Goal: Task Accomplishment & Management: Use online tool/utility

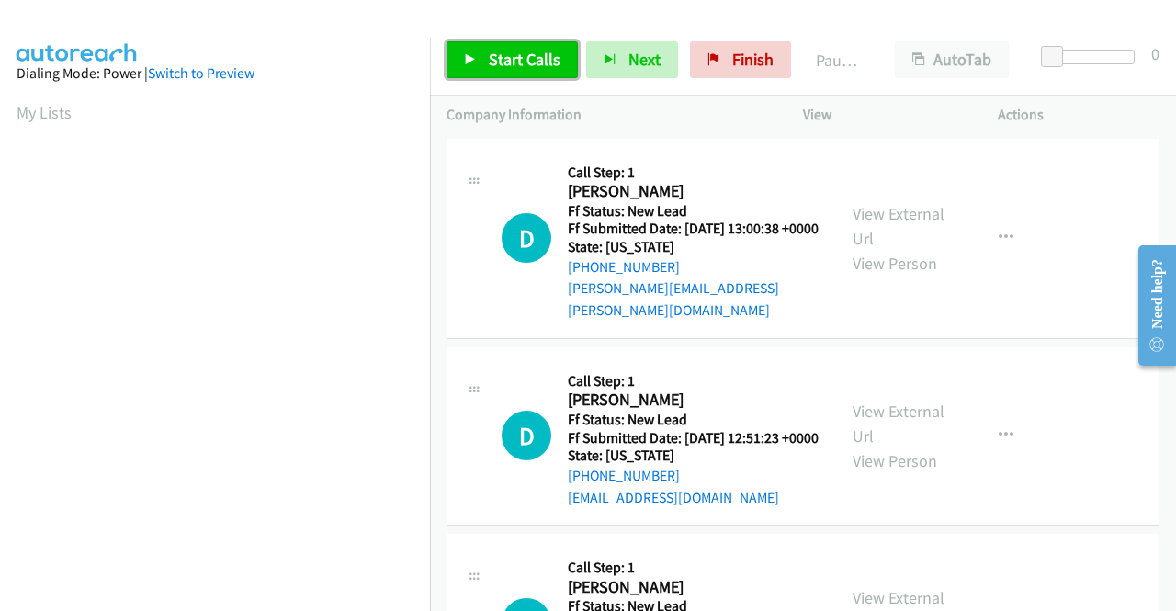
click at [518, 74] on link "Start Calls" at bounding box center [511, 59] width 131 height 37
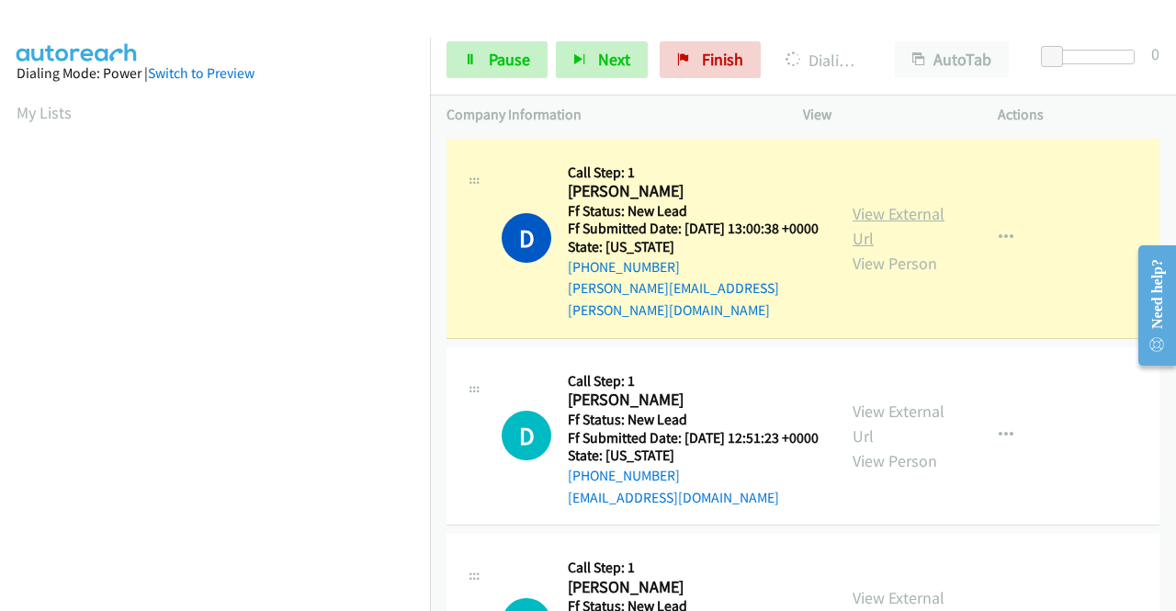
click at [924, 212] on link "View External Url" at bounding box center [898, 226] width 92 height 46
click at [0, 386] on aside "Dialing Mode: Power | Switch to Preview My Lists" at bounding box center [215, 546] width 430 height 1017
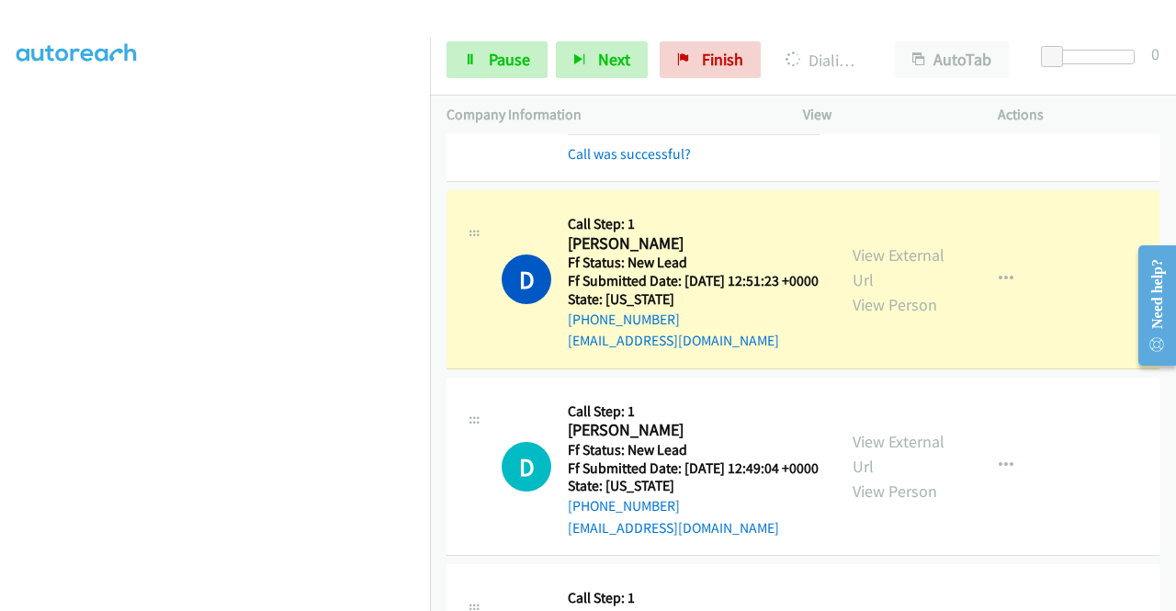
scroll to position [232, 0]
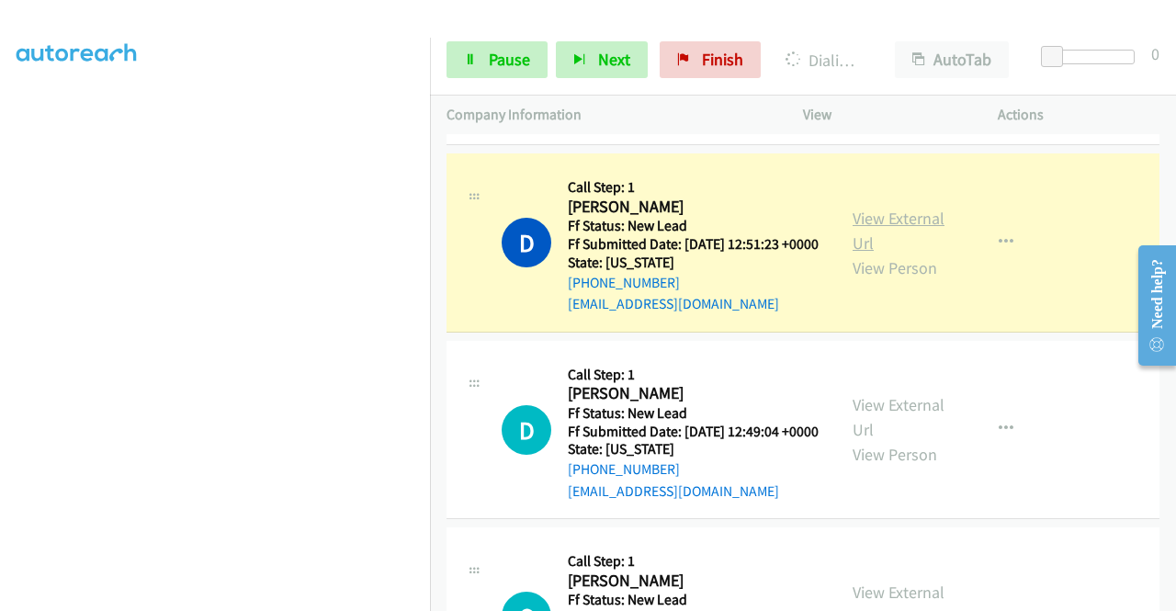
click at [907, 216] on link "View External Url" at bounding box center [898, 231] width 92 height 46
click at [322, 597] on section at bounding box center [215, 174] width 397 height 879
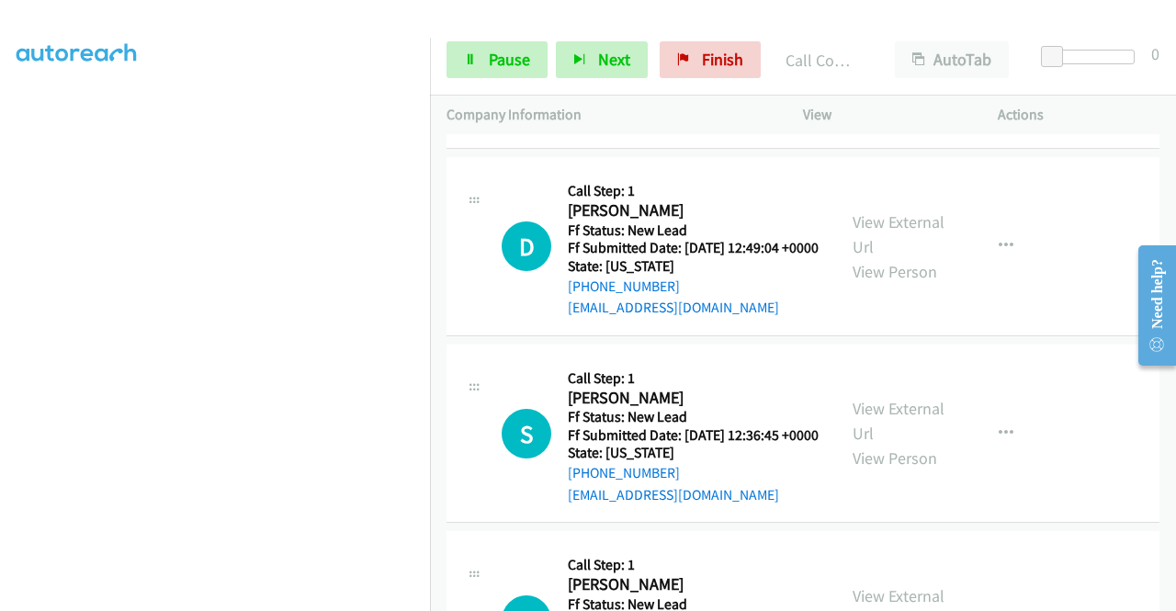
scroll to position [465, 0]
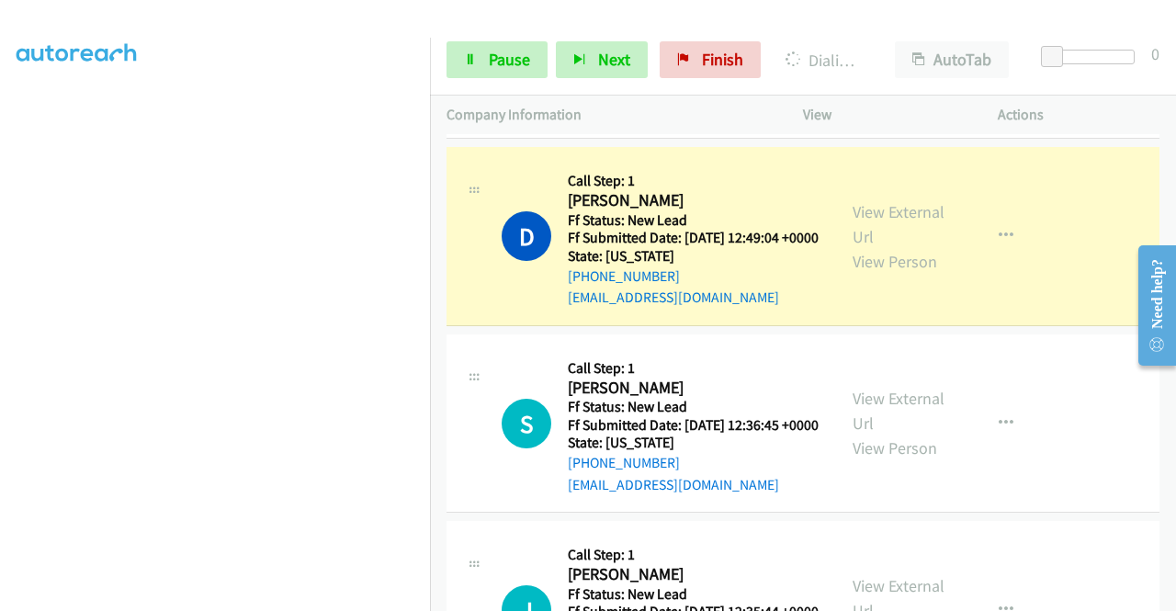
click at [892, 243] on div "View External Url View Person" at bounding box center [900, 236] width 96 height 74
click at [884, 237] on link "View External Url" at bounding box center [898, 224] width 92 height 46
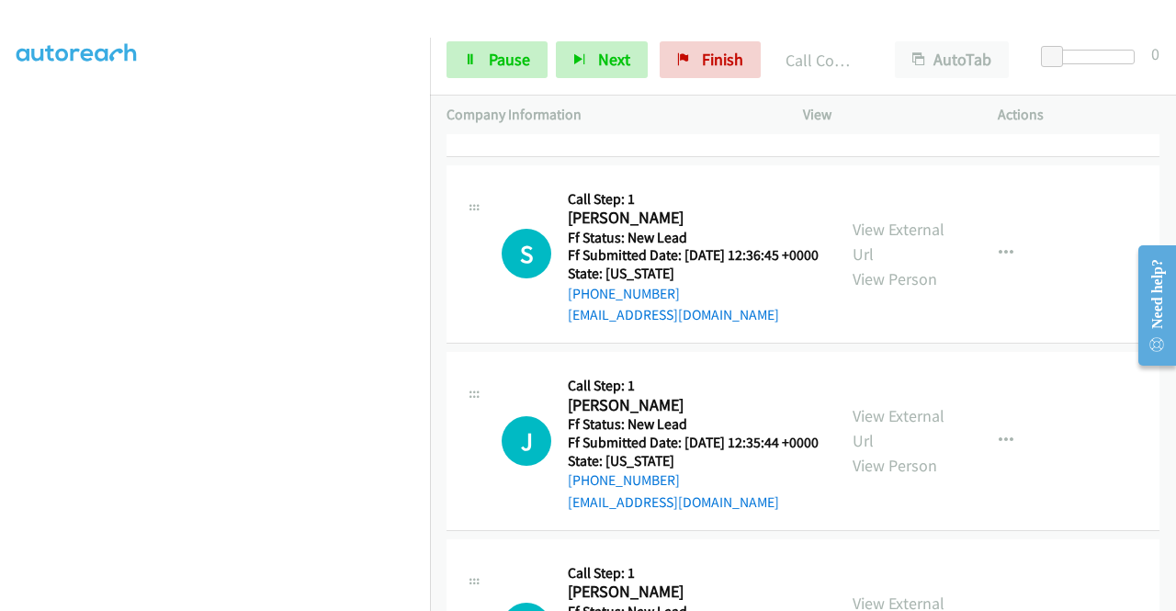
scroll to position [710, 0]
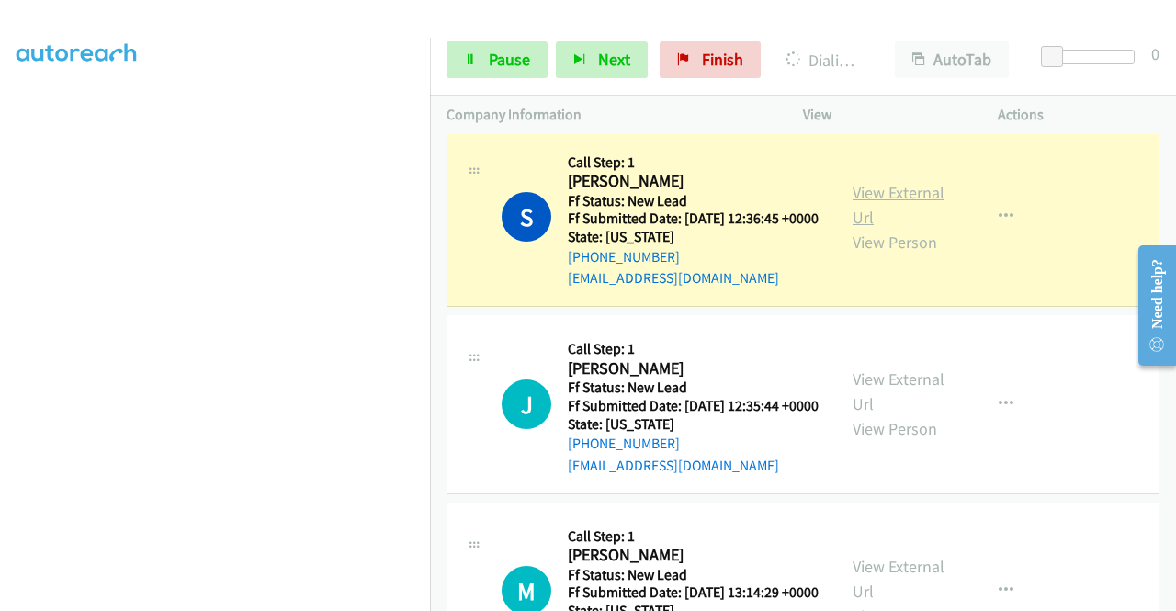
click at [901, 228] on link "View External Url" at bounding box center [898, 205] width 92 height 46
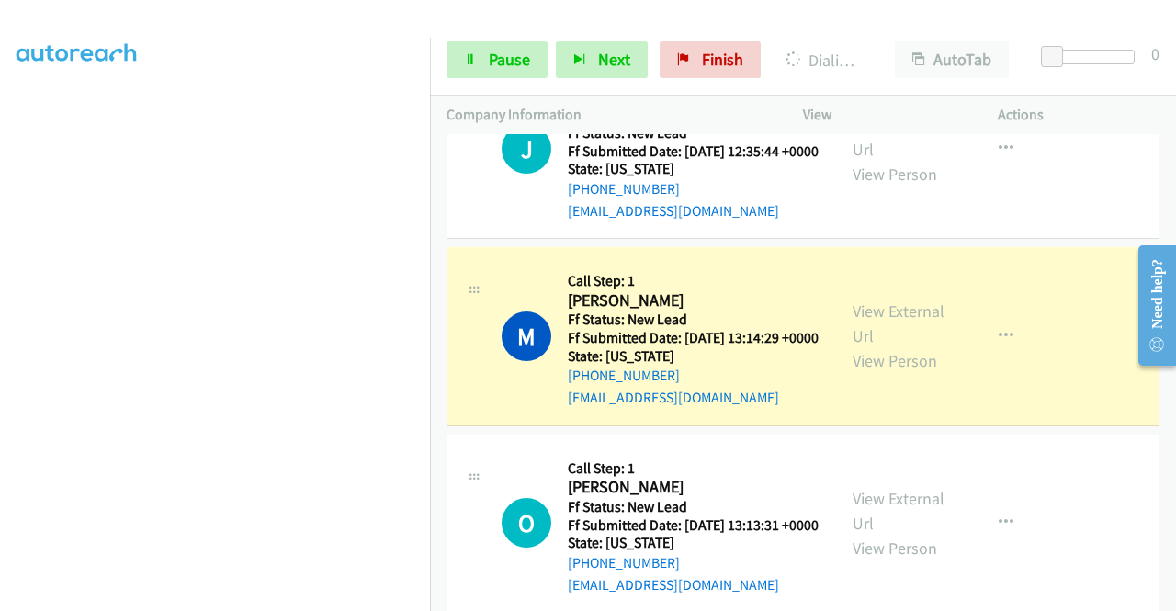
scroll to position [1077, 0]
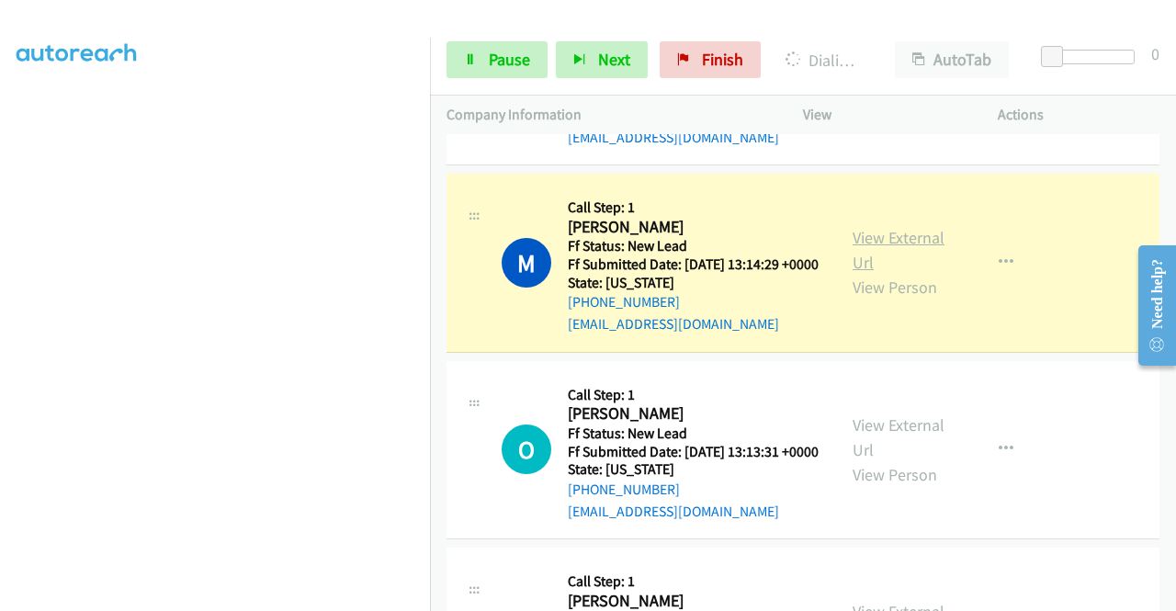
click at [858, 273] on link "View External Url" at bounding box center [898, 250] width 92 height 46
click at [494, 76] on link "Pause" at bounding box center [496, 59] width 101 height 37
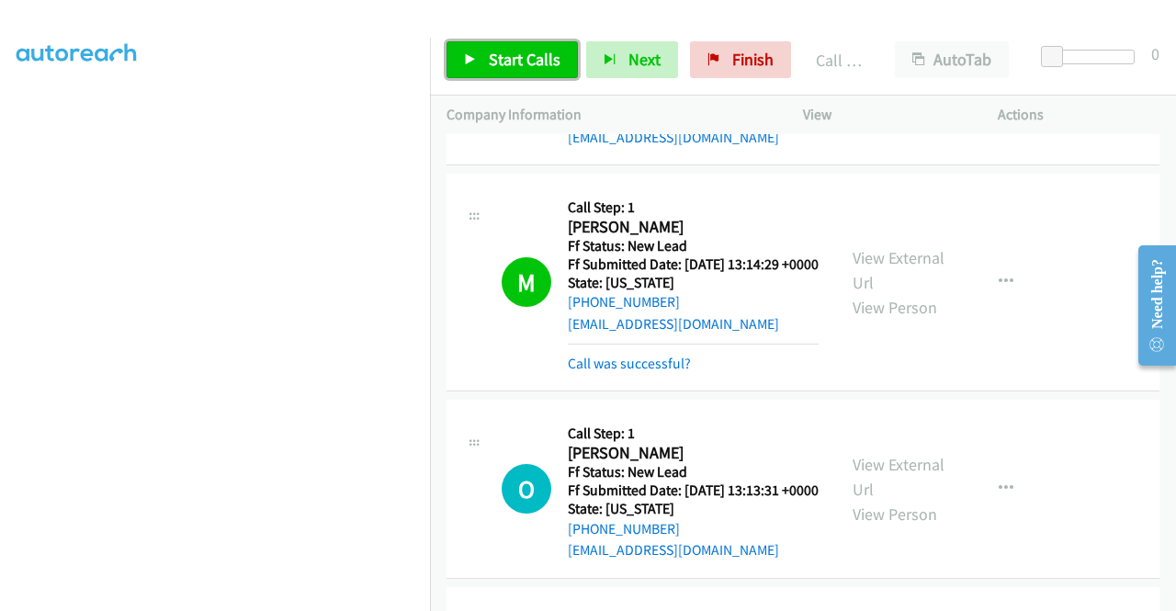
click at [513, 56] on span "Start Calls" at bounding box center [525, 59] width 72 height 21
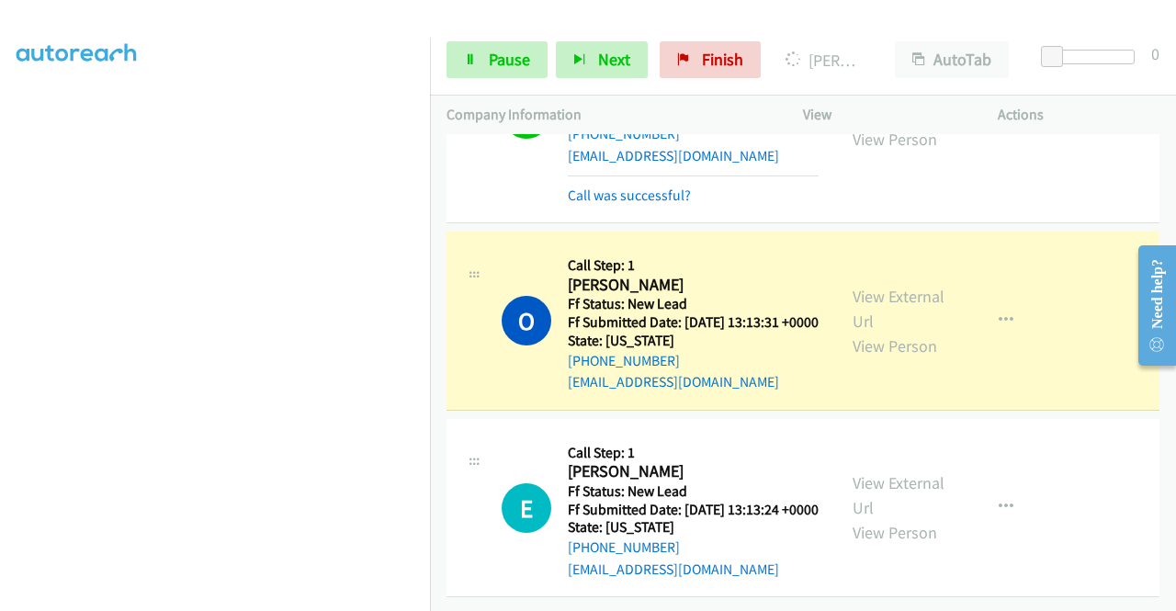
scroll to position [1378, 0]
click at [891, 286] on link "View External Url" at bounding box center [898, 309] width 92 height 46
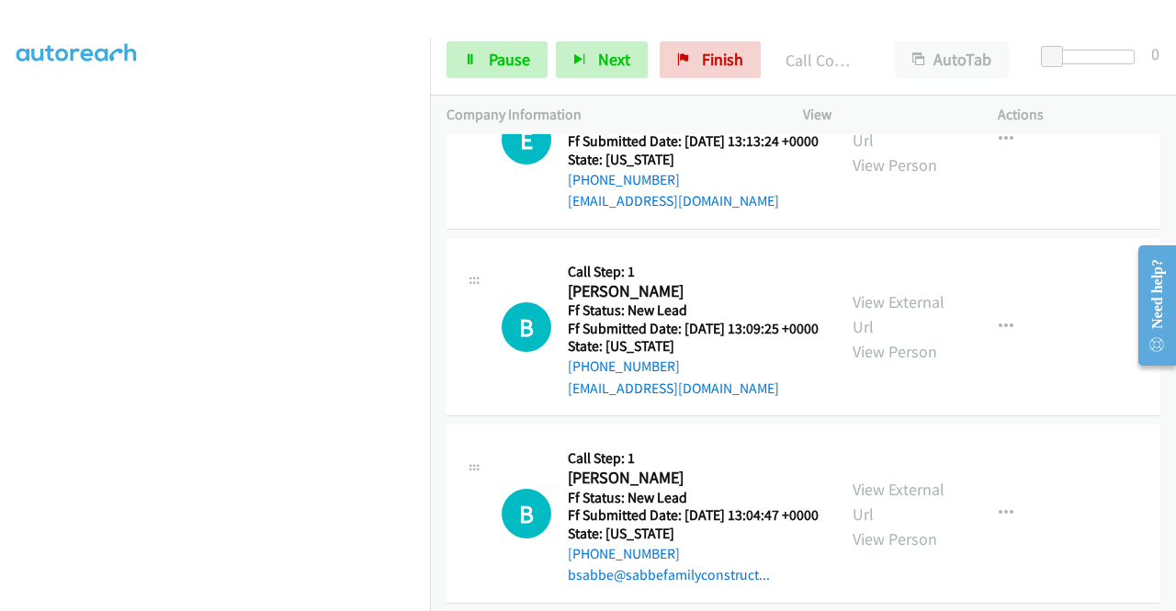
scroll to position [1696, 0]
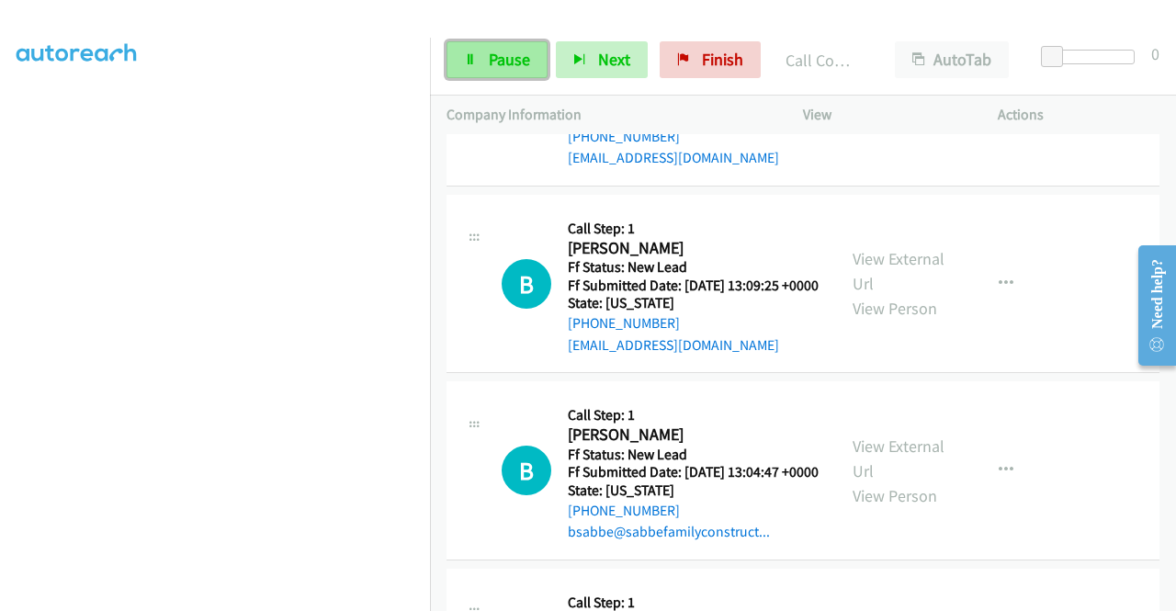
click at [477, 43] on link "Pause" at bounding box center [496, 59] width 101 height 37
click at [479, 53] on link "Pause" at bounding box center [496, 59] width 101 height 37
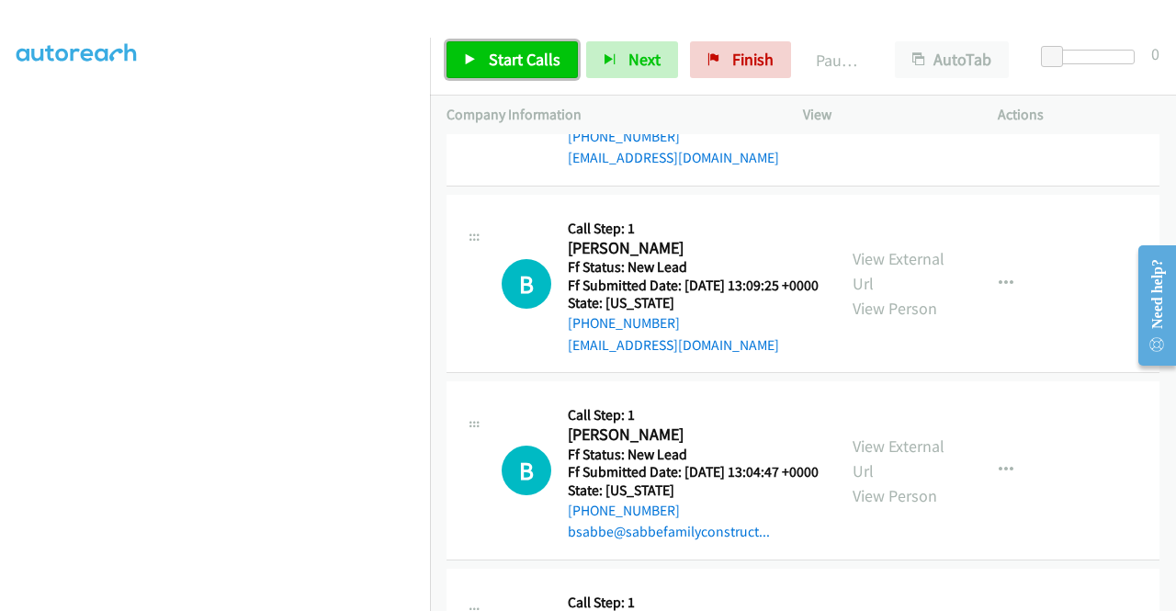
click at [479, 53] on link "Start Calls" at bounding box center [511, 59] width 131 height 37
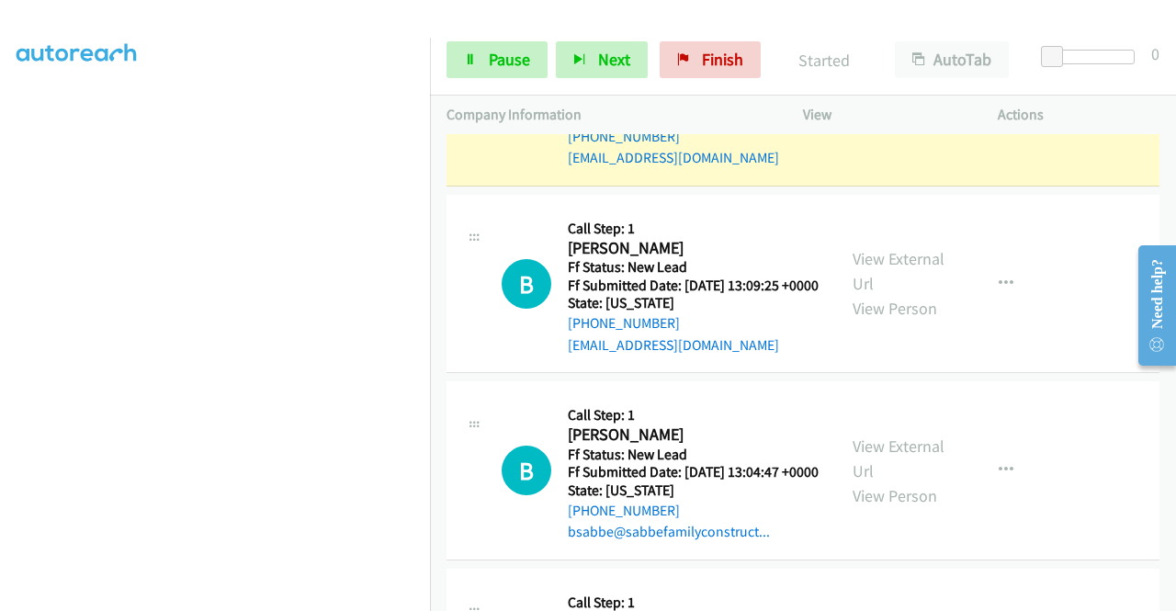
click at [880, 134] on div "View External Url View Person" at bounding box center [900, 97] width 96 height 74
click at [874, 107] on link "View External Url" at bounding box center [898, 85] width 92 height 46
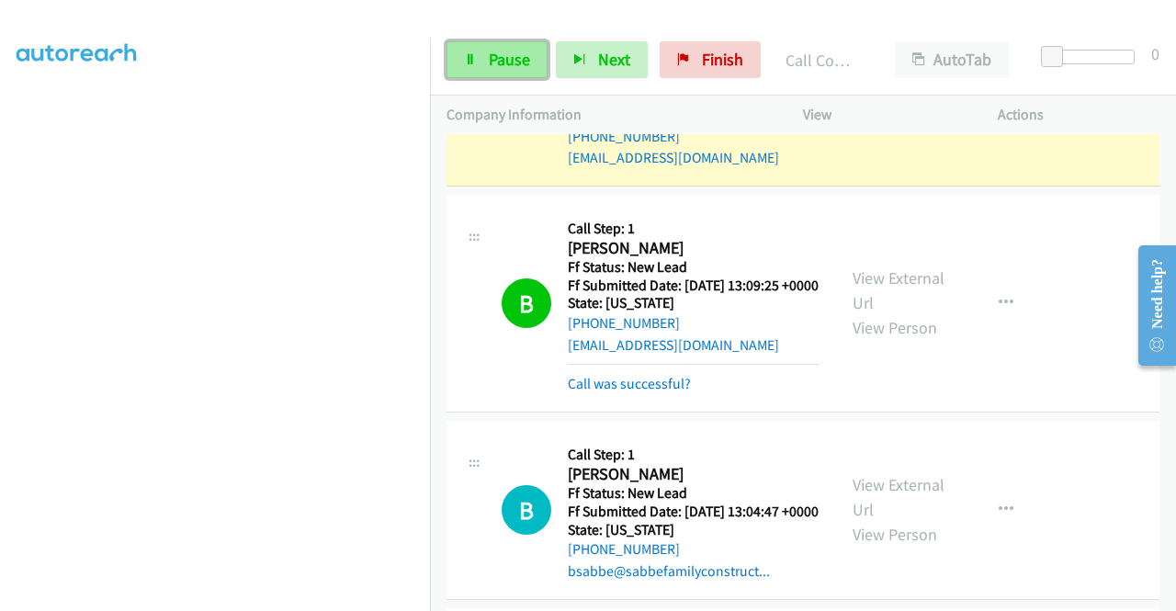
click at [508, 69] on span "Pause" at bounding box center [509, 59] width 41 height 21
click at [825, 169] on div "E Callback Scheduled Call Step: 1 Erin Gray America/New_York Ff Status: New Lea…" at bounding box center [640, 96] width 389 height 145
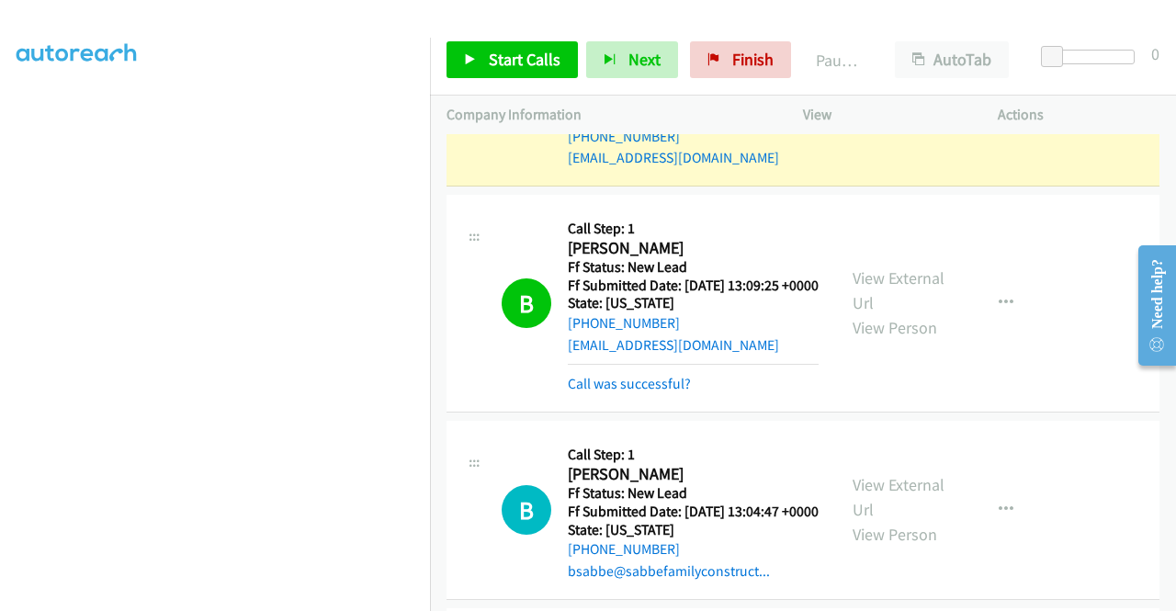
click at [852, 107] on link "View External Url" at bounding box center [898, 85] width 92 height 46
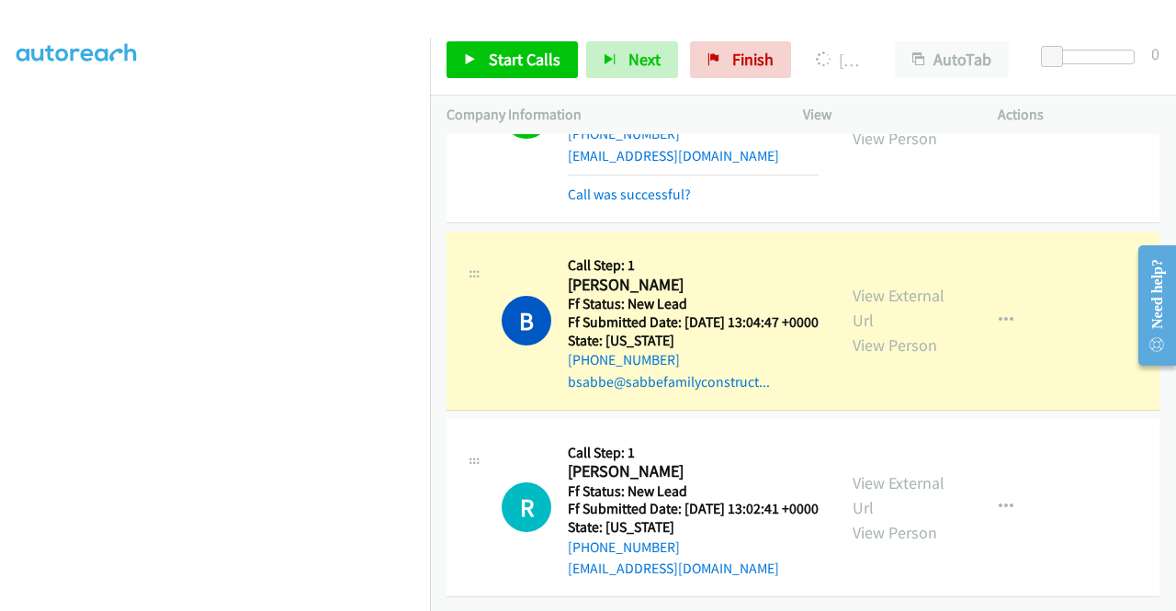
scroll to position [2069, 0]
click at [865, 285] on link "View External Url" at bounding box center [898, 308] width 92 height 46
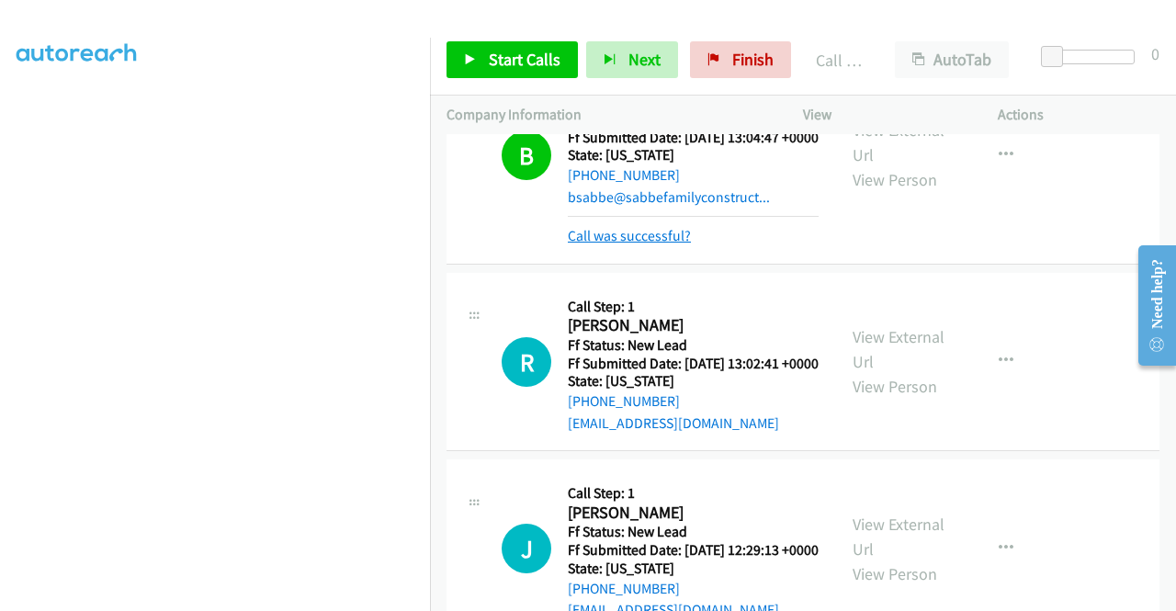
click at [652, 244] on link "Call was successful?" at bounding box center [629, 235] width 123 height 17
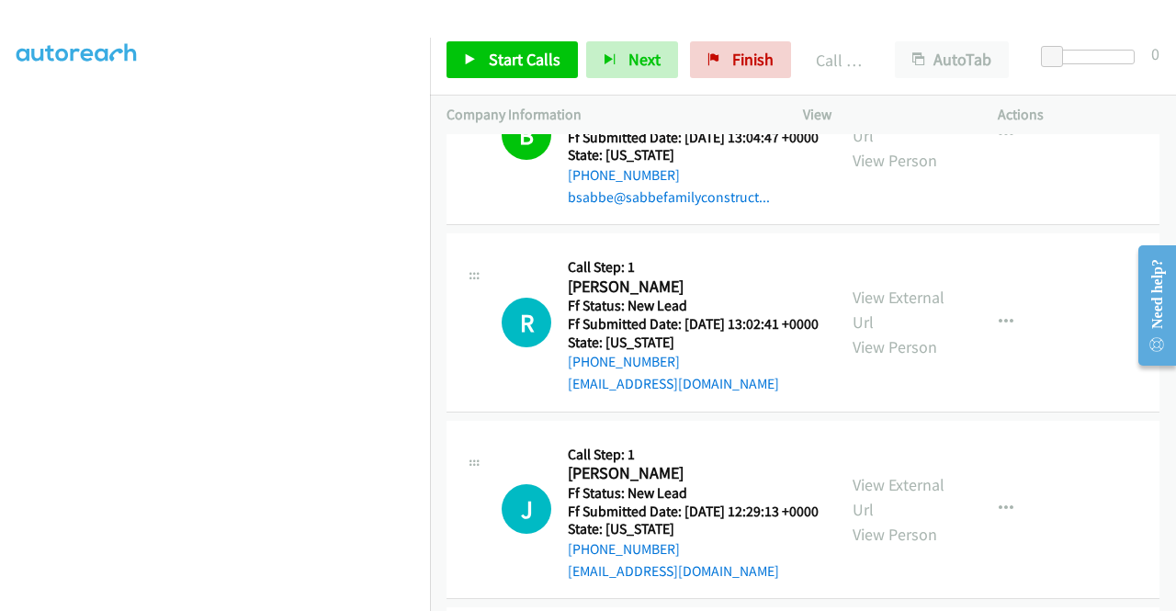
click at [1025, 208] on div "View External Url View Person View External Url Email Schedule/Manage Callback …" at bounding box center [941, 135] width 211 height 145
click at [1016, 153] on button "button" at bounding box center [1006, 135] width 50 height 37
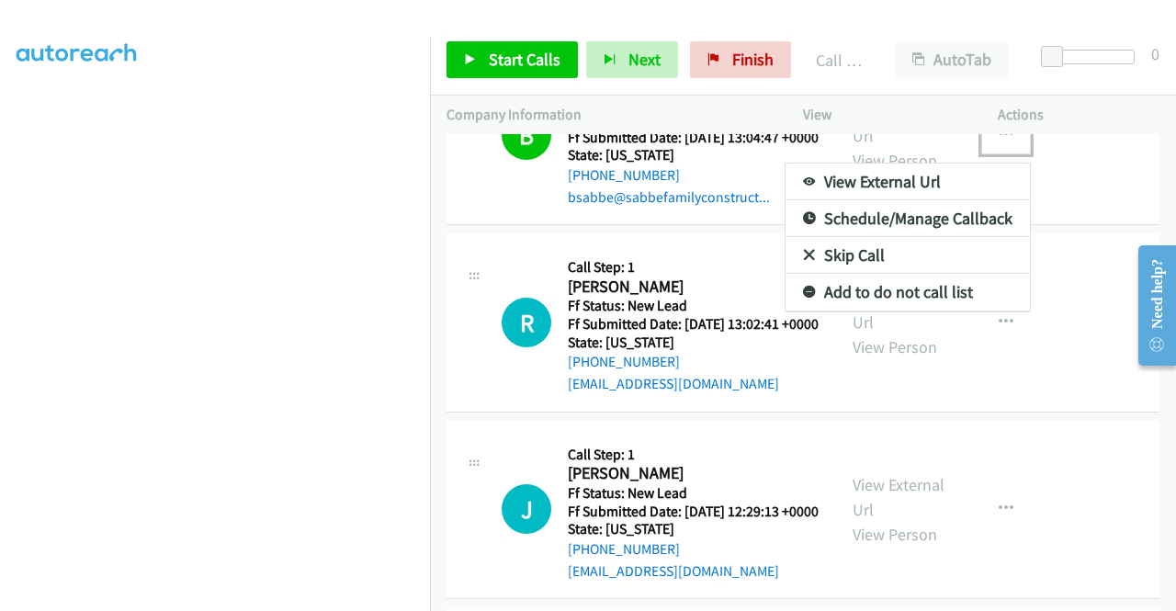
click at [884, 310] on link "Add to do not call list" at bounding box center [907, 292] width 244 height 37
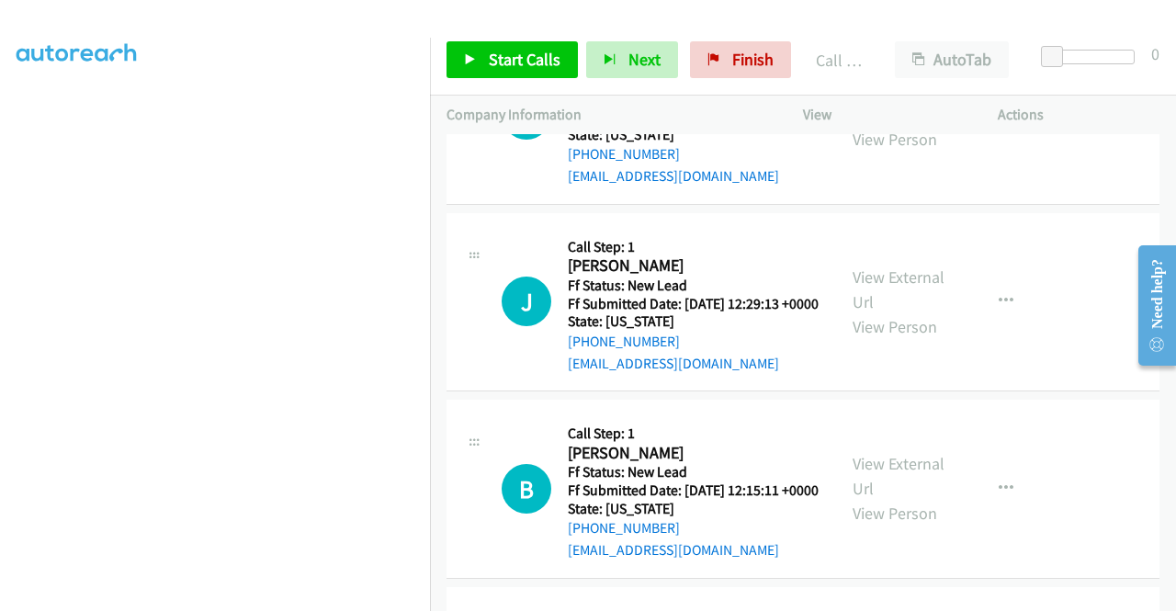
click at [1170, 596] on div "+1 415-964-1034 Call failed - Please reload the list and try again The Callbar …" at bounding box center [803, 372] width 746 height 477
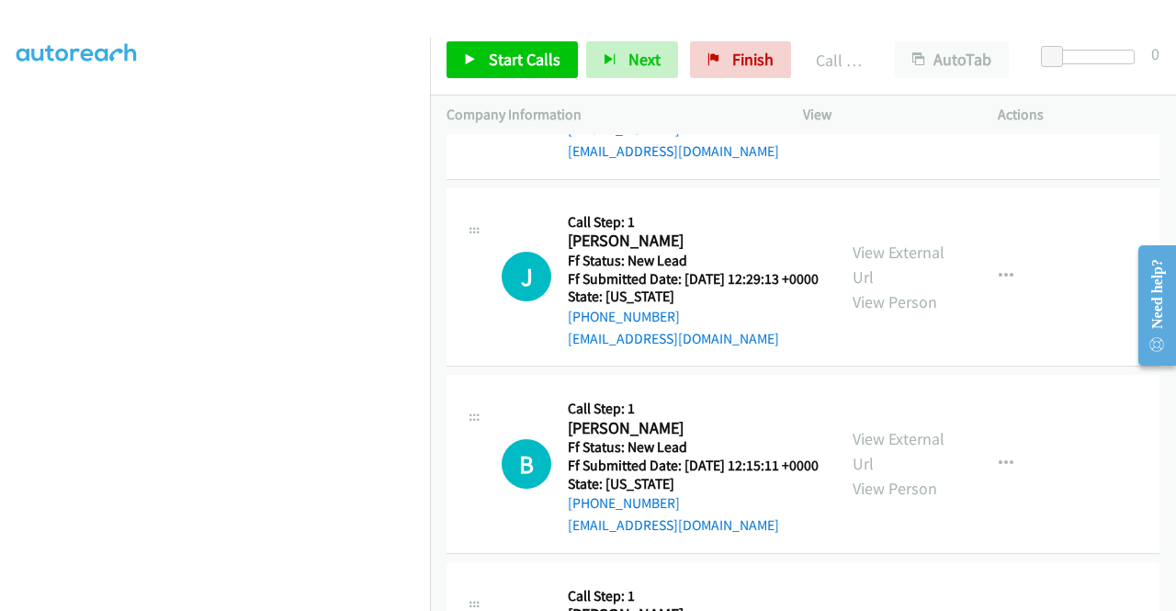
click at [549, 85] on div "Start Calls Pause Next Finish Call Completed AutoTab AutoTab 0" at bounding box center [803, 60] width 746 height 71
click at [538, 65] on span "Start Calls" at bounding box center [525, 59] width 72 height 21
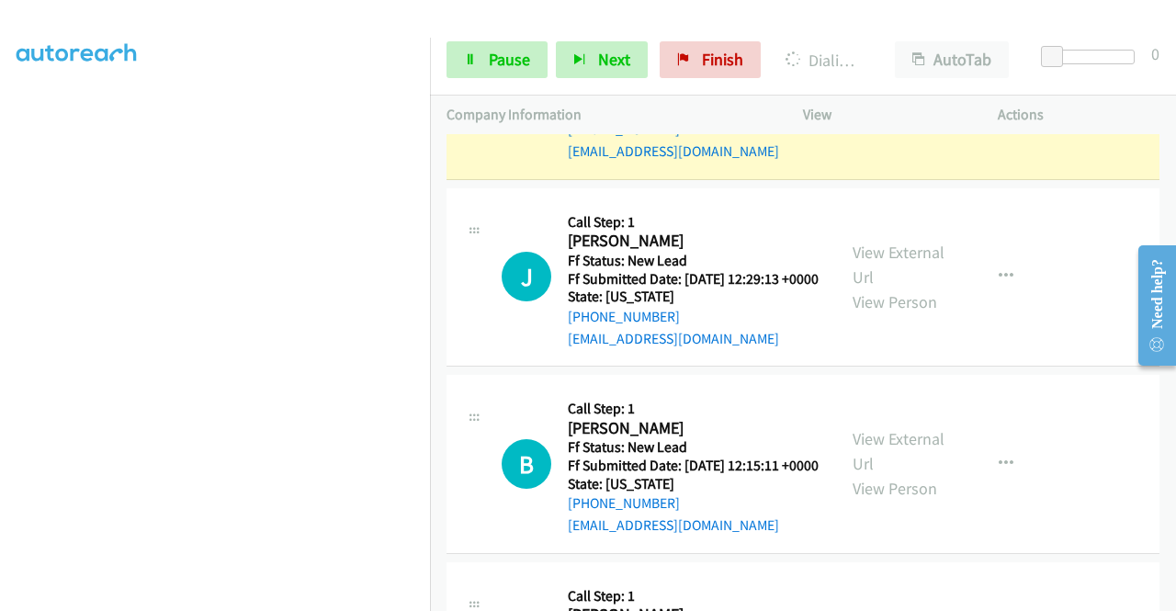
click at [873, 100] on link "View External Url" at bounding box center [898, 77] width 92 height 46
click at [0, 175] on aside "Dialing Mode: Power | Switch to Preview My Lists" at bounding box center [215, 140] width 430 height 1017
click at [254, 596] on section at bounding box center [215, 174] width 397 height 879
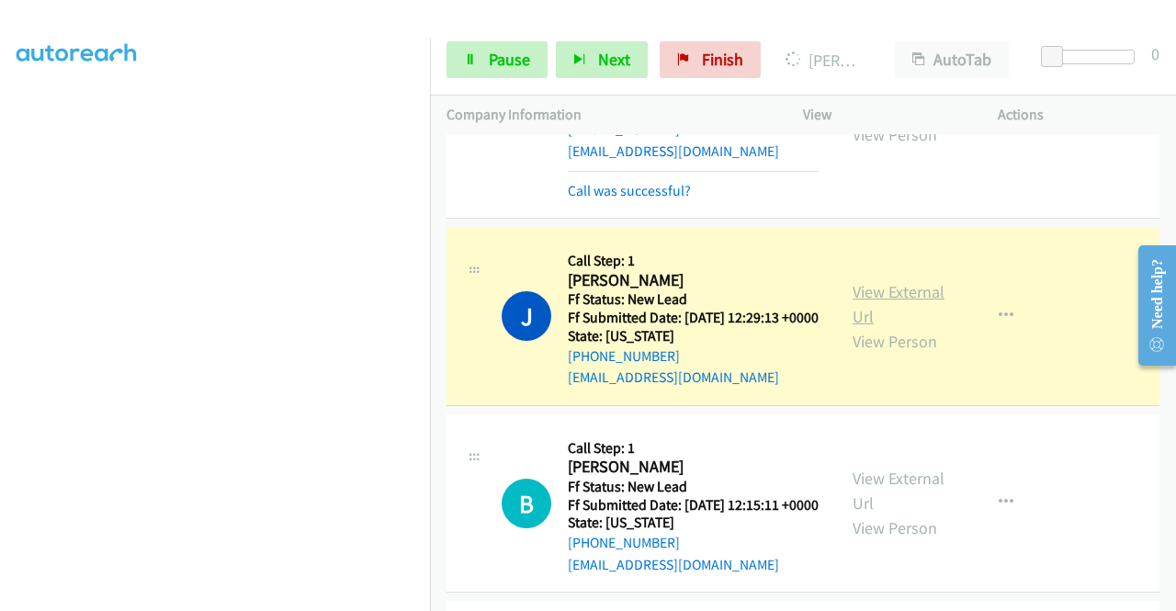
click at [892, 327] on link "View External Url" at bounding box center [898, 304] width 92 height 46
click at [290, 601] on section at bounding box center [215, 174] width 397 height 879
click at [290, 595] on section at bounding box center [215, 174] width 397 height 879
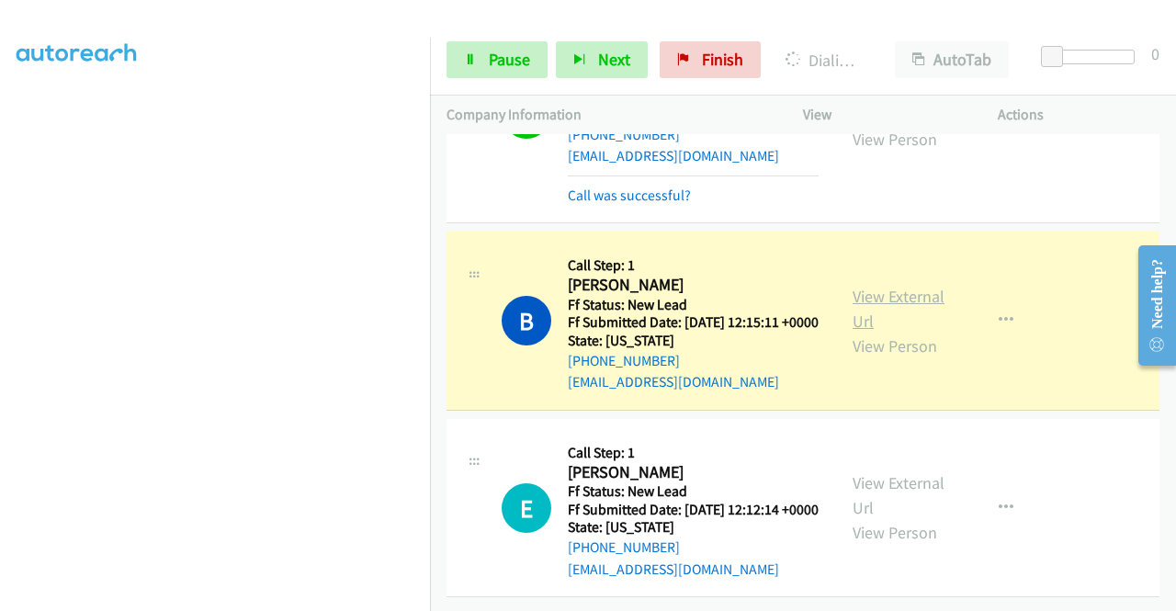
click at [874, 332] on link "View External Url" at bounding box center [898, 309] width 92 height 46
click at [431, 228] on td "J Callback Scheduled Call Step: 1 James Nagle America/New_York Ff Status: New L…" at bounding box center [803, 115] width 746 height 226
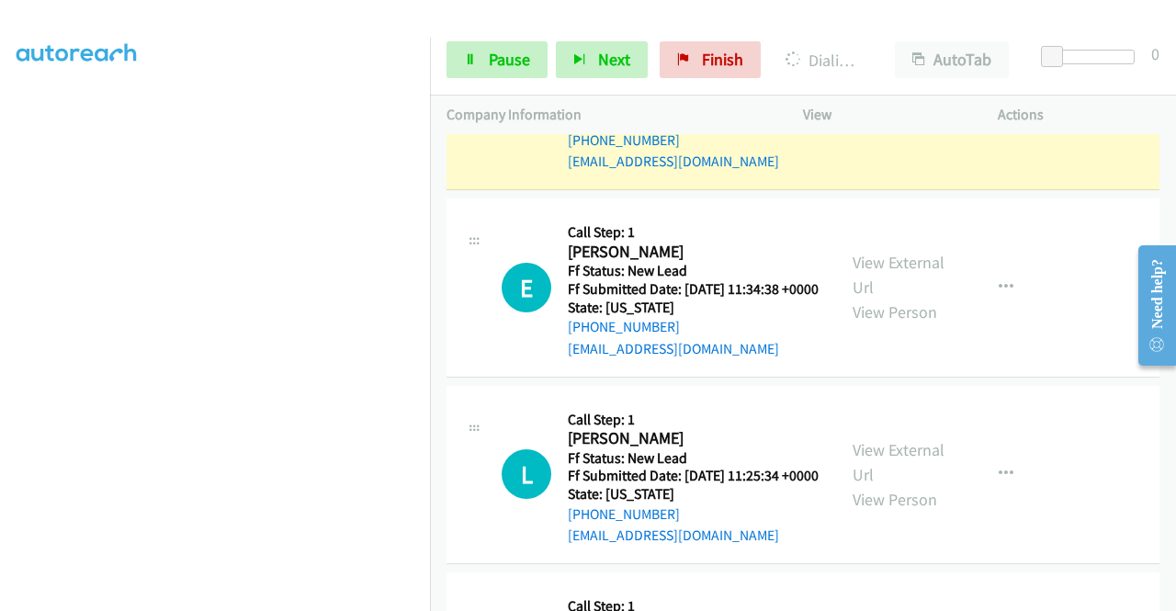
scroll to position [3082, 0]
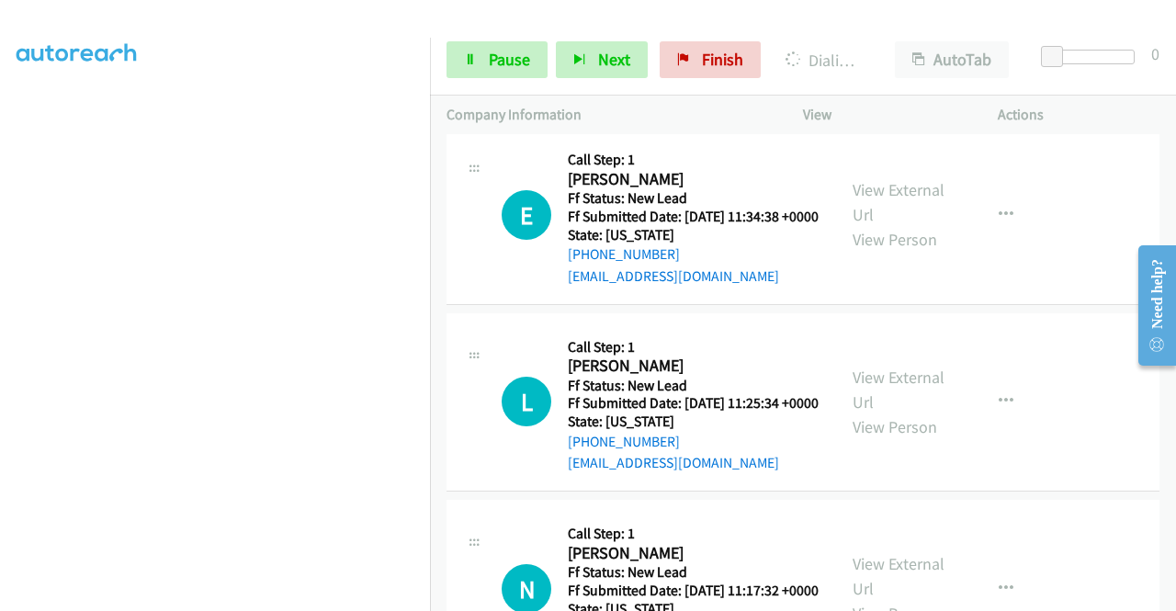
click at [913, 39] on link "View External Url" at bounding box center [898, 16] width 92 height 46
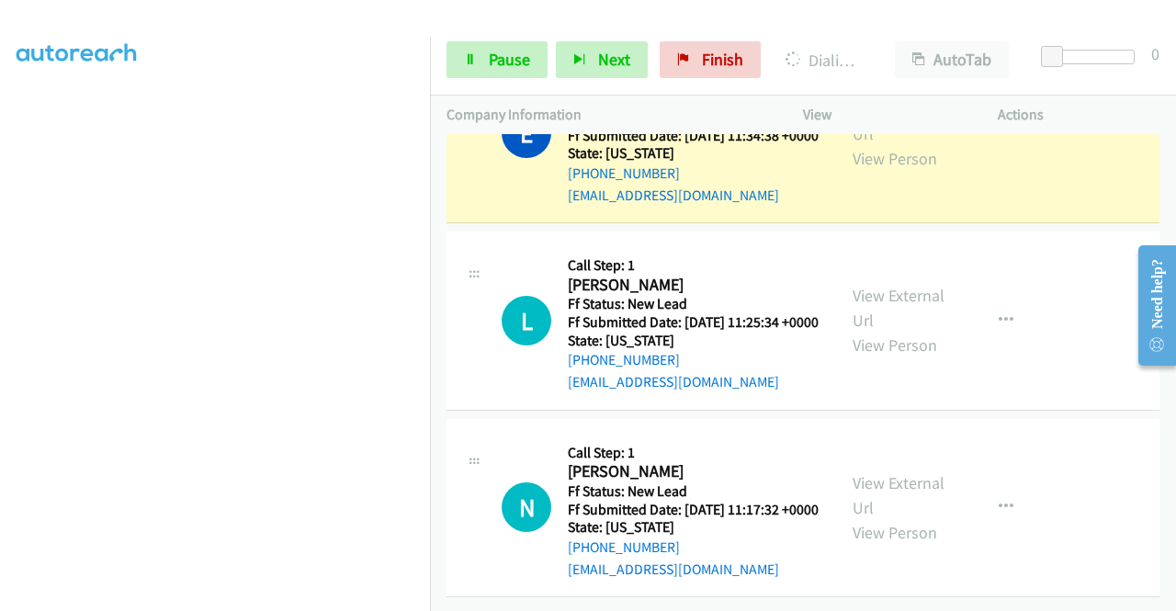
scroll to position [3277, 0]
click at [904, 144] on link "View External Url" at bounding box center [898, 121] width 92 height 46
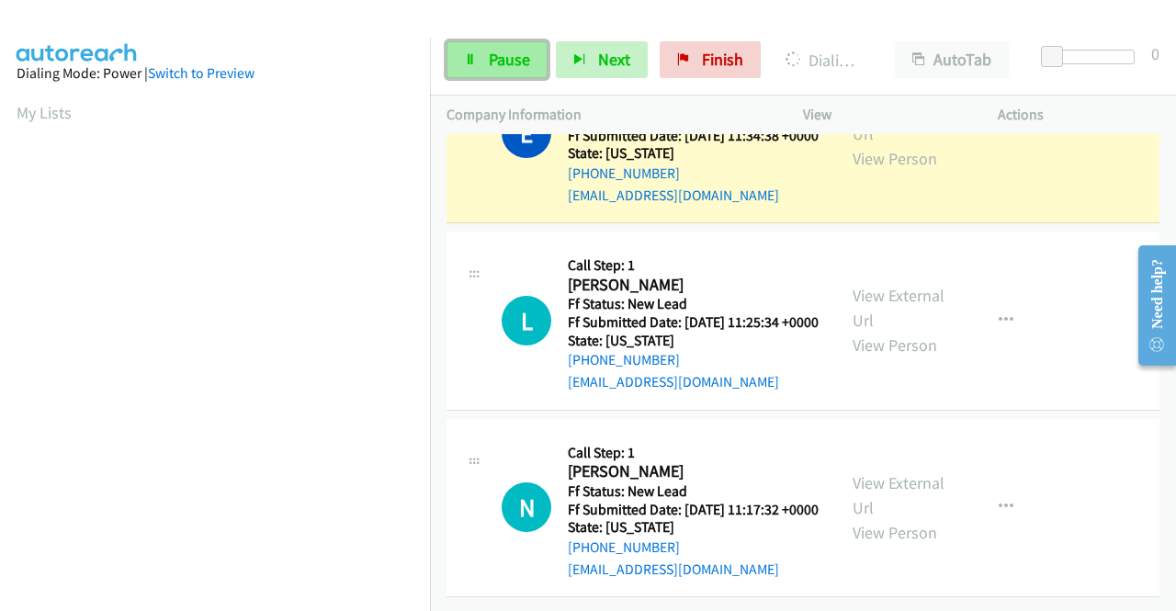
click at [517, 64] on span "Pause" at bounding box center [509, 59] width 41 height 21
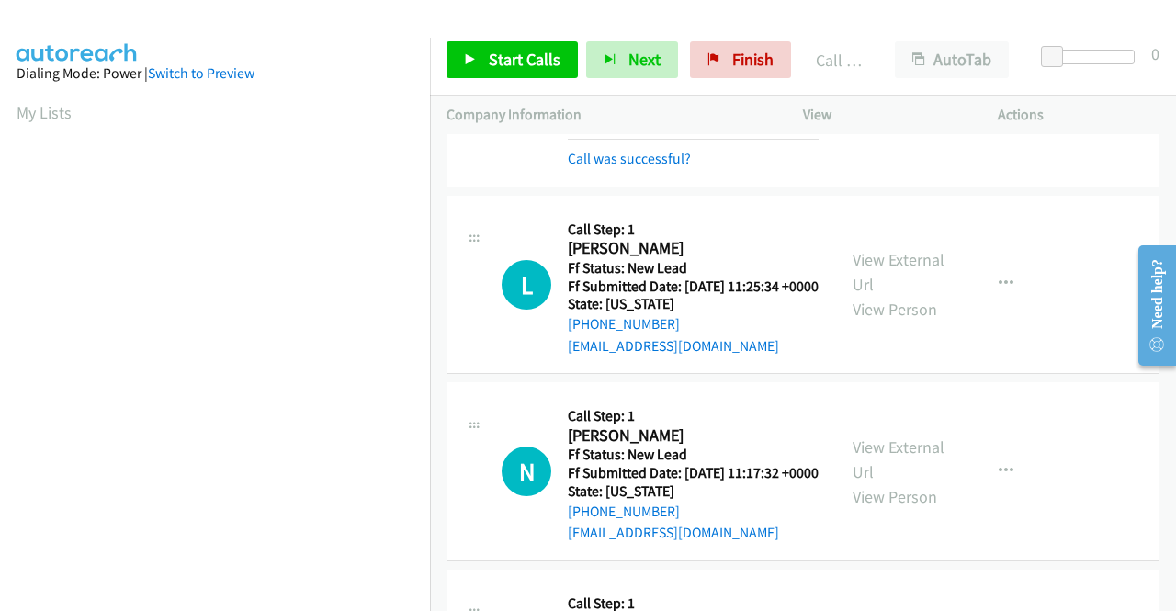
click at [880, 88] on link "View External Url" at bounding box center [898, 65] width 92 height 46
click at [485, 49] on link "Start Calls" at bounding box center [511, 59] width 131 height 37
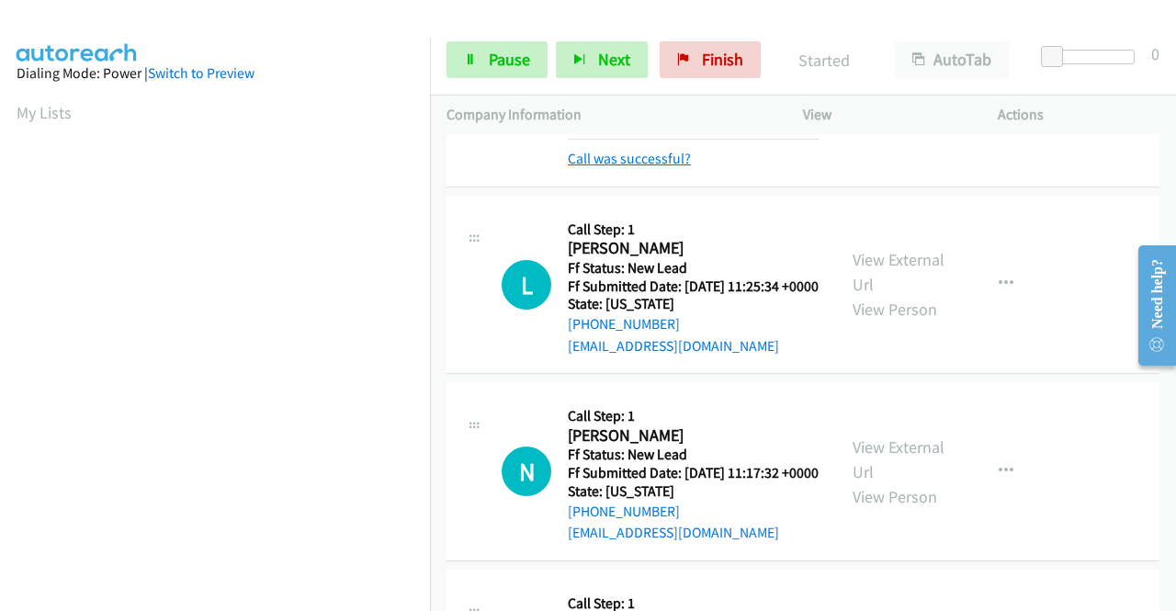
click at [649, 167] on link "Call was successful?" at bounding box center [629, 158] width 123 height 17
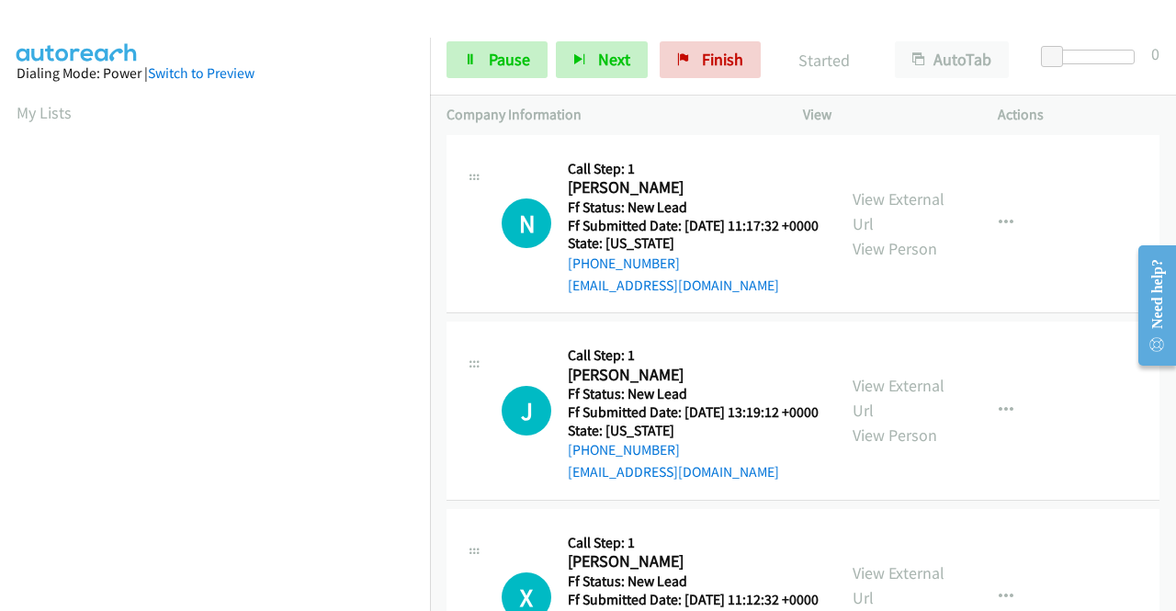
scroll to position [3498, 0]
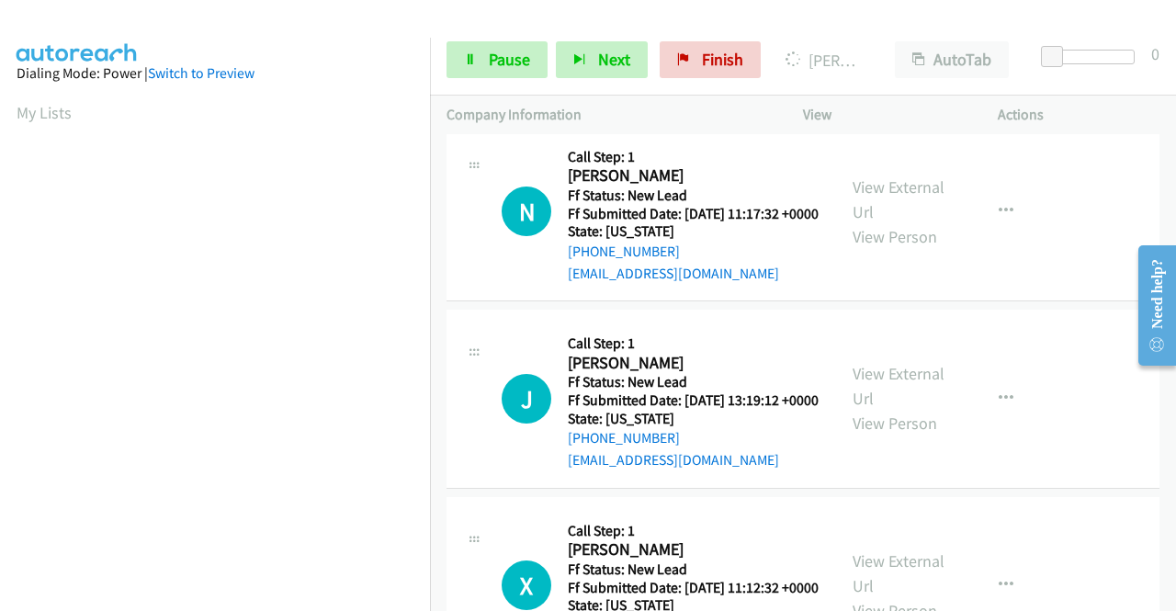
click at [880, 35] on link "View External Url" at bounding box center [898, 12] width 92 height 46
click at [0, 196] on aside "Dialing Mode: Power | Switch to Preview My Lists" at bounding box center [215, 140] width 430 height 1017
click at [514, 32] on div "Start Calls Pause Next Finish Dialing Leon Wade AutoTab AutoTab 0" at bounding box center [803, 60] width 746 height 71
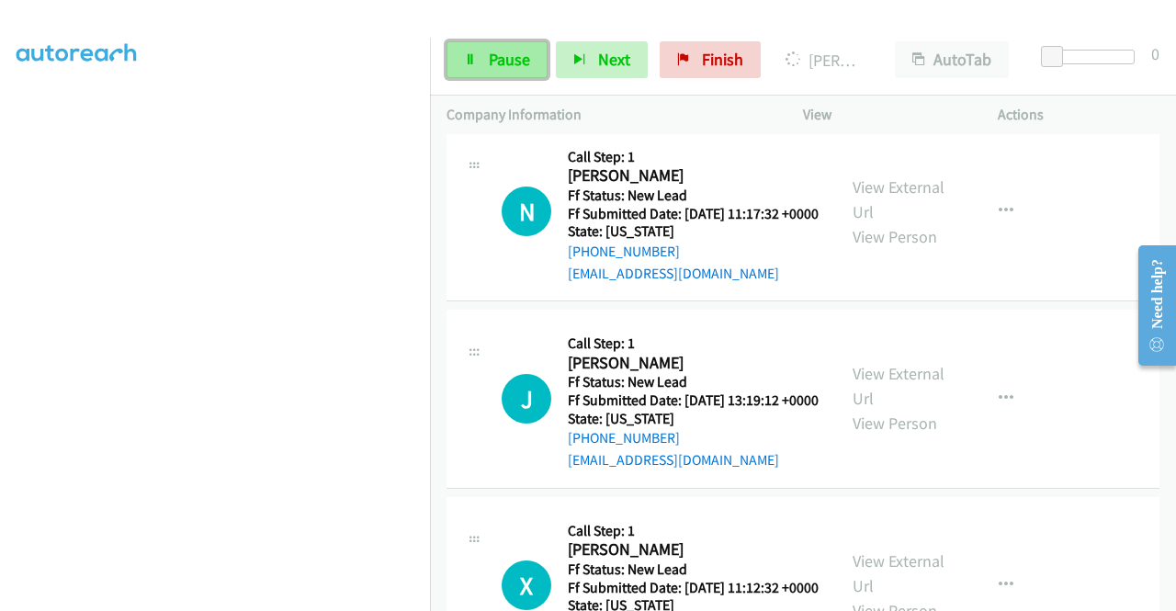
click at [490, 58] on span "Pause" at bounding box center [509, 59] width 41 height 21
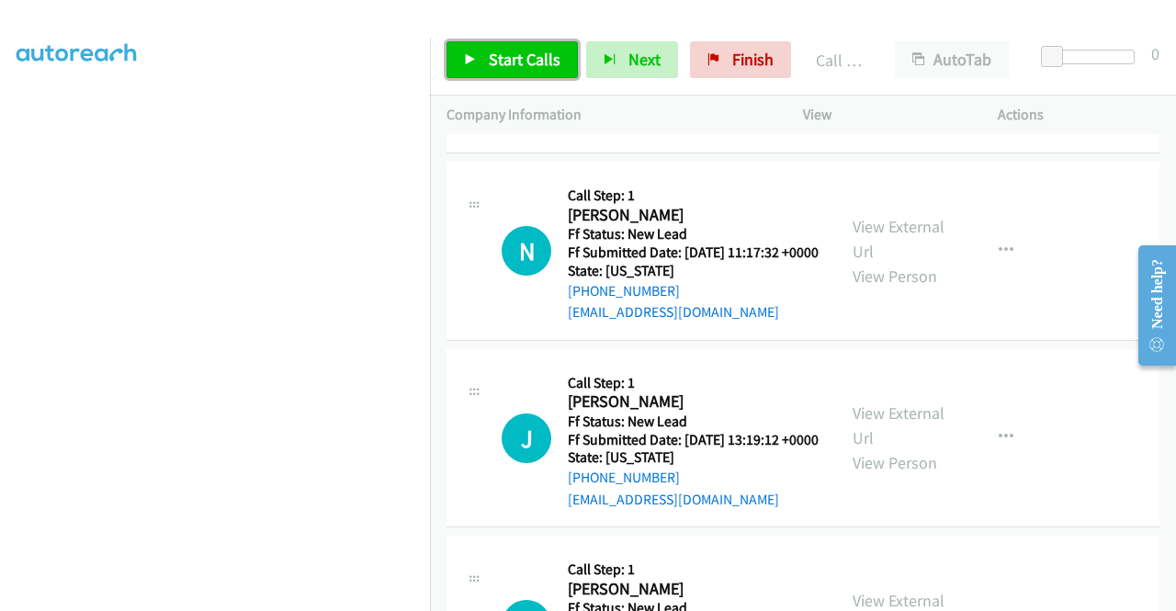
click at [503, 59] on span "Start Calls" at bounding box center [525, 59] width 72 height 21
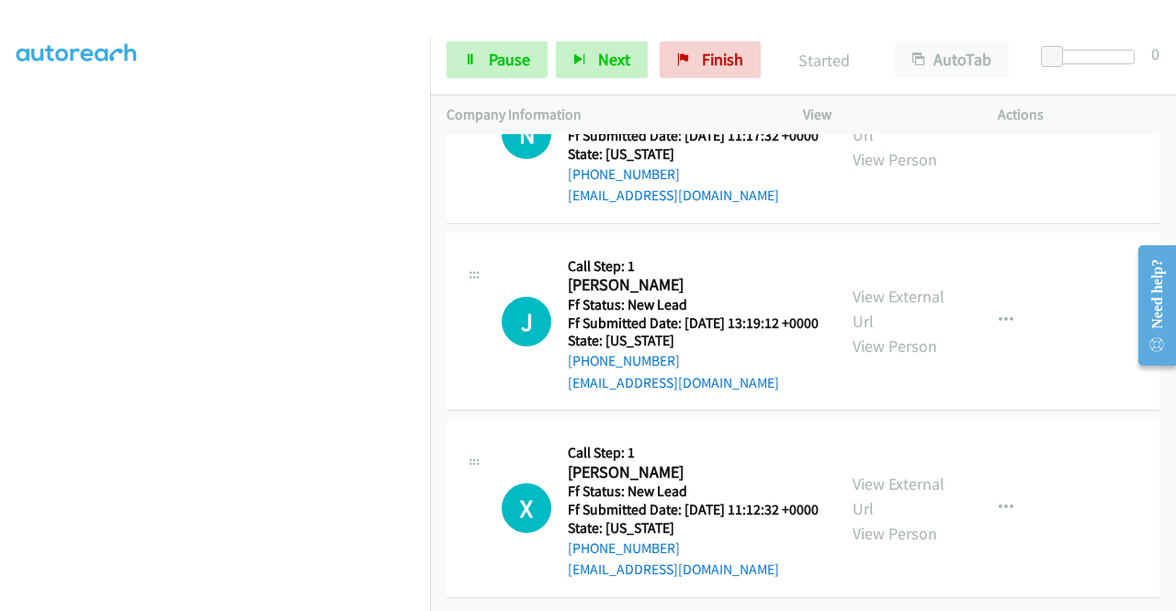
scroll to position [3768, 0]
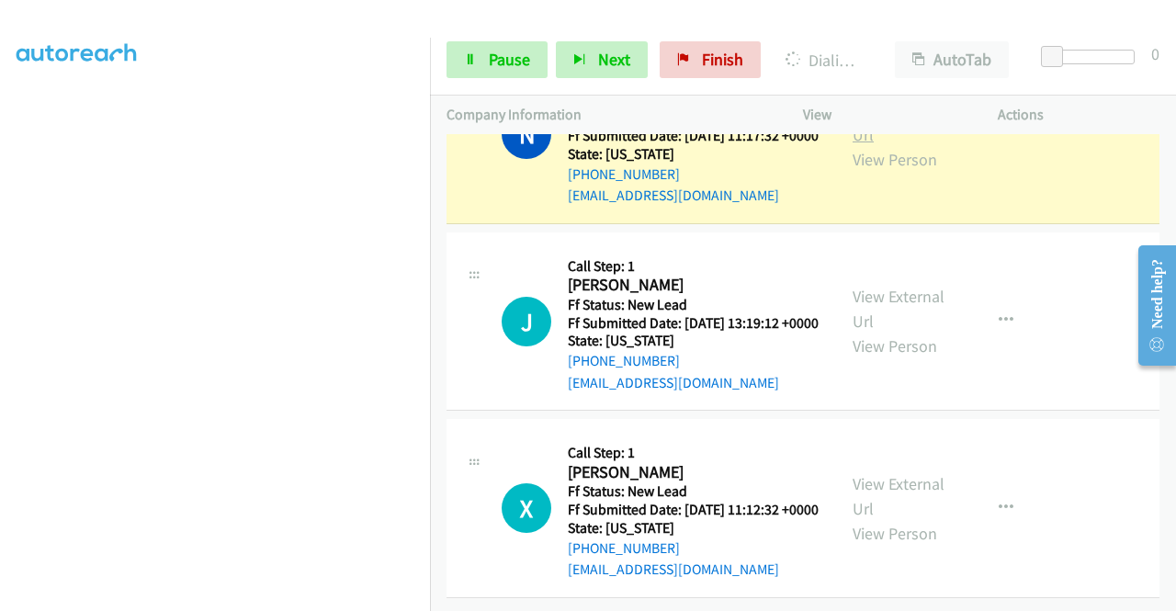
click at [856, 145] on link "View External Url" at bounding box center [898, 122] width 92 height 46
click at [0, 236] on aside "Dialing Mode: Power | Switch to Preview My Lists" at bounding box center [215, 140] width 430 height 1017
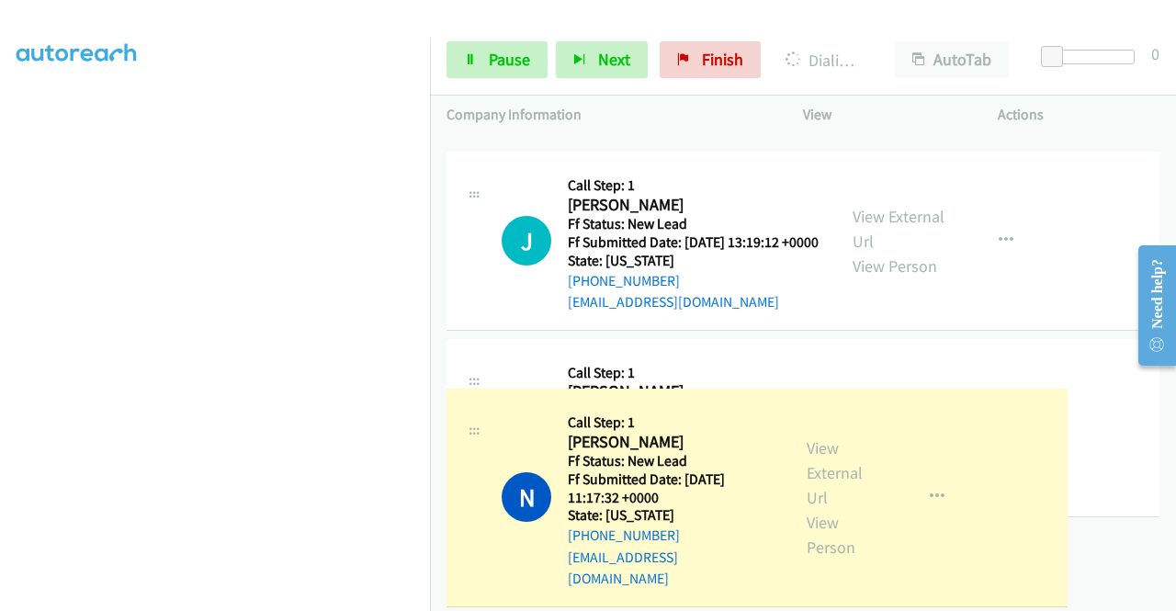
drag, startPoint x: 1008, startPoint y: 229, endPoint x: 1031, endPoint y: 245, distance: 28.3
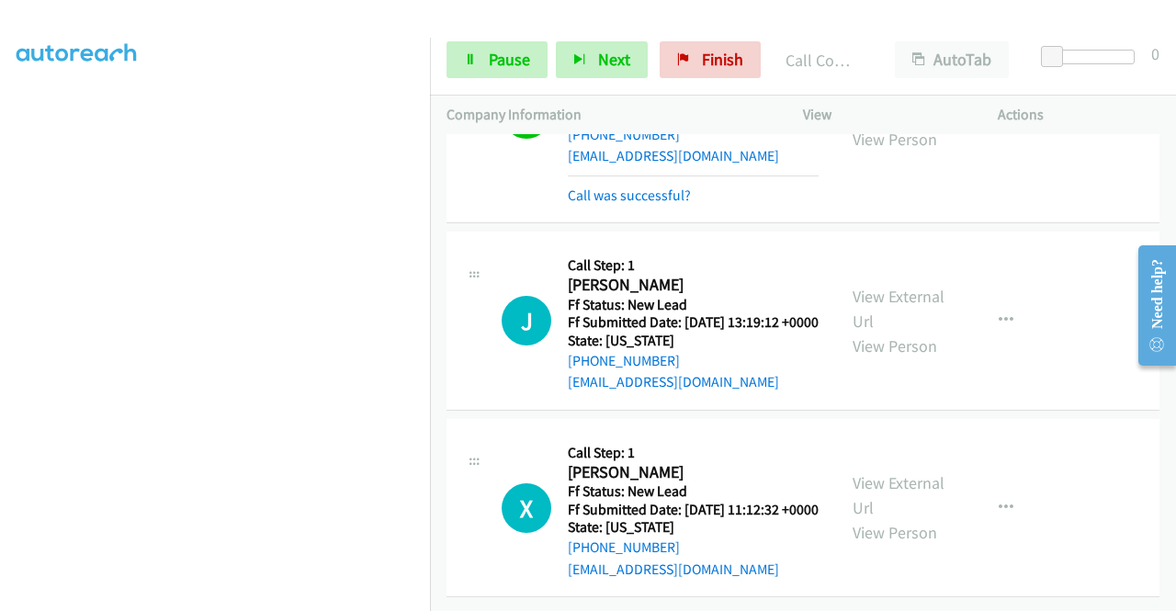
scroll to position [3979, 0]
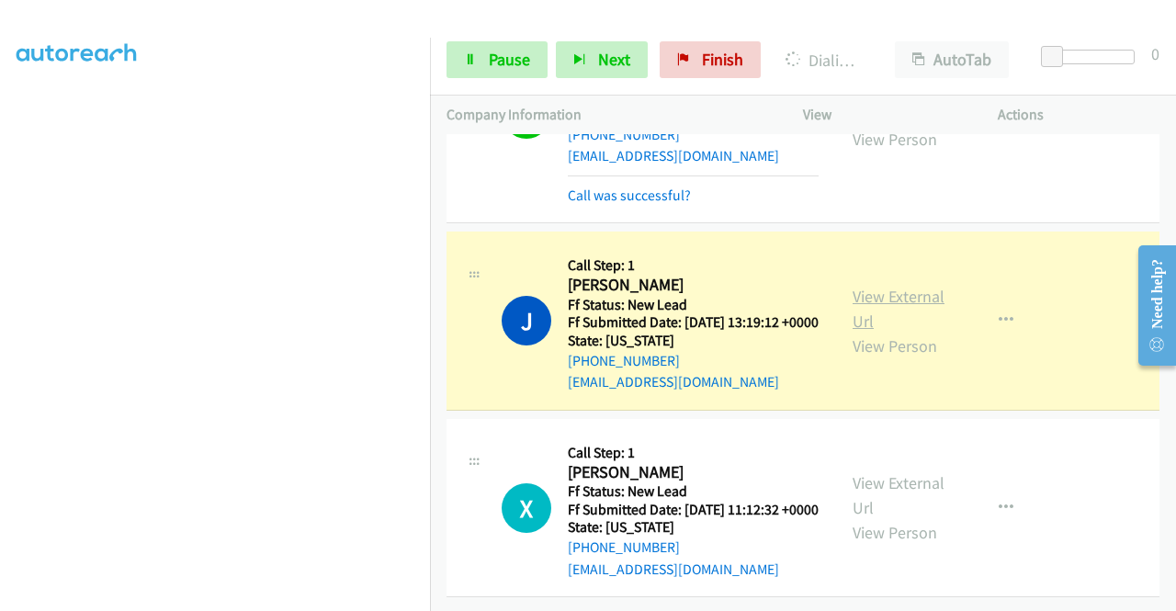
click at [919, 286] on link "View External Url" at bounding box center [898, 309] width 92 height 46
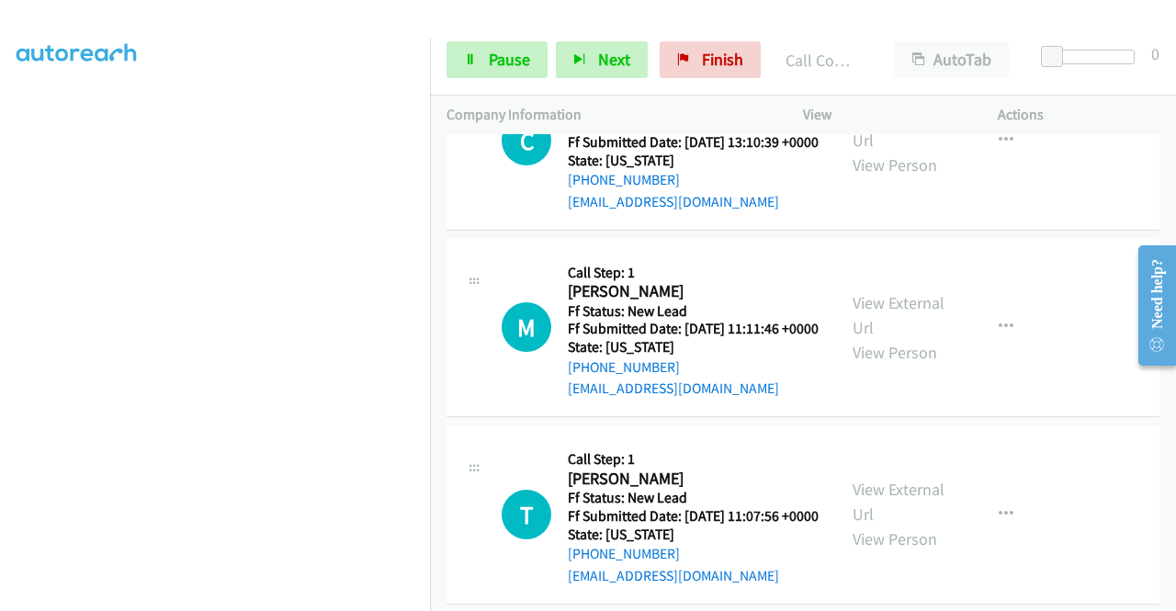
scroll to position [4232, 0]
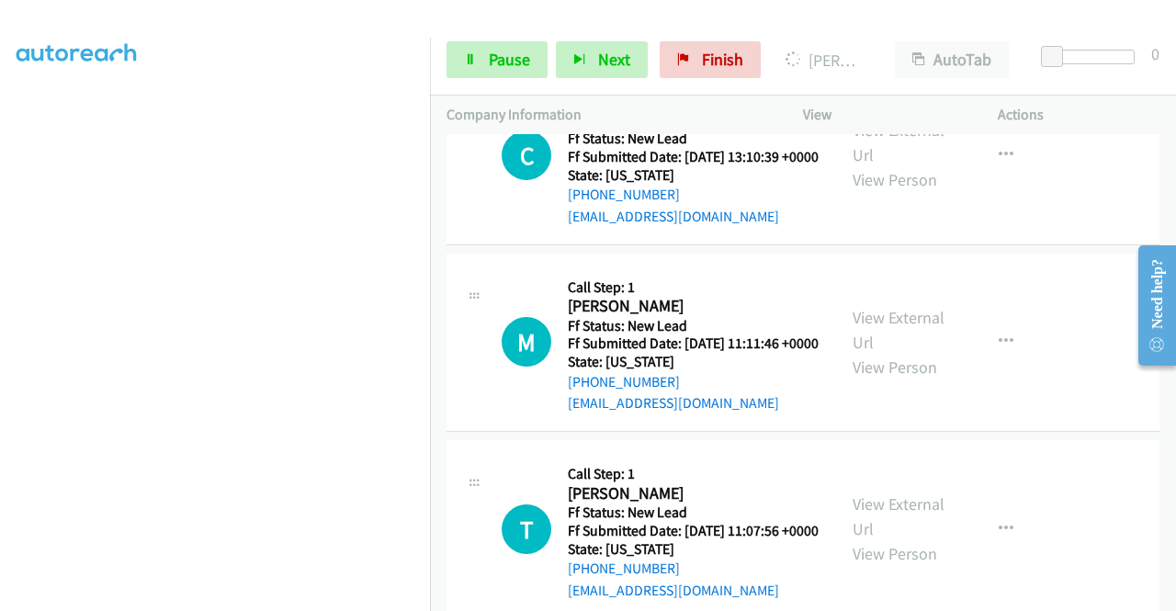
click at [477, 62] on link "Pause" at bounding box center [496, 59] width 101 height 37
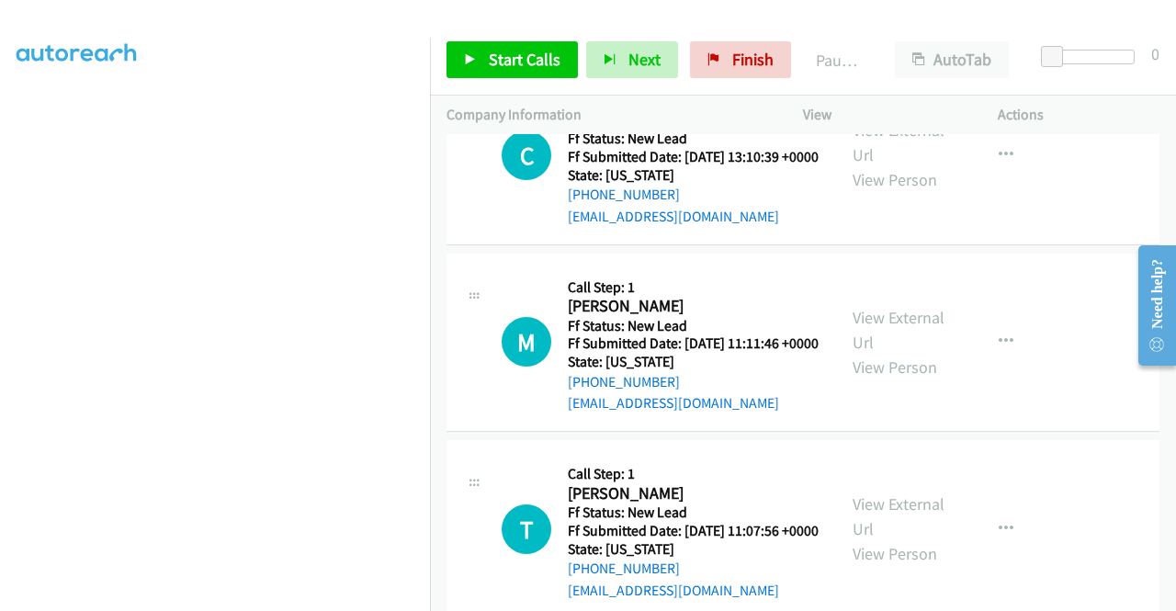
scroll to position [0, 1]
click at [0, 197] on aside "Dialing Mode: Power | Switch to Preview My Lists" at bounding box center [215, 546] width 430 height 1017
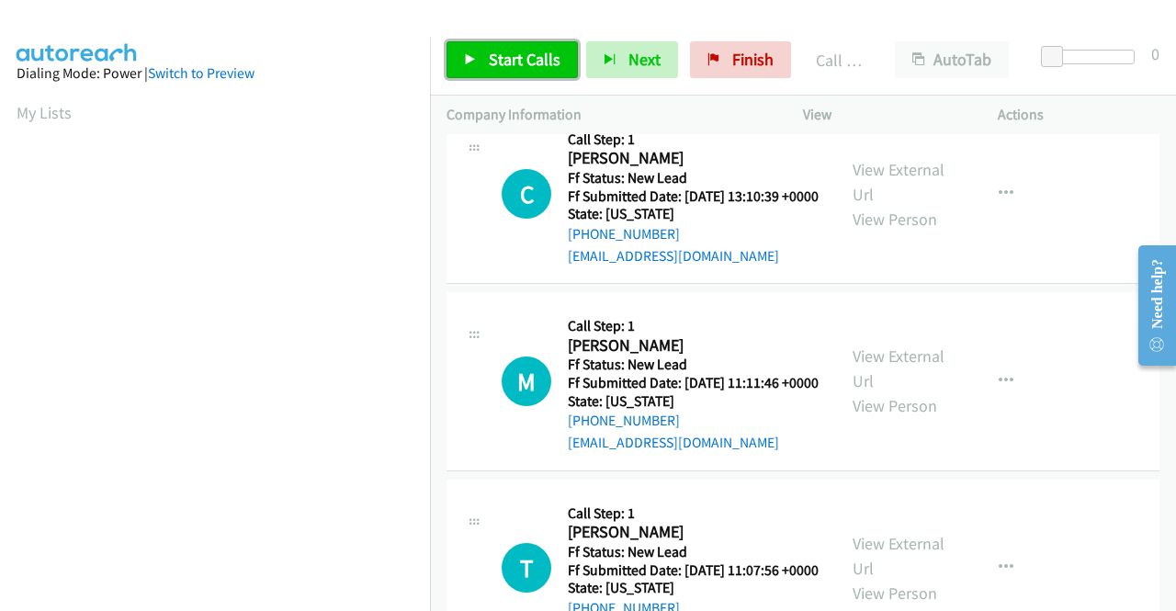
click at [527, 69] on span "Start Calls" at bounding box center [525, 59] width 72 height 21
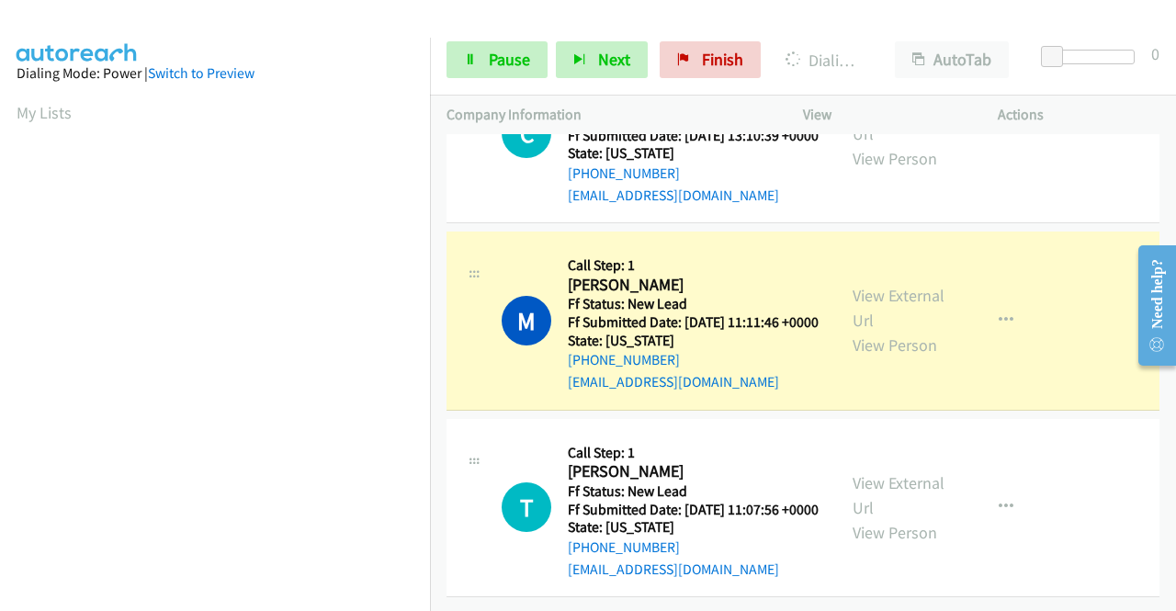
scroll to position [4671, 0]
click at [904, 248] on div "View External Url View Person View External Url Email Schedule/Manage Callback …" at bounding box center [941, 320] width 211 height 145
click at [889, 285] on link "View External Url" at bounding box center [898, 308] width 92 height 46
click at [0, 256] on aside "Dialing Mode: Power | Switch to Preview My Lists" at bounding box center [215, 140] width 430 height 1017
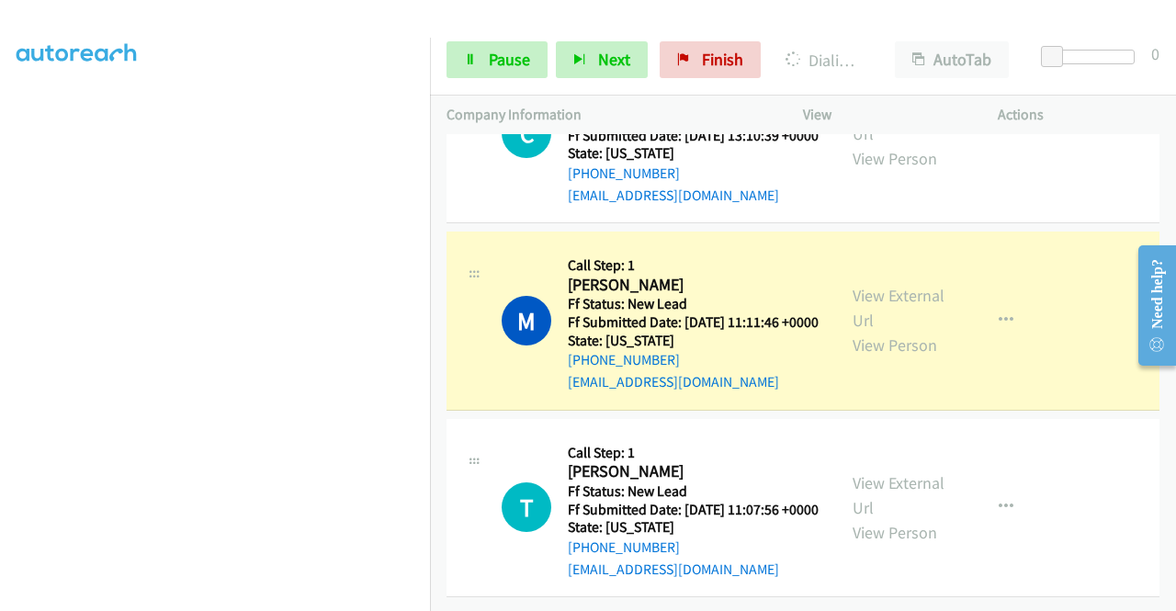
scroll to position [0, 1]
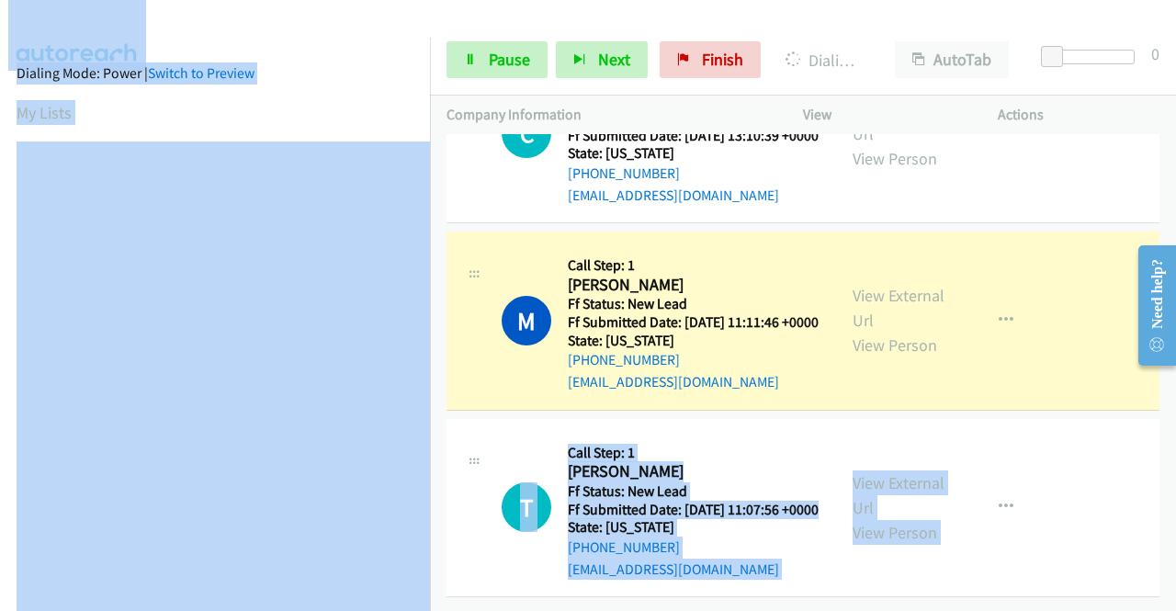
drag, startPoint x: 430, startPoint y: 370, endPoint x: 478, endPoint y: 575, distance: 210.3
click at [478, 87] on main "Start Calls Pause Next Finish Dialing Mary E Stickley AutoTab AutoTab 0 Company…" at bounding box center [588, 43] width 1176 height 87
click at [367, 27] on div at bounding box center [579, 35] width 1159 height 71
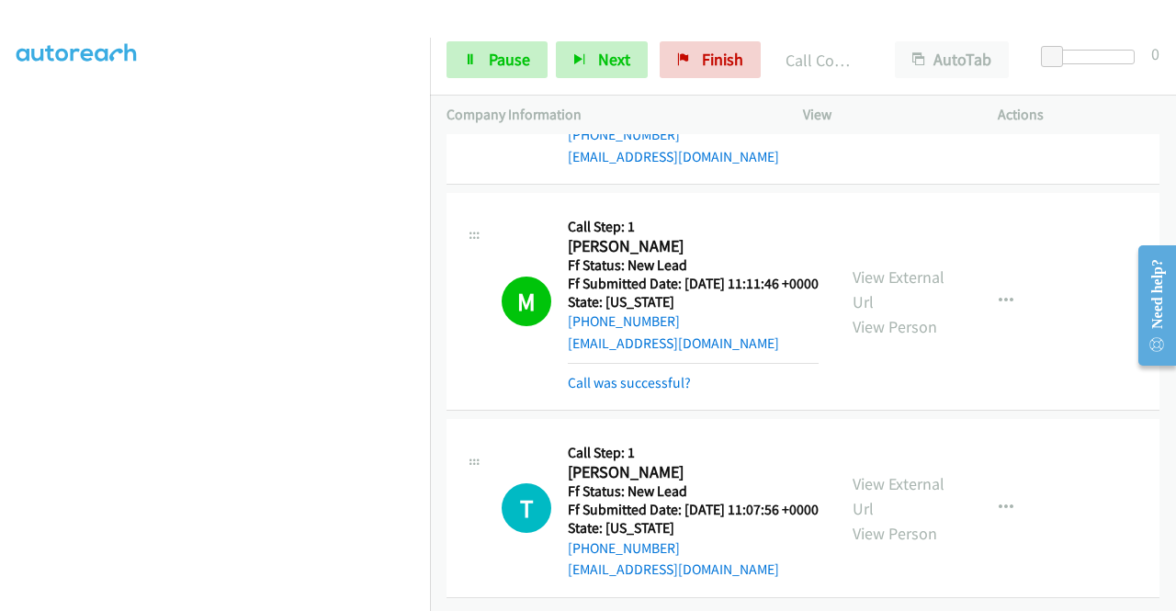
scroll to position [4710, 0]
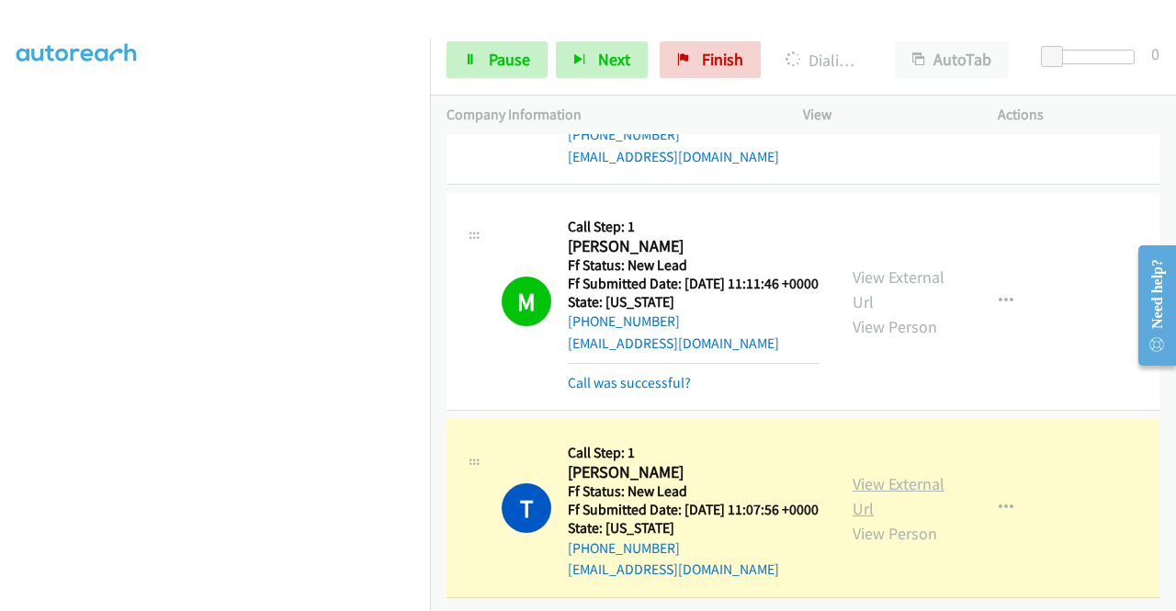
click at [926, 473] on link "View External Url" at bounding box center [898, 496] width 92 height 46
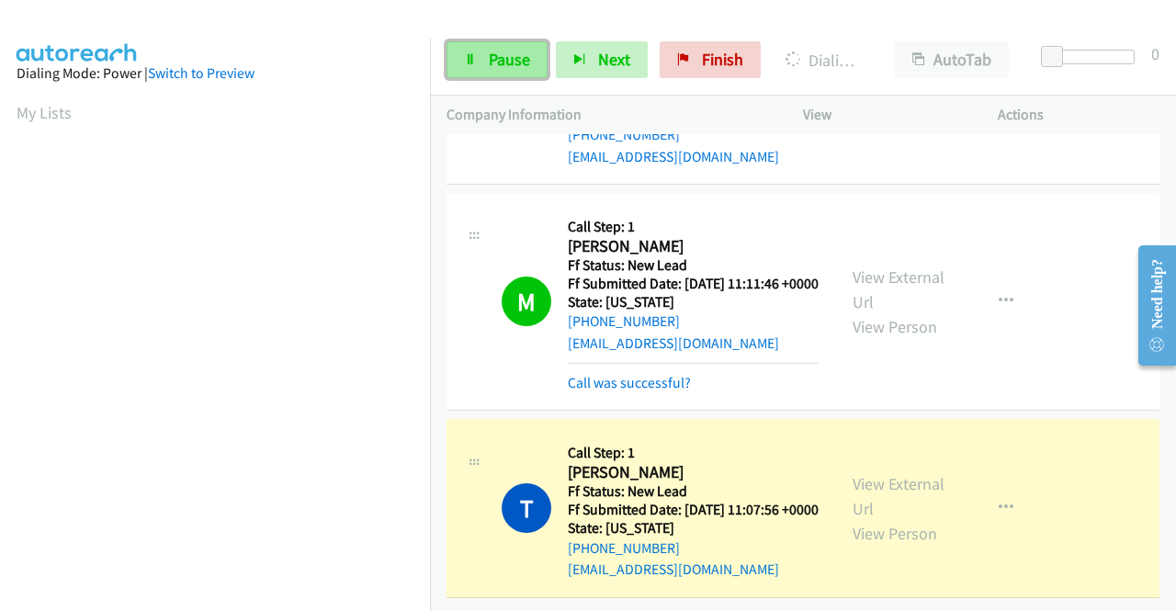
click at [479, 58] on link "Pause" at bounding box center [496, 59] width 101 height 37
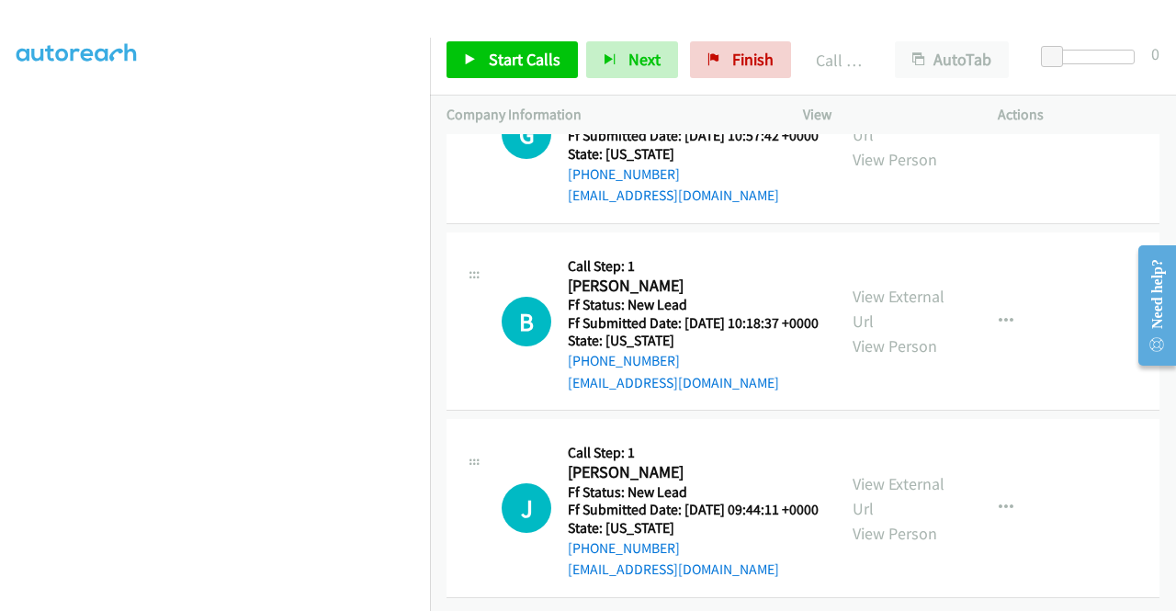
scroll to position [5114, 0]
click at [536, 67] on span "Start Calls" at bounding box center [525, 59] width 72 height 21
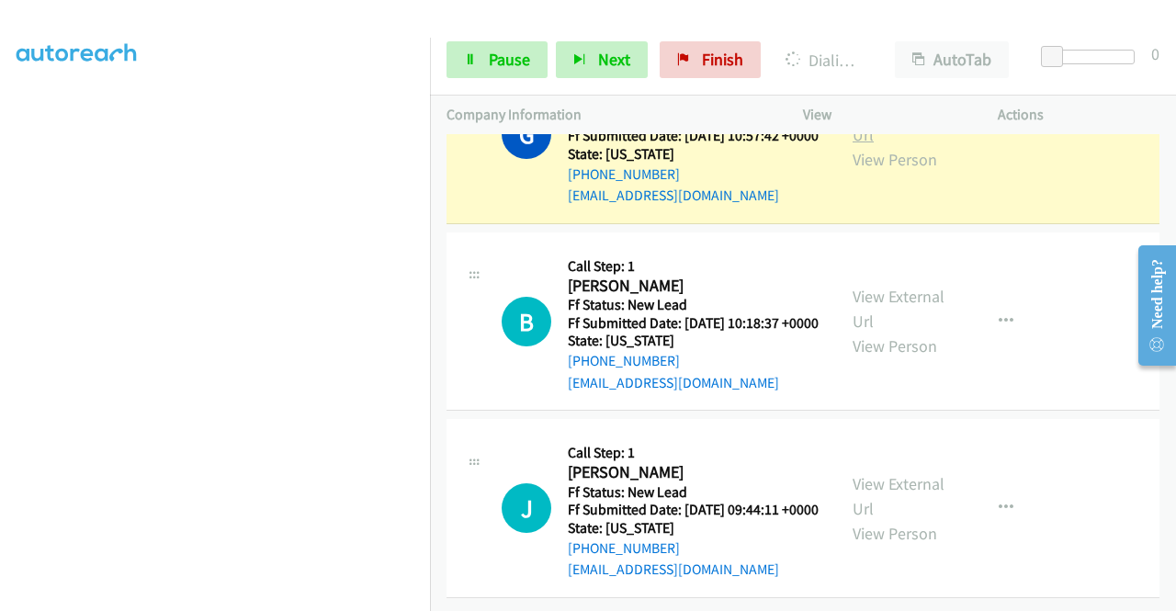
click at [852, 145] on link "View External Url" at bounding box center [898, 122] width 92 height 46
click at [0, 152] on aside "Dialing Mode: Power | Switch to Preview My Lists" at bounding box center [215, 140] width 430 height 1017
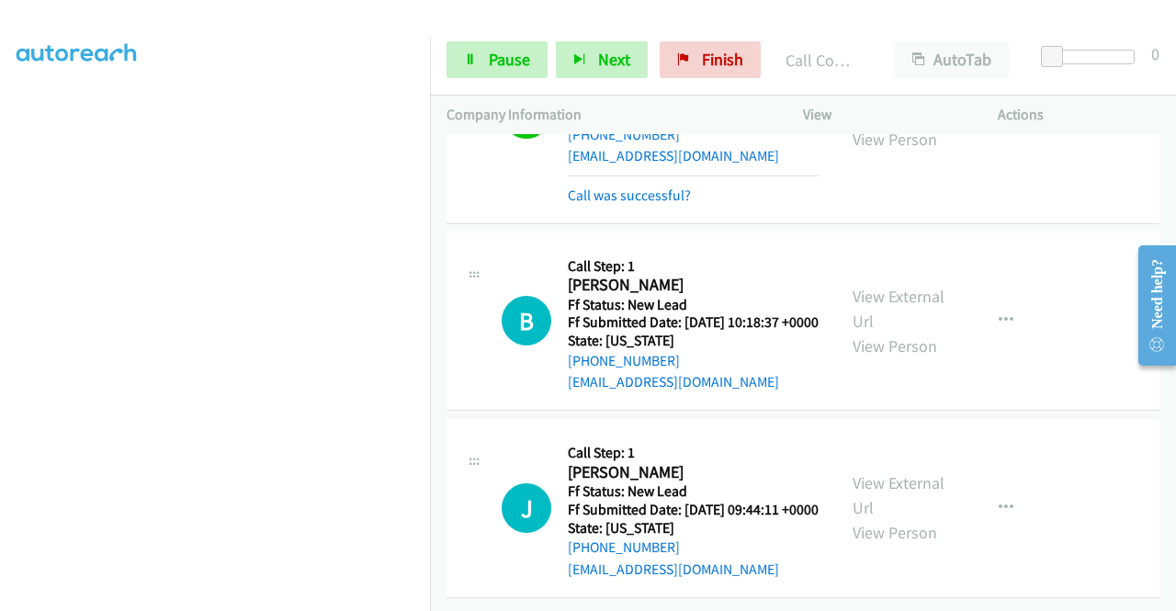
scroll to position [5401, 0]
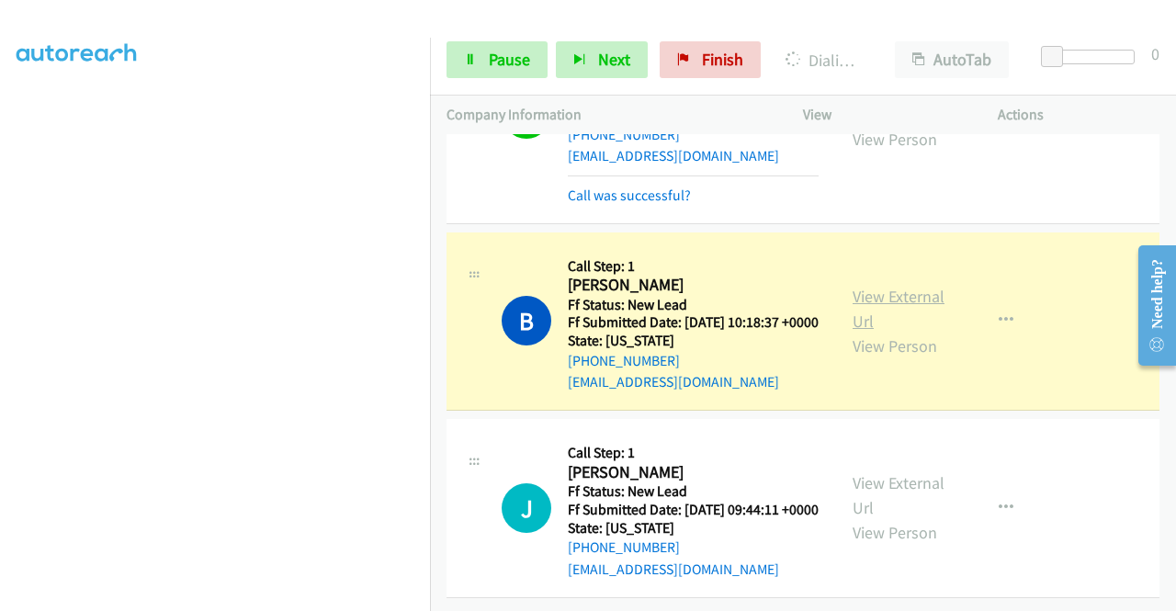
click at [855, 286] on link "View External Url" at bounding box center [898, 309] width 92 height 46
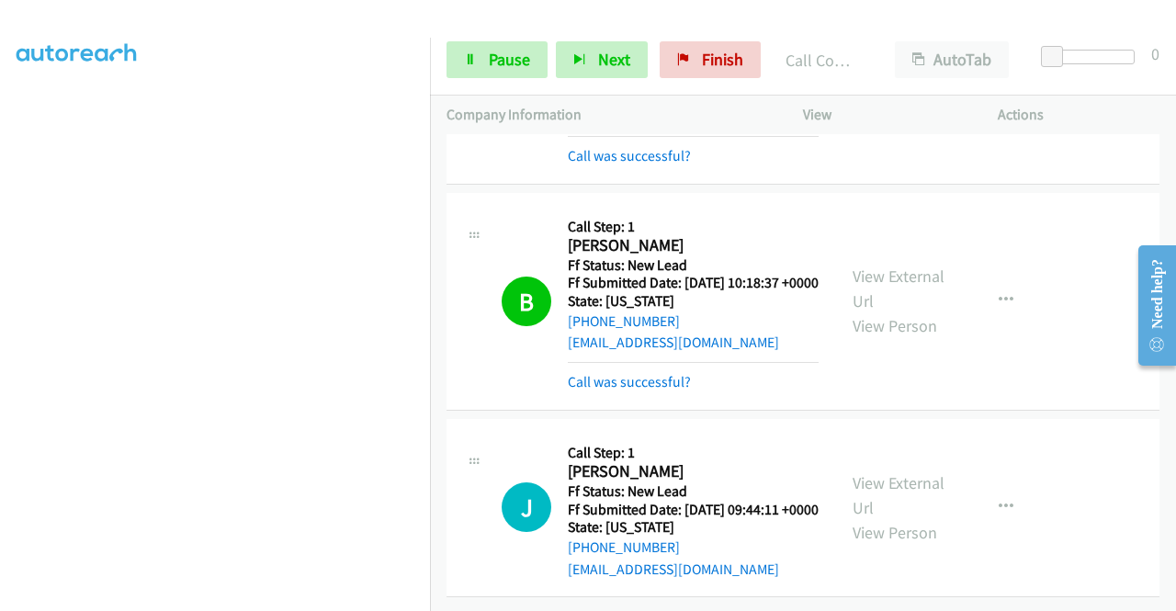
scroll to position [5440, 0]
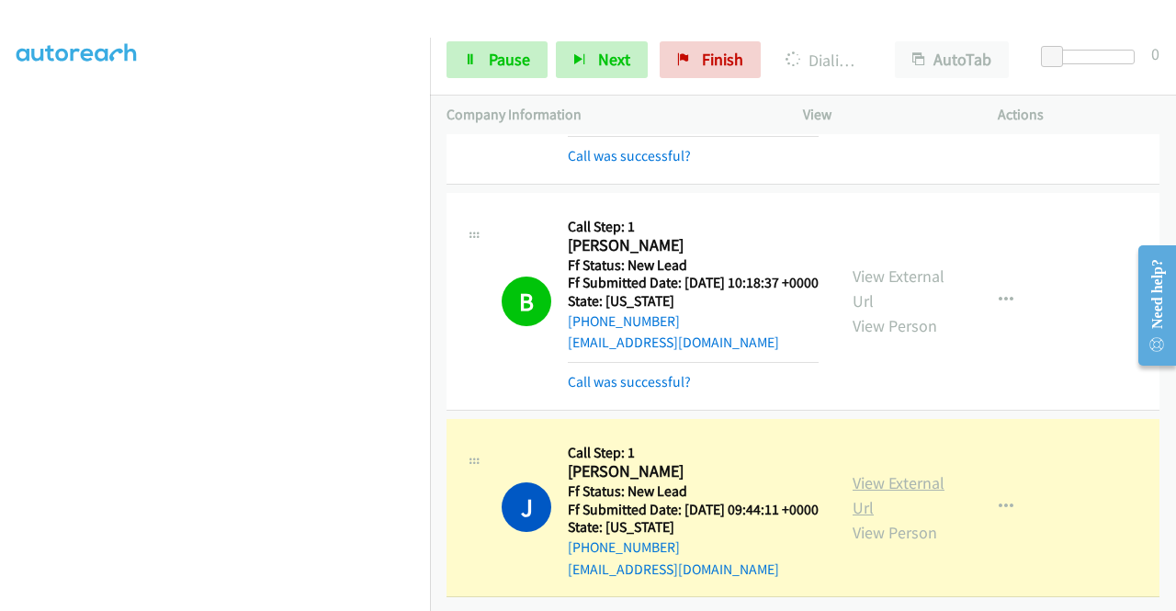
click at [897, 472] on link "View External Url" at bounding box center [898, 495] width 92 height 46
click at [1172, 598] on div "+1 415-964-1034 Call failed - Please reload the list and try again The Callbar …" at bounding box center [803, 372] width 746 height 477
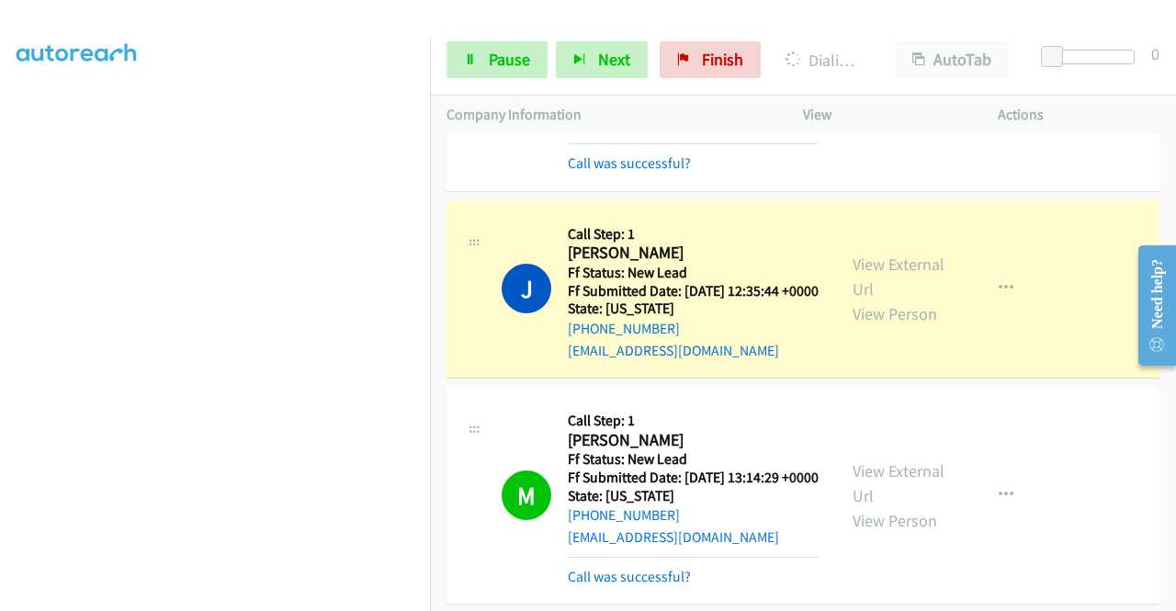
scroll to position [995, 0]
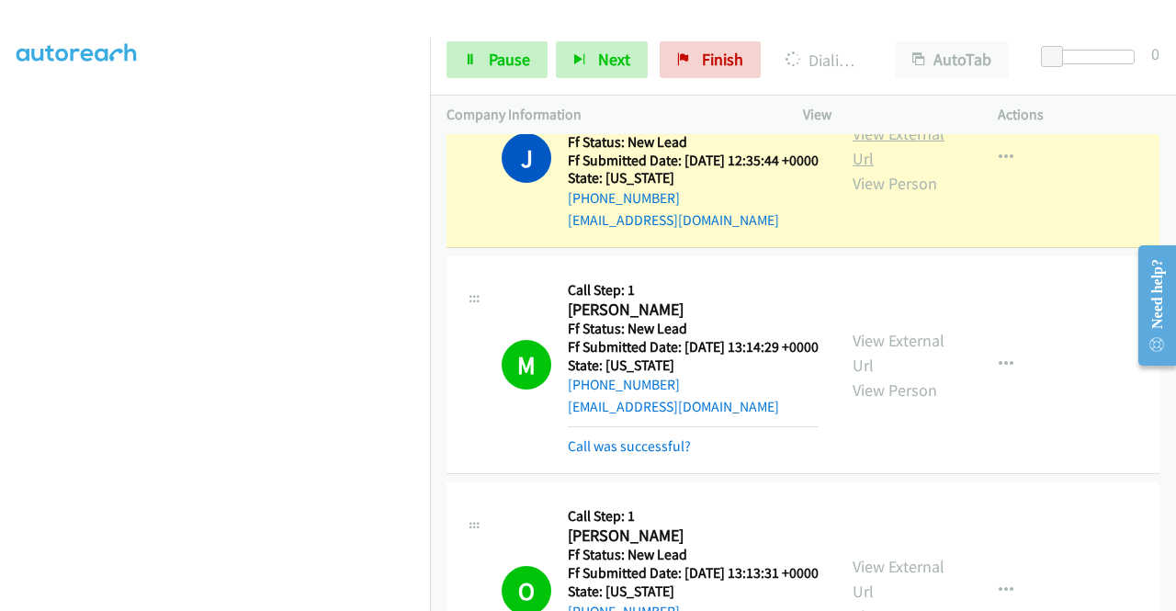
click at [882, 169] on link "View External Url" at bounding box center [898, 146] width 92 height 46
click at [294, 596] on section at bounding box center [215, 174] width 397 height 879
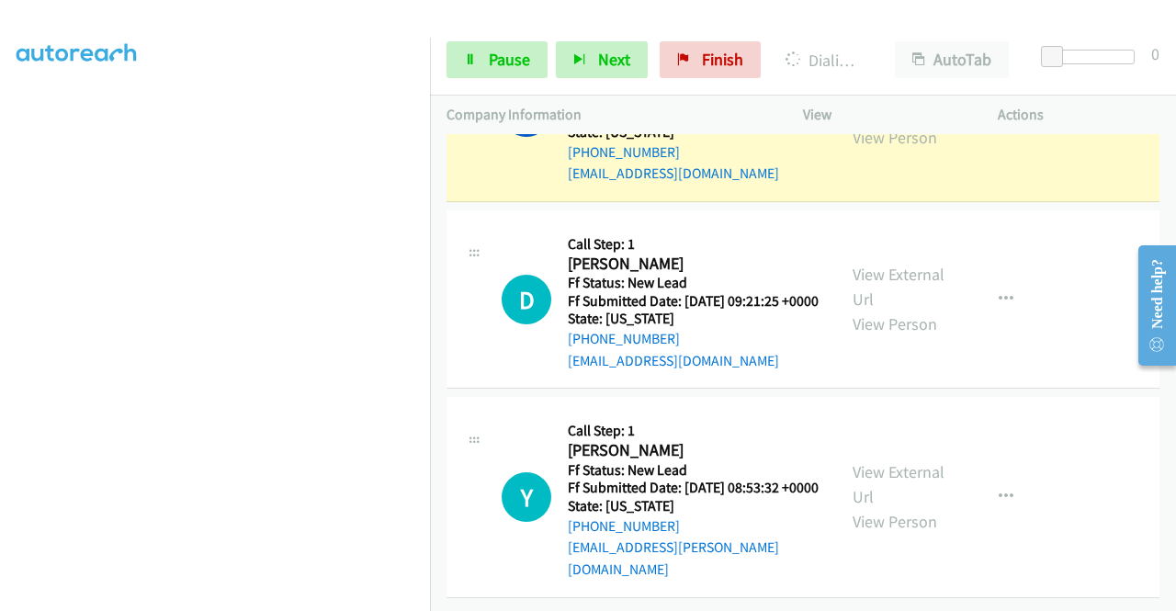
scroll to position [5877, 0]
click at [907, 123] on link "View External Url" at bounding box center [898, 100] width 92 height 46
click at [310, 602] on aside "Dialing Mode: Power | Switch to Preview My Lists" at bounding box center [215, 140] width 430 height 1017
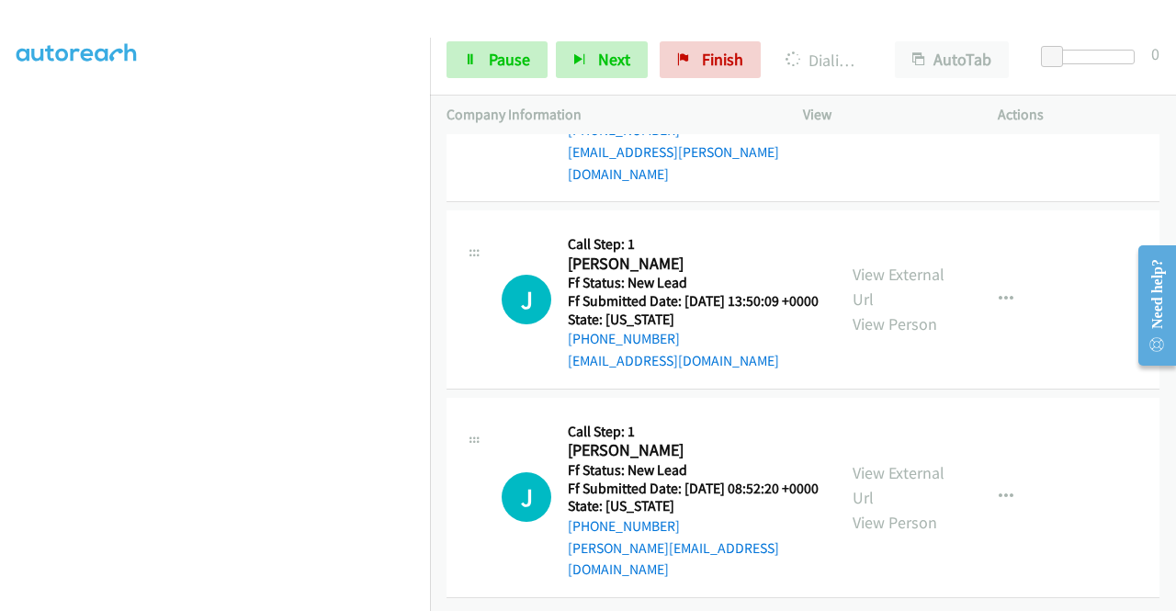
scroll to position [419, 1]
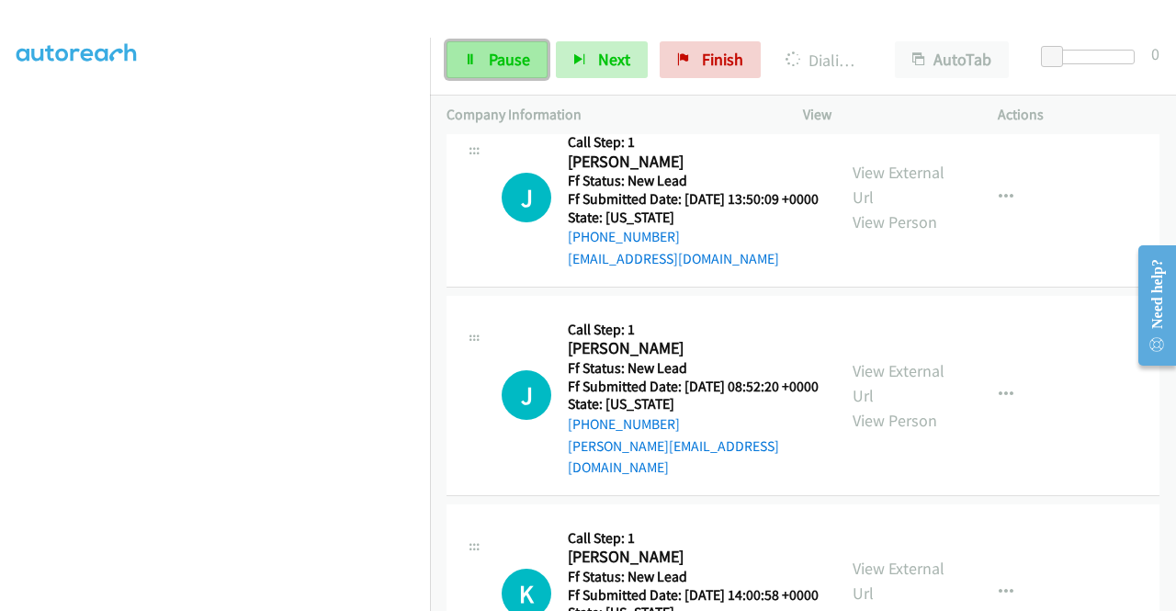
click at [500, 56] on span "Pause" at bounding box center [509, 59] width 41 height 21
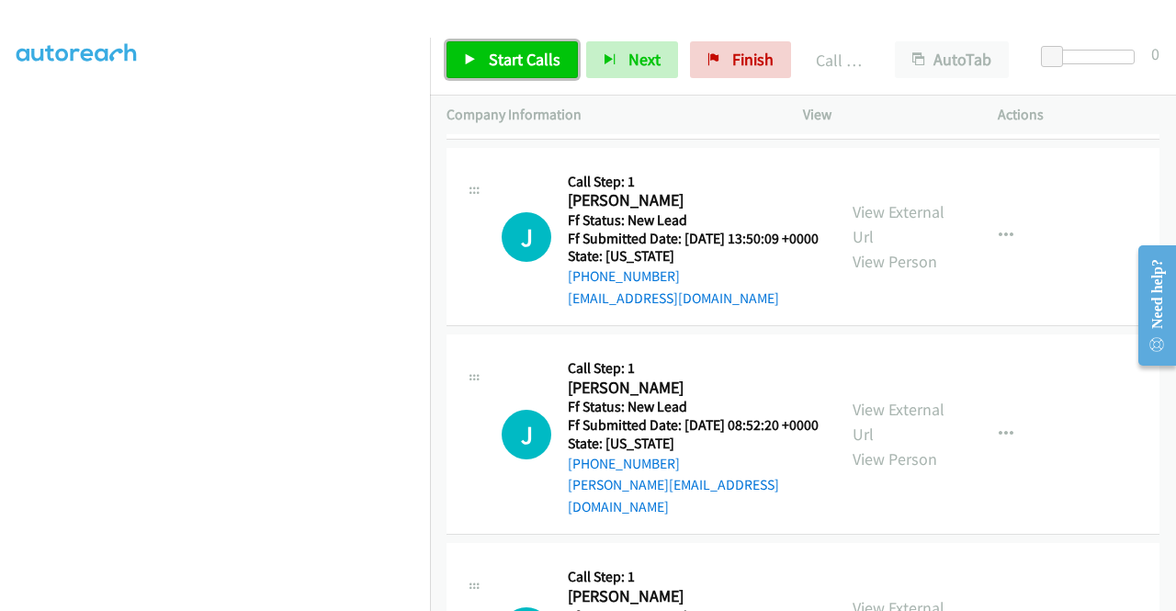
click at [547, 76] on link "Start Calls" at bounding box center [511, 59] width 131 height 37
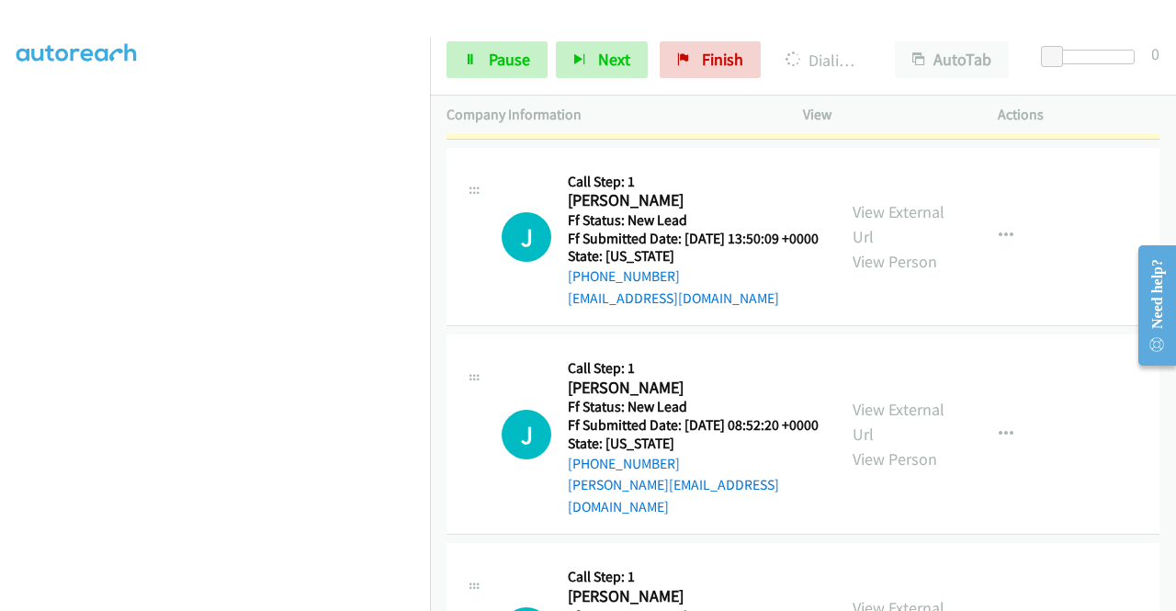
click at [885, 50] on link "View External Url" at bounding box center [898, 27] width 92 height 46
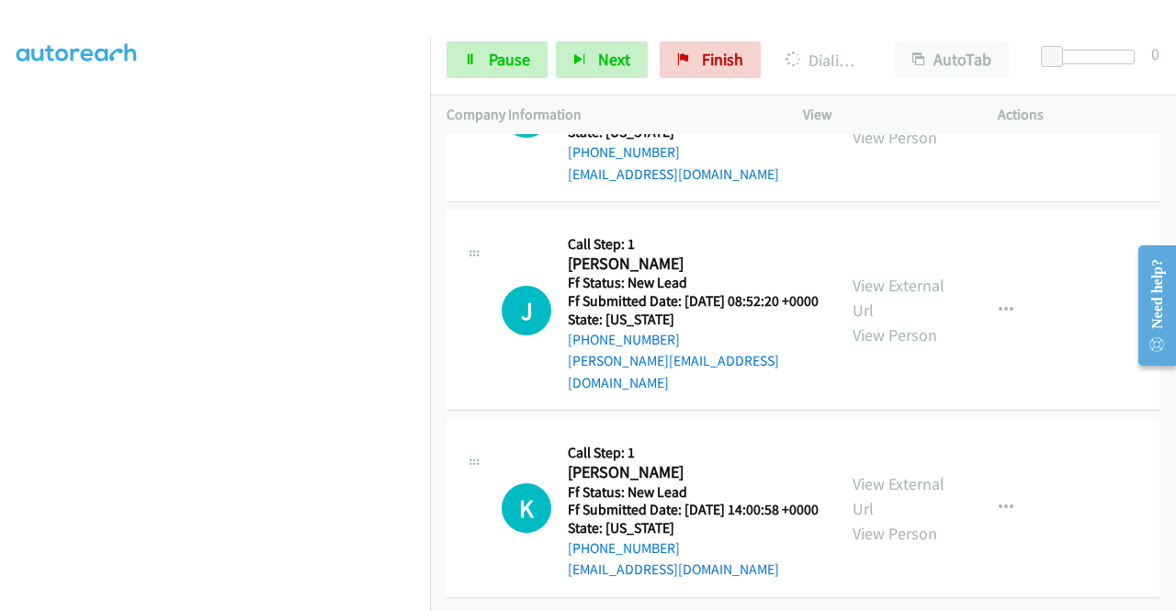
scroll to position [6514, 0]
click at [0, 185] on aside "Dialing Mode: Power | Switch to Preview My Lists" at bounding box center [215, 140] width 430 height 1017
click at [492, 73] on link "Pause" at bounding box center [496, 59] width 101 height 37
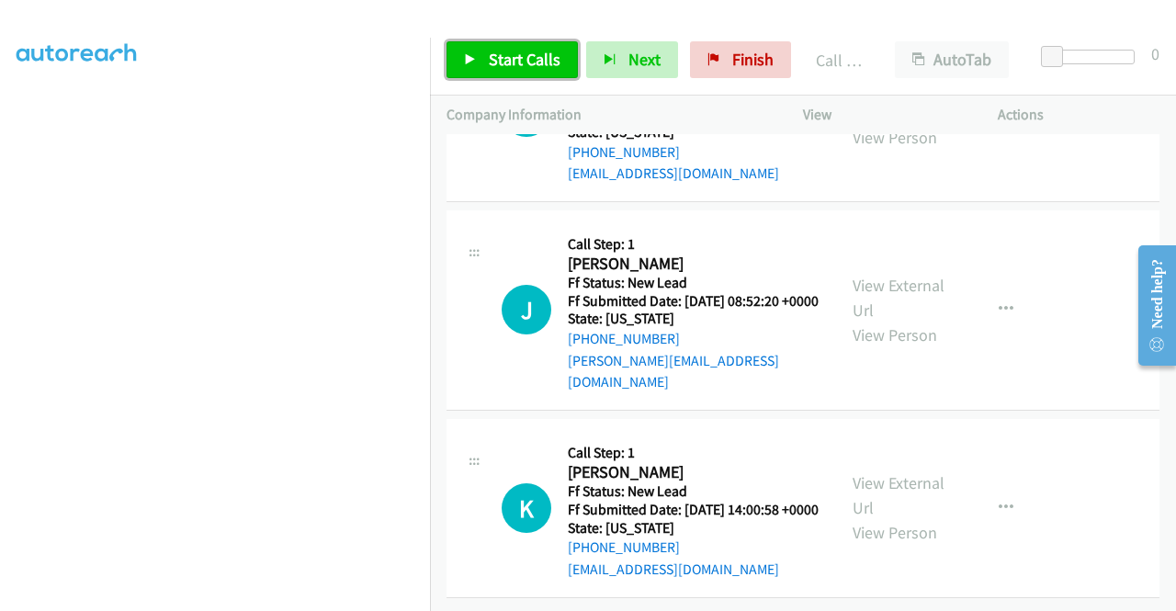
click at [464, 62] on icon at bounding box center [470, 60] width 13 height 13
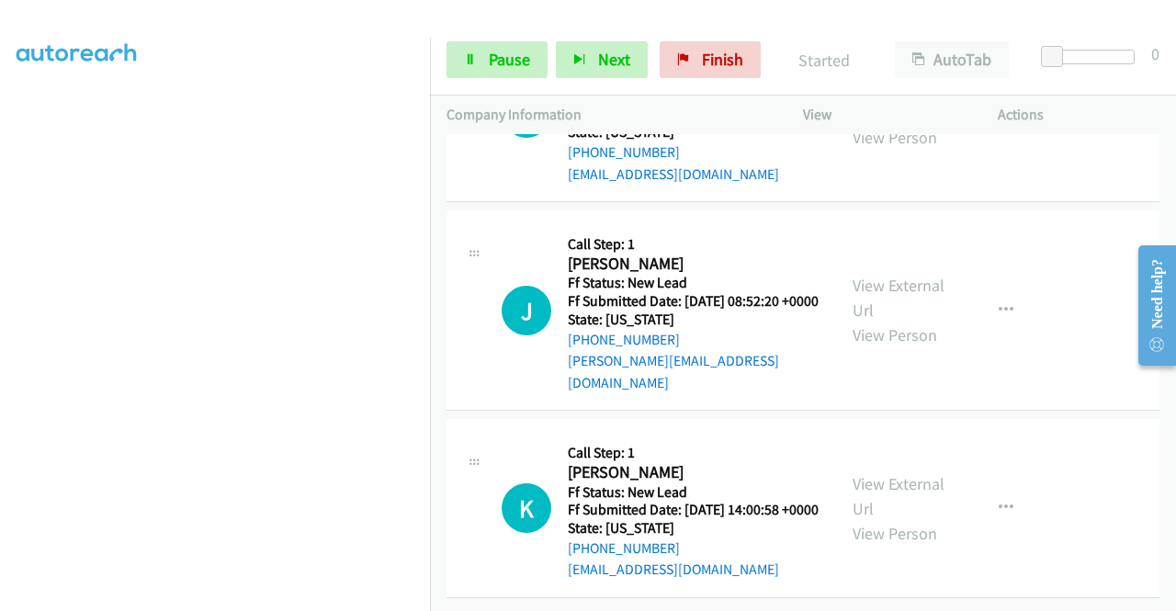
click at [902, 90] on link "Add to do not call list" at bounding box center [907, 71] width 244 height 37
click at [1169, 600] on div "+1 415-964-1034 Call failed - Please reload the list and try again The Callbar …" at bounding box center [803, 372] width 746 height 477
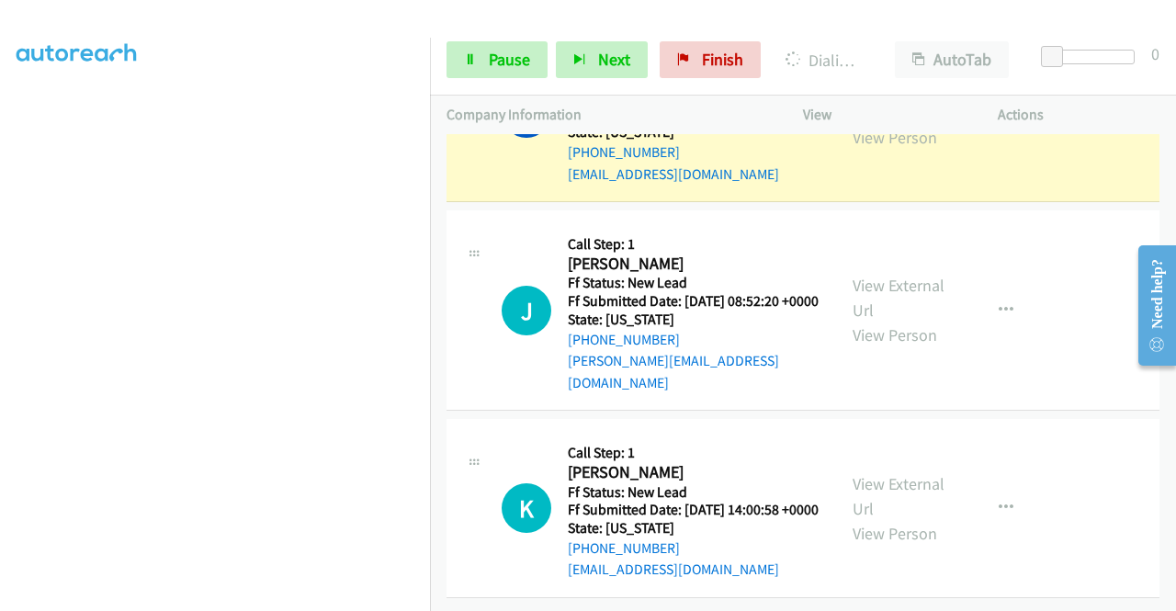
scroll to position [6710, 0]
click at [880, 123] on link "View External Url" at bounding box center [898, 100] width 92 height 46
click at [0, 186] on aside "Dialing Mode: Power | Switch to Preview My Lists" at bounding box center [215, 140] width 430 height 1017
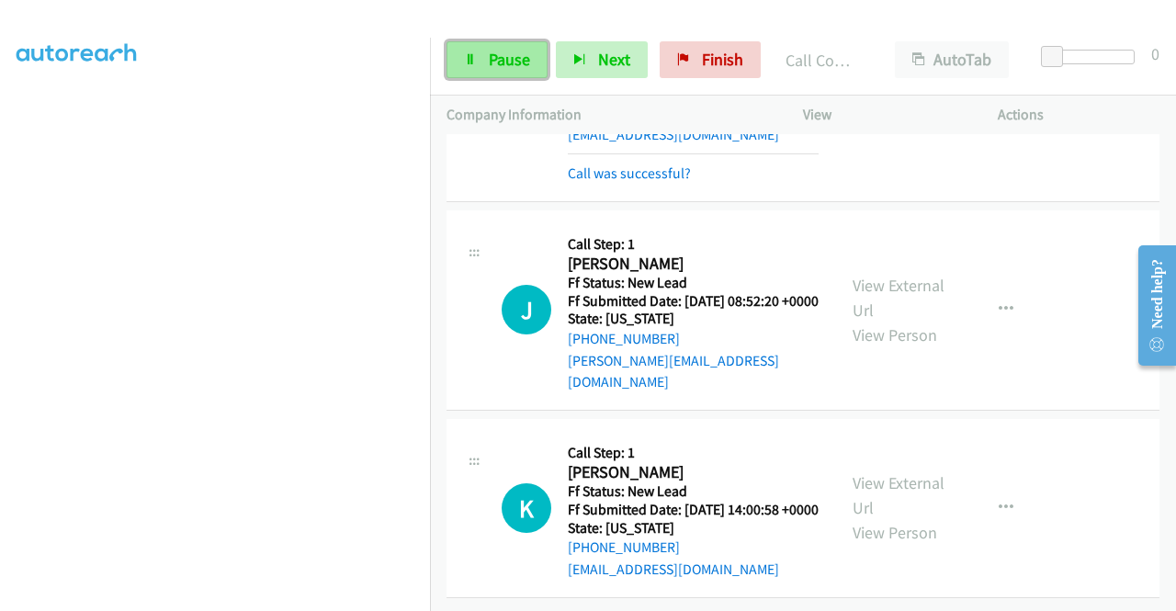
click at [513, 73] on link "Pause" at bounding box center [496, 59] width 101 height 37
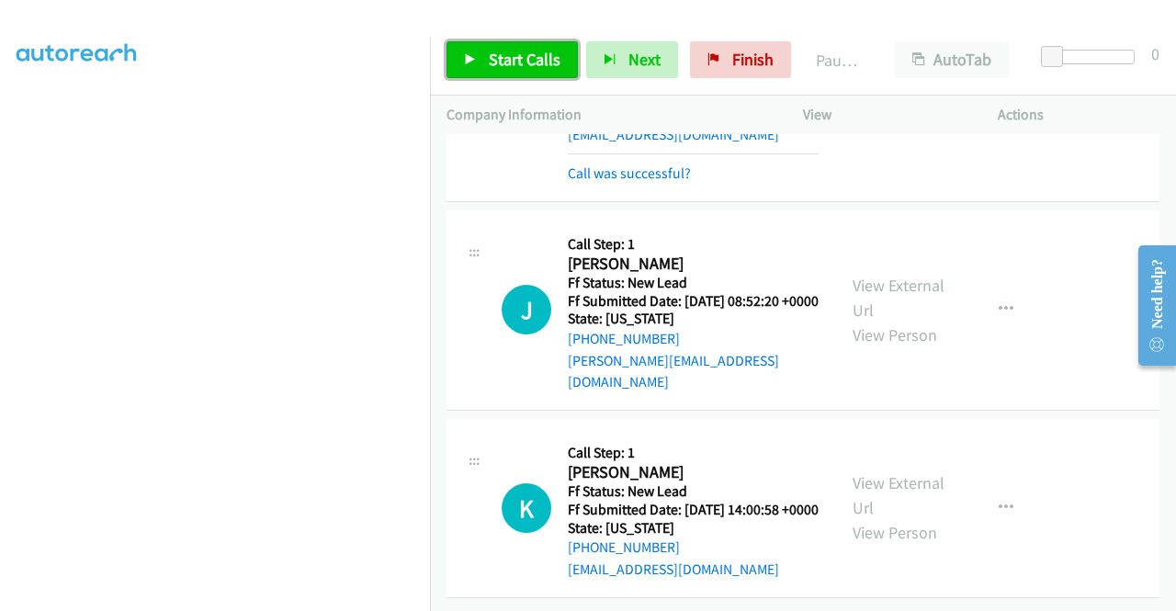
click at [513, 73] on link "Start Calls" at bounding box center [511, 59] width 131 height 37
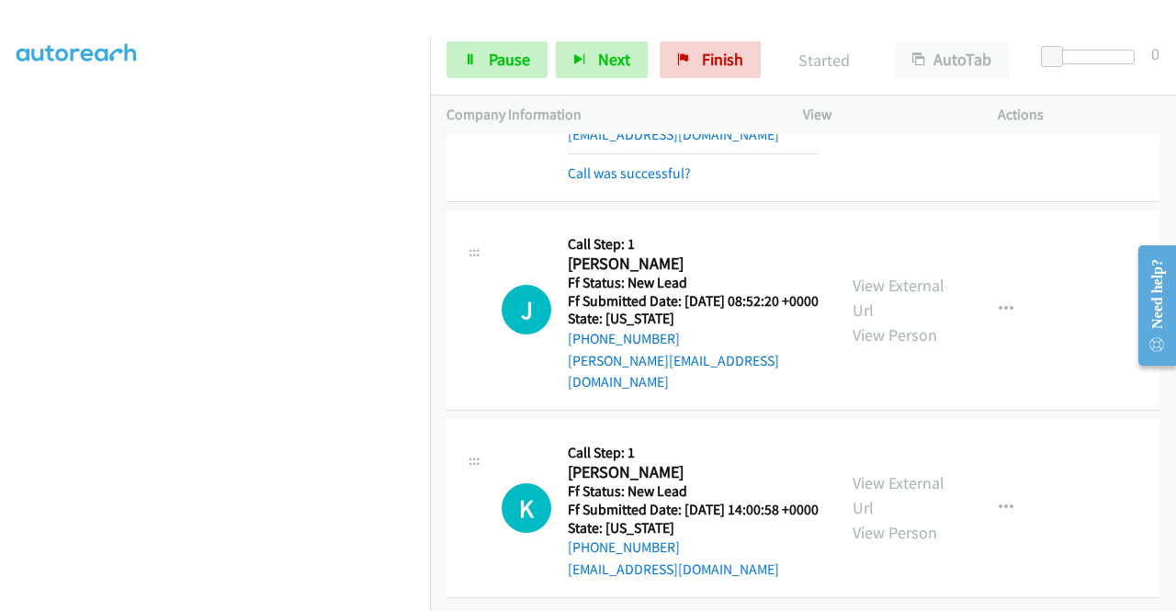
scroll to position [6863, 0]
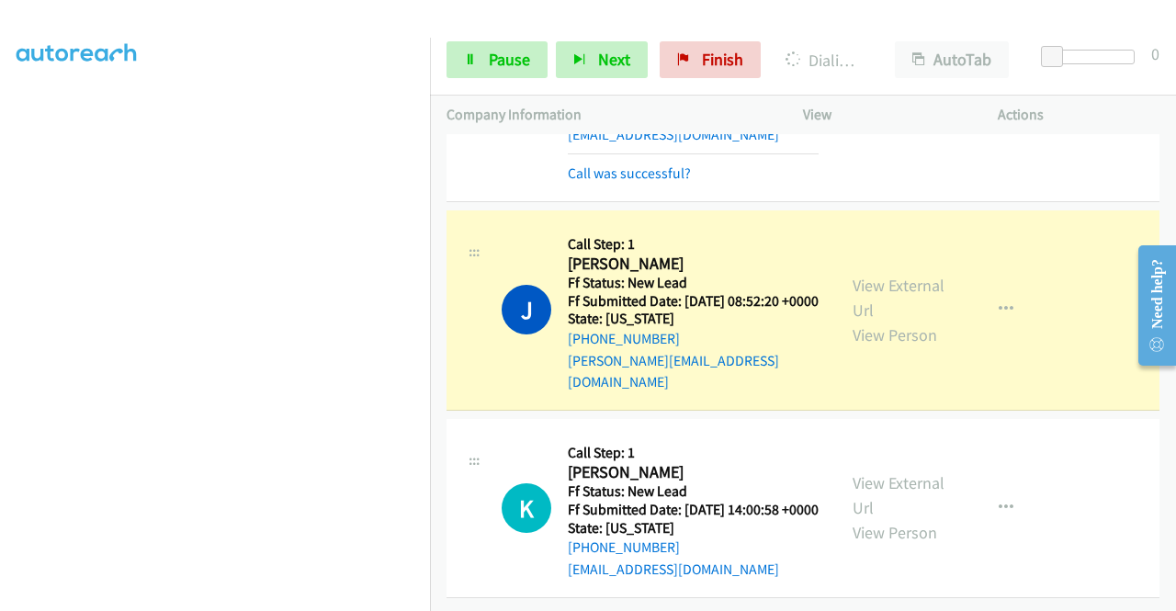
click at [902, 273] on div "View External Url View Person" at bounding box center [900, 310] width 96 height 74
click at [856, 238] on div "View External Url View Person View External Url Email Schedule/Manage Callback …" at bounding box center [941, 310] width 211 height 166
click at [860, 275] on link "View External Url" at bounding box center [898, 298] width 92 height 46
click at [432, 220] on td "J Callback Scheduled Call Step: 1 Jacek Nowaczynski America/Chicago Ff Status: …" at bounding box center [803, 310] width 746 height 208
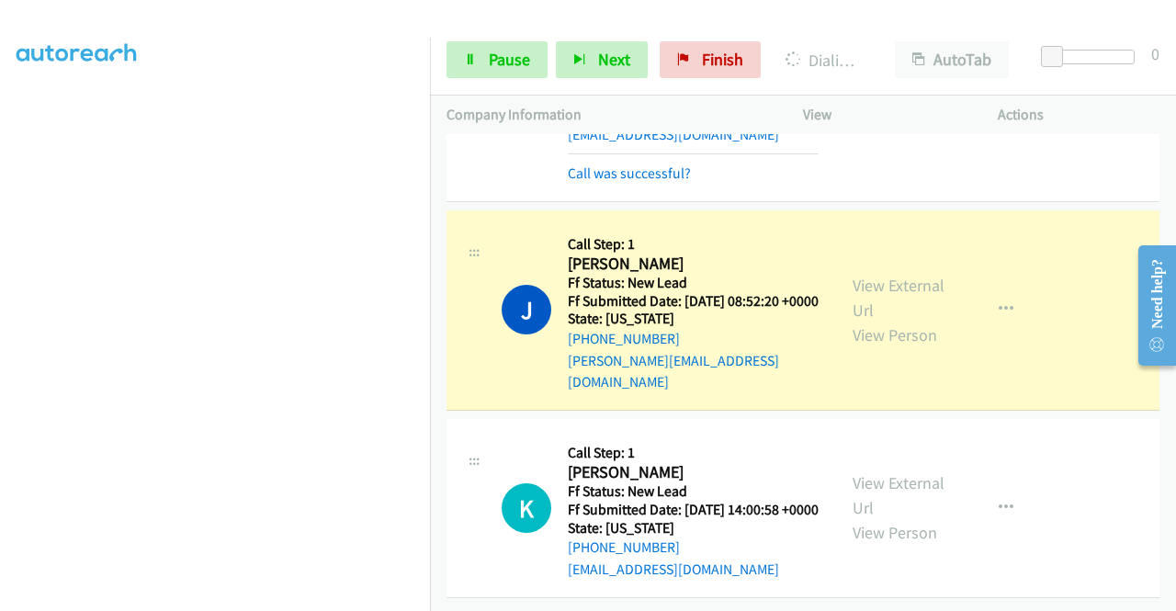
scroll to position [0, 1]
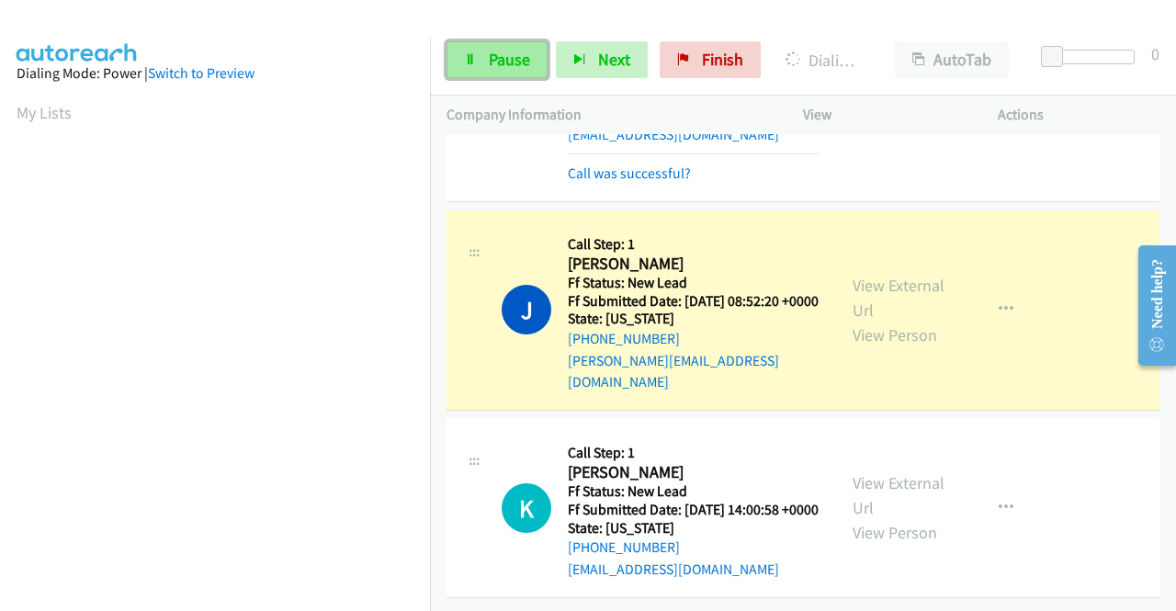
click at [501, 62] on span "Pause" at bounding box center [509, 59] width 41 height 21
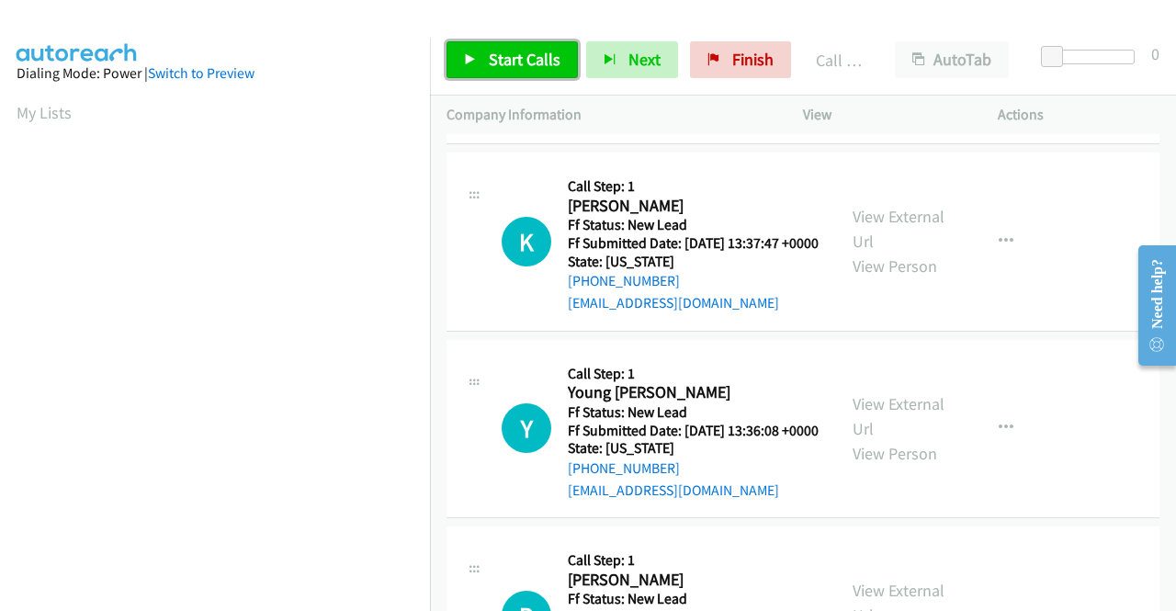
click at [489, 62] on span "Start Calls" at bounding box center [525, 59] width 72 height 21
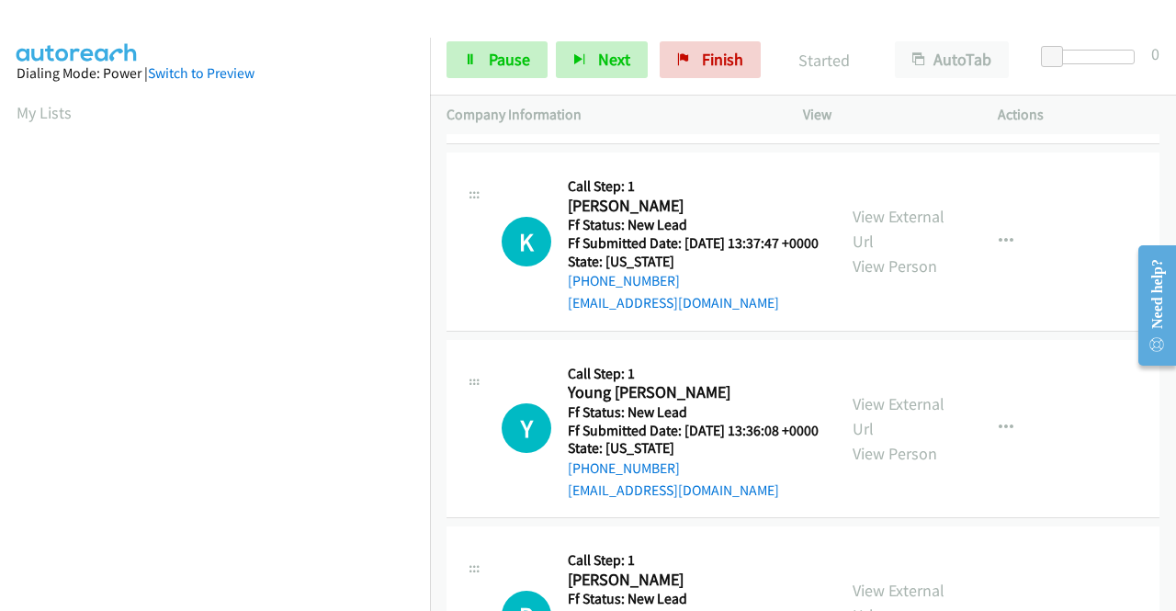
click at [1168, 608] on div "+1 415-964-1034 Call failed - Please reload the list and try again The Callbar …" at bounding box center [803, 372] width 746 height 477
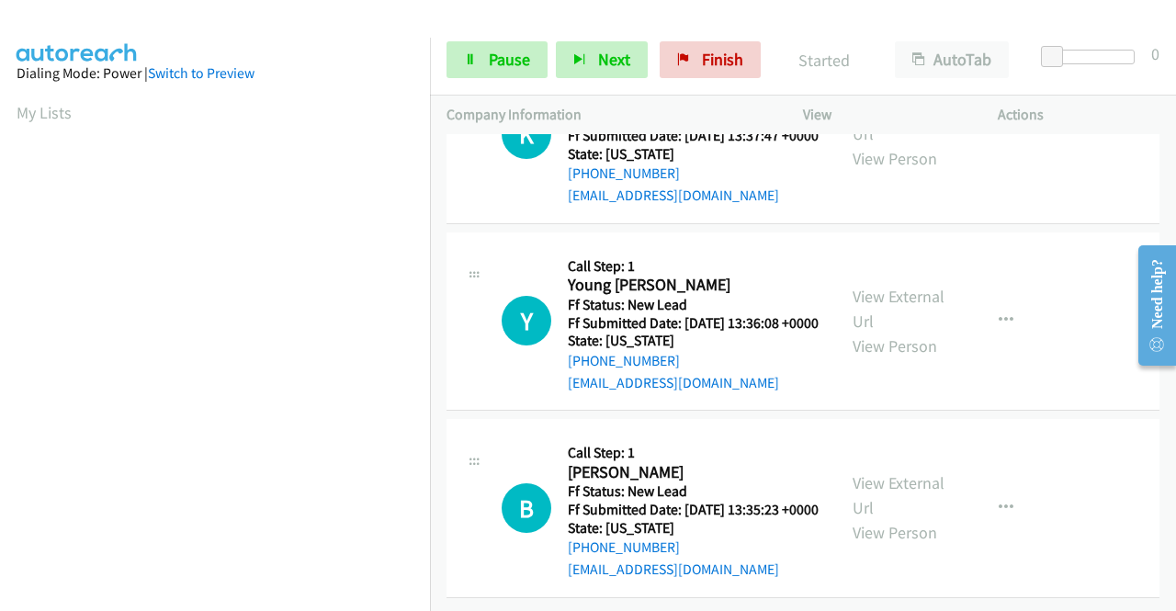
scroll to position [7095, 0]
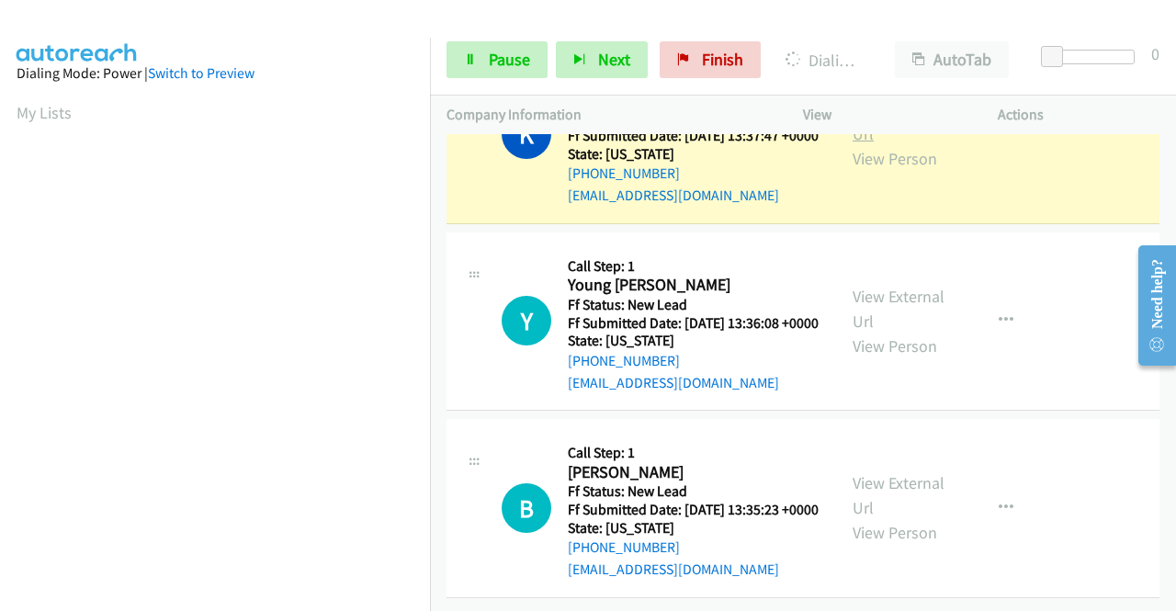
click at [907, 144] on link "View External Url" at bounding box center [898, 121] width 92 height 46
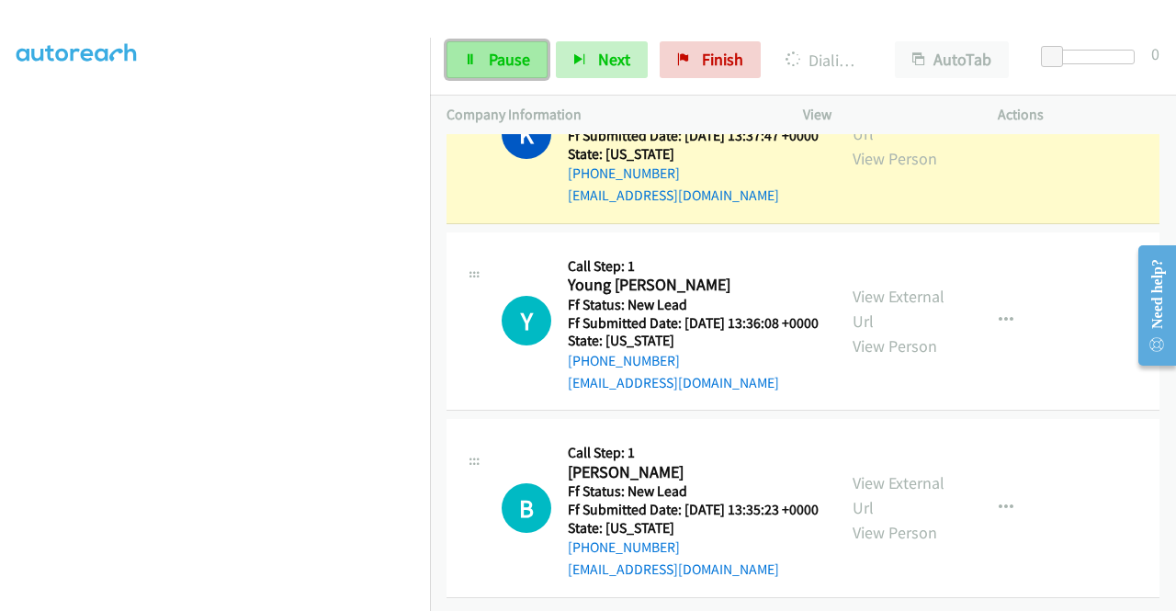
click at [477, 69] on link "Pause" at bounding box center [496, 59] width 101 height 37
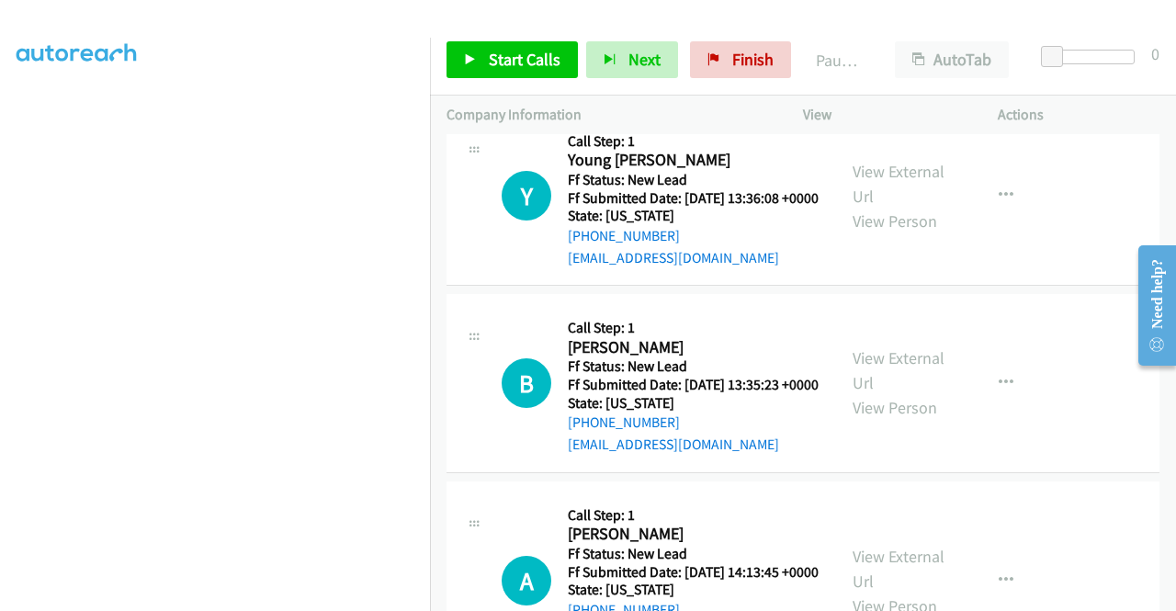
scroll to position [419, 1]
click at [1174, 597] on div "+1 415-964-1034 Call failed - Please reload the list and try again The Callbar …" at bounding box center [803, 372] width 746 height 477
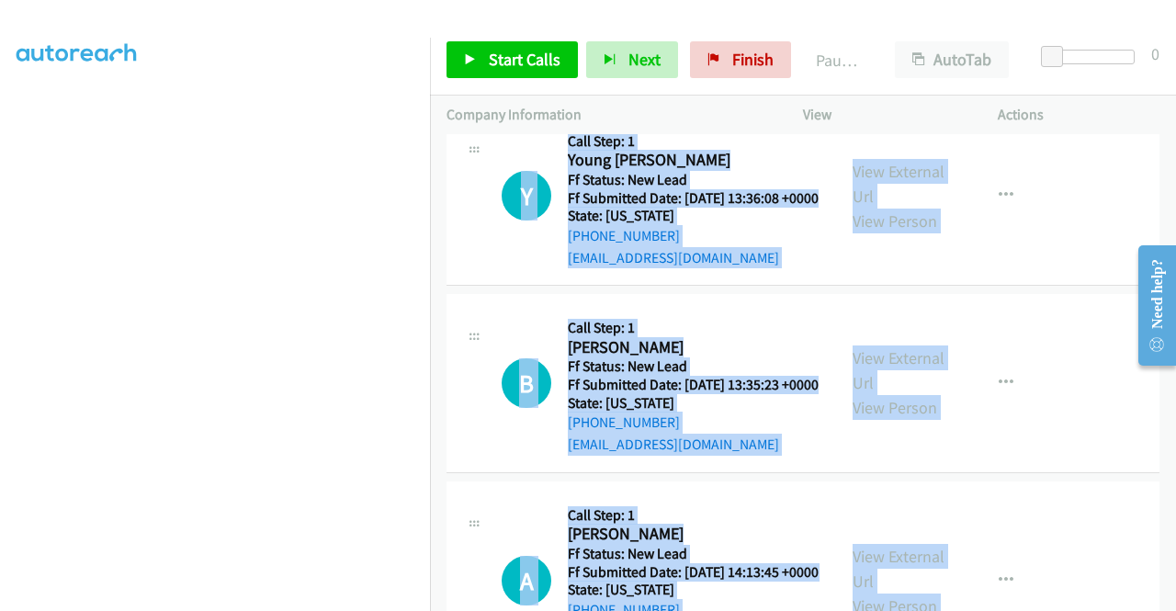
click at [1174, 597] on div "+1 415-964-1034 Call failed - Please reload the list and try again The Callbar …" at bounding box center [803, 372] width 746 height 477
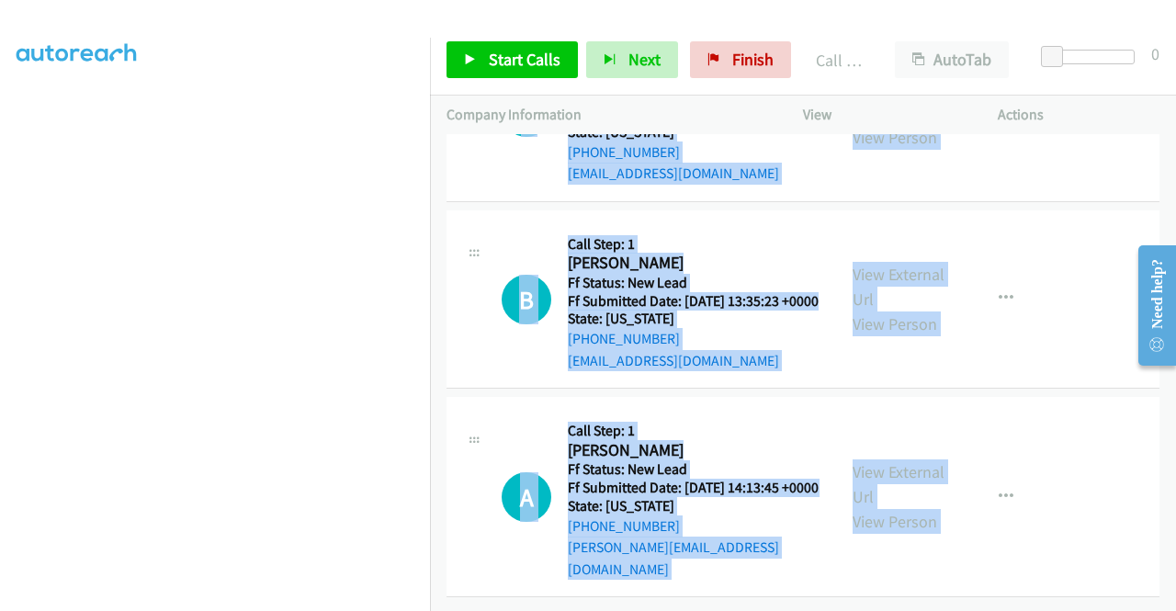
click at [536, 55] on span "Start Calls" at bounding box center [525, 59] width 72 height 21
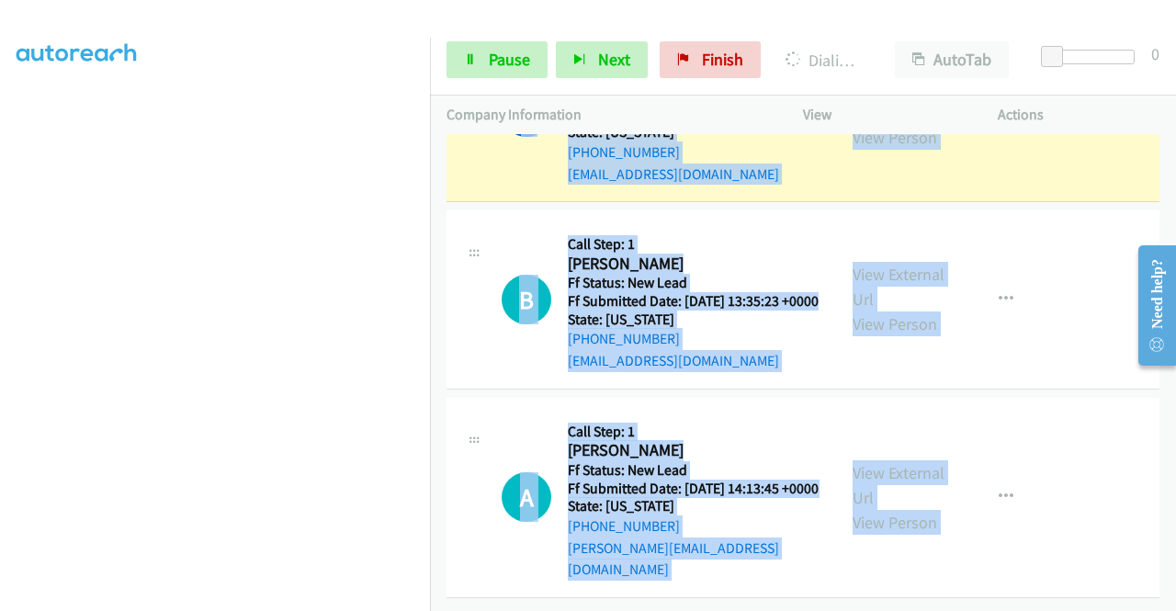
click at [912, 150] on div "View External Url View Person" at bounding box center [900, 112] width 96 height 74
click at [859, 186] on div "View External Url View Person View External Url Email Schedule/Manage Callback …" at bounding box center [941, 112] width 211 height 145
click at [855, 123] on link "View External Url" at bounding box center [898, 100] width 92 height 46
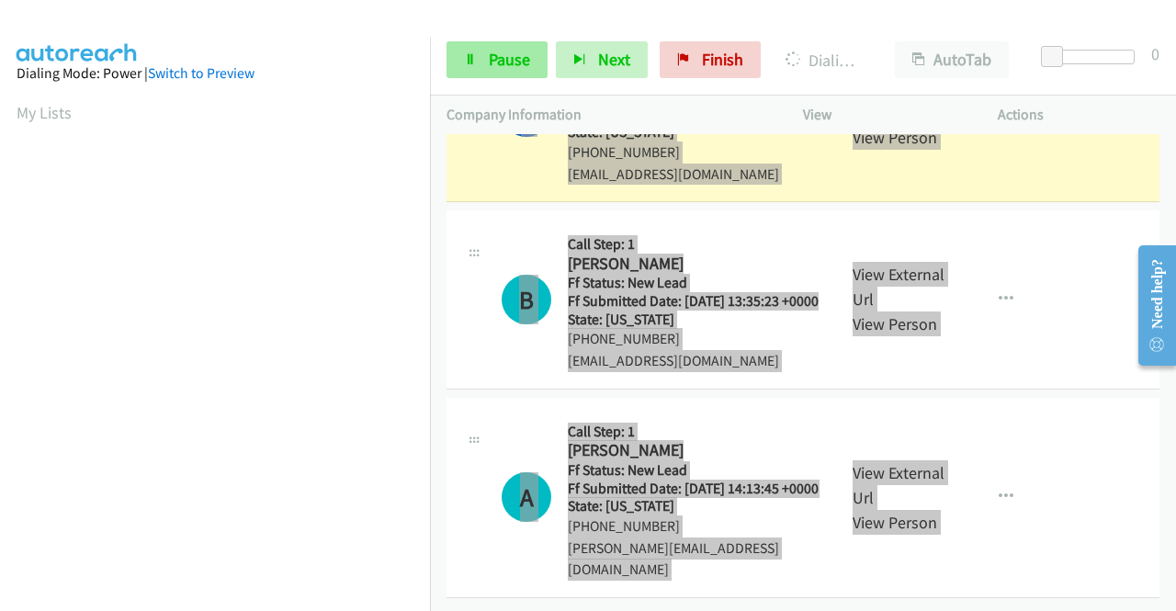
scroll to position [419, 1]
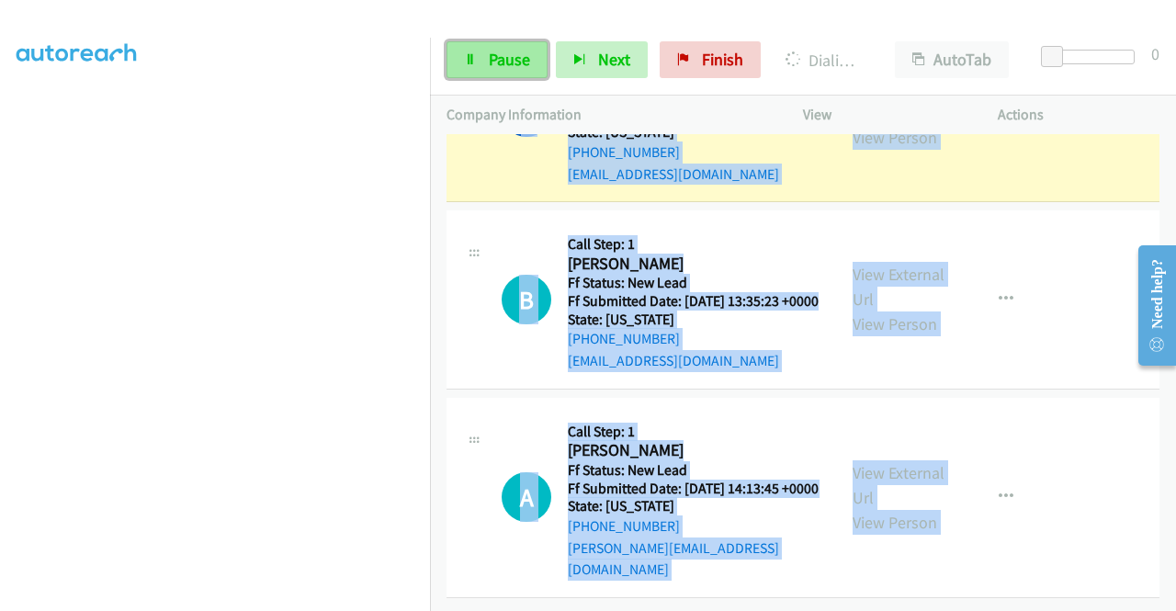
click at [497, 72] on link "Pause" at bounding box center [496, 59] width 101 height 37
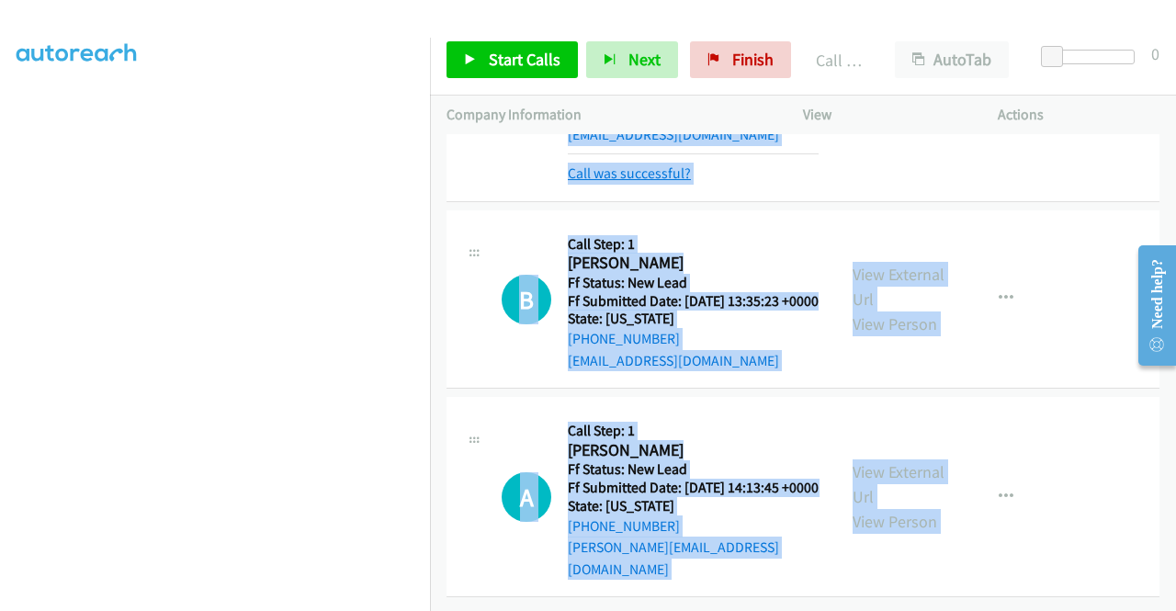
click at [649, 182] on link "Call was successful?" at bounding box center [629, 172] width 123 height 17
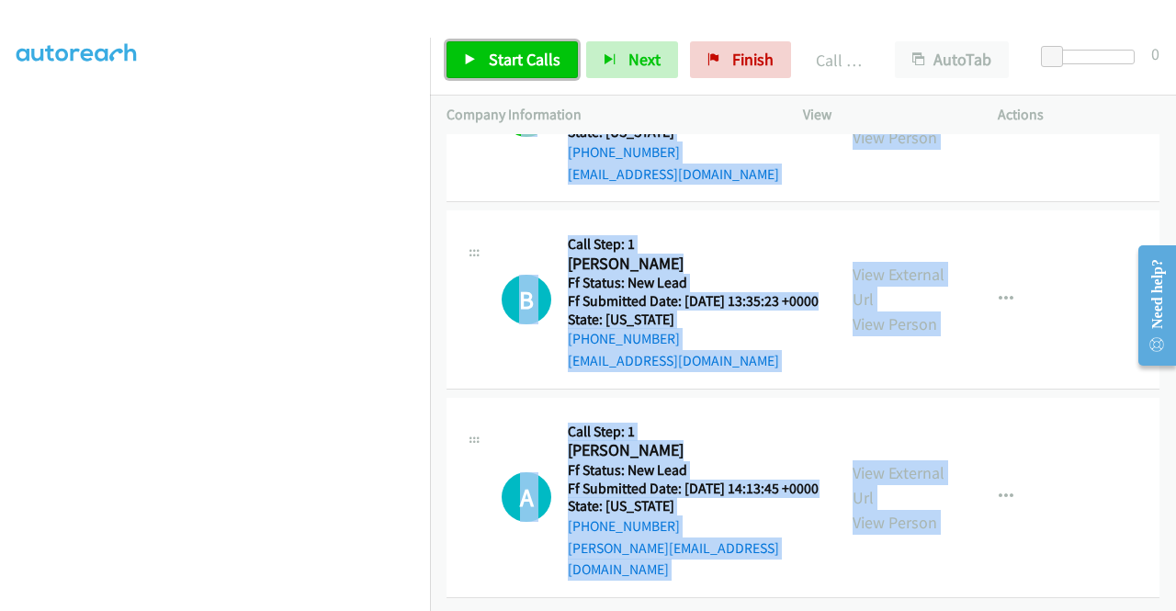
click at [547, 47] on link "Start Calls" at bounding box center [511, 59] width 131 height 37
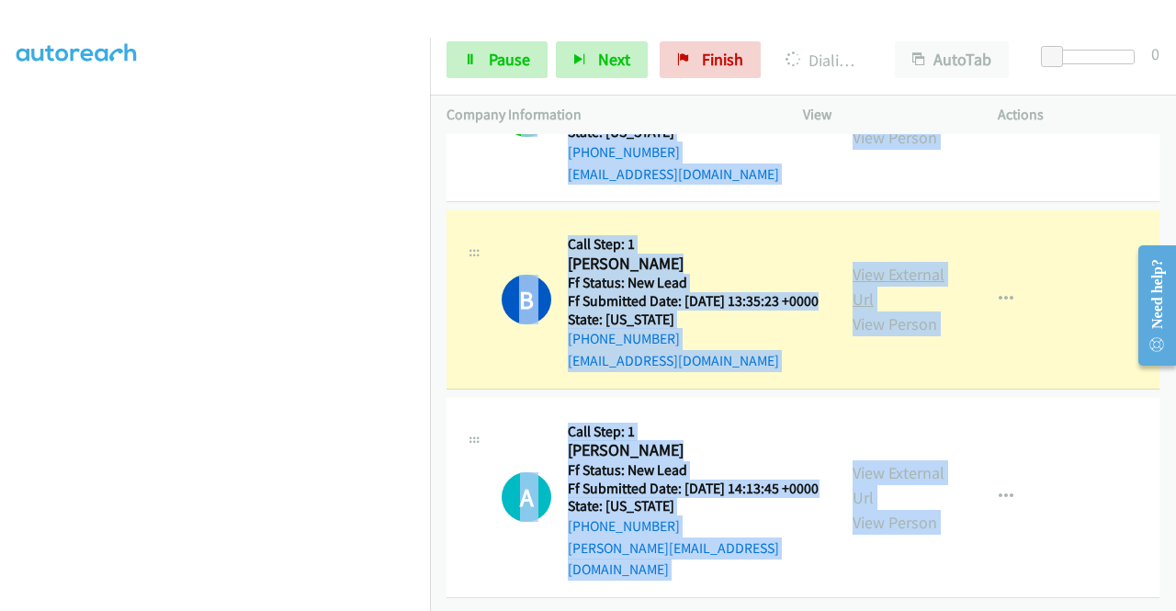
click at [892, 310] on link "View External Url" at bounding box center [898, 287] width 92 height 46
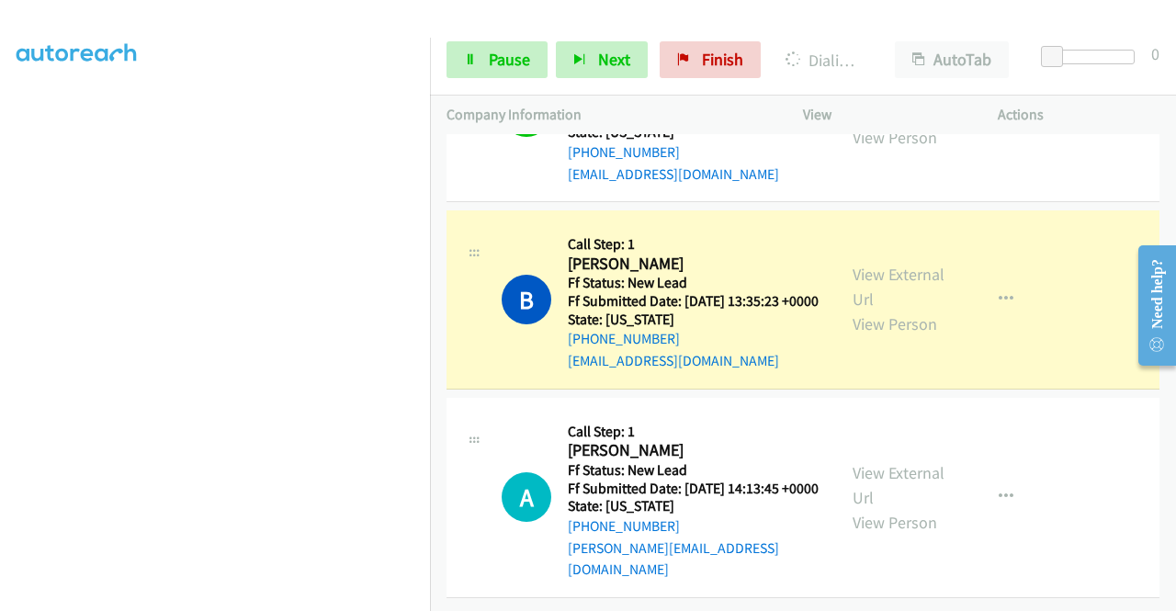
click at [0, 164] on aside "Dialing Mode: Power | Switch to Preview My Lists" at bounding box center [215, 140] width 430 height 1017
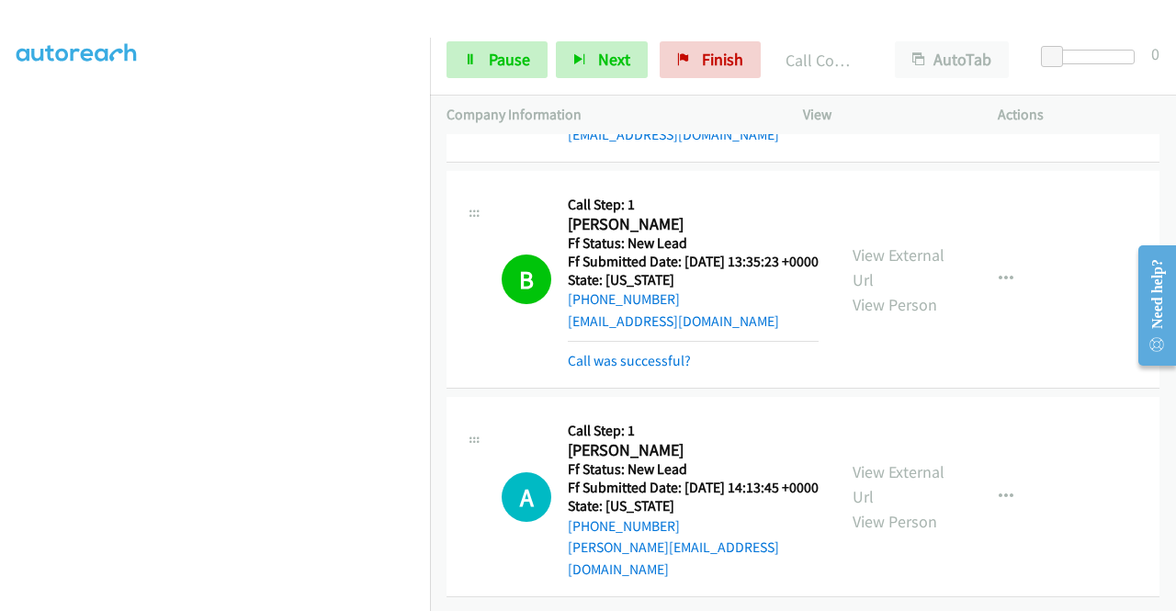
scroll to position [7759, 0]
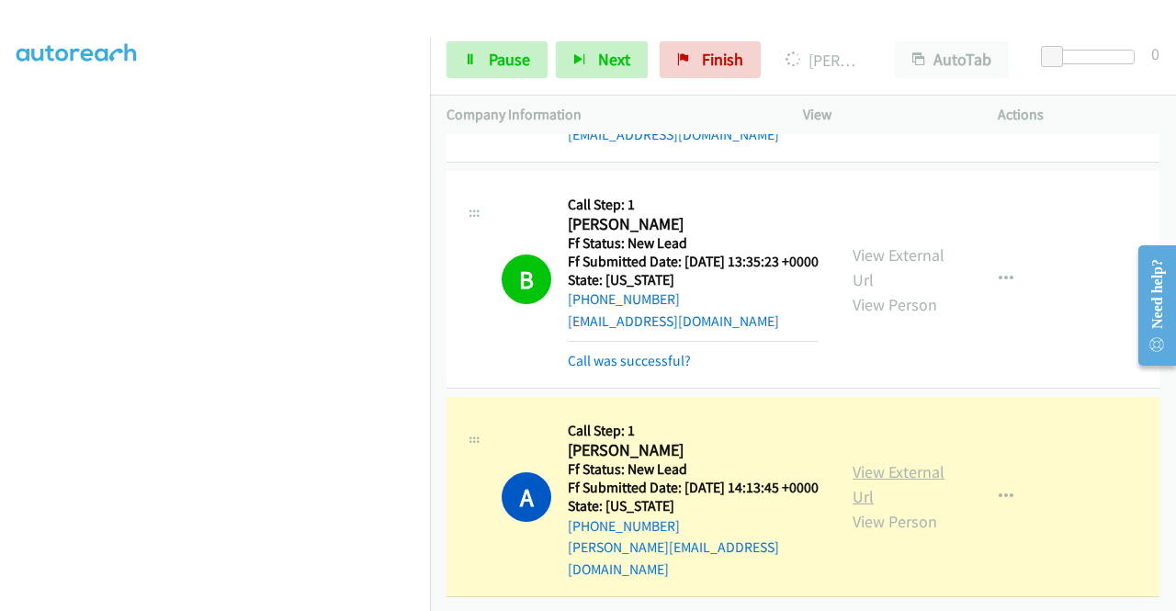
click at [883, 462] on link "View External Url" at bounding box center [898, 484] width 92 height 46
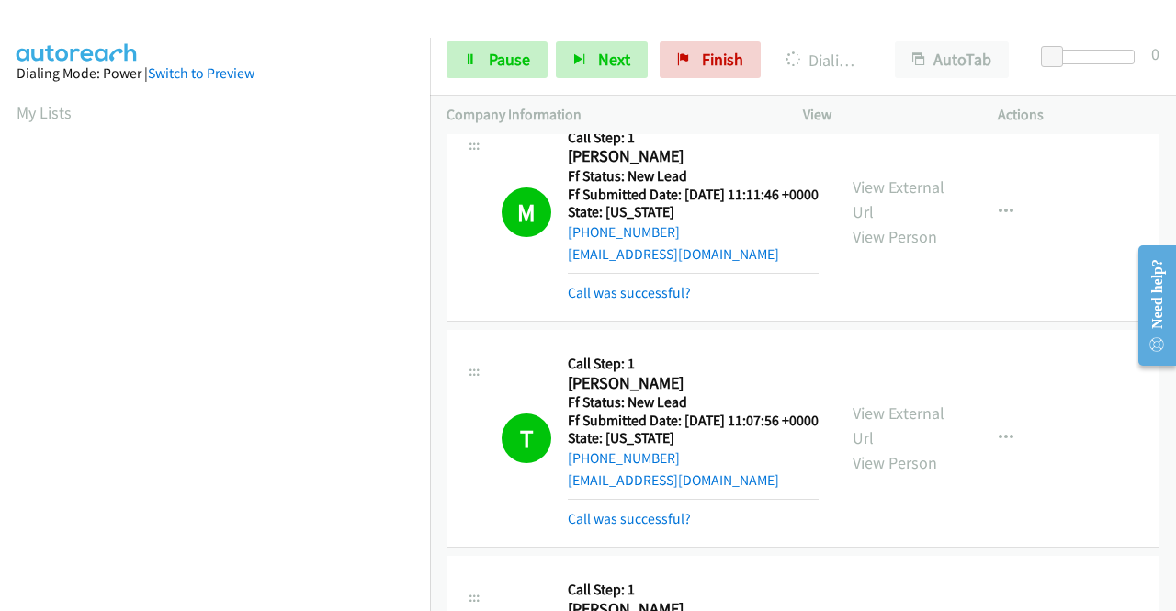
scroll to position [4473, 0]
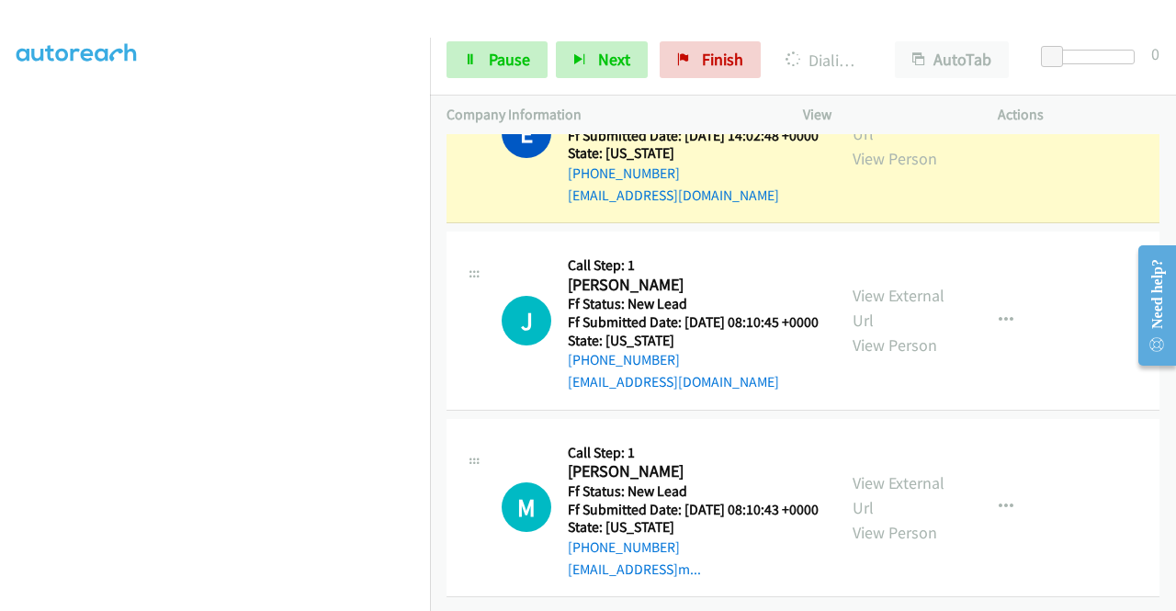
scroll to position [8297, 0]
click at [904, 144] on link "View External Url" at bounding box center [898, 121] width 92 height 46
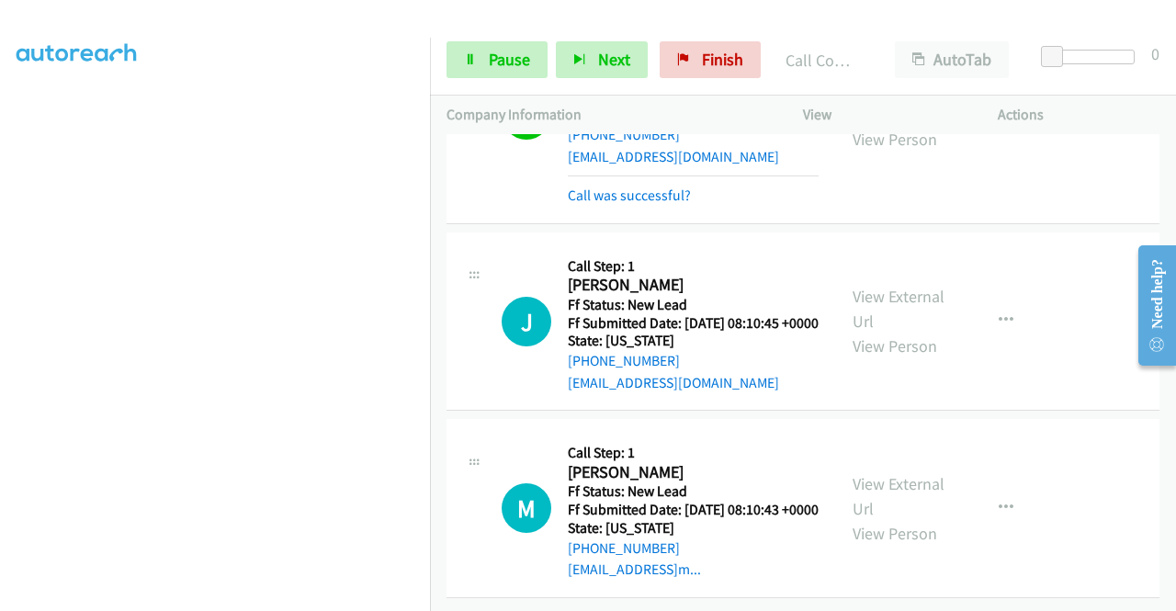
scroll to position [8490, 0]
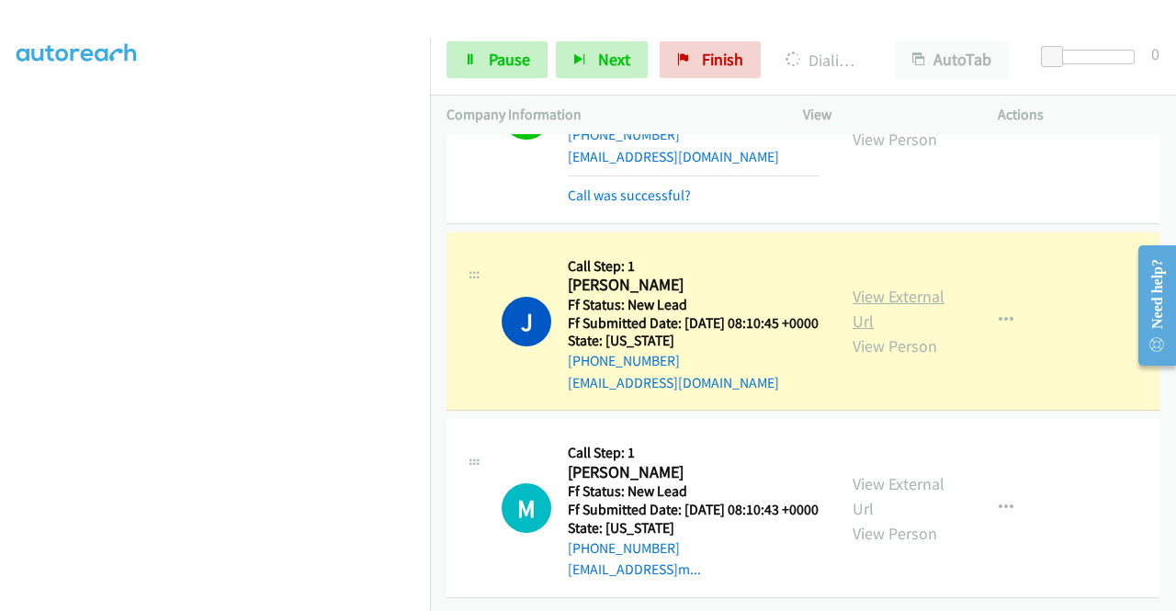
click at [901, 286] on link "View External Url" at bounding box center [898, 309] width 92 height 46
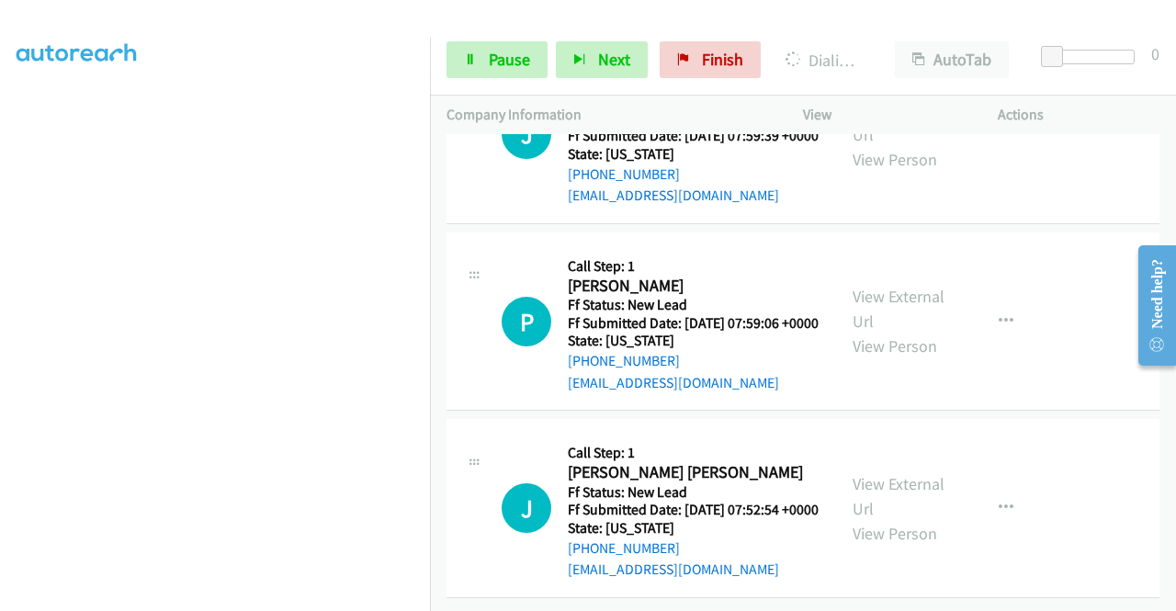
scroll to position [8706, 0]
click at [474, 58] on icon at bounding box center [470, 60] width 13 height 13
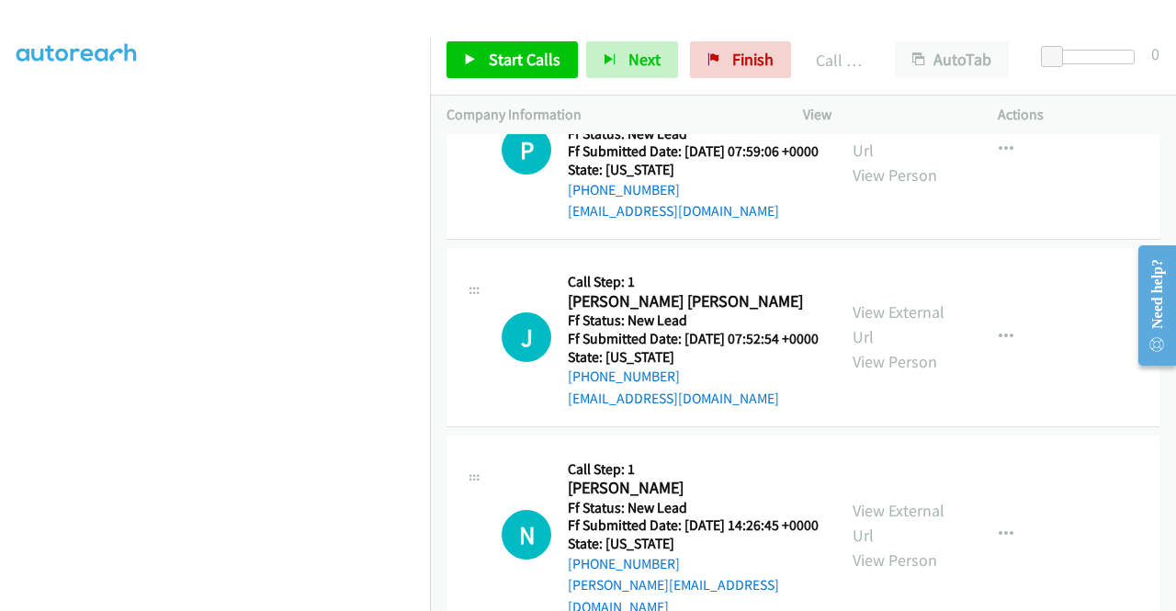
click at [505, 92] on div "Start Calls Pause Next Finish Call Completed AutoTab AutoTab 0" at bounding box center [803, 60] width 746 height 71
click at [509, 61] on span "Start Calls" at bounding box center [525, 59] width 72 height 21
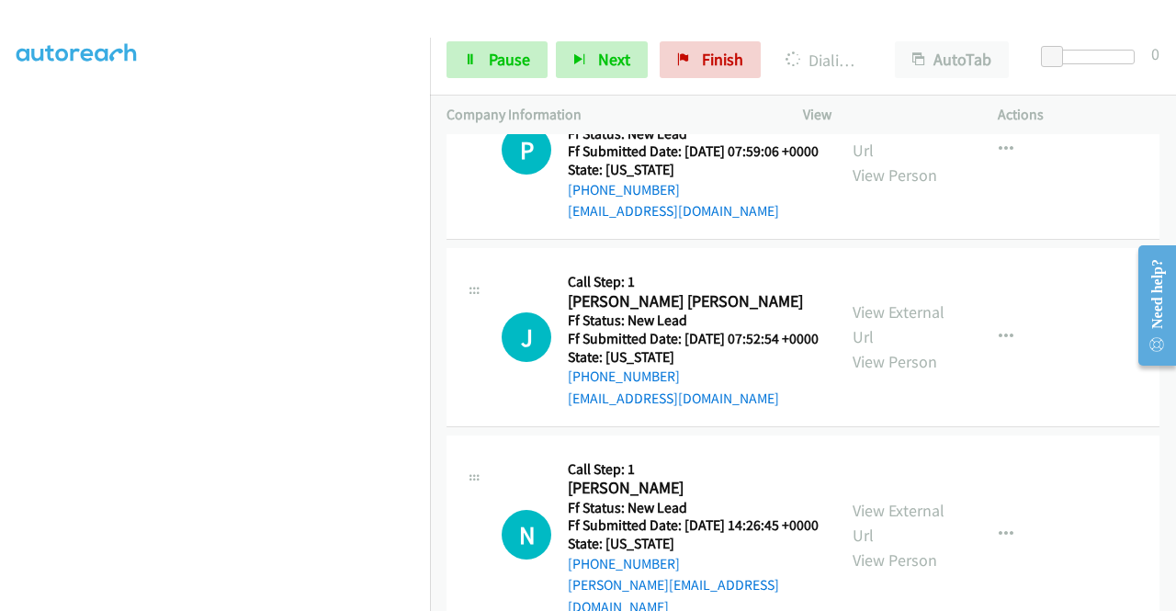
click at [0, 266] on aside "Dialing Mode: Power | Switch to Preview My Lists" at bounding box center [215, 140] width 430 height 1017
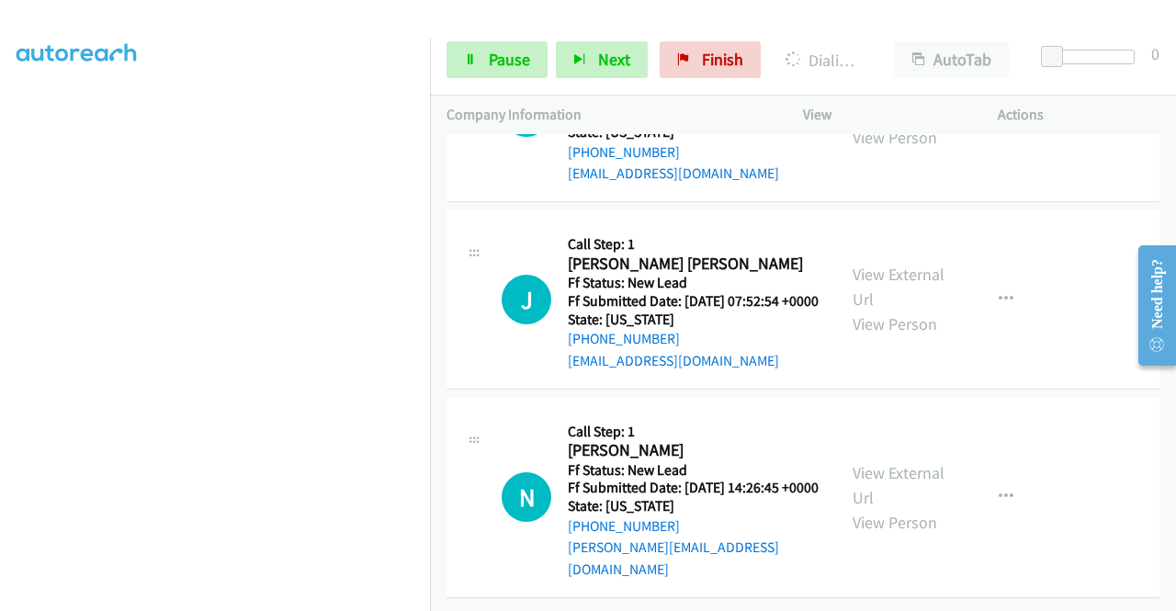
scroll to position [9074, 0]
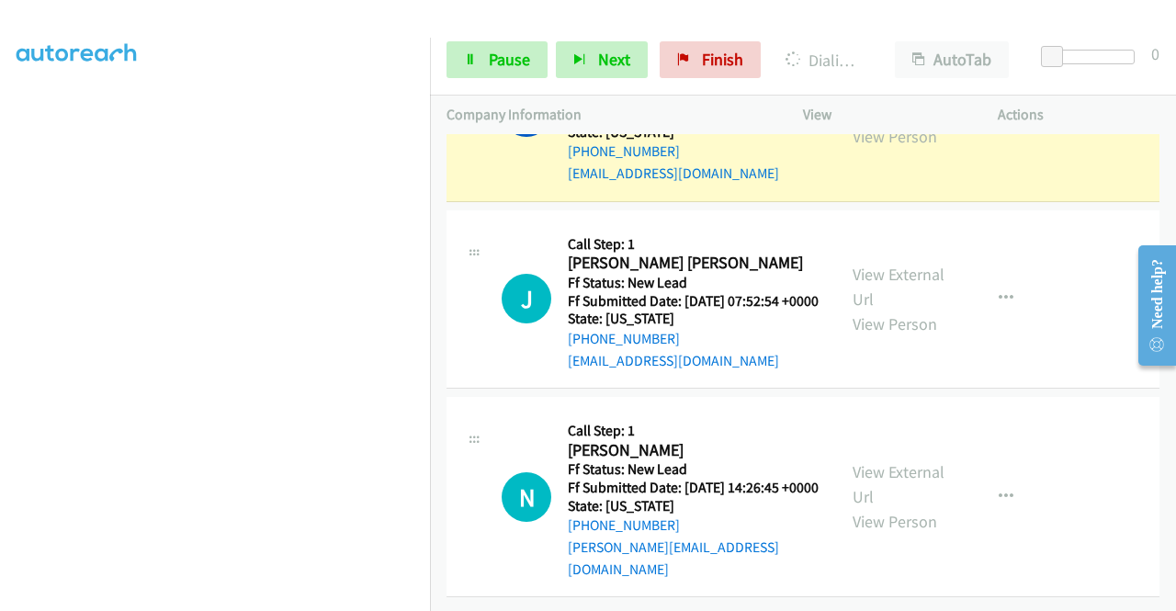
click at [862, 122] on link "View External Url" at bounding box center [898, 99] width 92 height 46
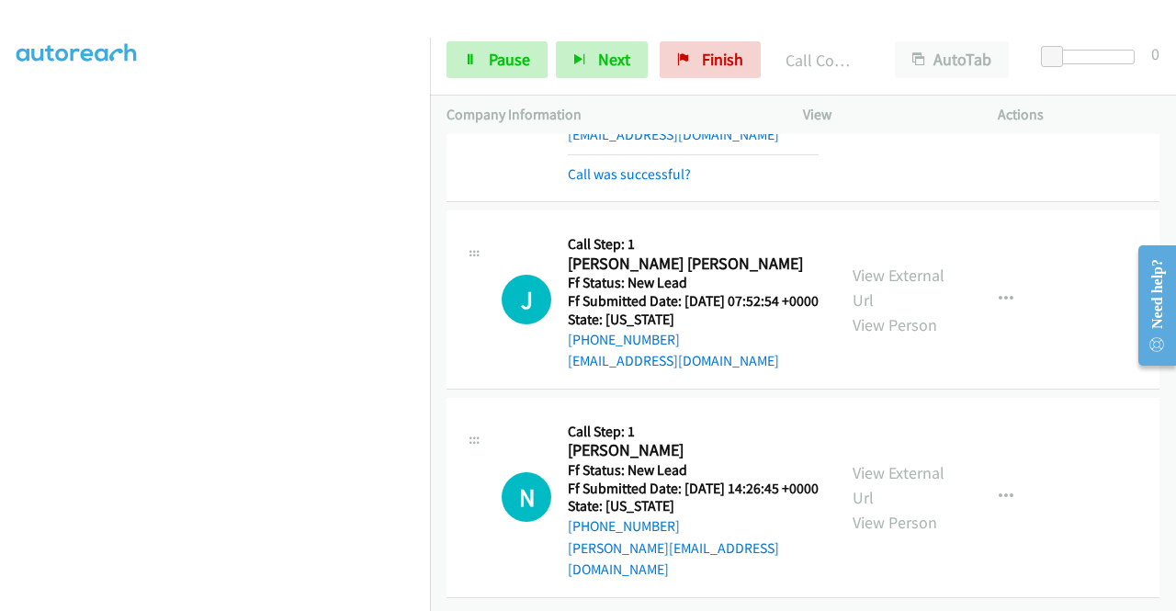
scroll to position [9464, 0]
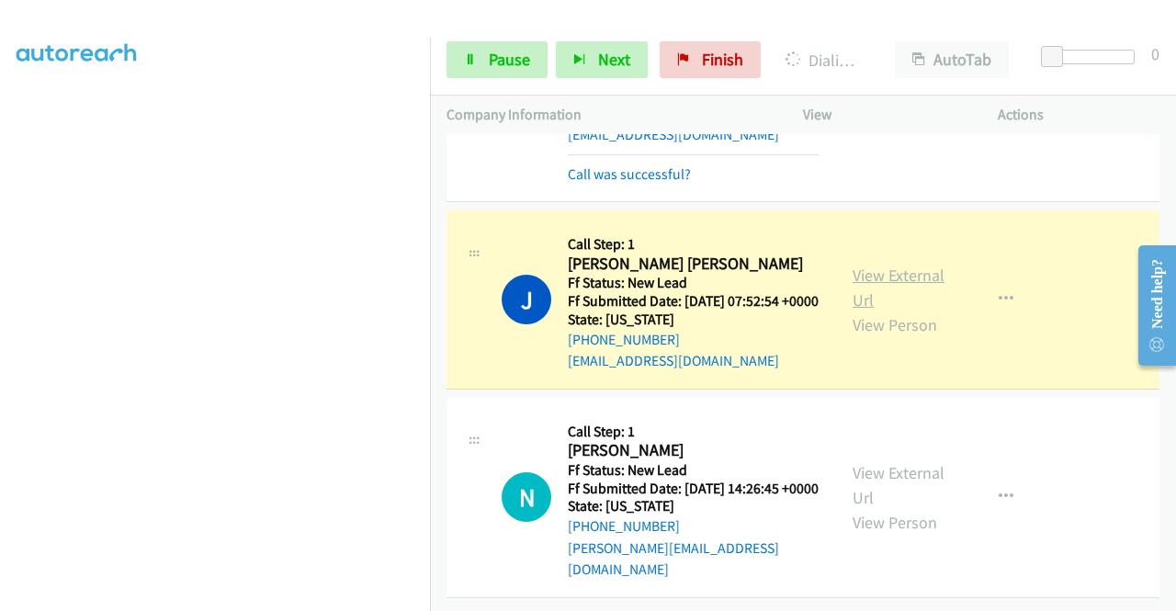
click at [873, 265] on link "View External Url" at bounding box center [898, 288] width 92 height 46
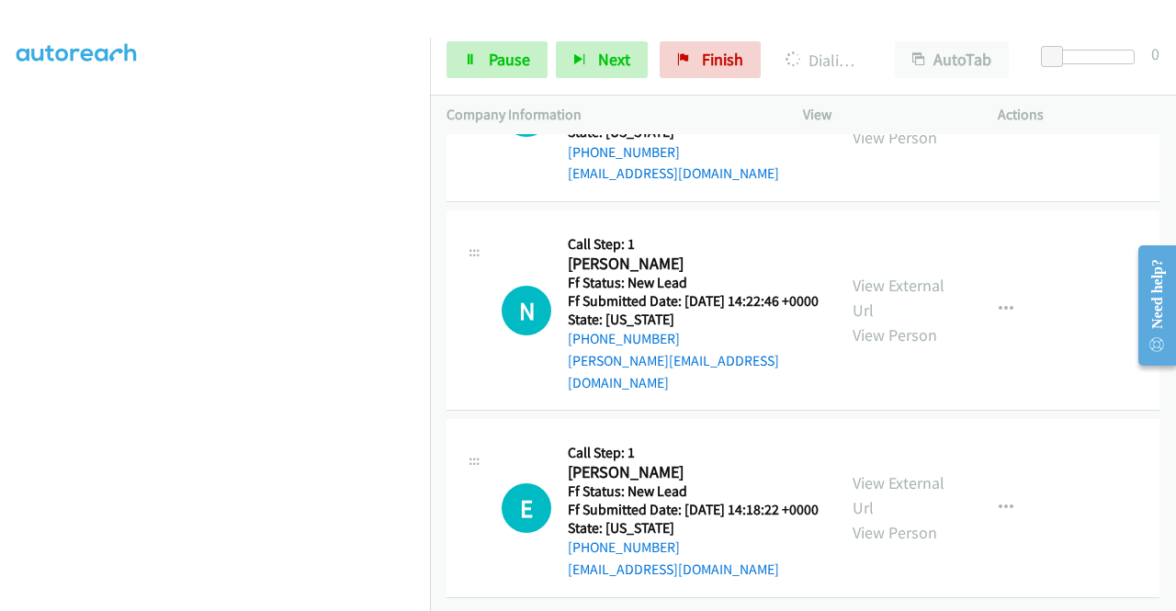
scroll to position [9697, 0]
click at [524, 60] on span "Pause" at bounding box center [509, 59] width 41 height 21
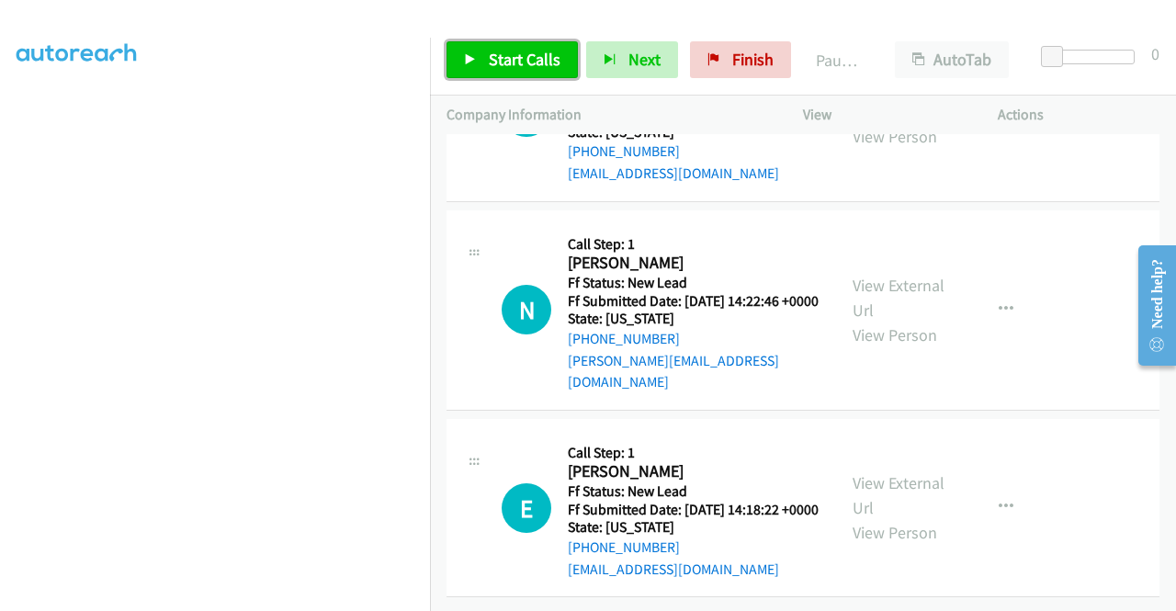
click at [524, 60] on span "Start Calls" at bounding box center [525, 59] width 72 height 21
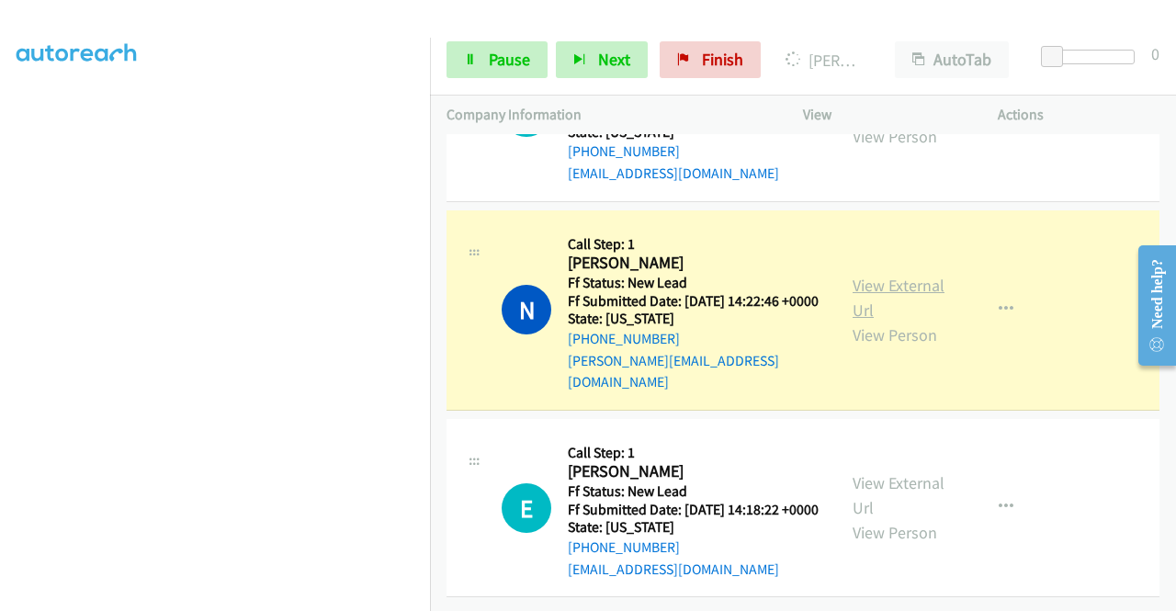
click at [907, 321] on link "View External Url" at bounding box center [898, 298] width 92 height 46
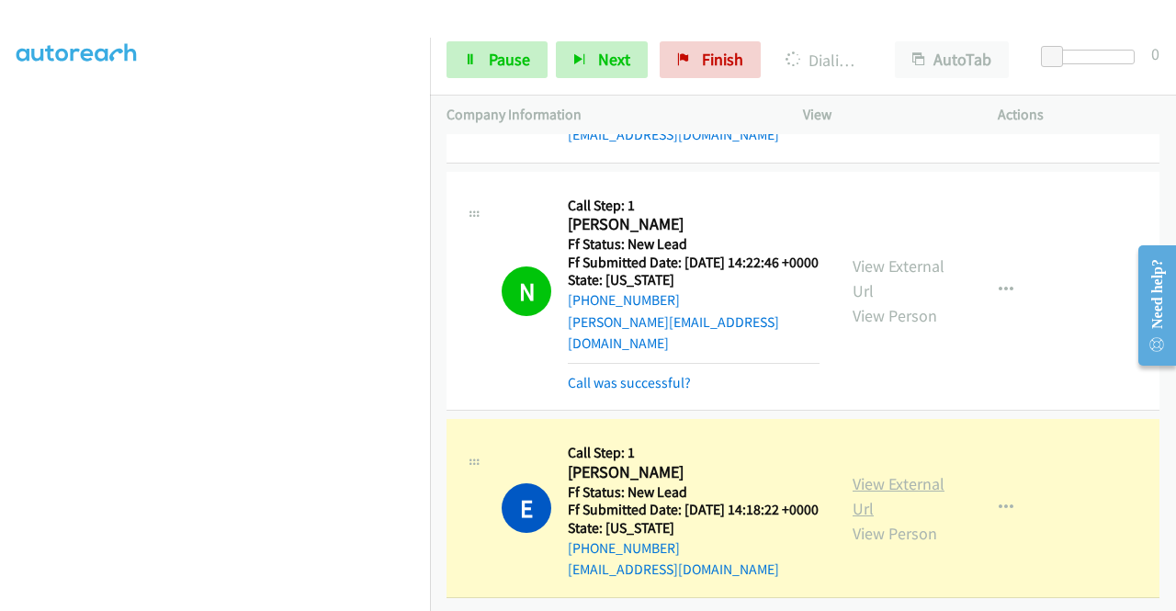
click at [902, 496] on link "View External Url" at bounding box center [898, 496] width 92 height 46
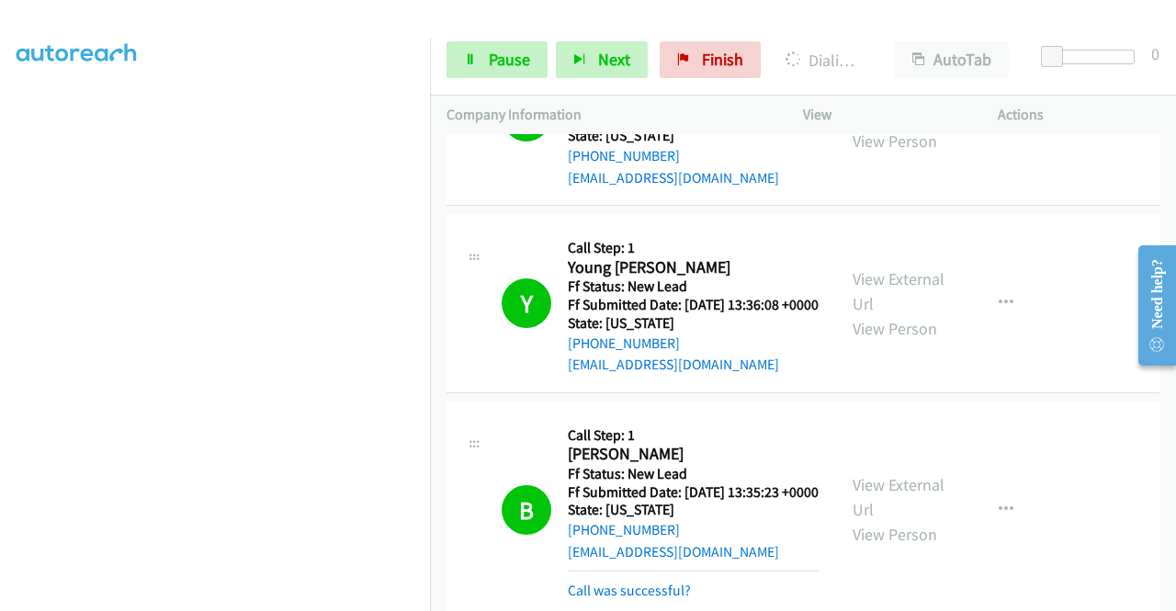
scroll to position [7188, 0]
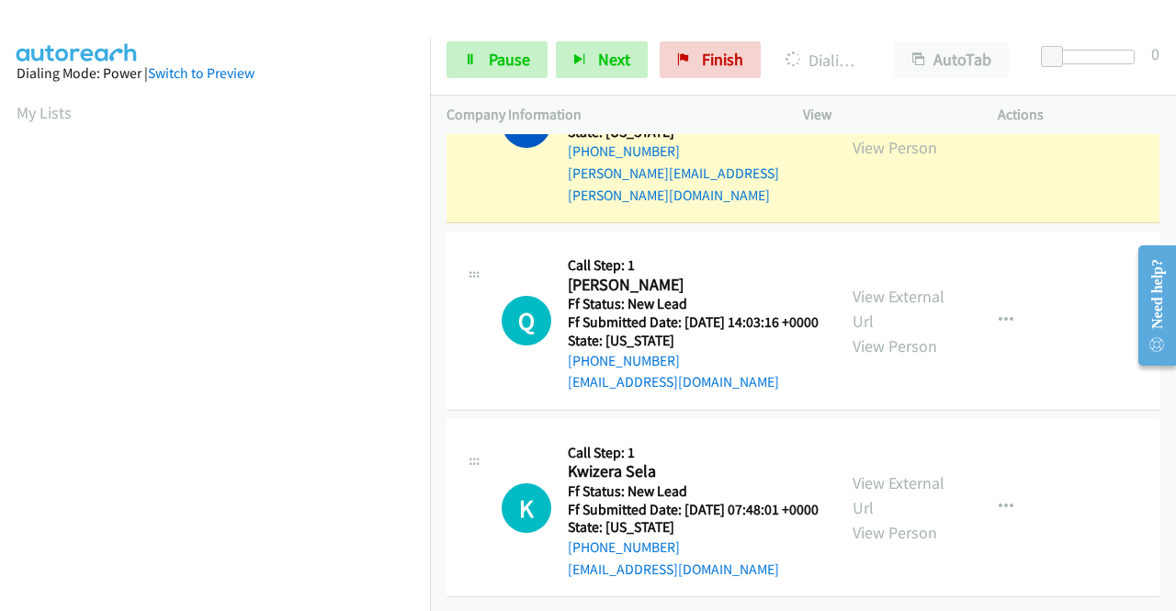
scroll to position [10449, 0]
click at [898, 133] on link "View External Url" at bounding box center [898, 110] width 92 height 46
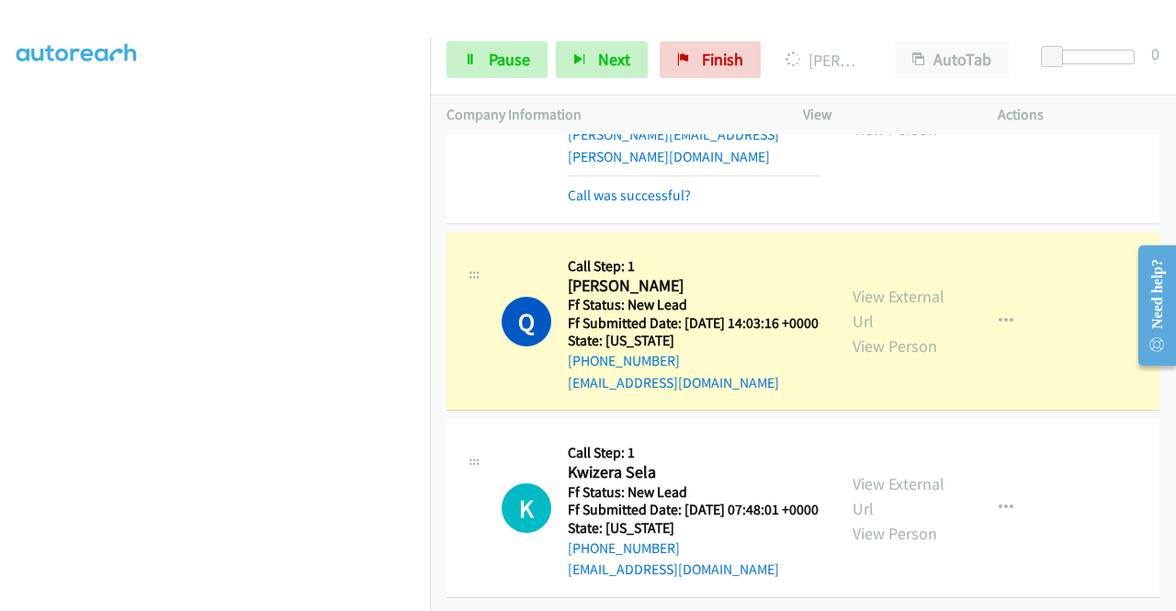
scroll to position [10865, 0]
click at [862, 302] on div "View External Url View Person" at bounding box center [900, 321] width 96 height 74
click at [855, 321] on link "View External Url" at bounding box center [898, 309] width 92 height 46
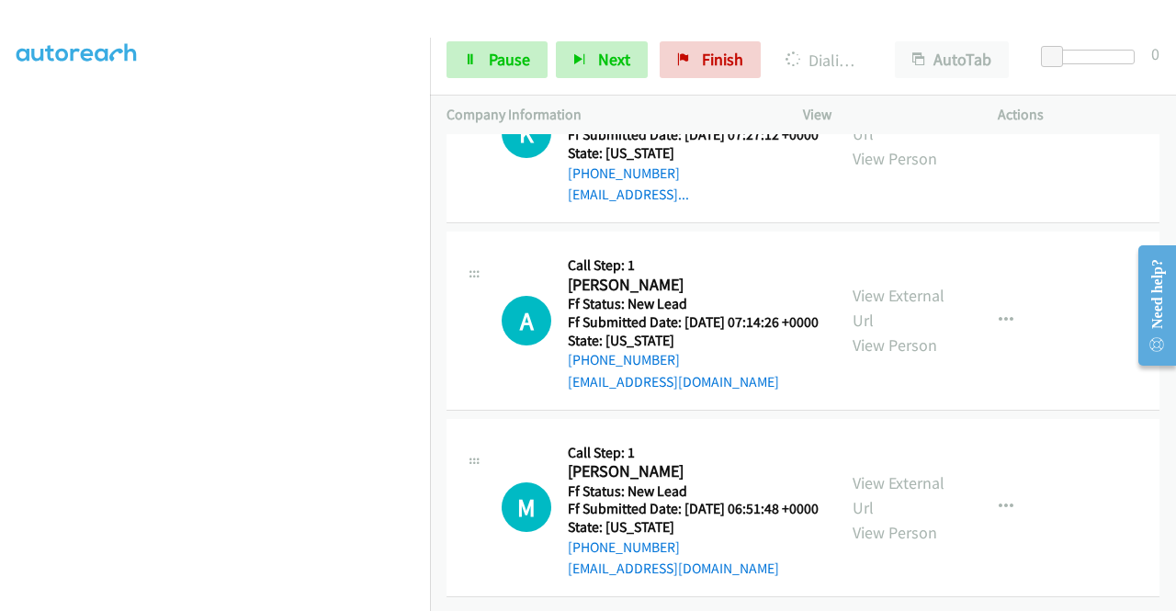
scroll to position [11110, 0]
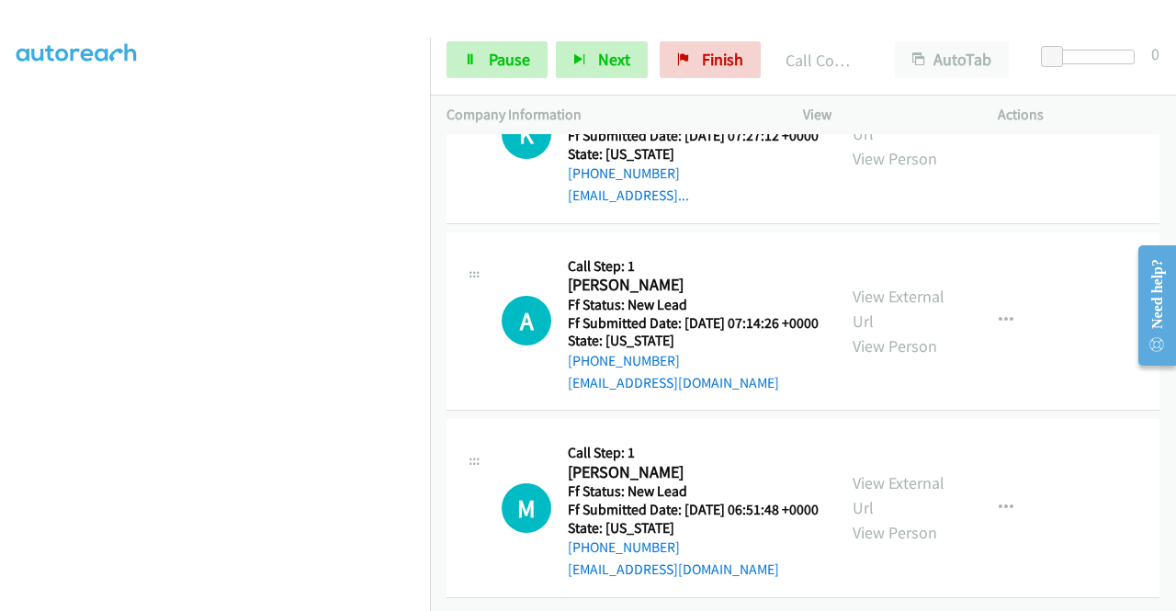
scroll to position [11392, 0]
click at [528, 54] on span "Pause" at bounding box center [509, 59] width 41 height 21
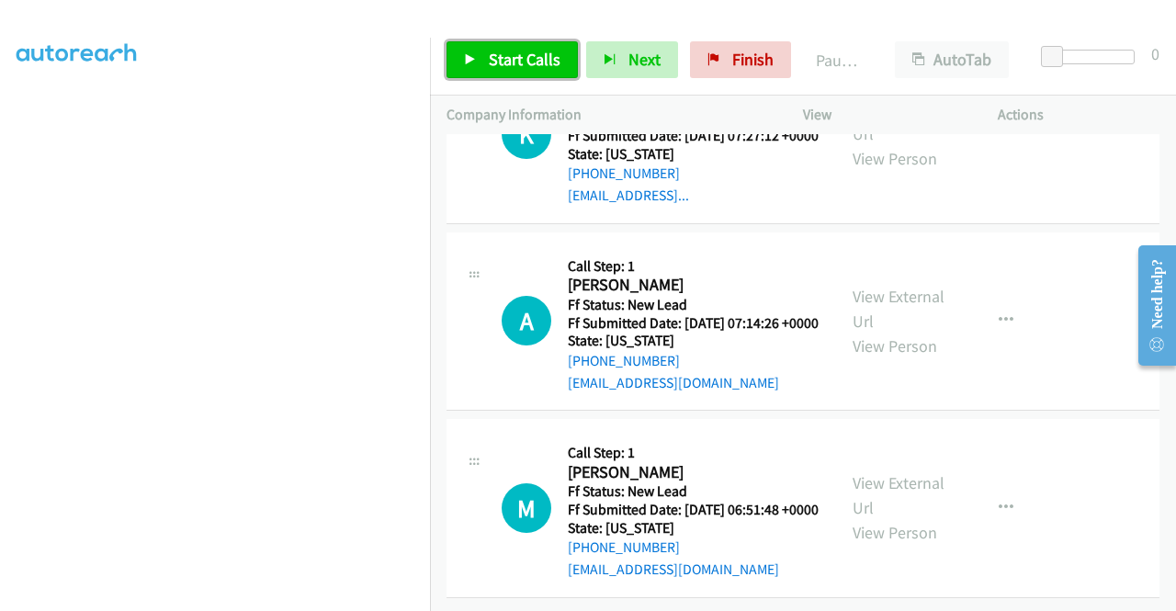
click at [505, 54] on span "Start Calls" at bounding box center [525, 59] width 72 height 21
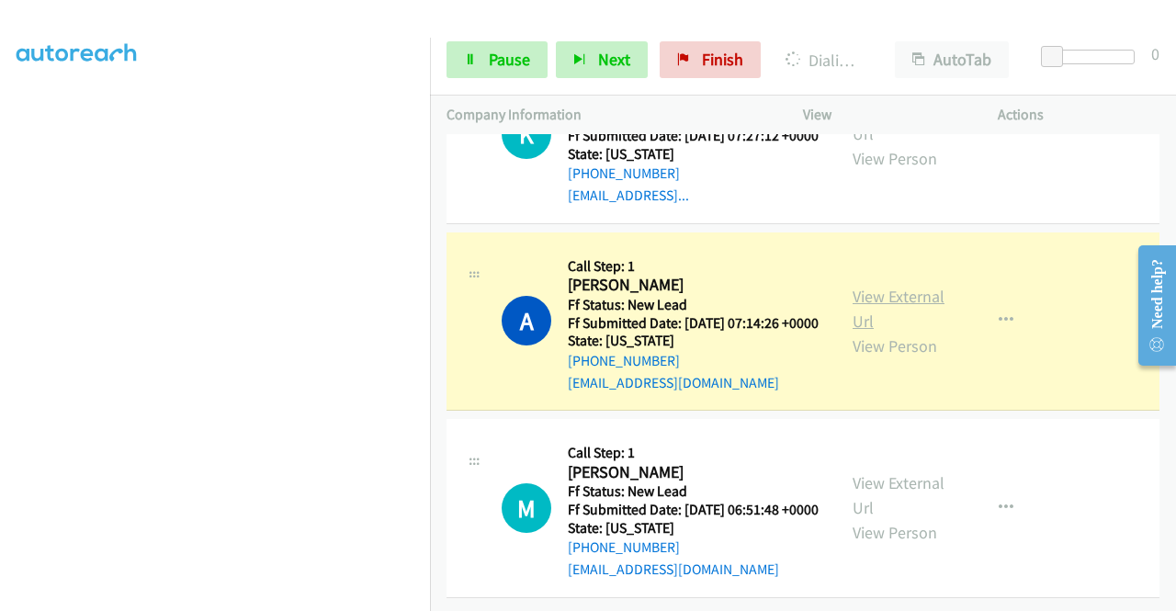
click at [867, 332] on link "View External Url" at bounding box center [898, 309] width 92 height 46
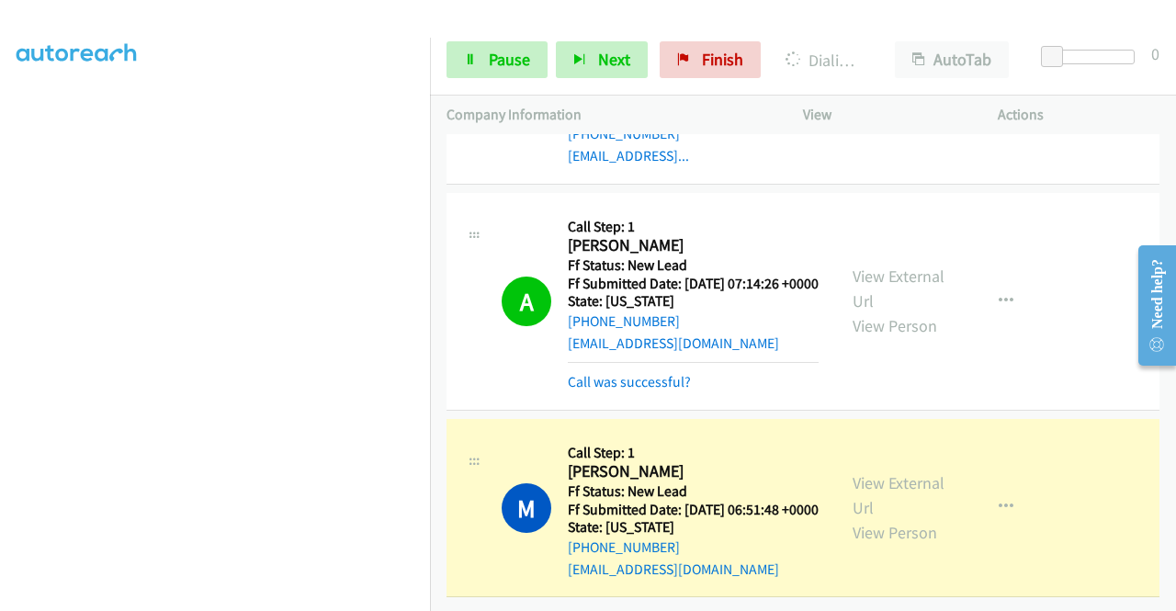
click at [858, 488] on div "View External Url View Person" at bounding box center [900, 507] width 96 height 74
click at [887, 506] on link "View External Url" at bounding box center [898, 495] width 92 height 46
click at [472, 65] on link "Pause" at bounding box center [496, 59] width 101 height 37
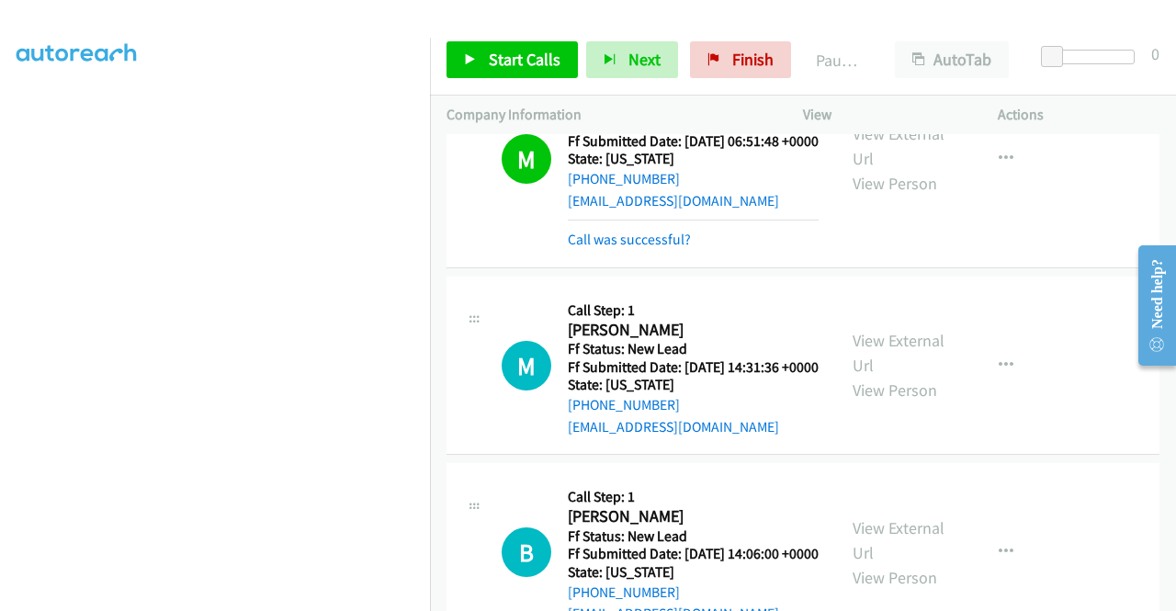
scroll to position [11342, 0]
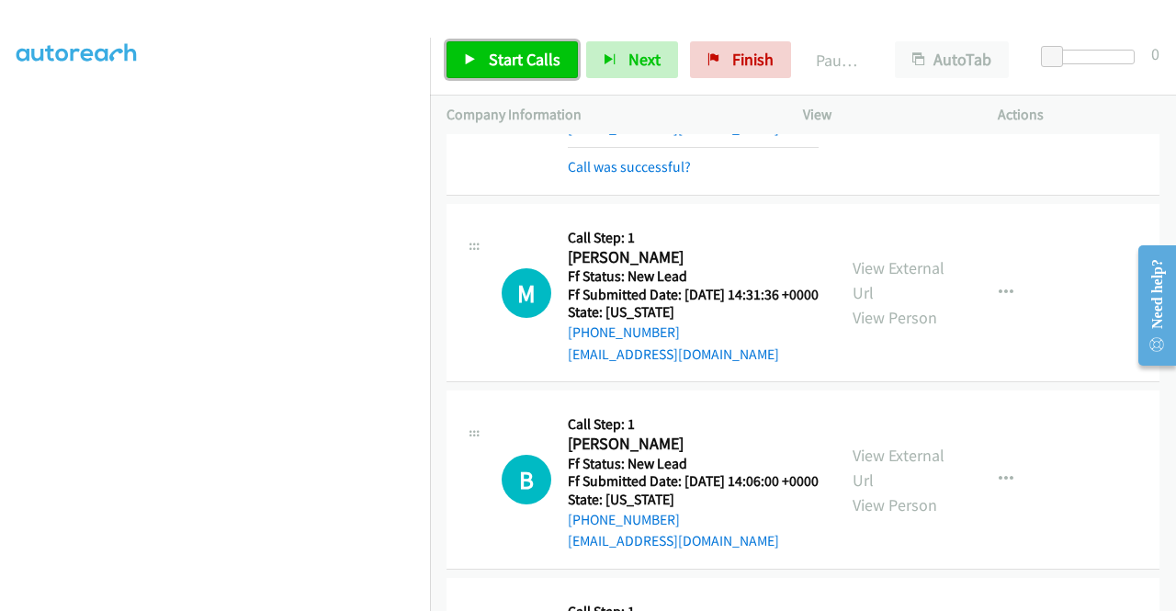
click at [547, 68] on span "Start Calls" at bounding box center [525, 59] width 72 height 21
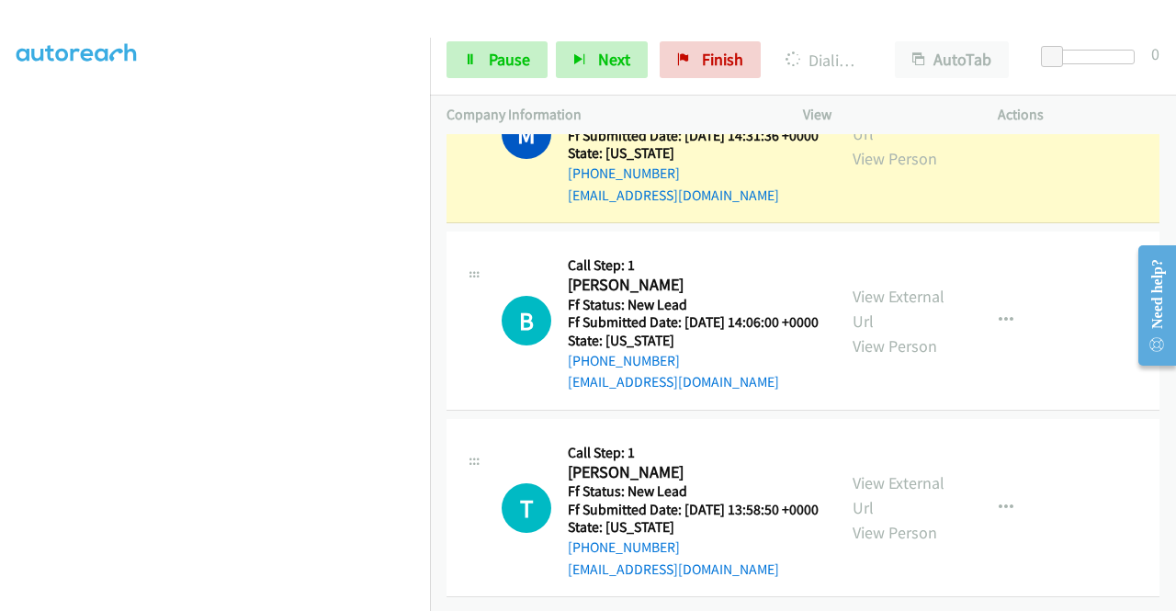
scroll to position [12041, 0]
click at [900, 144] on link "View External Url" at bounding box center [898, 121] width 92 height 46
click at [0, 241] on aside "Dialing Mode: Power | Switch to Preview My Lists" at bounding box center [215, 140] width 430 height 1017
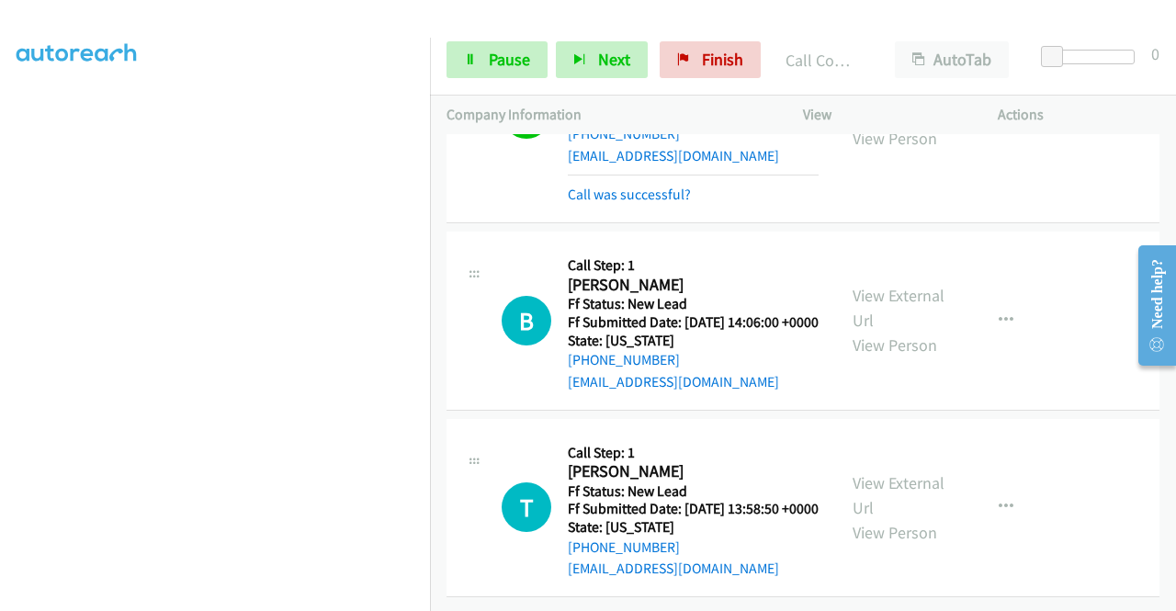
scroll to position [12347, 0]
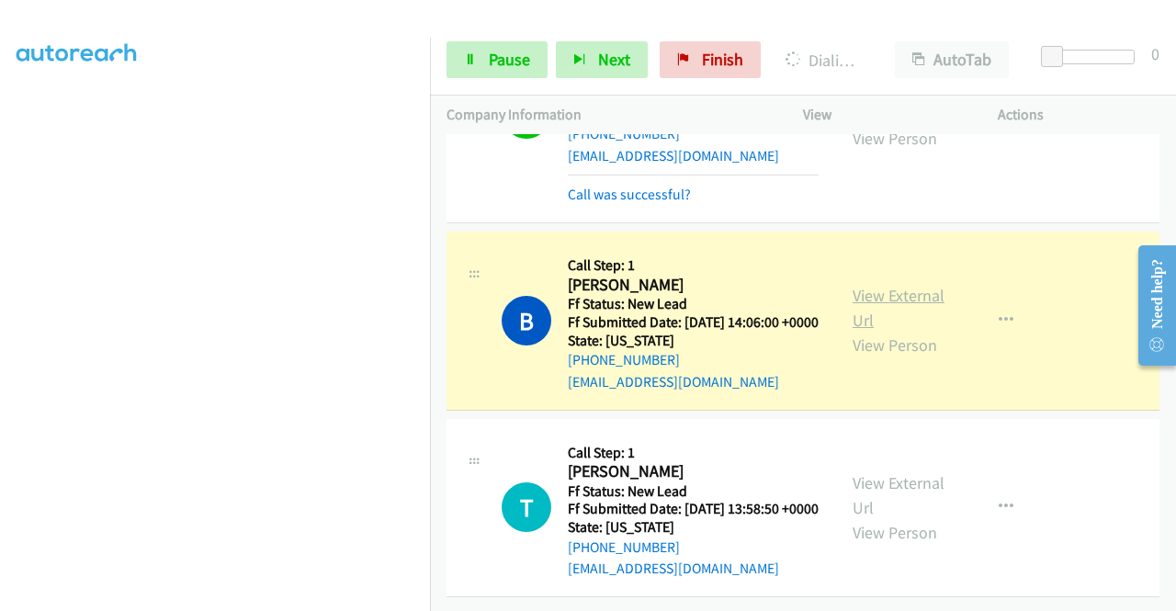
click at [882, 285] on link "View External Url" at bounding box center [898, 308] width 92 height 46
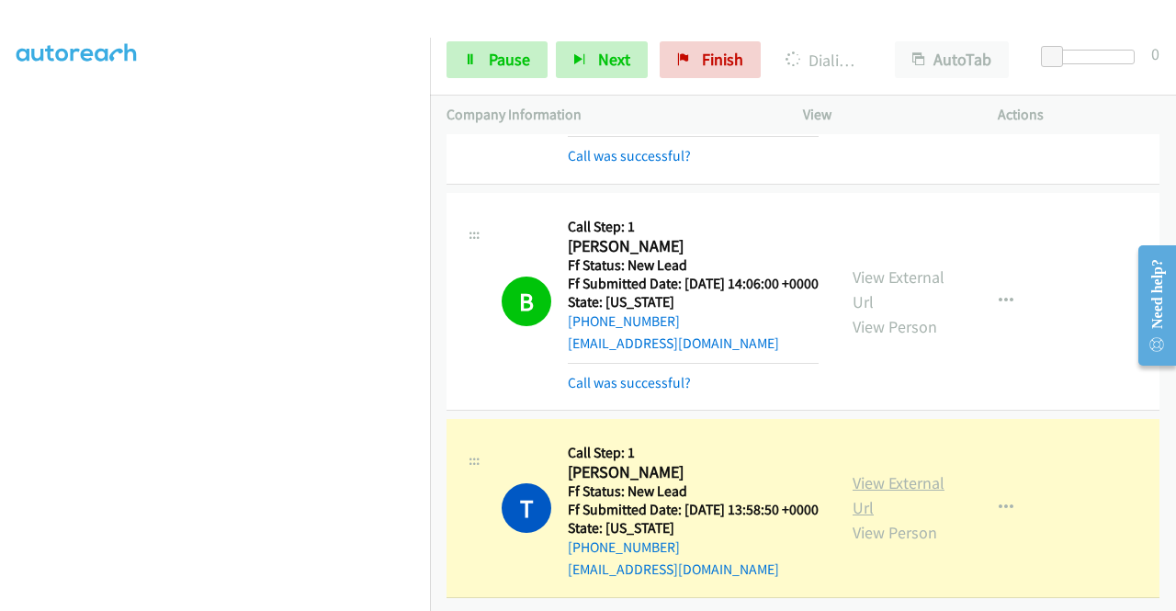
click at [900, 491] on link "View External Url" at bounding box center [898, 495] width 92 height 46
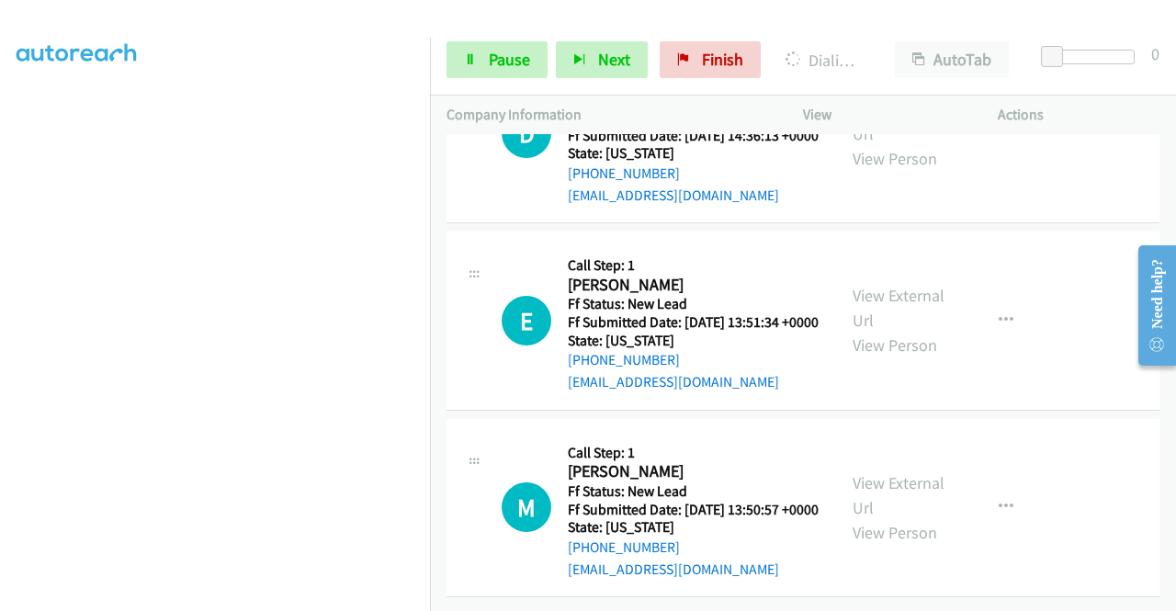
scroll to position [0, 1]
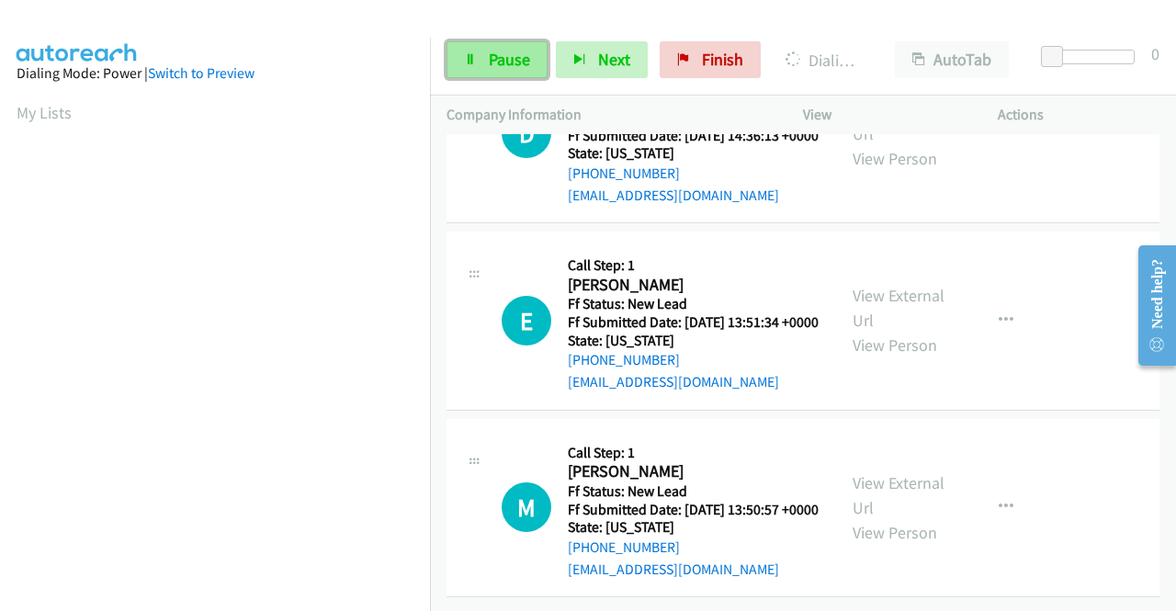
click at [486, 62] on link "Pause" at bounding box center [496, 59] width 101 height 37
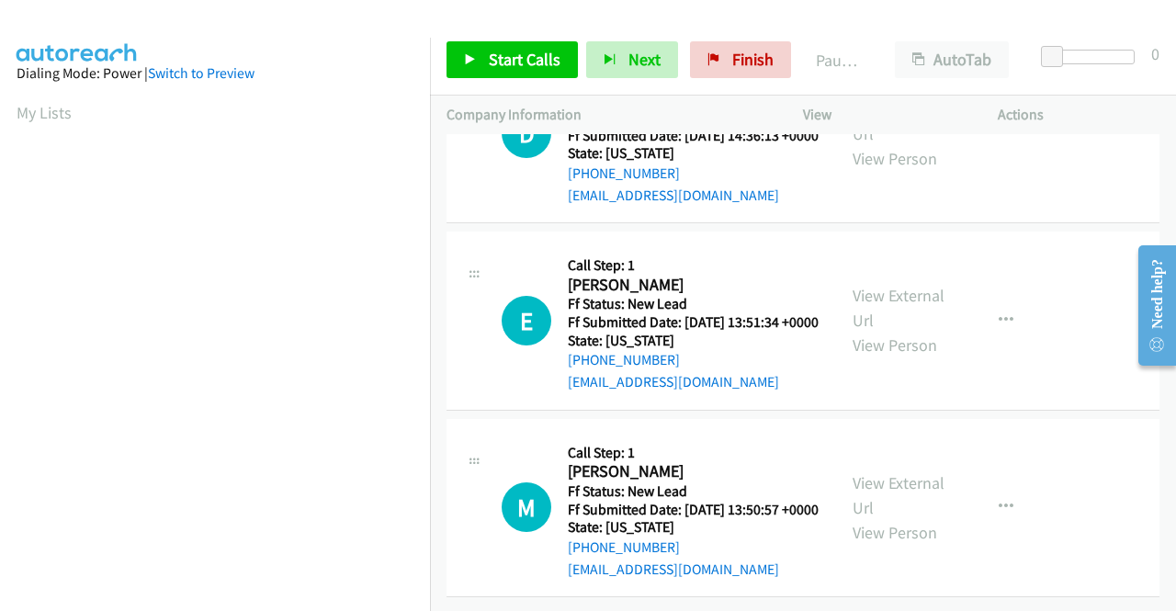
scroll to position [419, 1]
click at [1167, 600] on div "+1 415-964-1034 Call failed - Please reload the list and try again The Callbar …" at bounding box center [803, 372] width 746 height 477
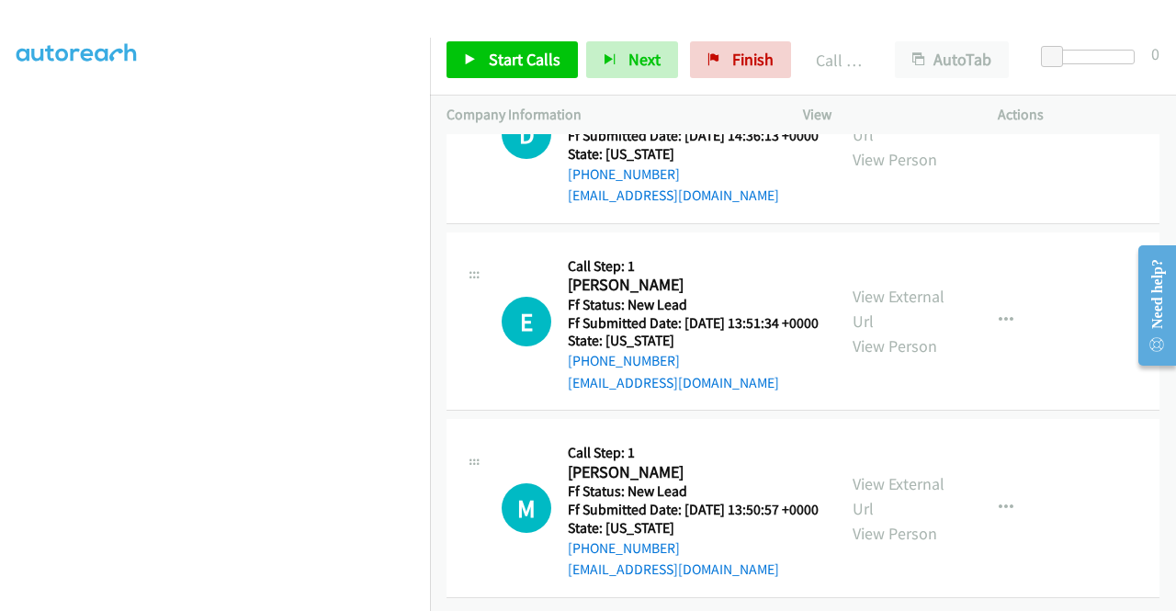
scroll to position [12863, 0]
click at [558, 85] on div "Start Calls Pause Next Finish Call Completed AutoTab AutoTab 0" at bounding box center [803, 60] width 746 height 71
click at [558, 62] on link "Start Calls" at bounding box center [511, 59] width 131 height 37
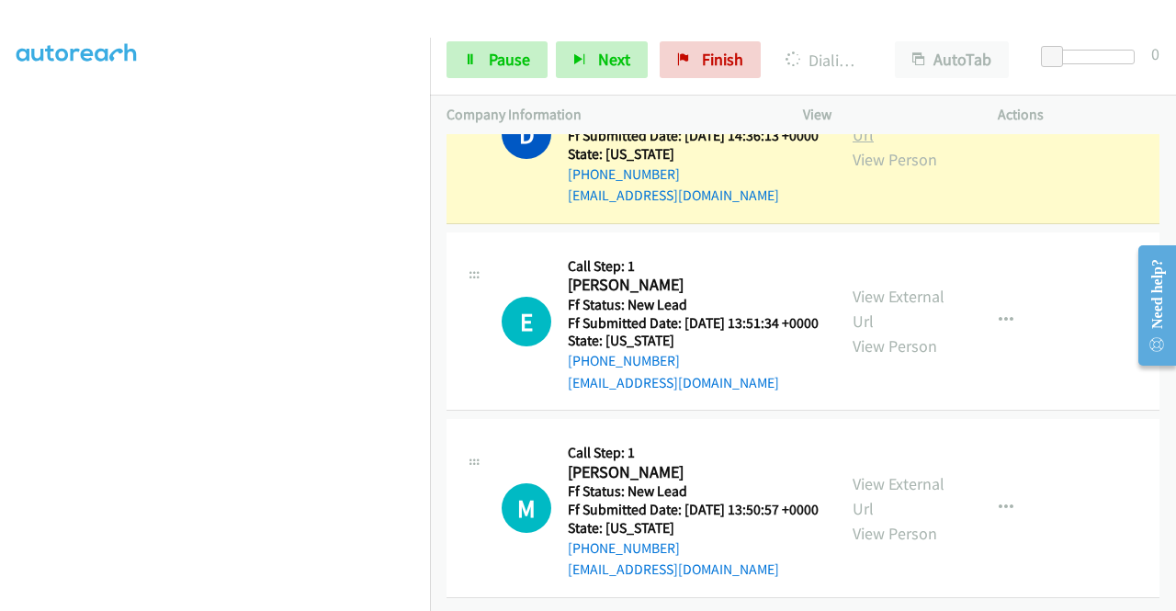
click at [890, 145] on link "View External Url" at bounding box center [898, 122] width 92 height 46
click at [0, 262] on aside "Dialing Mode: Power | Switch to Preview My Lists" at bounding box center [215, 140] width 430 height 1017
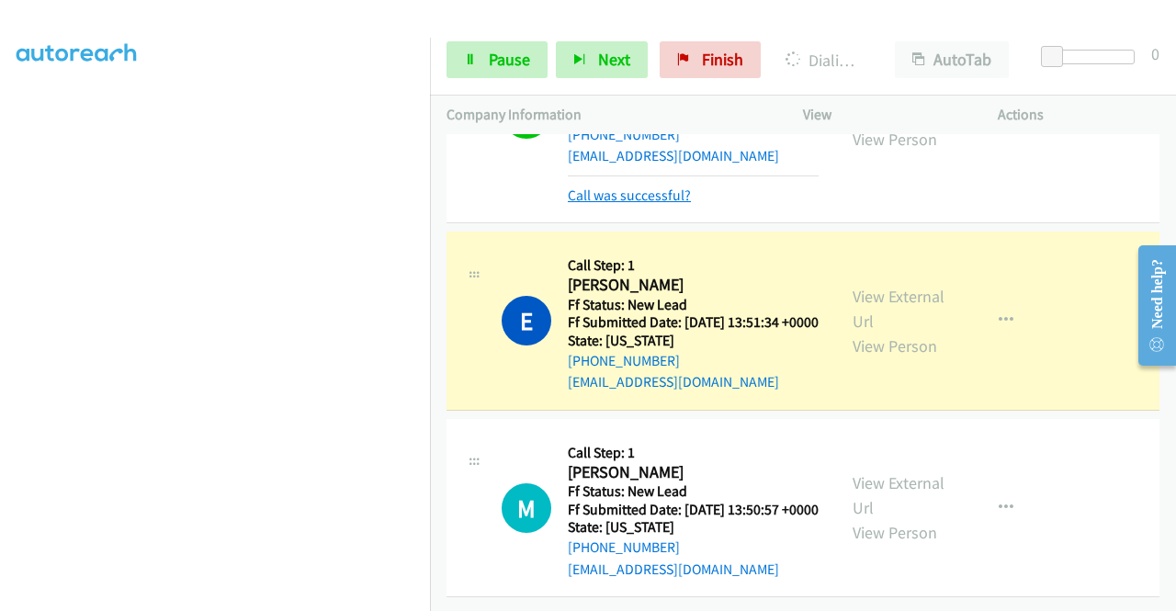
click at [665, 204] on link "Call was successful?" at bounding box center [629, 194] width 123 height 17
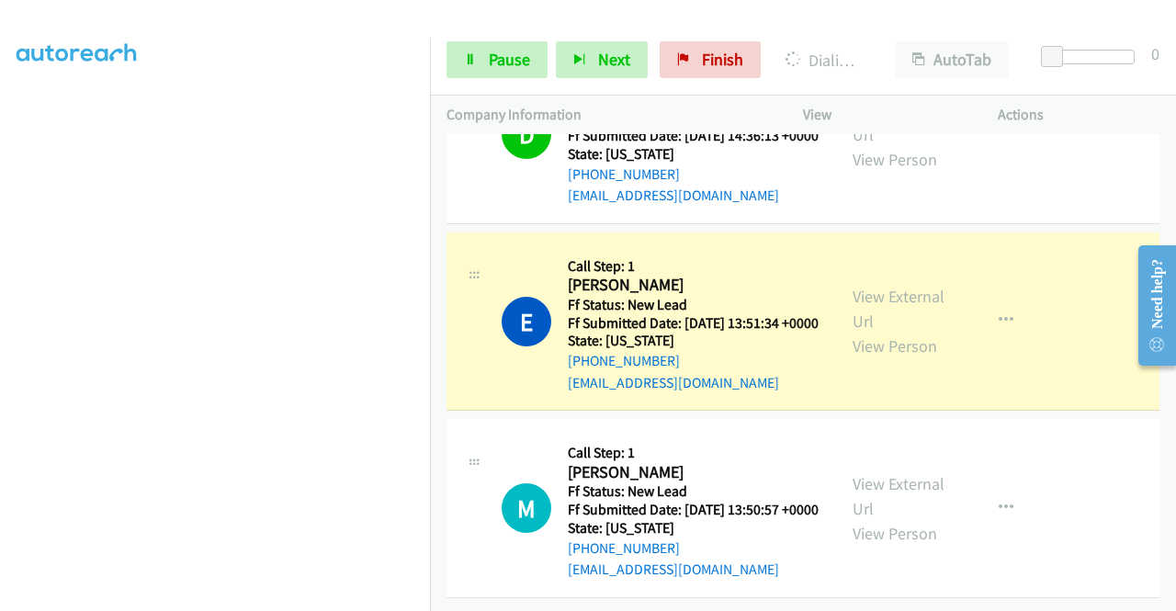
scroll to position [13039, 0]
click at [903, 286] on link "View External Url" at bounding box center [898, 309] width 92 height 46
click at [0, 321] on aside "Dialing Mode: Power | Switch to Preview My Lists" at bounding box center [215, 142] width 430 height 1017
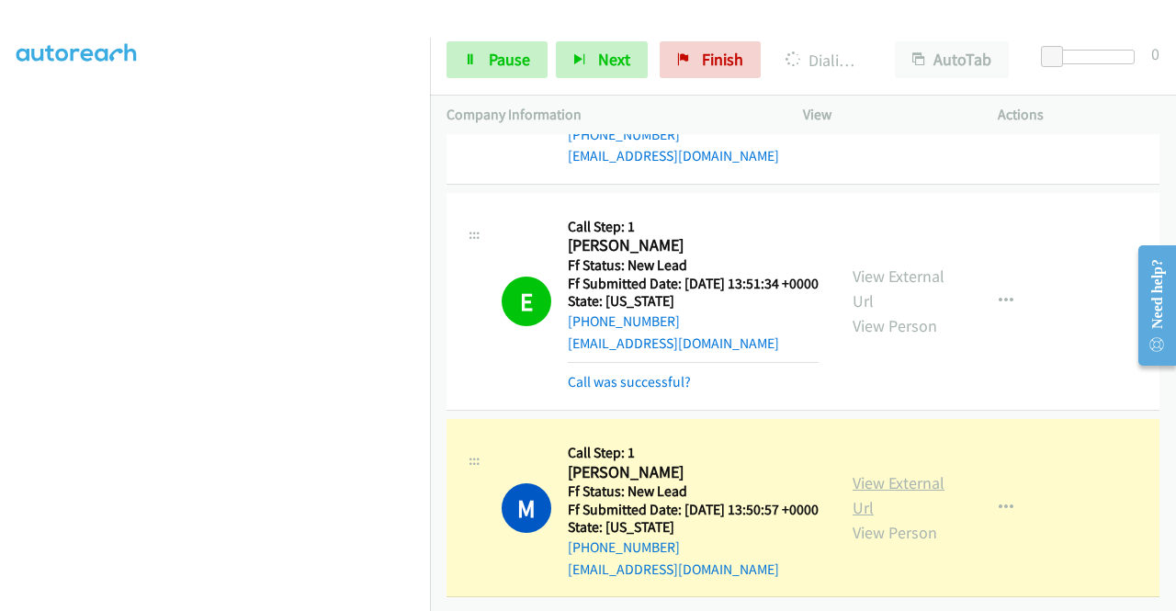
click at [865, 498] on link "View External Url" at bounding box center [898, 495] width 92 height 46
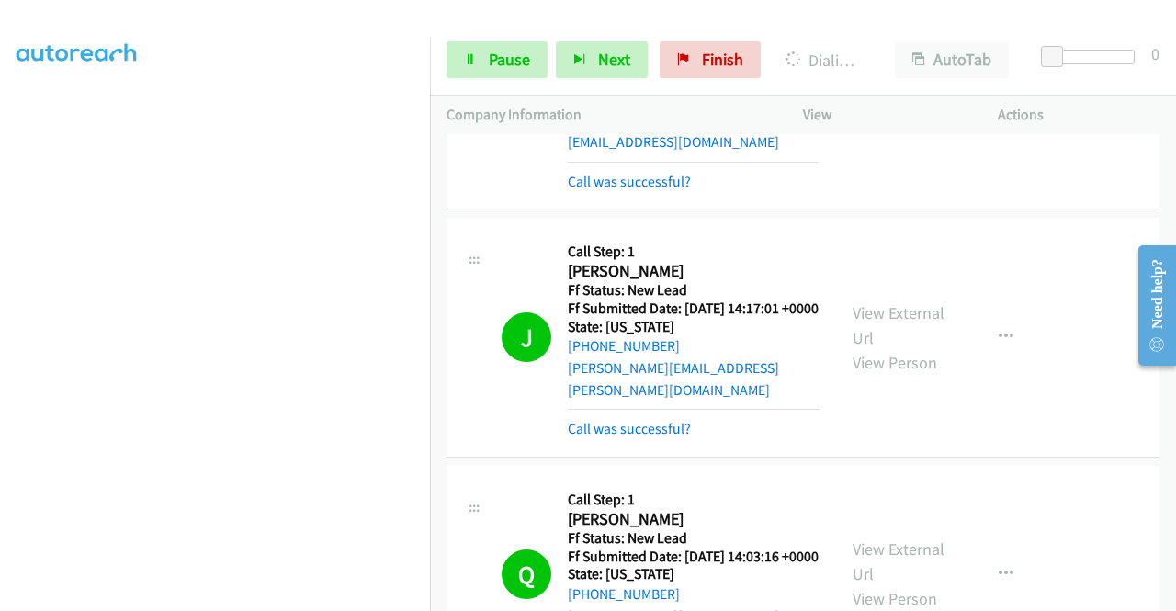
scroll to position [10009, 0]
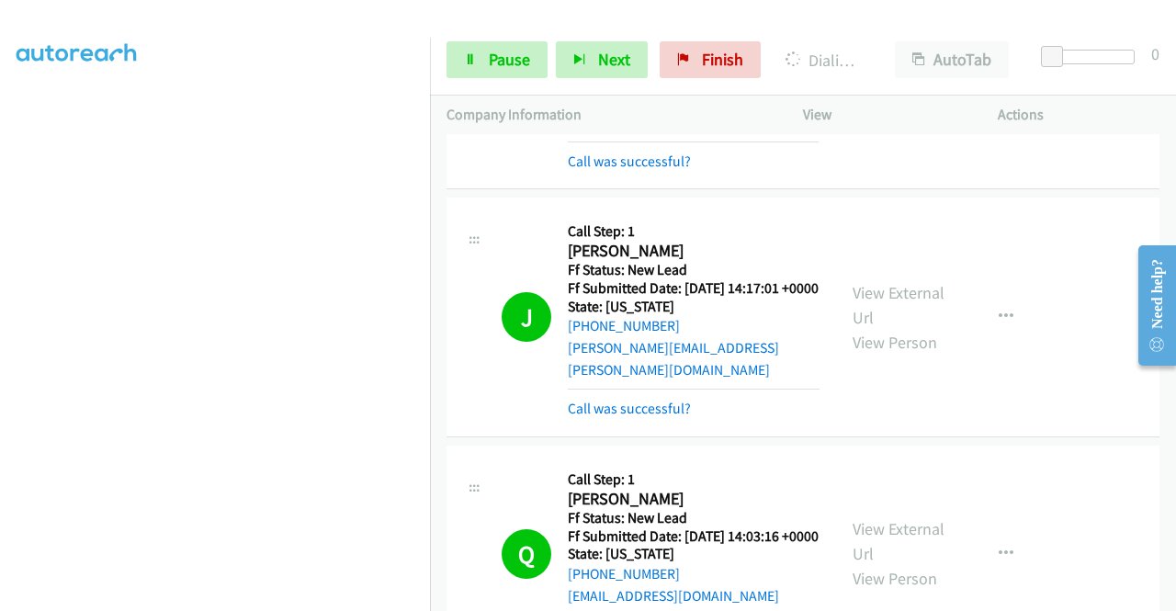
click at [459, 69] on link "Pause" at bounding box center [496, 59] width 101 height 37
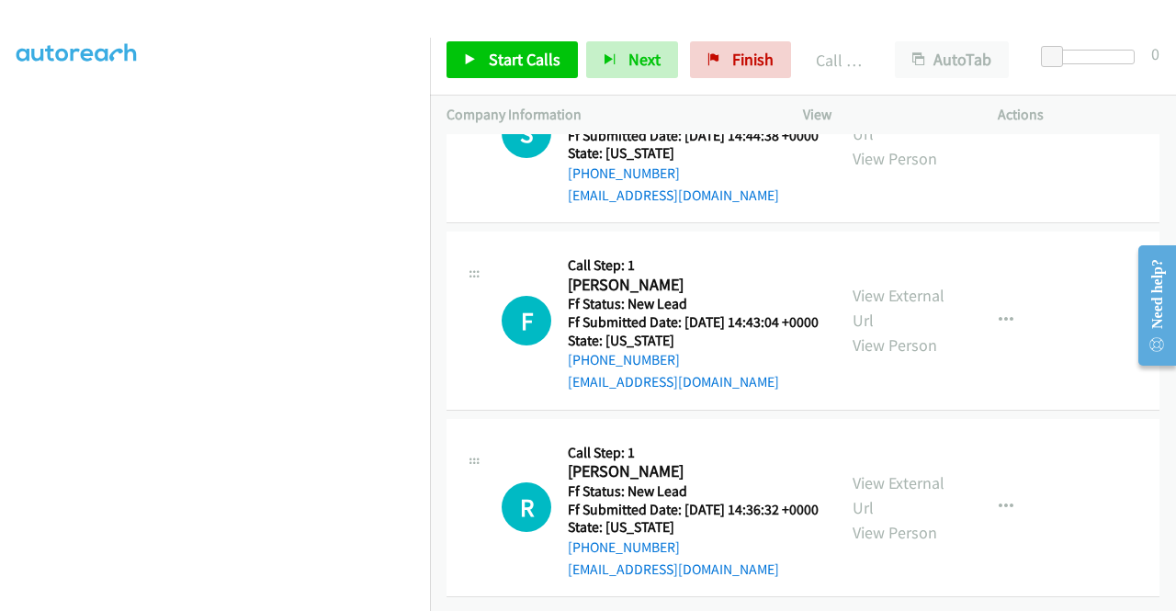
scroll to position [13629, 0]
click at [547, 69] on span "Start Calls" at bounding box center [525, 59] width 72 height 21
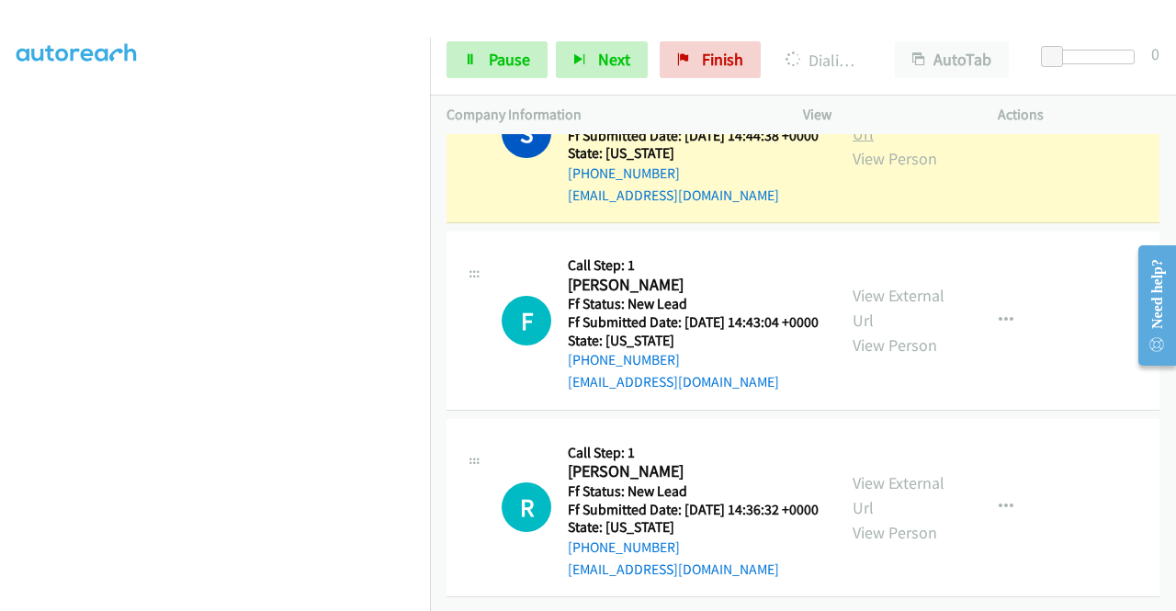
click at [871, 144] on link "View External Url" at bounding box center [898, 121] width 92 height 46
click at [0, 221] on aside "Dialing Mode: Power | Switch to Preview My Lists" at bounding box center [215, 140] width 430 height 1017
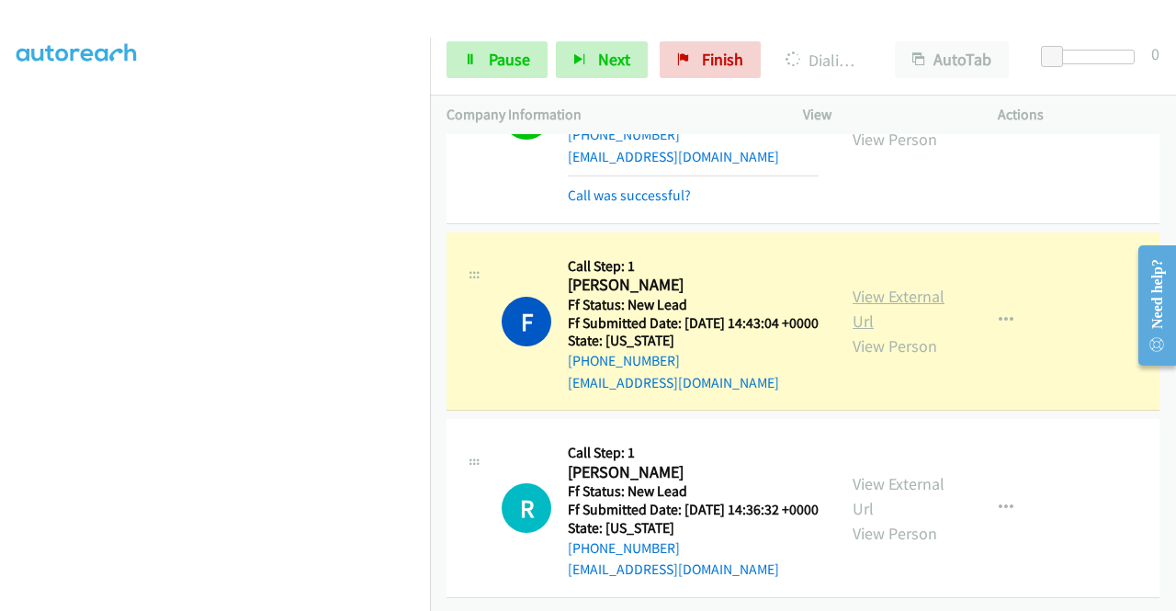
click at [882, 332] on link "View External Url" at bounding box center [898, 309] width 92 height 46
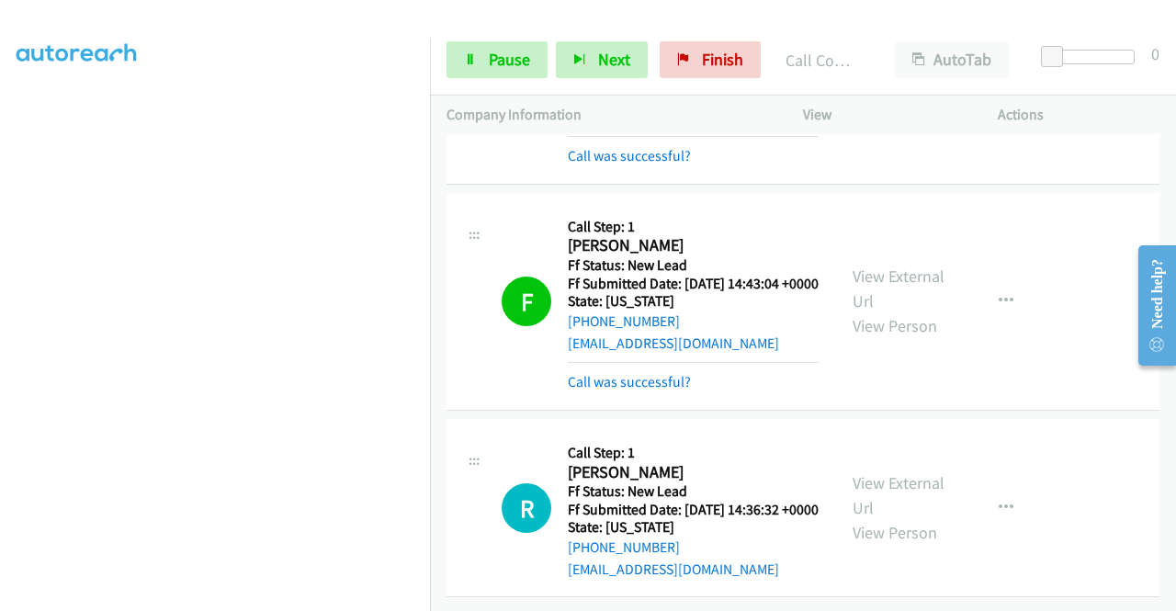
scroll to position [13847, 0]
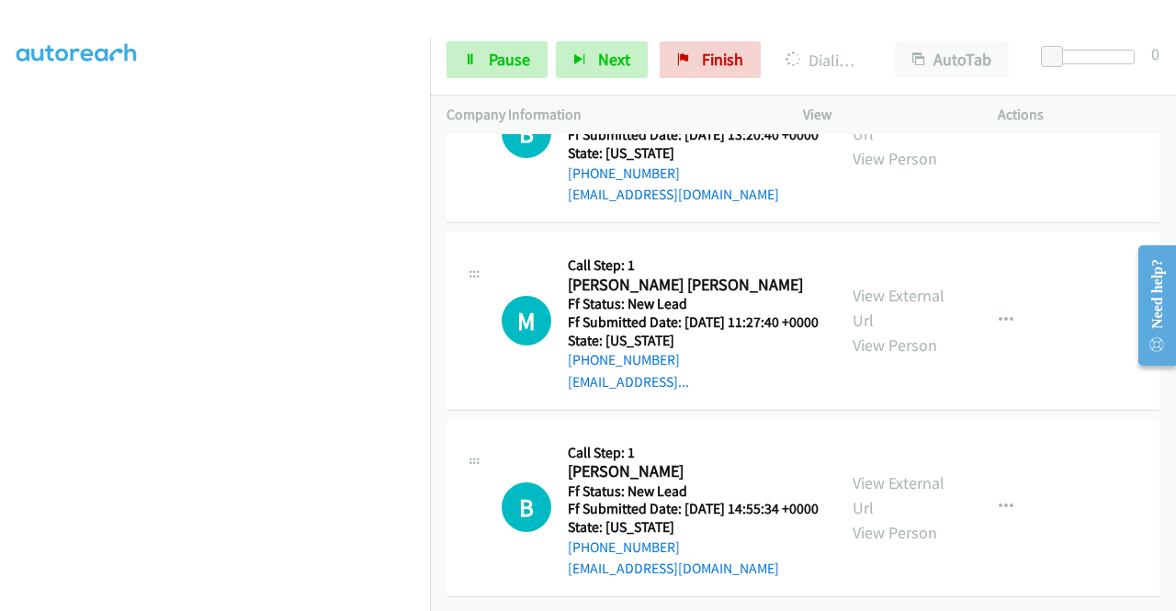
click at [0, 278] on aside "Dialing Mode: Power | Switch to Preview My Lists" at bounding box center [215, 160] width 430 height 1017
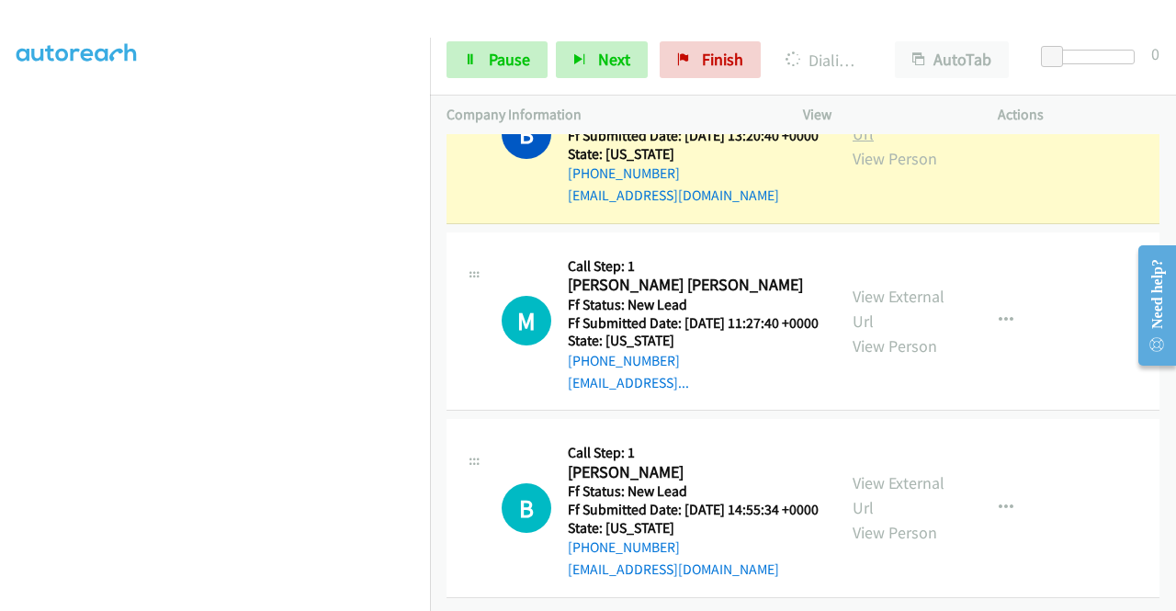
click at [898, 144] on link "View External Url" at bounding box center [898, 121] width 92 height 46
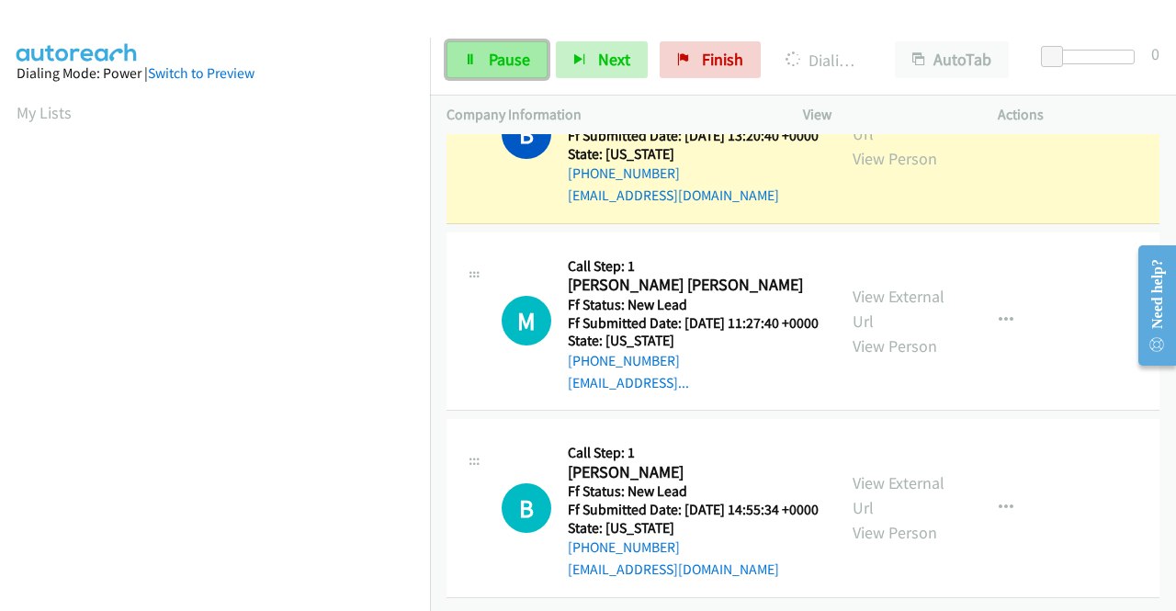
click at [464, 54] on icon at bounding box center [470, 60] width 13 height 13
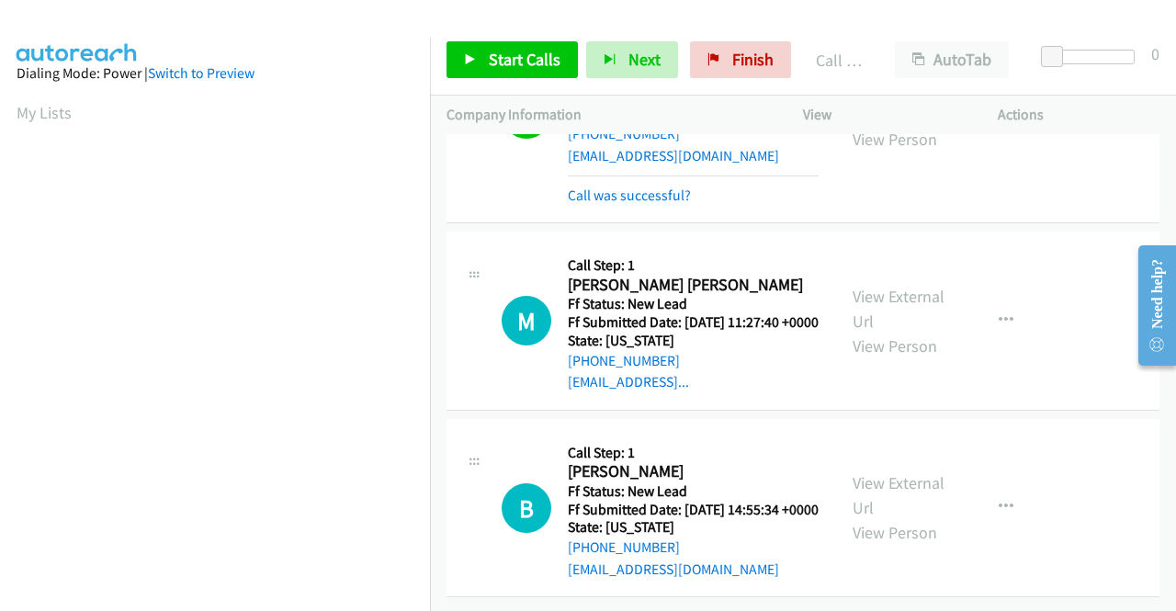
scroll to position [419, 1]
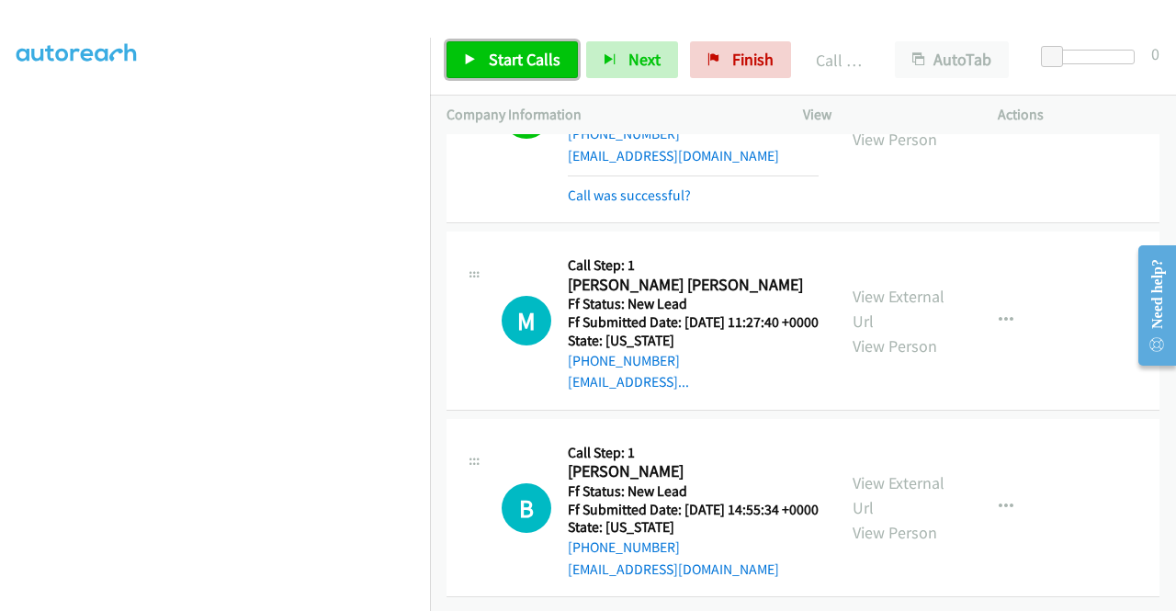
click at [542, 71] on link "Start Calls" at bounding box center [511, 59] width 131 height 37
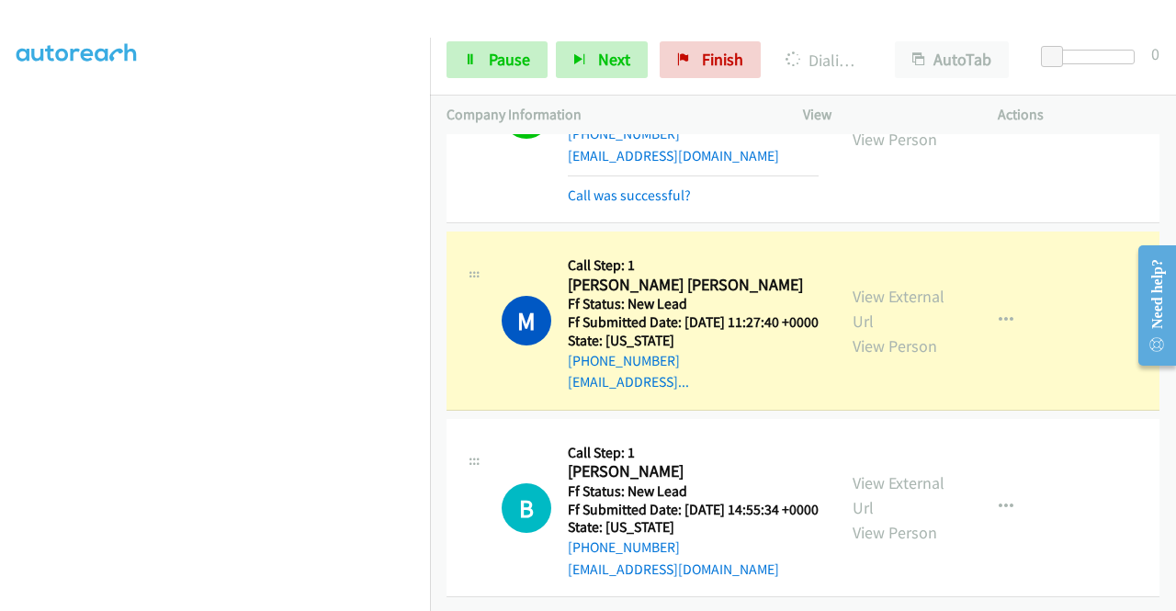
click at [890, 358] on div "View External Url View Person" at bounding box center [900, 321] width 96 height 74
click at [880, 332] on link "View External Url" at bounding box center [898, 309] width 92 height 46
click at [0, 218] on aside "Dialing Mode: Power | Switch to Preview My Lists" at bounding box center [215, 140] width 430 height 1017
click at [512, 35] on div "Start Calls Pause Next Finish Dialing Michael Alain AutoTab AutoTab 0" at bounding box center [803, 60] width 746 height 71
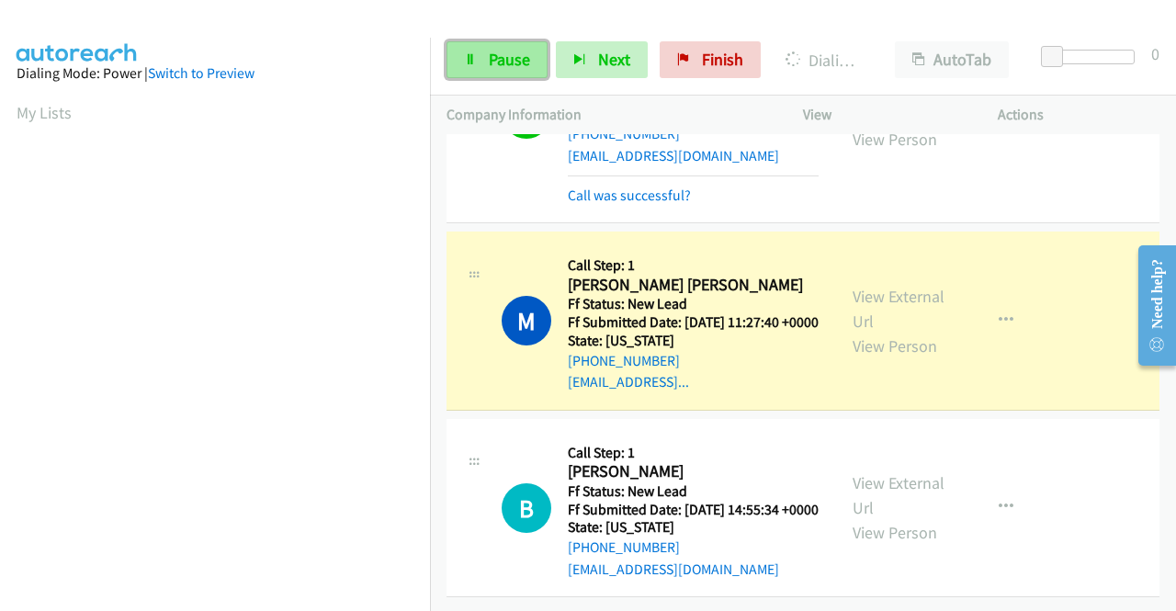
click at [495, 58] on span "Pause" at bounding box center [509, 59] width 41 height 21
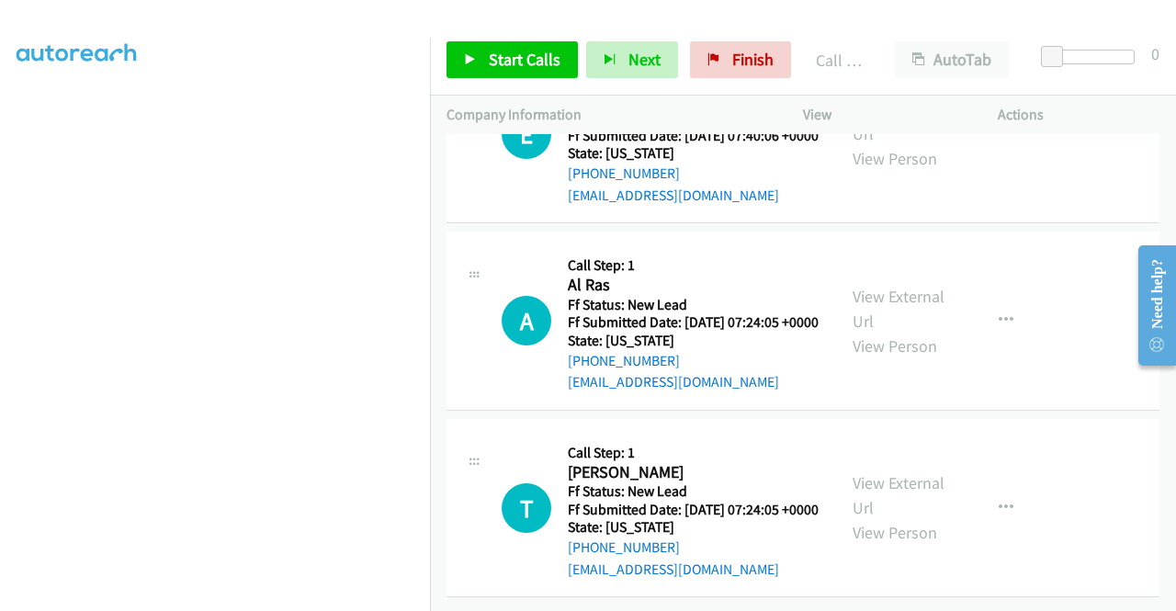
scroll to position [15050, 0]
click at [519, 49] on span "Start Calls" at bounding box center [525, 59] width 72 height 21
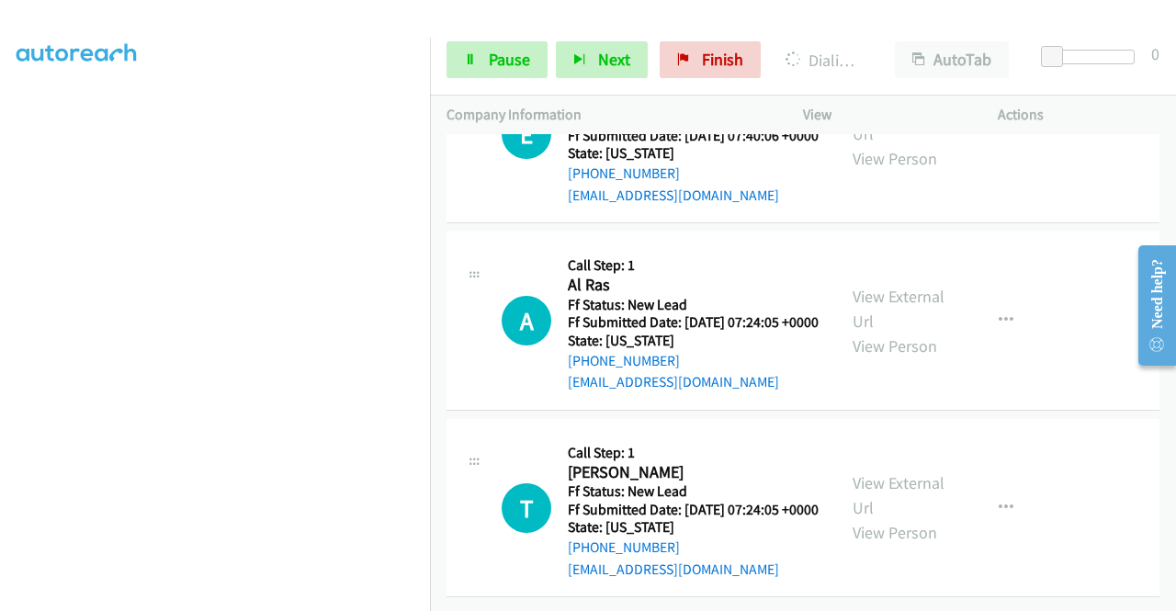
click at [0, 220] on aside "Dialing Mode: Power | Switch to Preview My Lists" at bounding box center [215, 140] width 430 height 1017
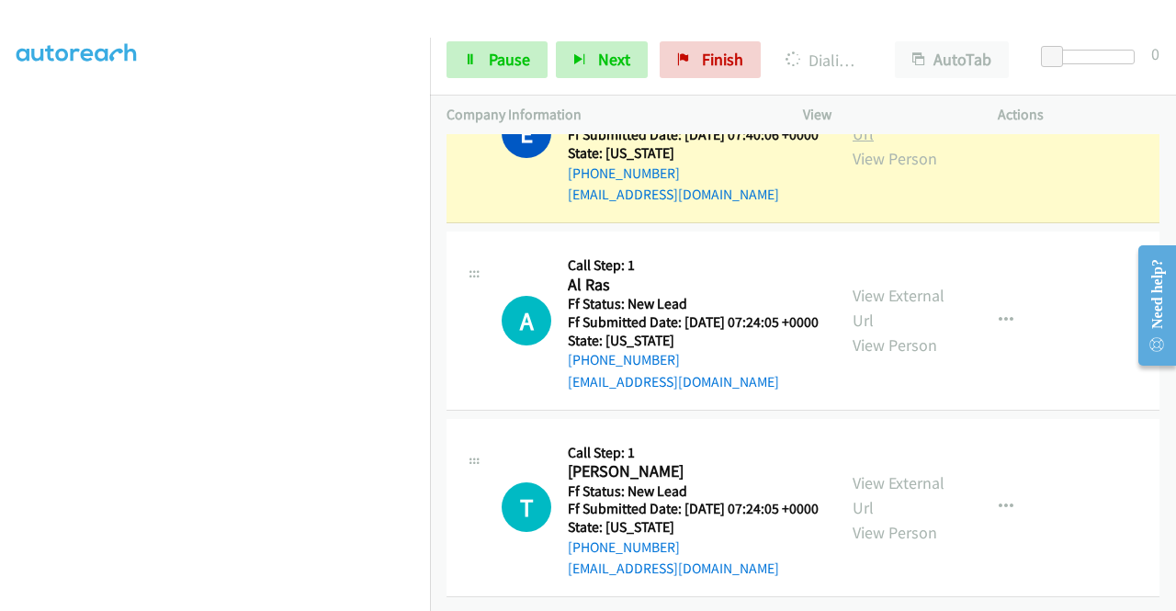
click at [855, 144] on link "View External Url" at bounding box center [898, 121] width 92 height 46
click at [487, 73] on link "Pause" at bounding box center [496, 59] width 101 height 37
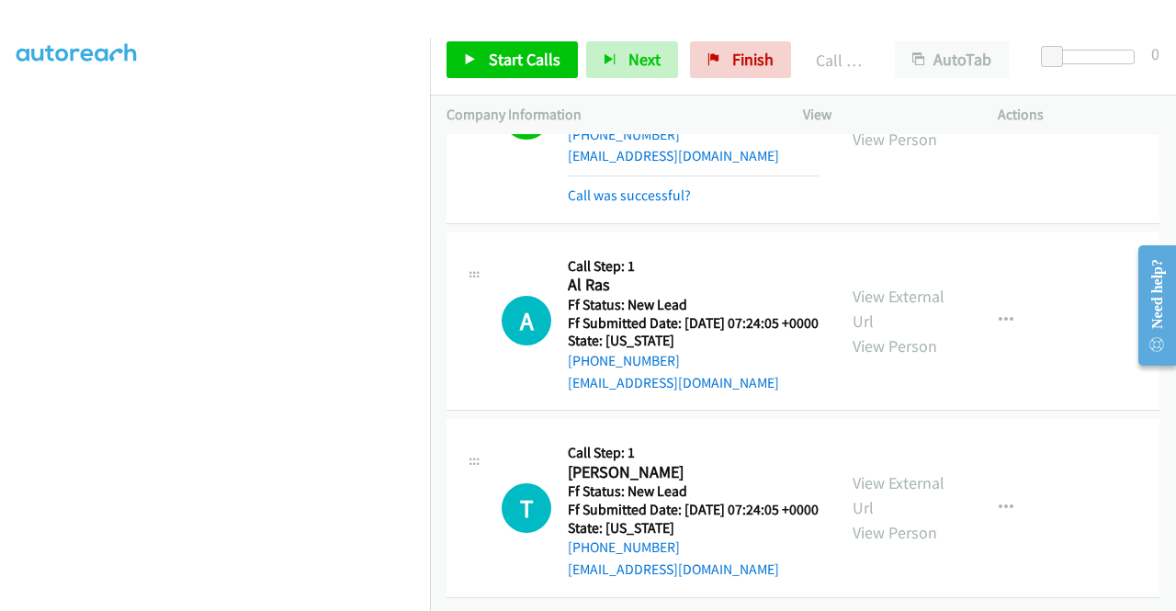
scroll to position [15475, 0]
click at [512, 56] on span "Start Calls" at bounding box center [525, 59] width 72 height 21
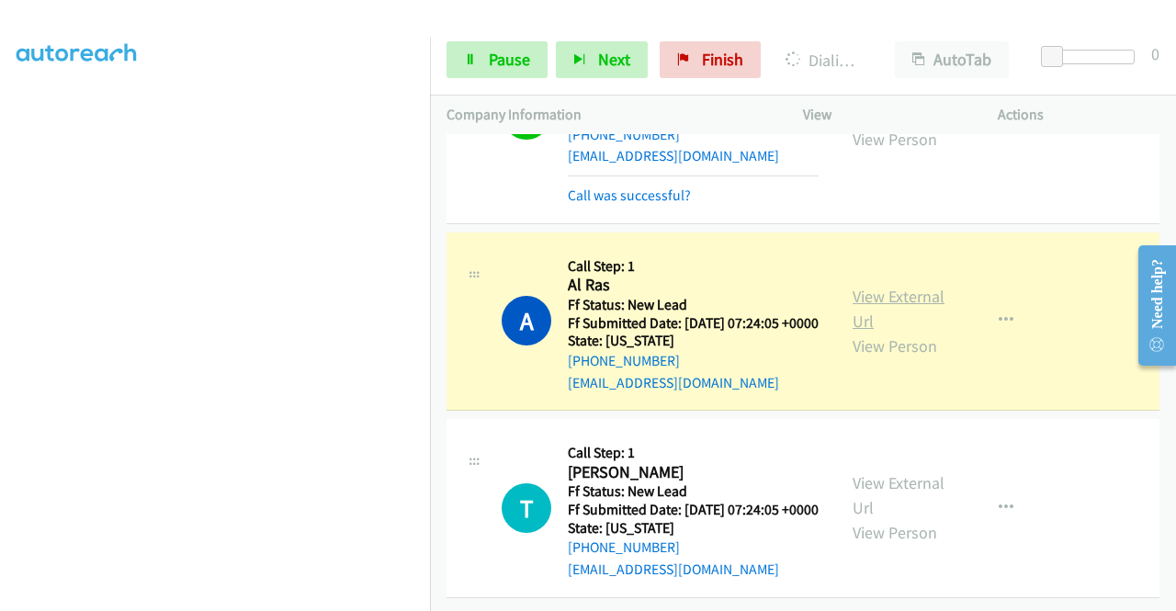
click at [909, 286] on link "View External Url" at bounding box center [898, 309] width 92 height 46
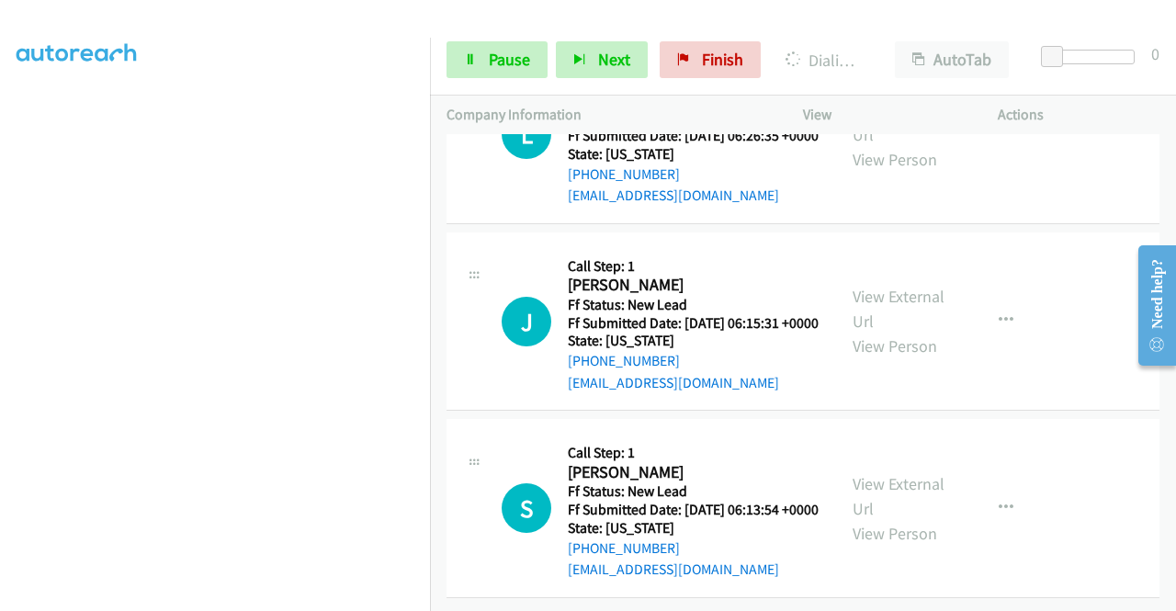
click at [342, 599] on section at bounding box center [215, 174] width 397 height 879
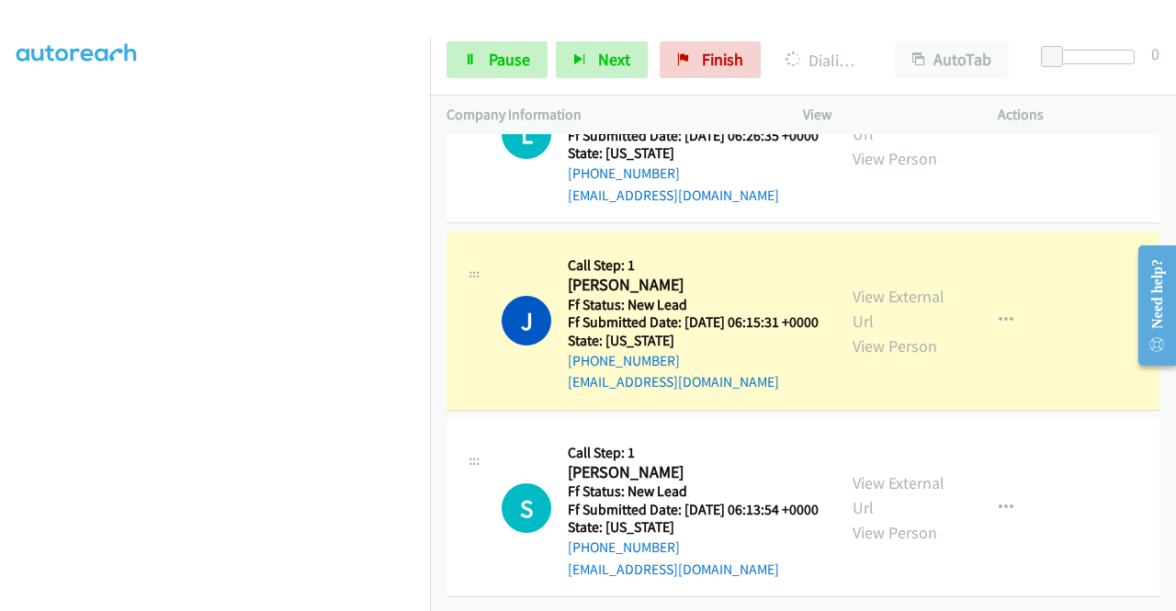
scroll to position [16166, 0]
click at [880, 286] on link "View External Url" at bounding box center [898, 309] width 92 height 46
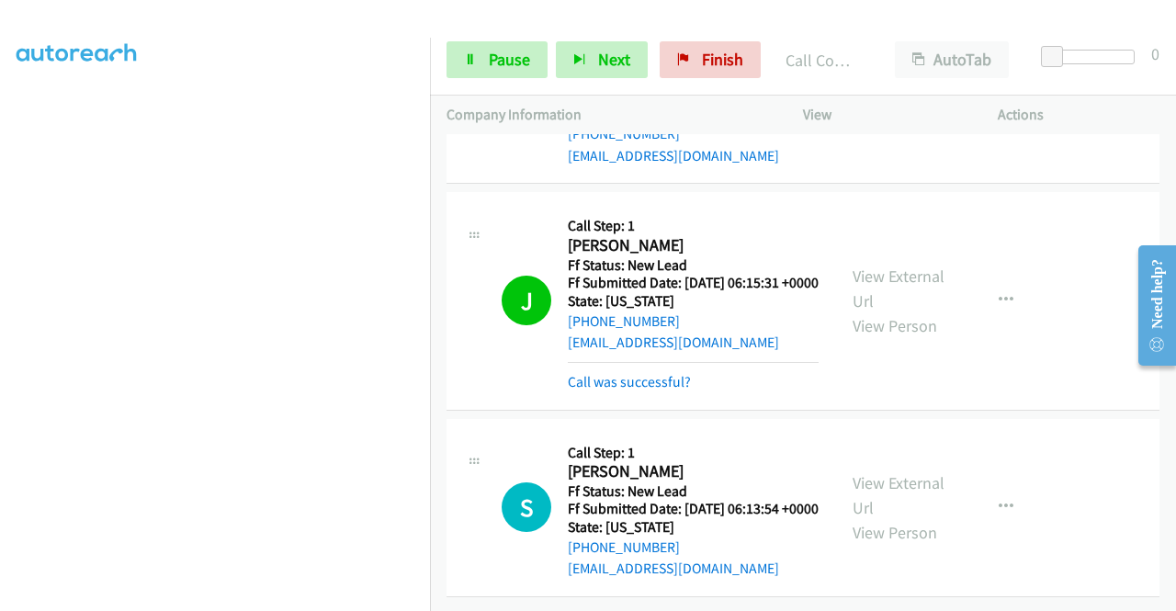
scroll to position [16205, 0]
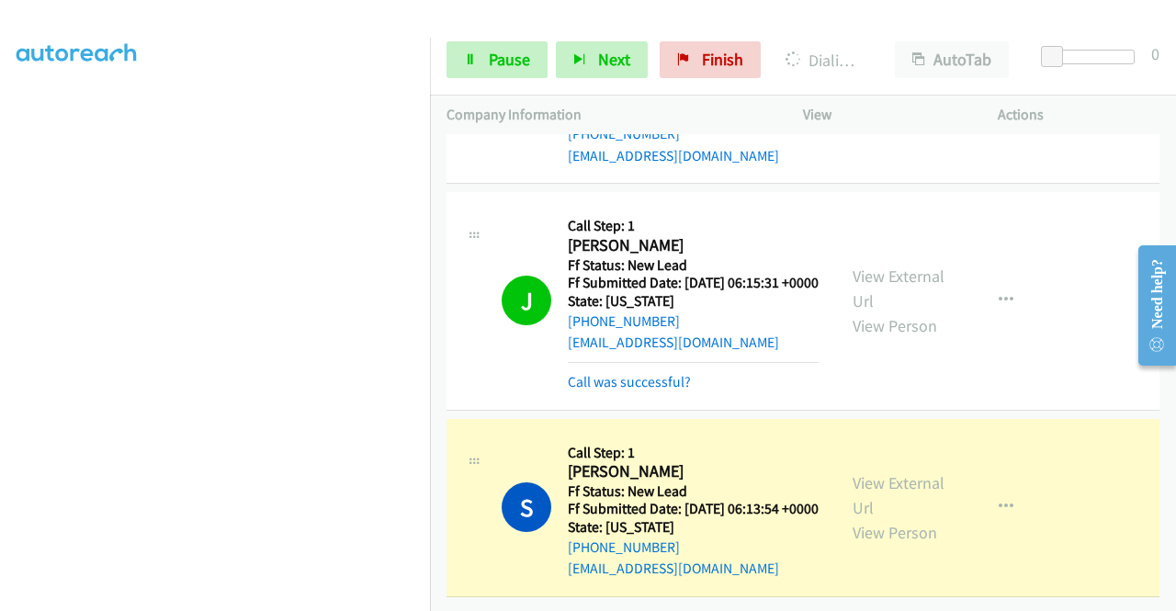
click at [1170, 596] on div "+1 415-964-1034 Call failed - Please reload the list and try again The Callbar …" at bounding box center [803, 372] width 746 height 477
click at [922, 445] on div "View External Url View Person View External Url Email Schedule/Manage Callback …" at bounding box center [941, 507] width 211 height 145
click at [904, 472] on link "View External Url" at bounding box center [898, 495] width 92 height 46
click at [742, 444] on h5 "Call Step: 1" at bounding box center [693, 453] width 251 height 18
click at [511, 59] on span "Pause" at bounding box center [509, 59] width 41 height 21
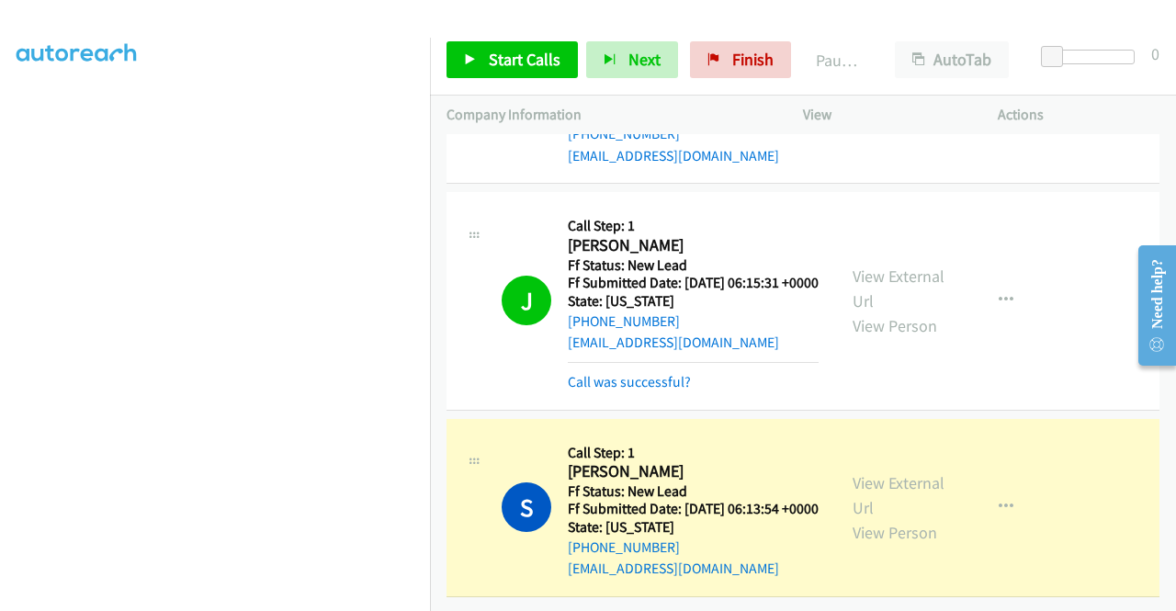
click at [0, 468] on aside "Dialing Mode: Power | Switch to Preview My Lists" at bounding box center [215, 159] width 430 height 1017
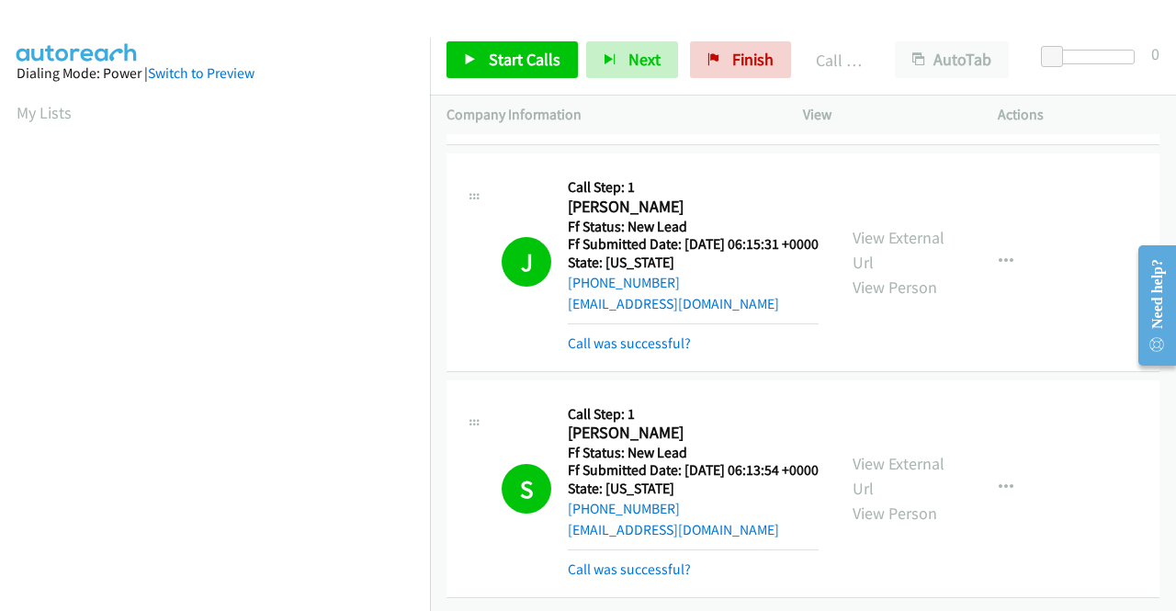
scroll to position [419, 1]
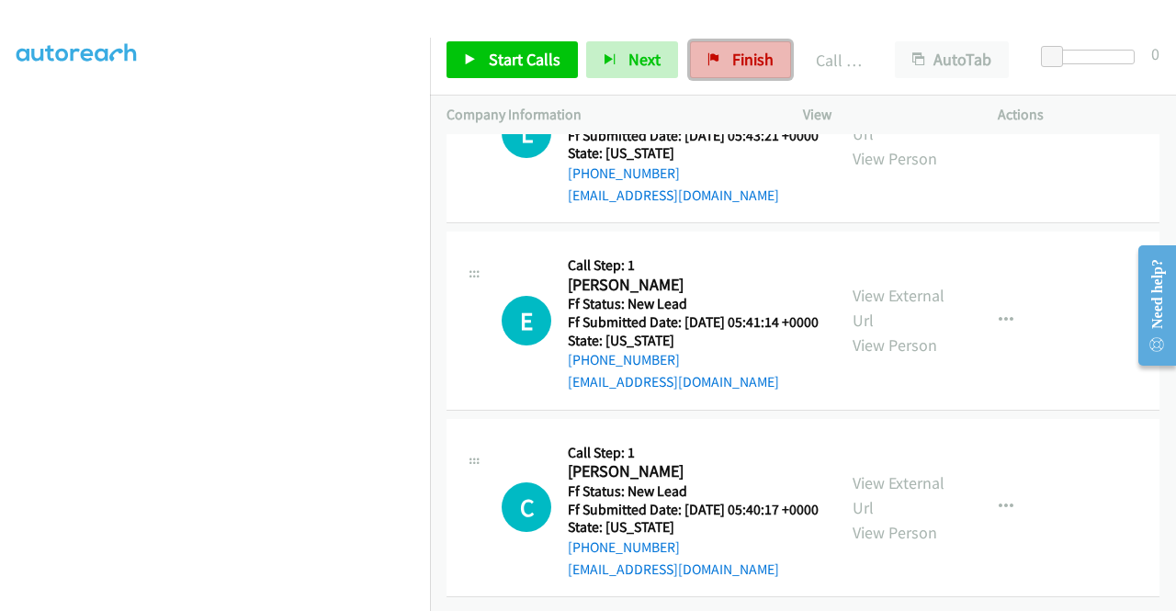
click at [715, 62] on link "Finish" at bounding box center [740, 59] width 101 height 37
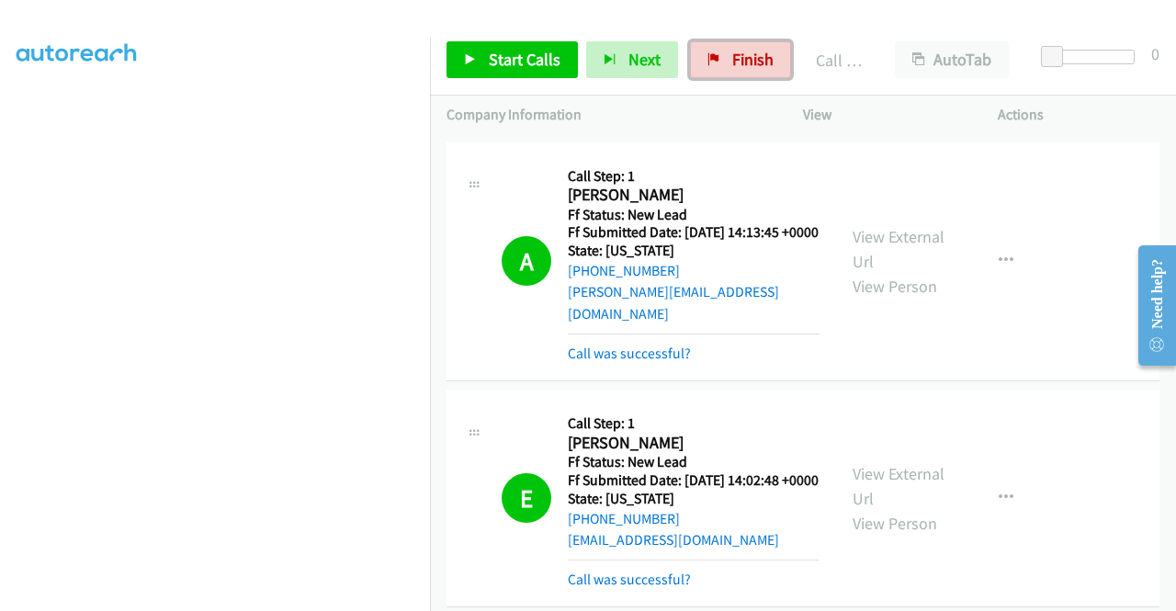
scroll to position [0, 0]
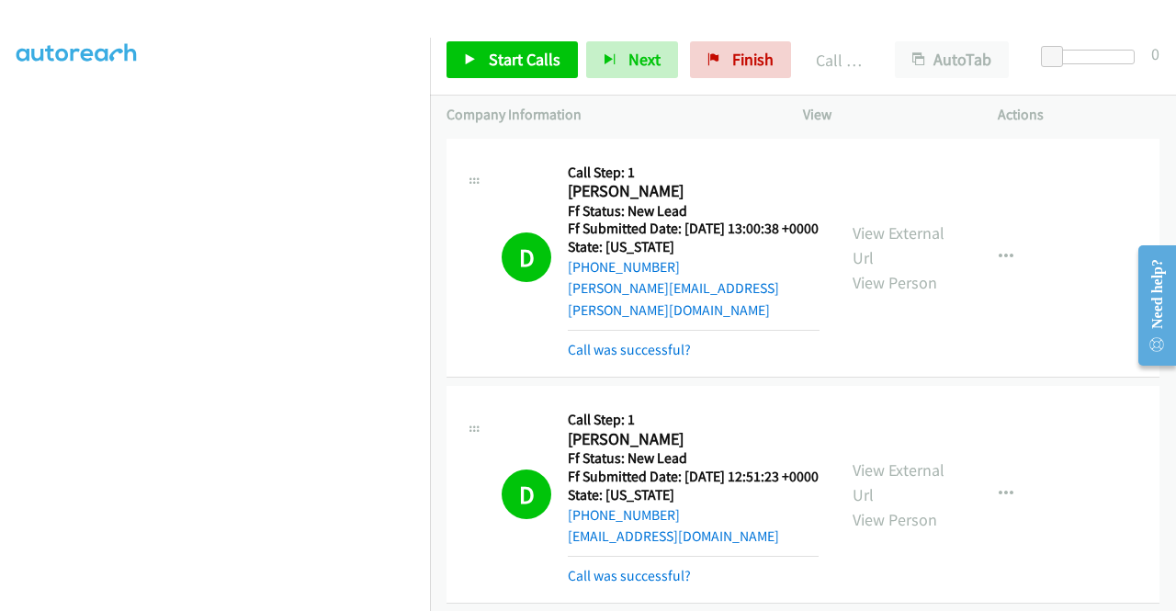
click at [746, 39] on div "Start Calls Pause Next Finish Call Completed AutoTab AutoTab 0" at bounding box center [803, 60] width 746 height 71
click at [737, 56] on span "Finish" at bounding box center [752, 59] width 41 height 21
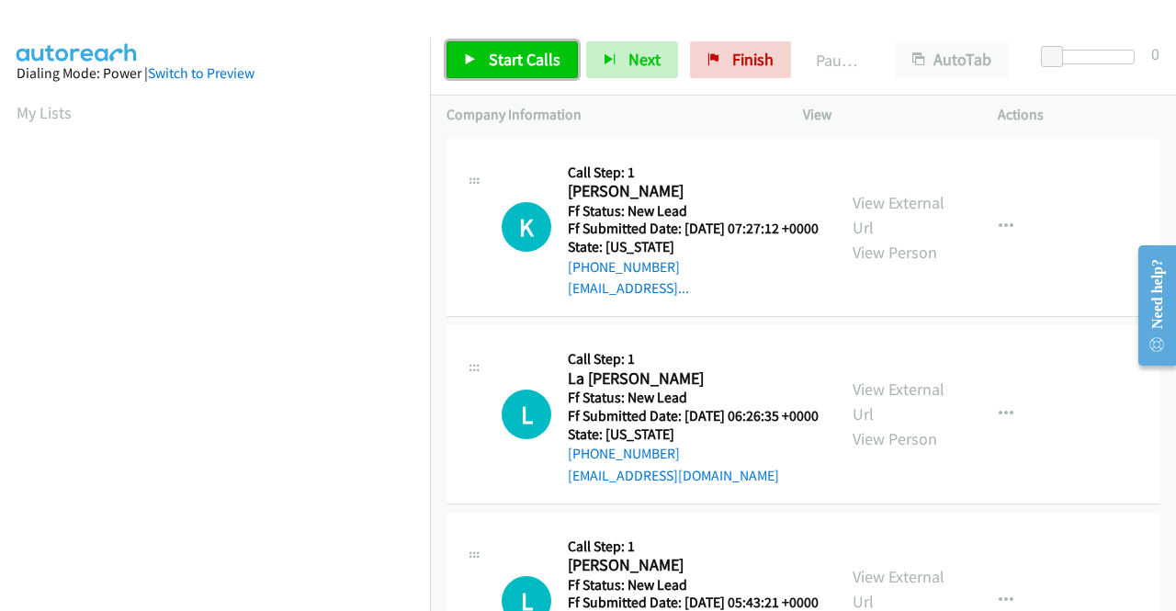
click at [473, 41] on link "Start Calls" at bounding box center [511, 59] width 131 height 37
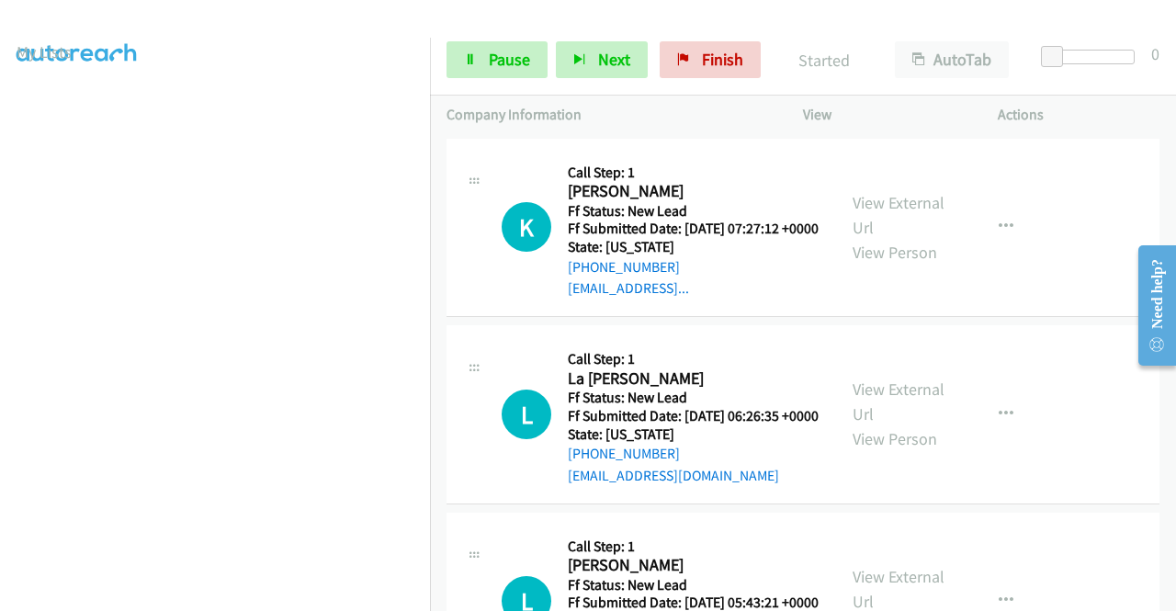
scroll to position [53, 0]
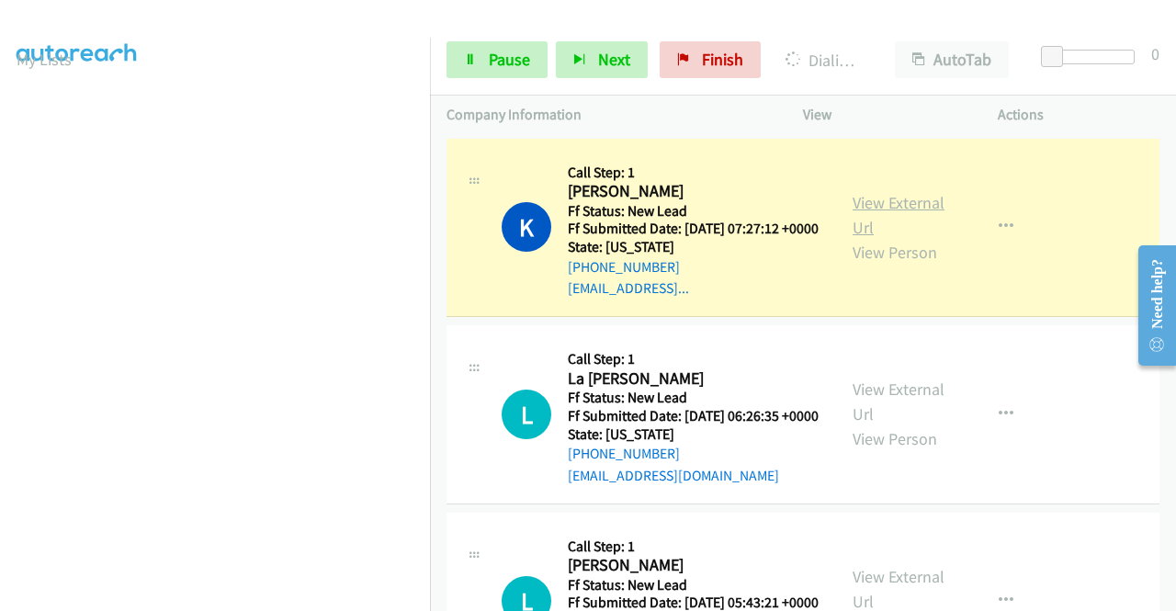
click at [862, 212] on link "View External Url" at bounding box center [898, 215] width 92 height 46
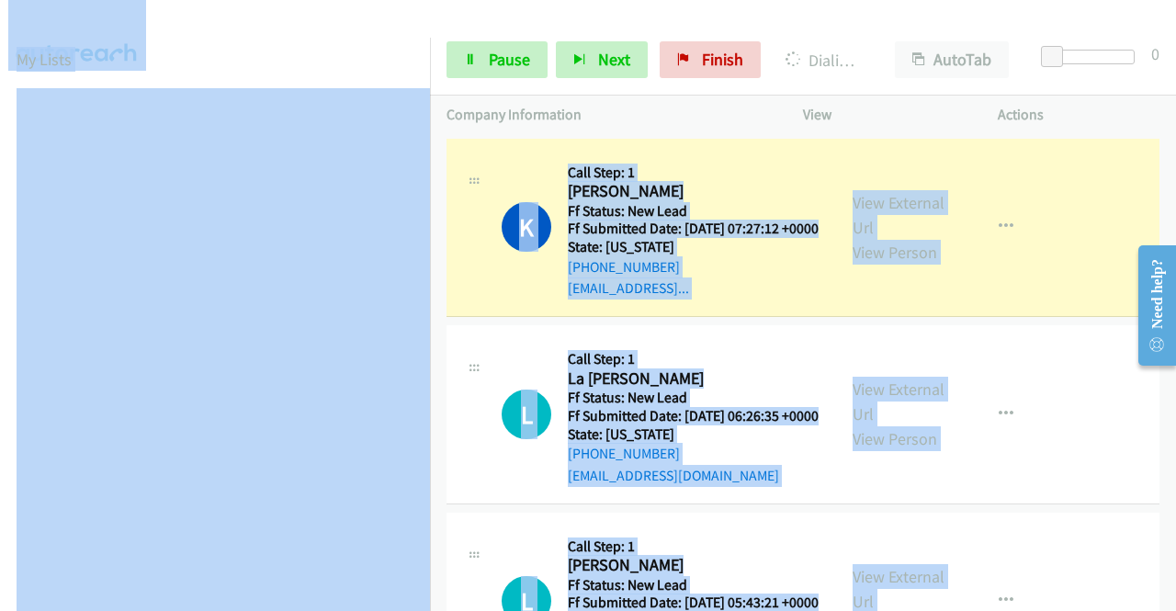
drag, startPoint x: 430, startPoint y: 215, endPoint x: 426, endPoint y: 275, distance: 59.8
click at [430, 87] on main "Start Calls Pause Next Finish Dialing Kimberly Bingham AutoTab AutoTab 0 Compan…" at bounding box center [588, 43] width 1176 height 87
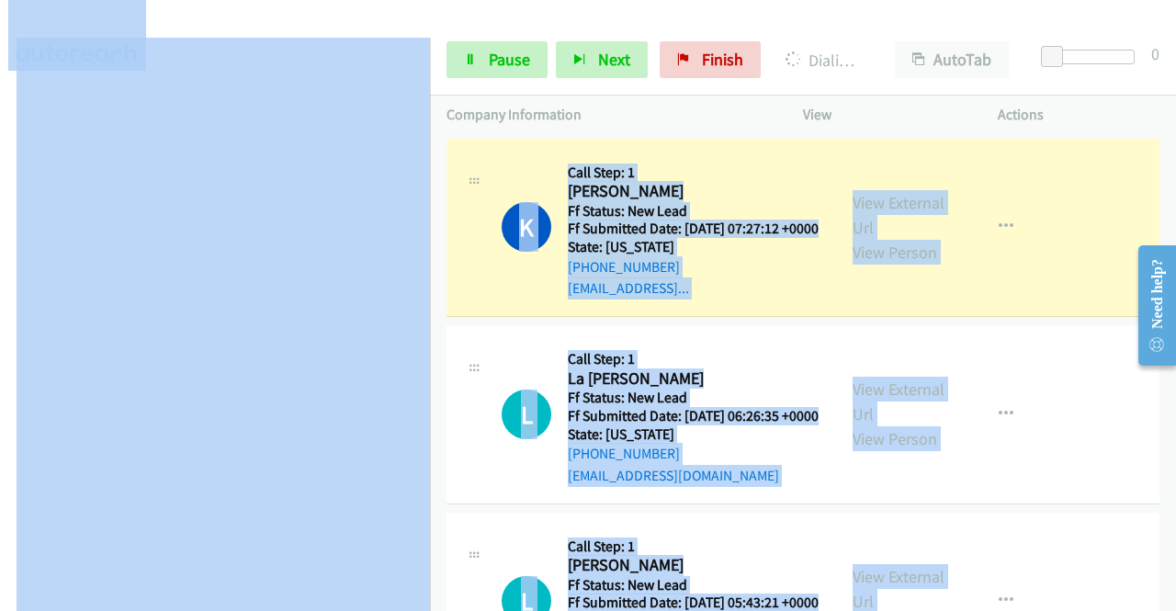
click at [499, 431] on div "L Callback Scheduled Call Step: 1 La Crisha Wallace America/Chicago Ff Status: …" at bounding box center [641, 414] width 356 height 145
click at [443, 24] on div at bounding box center [579, 35] width 1159 height 71
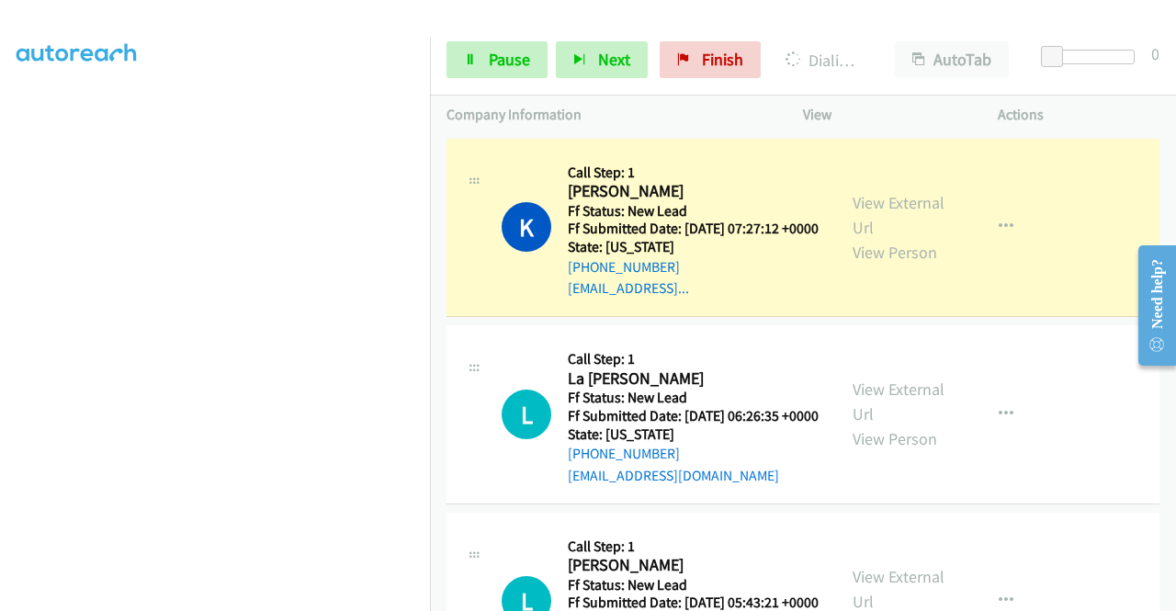
click at [0, 201] on aside "Dialing Mode: Power | Switch to Preview My Lists" at bounding box center [215, 140] width 430 height 1017
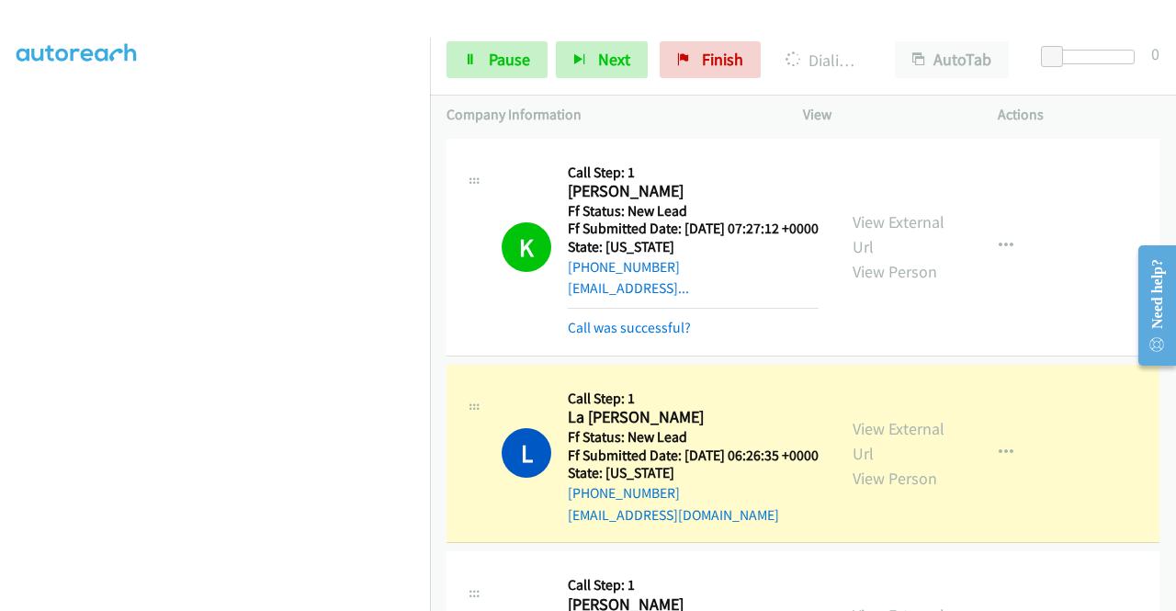
click at [898, 466] on div "View External Url View Person" at bounding box center [900, 453] width 96 height 74
click at [880, 454] on link "View External Url" at bounding box center [898, 441] width 92 height 46
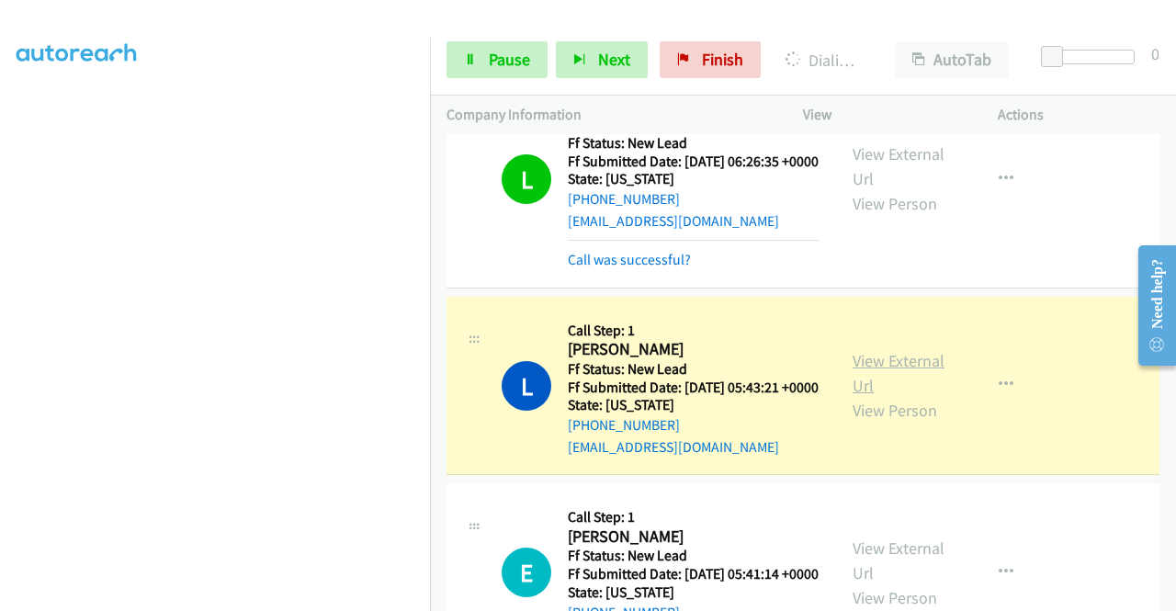
click at [878, 396] on link "View External Url" at bounding box center [898, 373] width 92 height 46
click at [582, 268] on link "Call was successful?" at bounding box center [629, 259] width 123 height 17
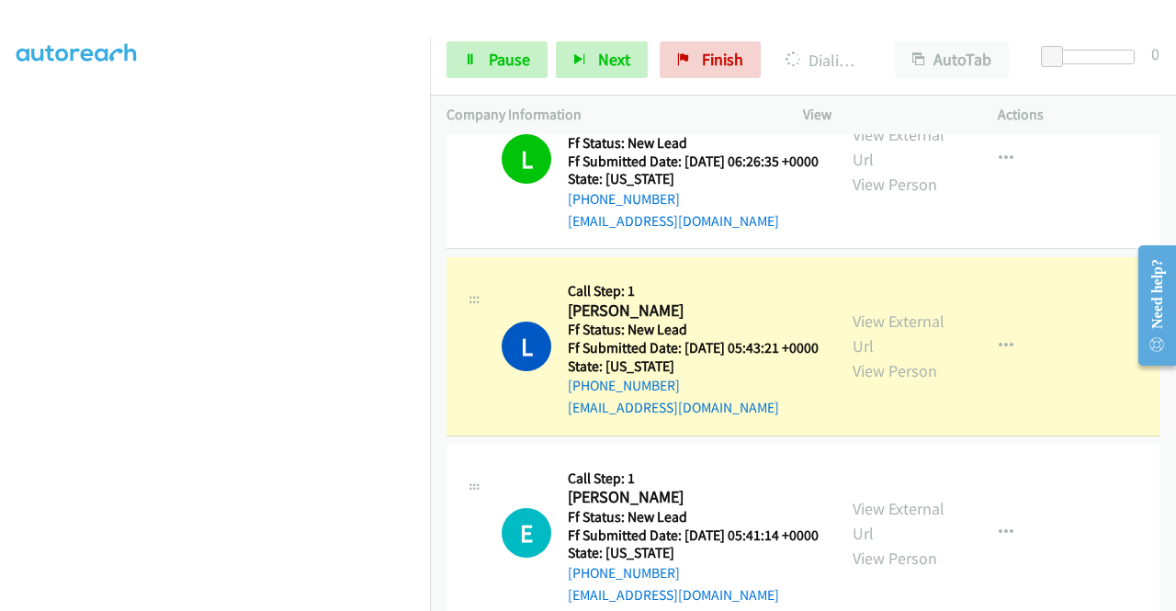
click at [0, 177] on aside "Dialing Mode: Power | Switch to Preview My Lists" at bounding box center [215, 140] width 430 height 1017
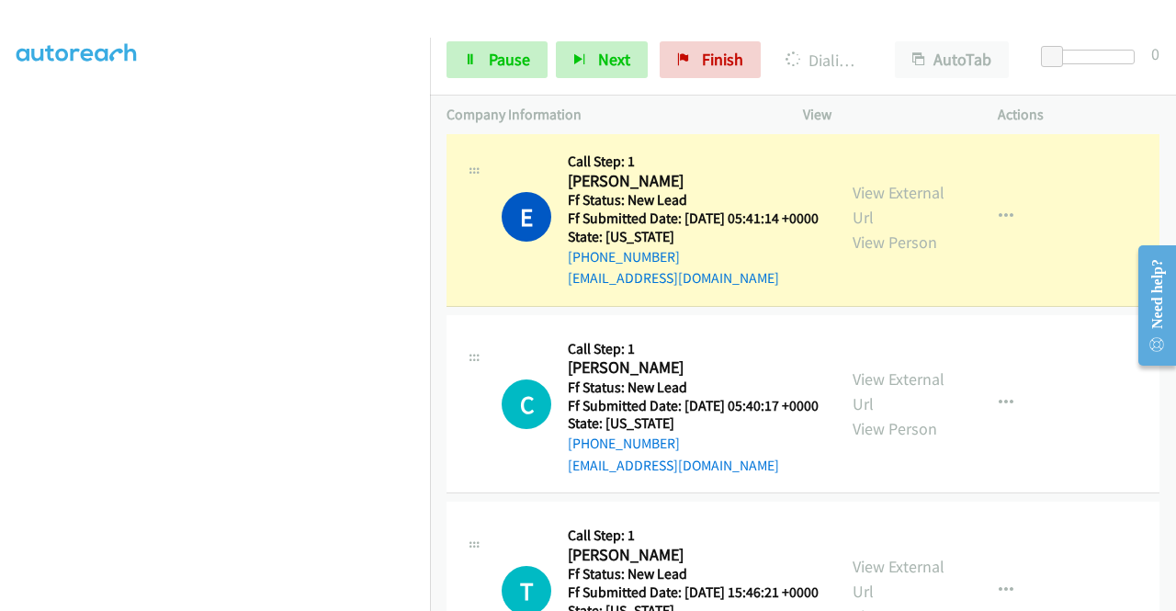
scroll to position [673, 0]
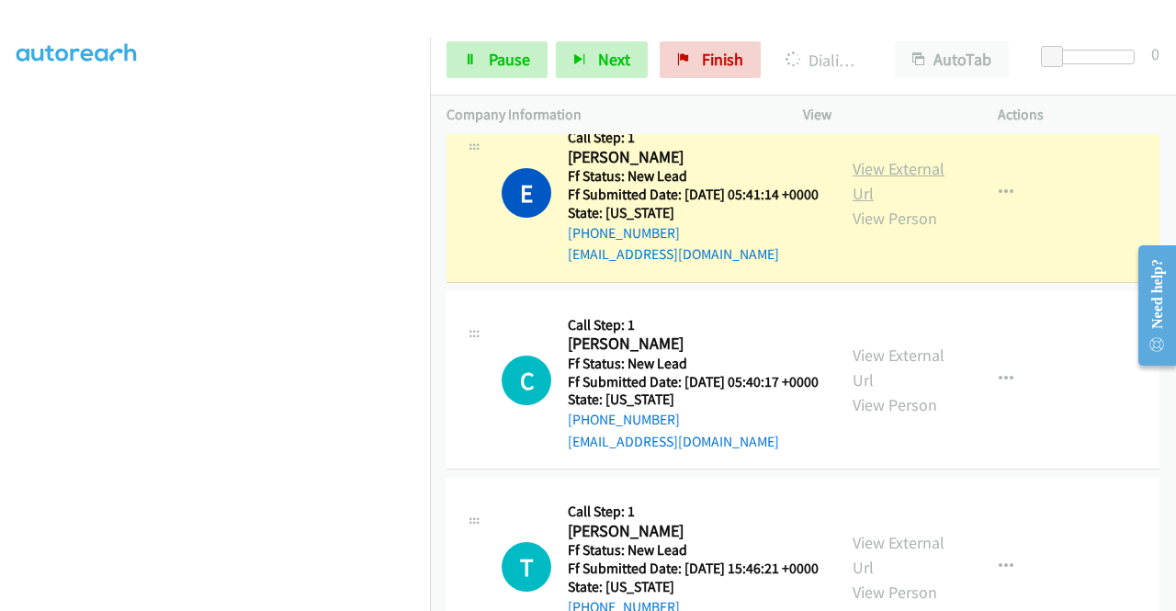
click at [862, 204] on link "View External Url" at bounding box center [898, 181] width 92 height 46
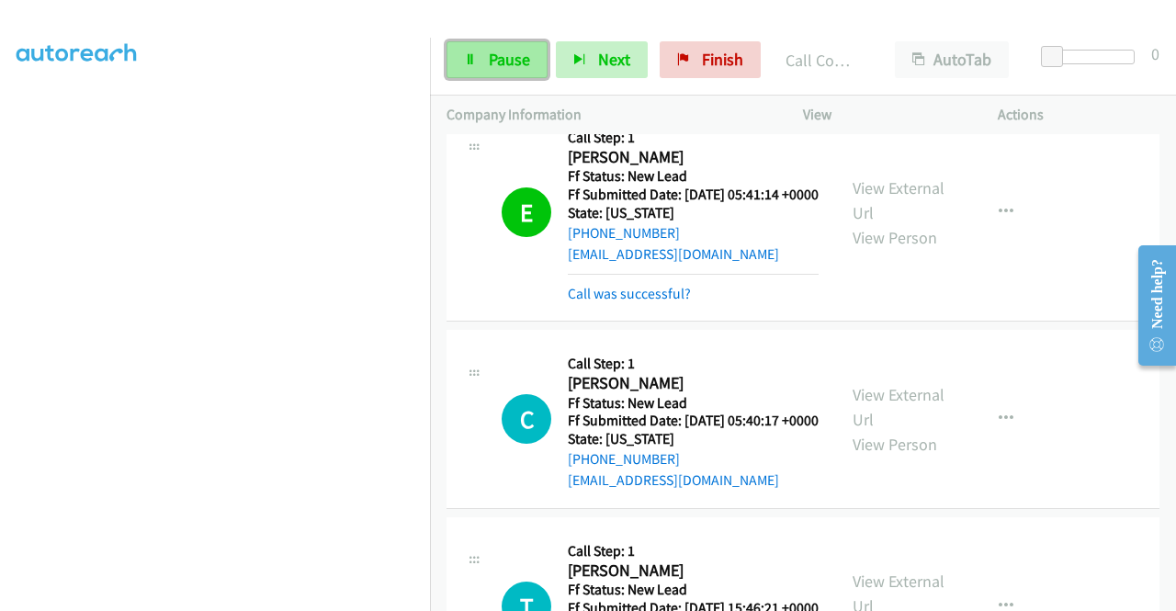
click at [523, 49] on span "Pause" at bounding box center [509, 59] width 41 height 21
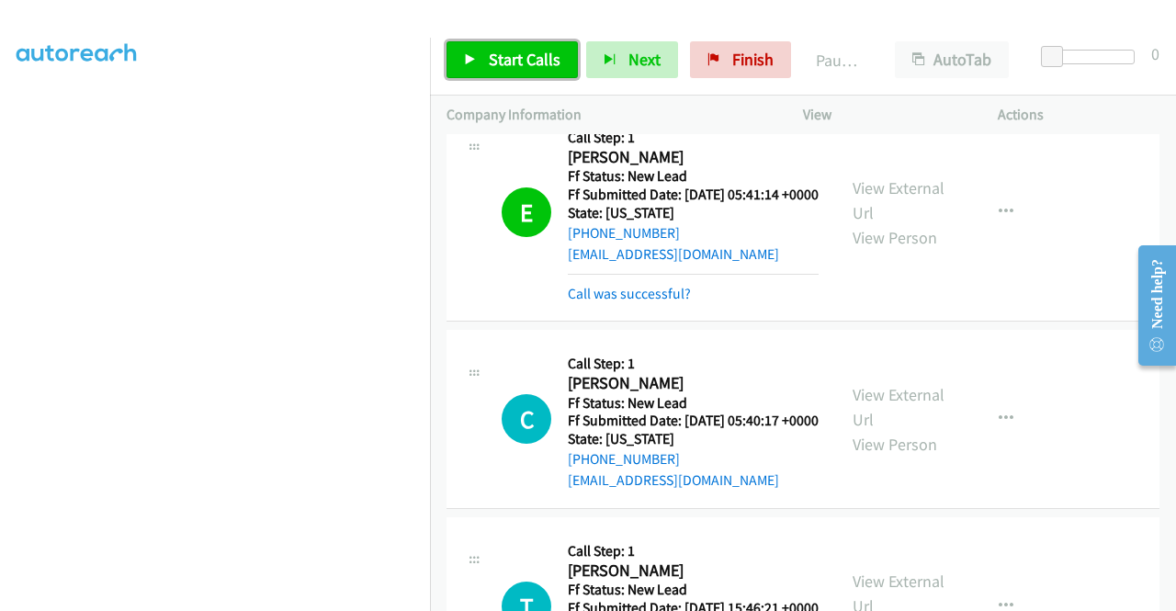
click at [523, 49] on span "Start Calls" at bounding box center [525, 59] width 72 height 21
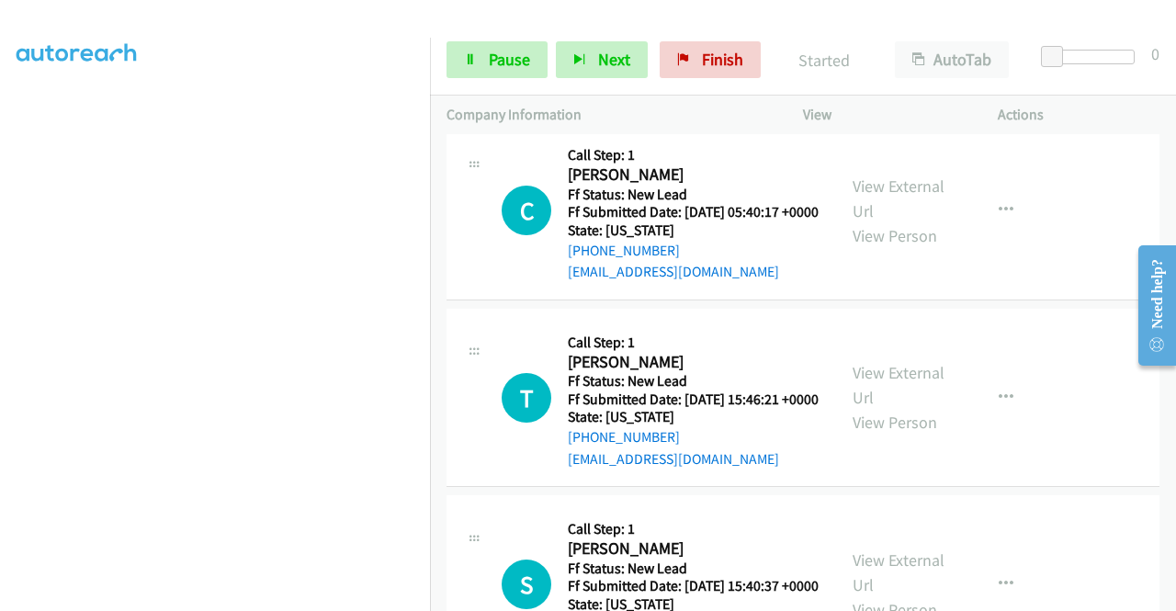
click at [1170, 592] on div "+1 415-964-1034 Call failed - Please reload the list and try again The Callbar …" at bounding box center [803, 372] width 746 height 477
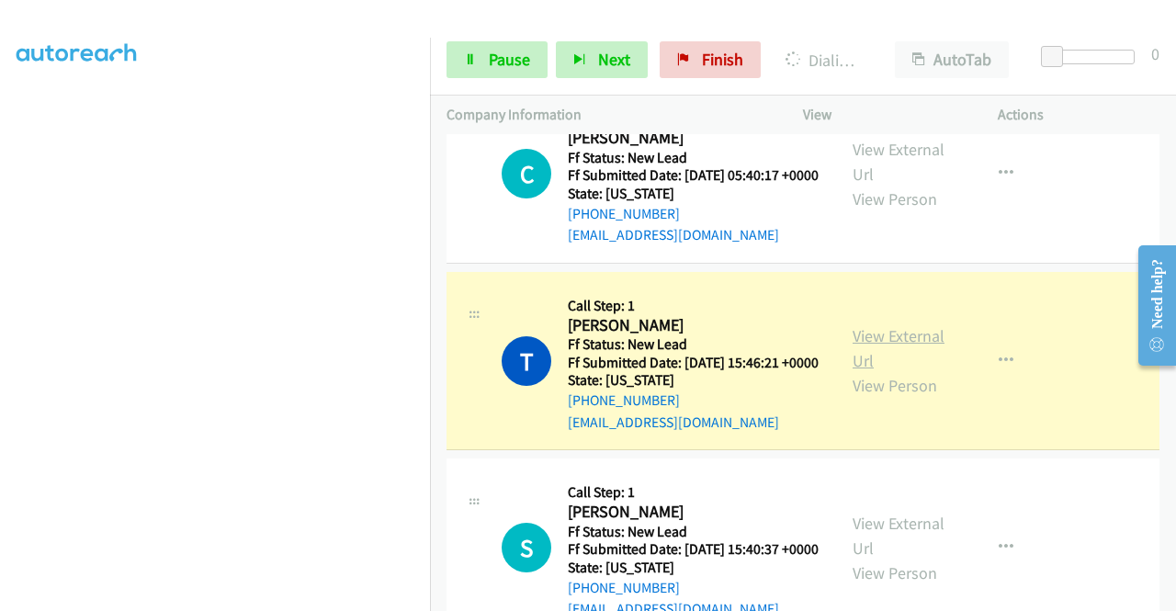
click at [858, 371] on link "View External Url" at bounding box center [898, 348] width 92 height 46
click at [0, 236] on aside "Dialing Mode: Power | Switch to Preview My Lists" at bounding box center [215, 152] width 430 height 1017
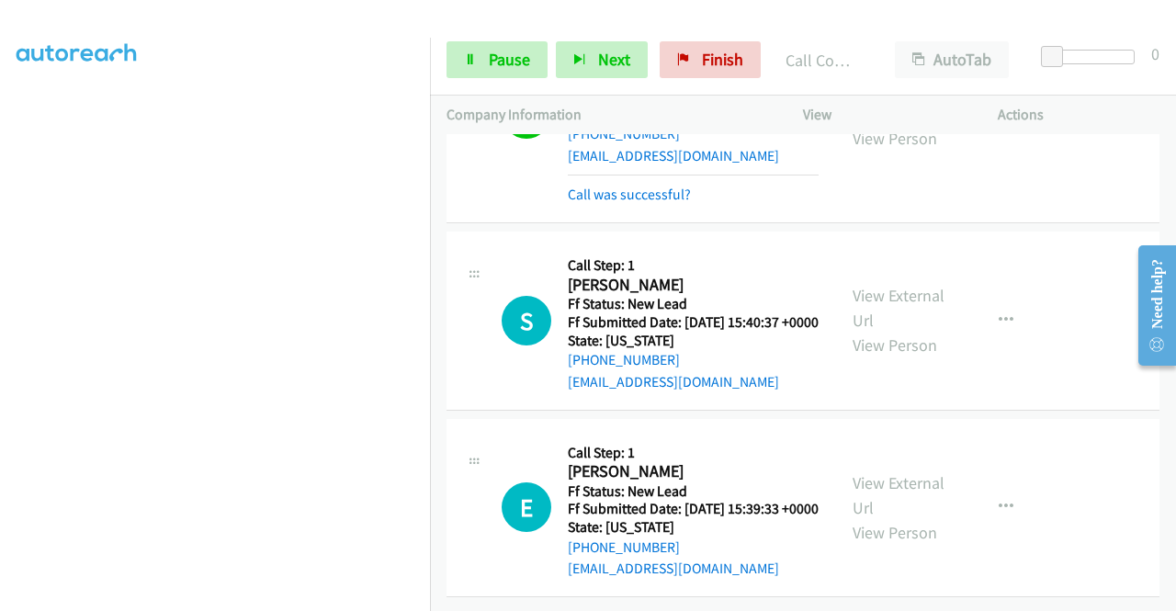
scroll to position [1298, 0]
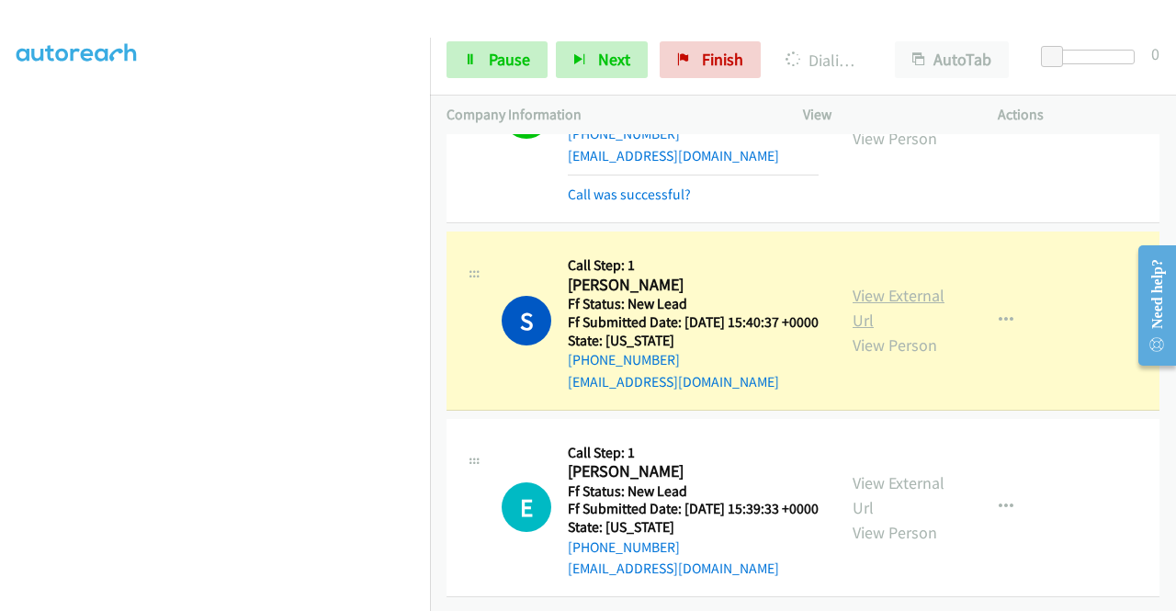
click at [876, 297] on link "View External Url" at bounding box center [898, 308] width 92 height 46
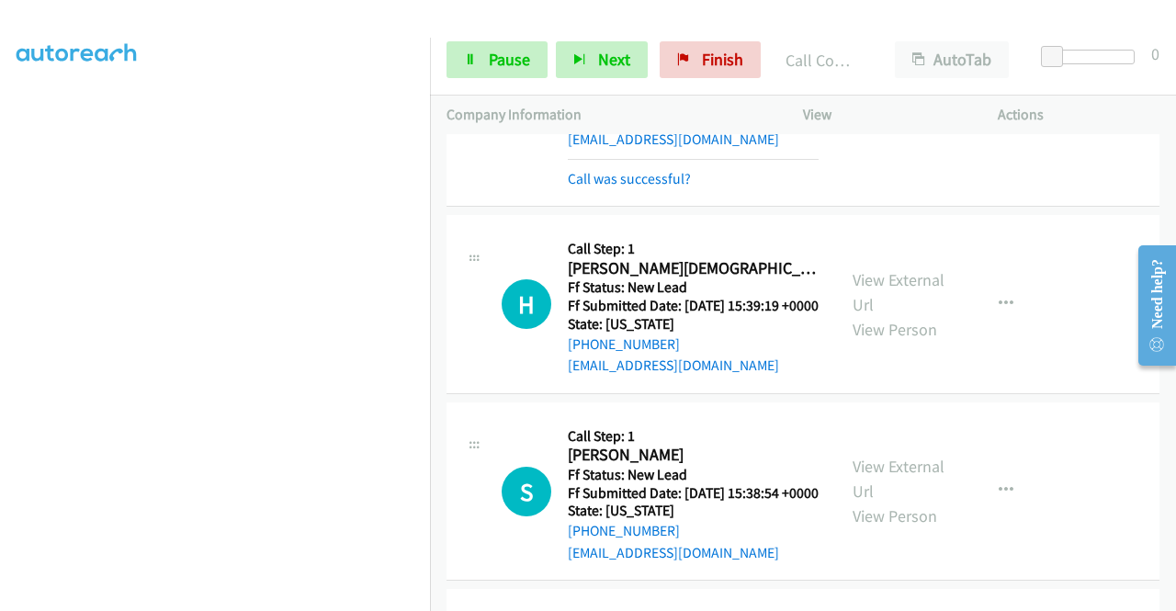
scroll to position [1677, 0]
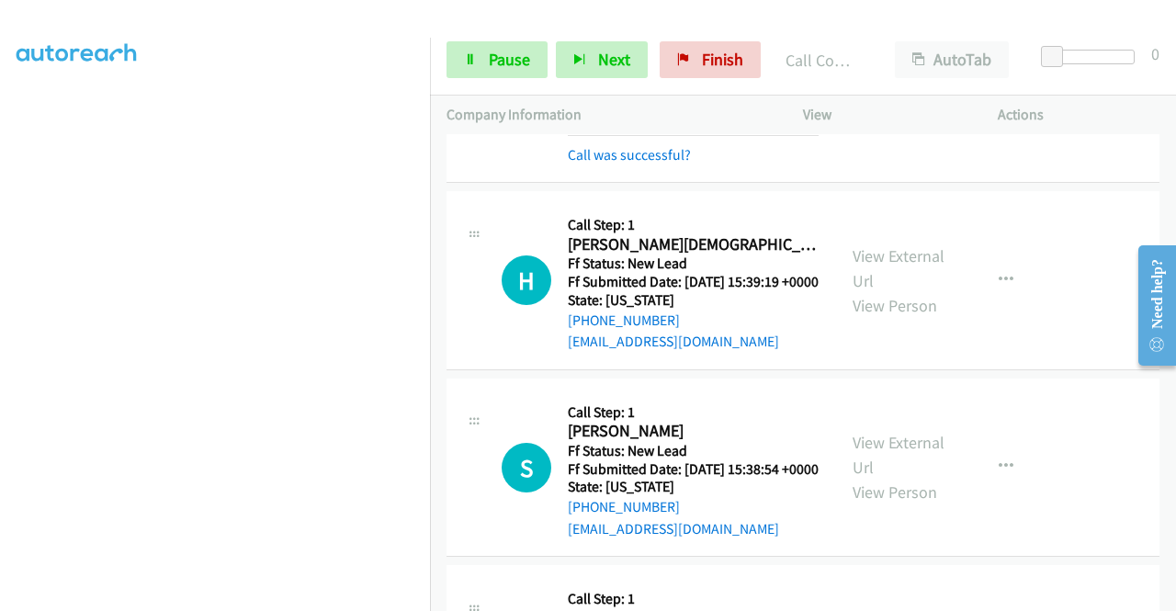
click at [892, 85] on link "View External Url" at bounding box center [898, 62] width 92 height 46
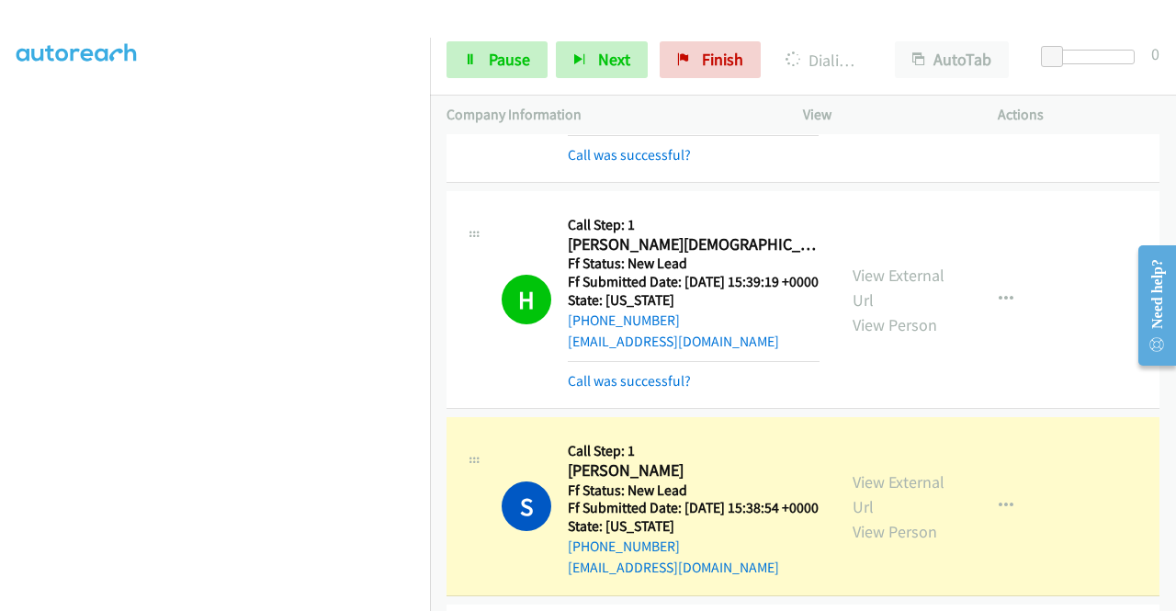
click at [858, 337] on div "View External Url View Person" at bounding box center [900, 300] width 96 height 74
click at [857, 310] on link "View External Url" at bounding box center [898, 288] width 92 height 46
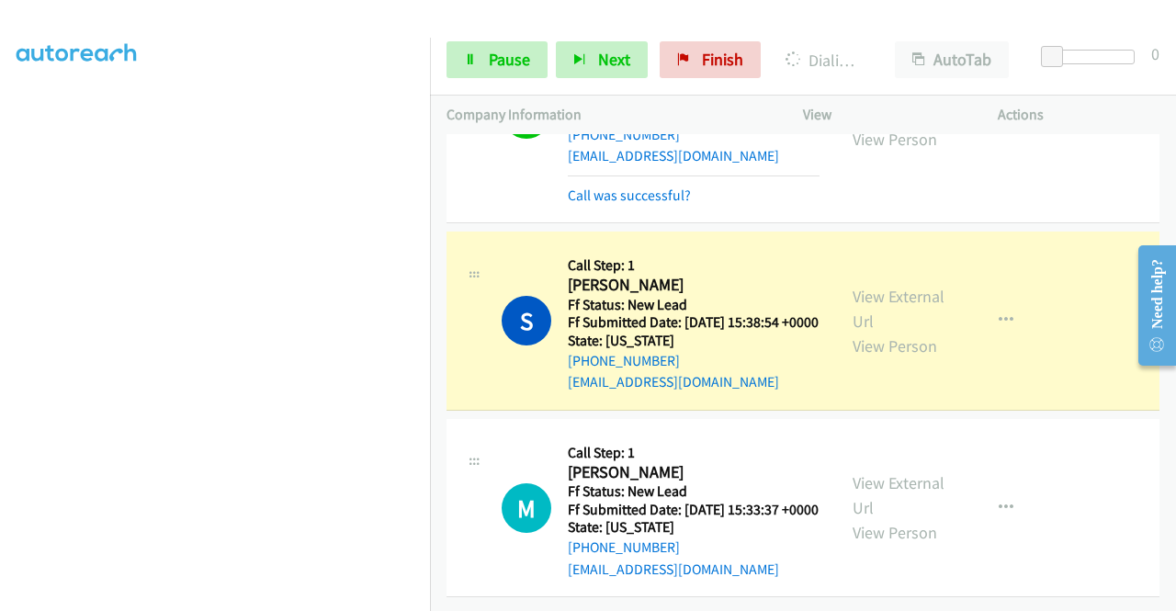
scroll to position [2069, 0]
click at [865, 286] on link "View External Url" at bounding box center [898, 309] width 92 height 46
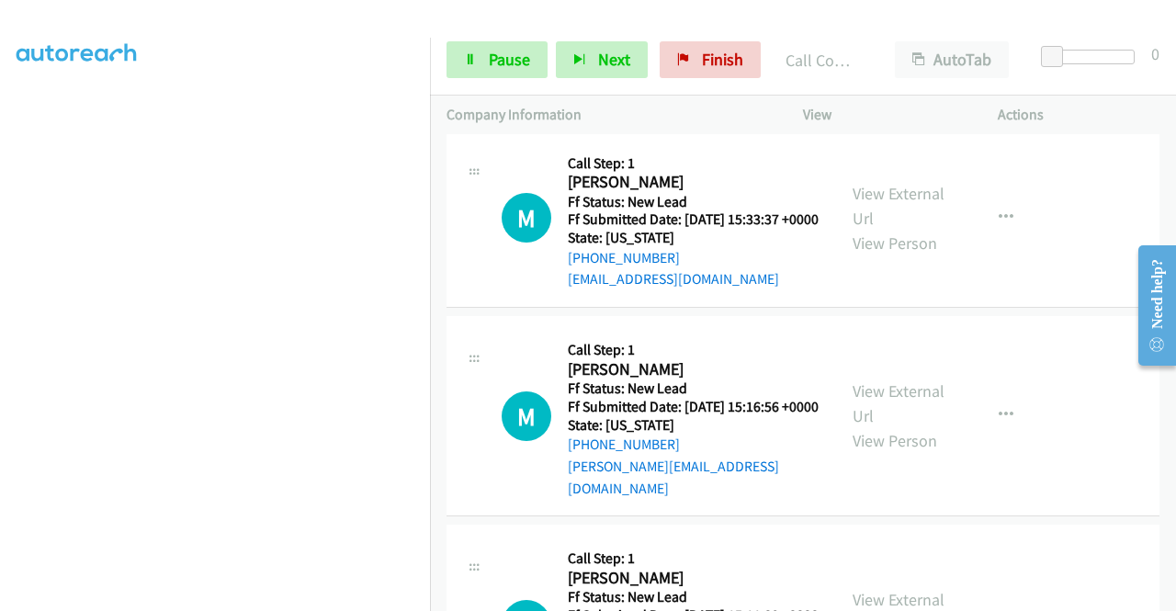
scroll to position [2253, 0]
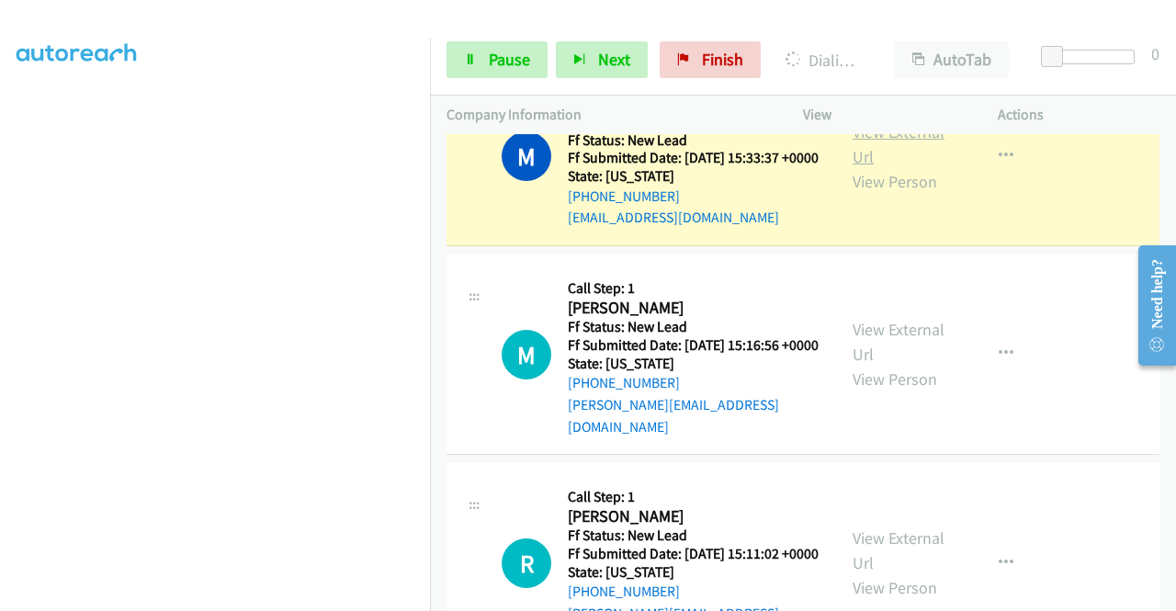
click at [852, 167] on link "View External Url" at bounding box center [898, 144] width 92 height 46
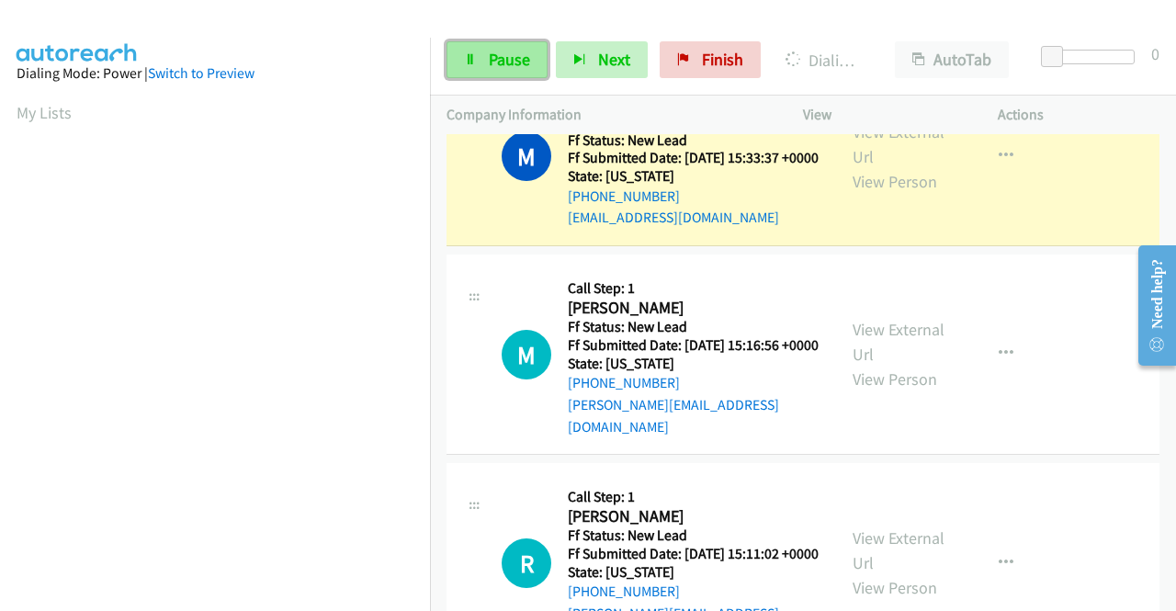
click at [485, 65] on link "Pause" at bounding box center [496, 59] width 101 height 37
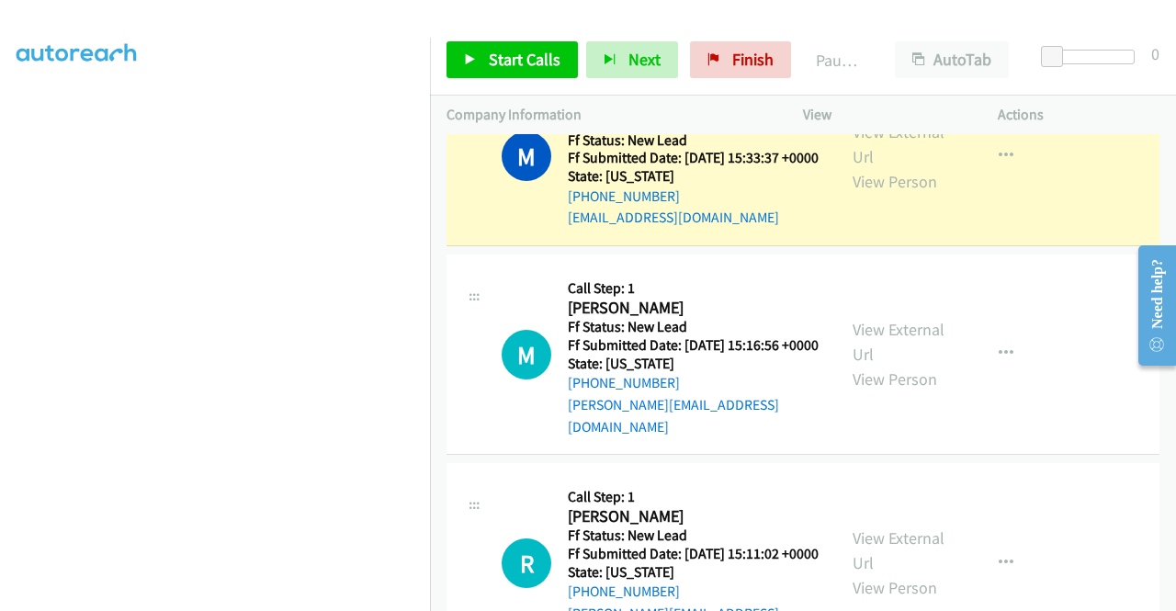
scroll to position [419, 0]
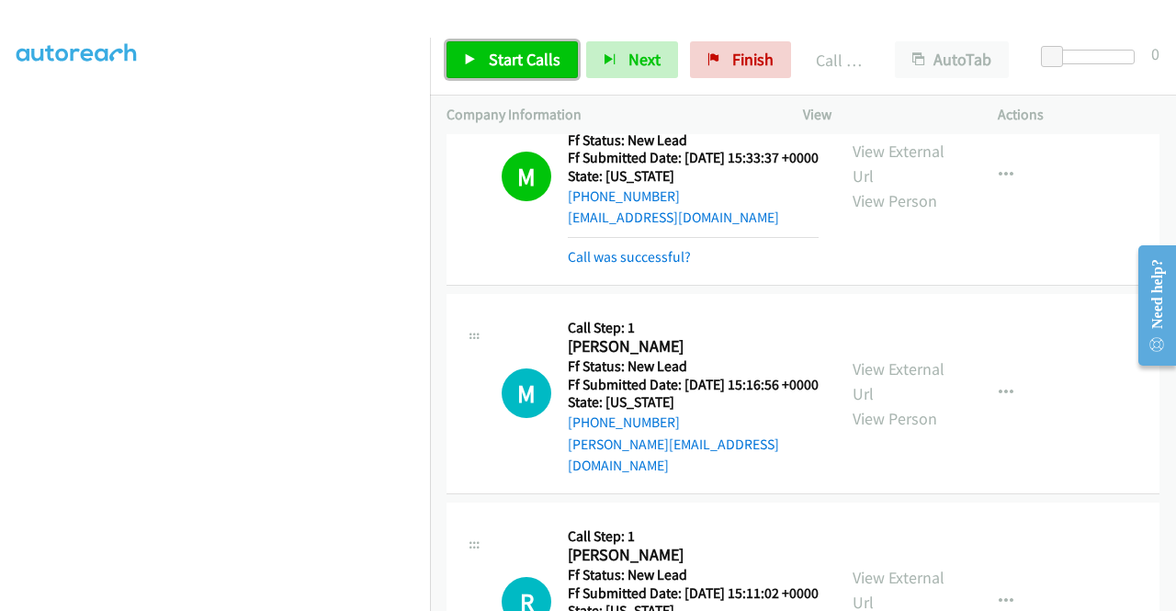
click at [490, 63] on span "Start Calls" at bounding box center [525, 59] width 72 height 21
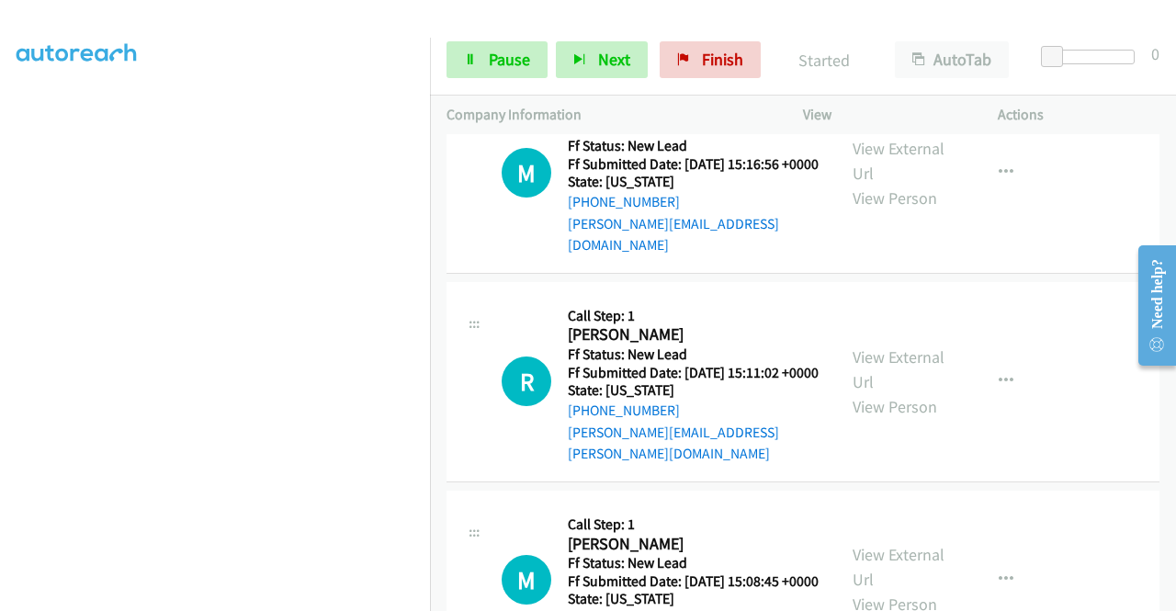
scroll to position [2510, 0]
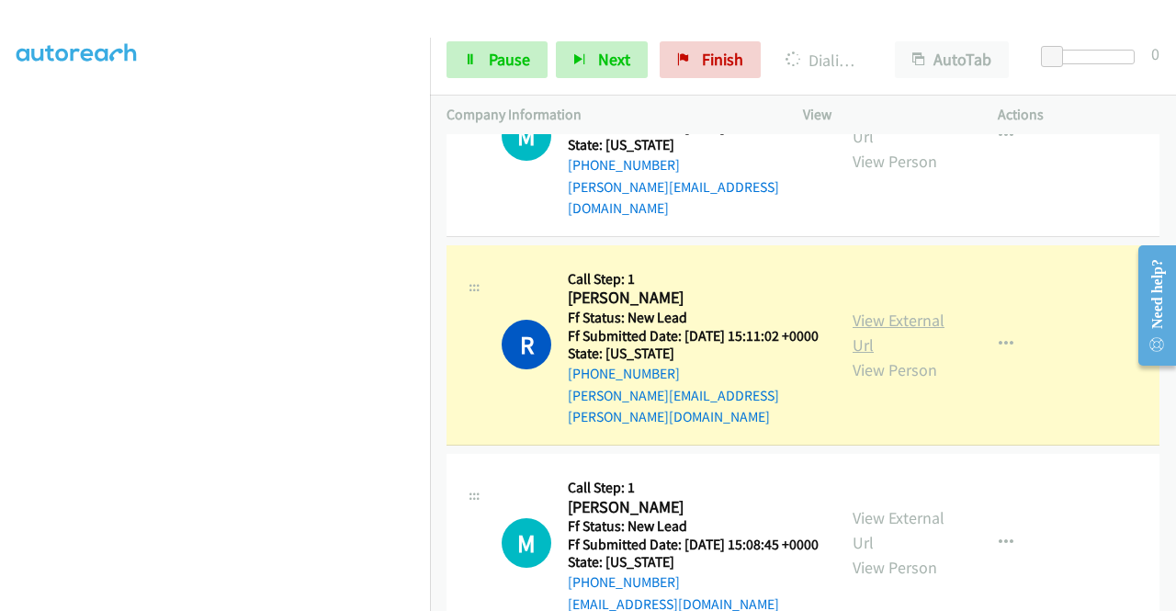
click at [884, 355] on link "View External Url" at bounding box center [898, 333] width 92 height 46
click at [0, 179] on aside "Dialing Mode: Power | Switch to Preview My Lists" at bounding box center [215, 140] width 430 height 1017
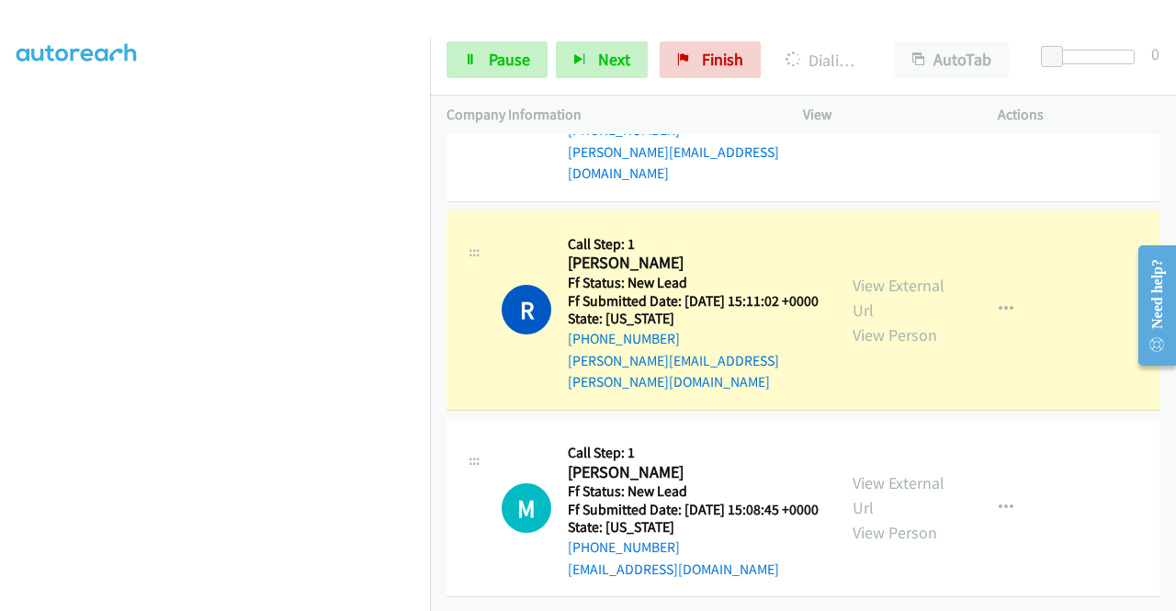
scroll to position [2761, 0]
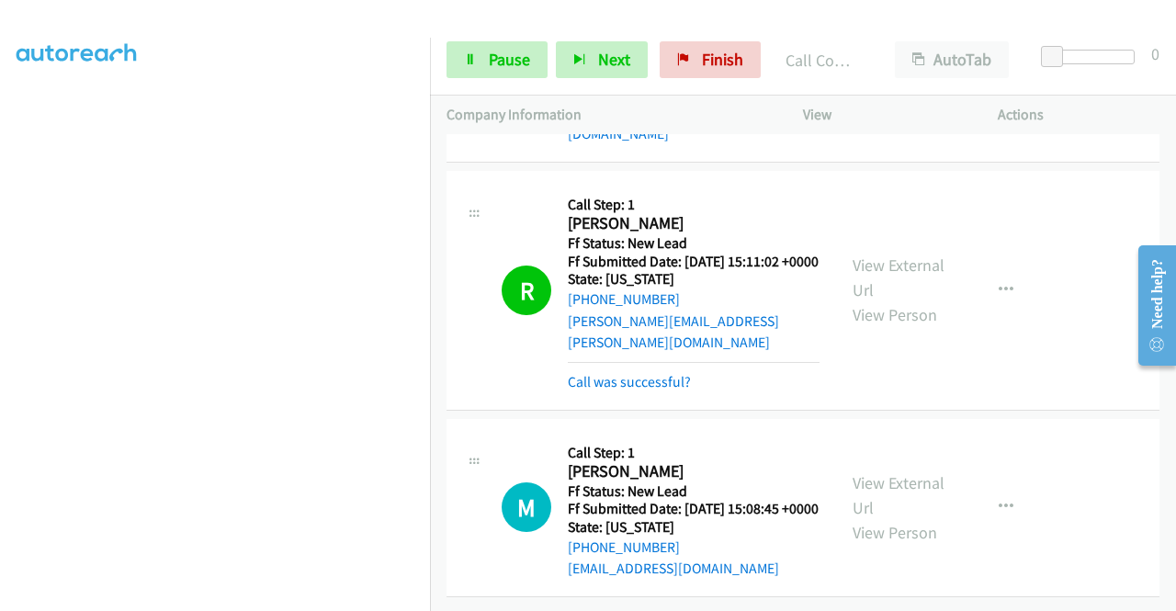
click at [0, 199] on aside "Dialing Mode: Power | Switch to Preview My Lists" at bounding box center [215, 140] width 430 height 1017
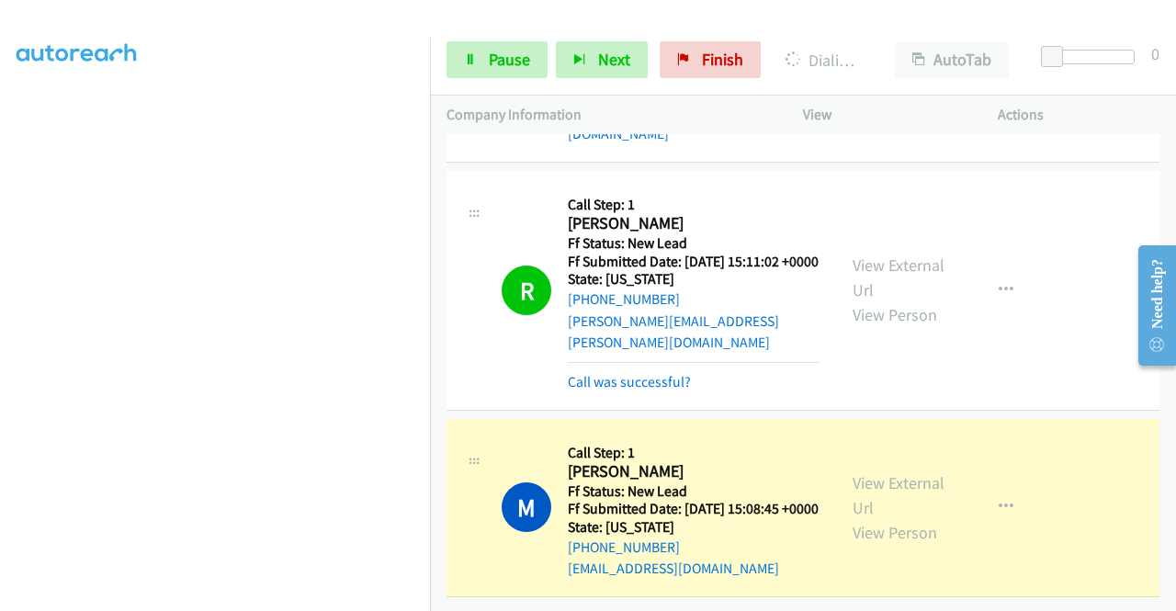
scroll to position [419, 0]
click at [878, 490] on link "View External Url" at bounding box center [898, 495] width 92 height 46
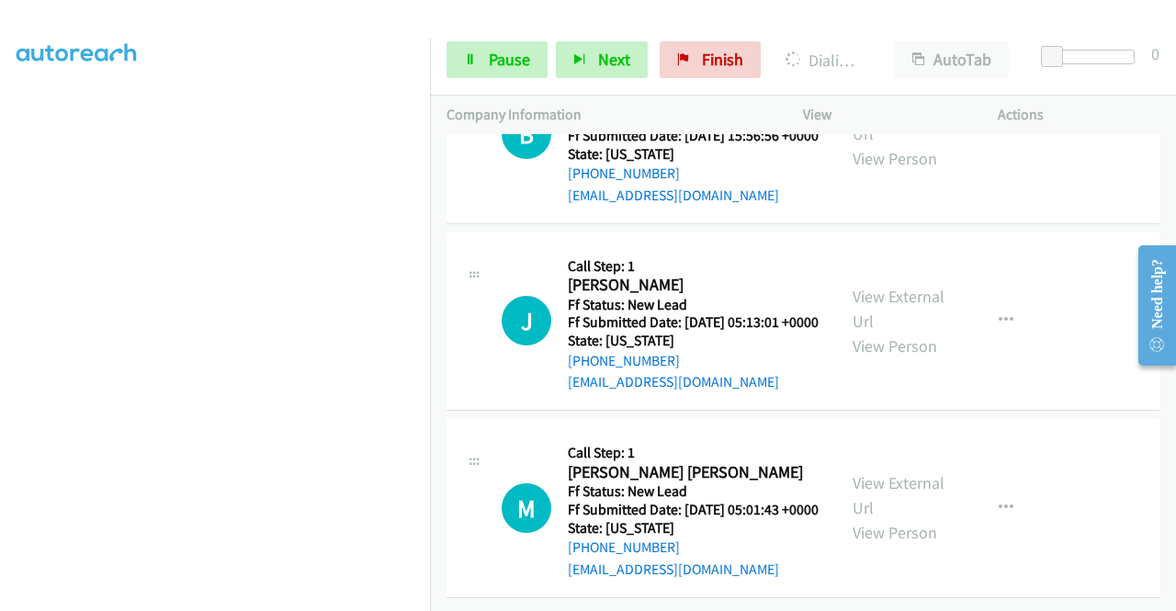
scroll to position [3251, 0]
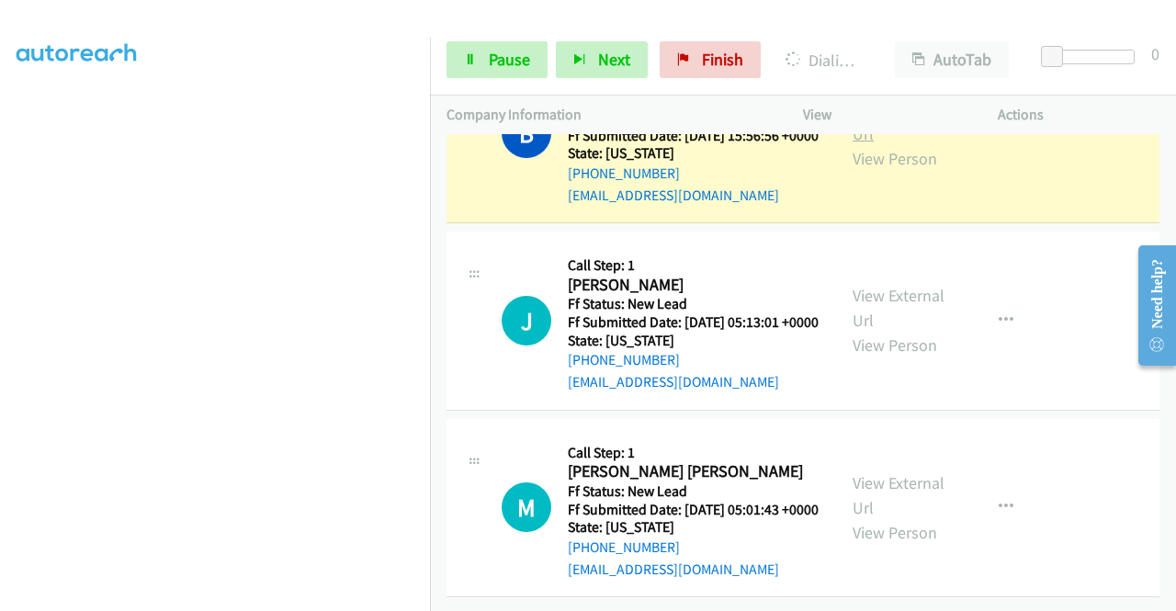
click at [854, 144] on link "View External Url" at bounding box center [898, 121] width 92 height 46
click at [0, 170] on aside "Dialing Mode: Power | Switch to Preview My Lists" at bounding box center [215, 140] width 430 height 1017
click at [490, 64] on span "Pause" at bounding box center [509, 59] width 41 height 21
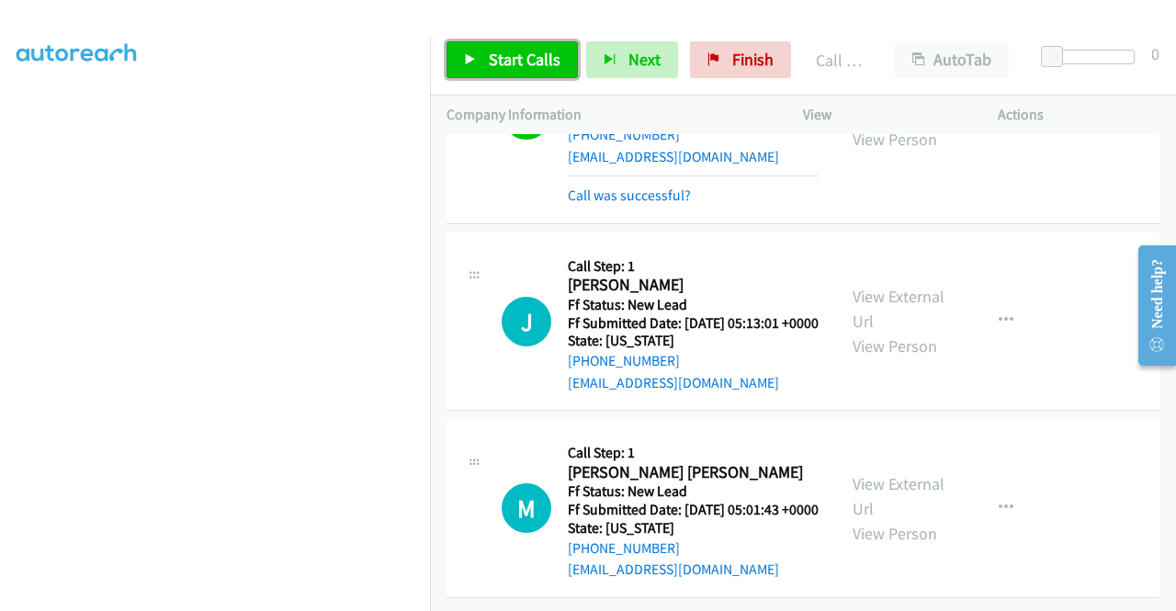
click at [506, 63] on span "Start Calls" at bounding box center [525, 59] width 72 height 21
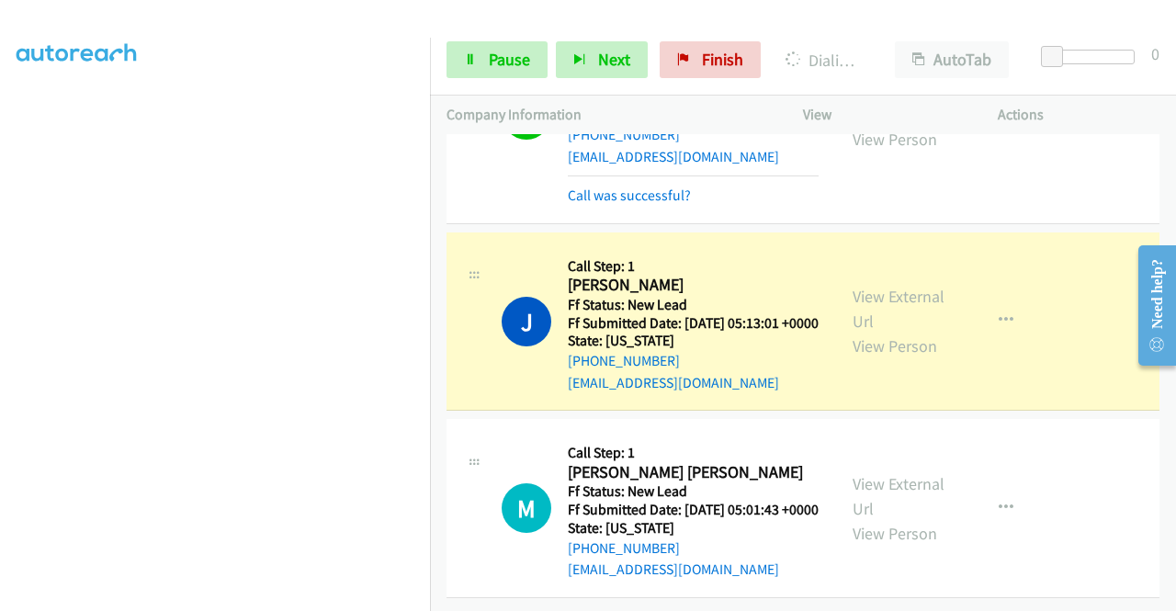
scroll to position [3492, 0]
click at [897, 286] on link "View External Url" at bounding box center [898, 309] width 92 height 46
click at [0, 216] on aside "Dialing Mode: Power | Switch to Preview My Lists" at bounding box center [215, 140] width 430 height 1017
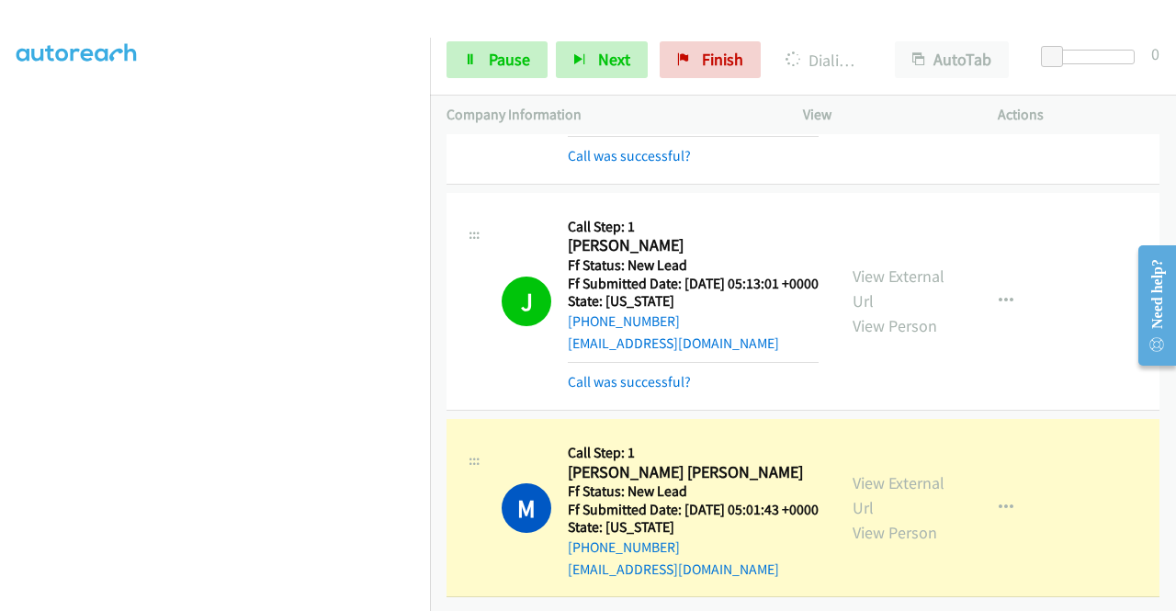
click at [854, 511] on div "View External Url View Person" at bounding box center [900, 507] width 96 height 74
click at [853, 488] on link "View External Url" at bounding box center [898, 495] width 92 height 46
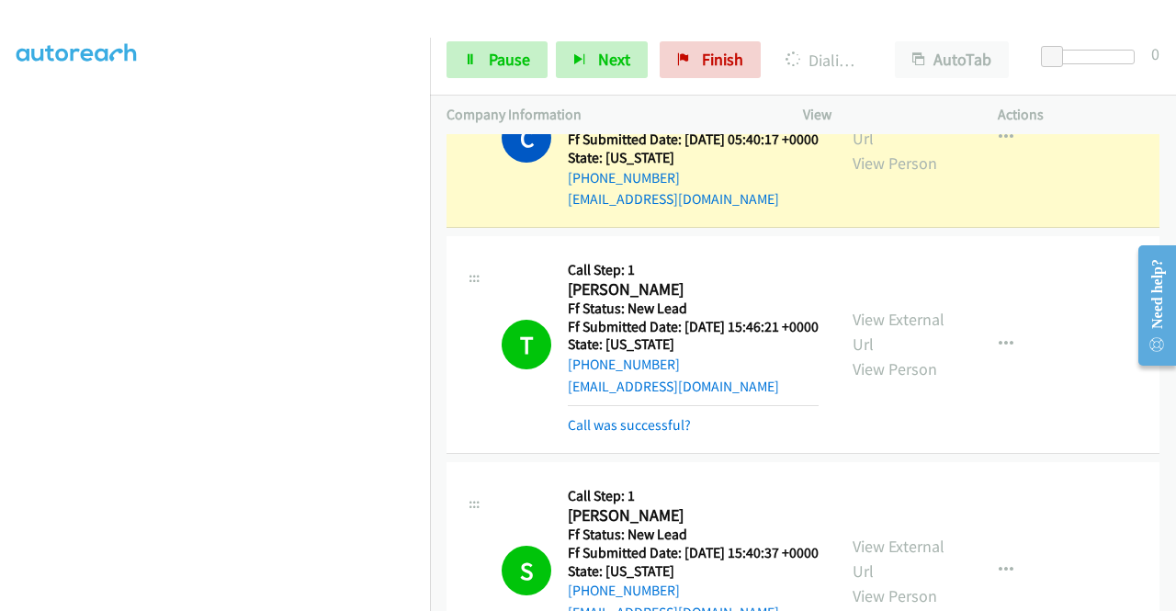
scroll to position [901, 0]
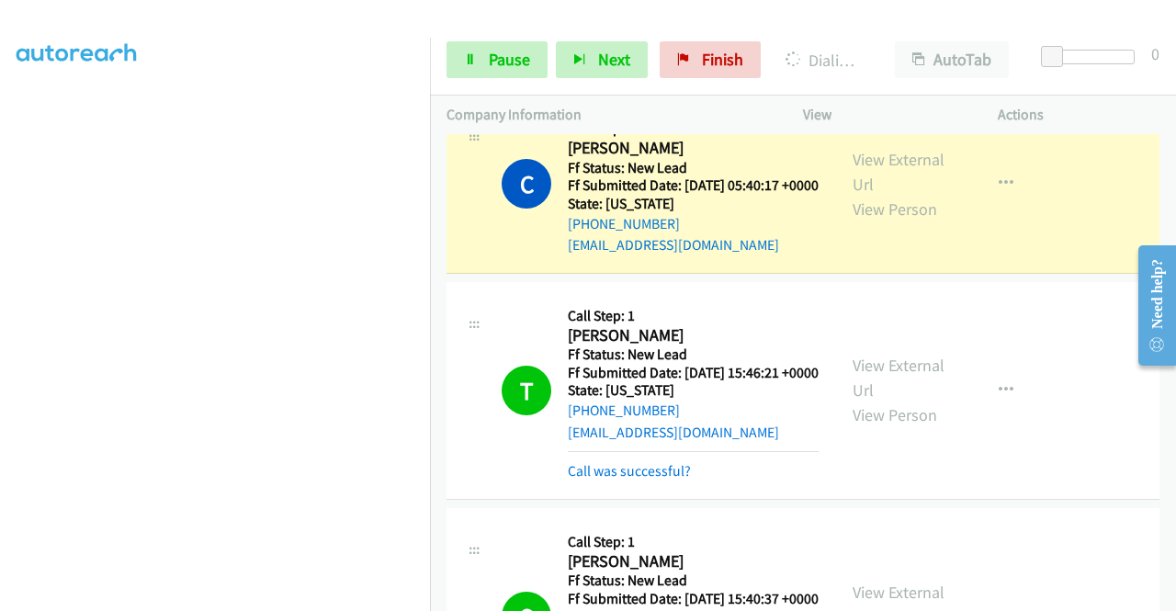
drag, startPoint x: 1172, startPoint y: 545, endPoint x: 20, endPoint y: 12, distance: 1269.0
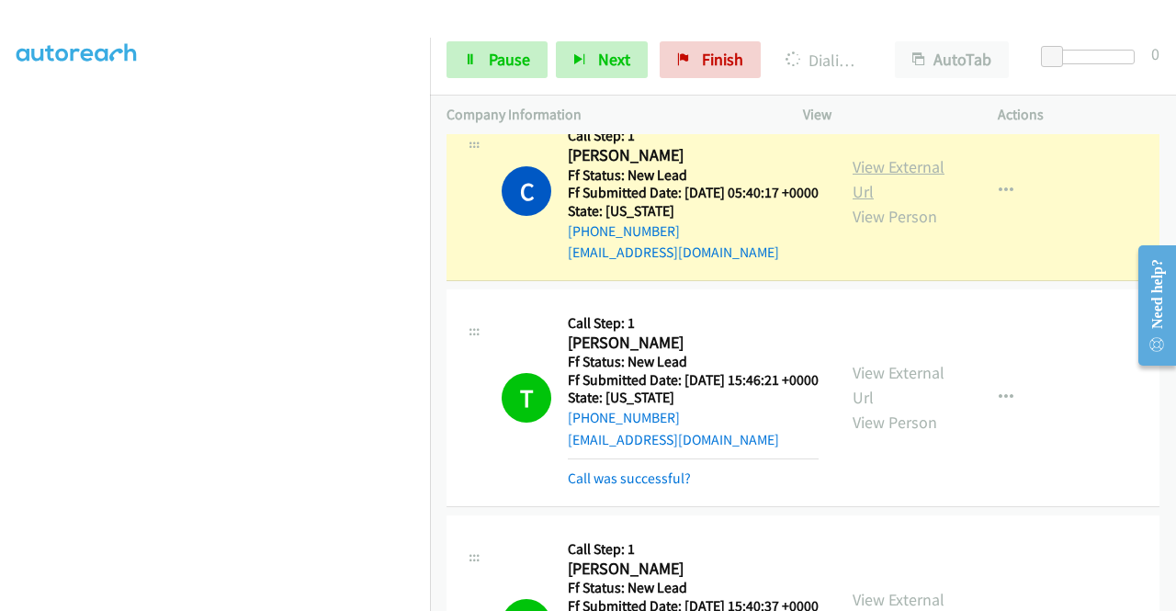
click at [852, 202] on link "View External Url" at bounding box center [898, 179] width 92 height 46
click at [0, 335] on aside "Dialing Mode: Power | Switch to Preview My Lists" at bounding box center [215, 140] width 430 height 1017
click at [0, 98] on aside "Dialing Mode: Power | Switch to Preview My Lists" at bounding box center [215, 546] width 430 height 1017
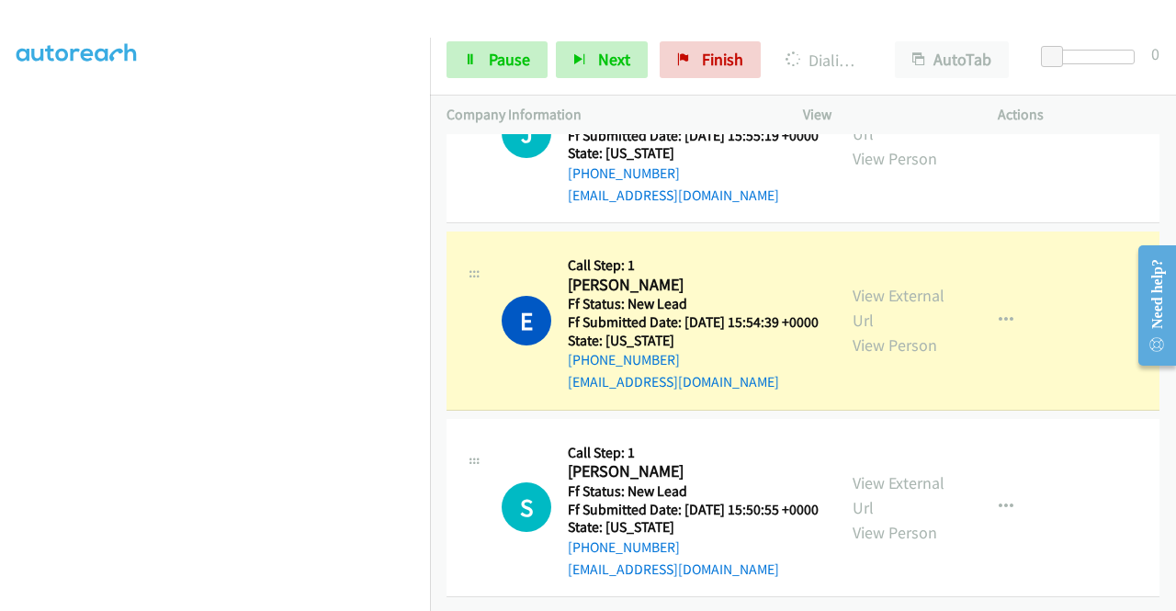
scroll to position [4222, 0]
click at [909, 283] on div "View External Url View Person" at bounding box center [900, 320] width 96 height 74
click at [877, 283] on div "View External Url View Person" at bounding box center [900, 320] width 96 height 74
click at [874, 285] on link "View External Url" at bounding box center [898, 308] width 92 height 46
click at [0, 293] on aside "Dialing Mode: Power | Switch to Preview My Lists" at bounding box center [215, 140] width 430 height 1017
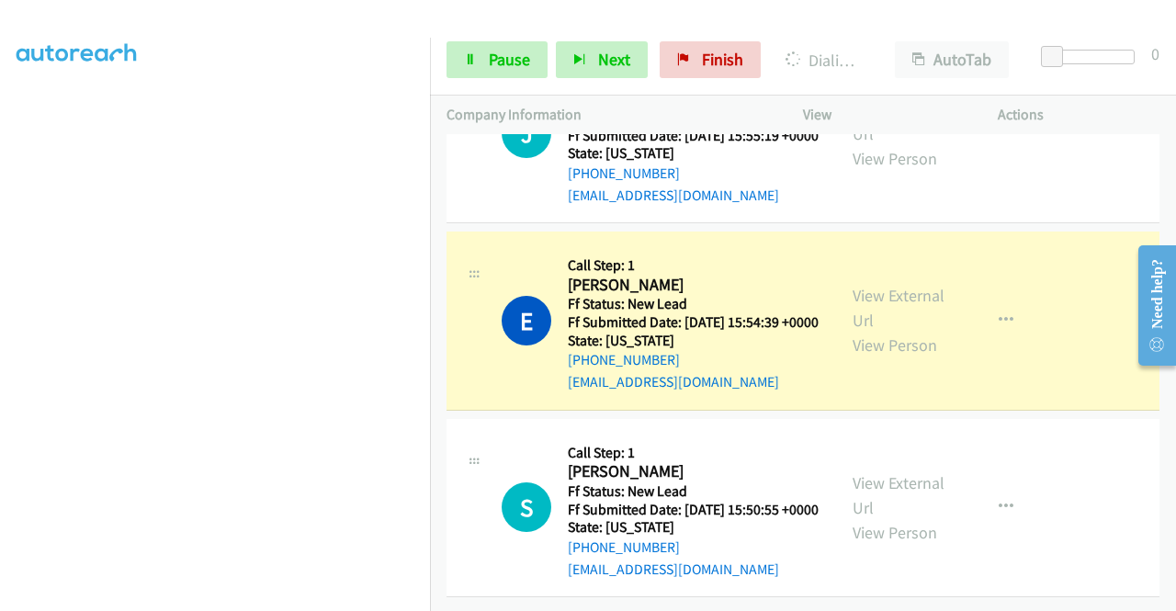
scroll to position [419, 0]
click at [0, 168] on aside "Dialing Mode: Power | Switch to Preview My Lists" at bounding box center [215, 140] width 430 height 1017
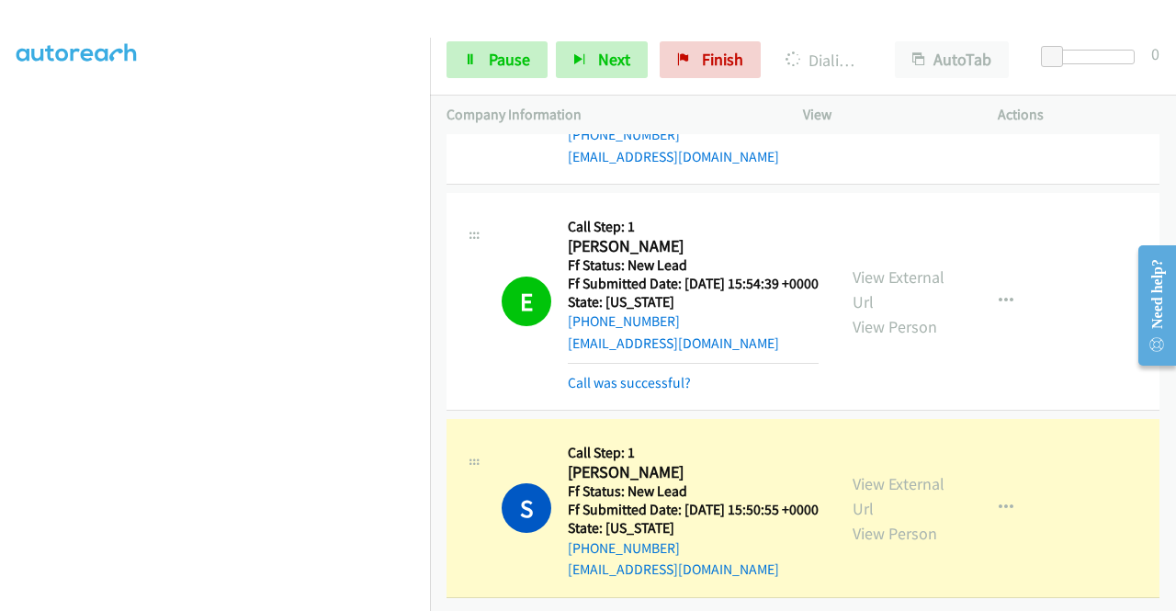
scroll to position [4262, 0]
click at [902, 473] on link "View External Url" at bounding box center [898, 496] width 92 height 46
click at [0, 441] on aside "Dialing Mode: Power | Switch to Preview My Lists" at bounding box center [215, 140] width 430 height 1017
click at [292, 596] on section at bounding box center [215, 174] width 397 height 879
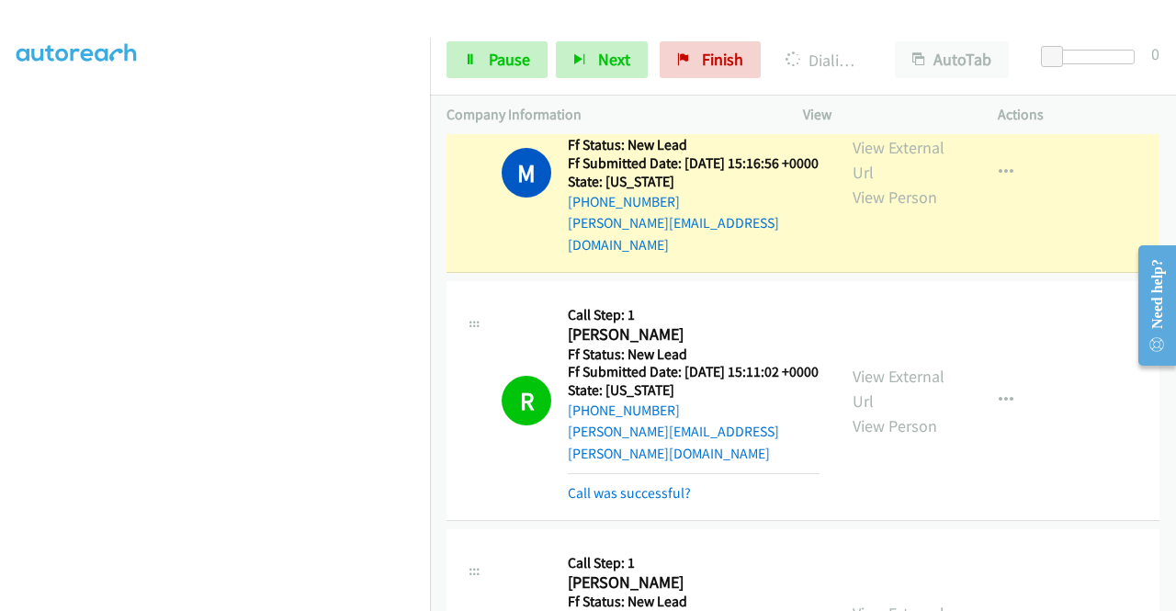
scroll to position [2597, 0]
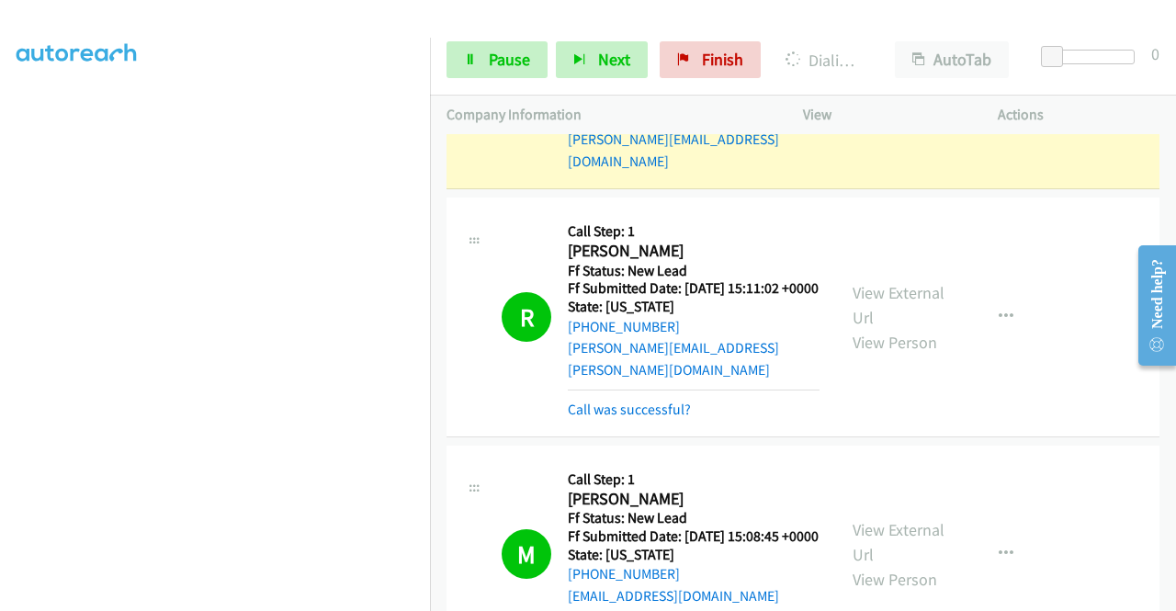
click at [896, 99] on link "View External Url" at bounding box center [898, 76] width 92 height 46
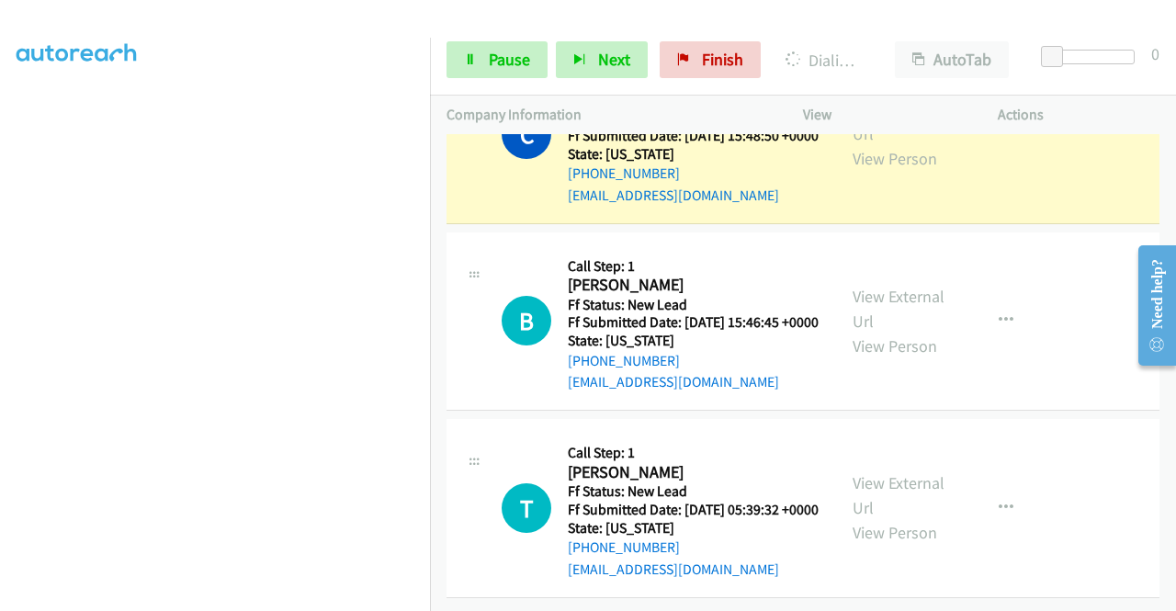
scroll to position [4731, 0]
click at [873, 144] on link "View External Url" at bounding box center [898, 121] width 92 height 46
click at [277, 594] on section at bounding box center [215, 174] width 397 height 879
click at [483, 62] on link "Pause" at bounding box center [496, 59] width 101 height 37
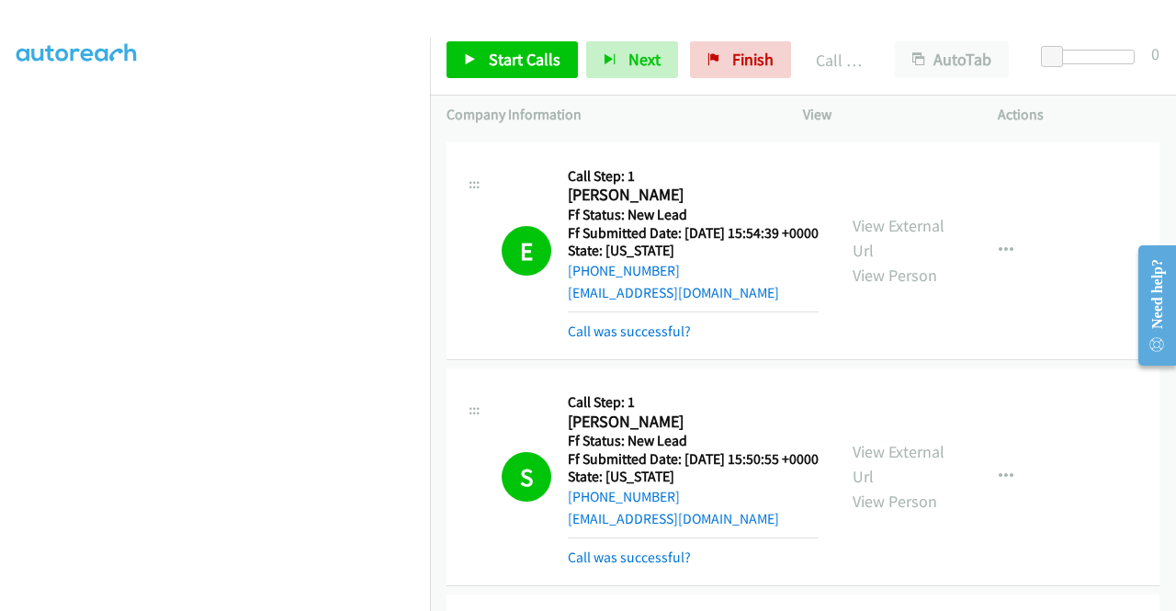
scroll to position [4085, 0]
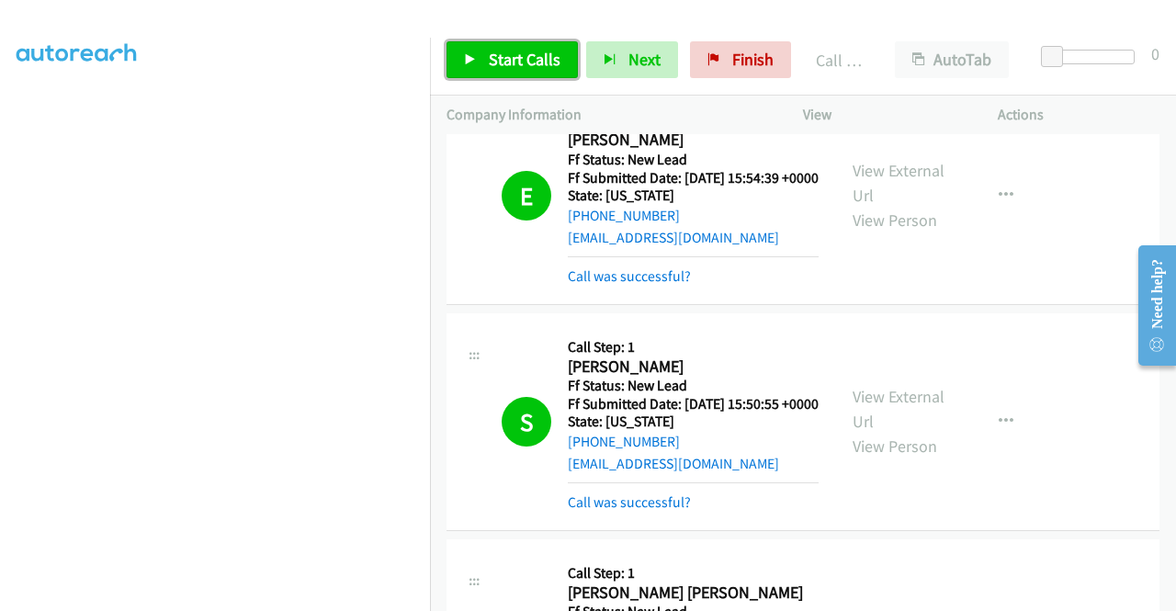
click at [538, 64] on span "Start Calls" at bounding box center [525, 59] width 72 height 21
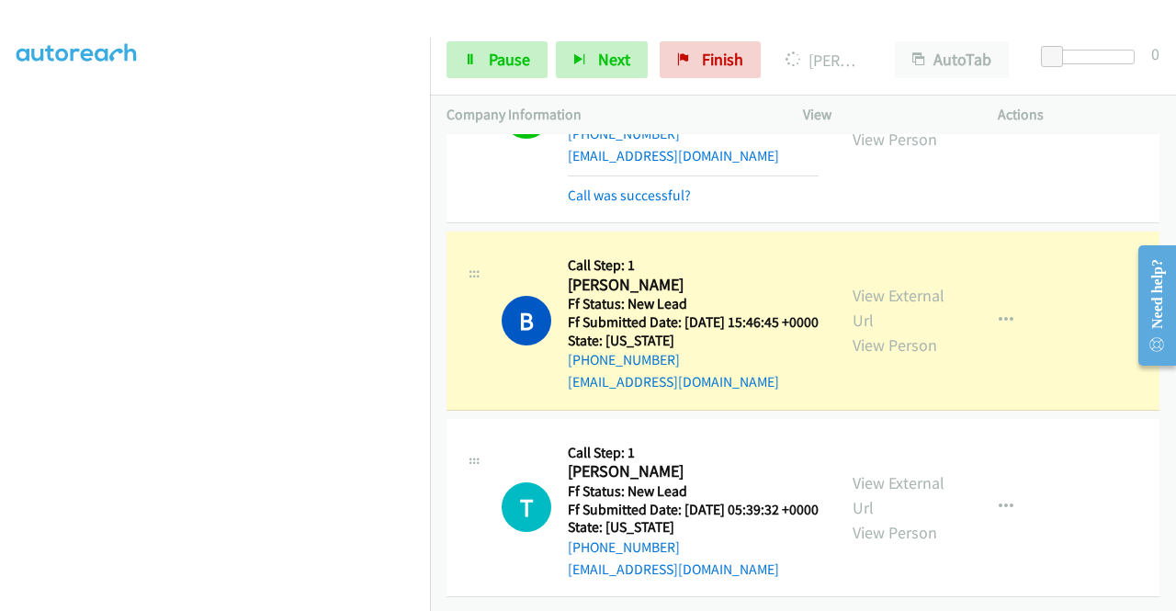
scroll to position [4967, 0]
click at [862, 283] on div "View External Url View Person" at bounding box center [900, 320] width 96 height 74
click at [860, 285] on link "View External Url" at bounding box center [898, 308] width 92 height 46
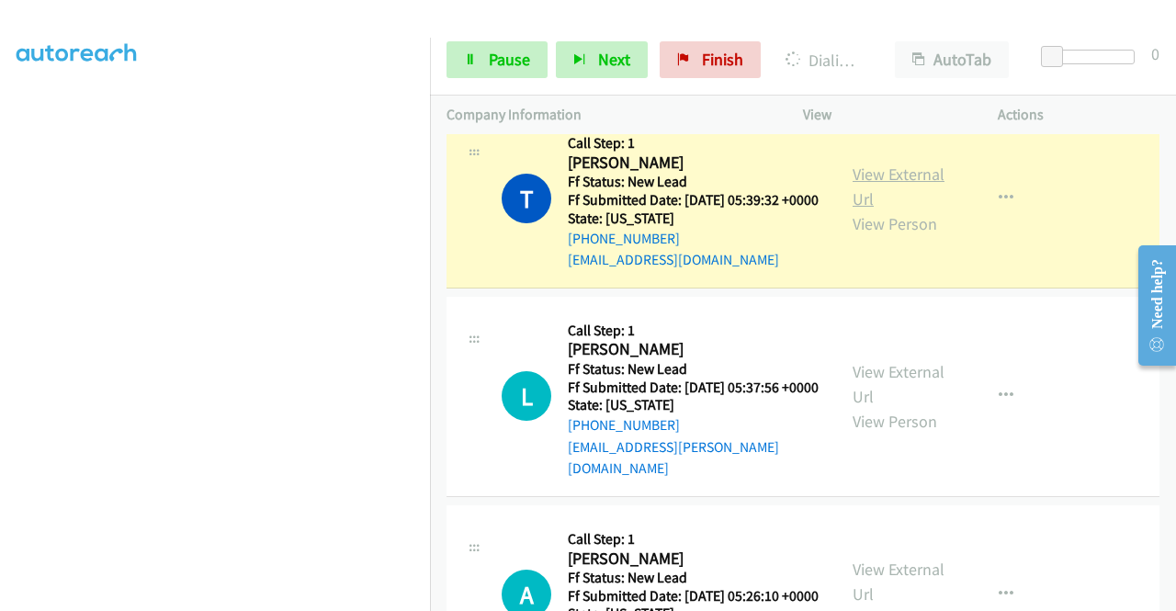
click at [860, 209] on link "View External Url" at bounding box center [898, 186] width 92 height 46
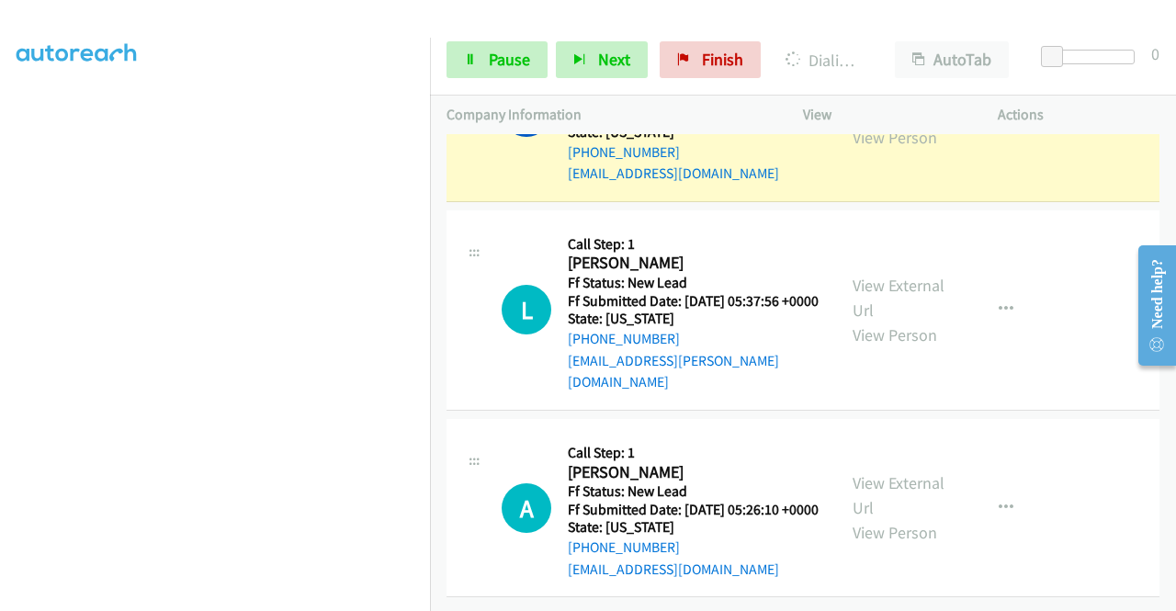
scroll to position [0, 0]
click at [0, 407] on aside "Dialing Mode: Power | Switch to Preview My Lists" at bounding box center [215, 546] width 430 height 1017
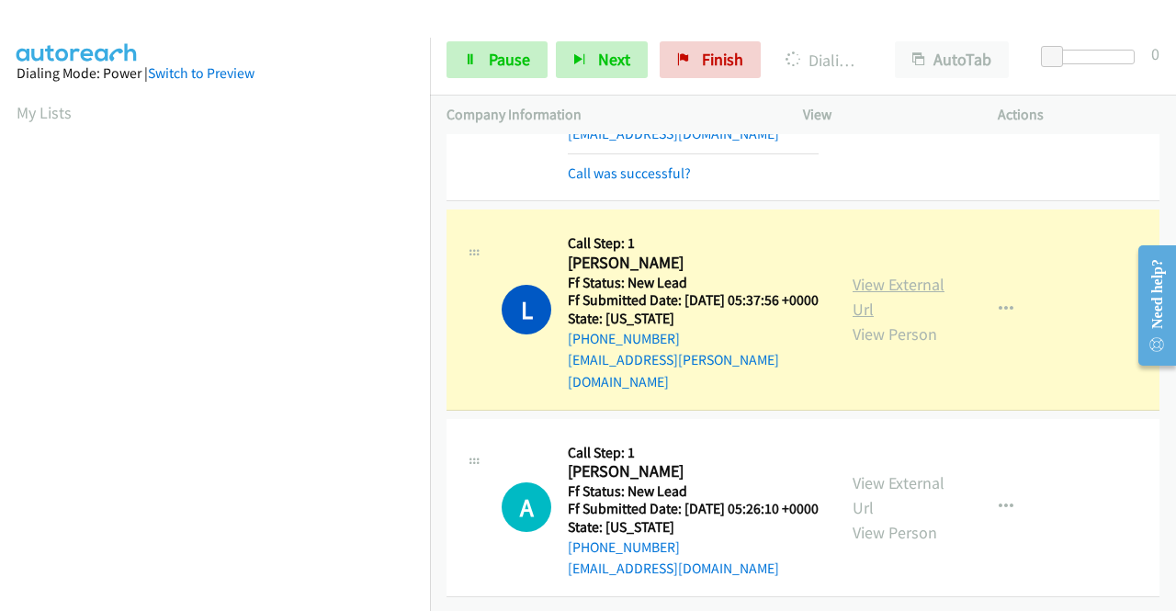
click at [898, 320] on link "View External Url" at bounding box center [898, 297] width 92 height 46
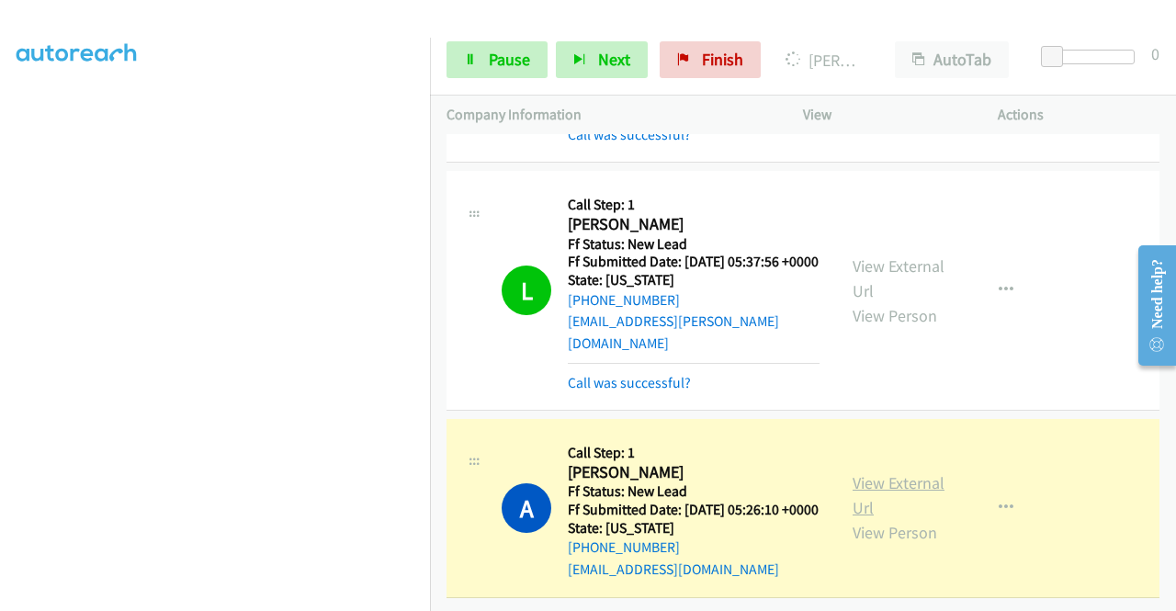
click at [894, 501] on link "View External Url" at bounding box center [898, 495] width 92 height 46
click at [508, 52] on span "Pause" at bounding box center [509, 59] width 41 height 21
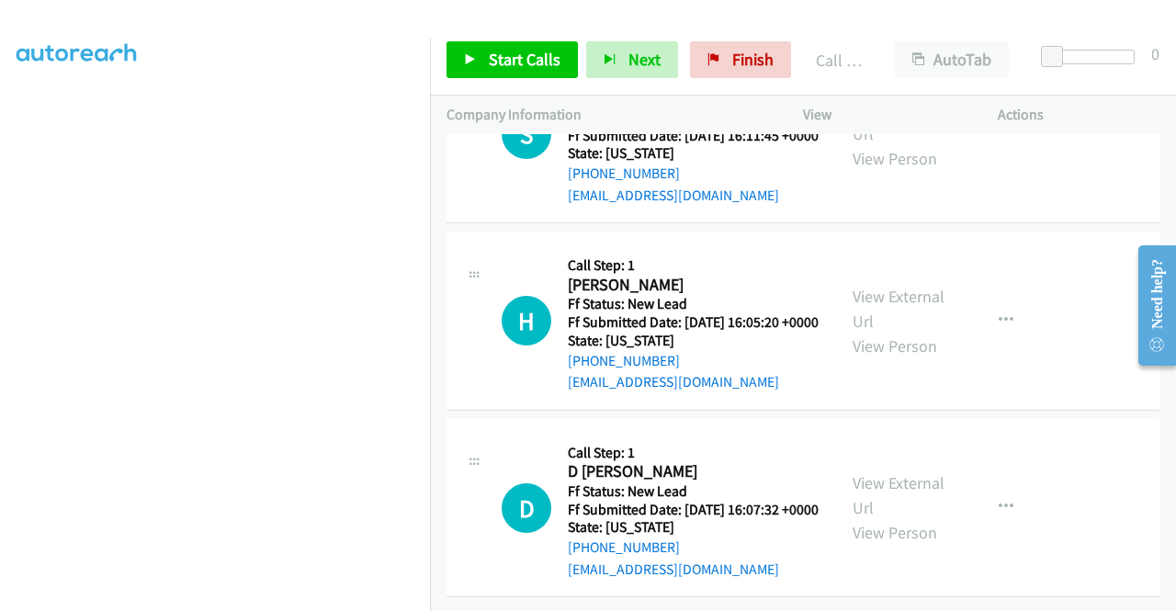
scroll to position [6009, 0]
click at [549, 69] on span "Start Calls" at bounding box center [525, 59] width 72 height 21
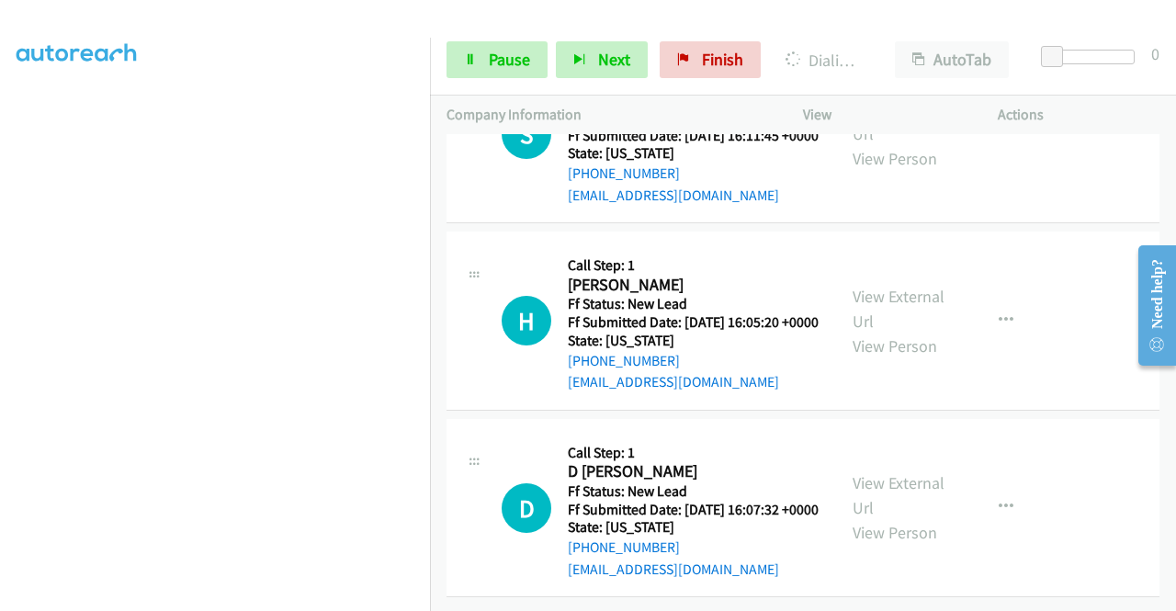
click at [0, 249] on aside "Dialing Mode: Power | Switch to Preview My Lists" at bounding box center [215, 140] width 430 height 1017
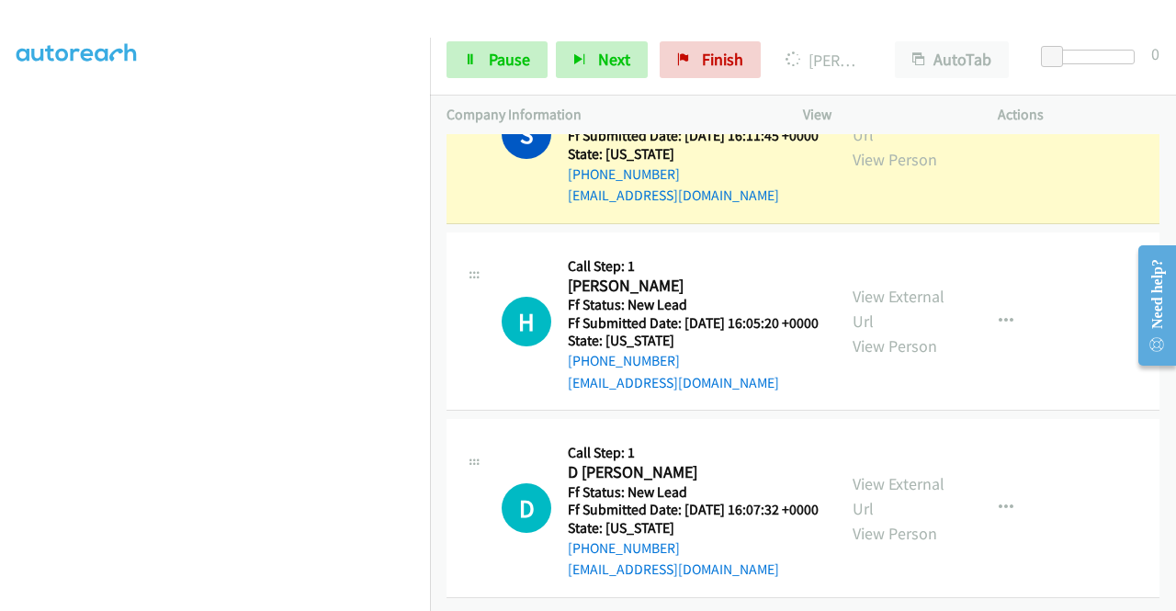
click at [930, 207] on div "View External Url View Person View External Url Email Schedule/Manage Callback …" at bounding box center [941, 134] width 211 height 145
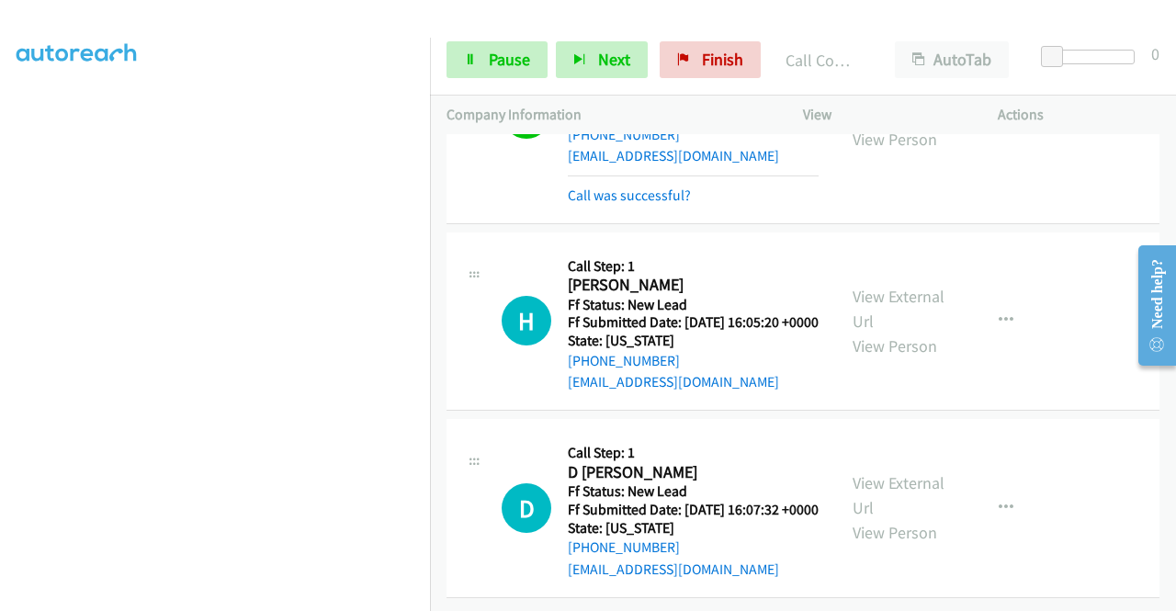
click at [891, 125] on link "View External Url" at bounding box center [898, 102] width 92 height 46
click at [457, 56] on link "Pause" at bounding box center [496, 59] width 101 height 37
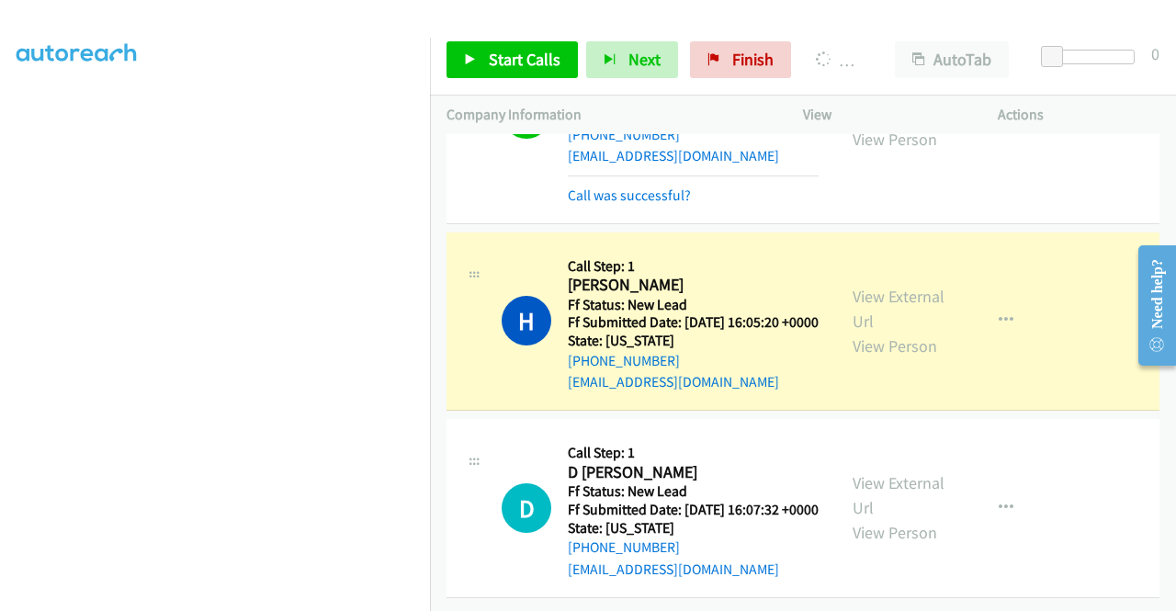
click at [1170, 596] on div "+1 415-964-1034 Call failed - Please reload the list and try again The Callbar …" at bounding box center [803, 372] width 746 height 477
click at [881, 249] on div "View External Url View Person View External Url Email Schedule/Manage Callback …" at bounding box center [941, 321] width 211 height 145
click at [877, 249] on div "View External Url View Person View External Url Email Schedule/Manage Callback …" at bounding box center [941, 321] width 211 height 145
click at [871, 286] on link "View External Url" at bounding box center [898, 309] width 92 height 46
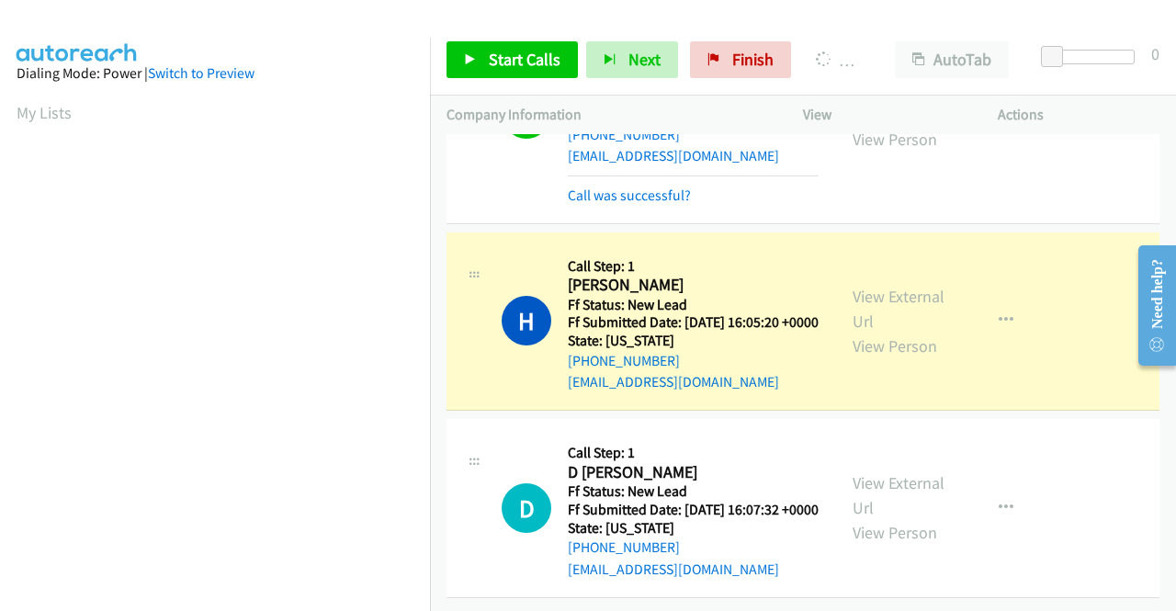
scroll to position [419, 0]
click at [435, 249] on td "H Callback Scheduled Call Step: 1 Hyrine Kwamboka America/Chicago Ff Status: Ne…" at bounding box center [803, 321] width 746 height 187
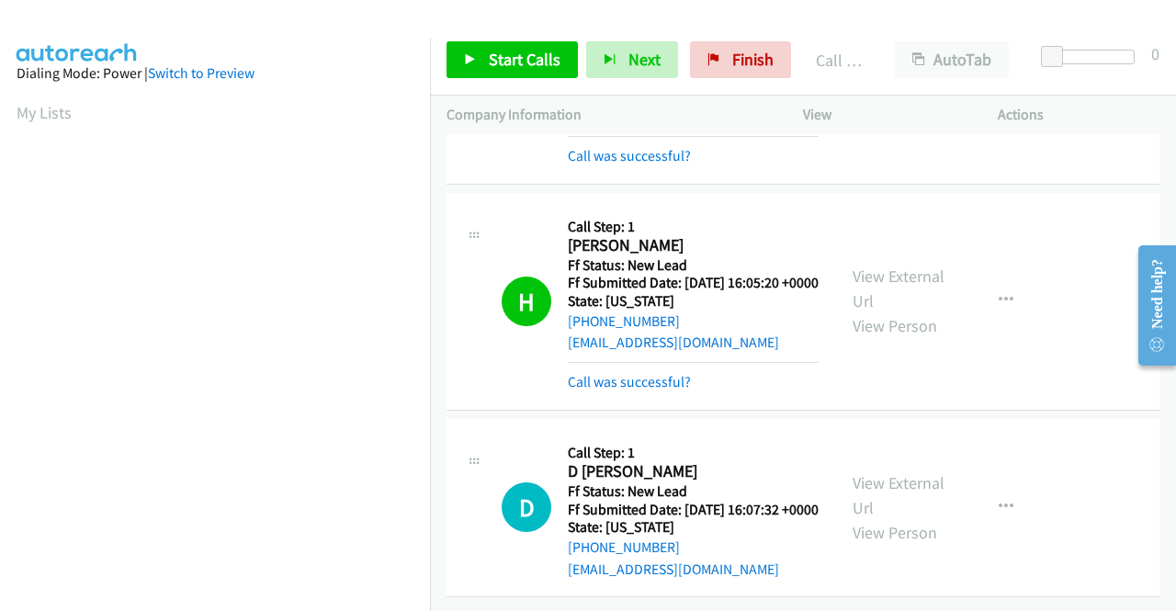
scroll to position [6492, 0]
click at [508, 57] on span "Start Calls" at bounding box center [525, 59] width 72 height 21
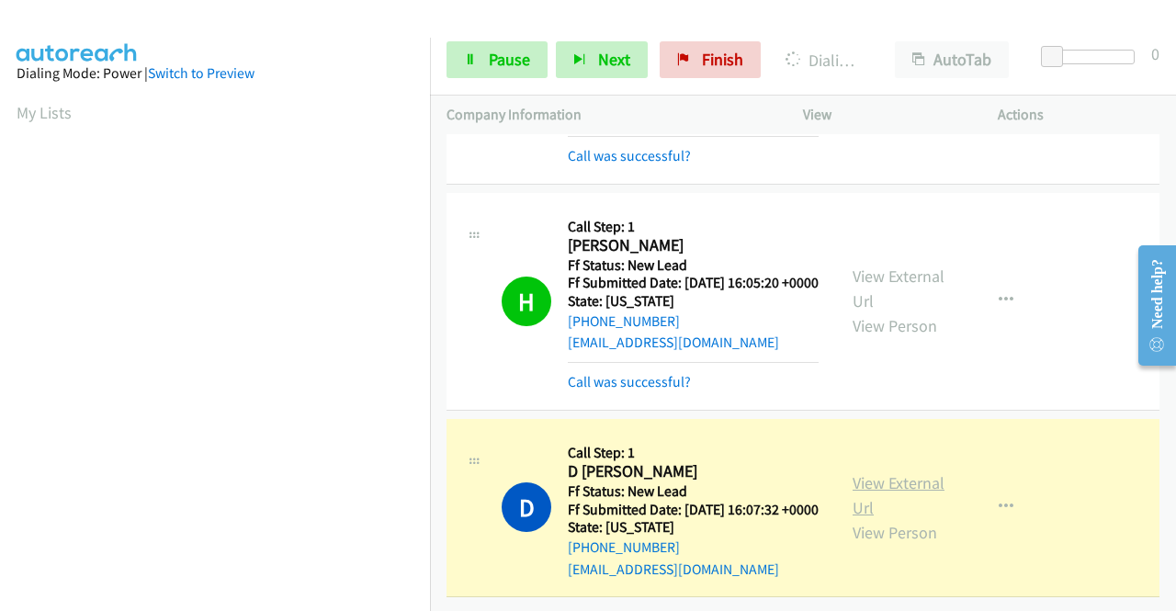
click at [858, 472] on link "View External Url" at bounding box center [898, 495] width 92 height 46
click at [0, 297] on aside "Dialing Mode: Power | Switch to Preview My Lists" at bounding box center [215, 140] width 430 height 1017
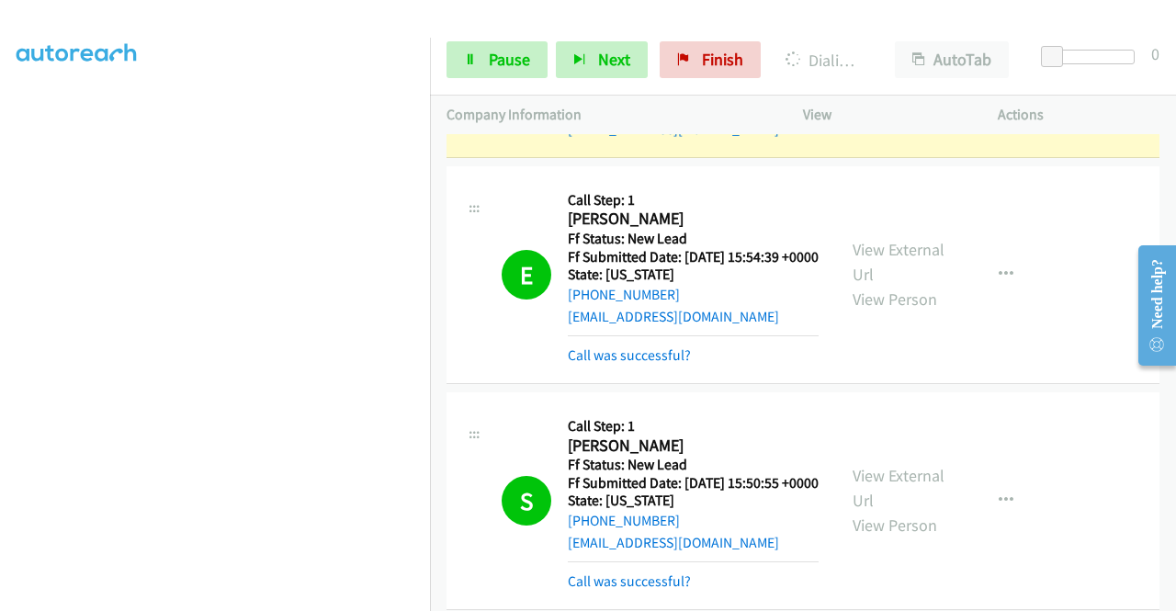
scroll to position [4037, 0]
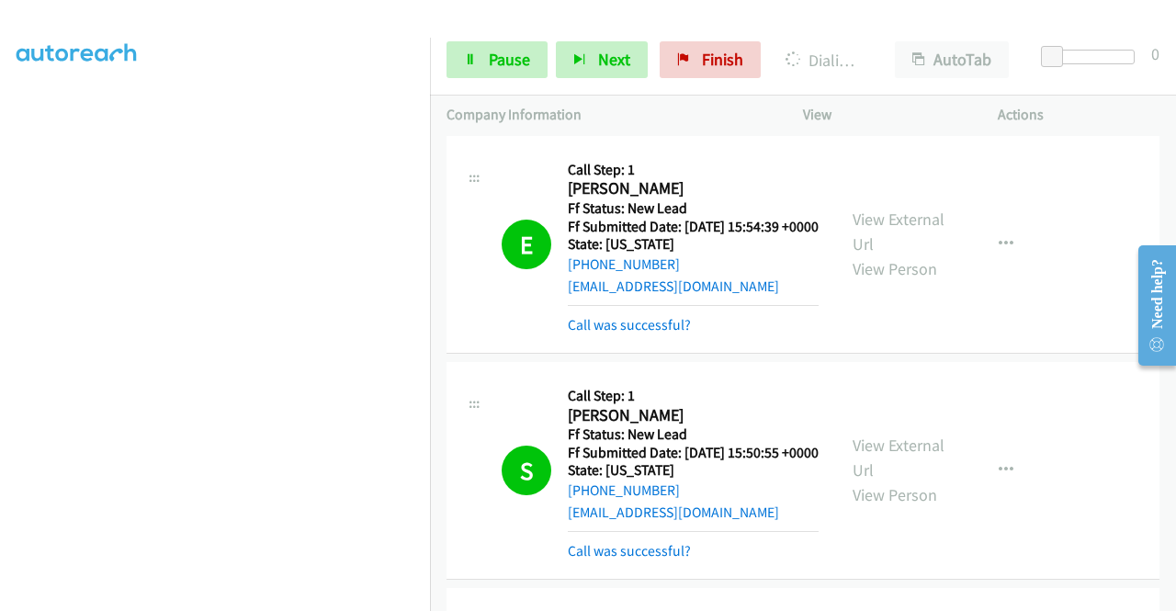
click at [863, 75] on div "View External Url View Person" at bounding box center [900, 38] width 96 height 74
click at [858, 49] on link "View External Url" at bounding box center [898, 26] width 92 height 46
click at [0, 311] on aside "Dialing Mode: Power | Switch to Preview My Lists" at bounding box center [215, 140] width 430 height 1017
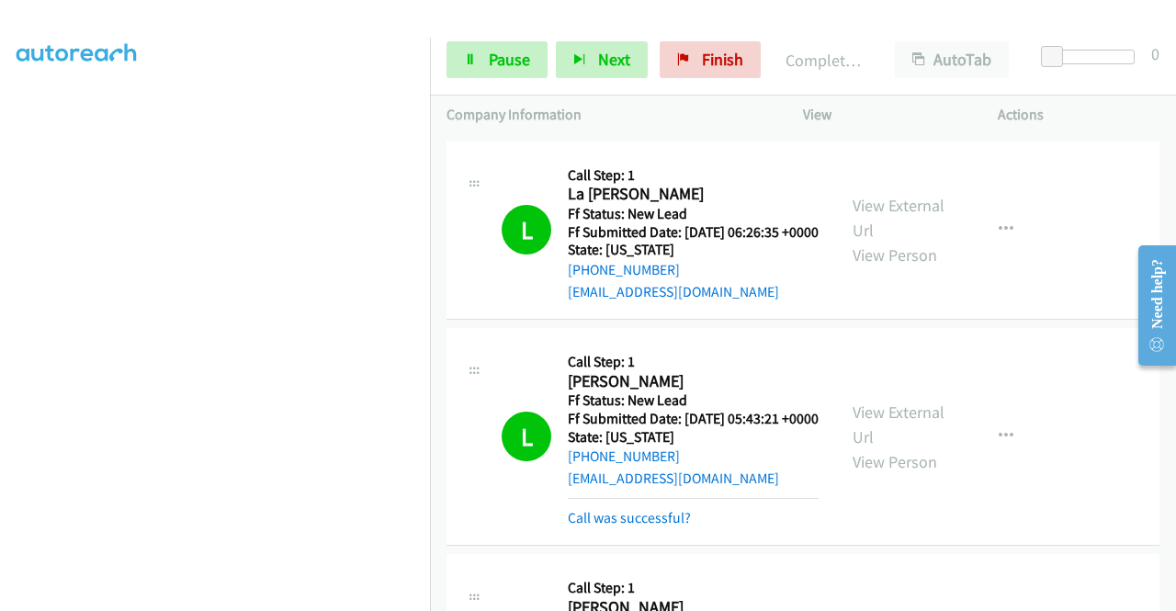
scroll to position [0, 0]
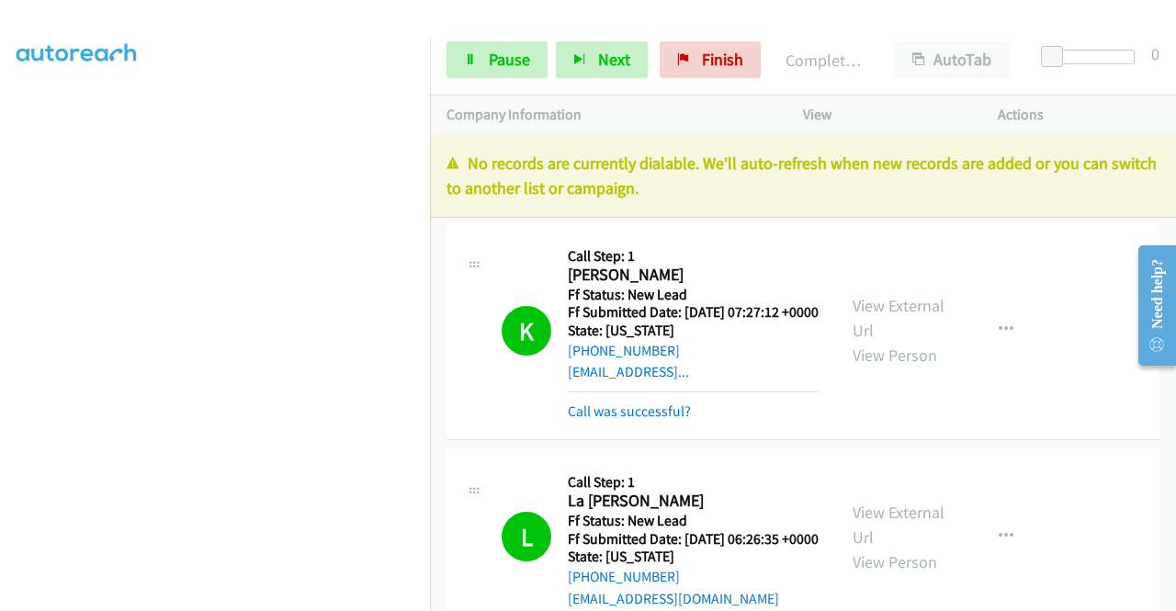
click at [516, 40] on div "Start Calls Pause Next Finish Completed All Calls AutoTab AutoTab 0" at bounding box center [803, 60] width 746 height 71
click at [493, 70] on link "Pause" at bounding box center [496, 59] width 101 height 37
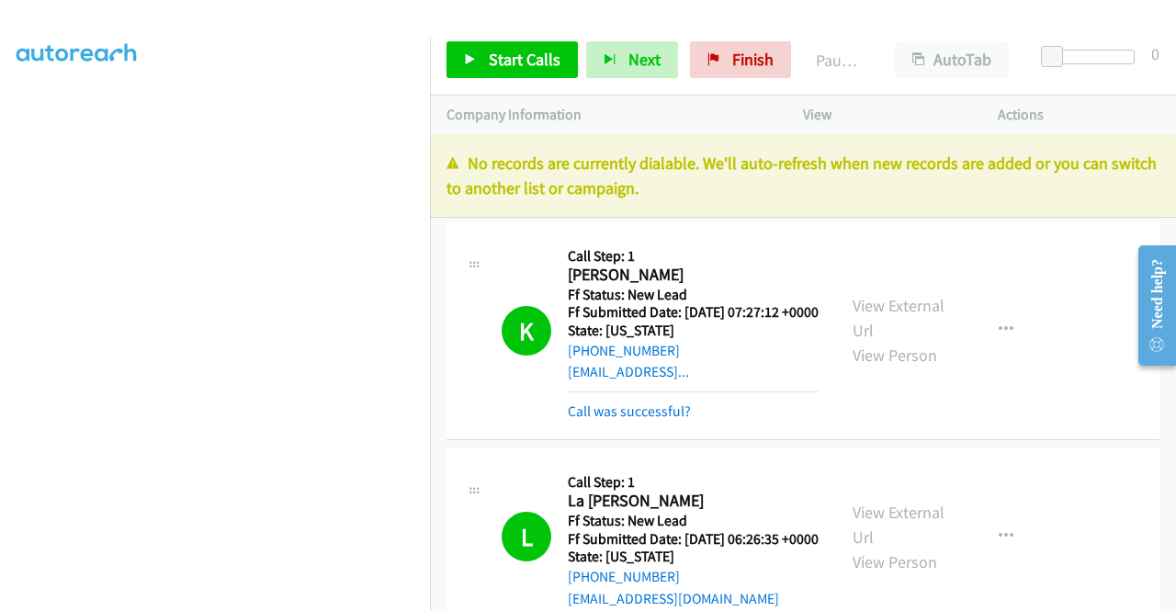
click at [376, 607] on aside "Dialing Mode: Power | Switch to Preview My Lists" at bounding box center [215, 140] width 430 height 1017
drag, startPoint x: 920, startPoint y: 152, endPoint x: 805, endPoint y: 65, distance: 144.4
click at [920, 152] on p "No records are currently dialable. We'll auto-refresh when new records are adde…" at bounding box center [802, 176] width 713 height 50
drag, startPoint x: 697, startPoint y: 75, endPoint x: 665, endPoint y: 98, distance: 39.5
click at [697, 75] on link "Finish" at bounding box center [740, 59] width 101 height 37
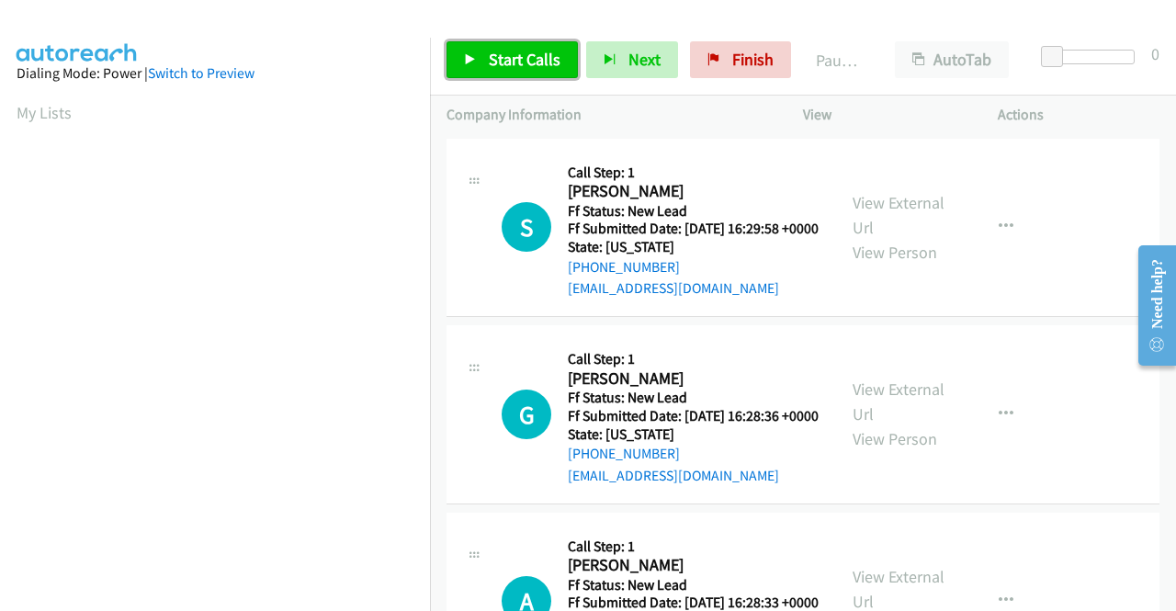
click at [554, 51] on span "Start Calls" at bounding box center [525, 59] width 72 height 21
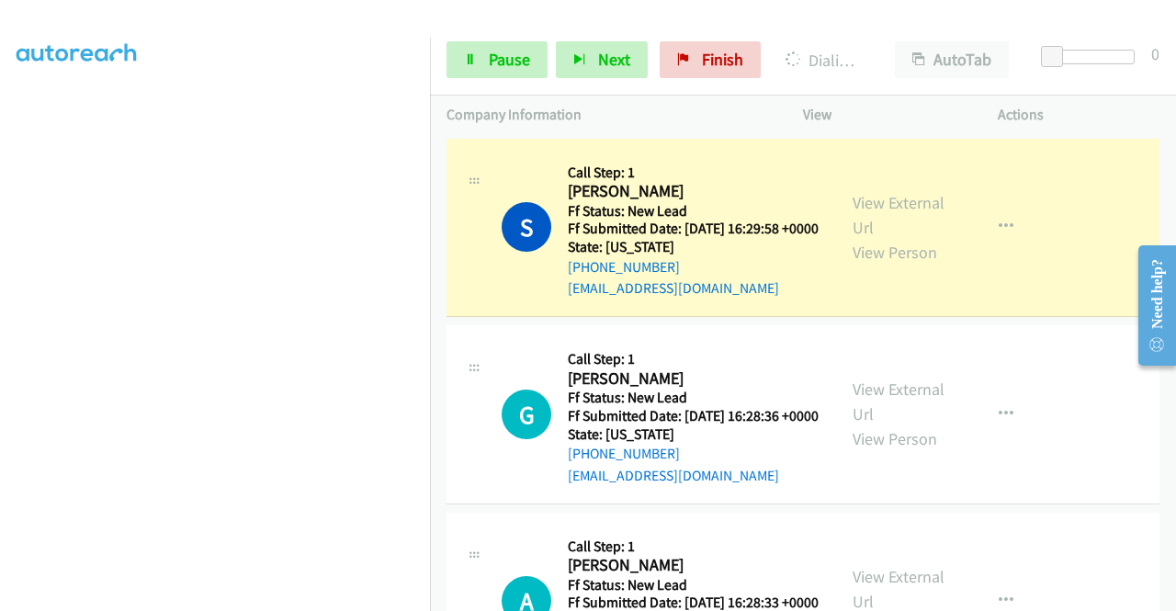
scroll to position [360, 0]
click at [860, 214] on link "View External Url" at bounding box center [898, 215] width 92 height 46
drag, startPoint x: 0, startPoint y: 286, endPoint x: 26, endPoint y: 313, distance: 37.7
click at [0, 286] on aside "Dialing Mode: Power | Switch to Preview My Lists" at bounding box center [215, 186] width 430 height 1017
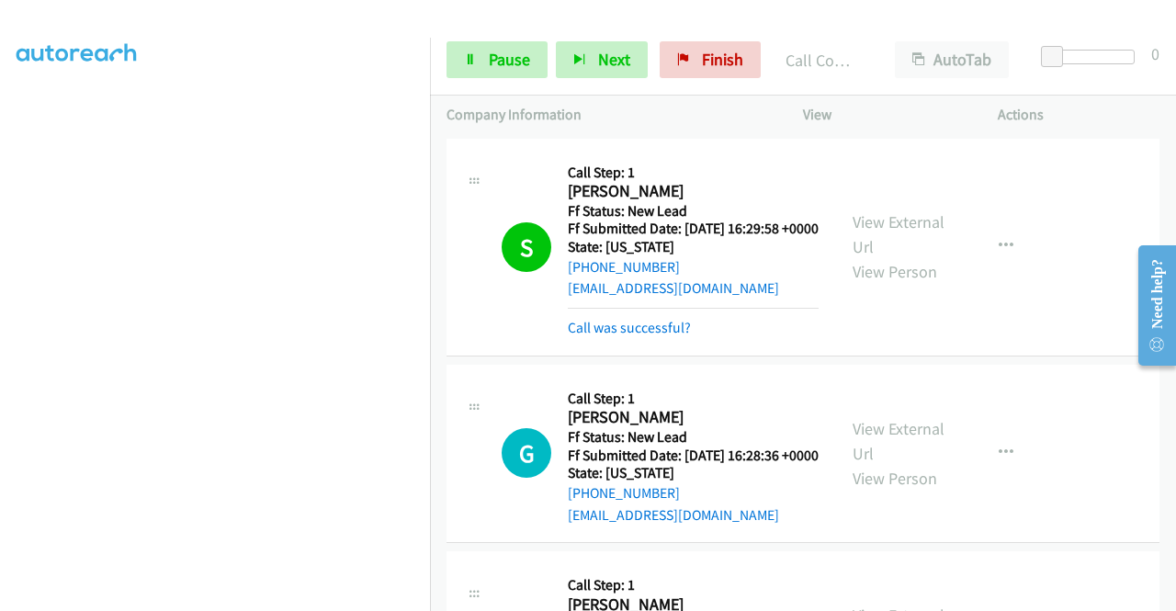
click at [795, 256] on h5 "State: [US_STATE]" at bounding box center [693, 247] width 251 height 18
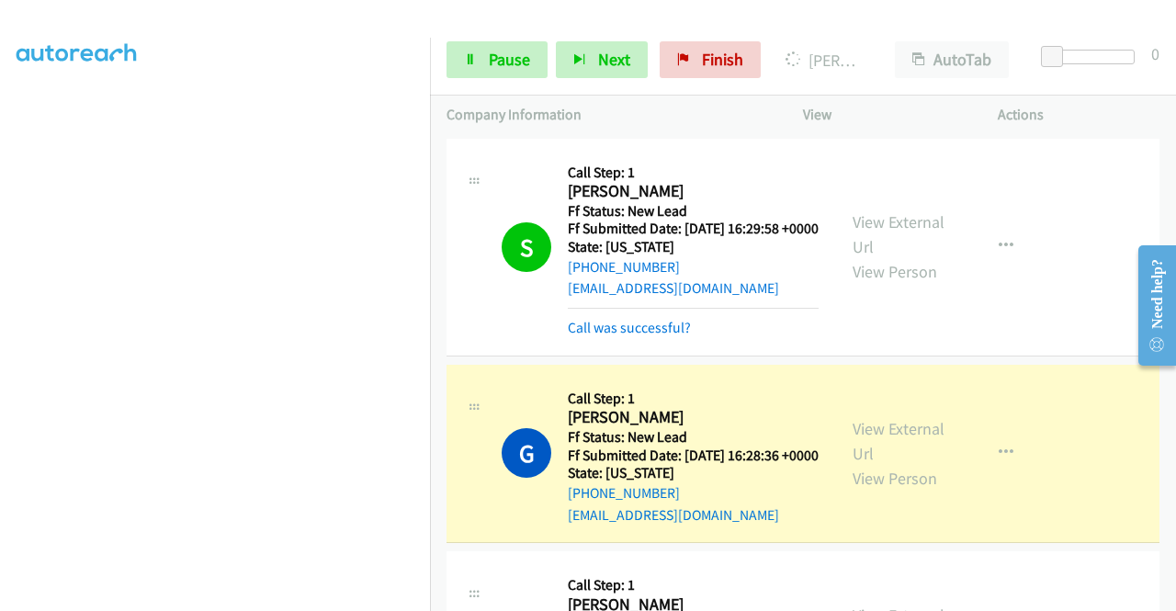
drag, startPoint x: 795, startPoint y: 266, endPoint x: 707, endPoint y: 397, distance: 157.4
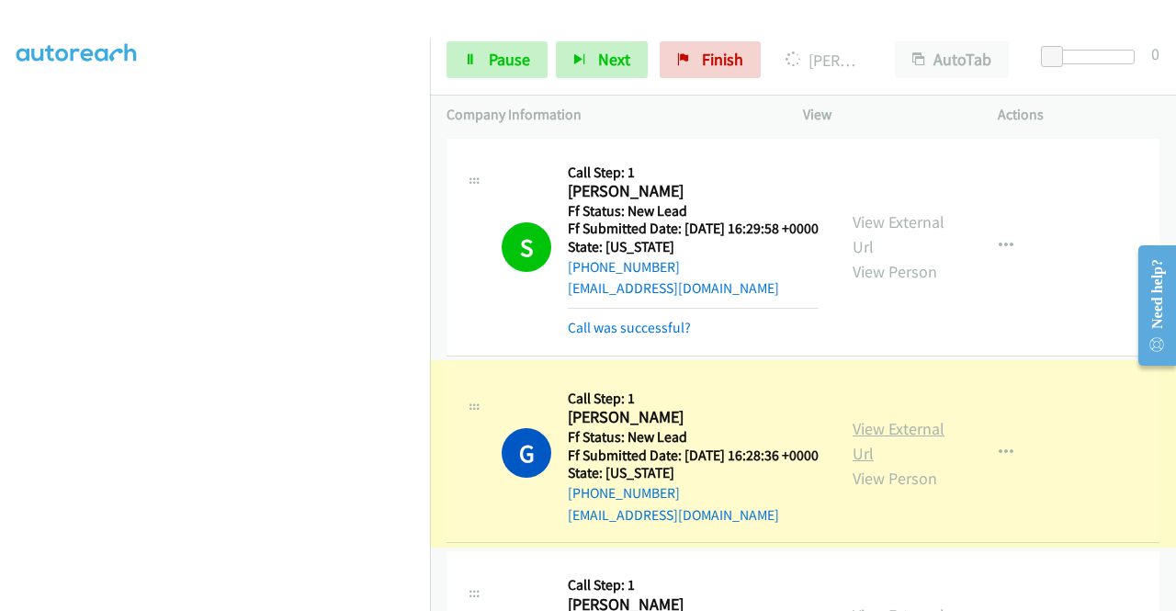
click at [862, 456] on link "View External Url" at bounding box center [898, 441] width 92 height 46
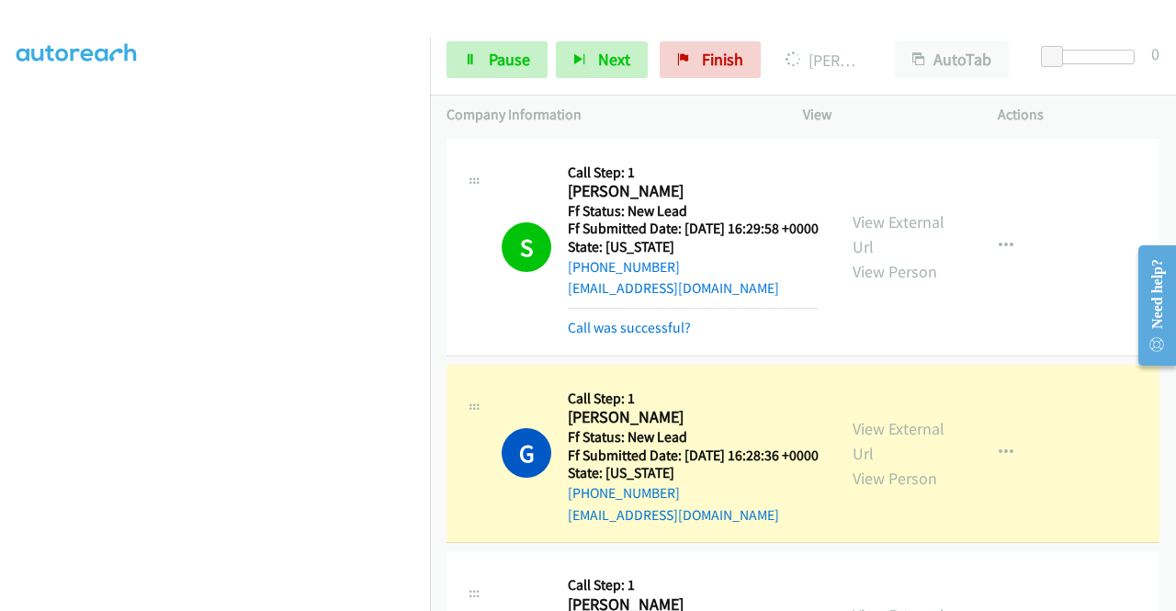
click at [0, 358] on aside "Dialing Mode: Power | Switch to Preview My Lists" at bounding box center [215, 140] width 430 height 1017
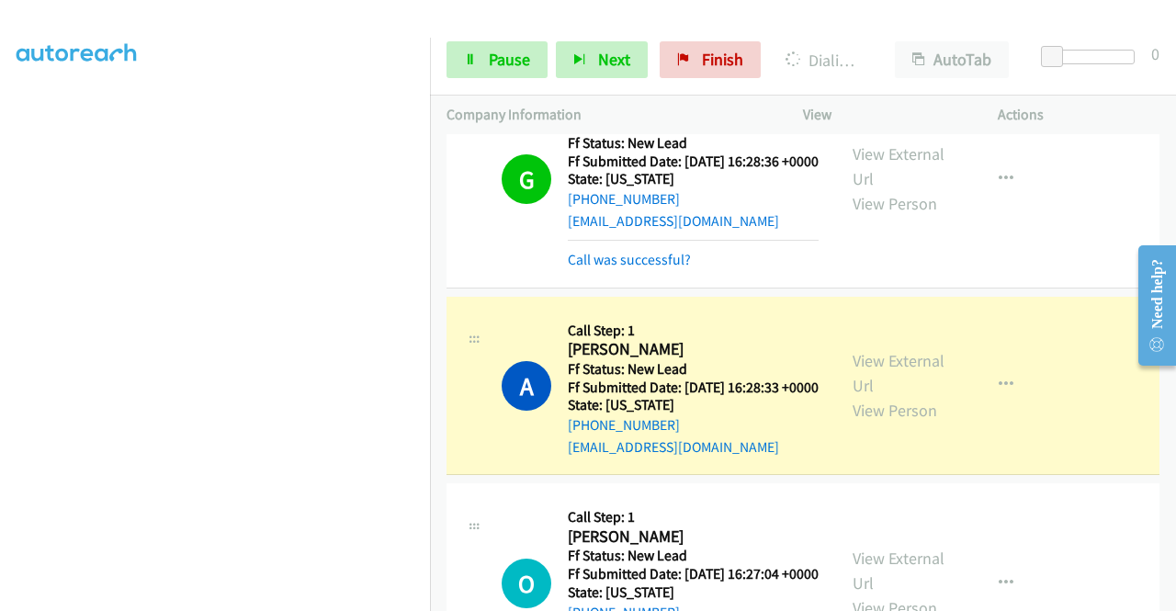
scroll to position [367, 0]
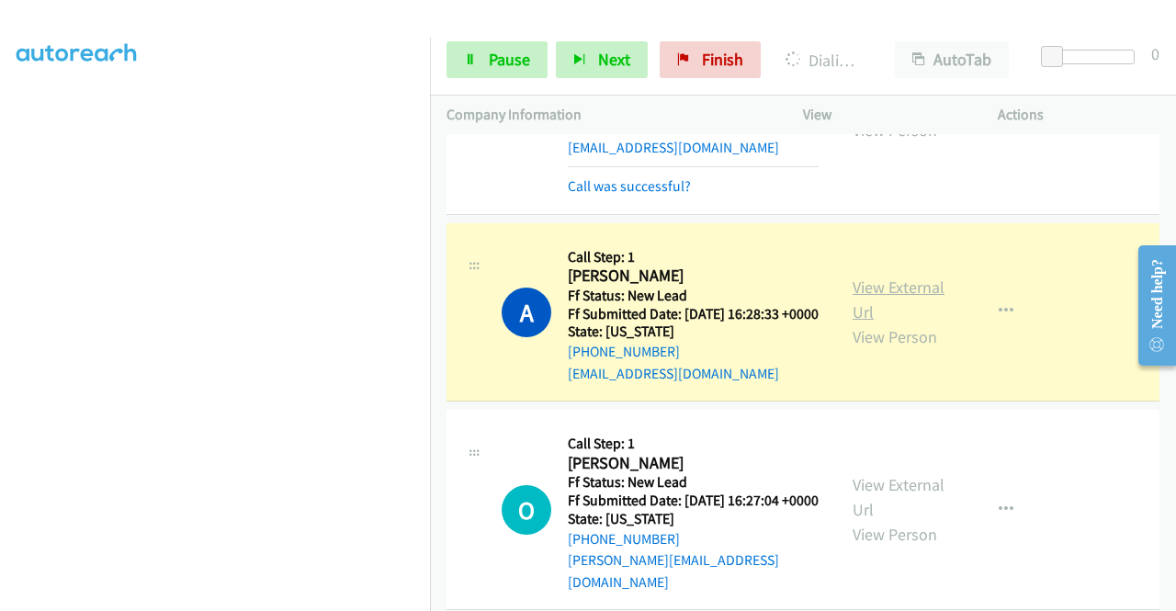
click at [875, 322] on link "View External Url" at bounding box center [898, 299] width 92 height 46
click at [0, 402] on aside "Dialing Mode: Power | Switch to Preview My Lists" at bounding box center [215, 140] width 430 height 1017
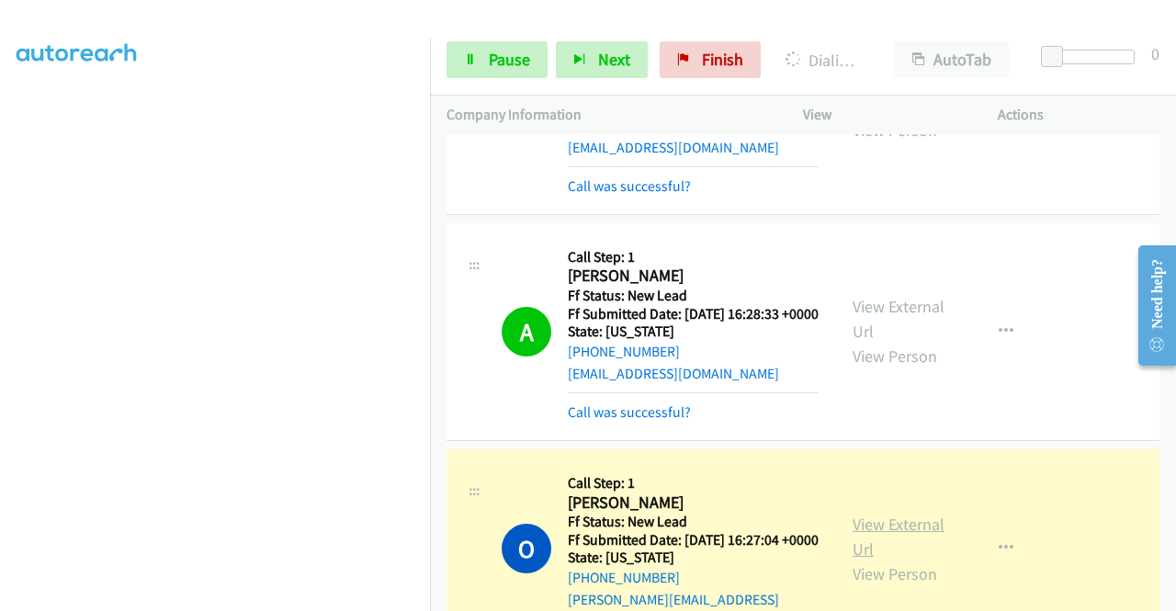
click at [864, 559] on link "View External Url" at bounding box center [898, 536] width 92 height 46
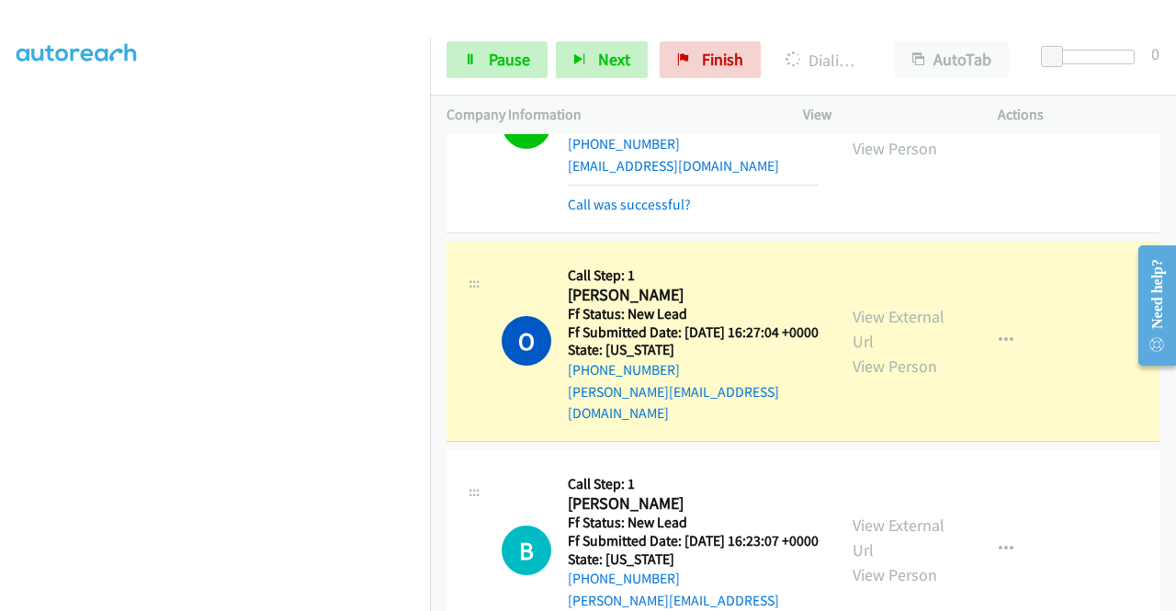
scroll to position [673, 0]
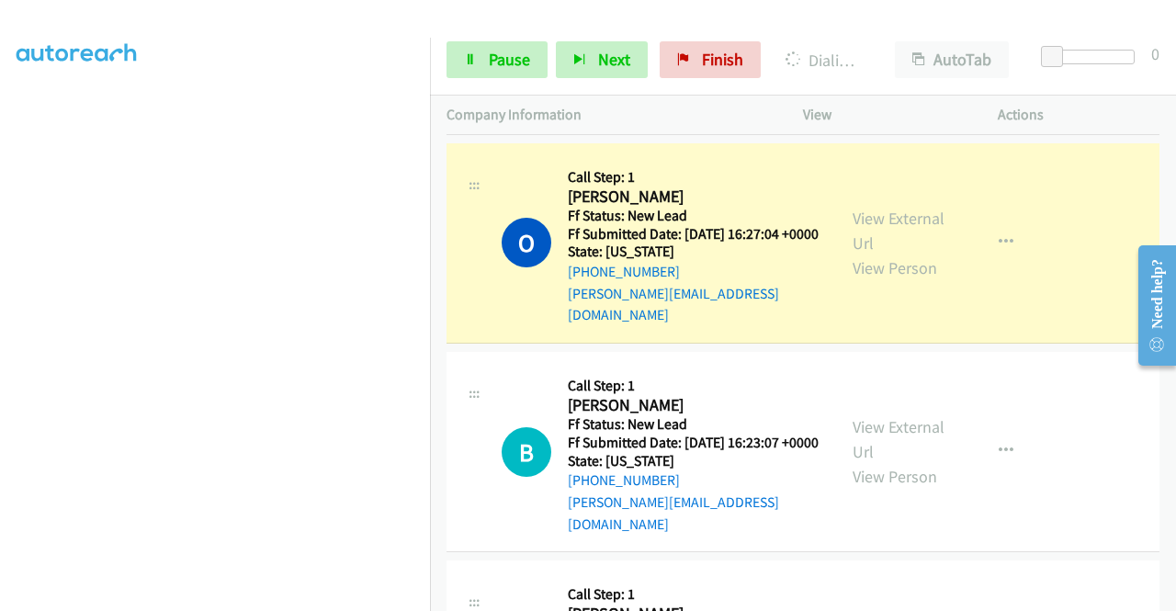
click at [438, 247] on td "O Callback Scheduled Call Step: 1 Olivia Wann America/New_York Ff Status: New L…" at bounding box center [803, 243] width 746 height 208
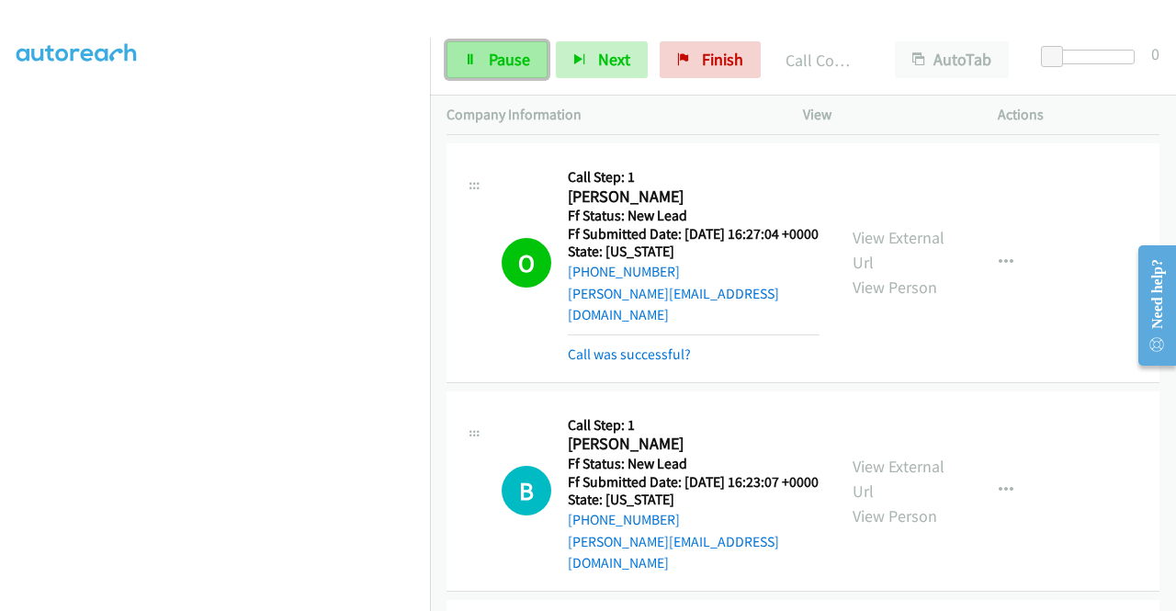
click at [481, 49] on link "Pause" at bounding box center [496, 59] width 101 height 37
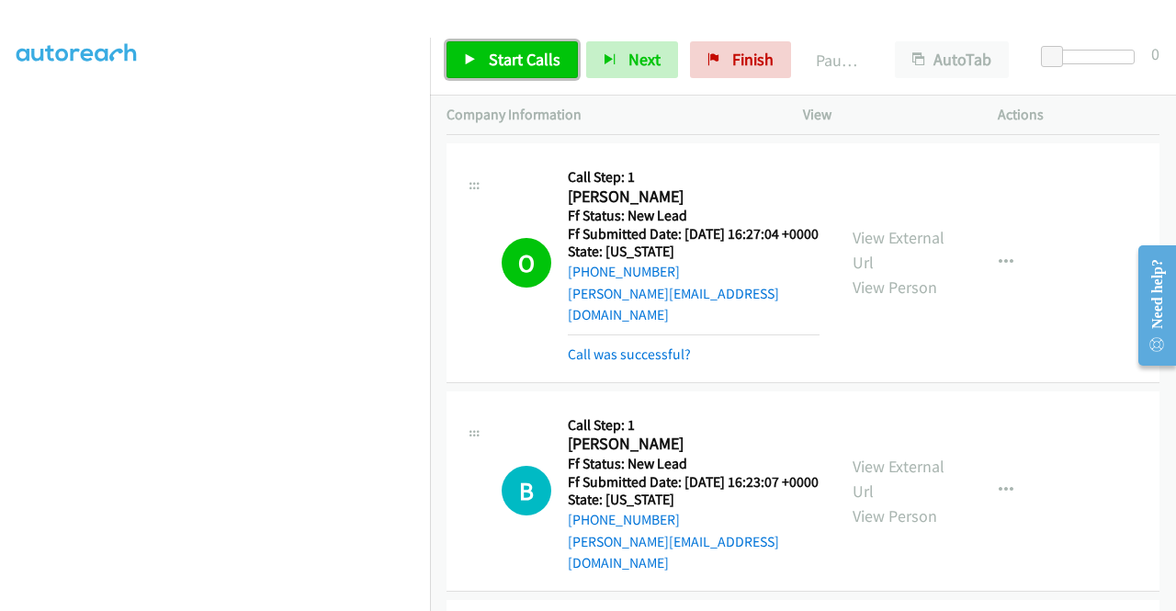
click at [481, 66] on link "Start Calls" at bounding box center [511, 59] width 131 height 37
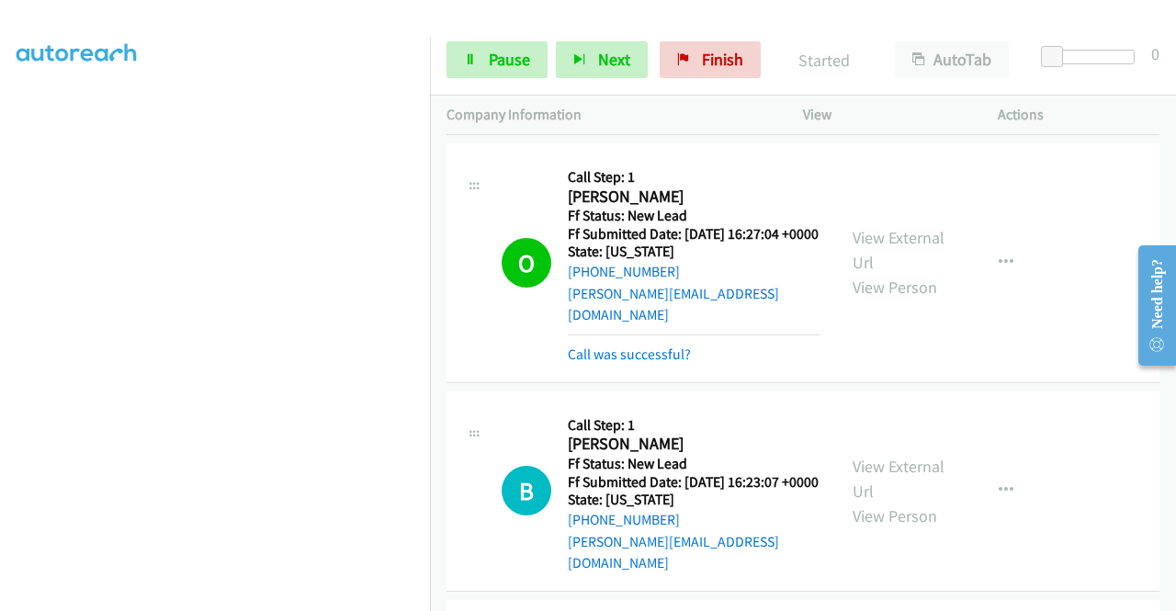
click at [1166, 598] on div "+1 415-964-1034 Call failed - Please reload the list and try again The Callbar …" at bounding box center [803, 372] width 746 height 477
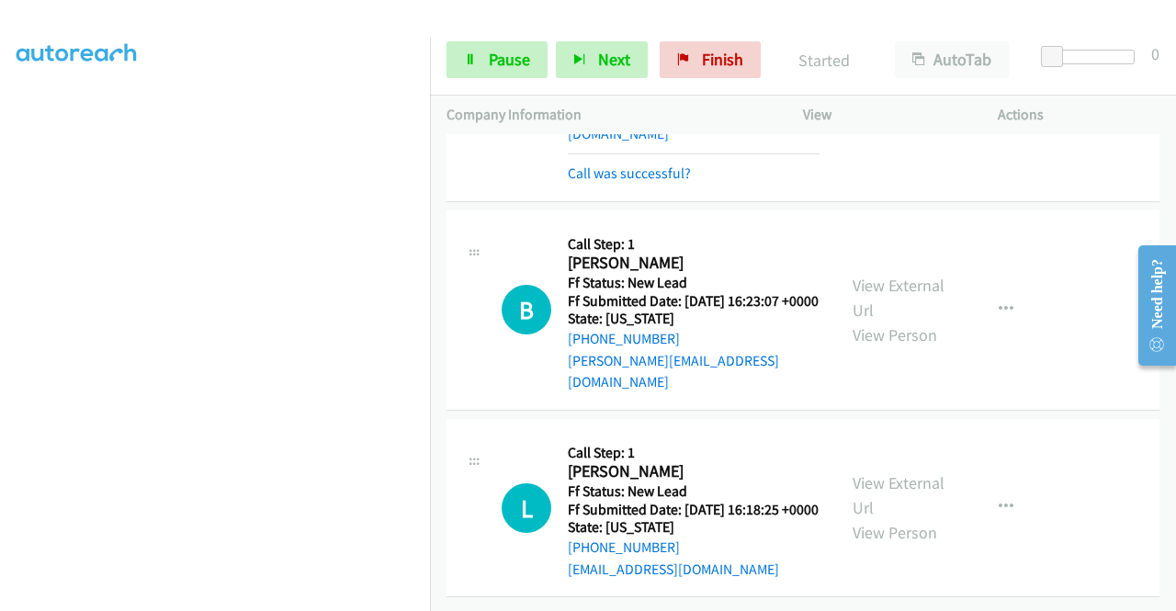
click at [1166, 596] on div "+1 415-964-1034 Call failed - Please reload the list and try again The Callbar …" at bounding box center [803, 372] width 746 height 477
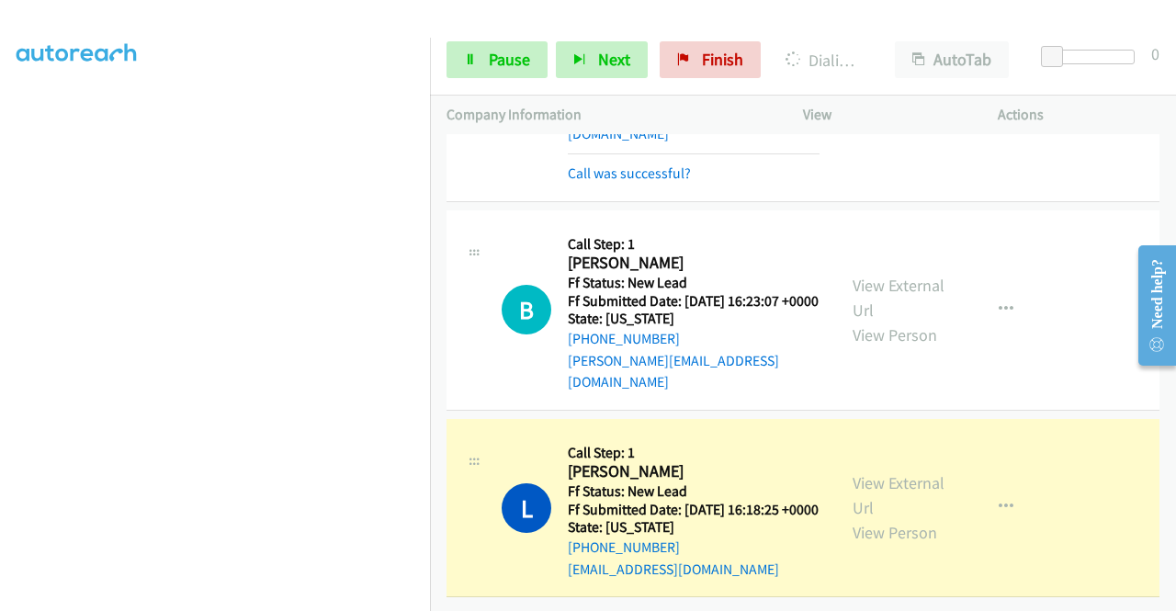
click at [434, 274] on td "B Callback Scheduled Call Step: 1 Barbara Criswell America/New_York Ff Status: …" at bounding box center [803, 310] width 746 height 208
click at [862, 472] on link "View External Url" at bounding box center [898, 495] width 92 height 46
click at [265, 594] on section at bounding box center [215, 174] width 397 height 879
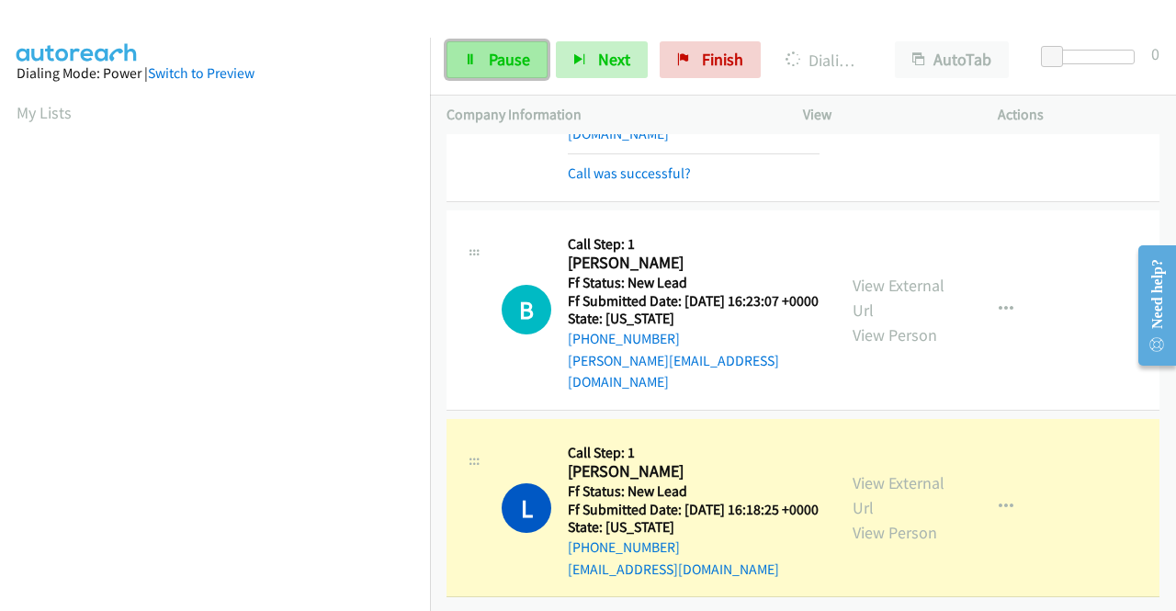
click at [467, 68] on link "Pause" at bounding box center [496, 59] width 101 height 37
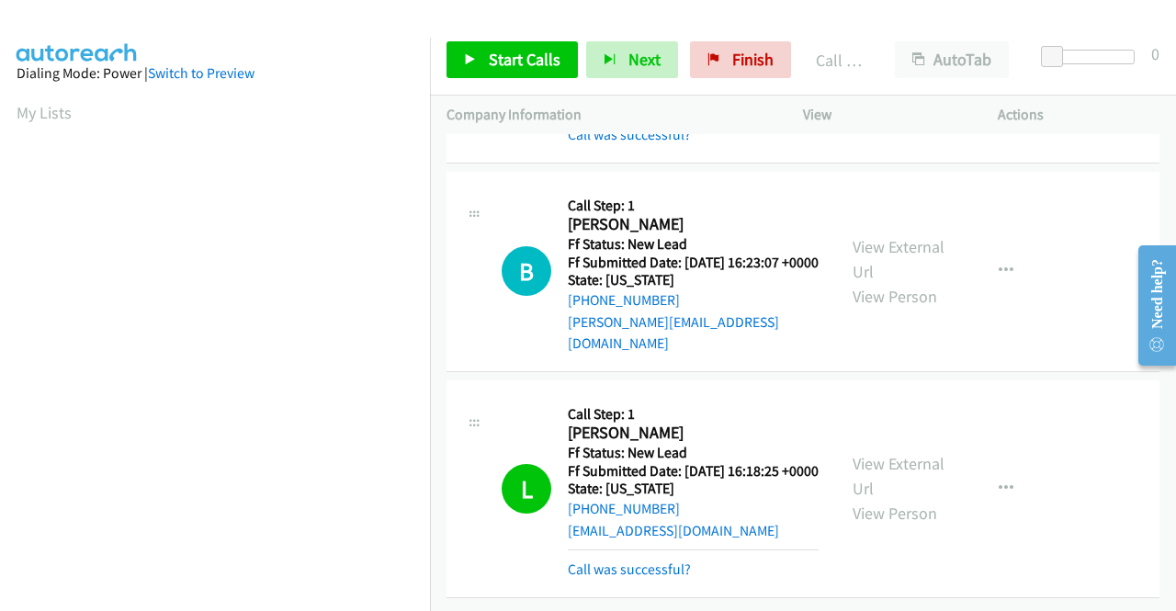
scroll to position [419, 0]
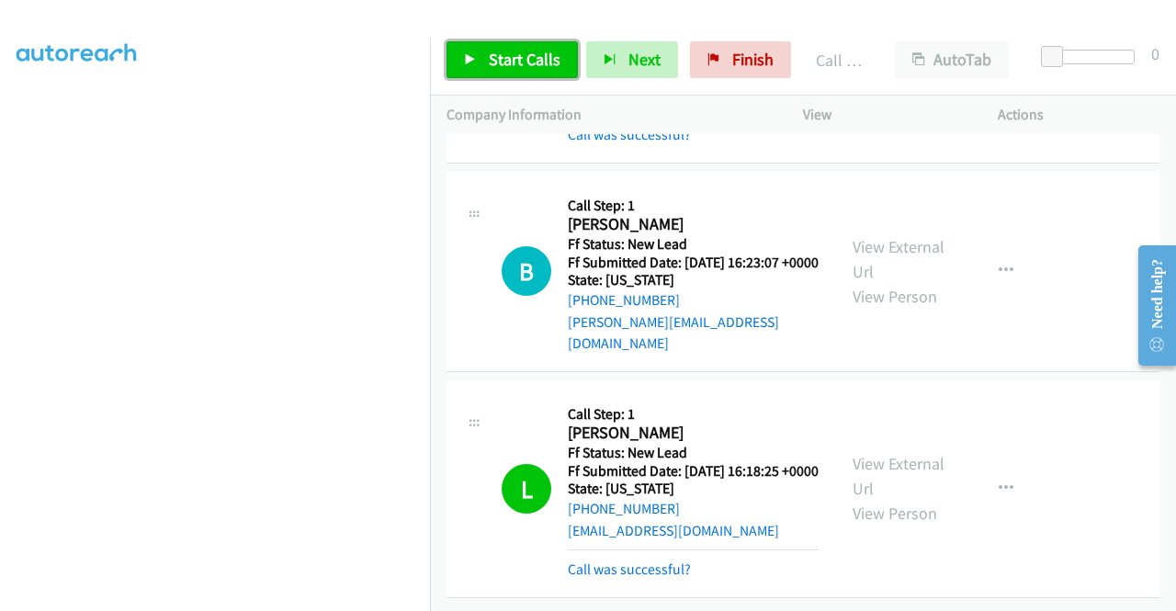
click at [524, 60] on span "Start Calls" at bounding box center [525, 59] width 72 height 21
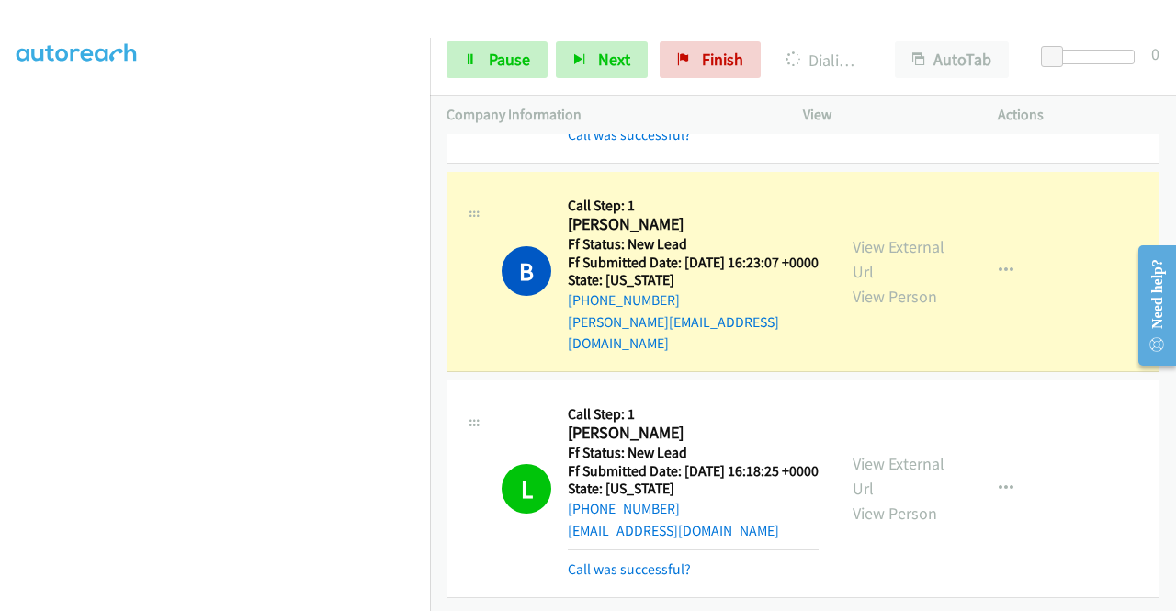
click at [882, 244] on div "View External Url View Person" at bounding box center [900, 271] width 96 height 74
click at [875, 251] on link "View External Url" at bounding box center [898, 259] width 92 height 46
click at [0, 276] on aside "Dialing Mode: Power | Switch to Preview My Lists" at bounding box center [215, 140] width 430 height 1017
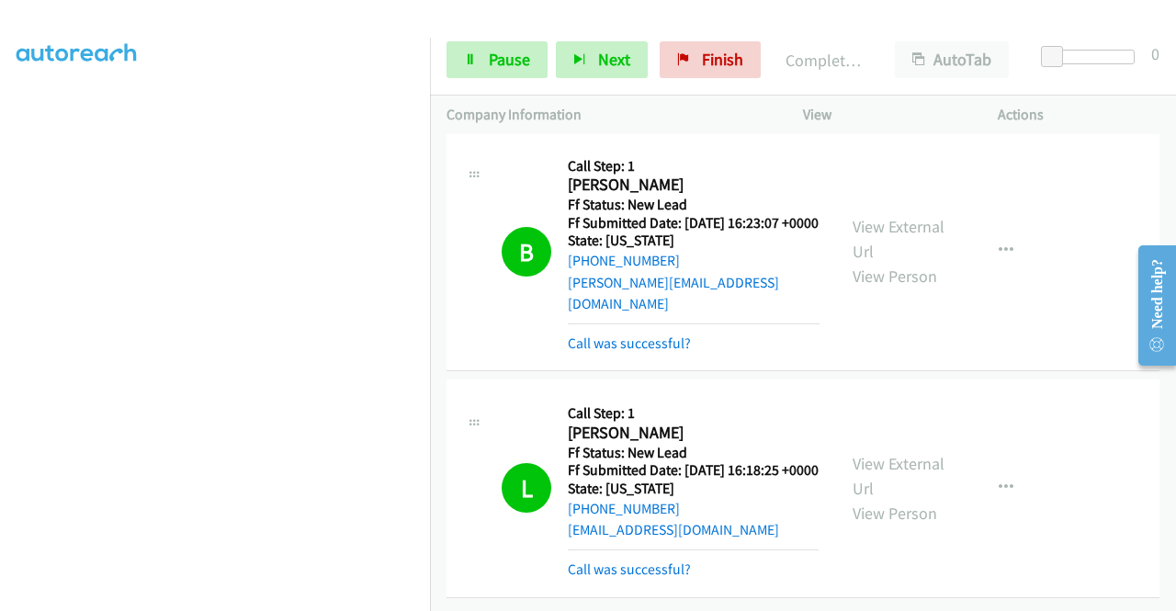
scroll to position [0, 0]
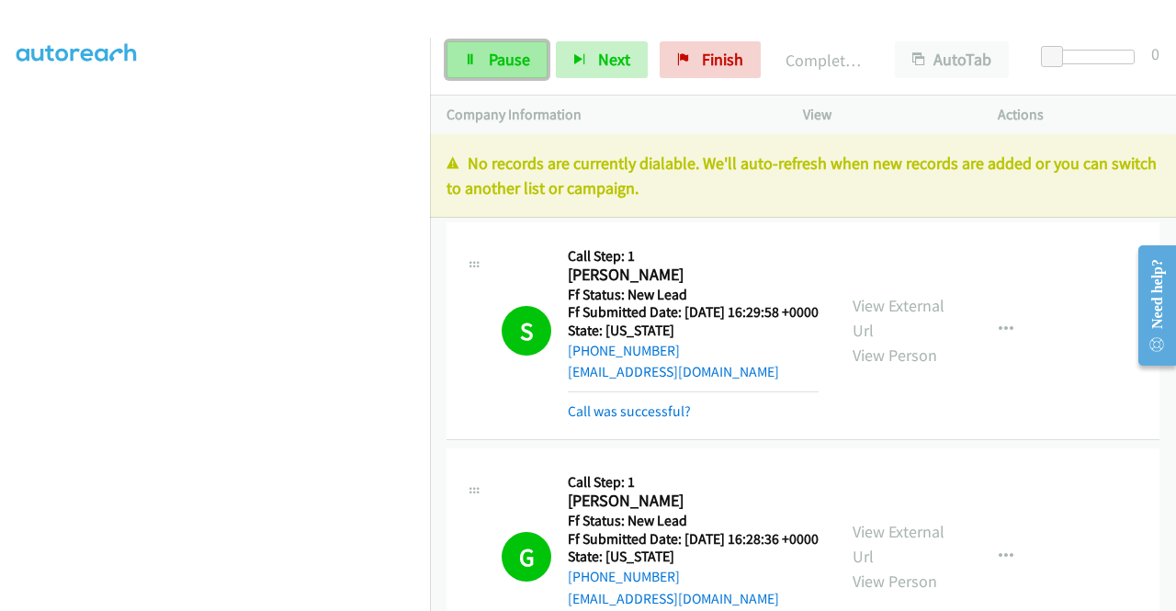
click at [492, 56] on span "Pause" at bounding box center [509, 59] width 41 height 21
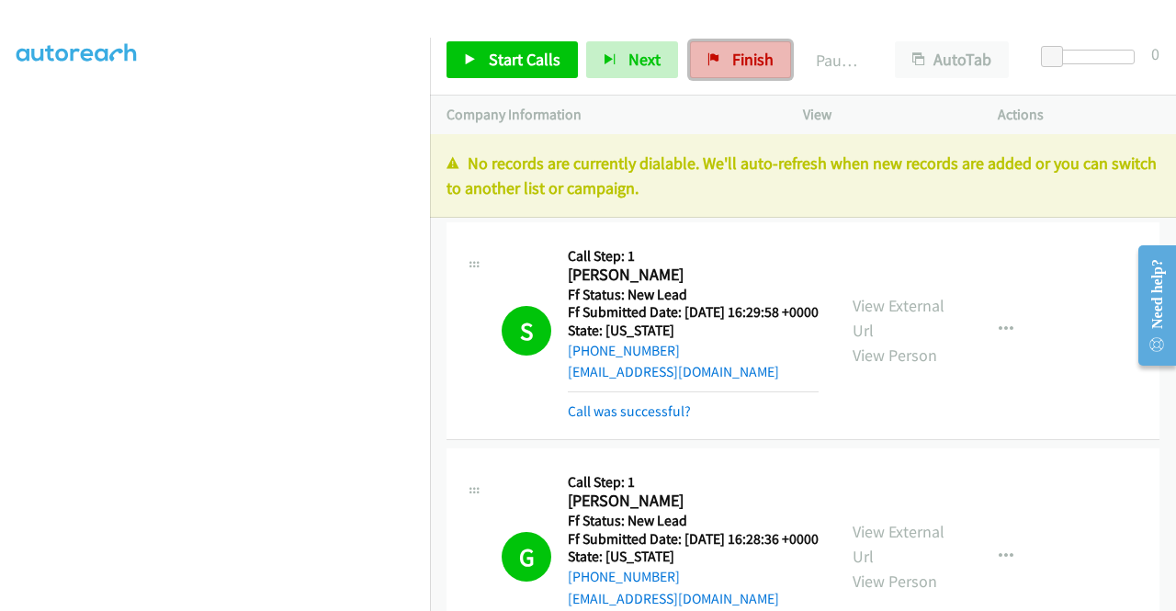
click at [746, 67] on span "Finish" at bounding box center [752, 59] width 41 height 21
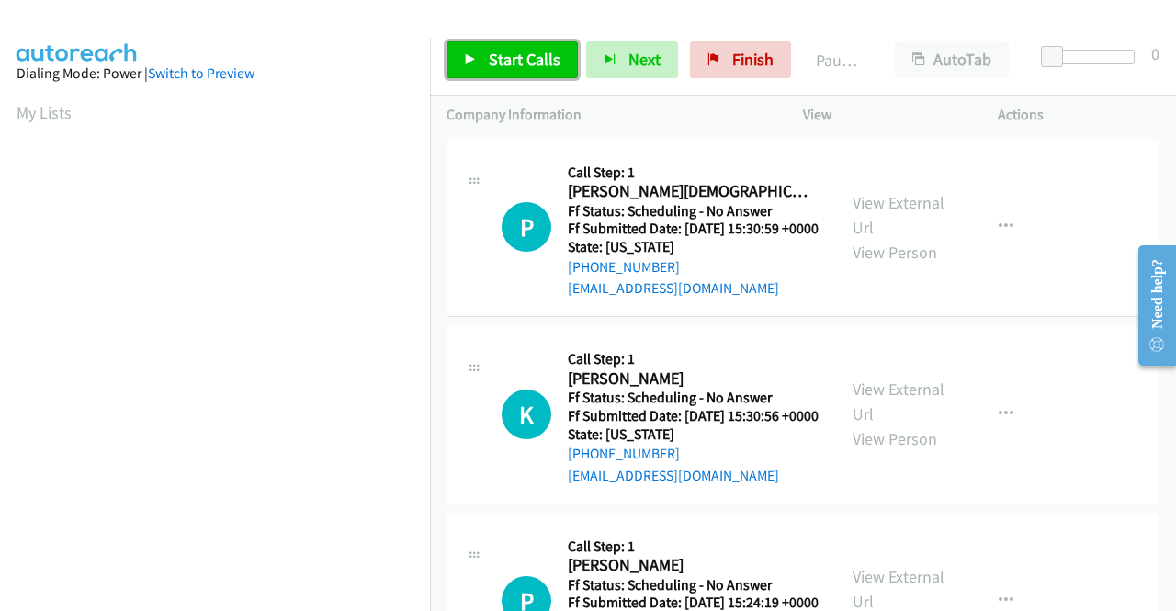
click at [502, 52] on span "Start Calls" at bounding box center [525, 59] width 72 height 21
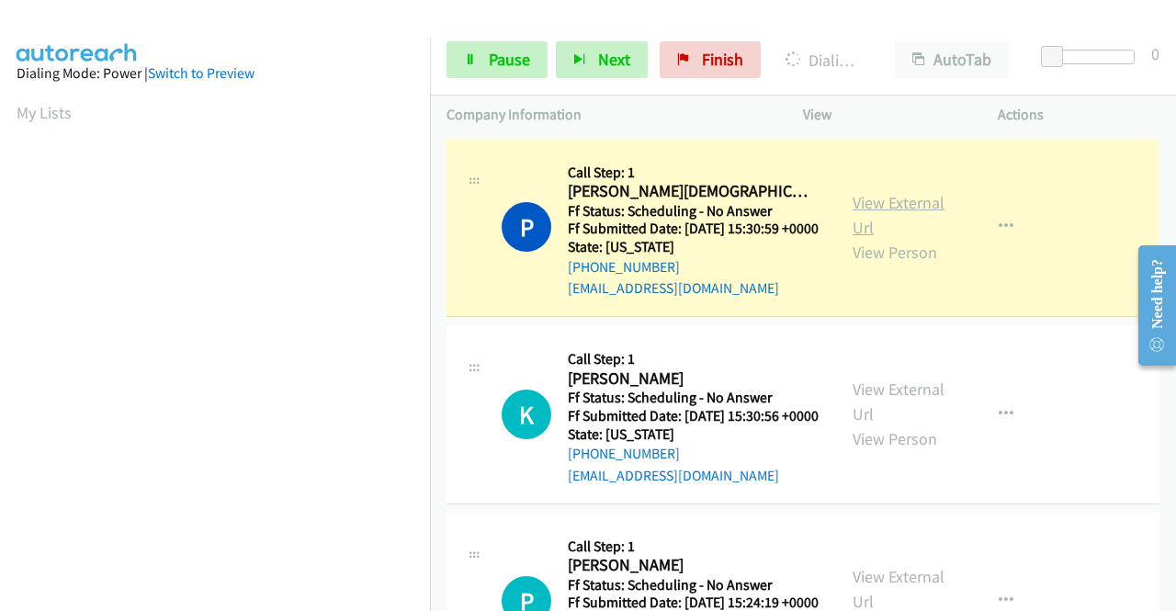
click at [860, 218] on link "View External Url" at bounding box center [898, 215] width 92 height 46
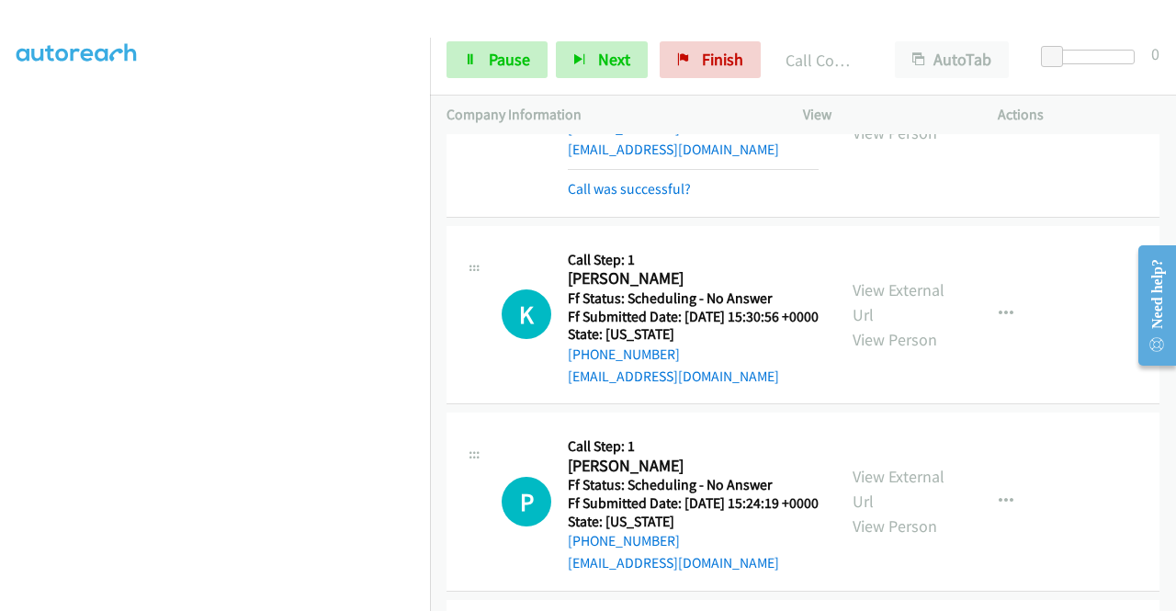
scroll to position [147, 0]
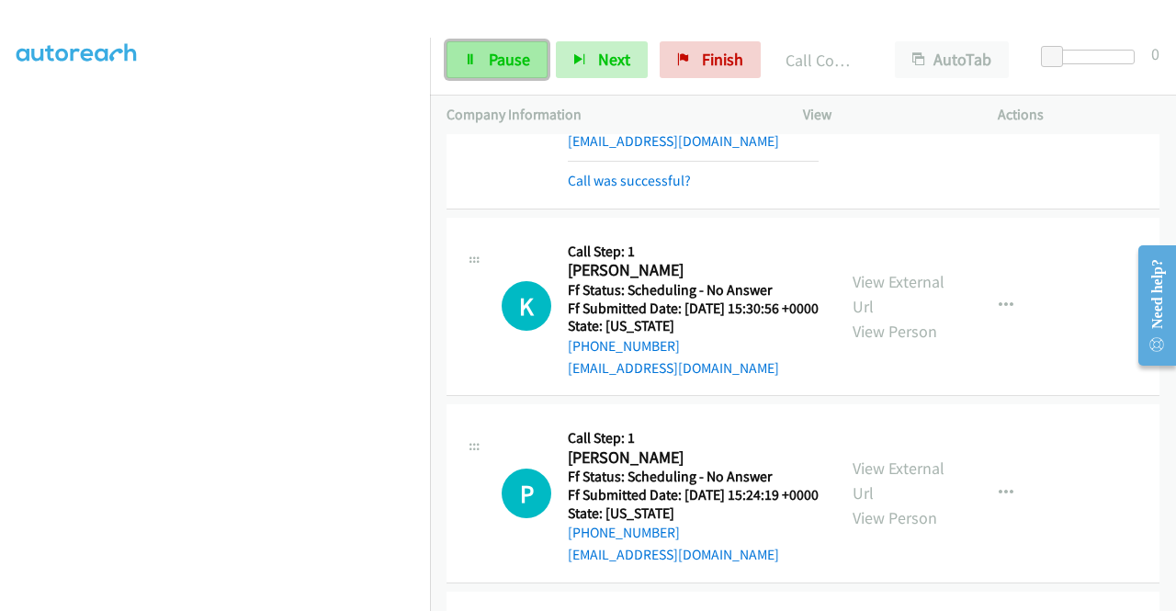
click at [478, 58] on link "Pause" at bounding box center [496, 59] width 101 height 37
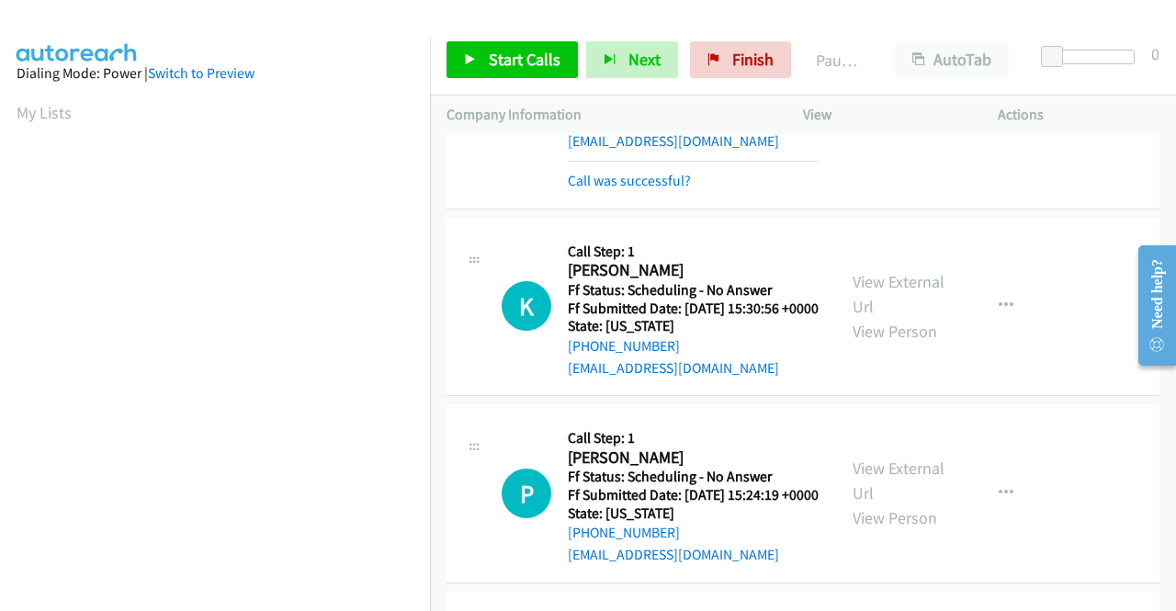
click at [501, 80] on div "Start Calls Pause Next Finish Paused AutoTab AutoTab 0" at bounding box center [803, 60] width 746 height 71
click at [496, 65] on span "Start Calls" at bounding box center [525, 59] width 72 height 21
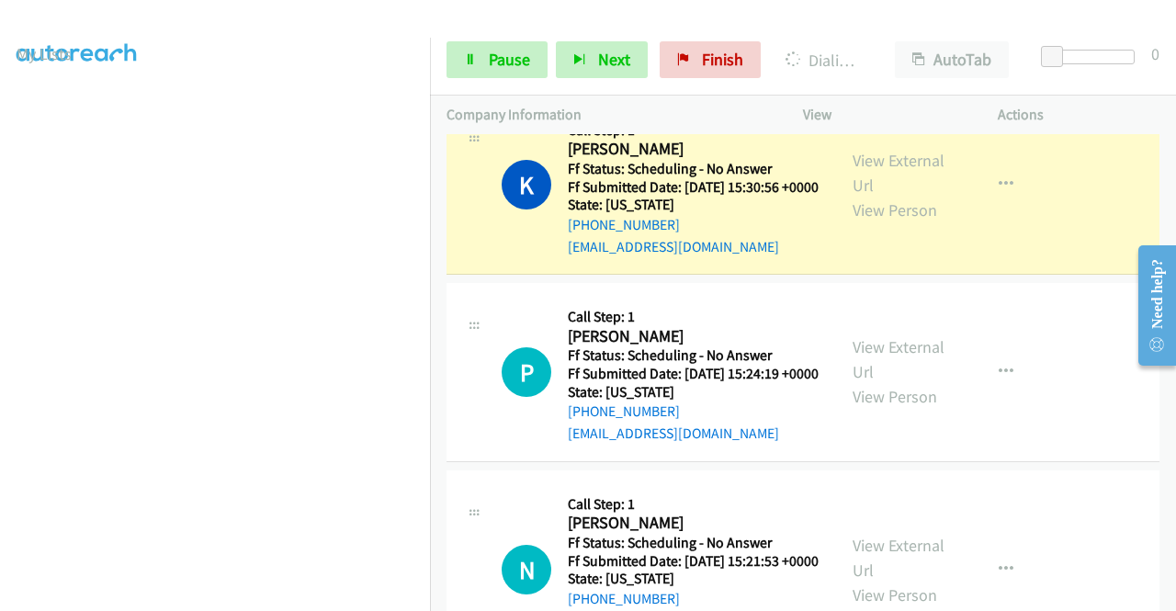
scroll to position [81, 0]
click at [827, 196] on div "K Callback Scheduled Call Step: 1 [PERSON_NAME] America/[GEOGRAPHIC_DATA] Ff St…" at bounding box center [640, 185] width 389 height 145
click at [852, 192] on link "View External Url" at bounding box center [898, 173] width 92 height 46
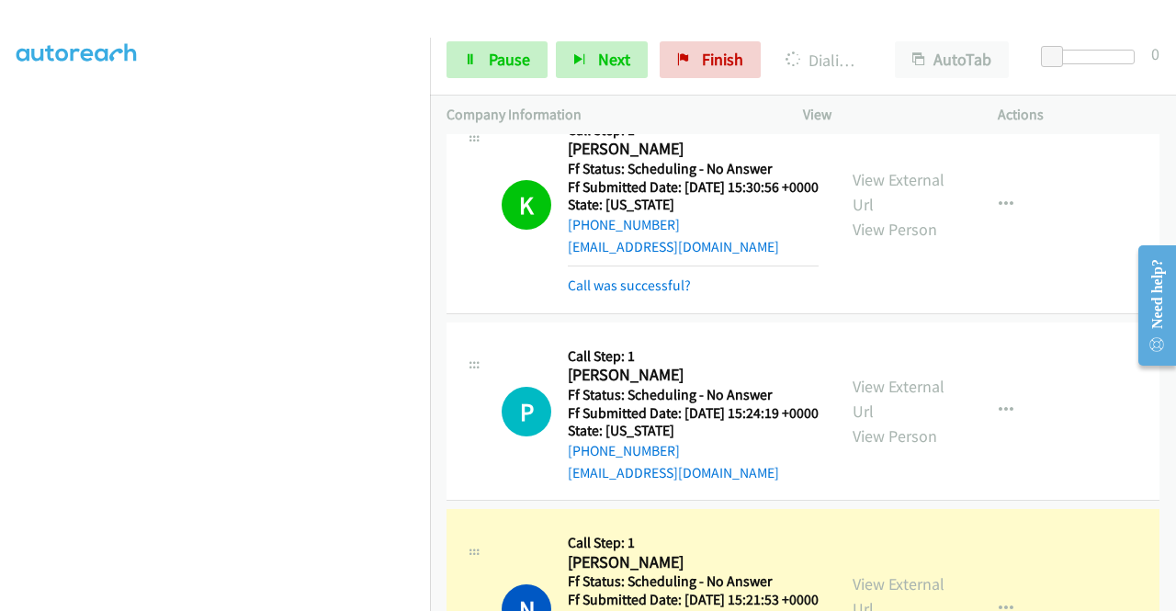
click at [1168, 597] on div "[PHONE_NUMBER] Call failed - Please reload the list and try again The Callbar F…" at bounding box center [803, 372] width 746 height 477
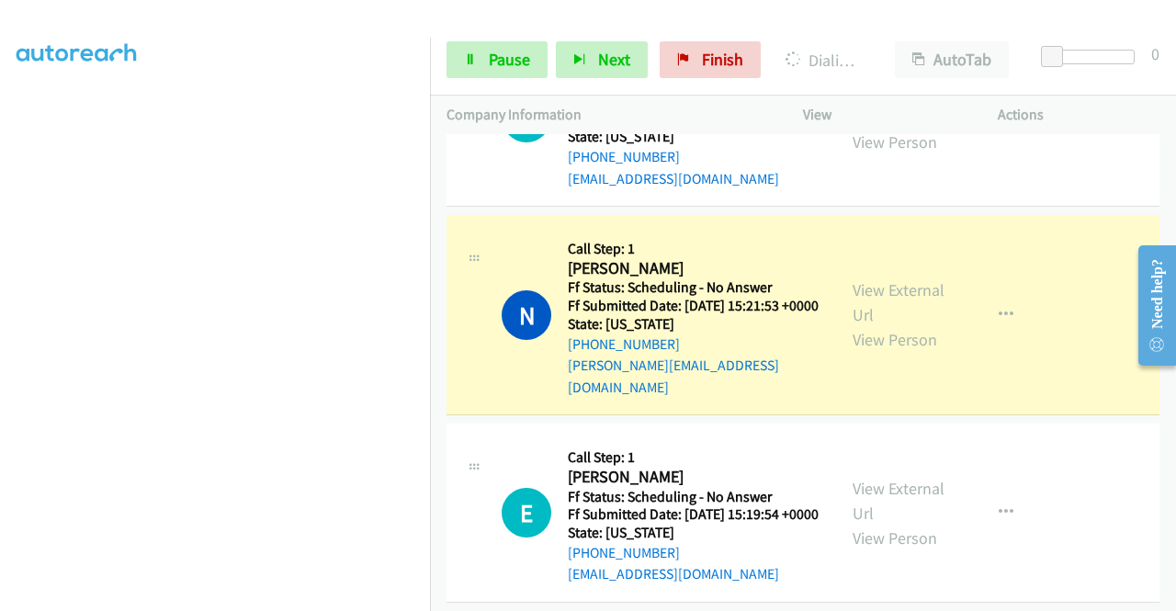
scroll to position [599, 0]
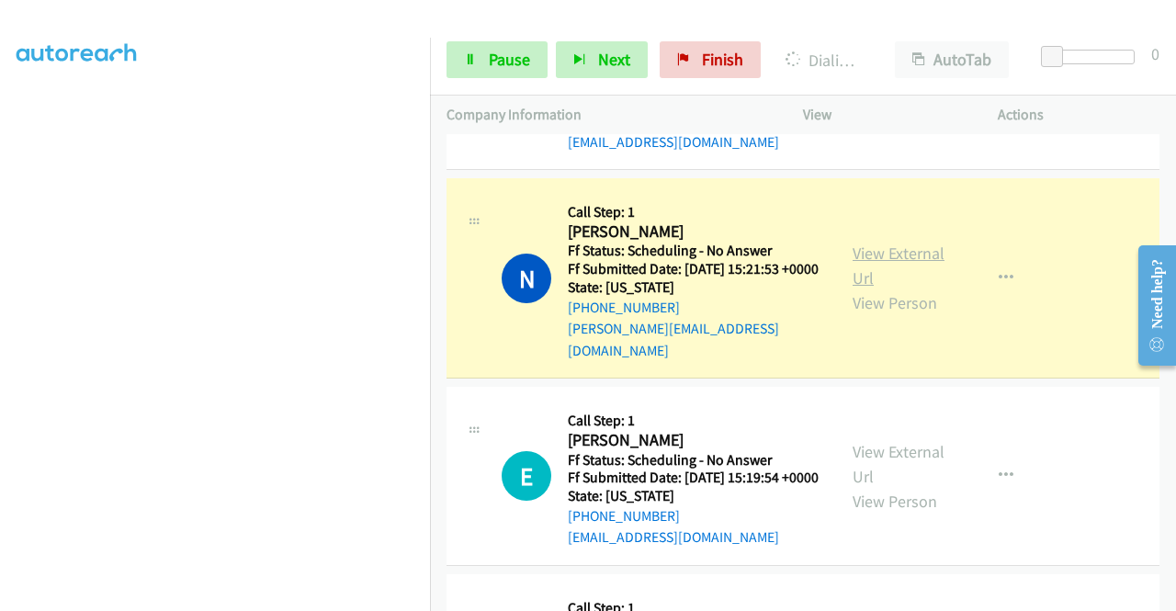
click at [916, 288] on link "View External Url" at bounding box center [898, 265] width 92 height 46
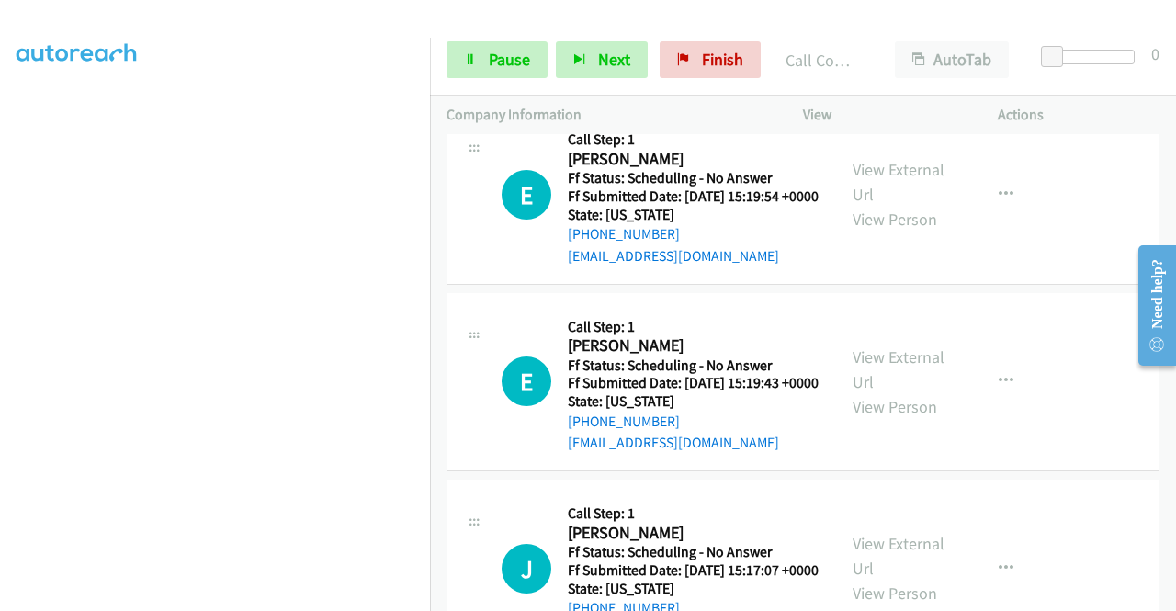
scroll to position [930, 0]
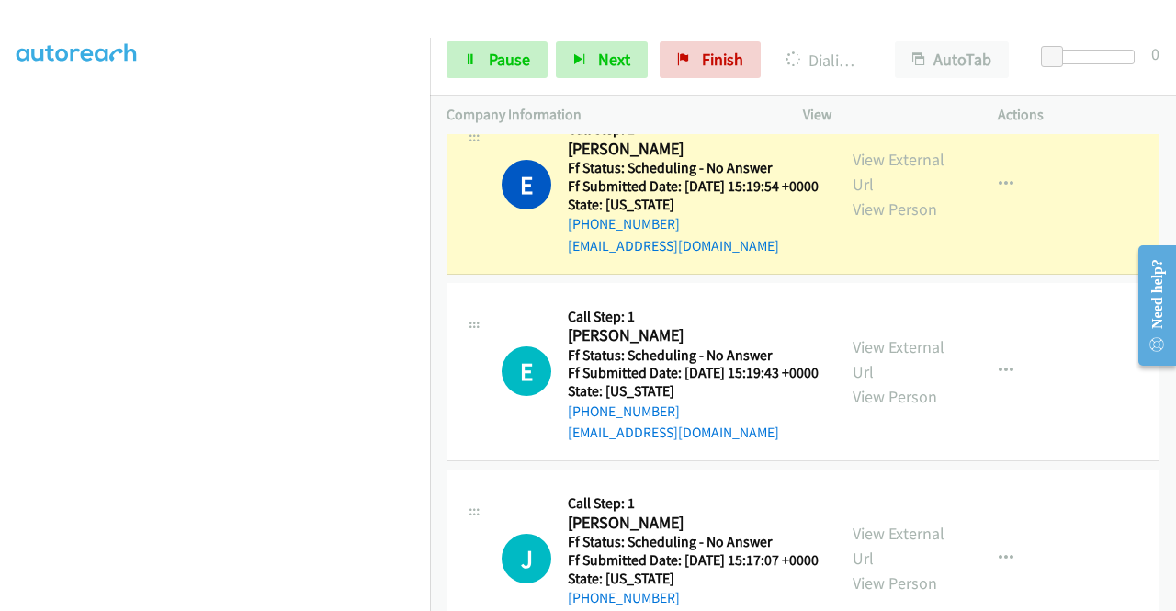
click at [942, 227] on div "View External Url View Person View External Url Email Schedule/Manage Callback …" at bounding box center [941, 184] width 211 height 145
click at [891, 195] on link "View External Url" at bounding box center [898, 172] width 92 height 46
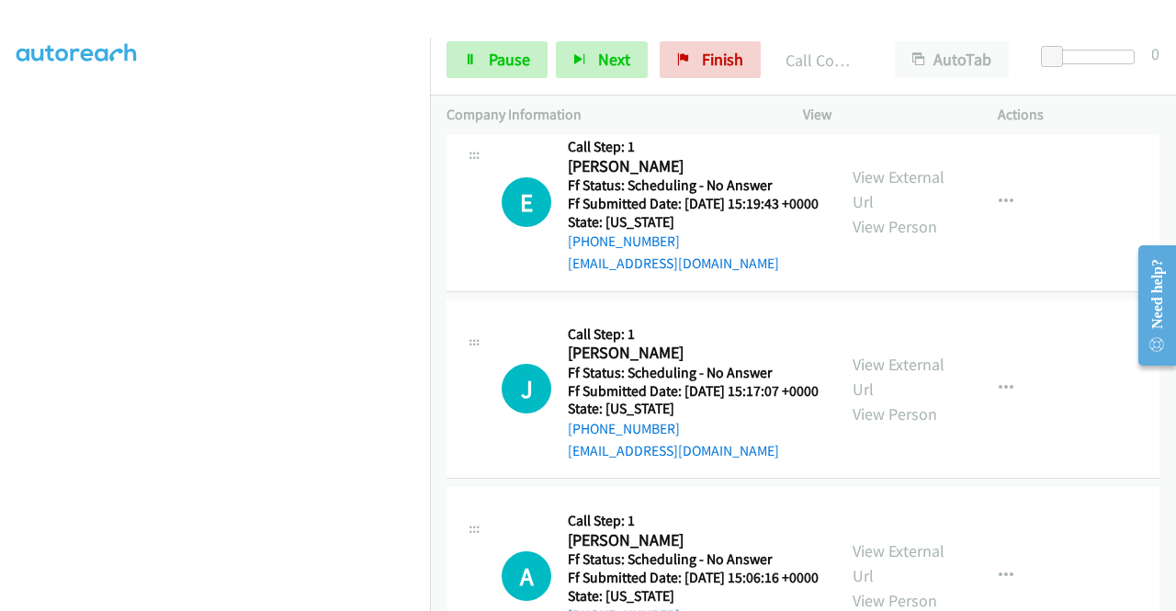
scroll to position [1163, 0]
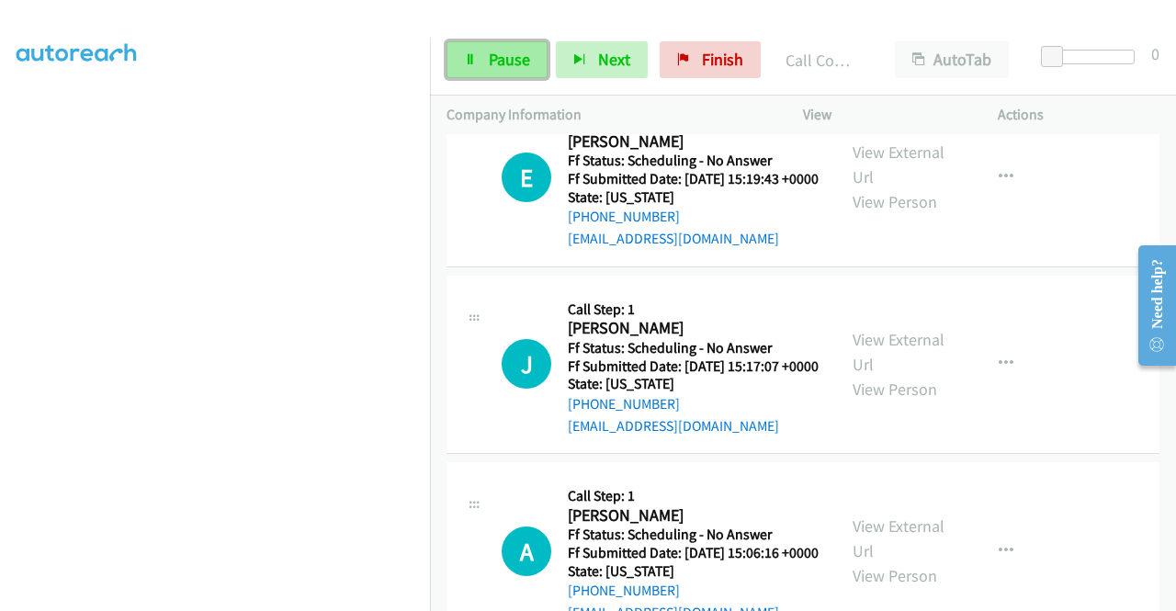
click at [465, 70] on link "Pause" at bounding box center [496, 59] width 101 height 37
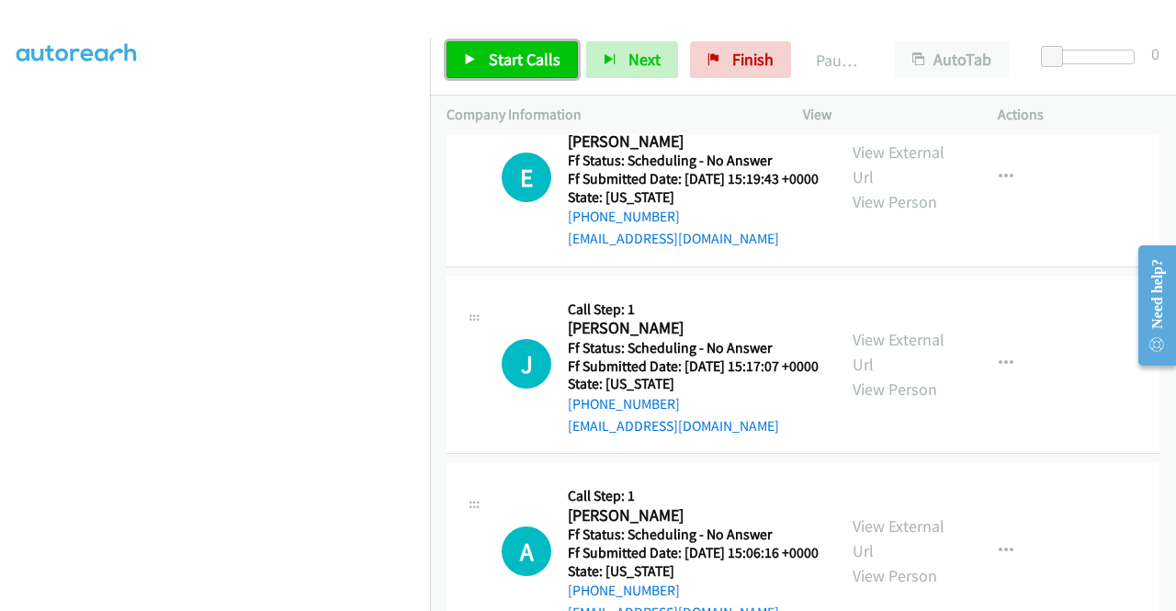
click at [465, 70] on link "Start Calls" at bounding box center [511, 59] width 131 height 37
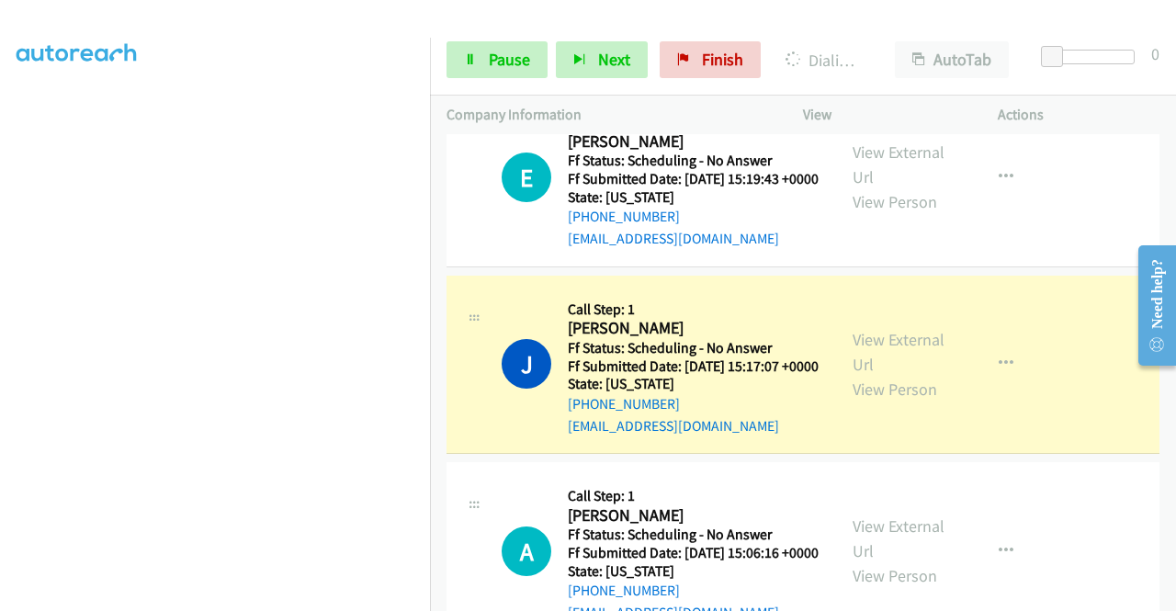
scroll to position [378, 0]
click at [882, 375] on link "View External Url" at bounding box center [898, 352] width 92 height 46
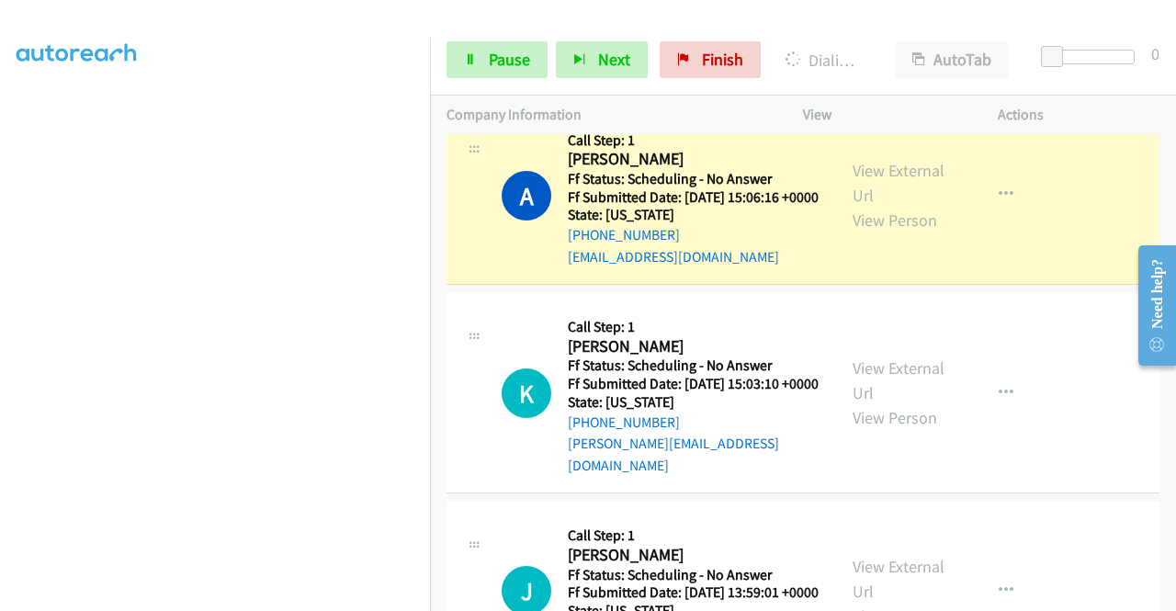
scroll to position [1579, 0]
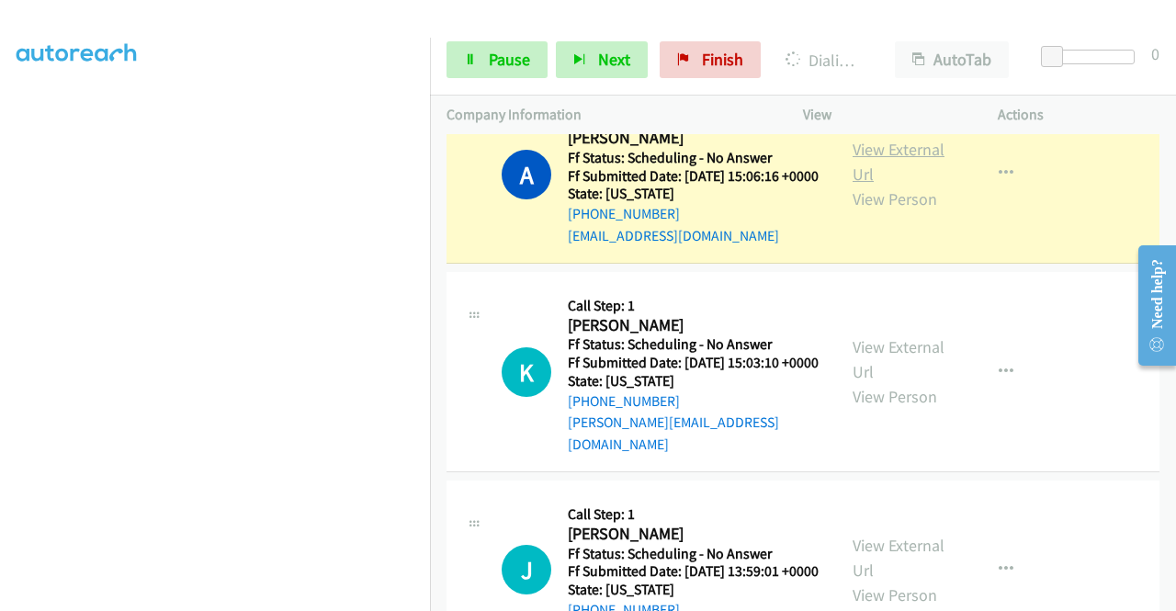
click at [852, 185] on link "View External Url" at bounding box center [898, 162] width 92 height 46
click at [432, 263] on td "A Callback Scheduled Call Step: 1 [PERSON_NAME] America/New_York Ff Status: Sch…" at bounding box center [803, 174] width 746 height 187
click at [485, 54] on link "Pause" at bounding box center [496, 59] width 101 height 37
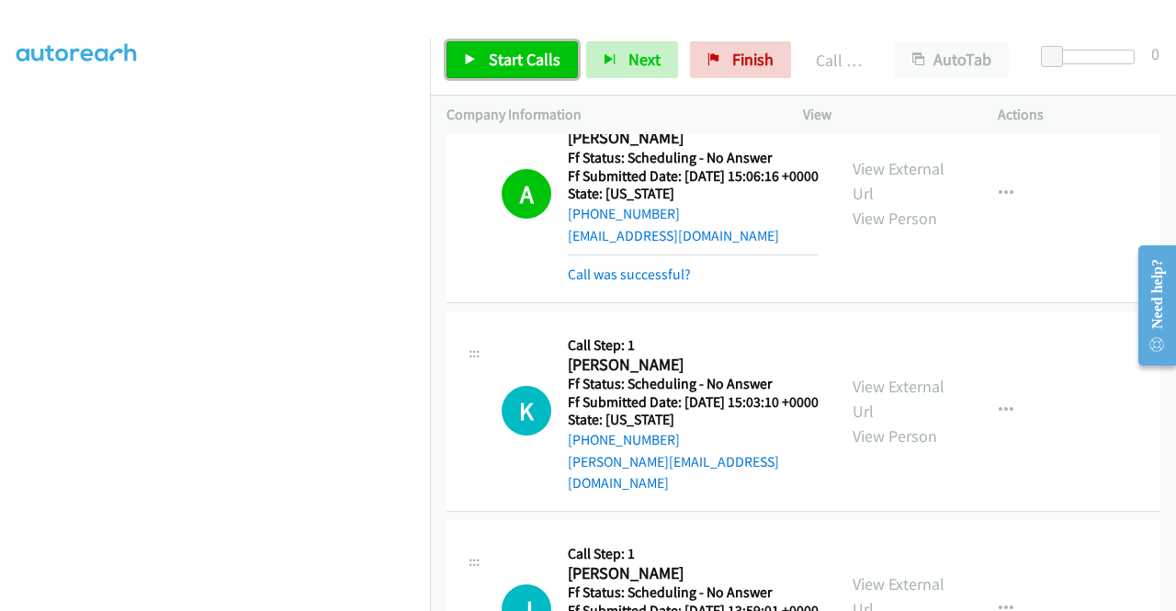
click at [481, 52] on link "Start Calls" at bounding box center [511, 59] width 131 height 37
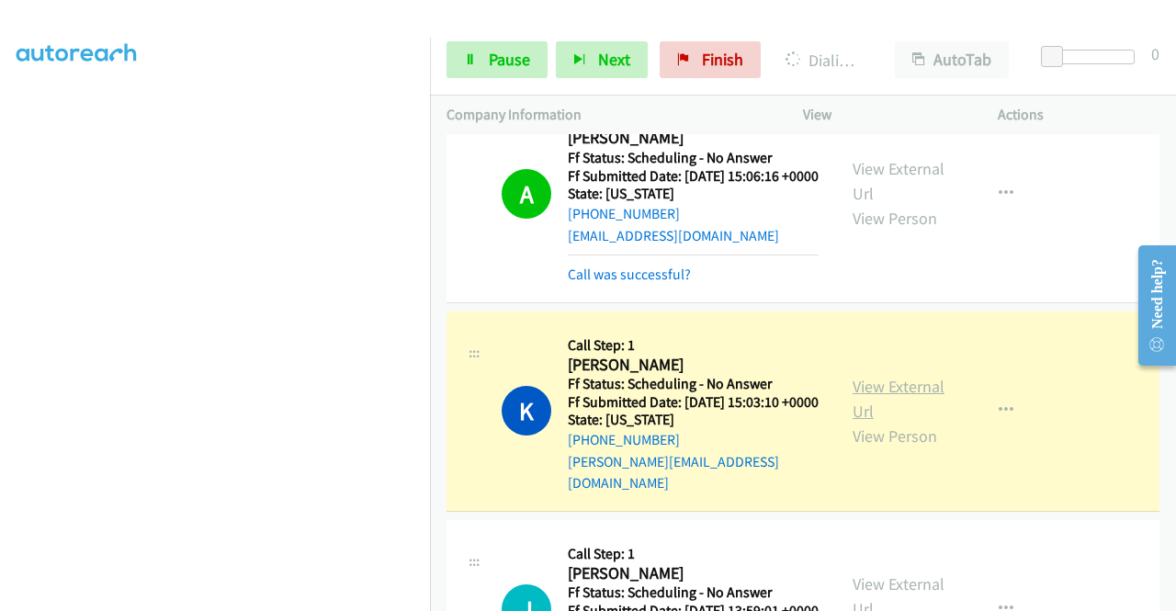
click at [856, 422] on link "View External Url" at bounding box center [898, 399] width 92 height 46
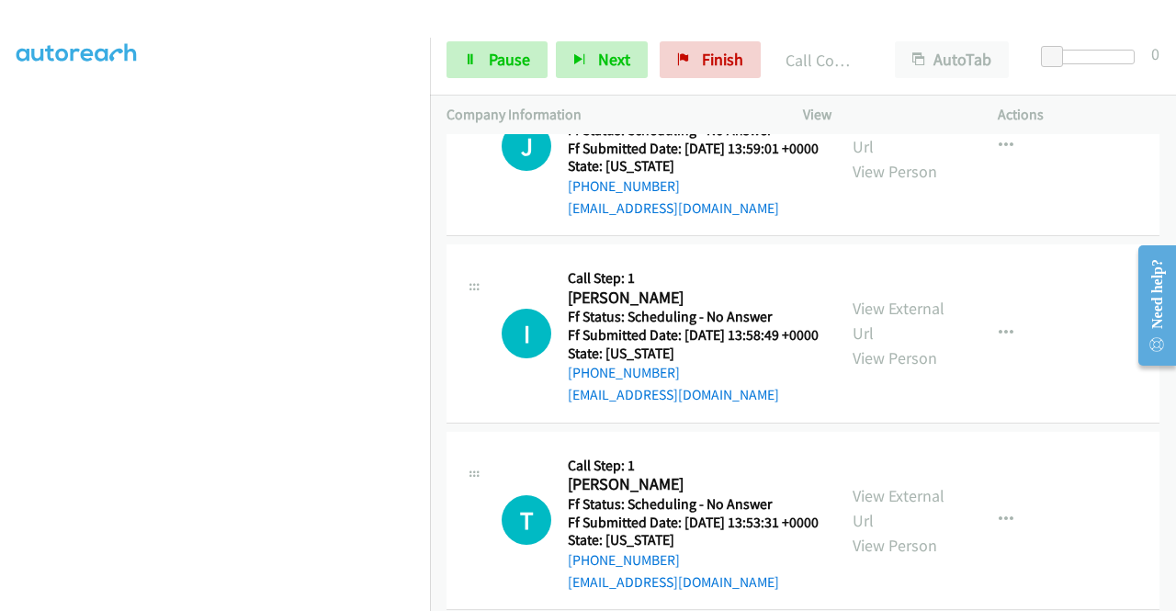
scroll to position [2093, 0]
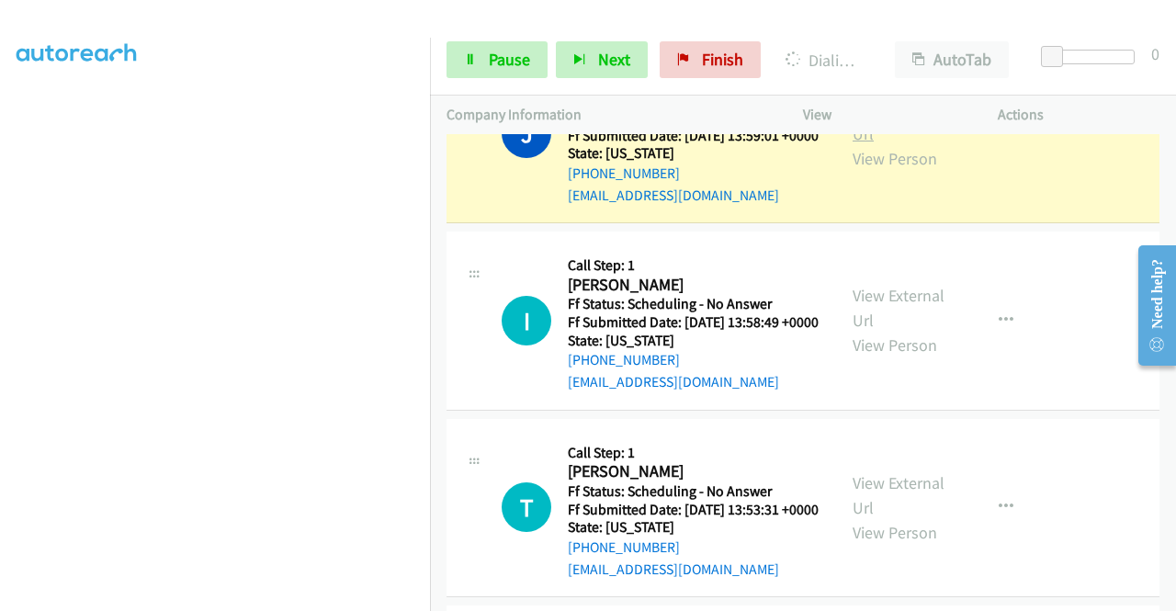
click at [870, 144] on link "View External Url" at bounding box center [898, 121] width 92 height 46
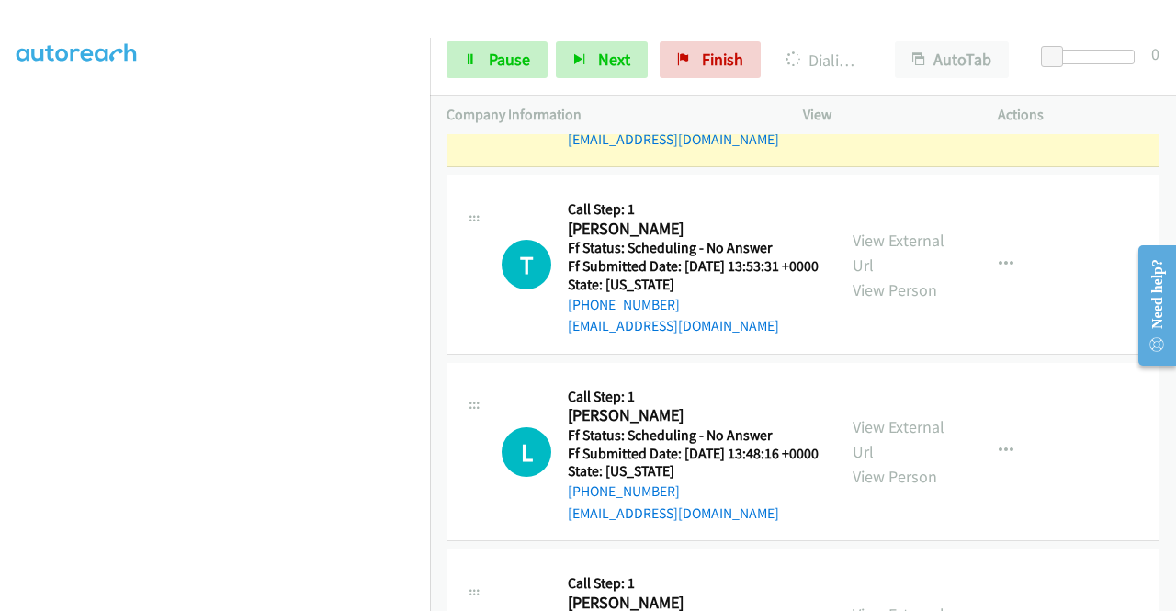
scroll to position [2338, 0]
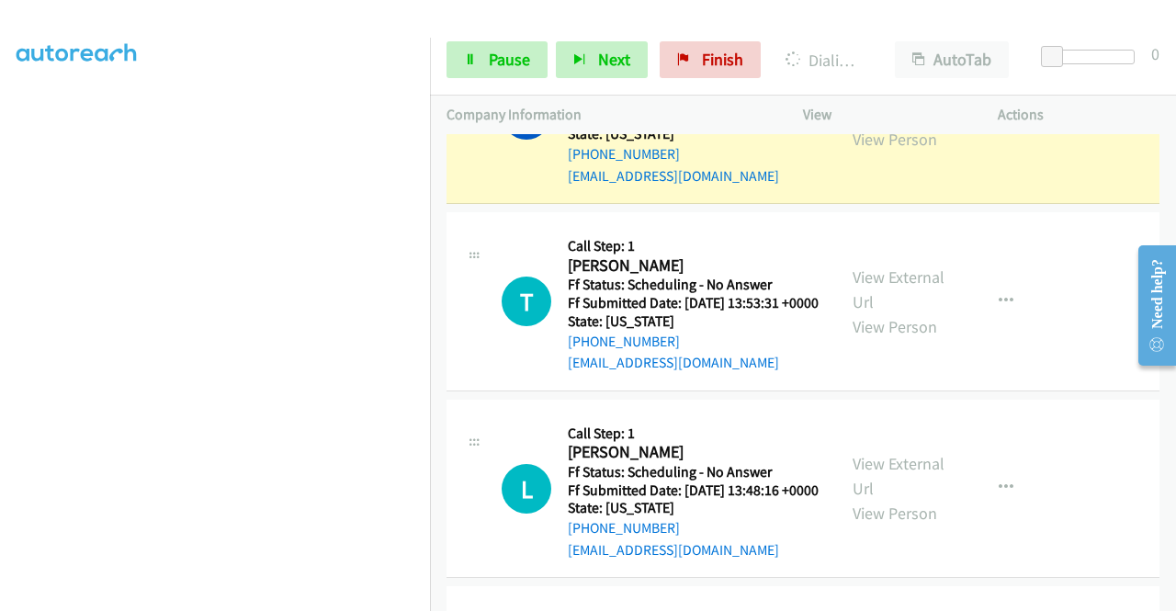
click at [871, 125] on link "View External Url" at bounding box center [898, 102] width 92 height 46
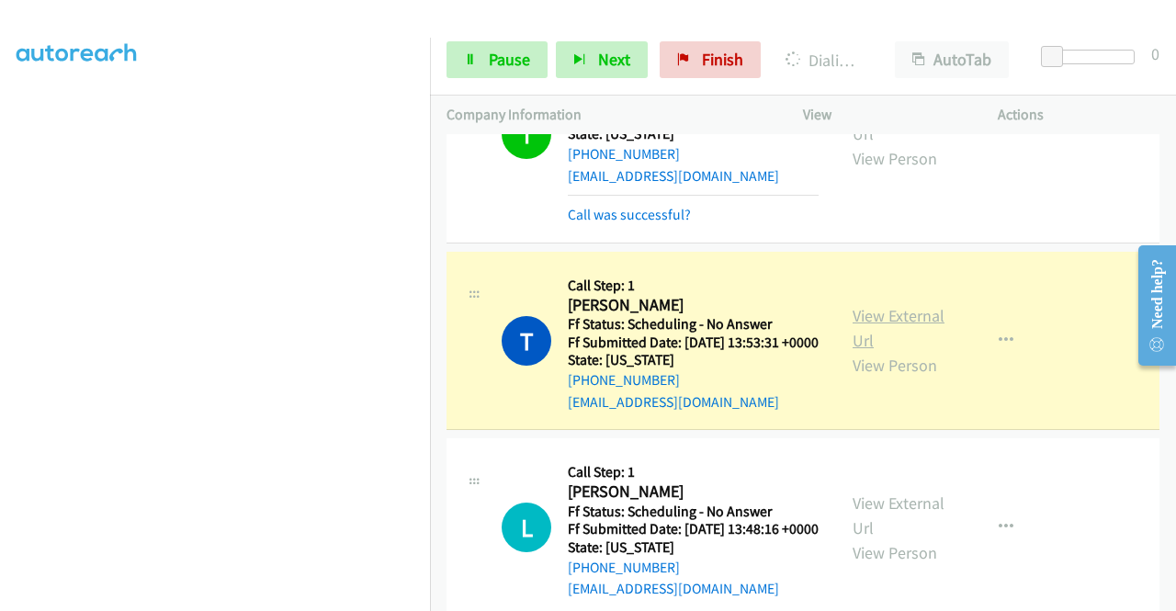
click at [862, 351] on link "View External Url" at bounding box center [898, 328] width 92 height 46
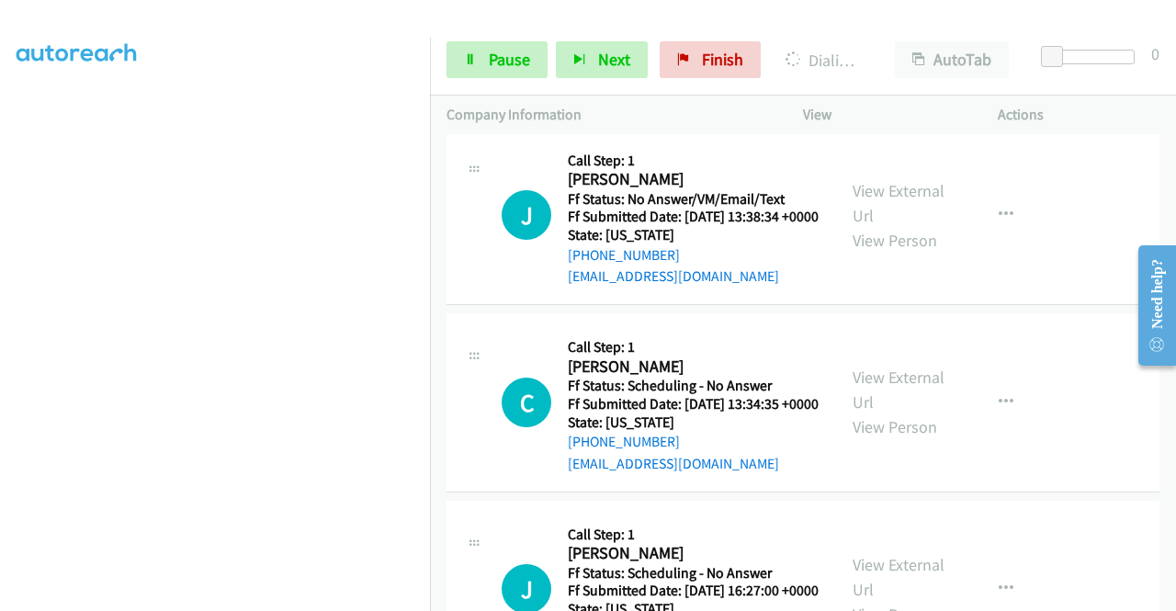
scroll to position [2890, 0]
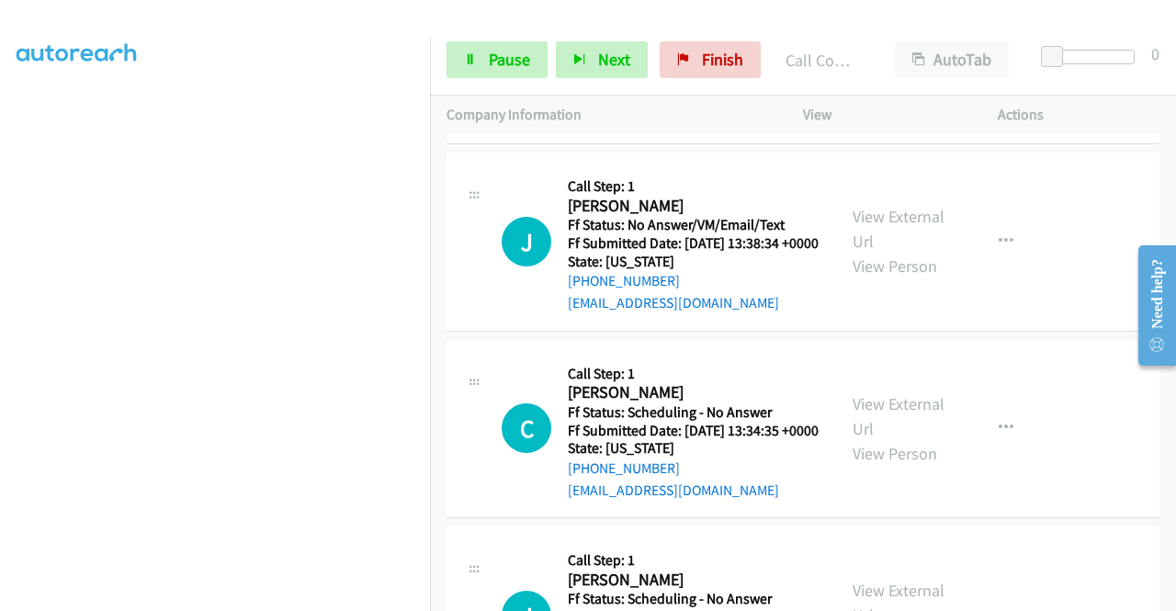
click at [864, 46] on link "View External Url" at bounding box center [898, 23] width 92 height 46
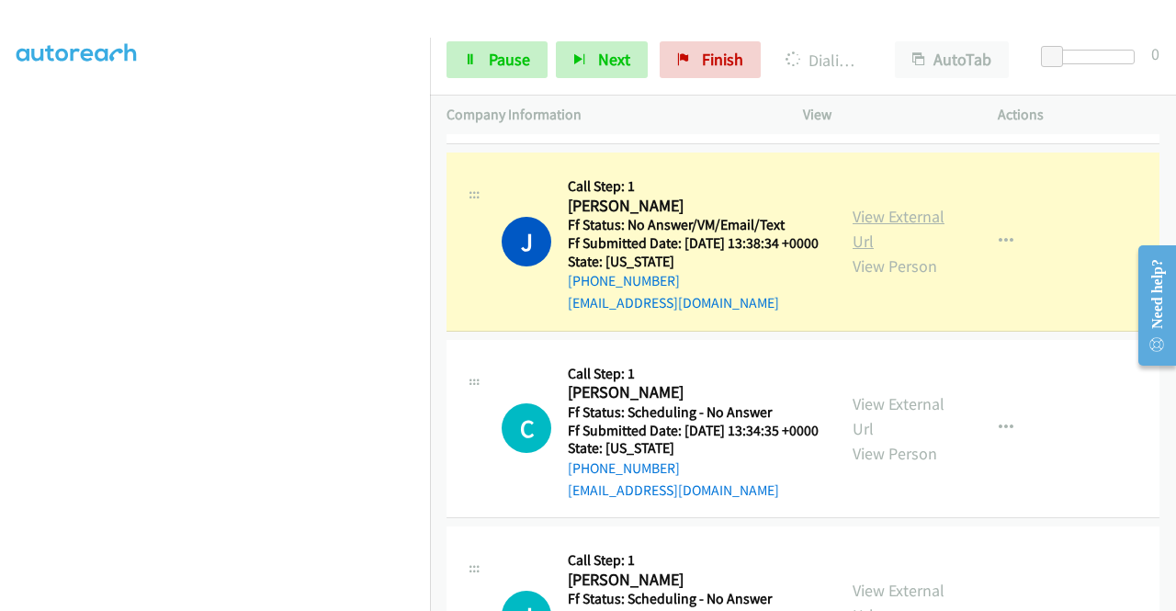
click at [870, 252] on link "View External Url" at bounding box center [898, 229] width 92 height 46
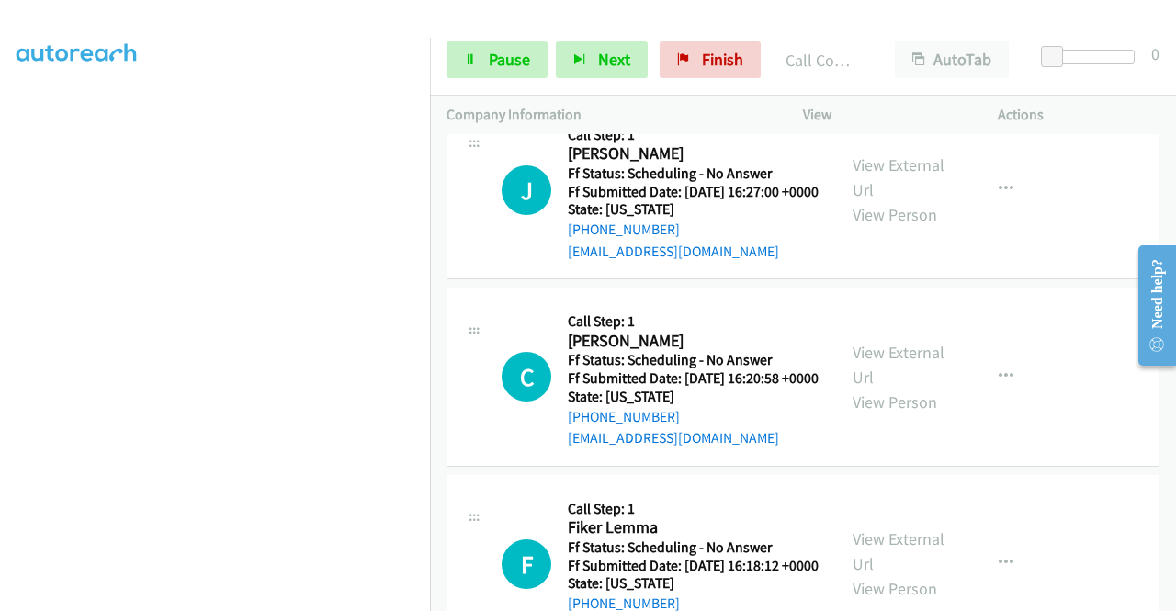
scroll to position [3391, 0]
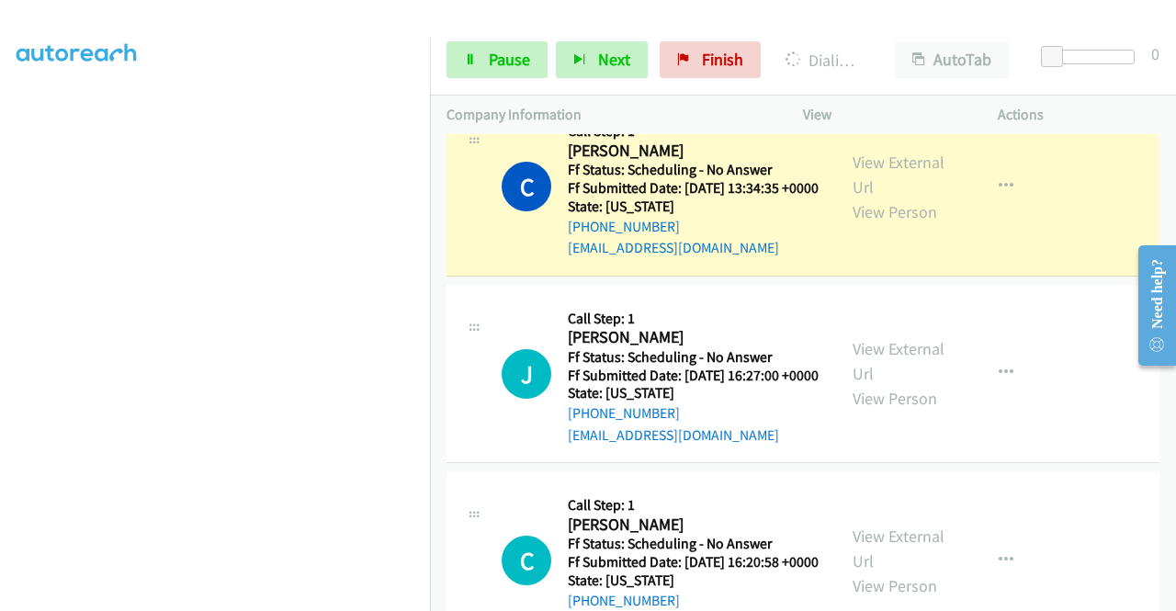
scroll to position [3281, 0]
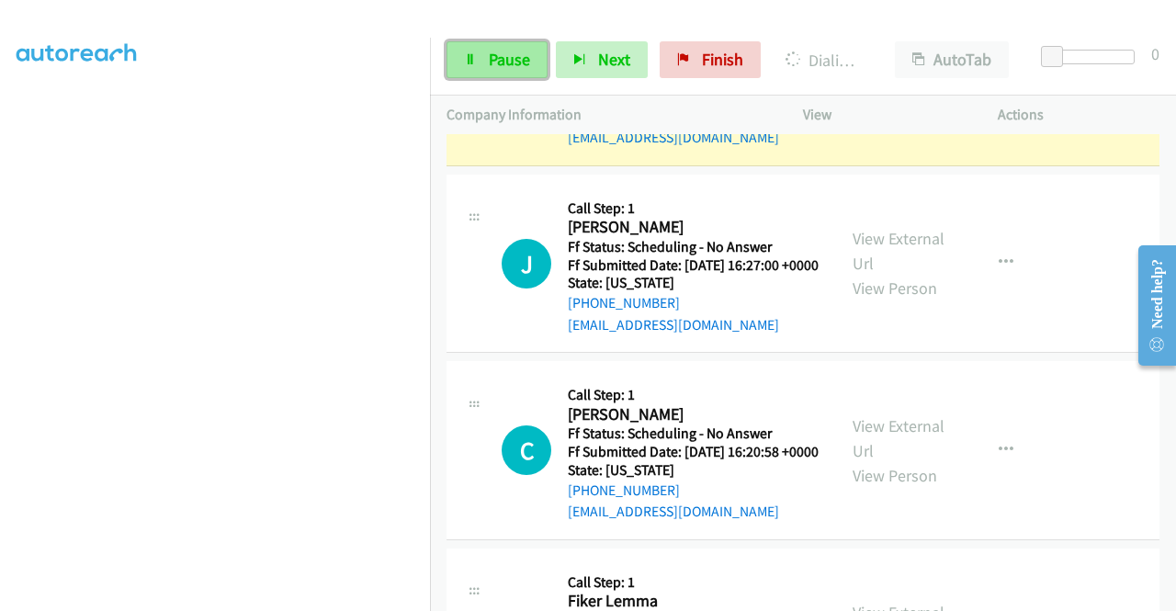
click at [513, 60] on span "Pause" at bounding box center [509, 59] width 41 height 21
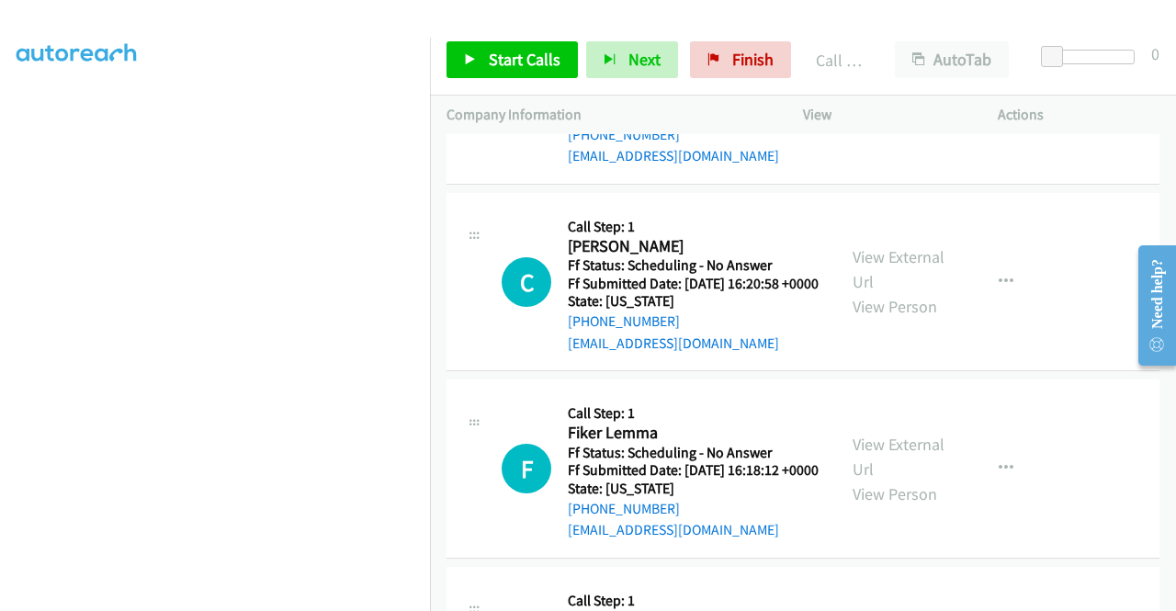
scroll to position [3562, 0]
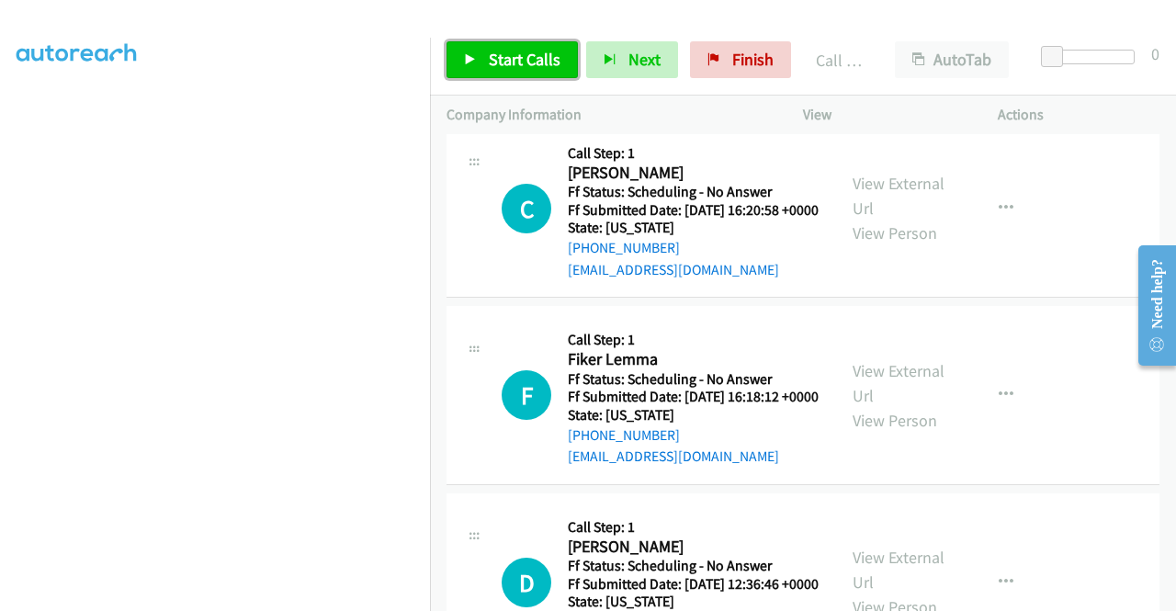
click at [516, 58] on span "Start Calls" at bounding box center [525, 59] width 72 height 21
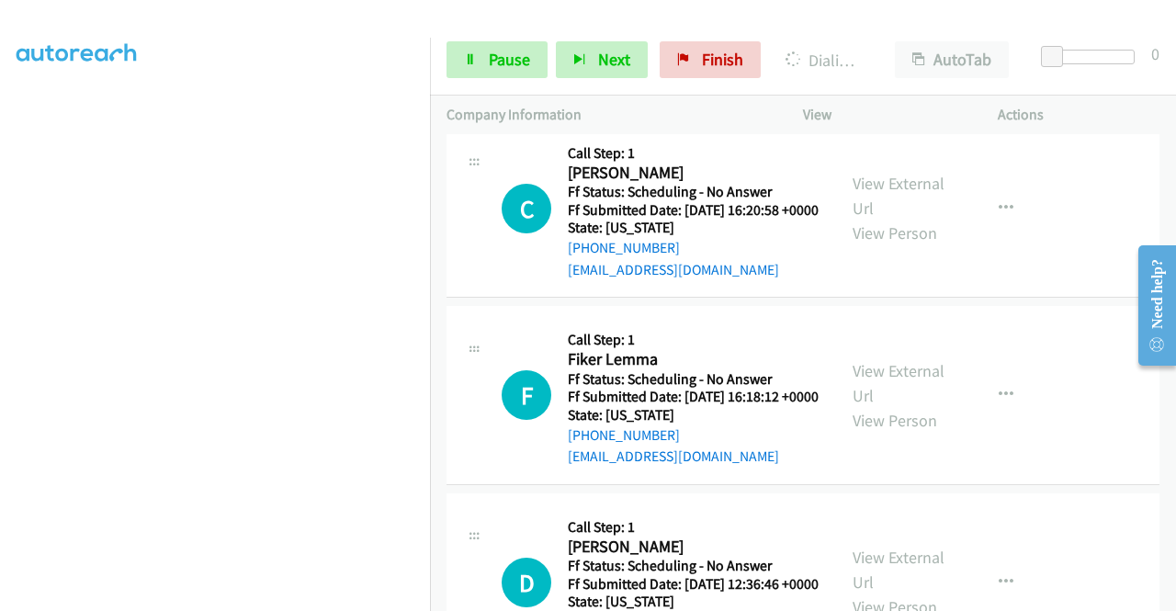
click at [871, 32] on link "View External Url" at bounding box center [898, 9] width 92 height 46
click at [544, 281] on div "C Callback Scheduled Call Step: 1 [PERSON_NAME] America/Los_Angeles Ff Status: …" at bounding box center [660, 208] width 318 height 145
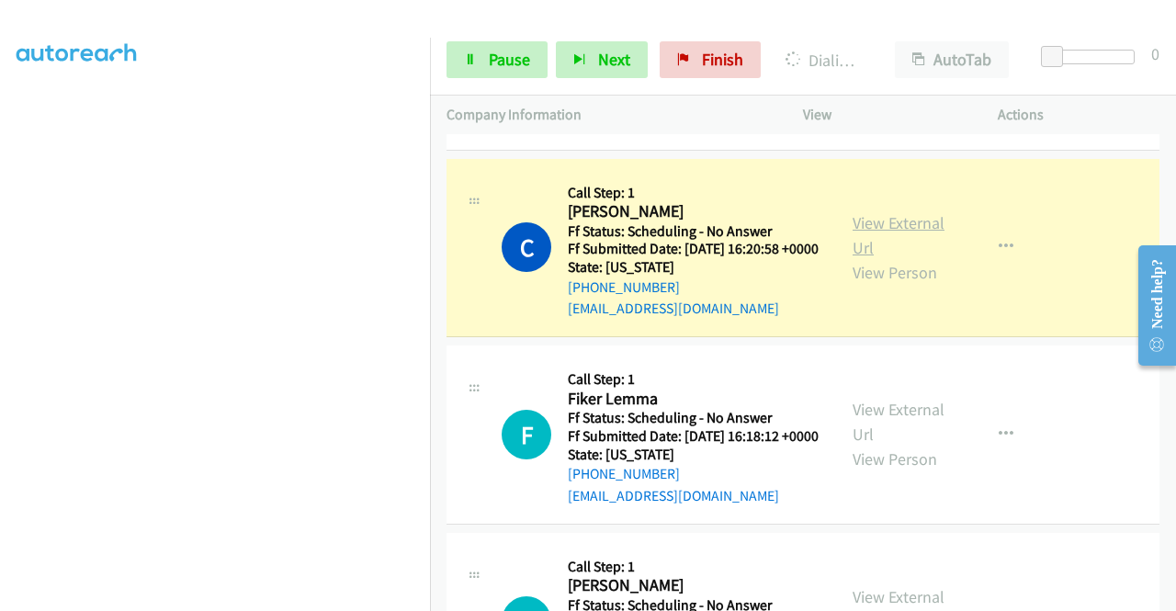
click at [885, 258] on link "View External Url" at bounding box center [898, 235] width 92 height 46
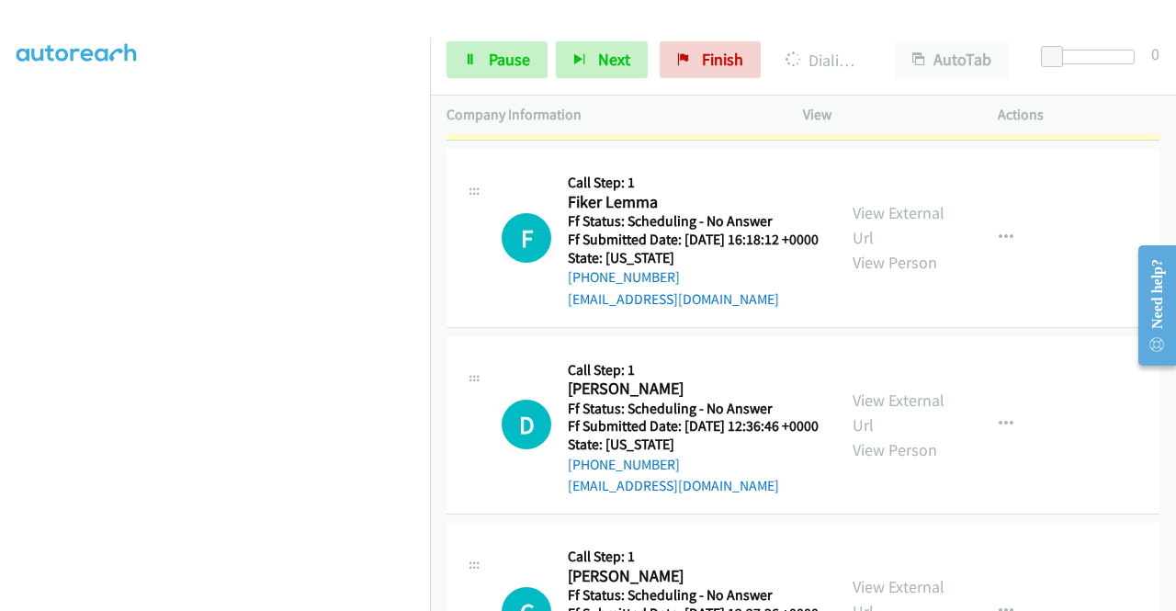
scroll to position [3832, 0]
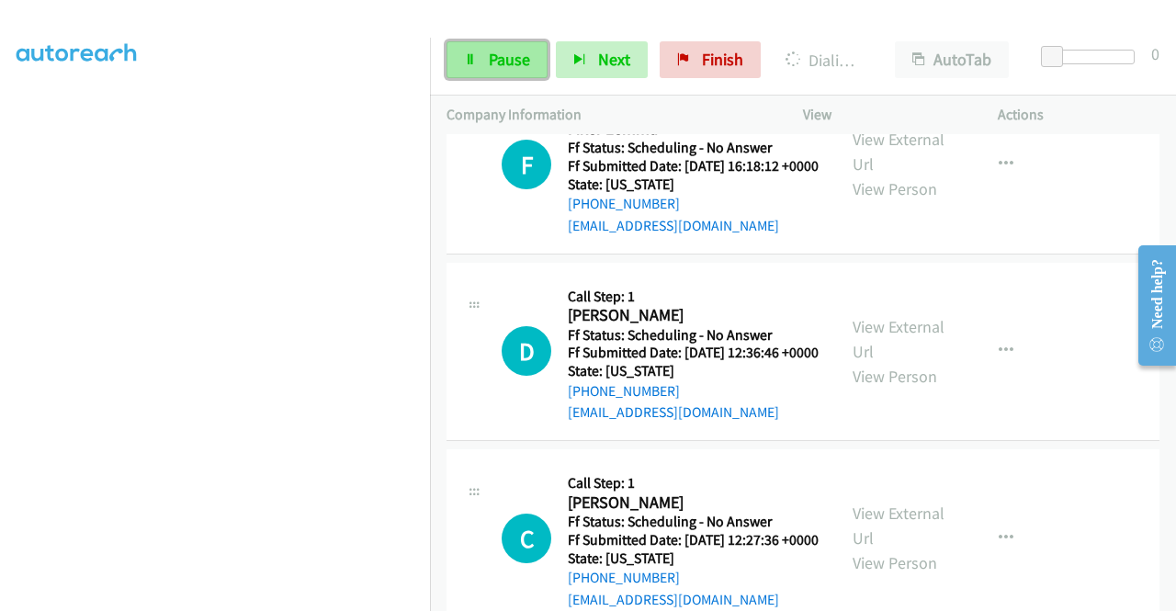
click at [468, 73] on link "Pause" at bounding box center [496, 59] width 101 height 37
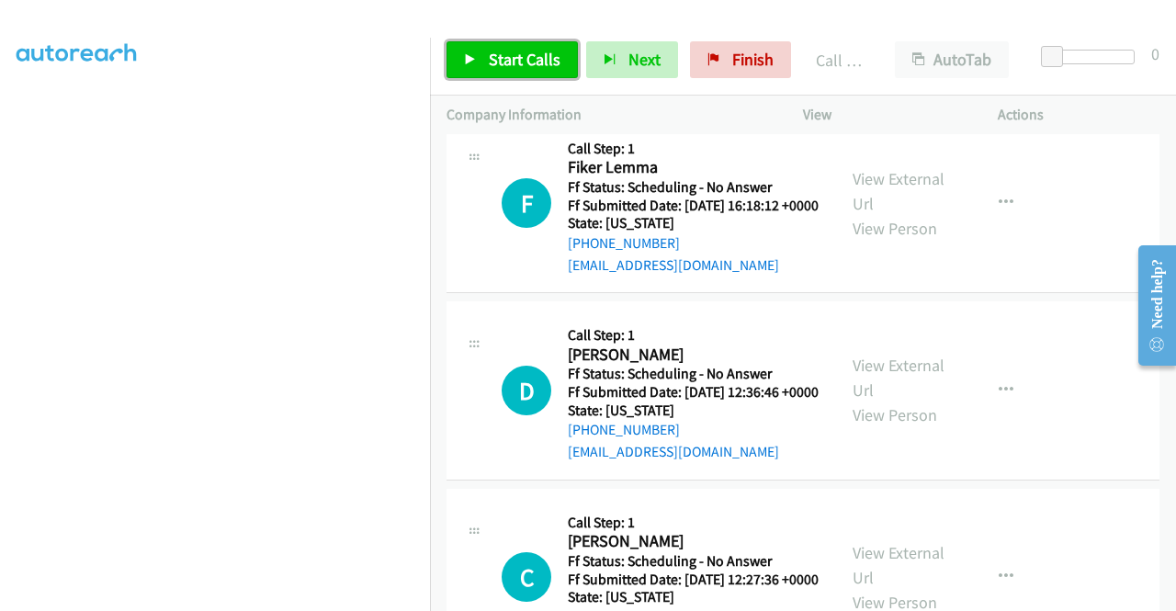
click at [487, 59] on link "Start Calls" at bounding box center [511, 59] width 131 height 37
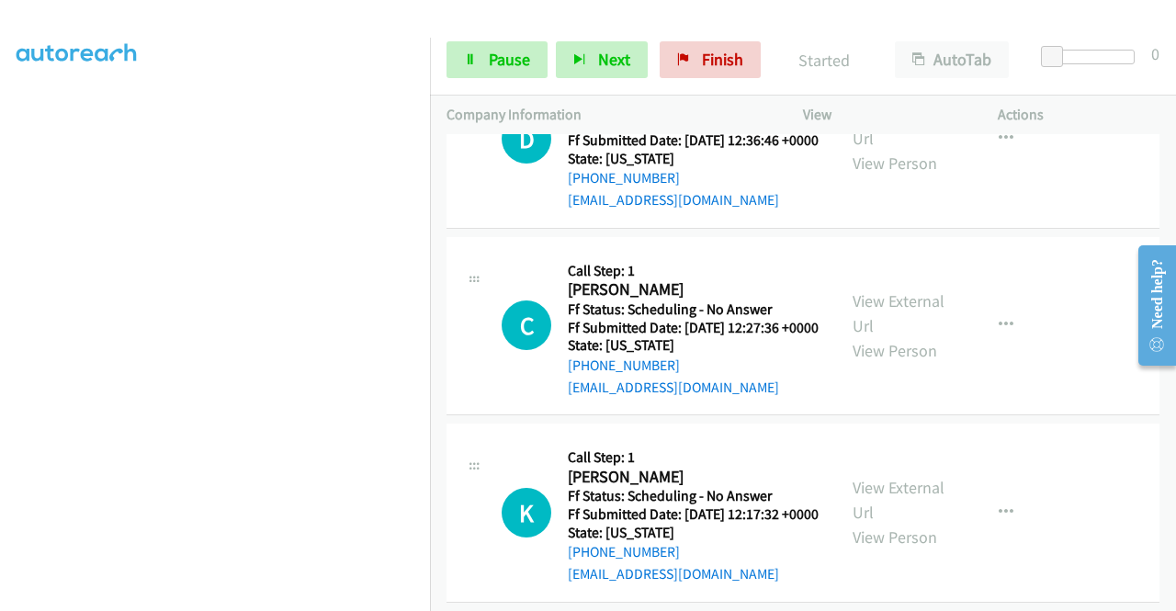
scroll to position [4101, 0]
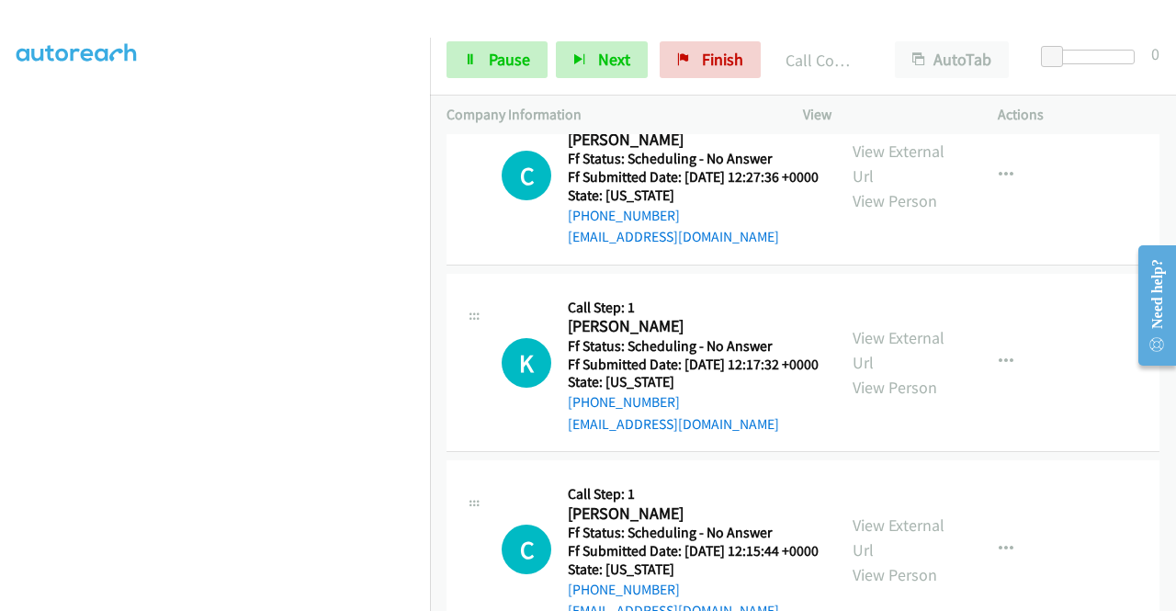
scroll to position [4310, 0]
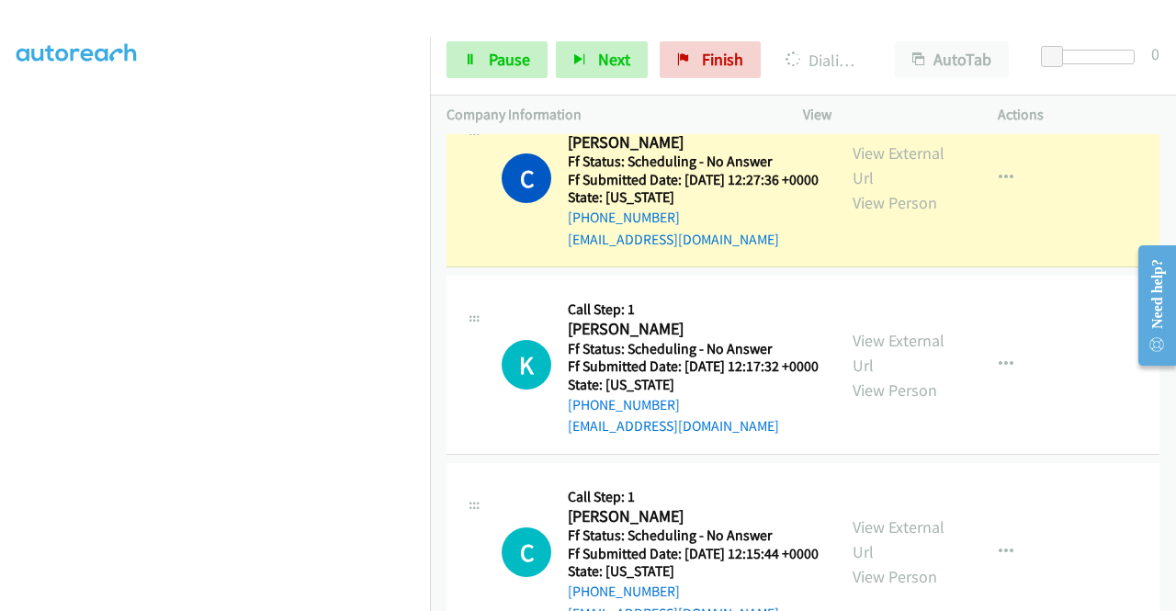
click at [862, 215] on div "View External Url View Person" at bounding box center [900, 178] width 96 height 74
click at [868, 188] on link "View External Url" at bounding box center [898, 165] width 92 height 46
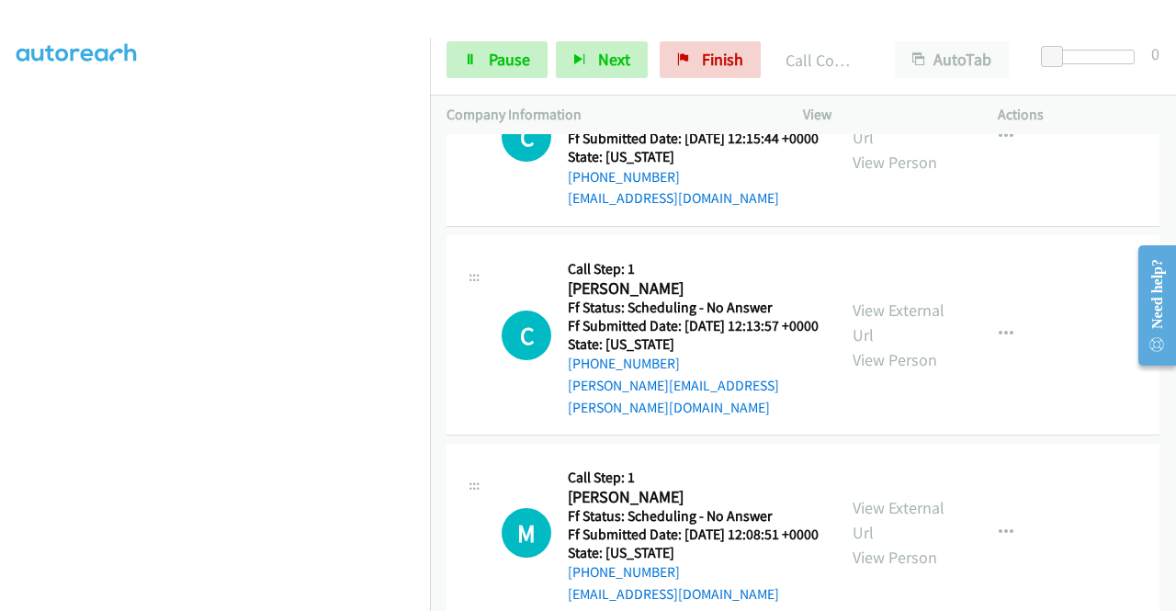
scroll to position [4799, 0]
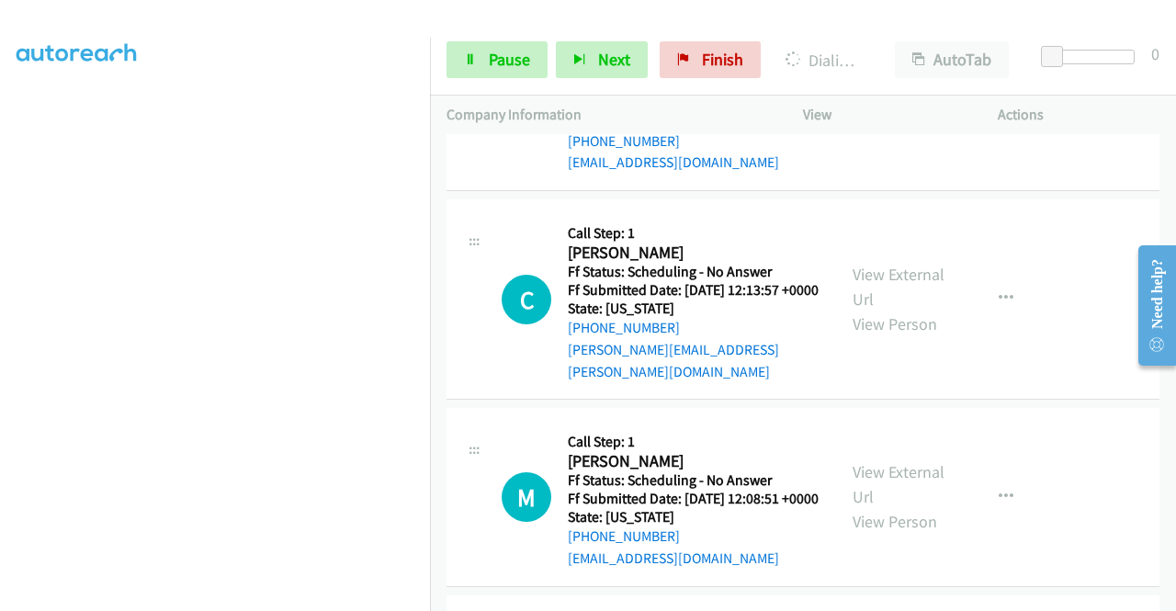
click at [496, 76] on link "Pause" at bounding box center [496, 59] width 101 height 37
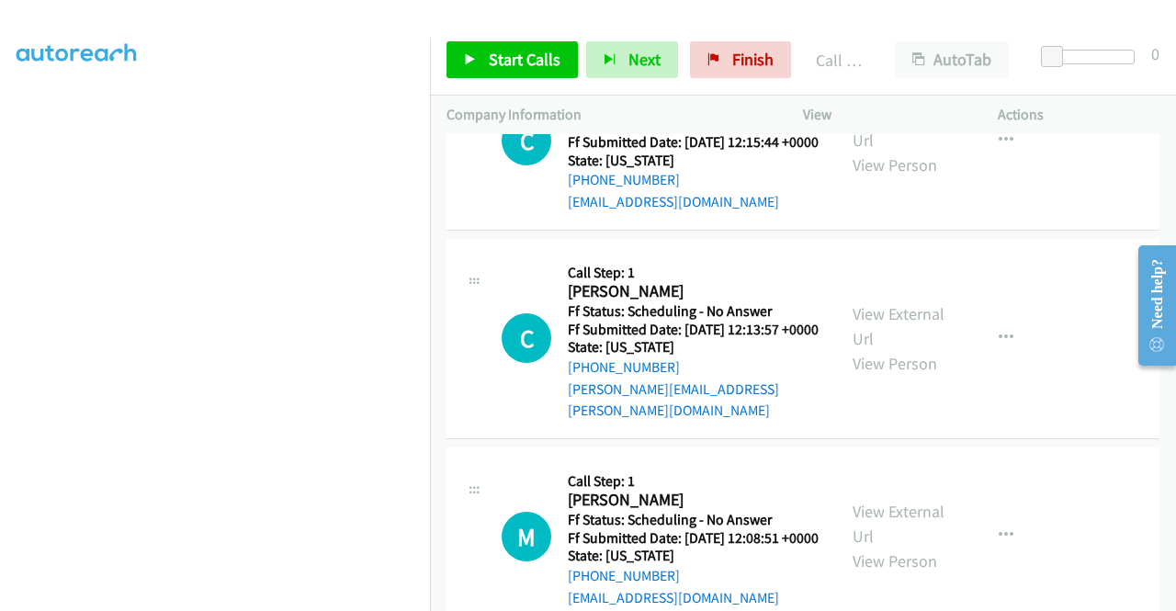
drag, startPoint x: 628, startPoint y: 340, endPoint x: 601, endPoint y: 342, distance: 27.6
click at [601, 24] on link "Call was successful?" at bounding box center [629, 14] width 123 height 17
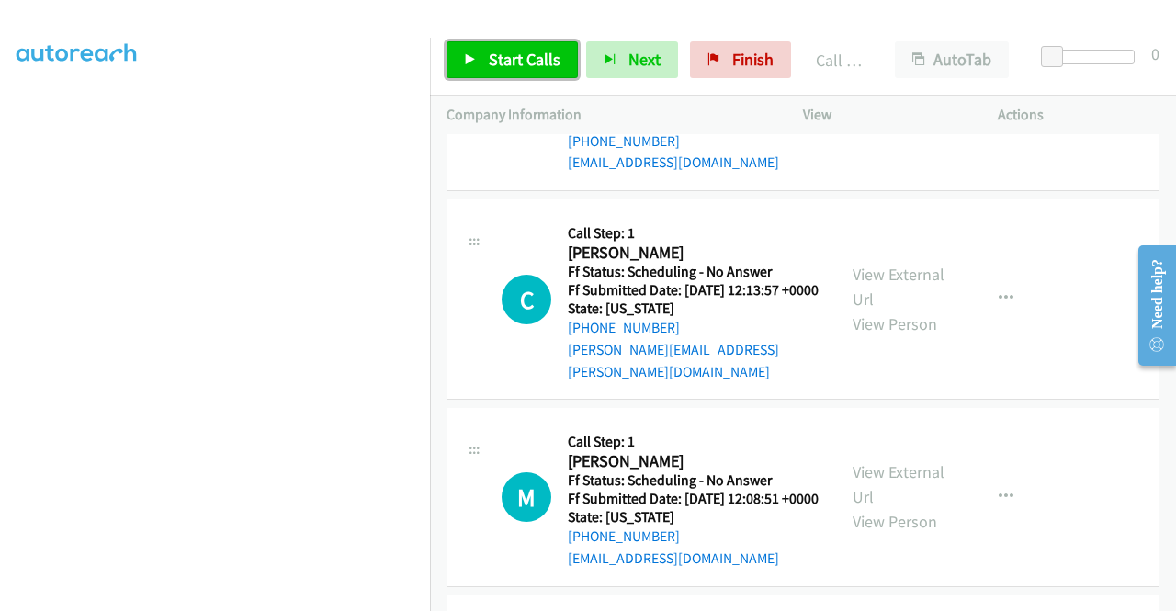
click at [520, 69] on span "Start Calls" at bounding box center [525, 59] width 72 height 21
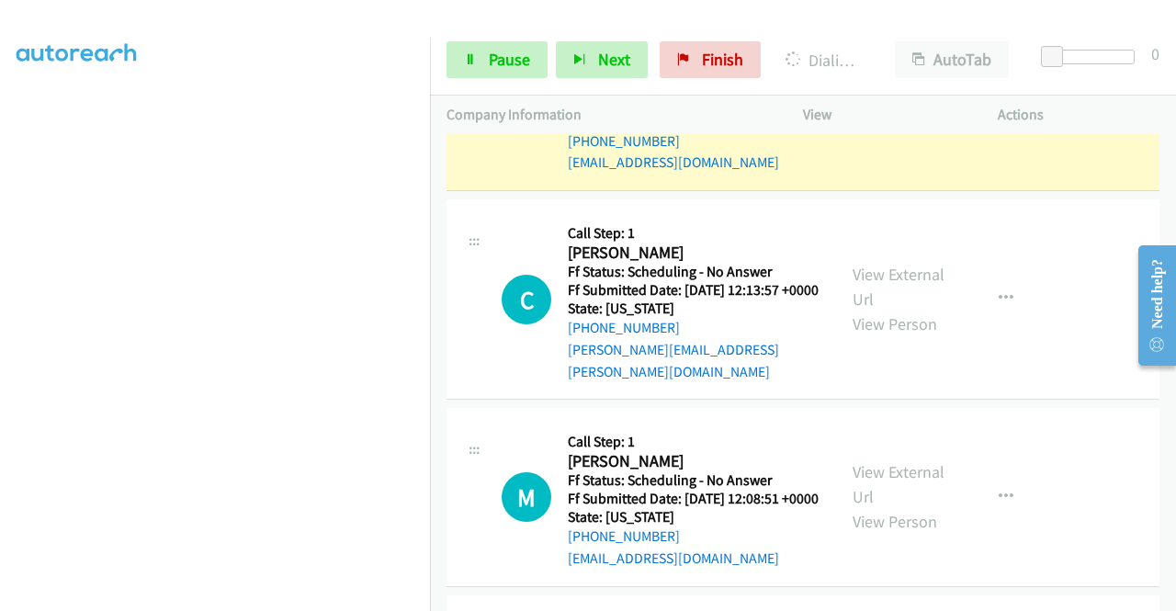
click at [863, 112] on link "View External Url" at bounding box center [898, 89] width 92 height 46
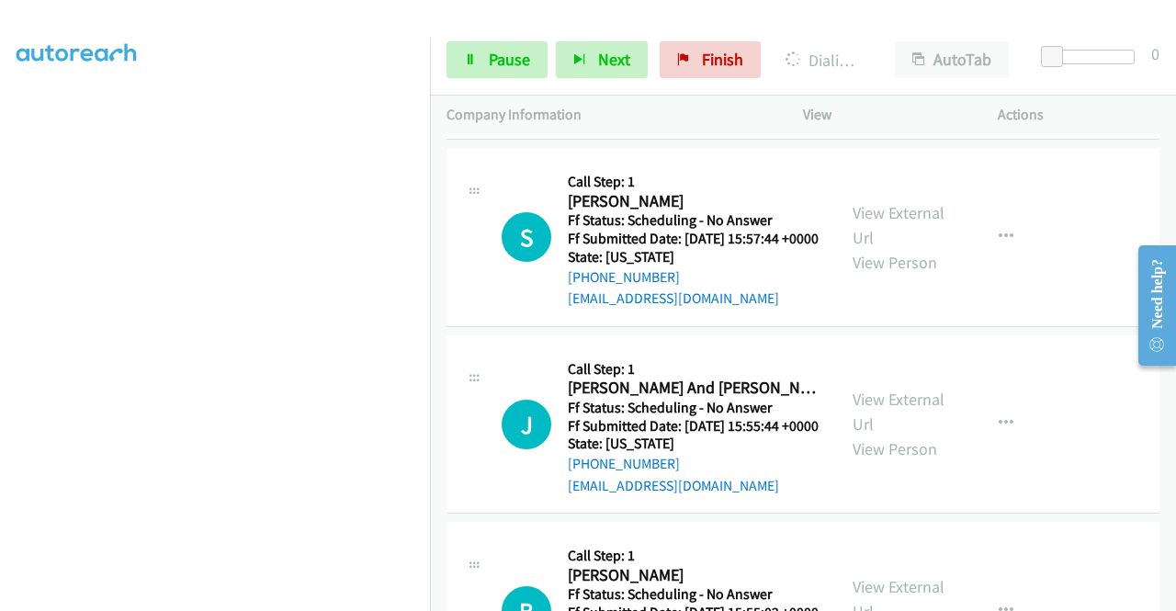
scroll to position [5296, 0]
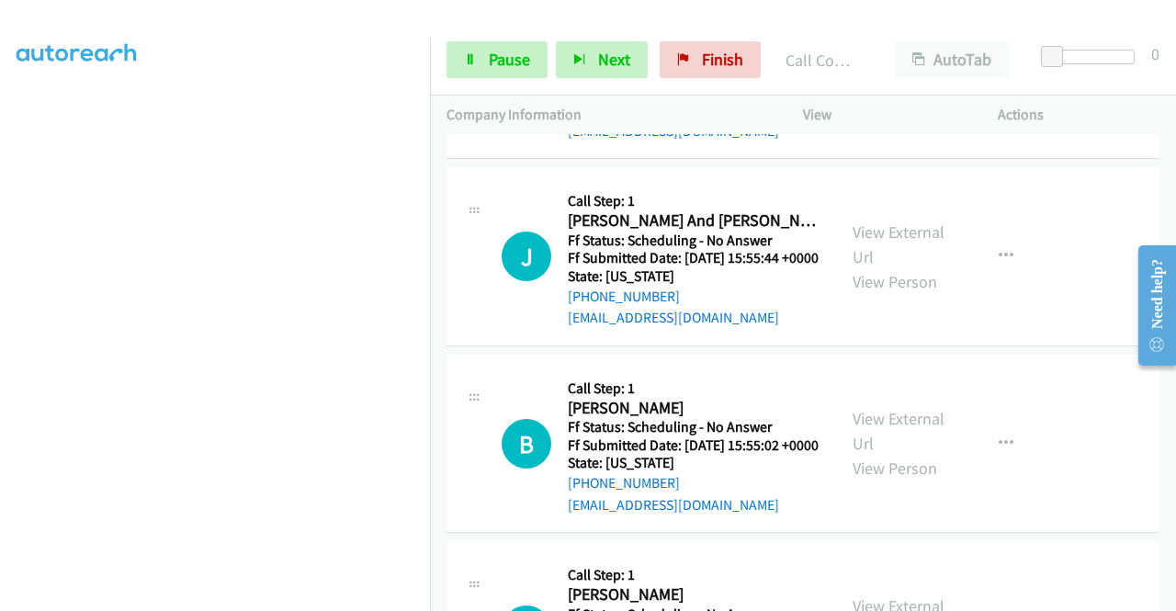
scroll to position [5504, 0]
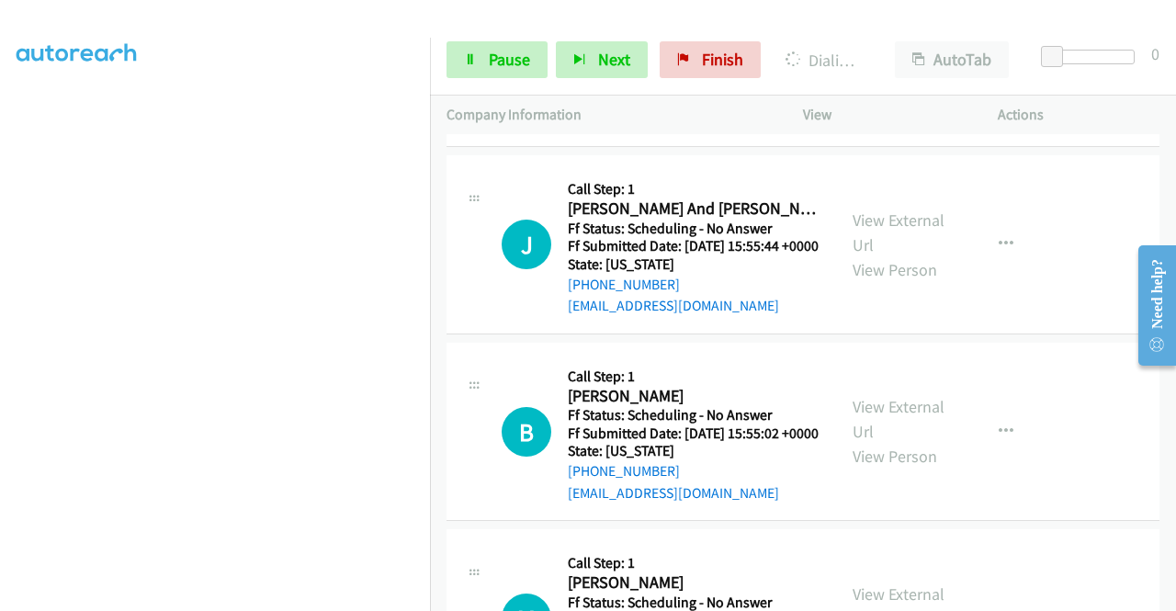
click at [503, 59] on span "Pause" at bounding box center [509, 59] width 41 height 21
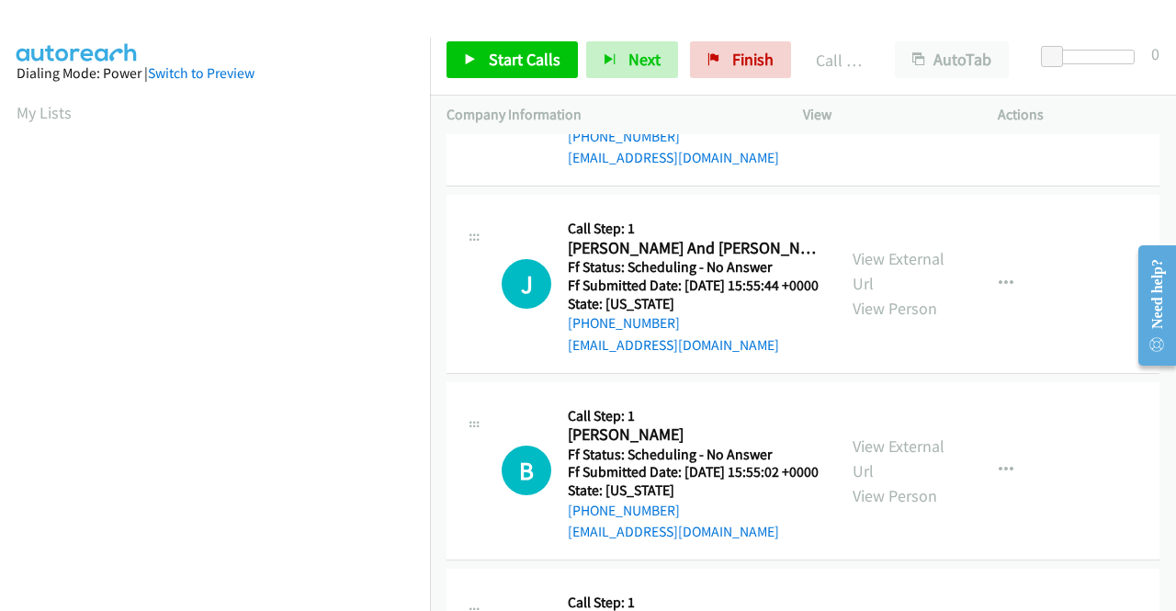
scroll to position [419, 0]
click at [726, 78] on div "Start Calls Pause Next Finish Call Completed AutoTab AutoTab 0" at bounding box center [803, 60] width 746 height 71
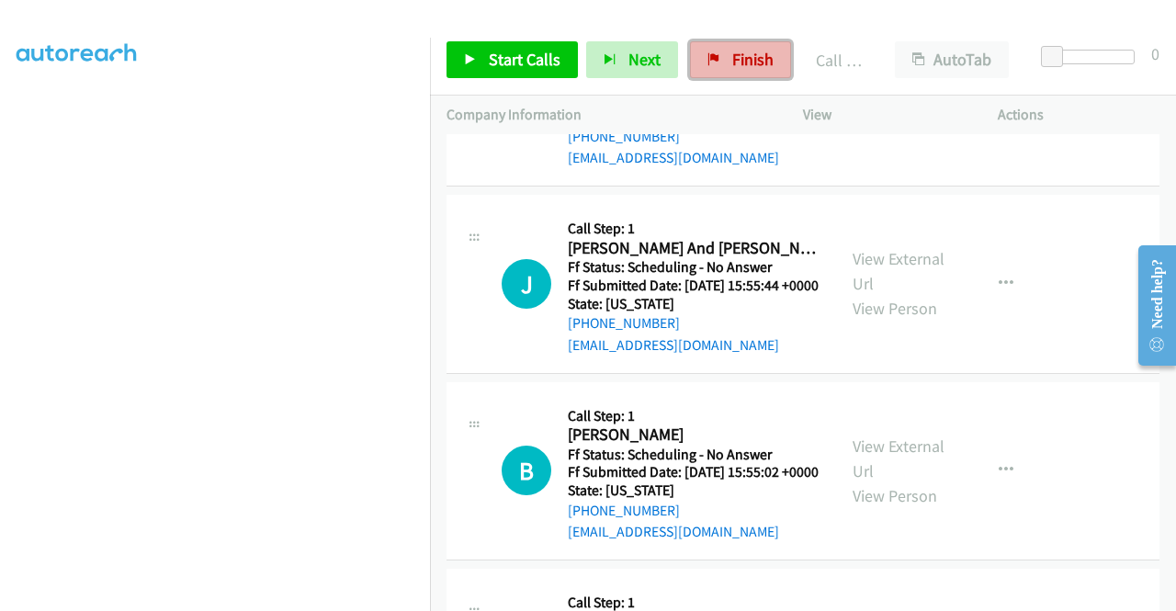
click at [726, 71] on link "Finish" at bounding box center [740, 59] width 101 height 37
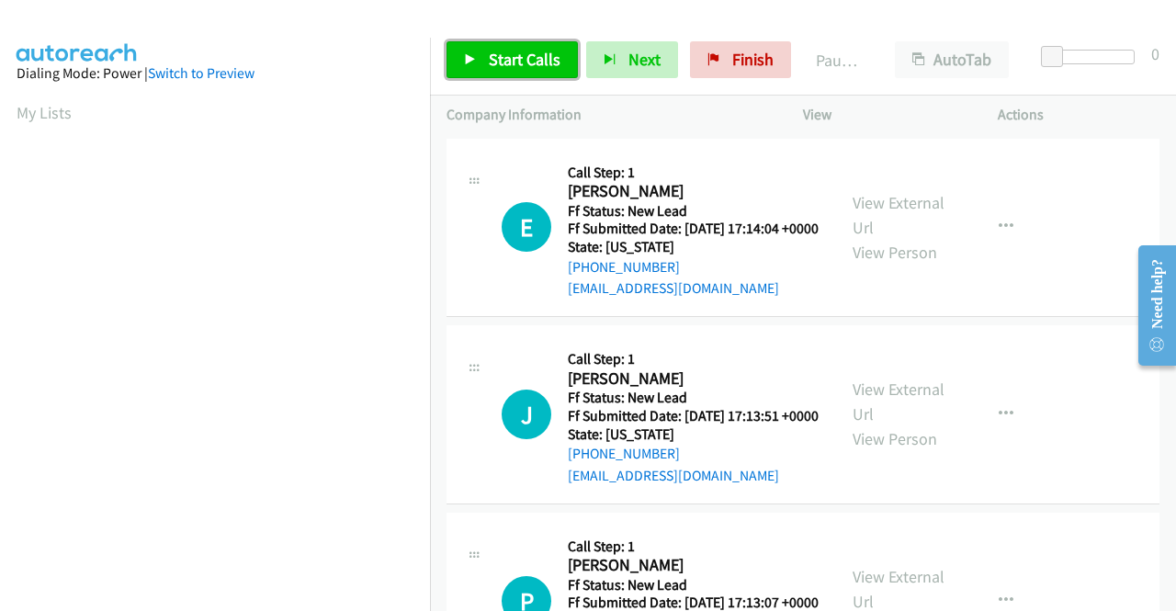
click at [483, 65] on link "Start Calls" at bounding box center [511, 59] width 131 height 37
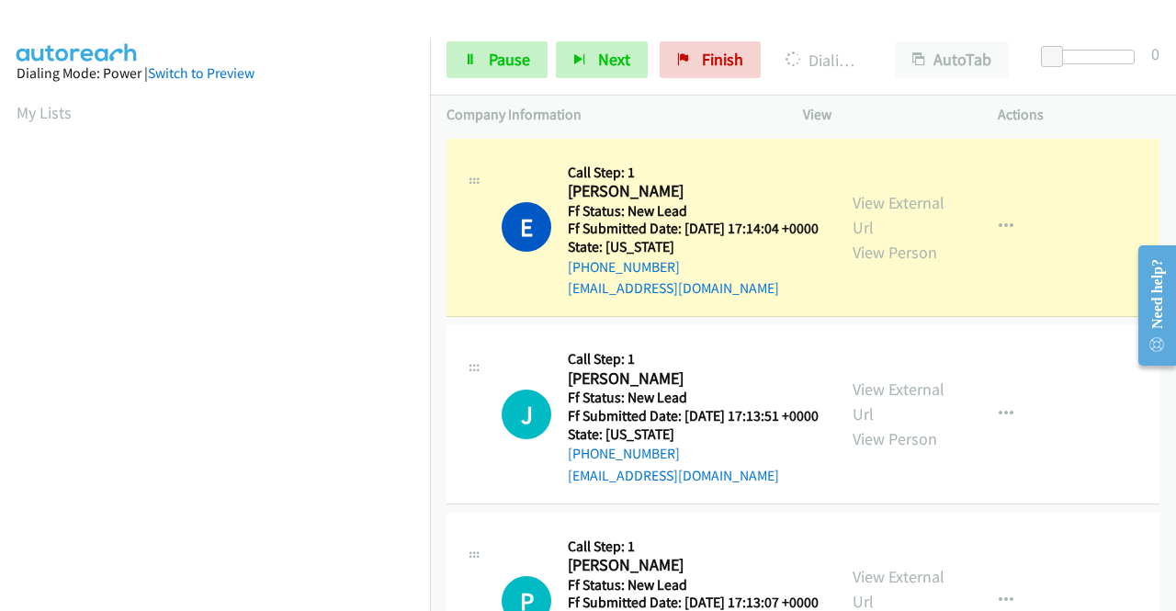
click at [874, 197] on div "View External Url View Person View External Url Email Schedule/Manage Callback …" at bounding box center [941, 227] width 211 height 145
click at [871, 204] on link "View External Url" at bounding box center [898, 215] width 92 height 46
click at [0, 304] on aside "Dialing Mode: Power | Switch to Preview My Lists" at bounding box center [215, 546] width 430 height 1017
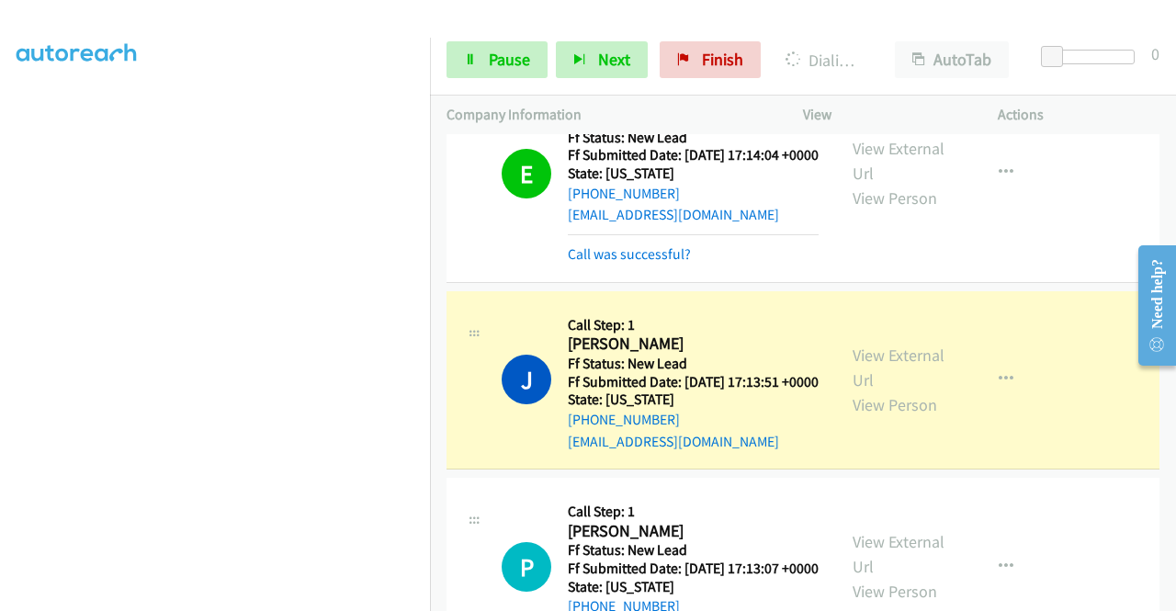
scroll to position [93, 0]
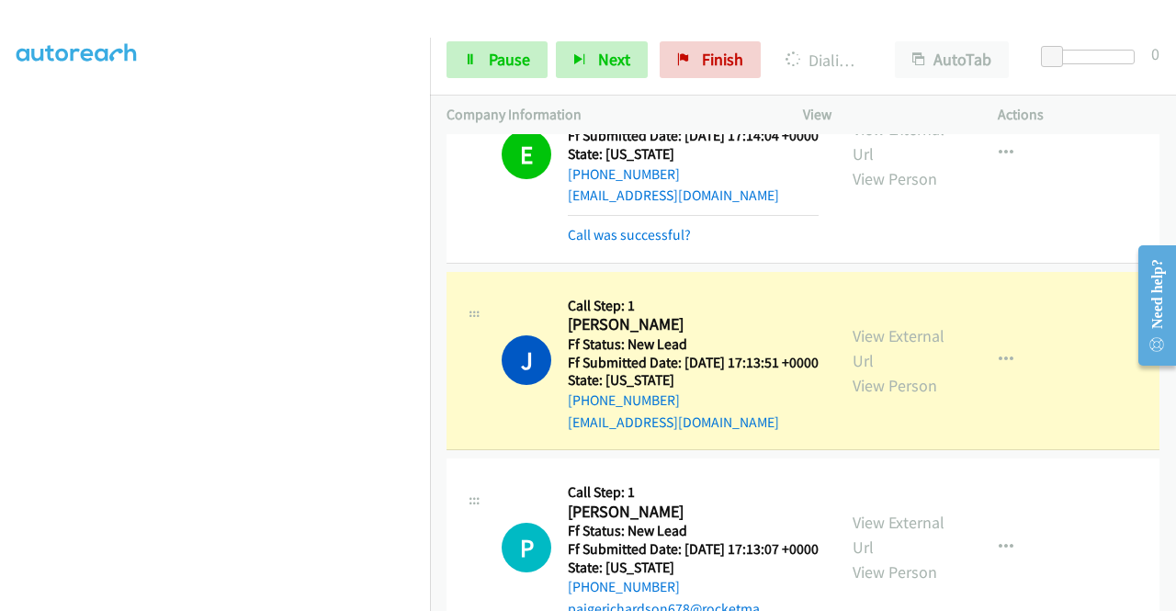
click at [870, 386] on div "View External Url View Person" at bounding box center [900, 360] width 96 height 74
click at [863, 366] on link "View External Url" at bounding box center [898, 348] width 92 height 46
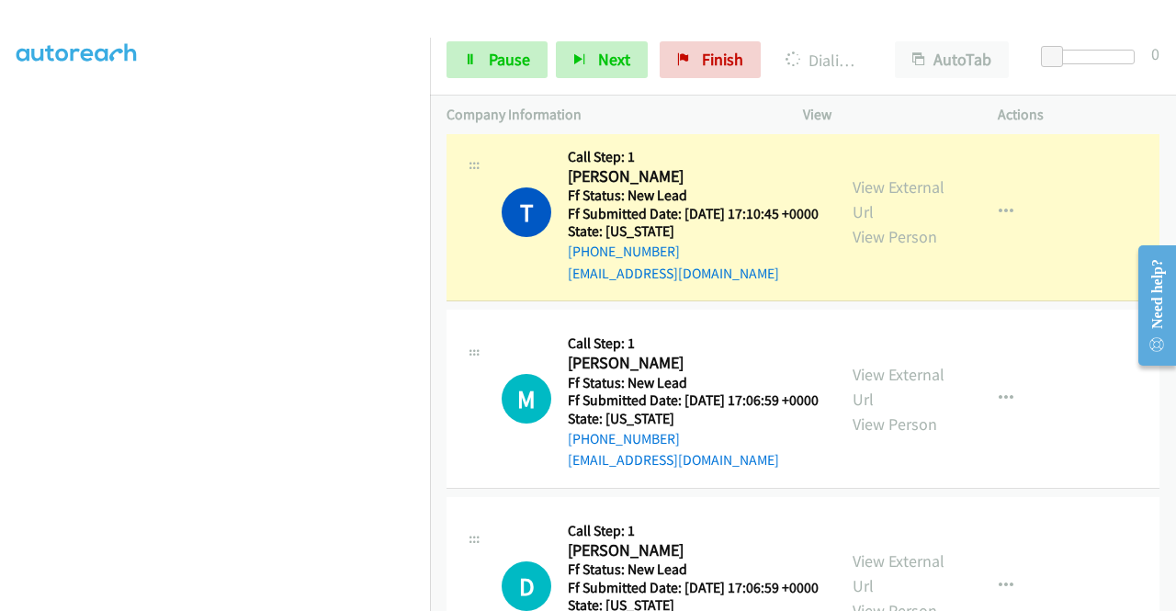
scroll to position [755, 0]
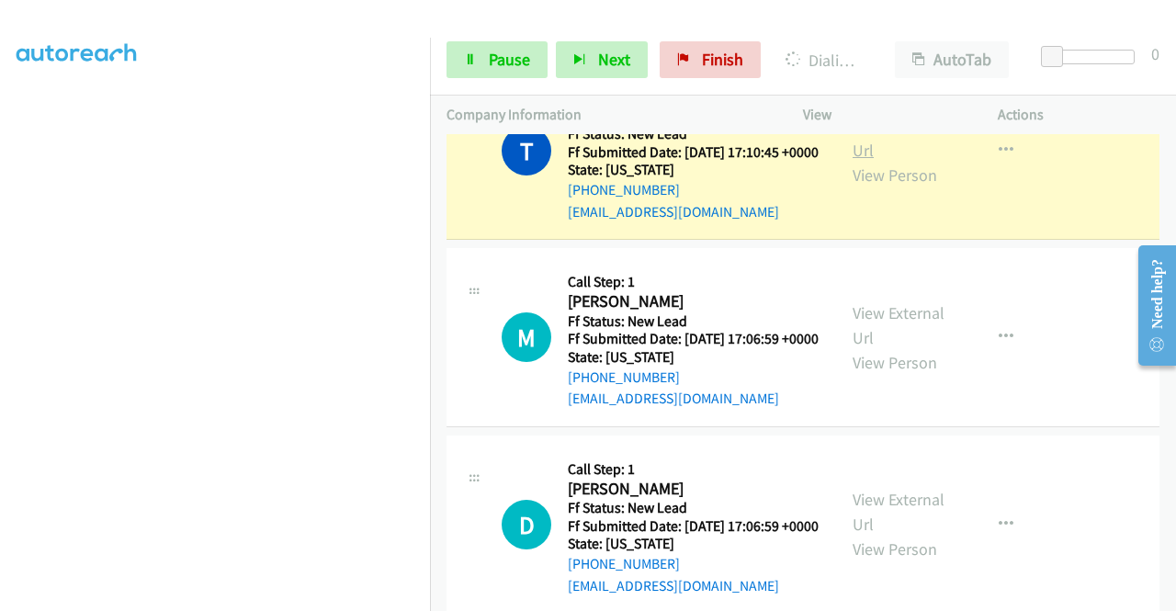
click at [888, 161] on link "View External Url" at bounding box center [898, 138] width 92 height 46
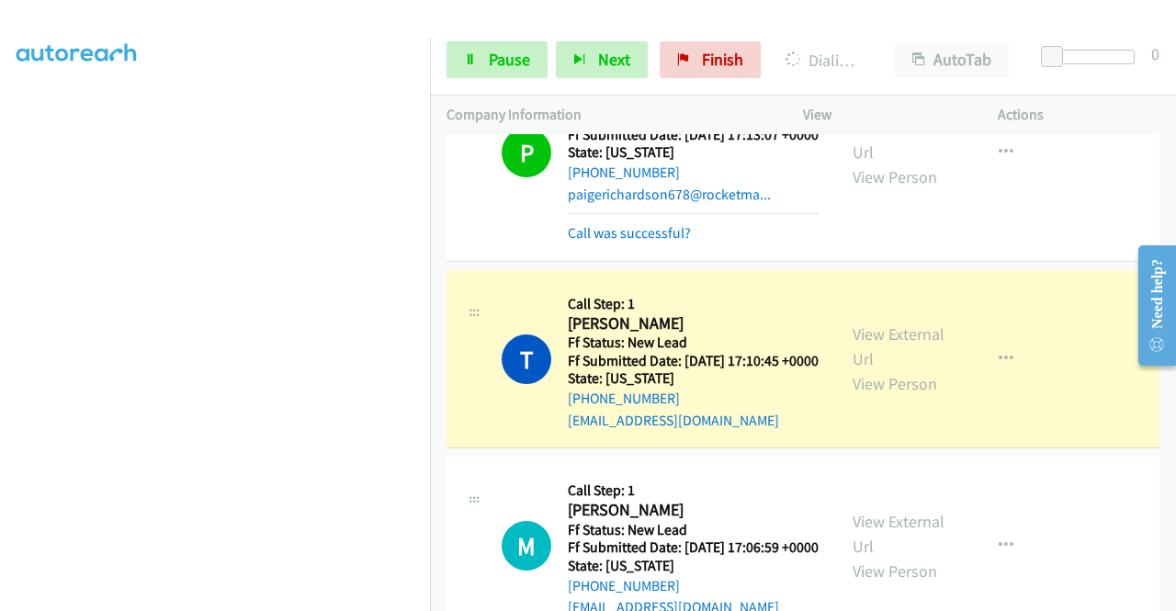
scroll to position [461, 0]
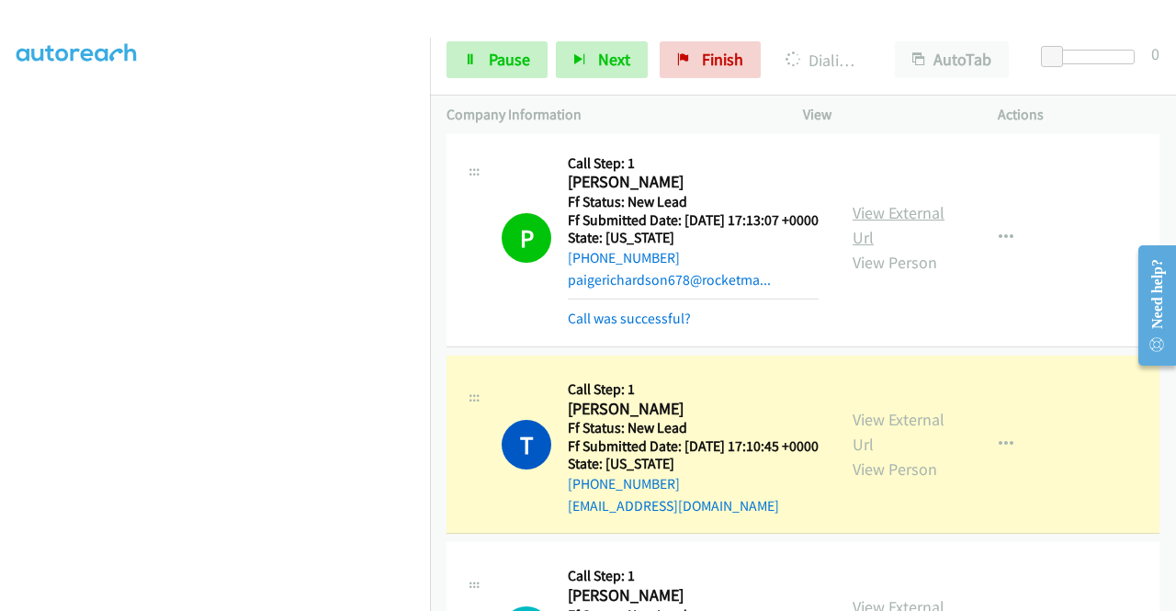
click at [920, 248] on link "View External Url" at bounding box center [898, 225] width 92 height 46
click at [479, 52] on link "Pause" at bounding box center [496, 59] width 101 height 37
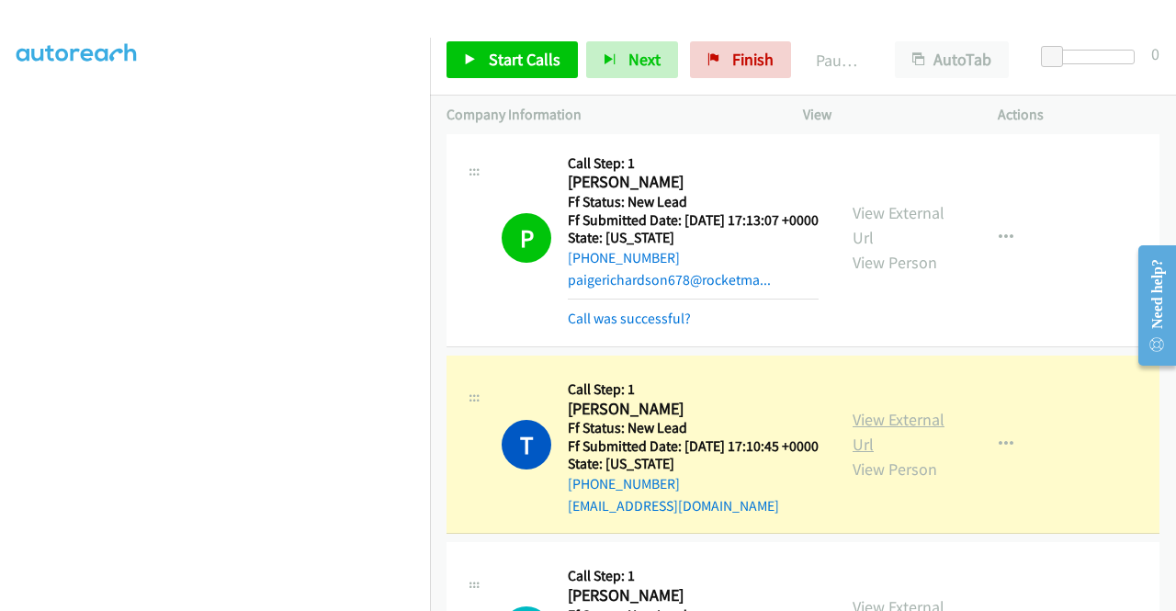
click at [876, 455] on link "View External Url" at bounding box center [898, 432] width 92 height 46
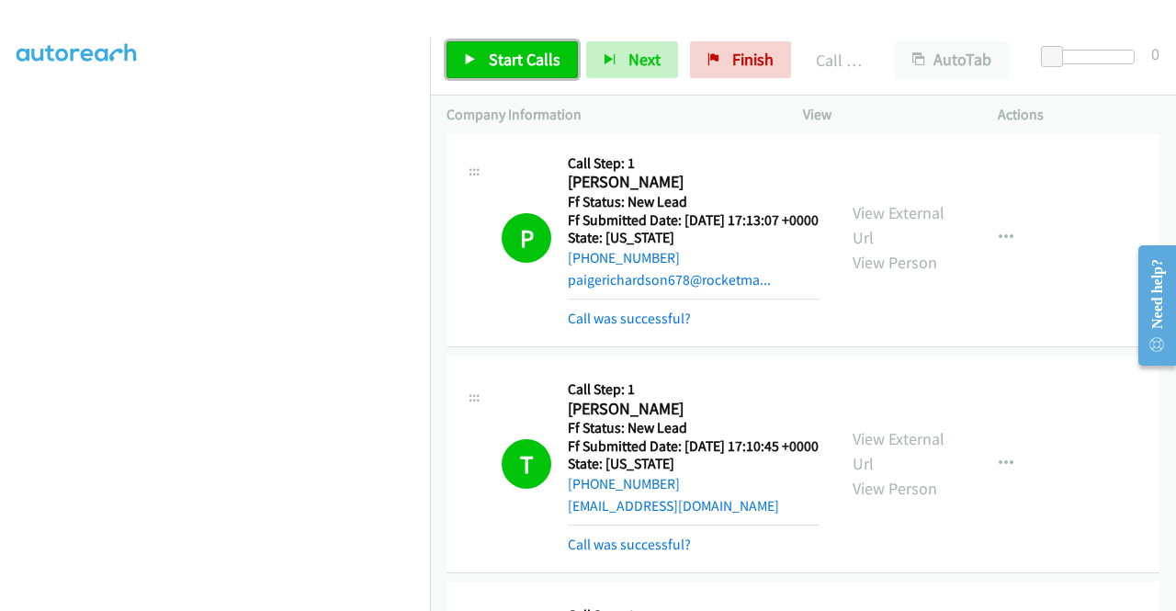
click at [526, 61] on span "Start Calls" at bounding box center [525, 59] width 72 height 21
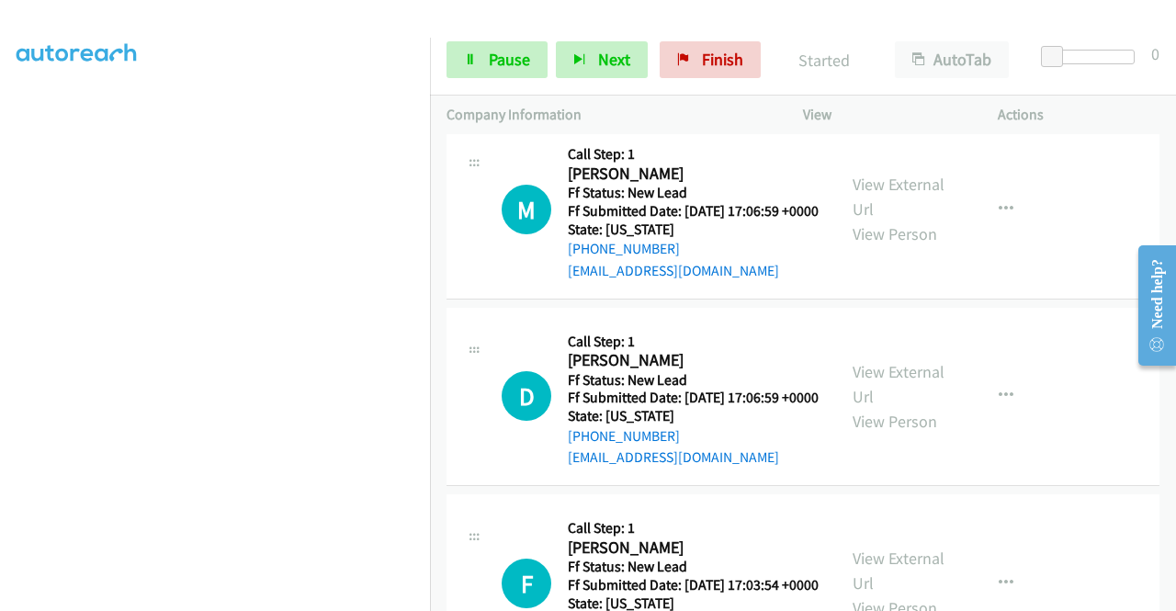
scroll to position [935, 0]
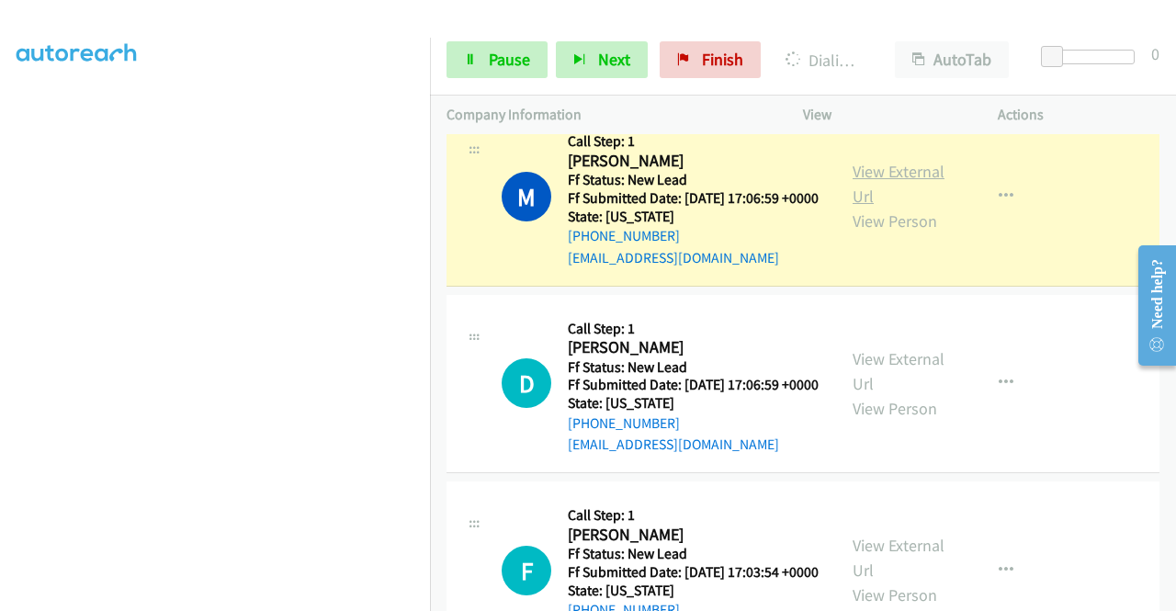
click at [883, 207] on link "View External Url" at bounding box center [898, 184] width 92 height 46
click at [0, 256] on aside "Dialing Mode: Power | Switch to Preview My Lists" at bounding box center [215, 140] width 430 height 1017
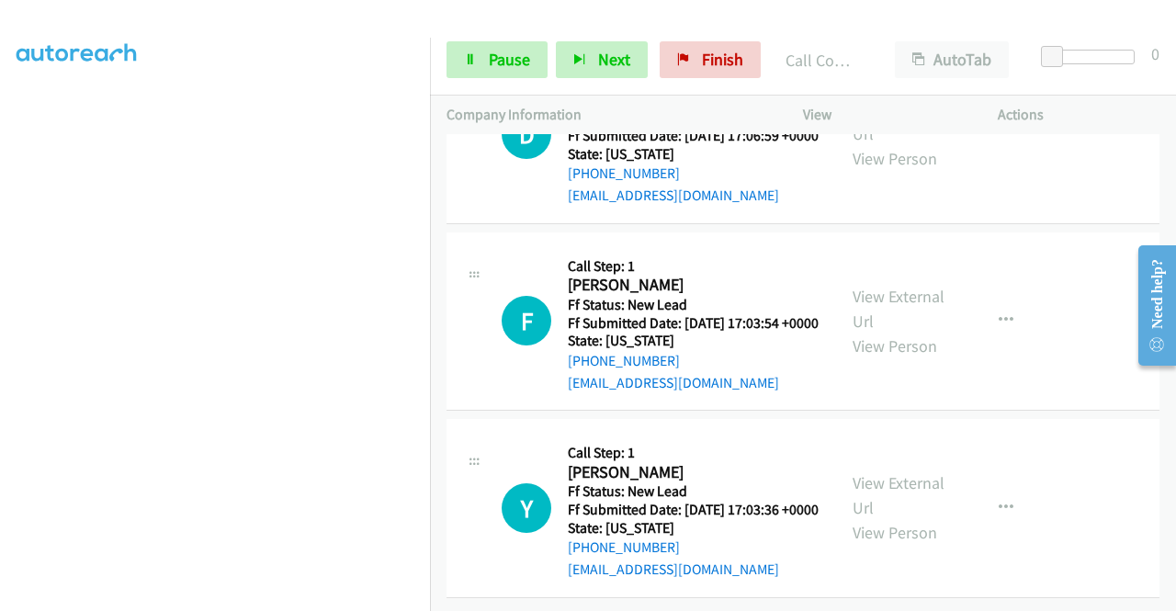
scroll to position [1241, 0]
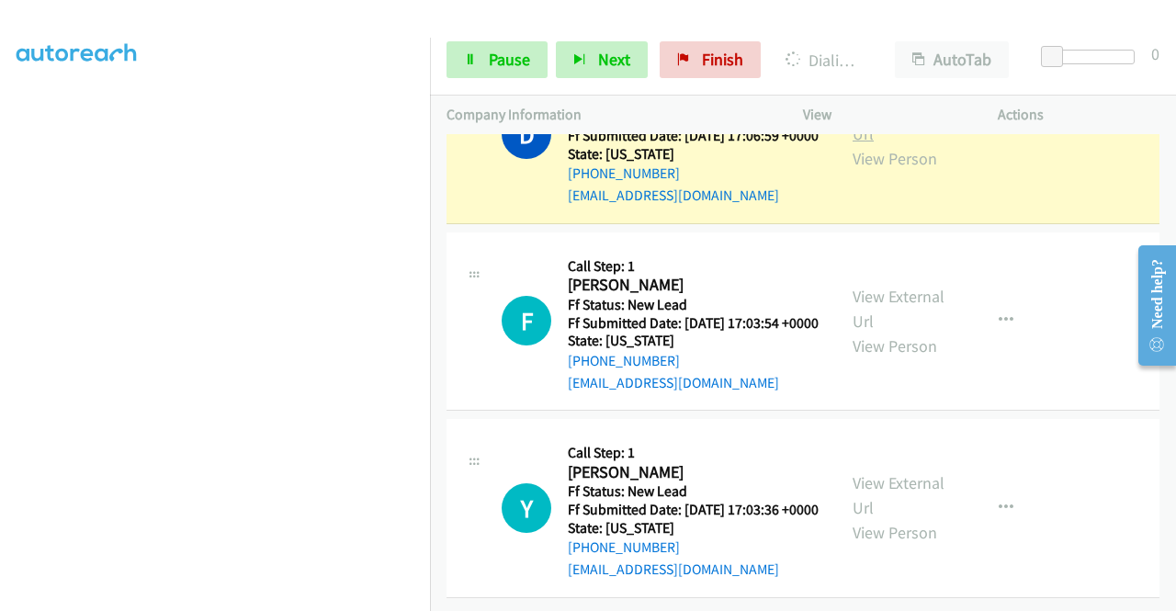
click at [894, 144] on link "View External Url" at bounding box center [898, 121] width 92 height 46
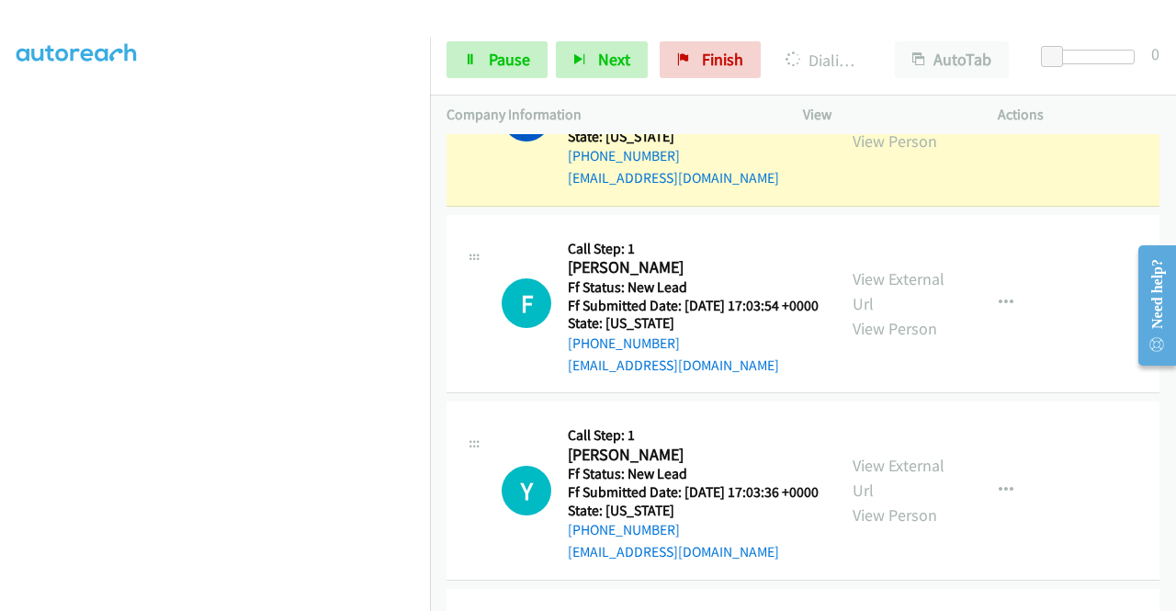
click at [464, 87] on div "Start Calls Pause Next Finish Dialing Danielle Roberson AutoTab AutoTab 0" at bounding box center [803, 60] width 746 height 71
click at [485, 63] on link "Pause" at bounding box center [496, 59] width 101 height 37
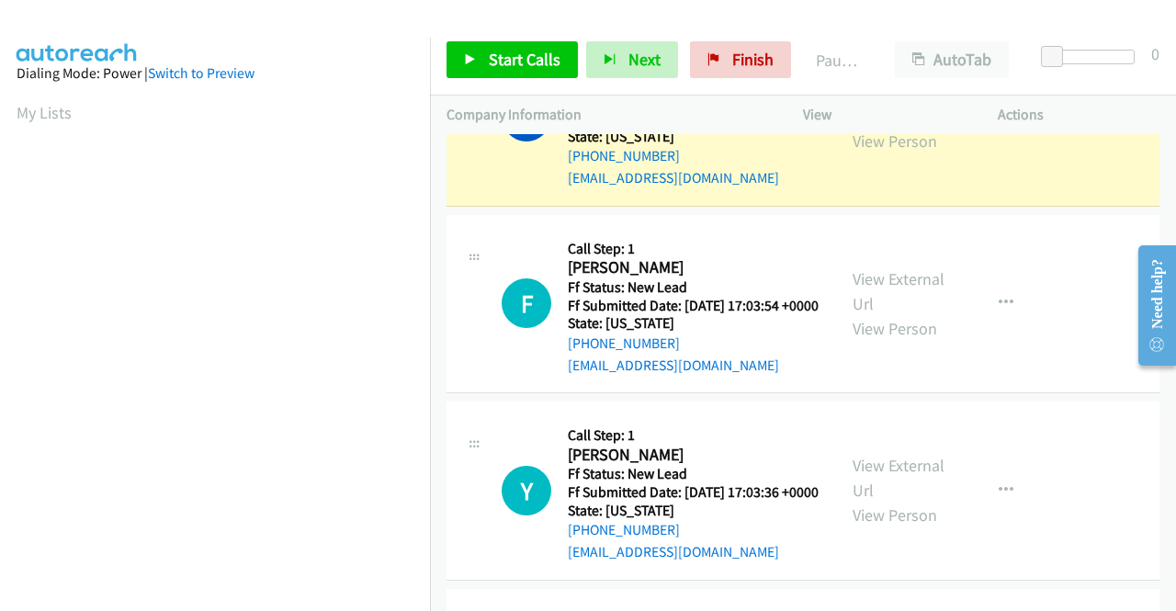
scroll to position [419, 0]
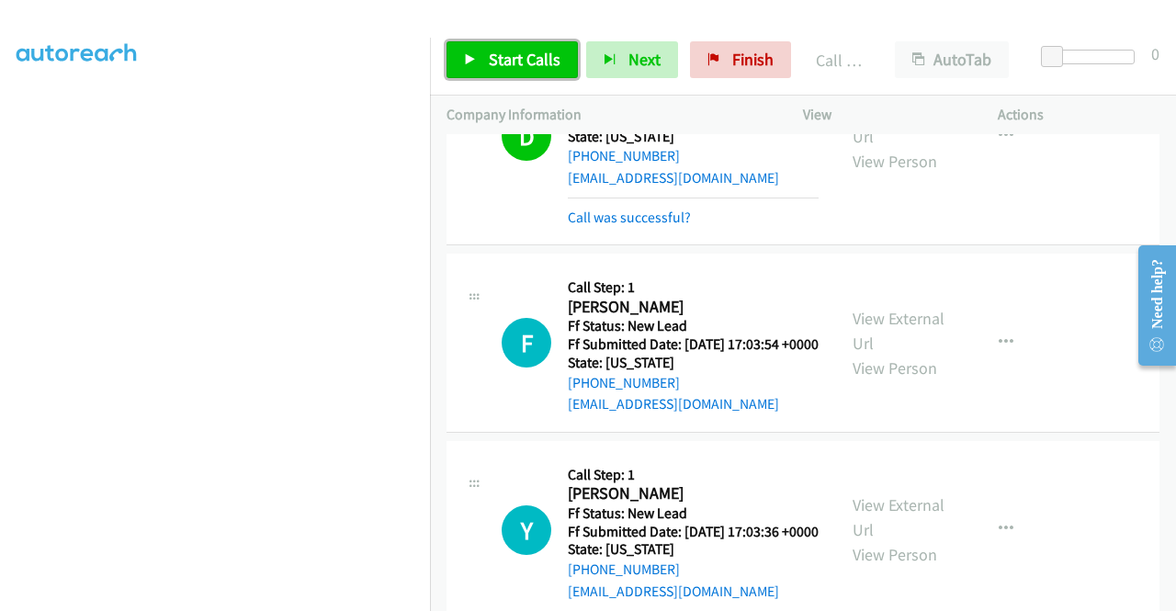
click at [534, 60] on span "Start Calls" at bounding box center [525, 59] width 72 height 21
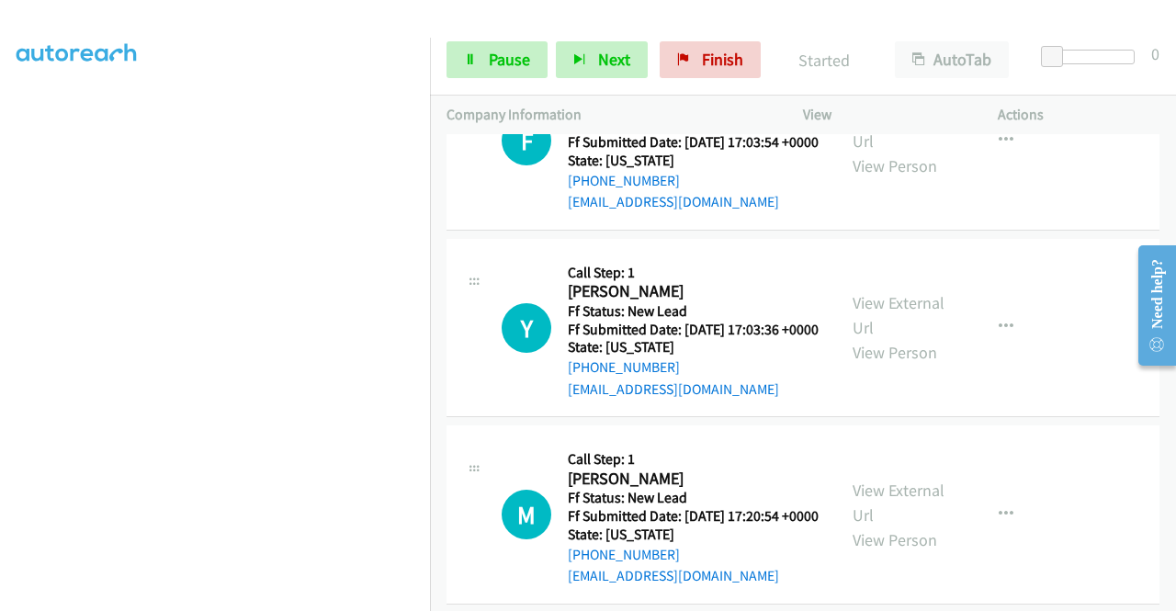
scroll to position [1449, 0]
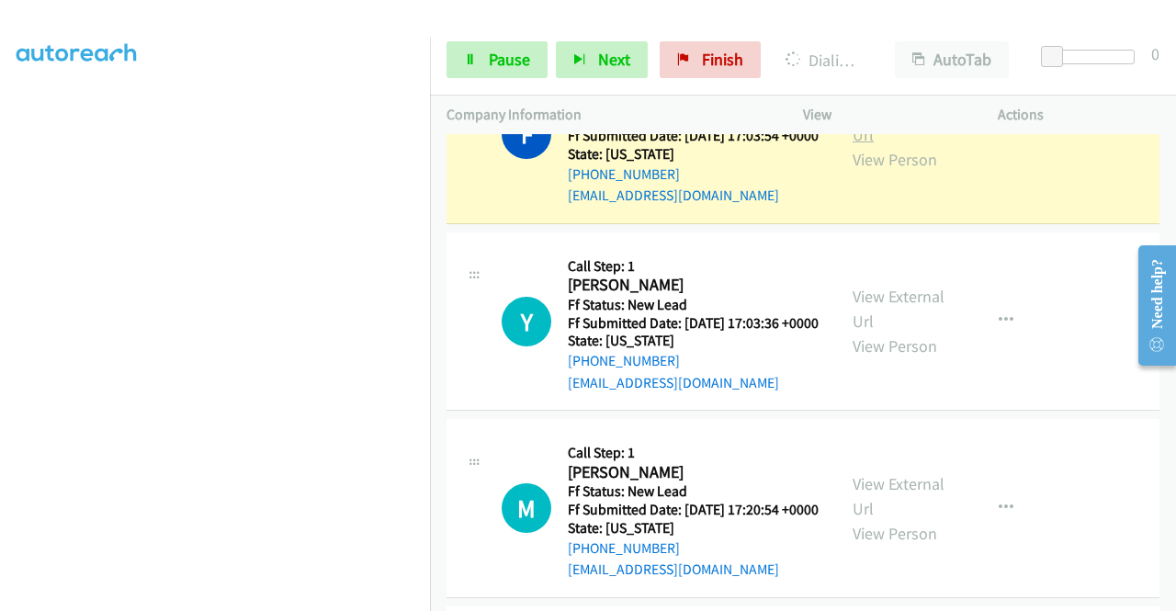
click at [885, 145] on link "View External Url" at bounding box center [898, 122] width 92 height 46
click at [0, 293] on aside "Dialing Mode: Power | Switch to Preview My Lists" at bounding box center [215, 140] width 430 height 1017
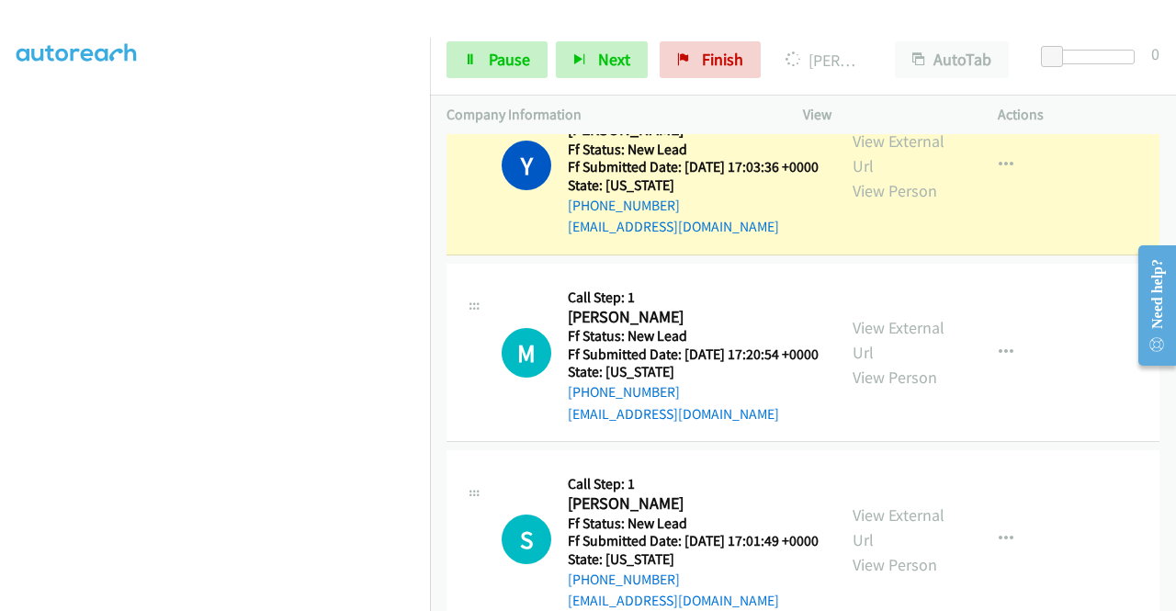
scroll to position [1706, 0]
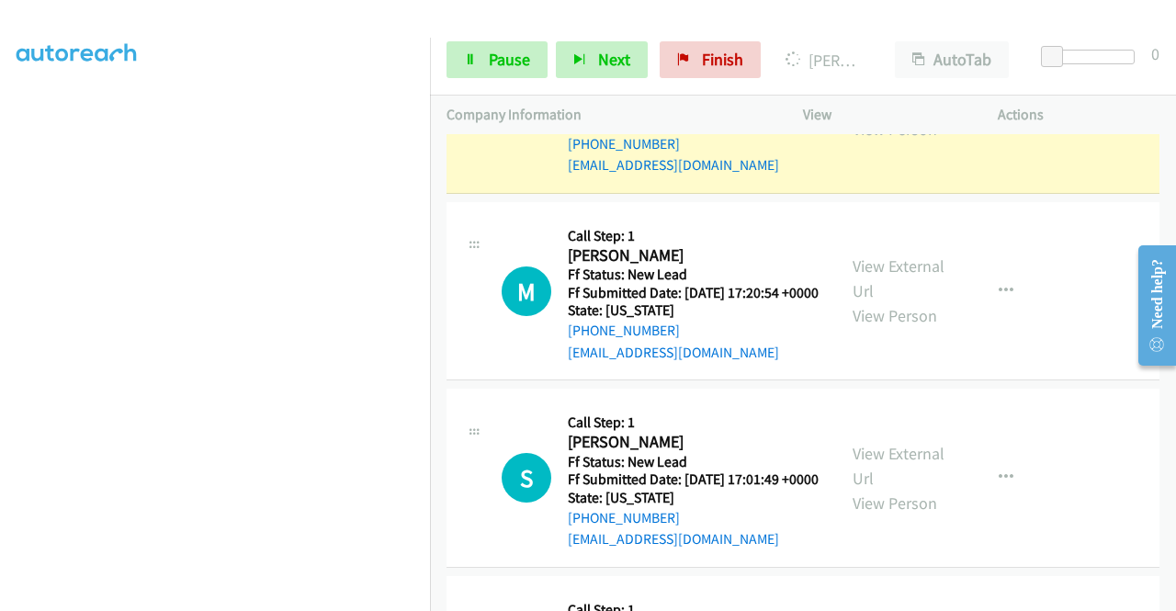
click at [871, 141] on div "View External Url View Person" at bounding box center [900, 104] width 96 height 74
click at [865, 115] on link "View External Url" at bounding box center [898, 92] width 92 height 46
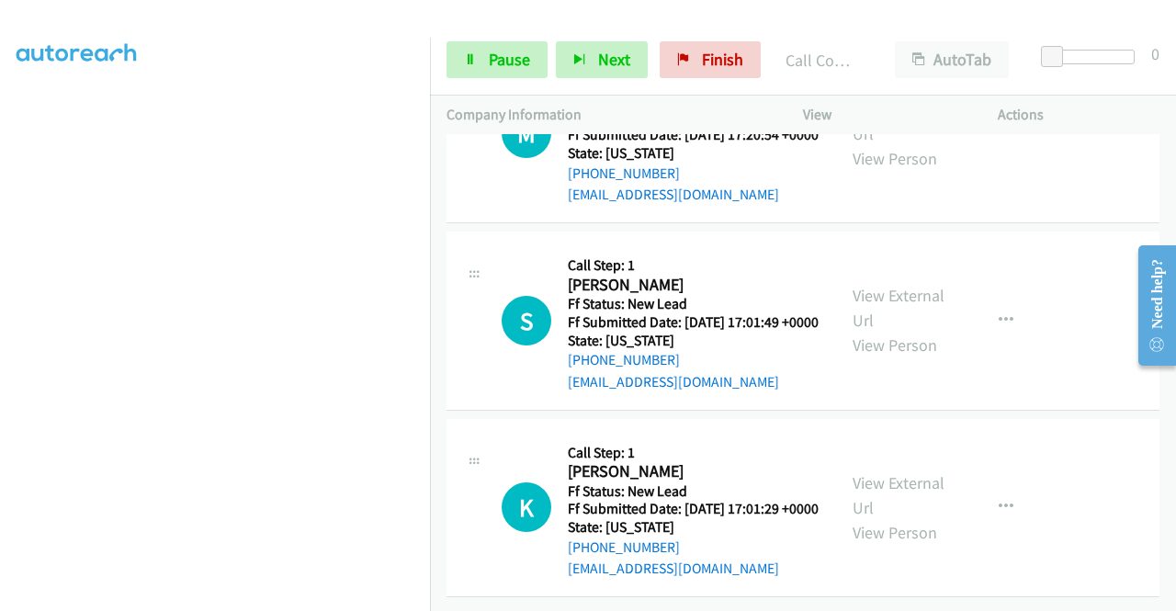
scroll to position [1938, 0]
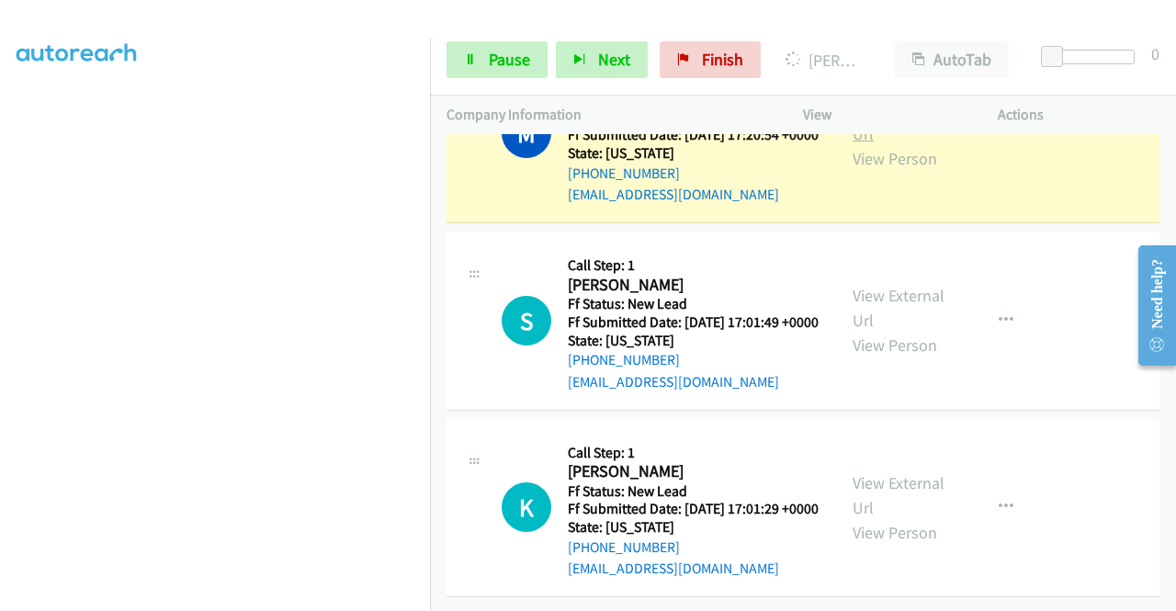
click at [895, 144] on link "View External Url" at bounding box center [898, 121] width 92 height 46
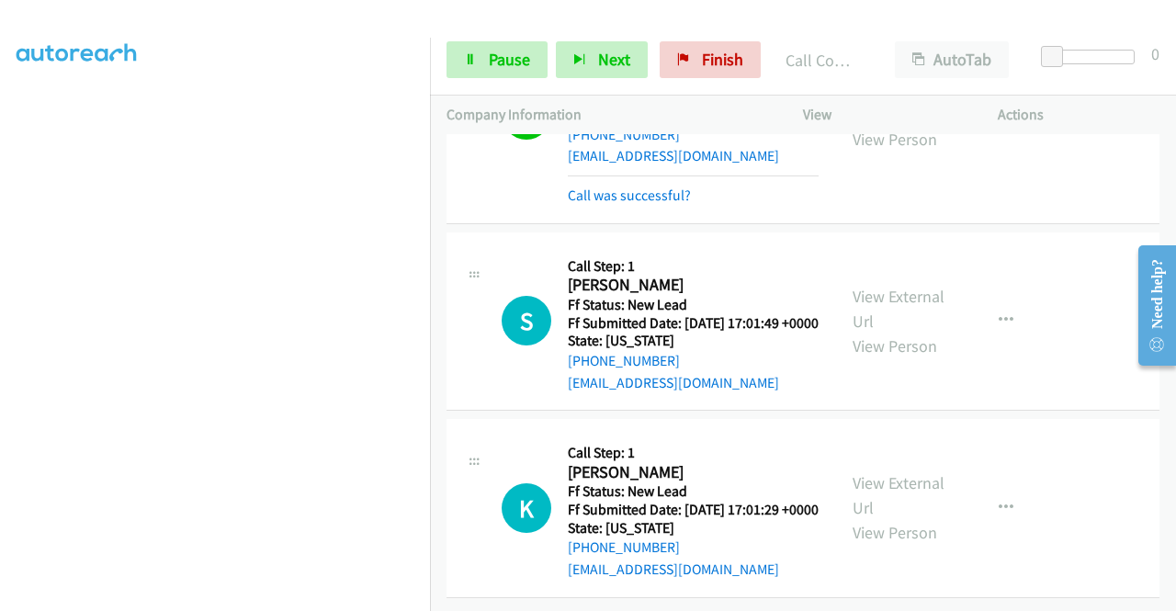
scroll to position [2147, 0]
click at [569, 63] on button "Next" at bounding box center [602, 59] width 92 height 37
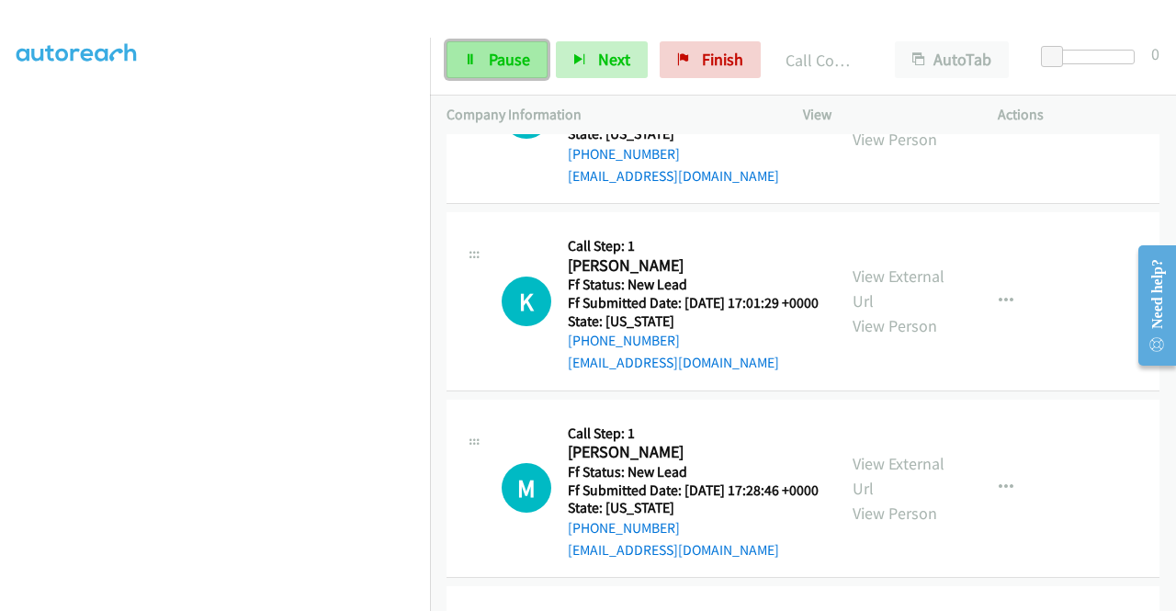
click at [514, 58] on span "Pause" at bounding box center [509, 59] width 41 height 21
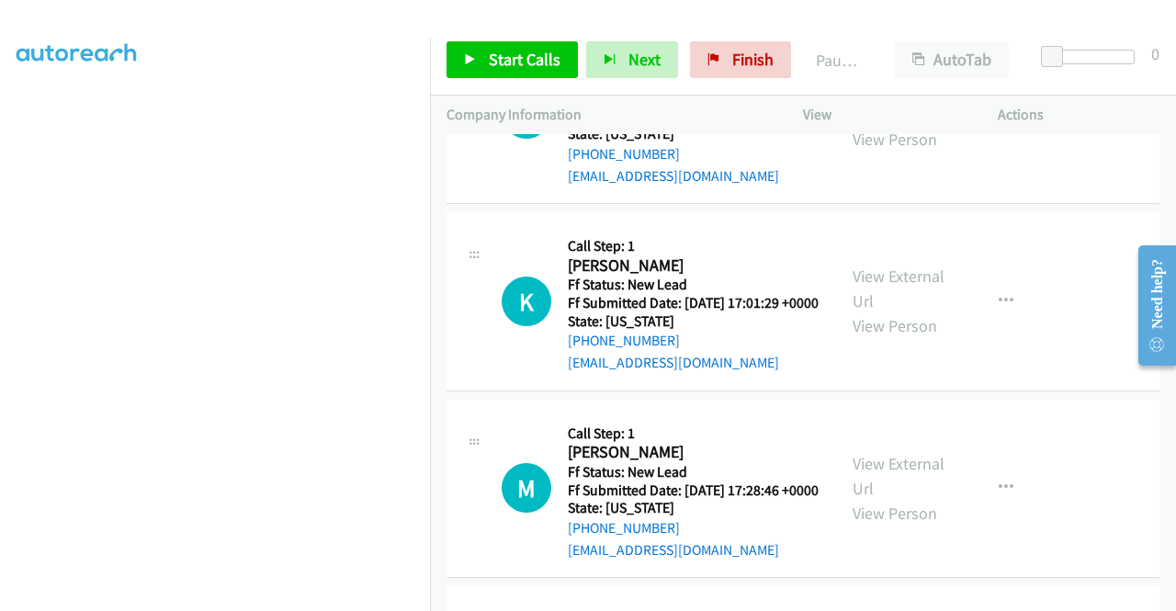
scroll to position [419, 0]
click at [496, 62] on span "Start Calls" at bounding box center [525, 59] width 72 height 21
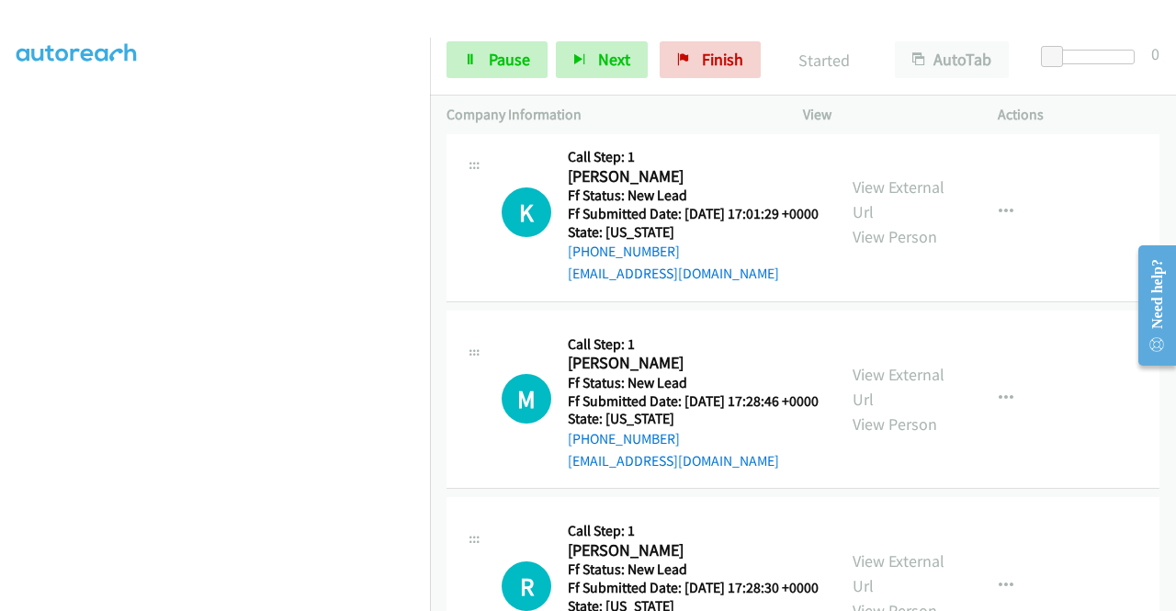
scroll to position [2103, 0]
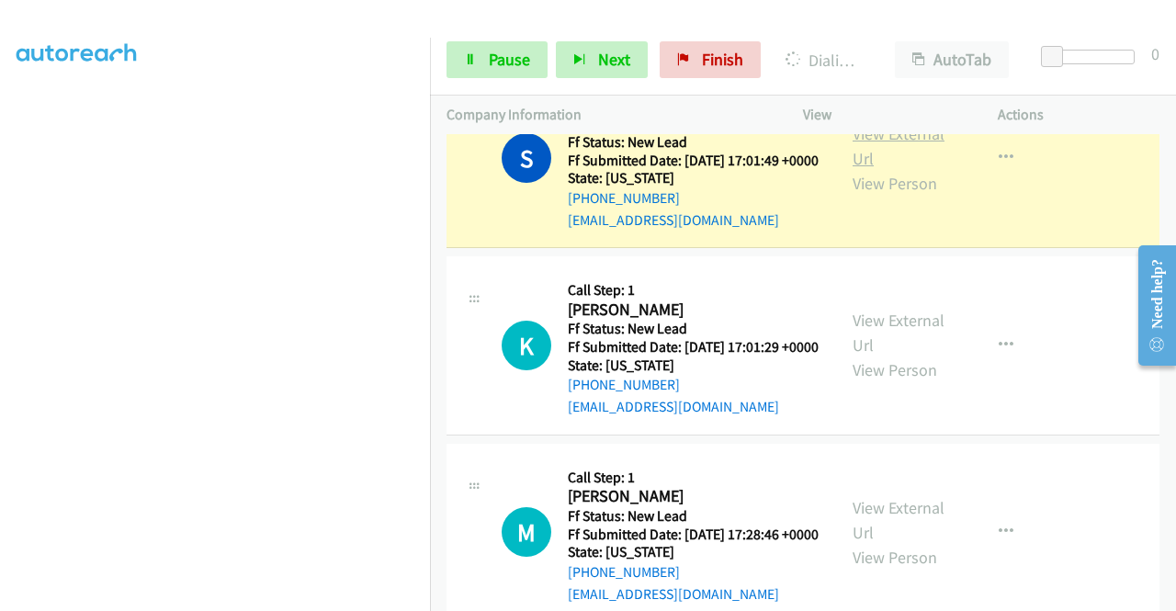
click at [852, 169] on link "View External Url" at bounding box center [898, 146] width 92 height 46
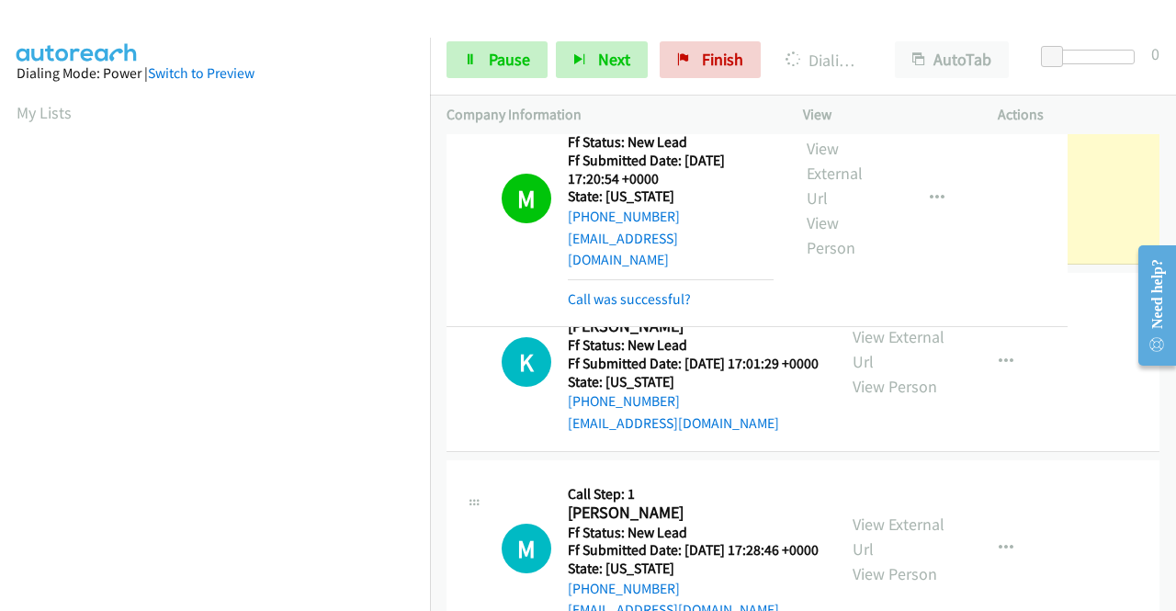
scroll to position [1861, 0]
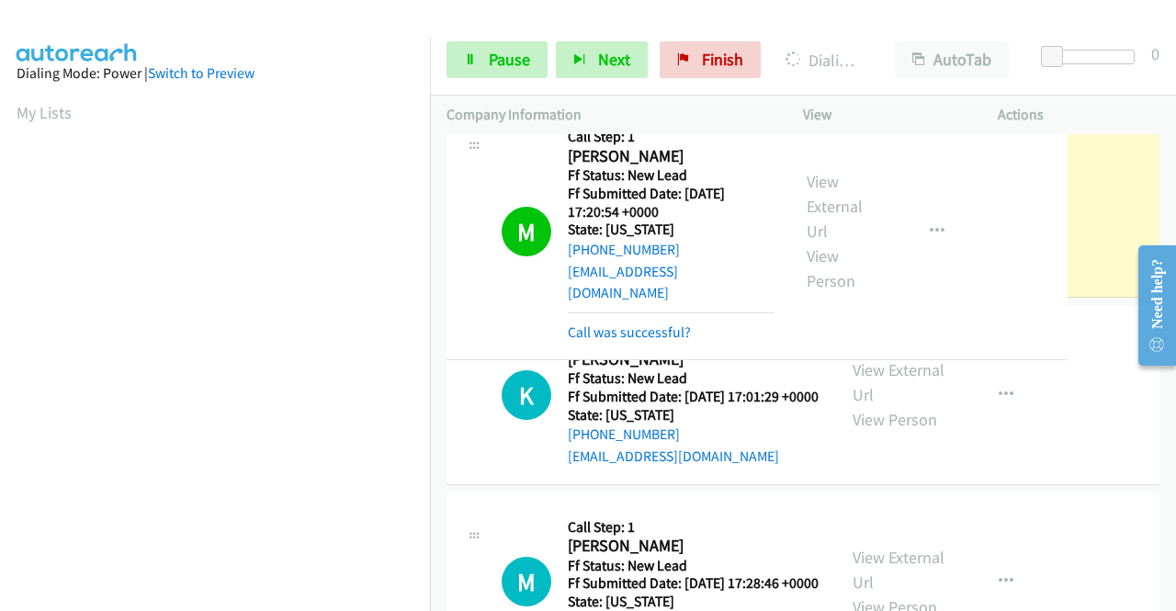
drag, startPoint x: 430, startPoint y: 199, endPoint x: 438, endPoint y: 321, distance: 121.5
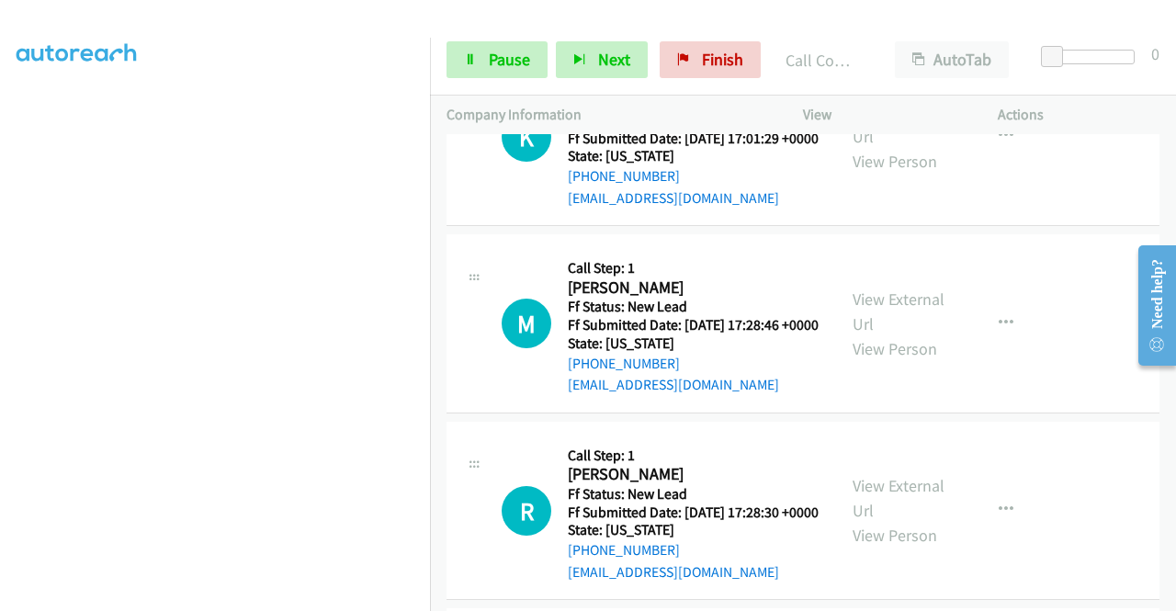
scroll to position [2397, 0]
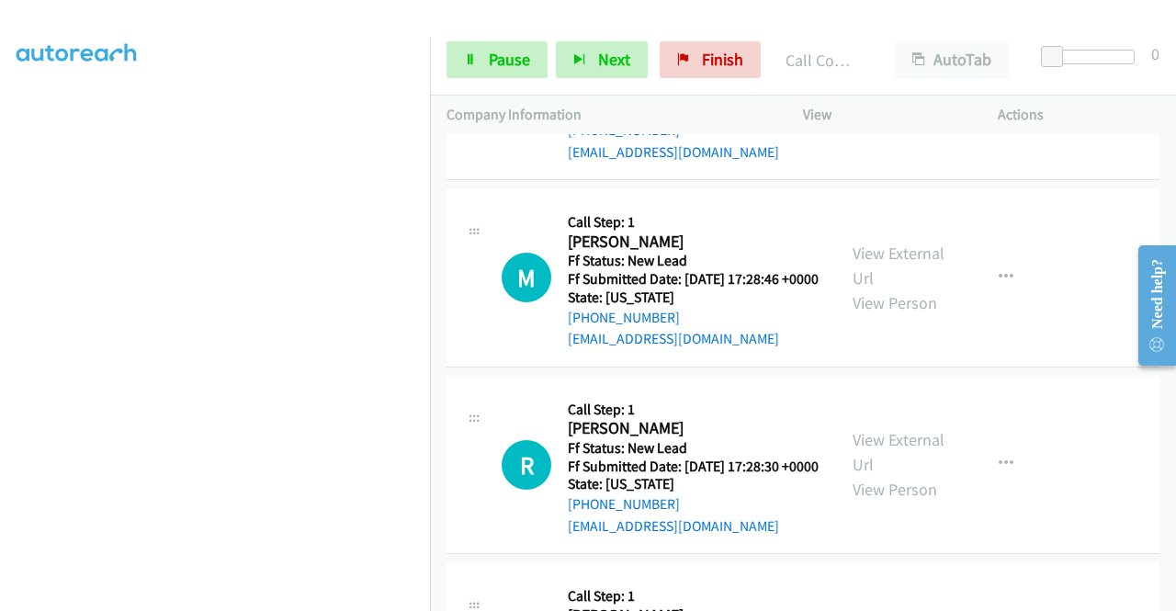
click at [508, 34] on div "Start Calls Pause Next Finish Call Completed AutoTab AutoTab 0" at bounding box center [803, 60] width 746 height 71
click at [496, 43] on link "Pause" at bounding box center [496, 59] width 101 height 37
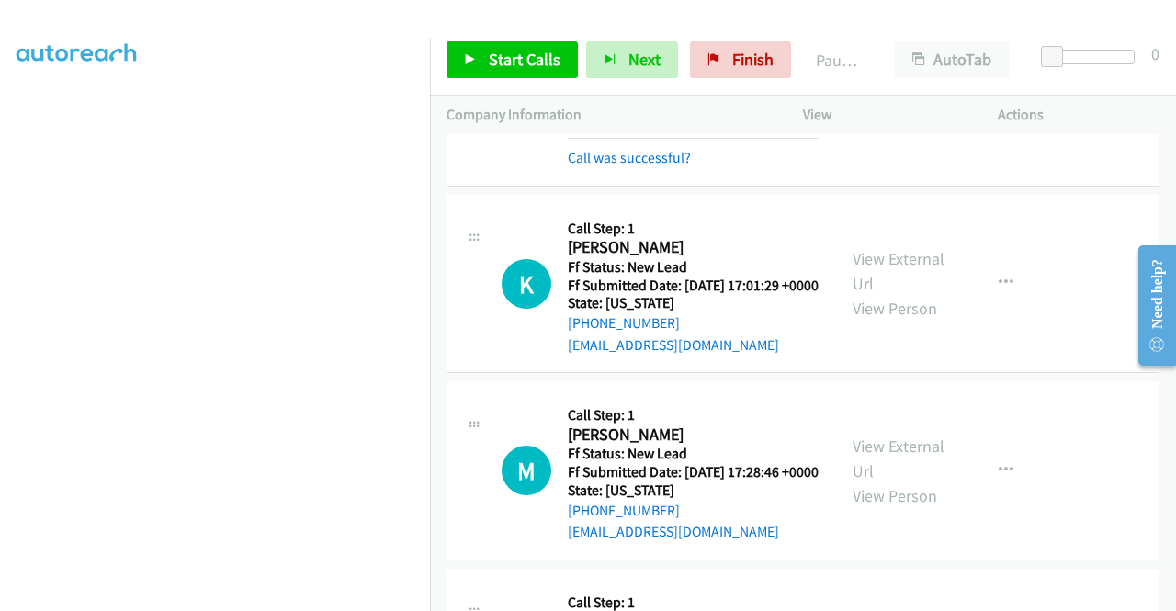
scroll to position [2382, 0]
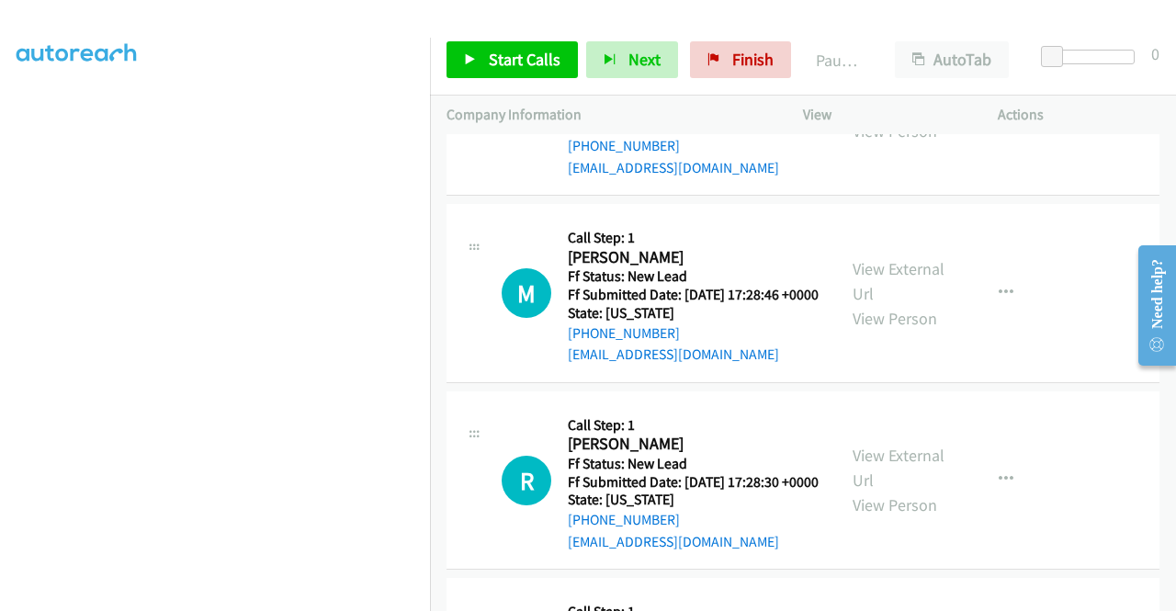
click at [524, 81] on div "Start Calls Pause Next Finish Paused AutoTab AutoTab 0" at bounding box center [803, 60] width 746 height 71
click at [522, 74] on link "Start Calls" at bounding box center [511, 59] width 131 height 37
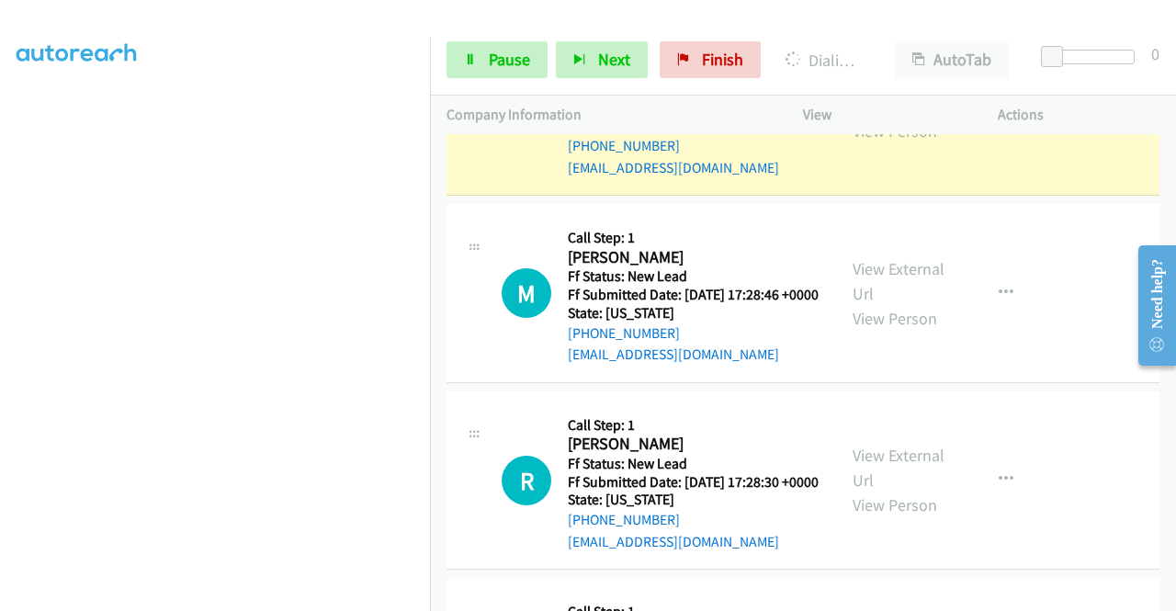
click at [871, 117] on link "View External Url" at bounding box center [898, 94] width 92 height 46
click at [0, 379] on aside "Dialing Mode: Power | Switch to Preview My Lists" at bounding box center [215, 140] width 430 height 1017
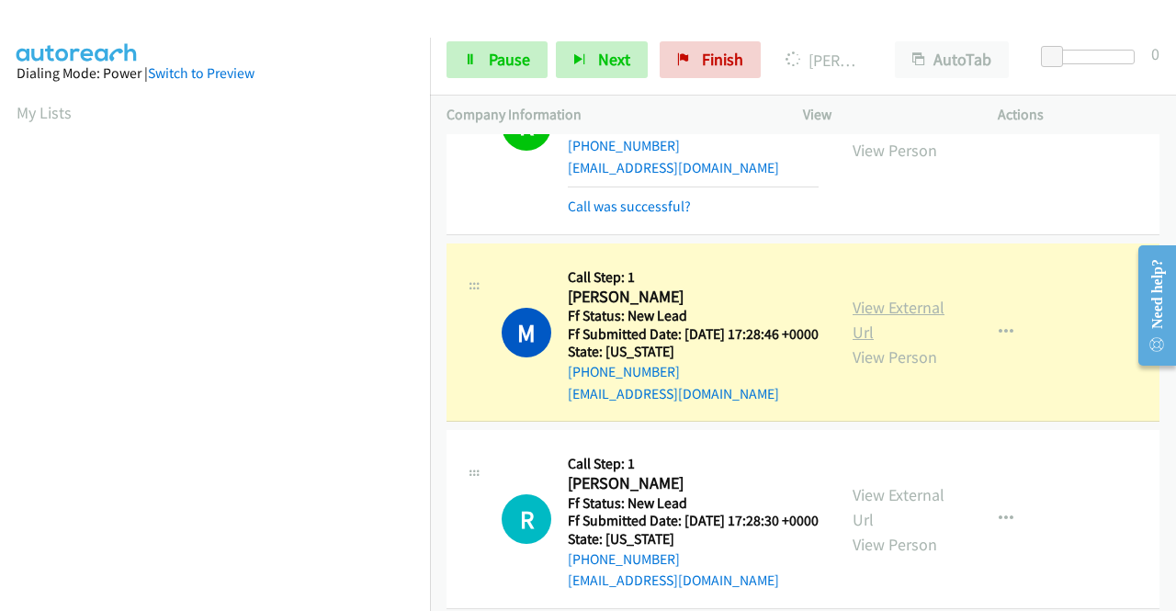
click at [888, 343] on link "View External Url" at bounding box center [898, 320] width 92 height 46
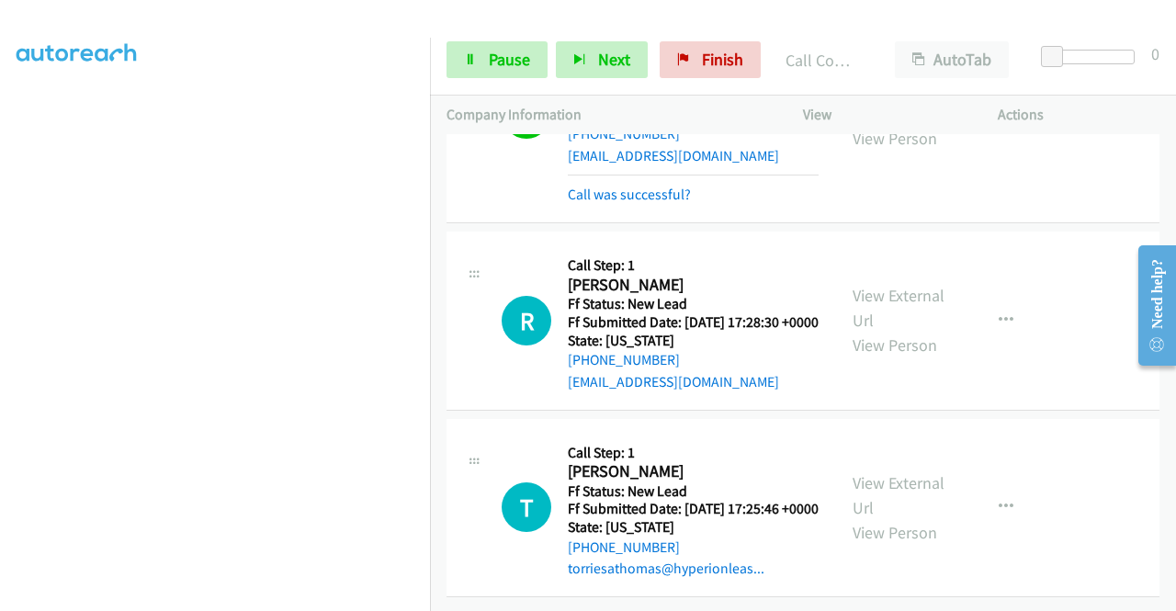
scroll to position [2878, 0]
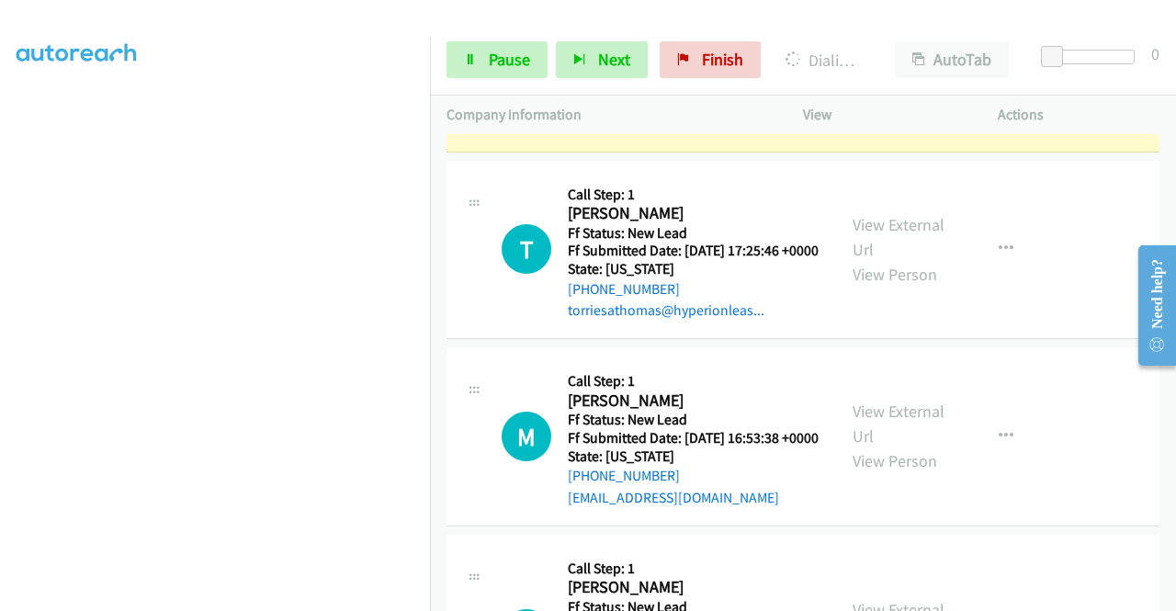
click at [912, 73] on link "View External Url" at bounding box center [898, 50] width 92 height 46
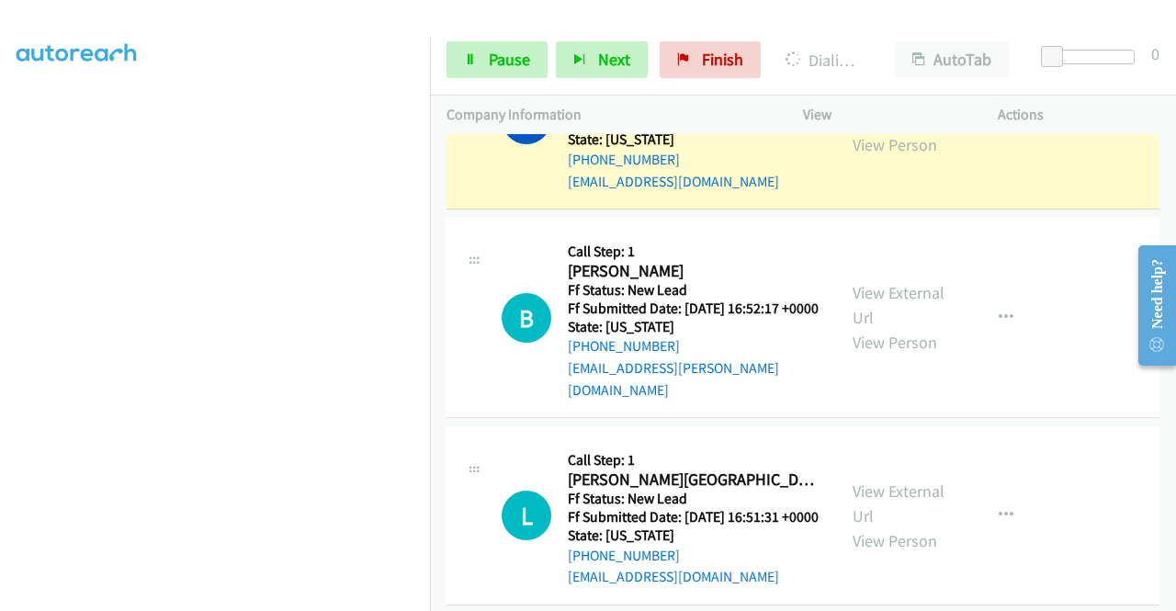
scroll to position [3330, 0]
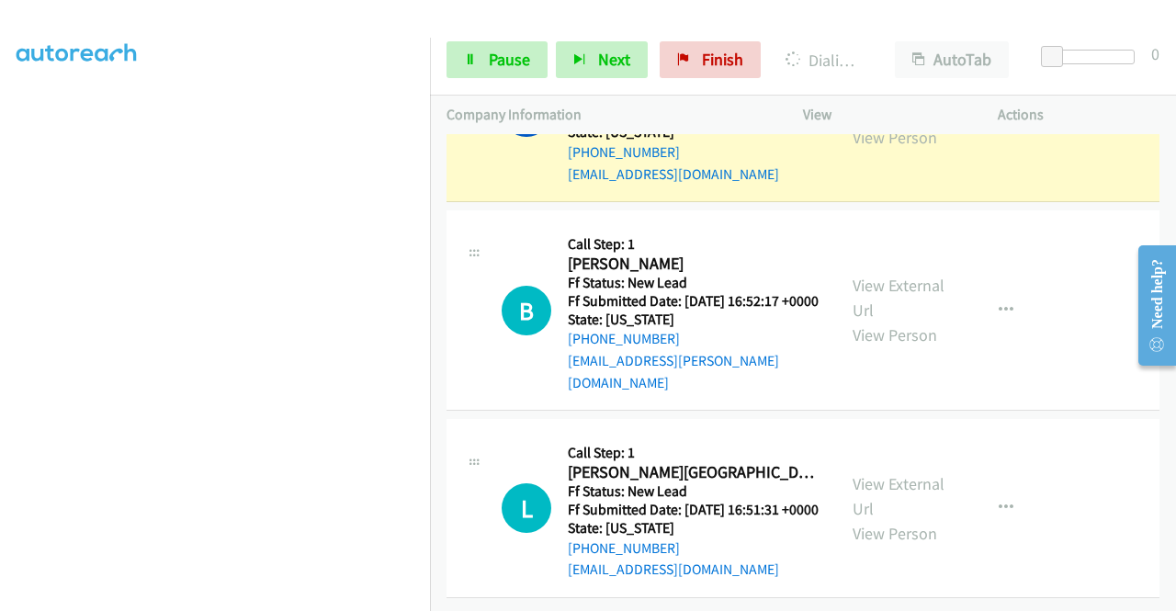
click at [883, 123] on link "View External Url" at bounding box center [898, 100] width 92 height 46
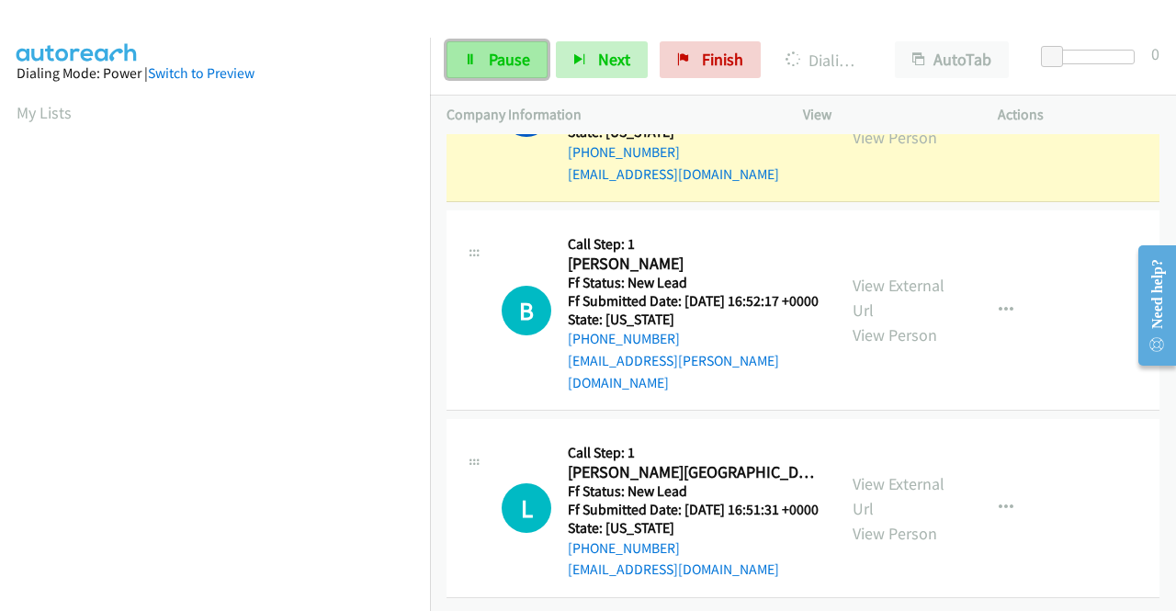
click at [517, 68] on span "Pause" at bounding box center [509, 59] width 41 height 21
click at [0, 178] on aside "Dialing Mode: Power | Switch to Preview My Lists" at bounding box center [215, 546] width 430 height 1017
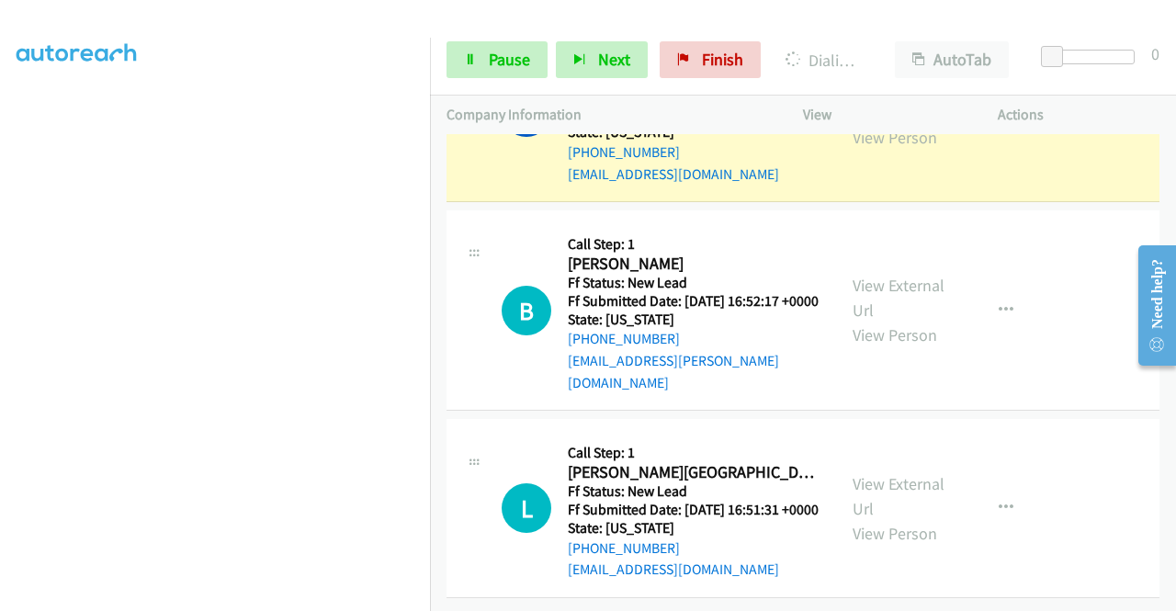
scroll to position [0, 0]
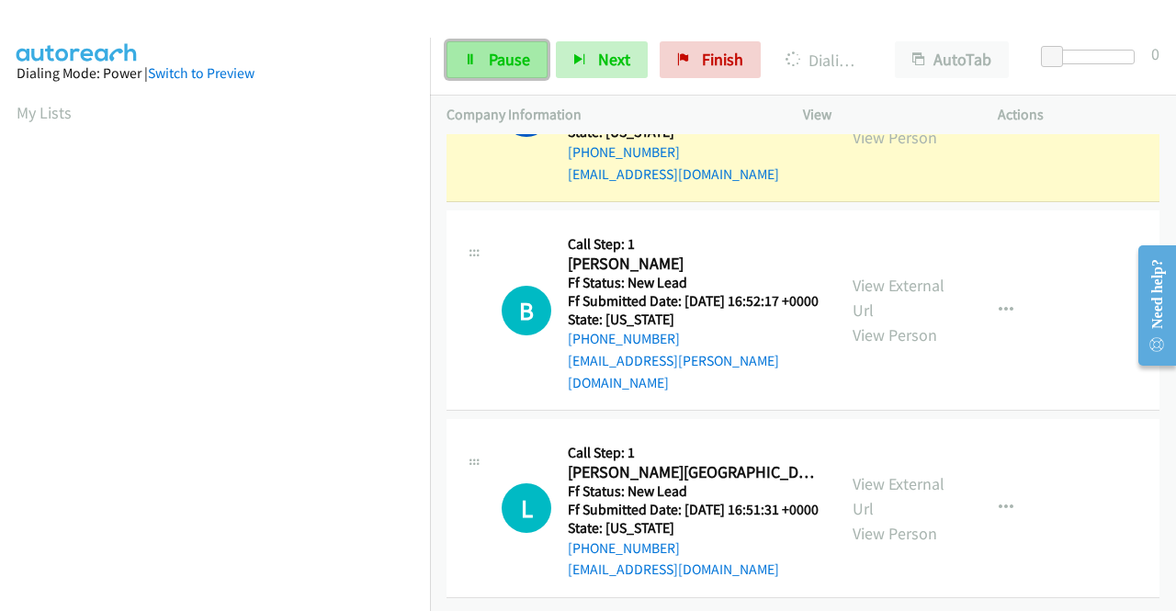
click at [484, 65] on link "Pause" at bounding box center [496, 59] width 101 height 37
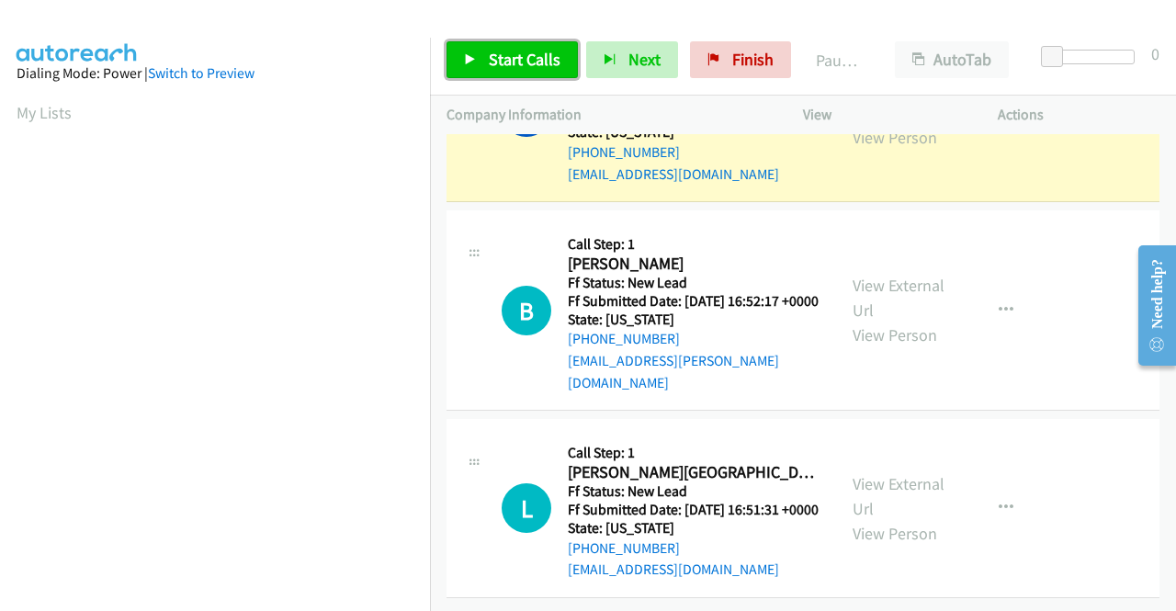
click at [484, 65] on link "Start Calls" at bounding box center [511, 59] width 131 height 37
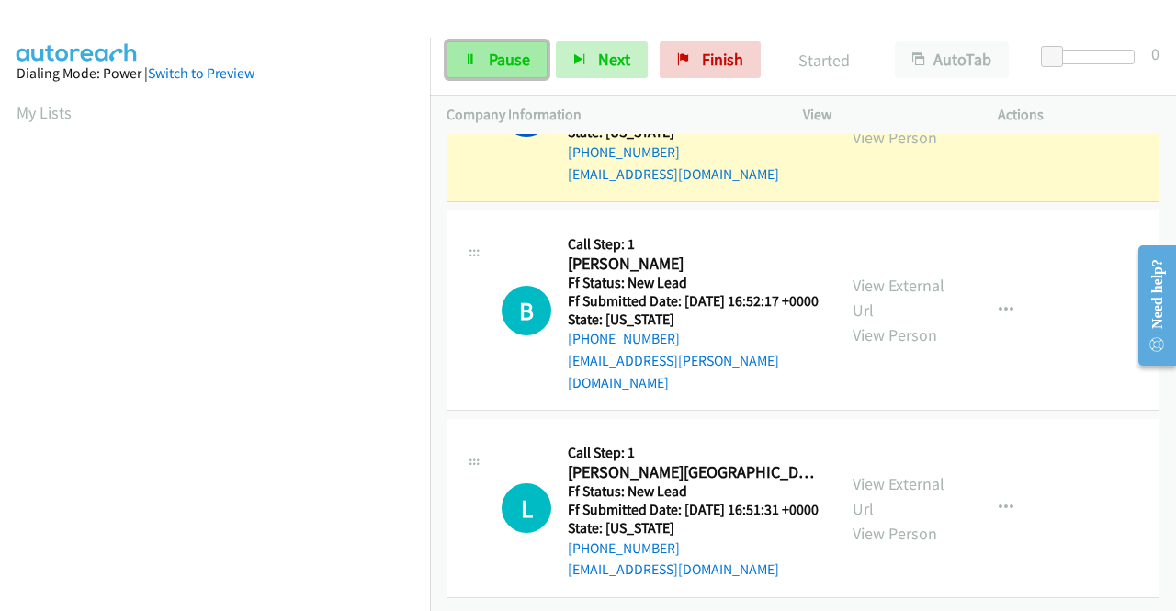
click at [516, 63] on span "Pause" at bounding box center [509, 59] width 41 height 21
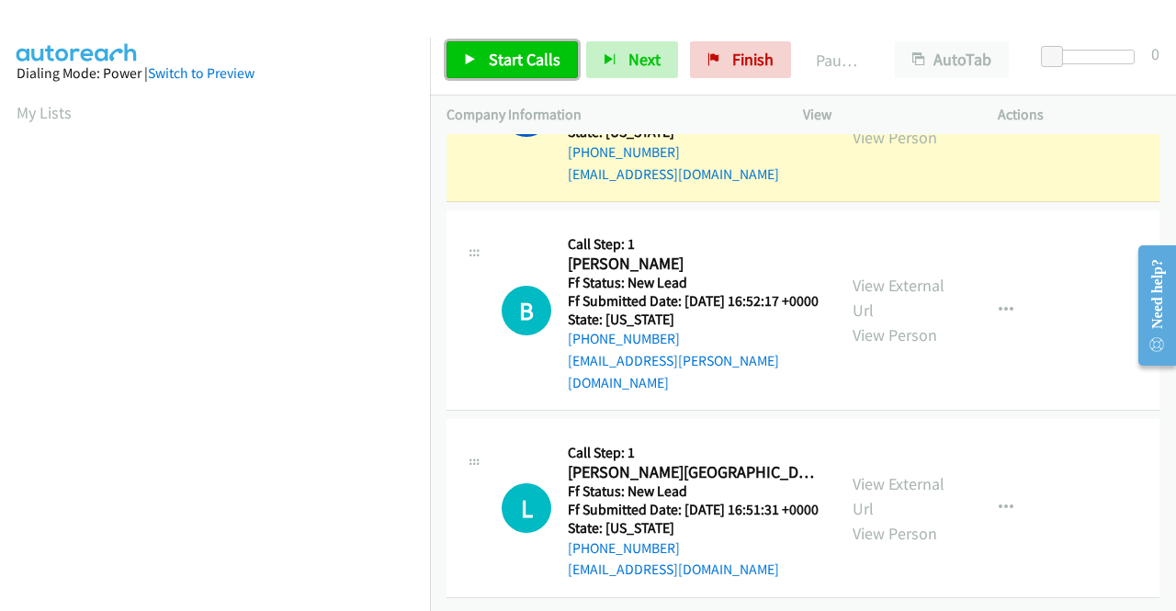
click at [504, 69] on span "Start Calls" at bounding box center [525, 59] width 72 height 21
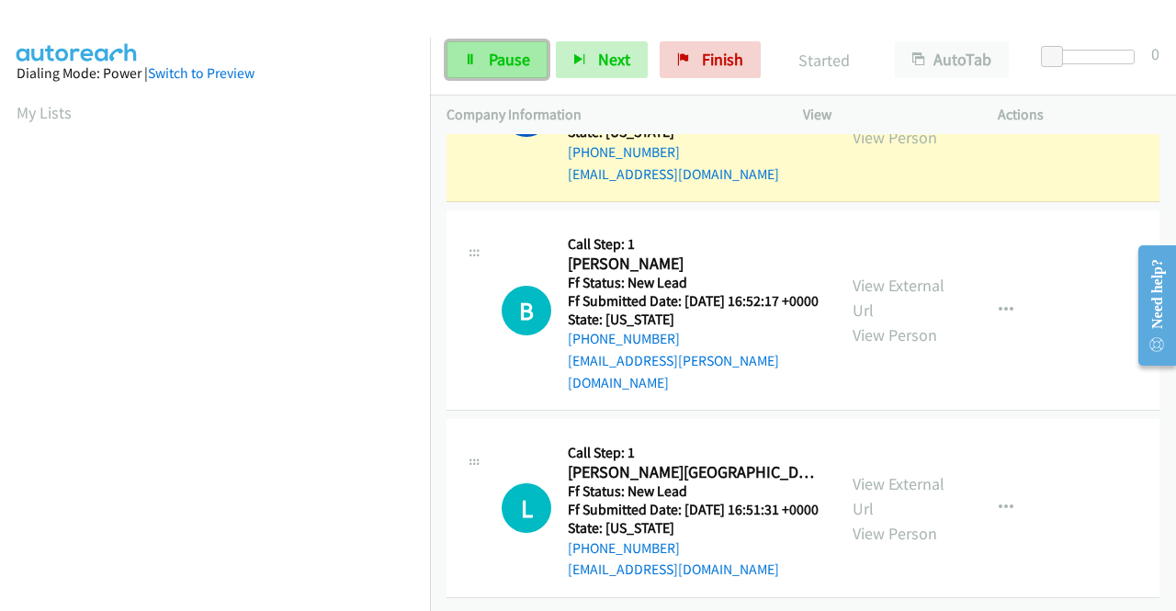
click at [522, 59] on span "Pause" at bounding box center [509, 59] width 41 height 21
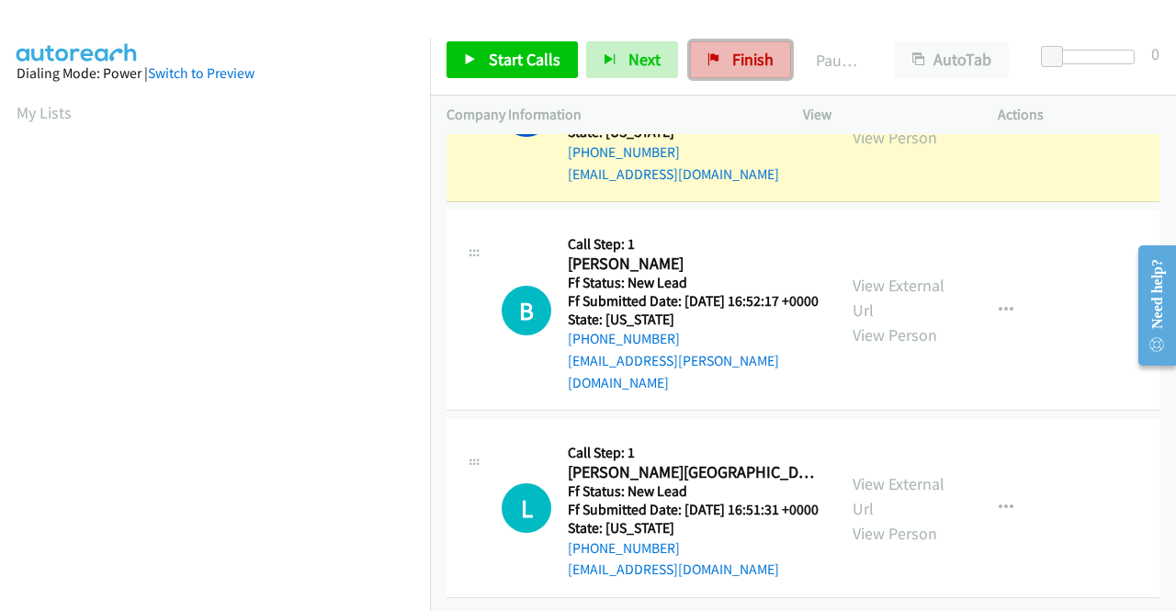
click at [756, 56] on span "Finish" at bounding box center [752, 59] width 41 height 21
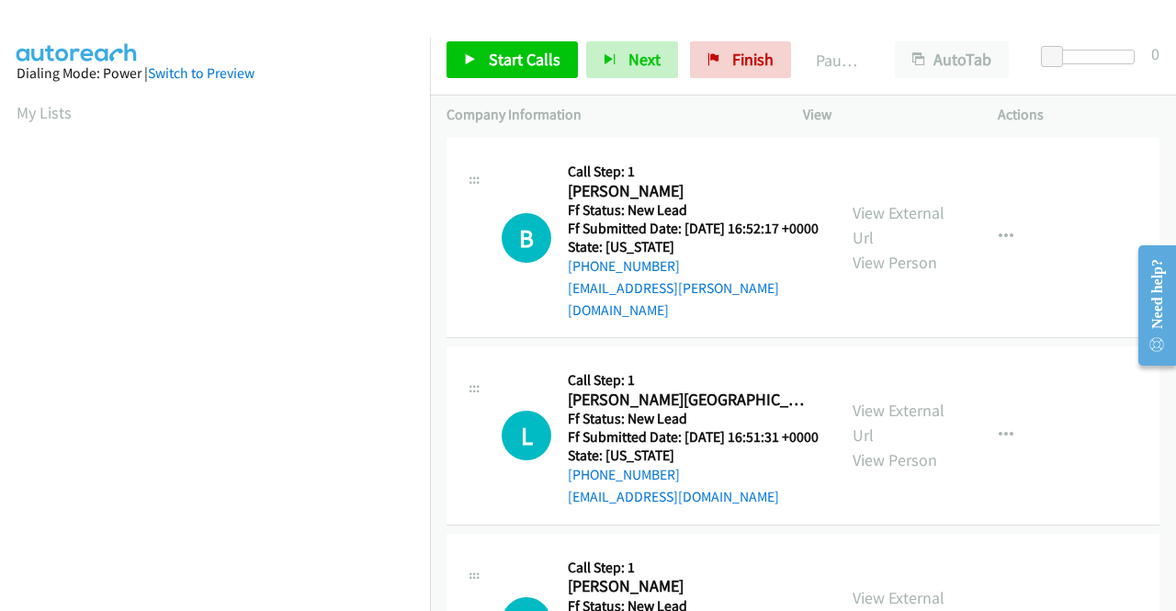
scroll to position [156, 0]
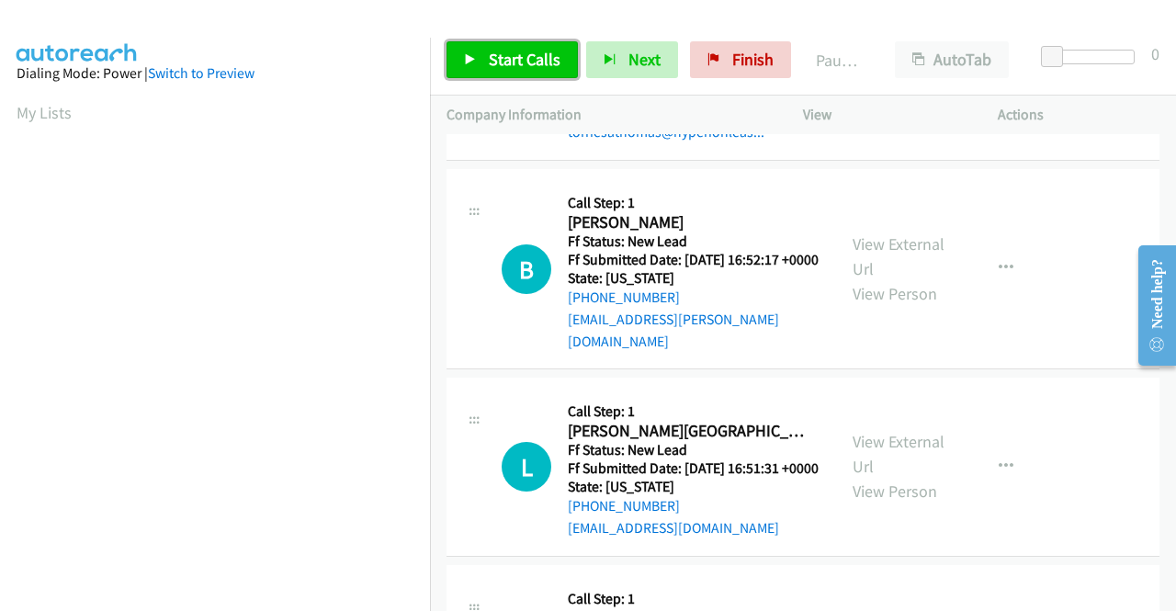
click at [529, 60] on span "Start Calls" at bounding box center [525, 59] width 72 height 21
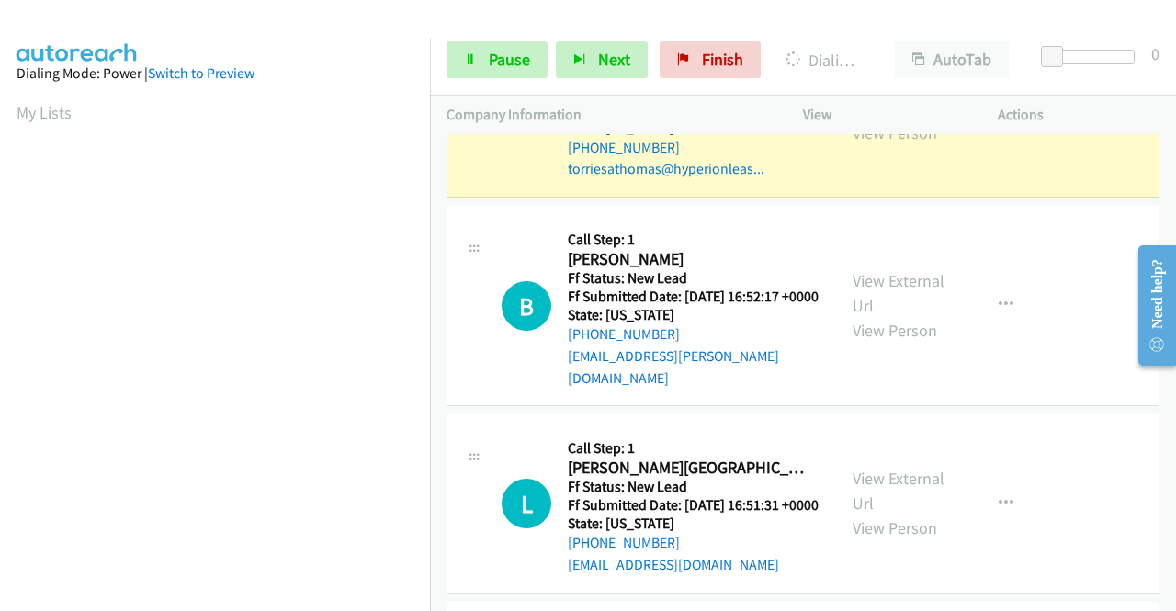
scroll to position [0, 0]
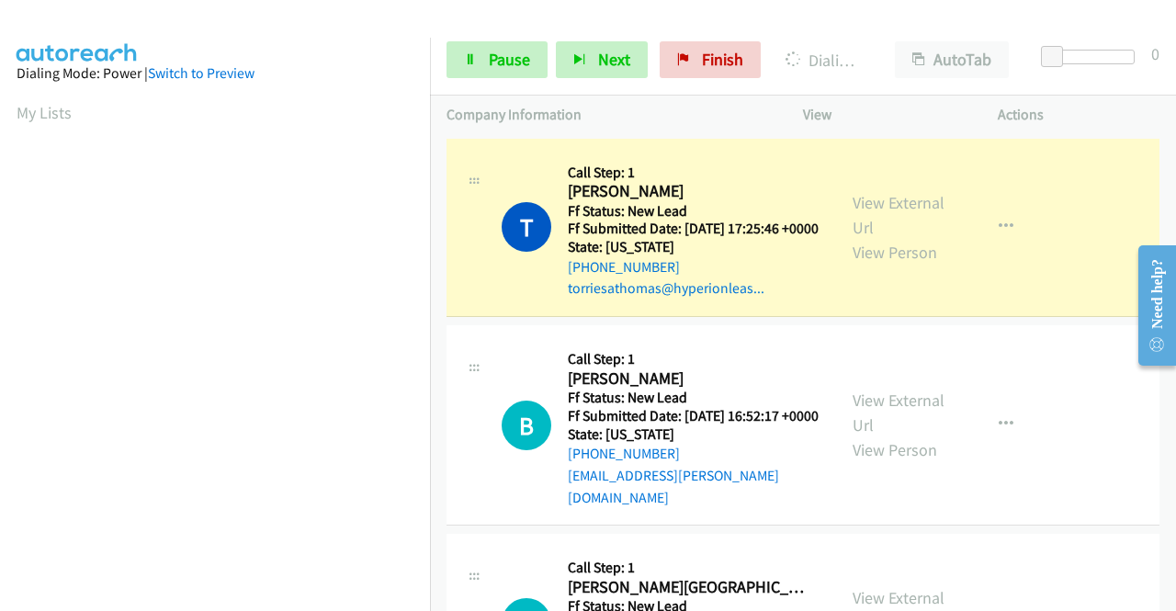
click at [860, 224] on div "View External Url View Person" at bounding box center [900, 227] width 96 height 74
click at [852, 208] on link "View External Url" at bounding box center [898, 215] width 92 height 46
click at [0, 350] on aside "Dialing Mode: Power | Switch to Preview My Lists" at bounding box center [215, 140] width 430 height 1017
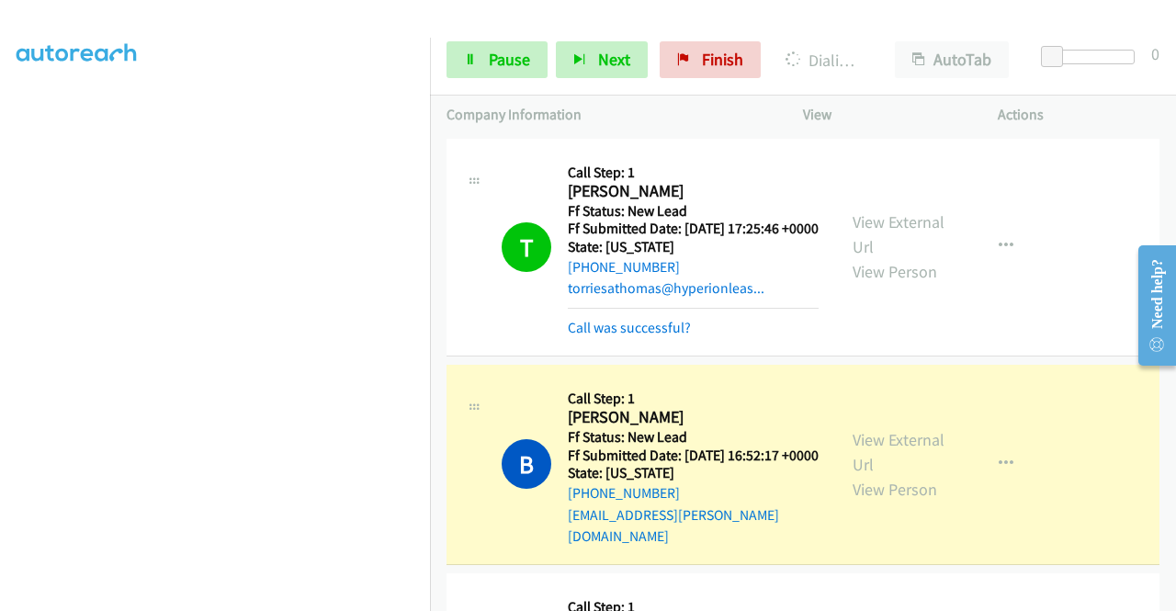
click at [886, 466] on div "View External Url View Person" at bounding box center [900, 464] width 96 height 74
click at [852, 452] on link "View External Url" at bounding box center [898, 452] width 92 height 46
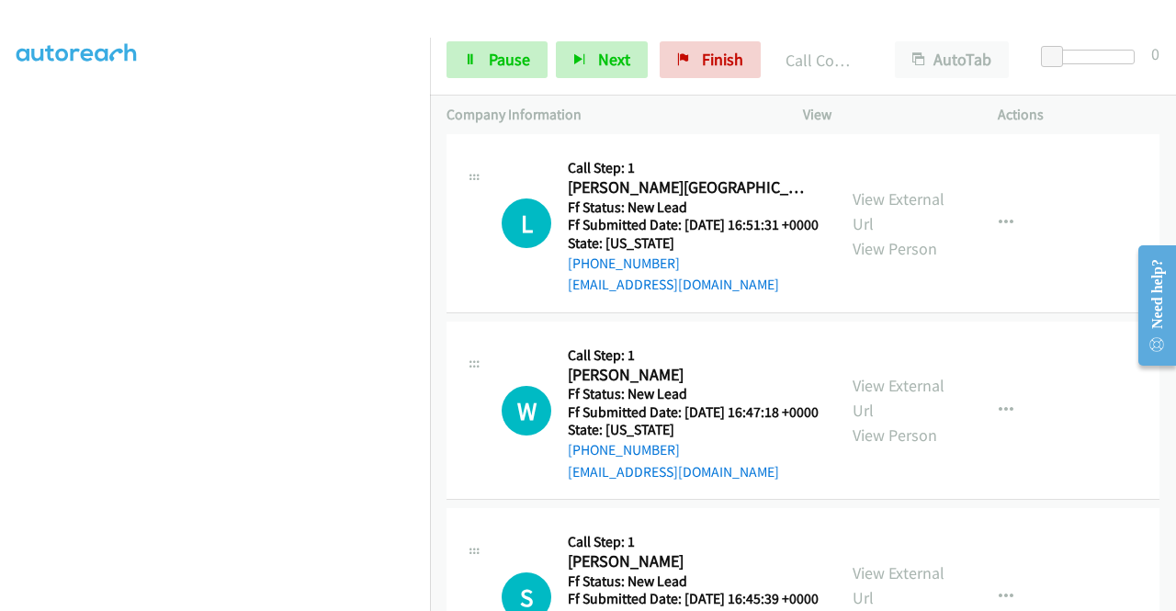
scroll to position [514, 0]
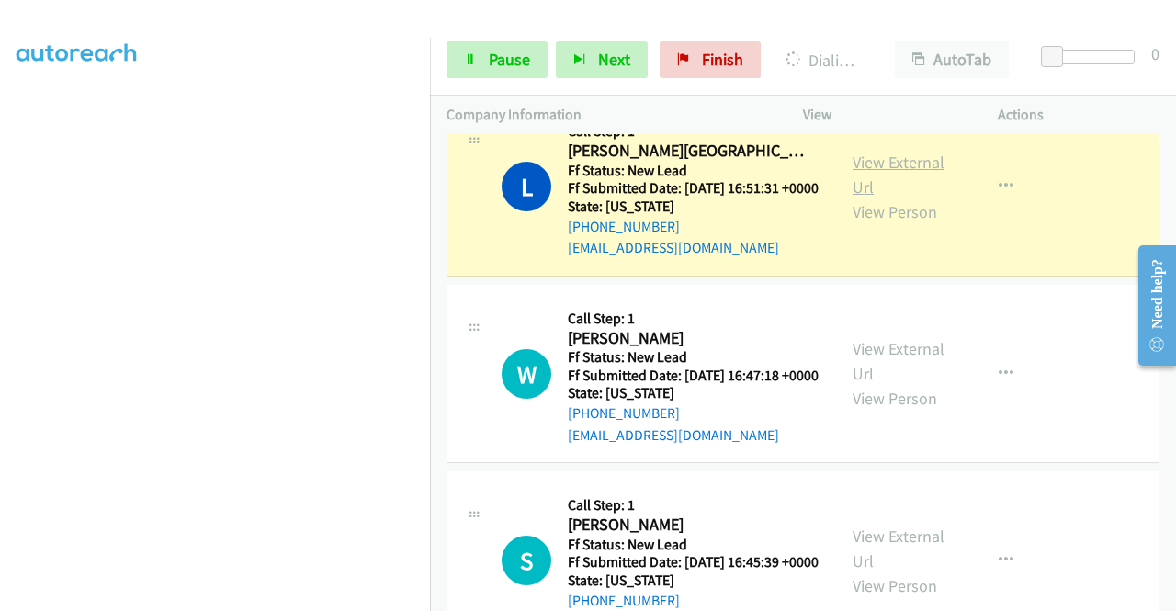
click at [865, 188] on link "View External Url" at bounding box center [898, 175] width 92 height 46
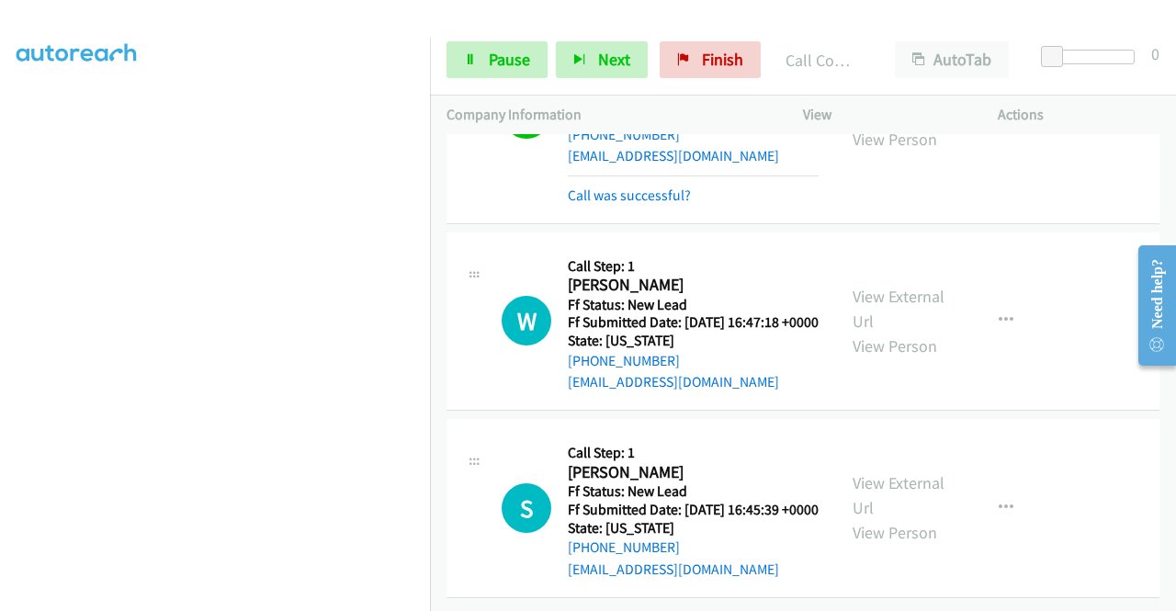
scroll to position [686, 0]
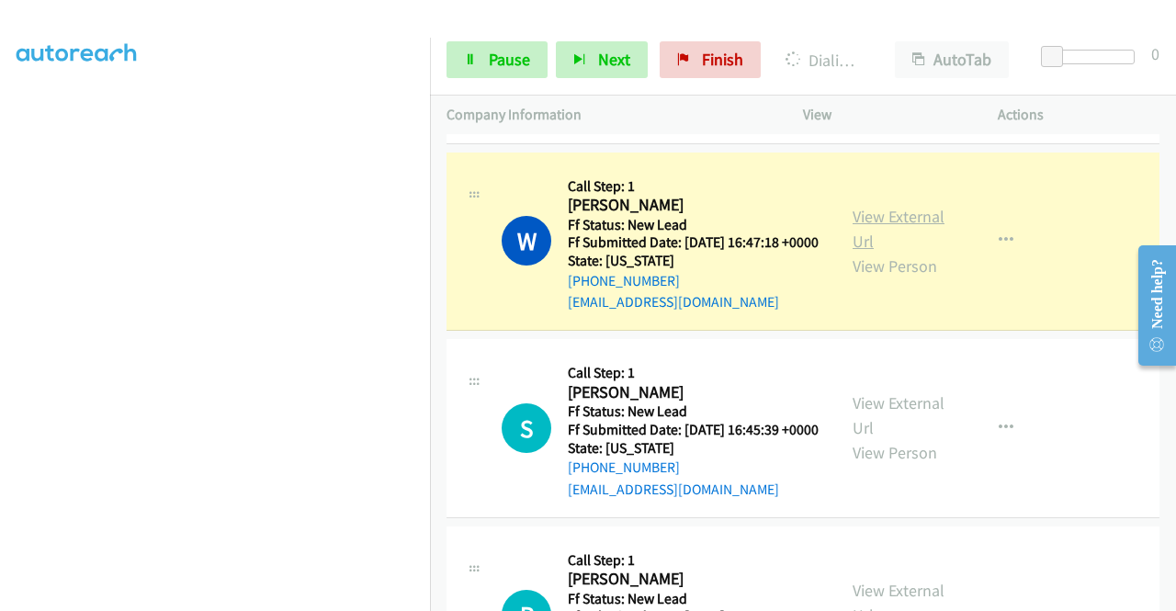
click at [856, 248] on link "View External Url" at bounding box center [898, 229] width 92 height 46
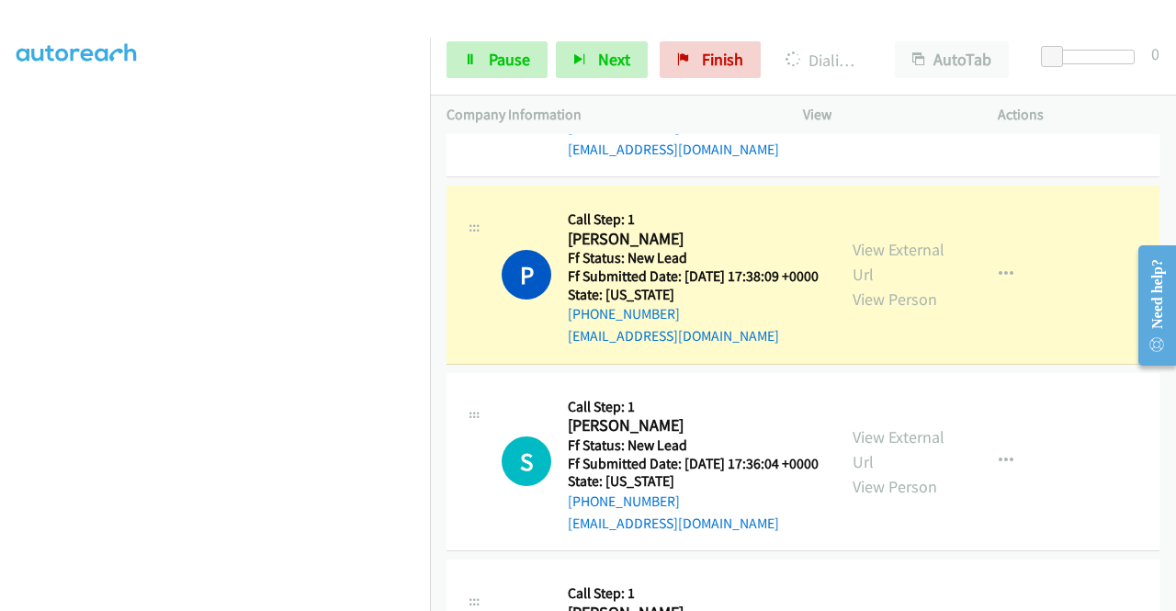
scroll to position [1152, 0]
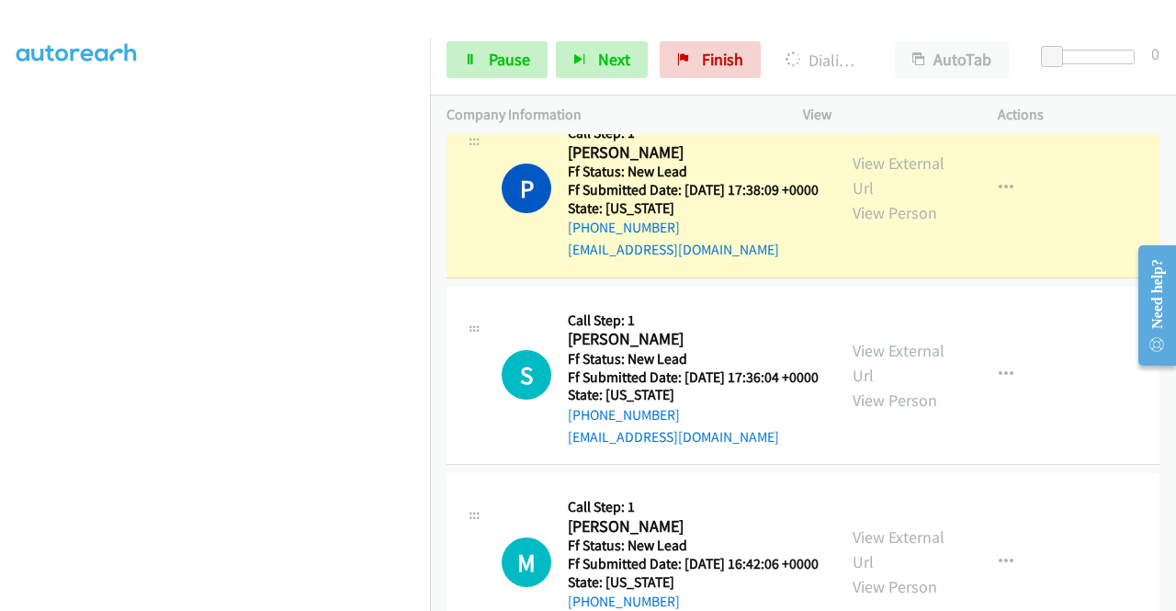
click at [900, 225] on div "View External Url View Person" at bounding box center [900, 188] width 96 height 74
click at [896, 198] on link "View External Url" at bounding box center [898, 175] width 92 height 46
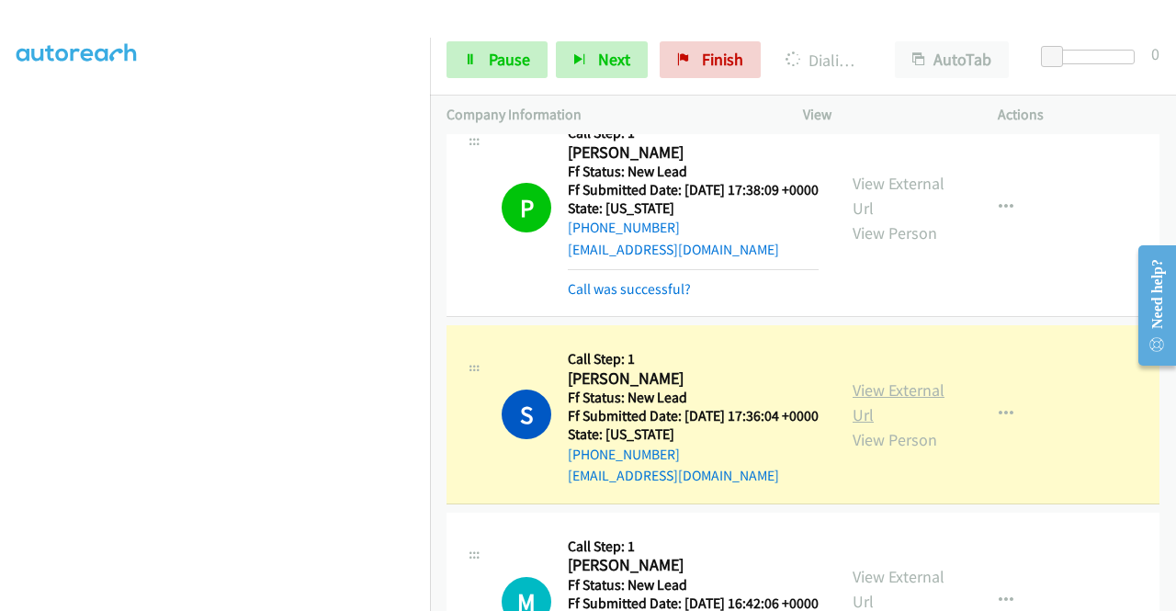
click at [882, 425] on link "View External Url" at bounding box center [898, 402] width 92 height 46
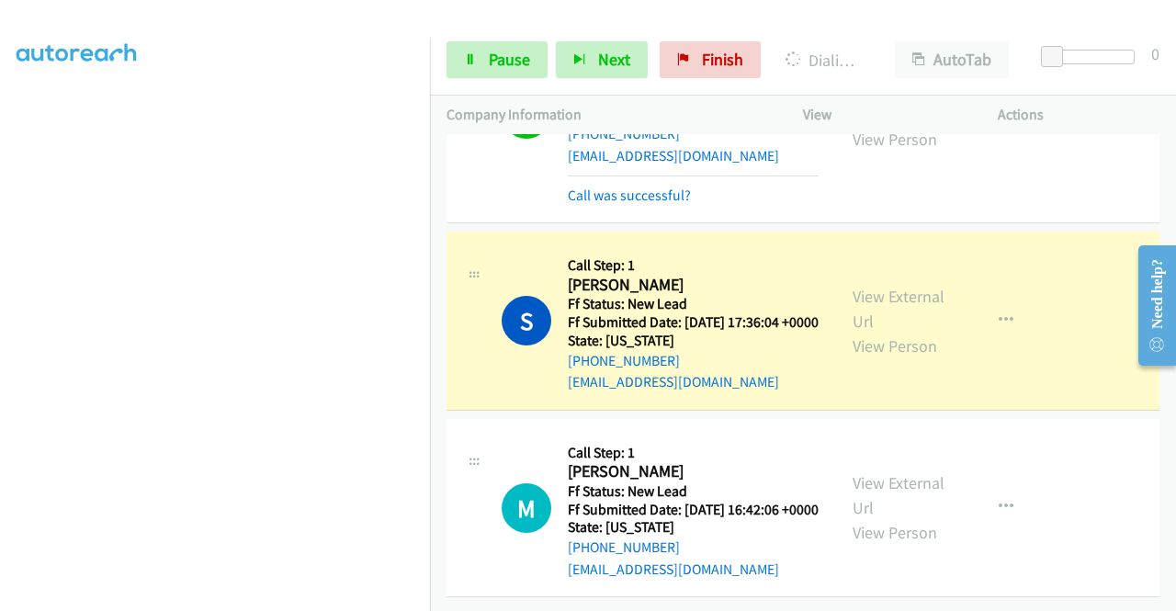
scroll to position [1378, 0]
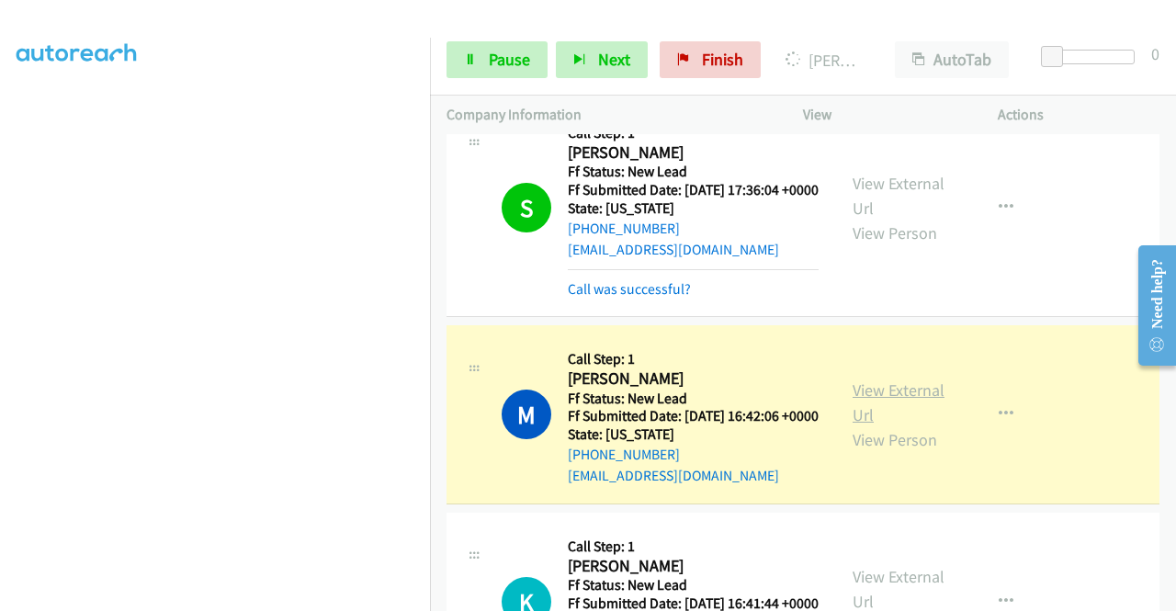
click at [860, 425] on link "View External Url" at bounding box center [898, 402] width 92 height 46
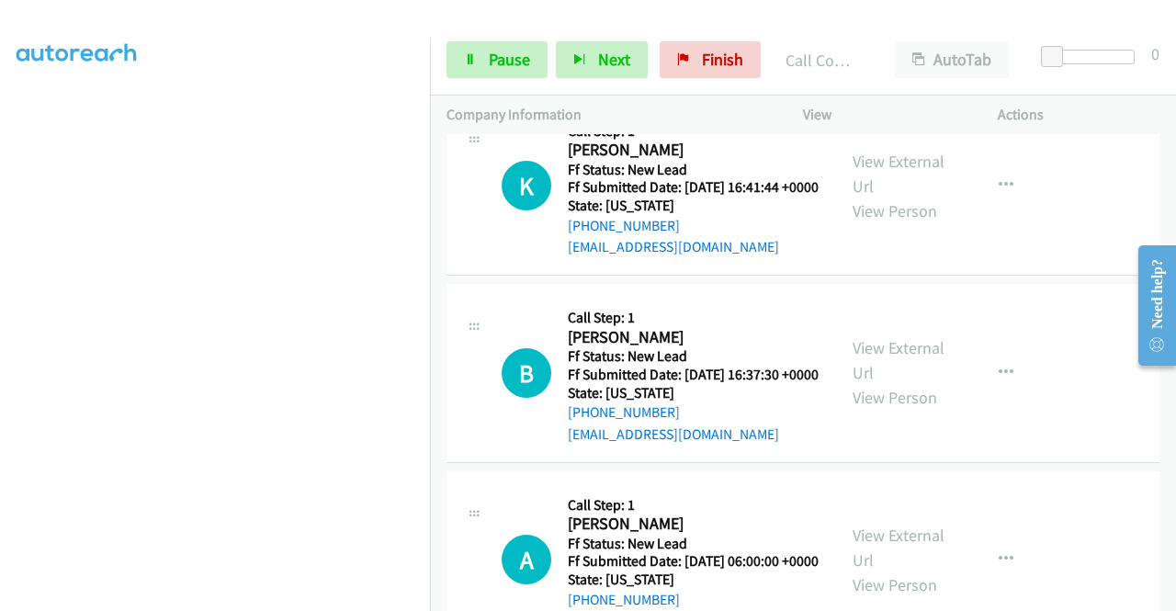
scroll to position [1854, 0]
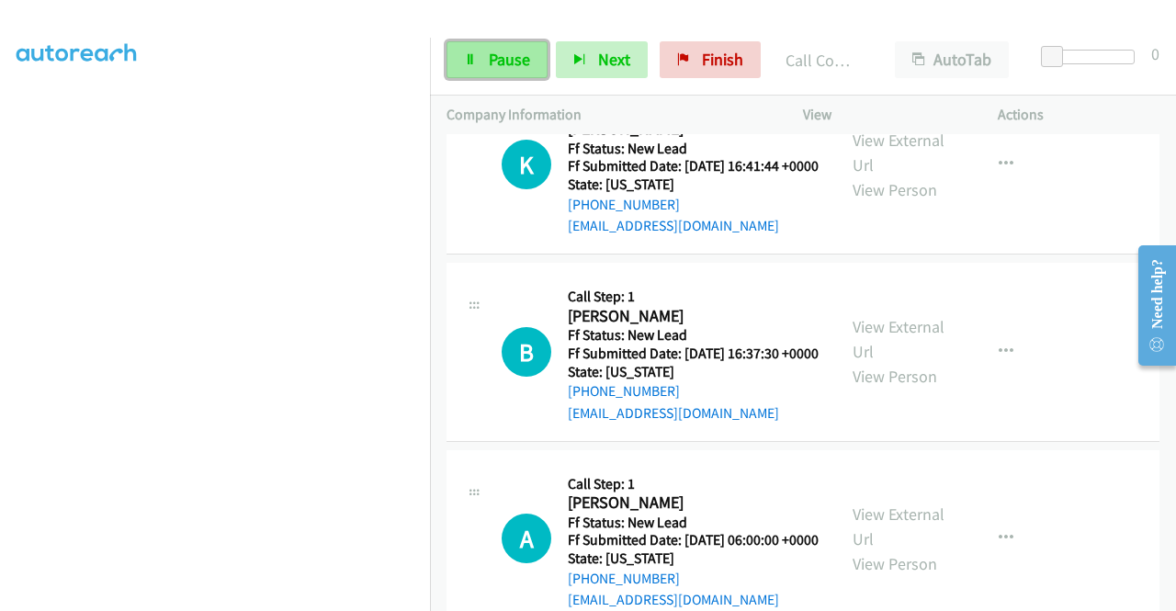
click at [503, 56] on span "Pause" at bounding box center [509, 59] width 41 height 21
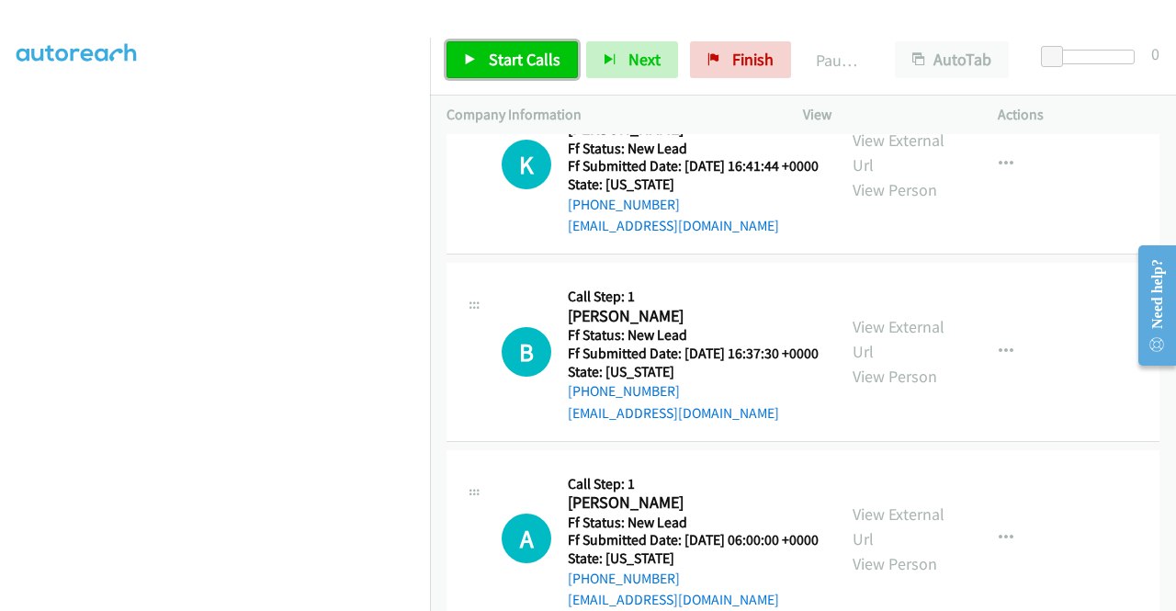
click at [524, 58] on span "Start Calls" at bounding box center [525, 59] width 72 height 21
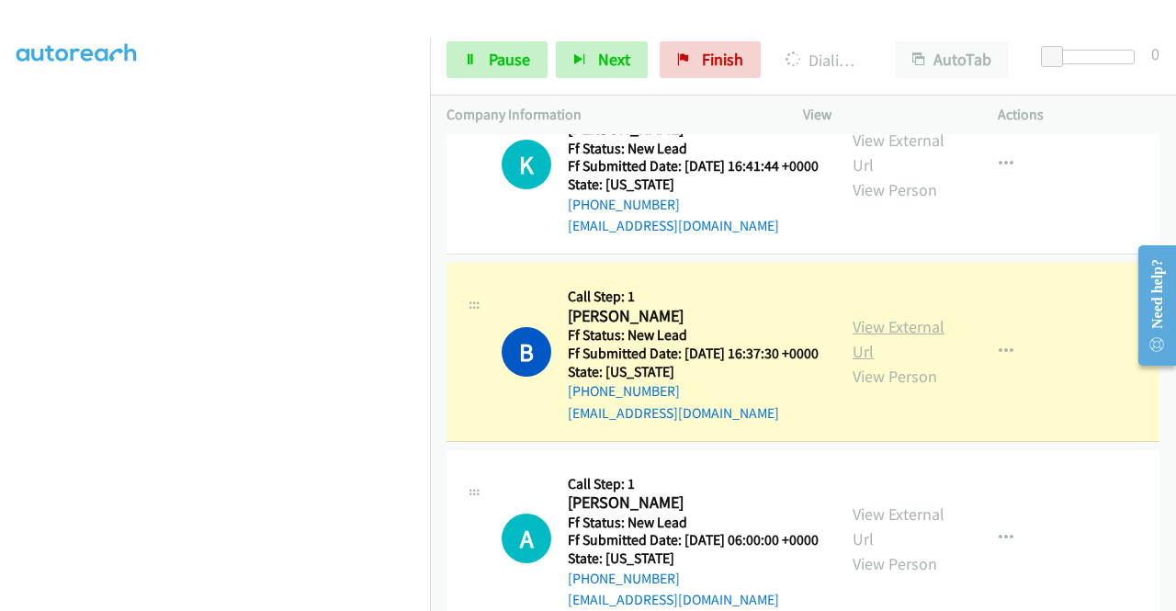
click at [855, 362] on link "View External Url" at bounding box center [898, 339] width 92 height 46
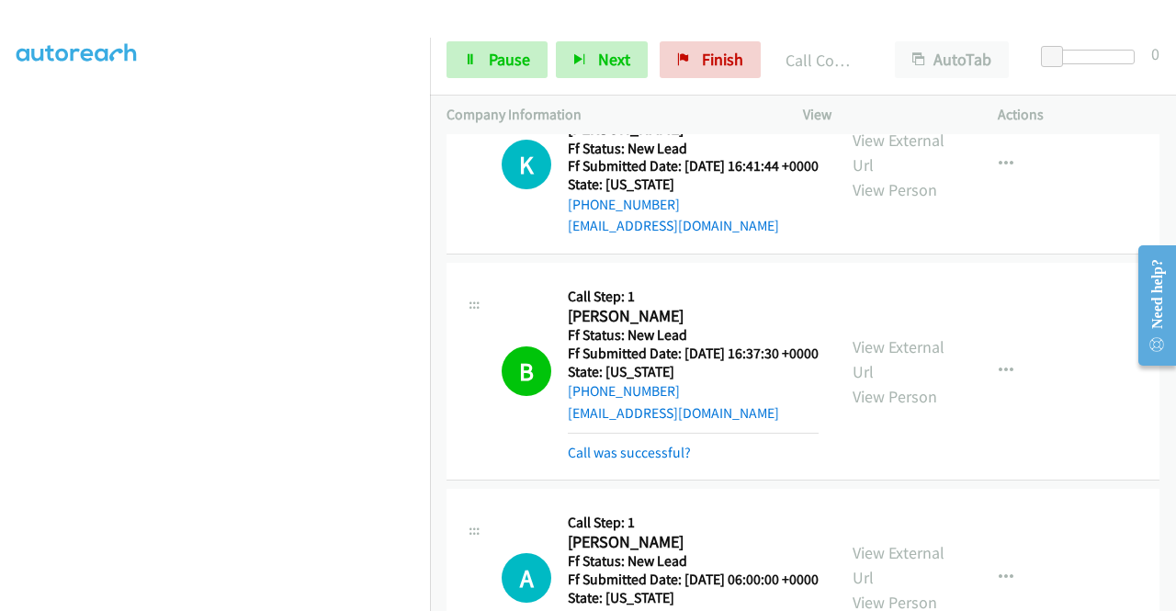
scroll to position [2109, 0]
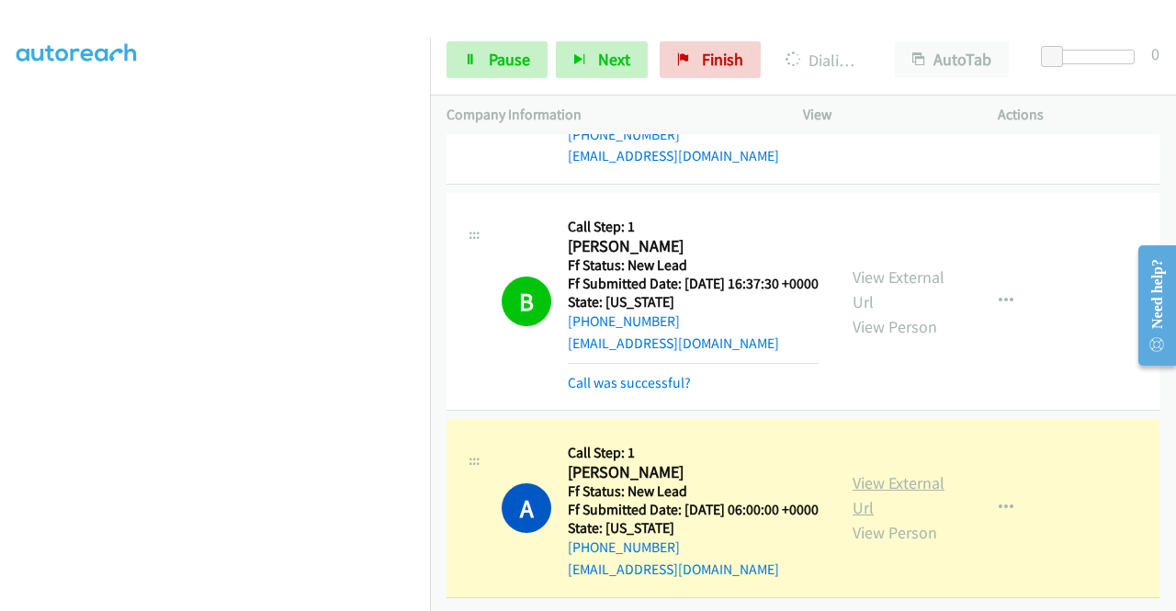
click at [868, 472] on link "View External Url" at bounding box center [898, 495] width 92 height 46
click at [479, 72] on link "Pause" at bounding box center [496, 59] width 101 height 37
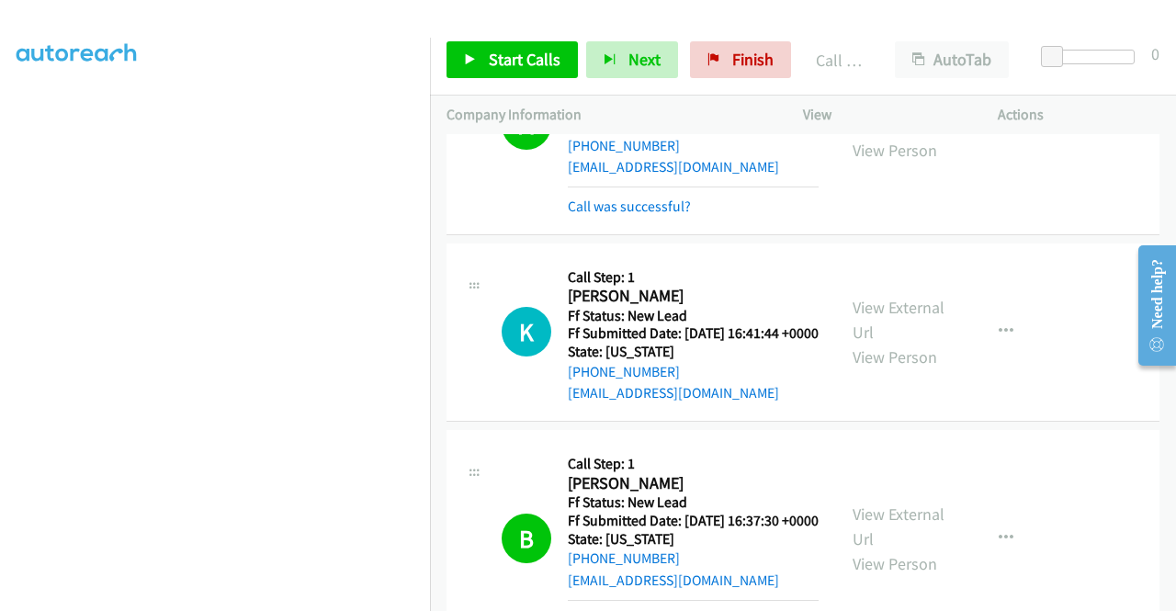
scroll to position [1664, 0]
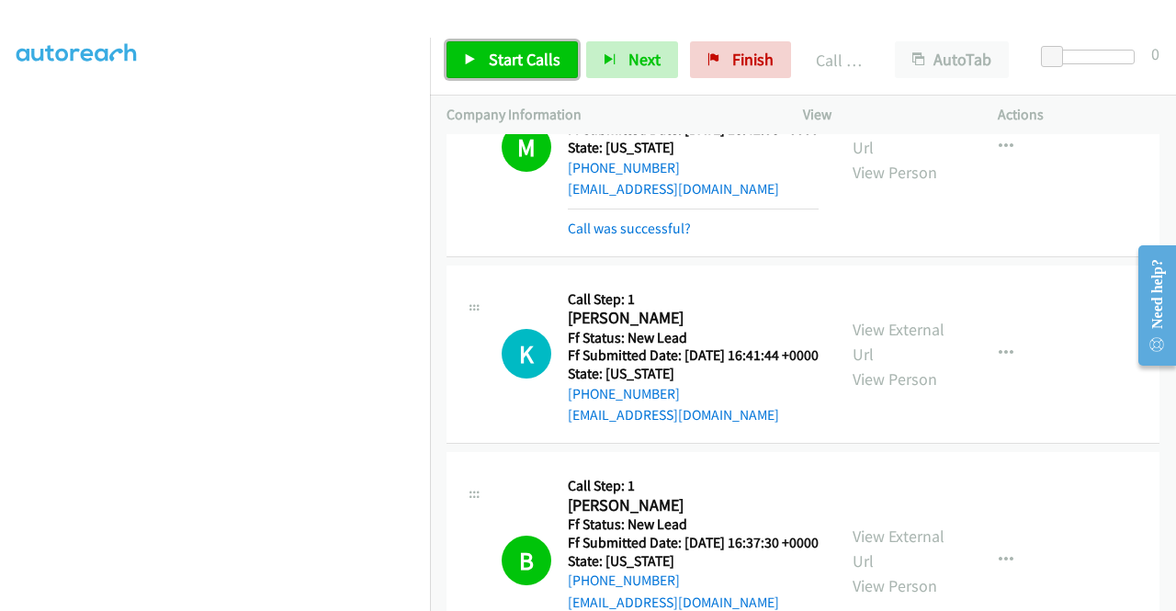
click at [452, 49] on link "Start Calls" at bounding box center [511, 59] width 131 height 37
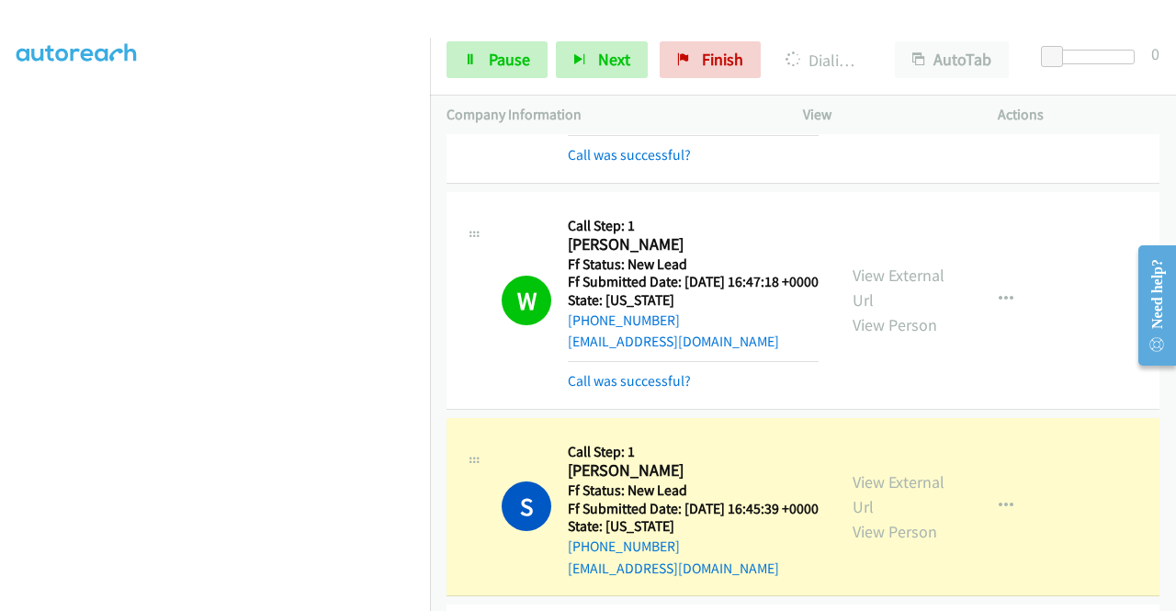
scroll to position [877, 0]
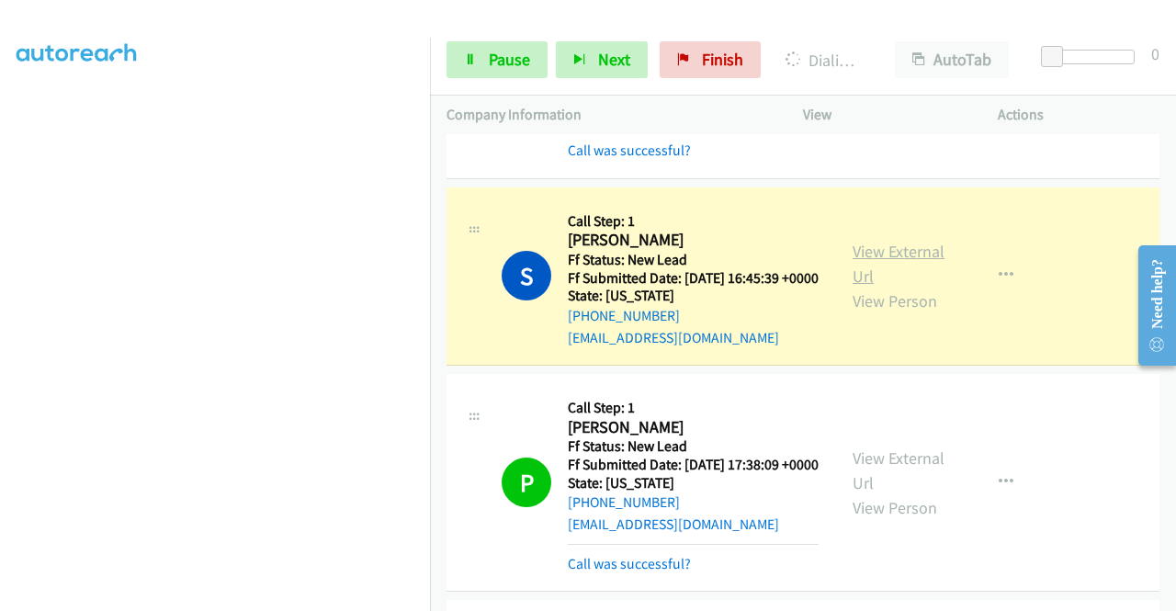
click at [855, 287] on link "View External Url" at bounding box center [898, 264] width 92 height 46
click at [0, 286] on aside "Dialing Mode: Power | Switch to Preview My Lists" at bounding box center [215, 140] width 430 height 1017
click at [434, 232] on td "S Callback Scheduled Call Step: 1 [PERSON_NAME] America/Los_Angeles Ff Status: …" at bounding box center [803, 276] width 746 height 187
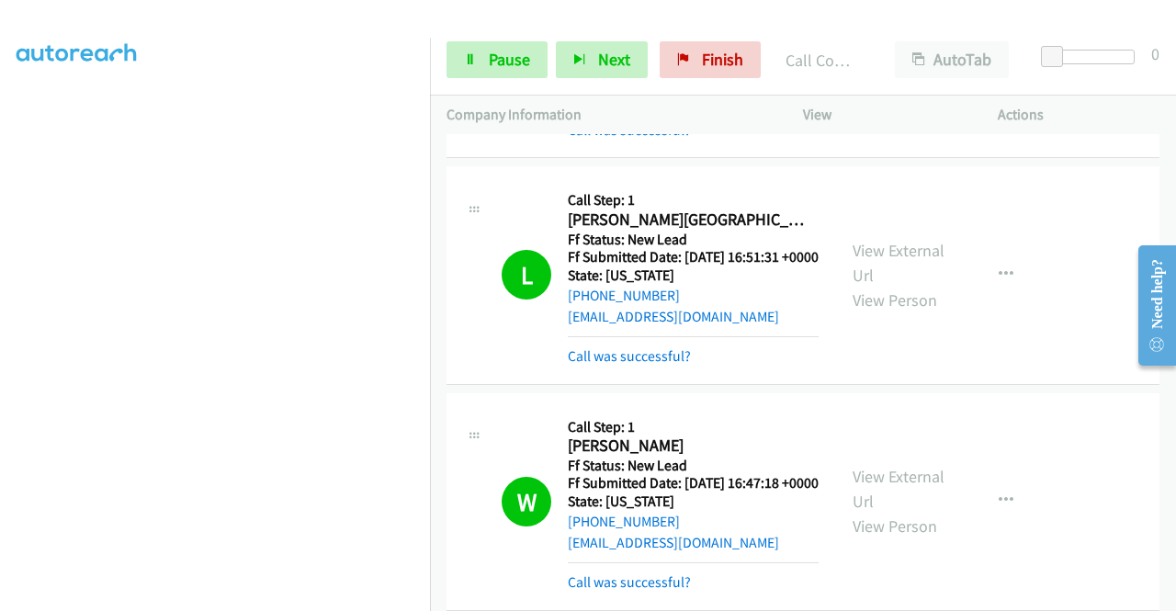
scroll to position [0, 0]
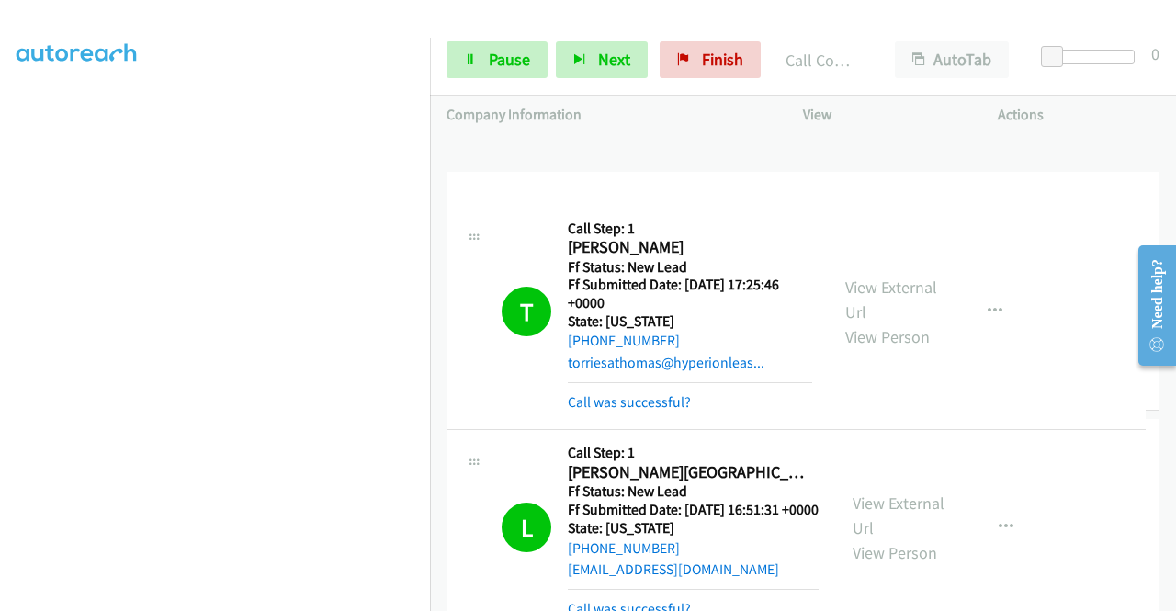
drag, startPoint x: 2290, startPoint y: 462, endPoint x: 1166, endPoint y: 237, distance: 1145.6
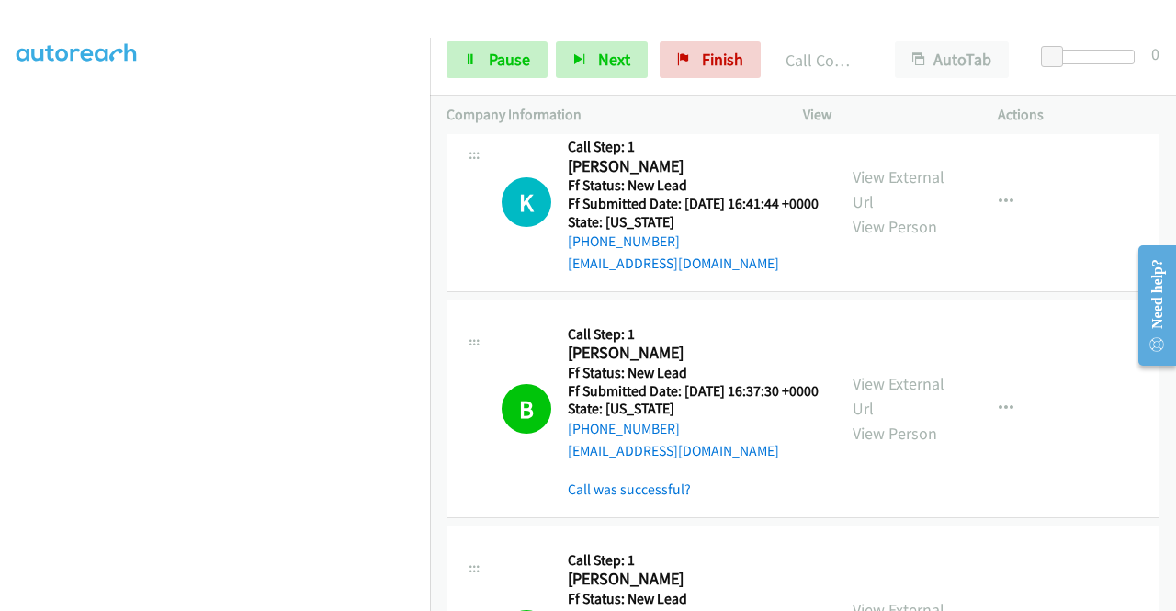
scroll to position [1841, 0]
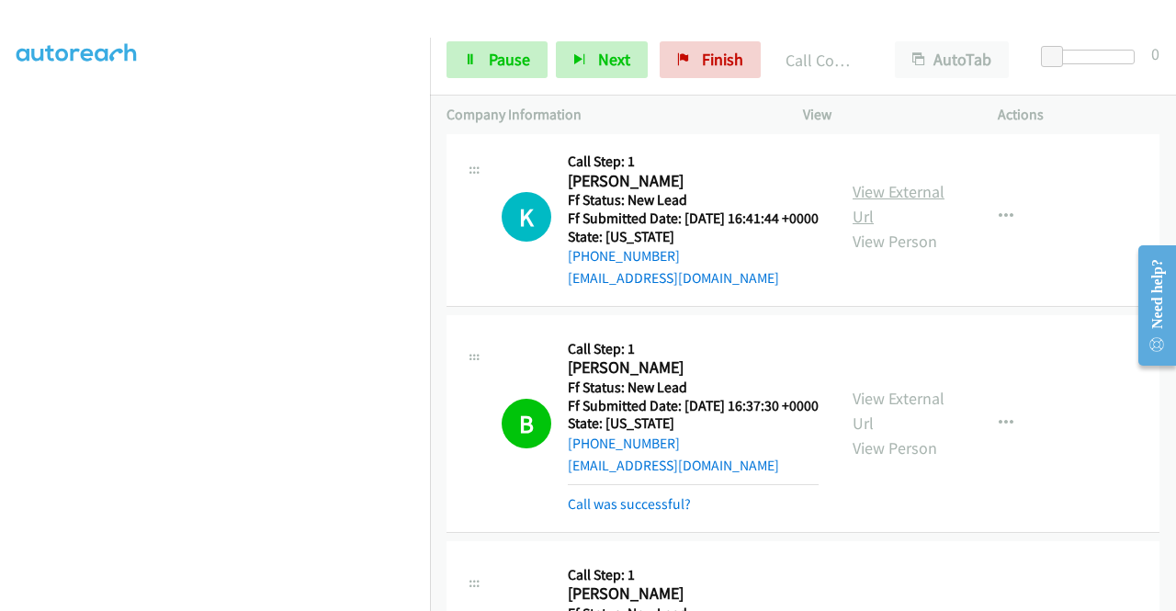
click at [893, 227] on link "View External Url" at bounding box center [898, 204] width 92 height 46
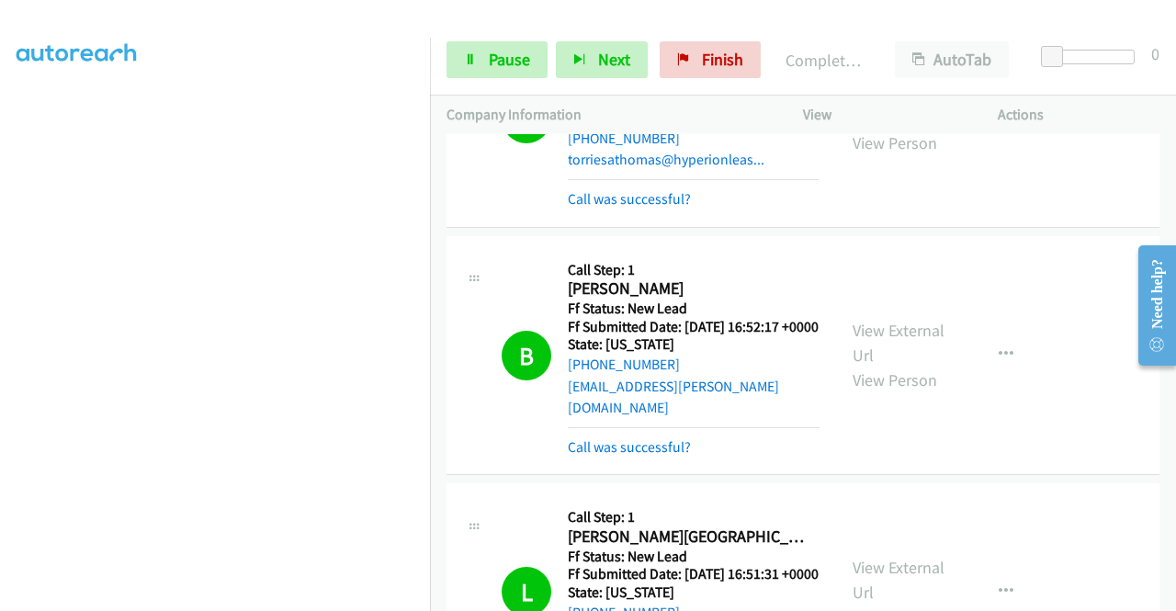
scroll to position [0, 0]
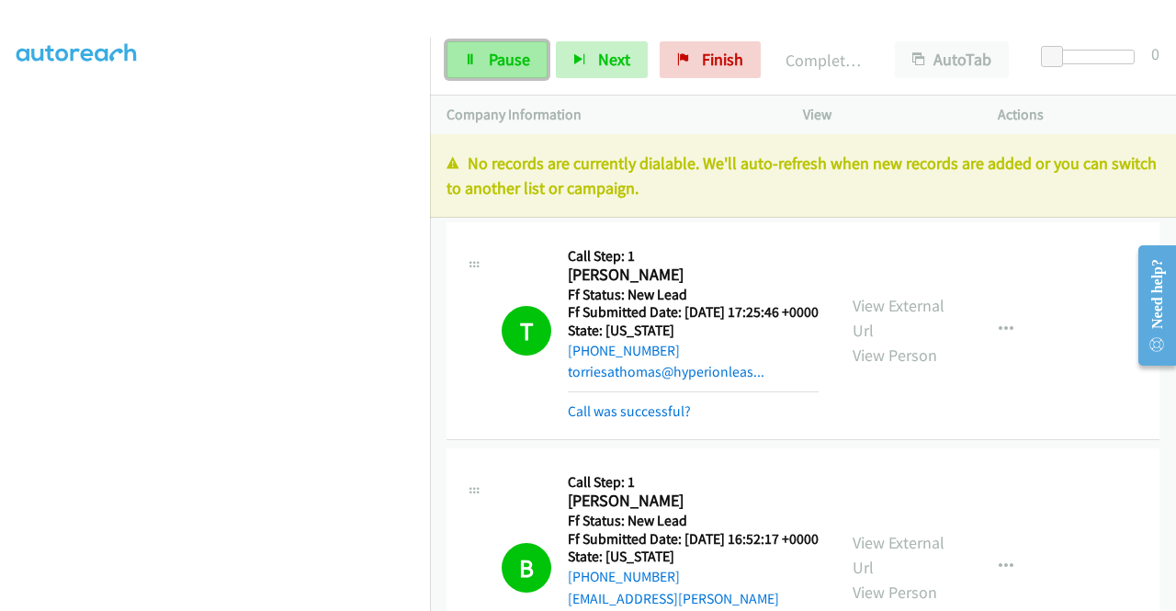
click at [503, 51] on span "Pause" at bounding box center [509, 59] width 41 height 21
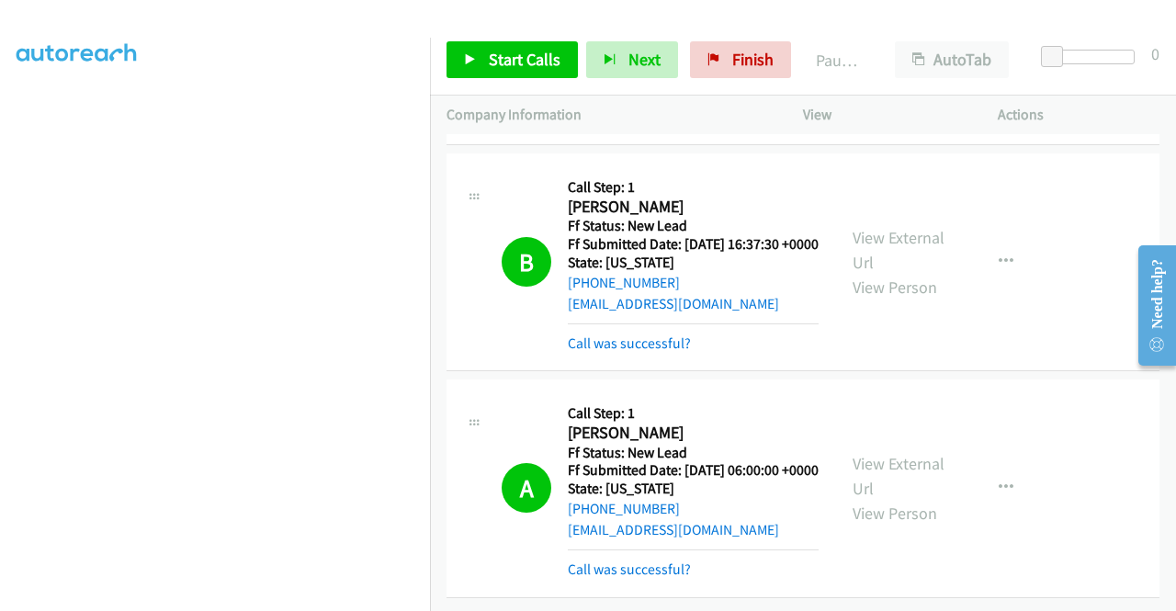
scroll to position [2308, 0]
click at [735, 32] on div "Start Calls Pause Next Finish Paused AutoTab AutoTab 0" at bounding box center [803, 60] width 746 height 71
click at [735, 39] on div "Start Calls Pause Next Finish Paused AutoTab AutoTab 0" at bounding box center [803, 60] width 746 height 71
click at [732, 56] on span "Finish" at bounding box center [752, 59] width 41 height 21
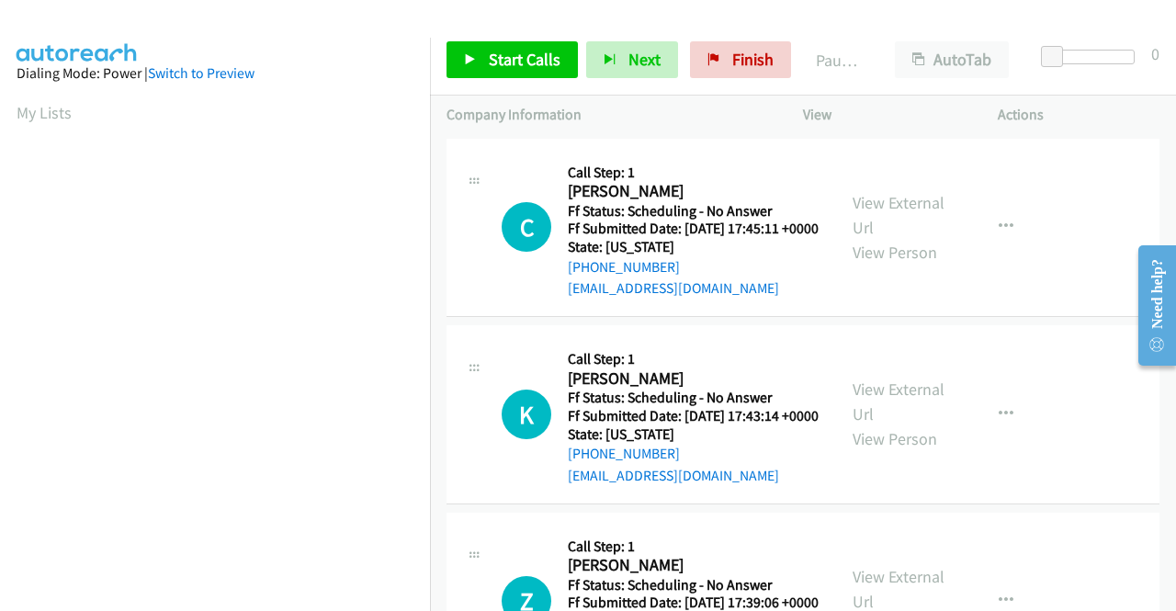
click at [762, 299] on div "[EMAIL_ADDRESS][DOMAIN_NAME]" at bounding box center [693, 288] width 251 height 22
click at [531, 64] on span "Start Calls" at bounding box center [525, 59] width 72 height 21
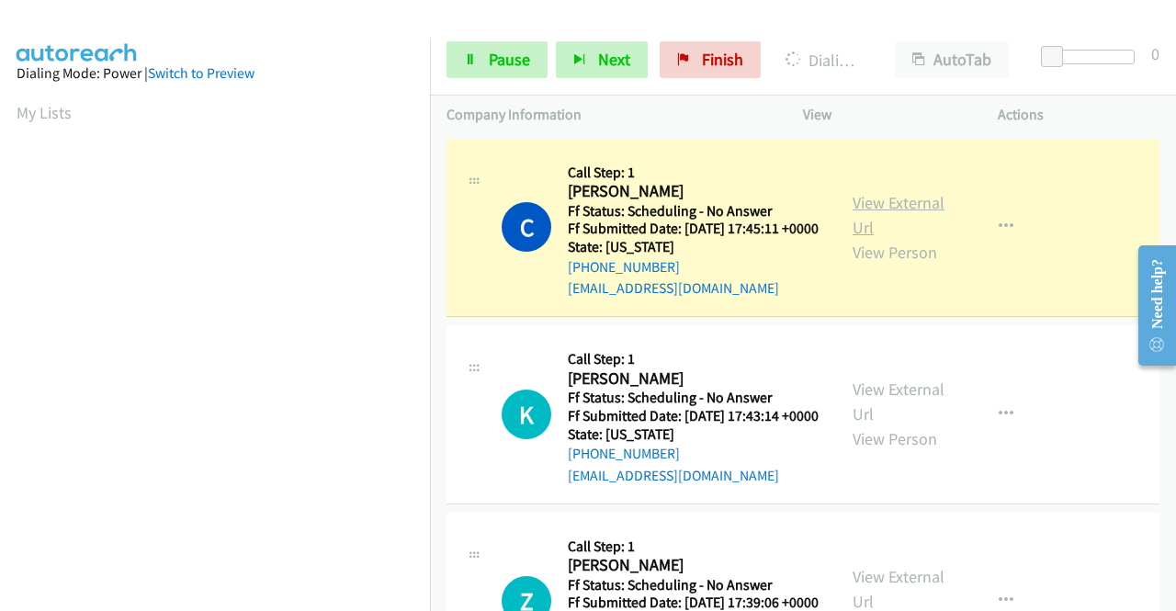
click at [917, 216] on link "View External Url" at bounding box center [898, 215] width 92 height 46
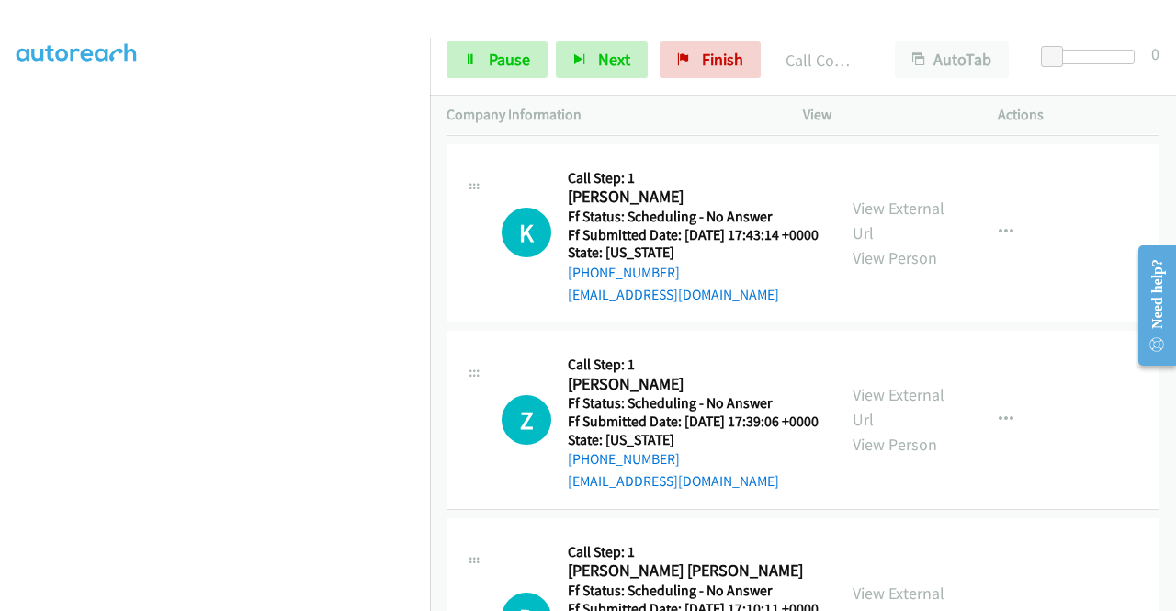
scroll to position [281, 0]
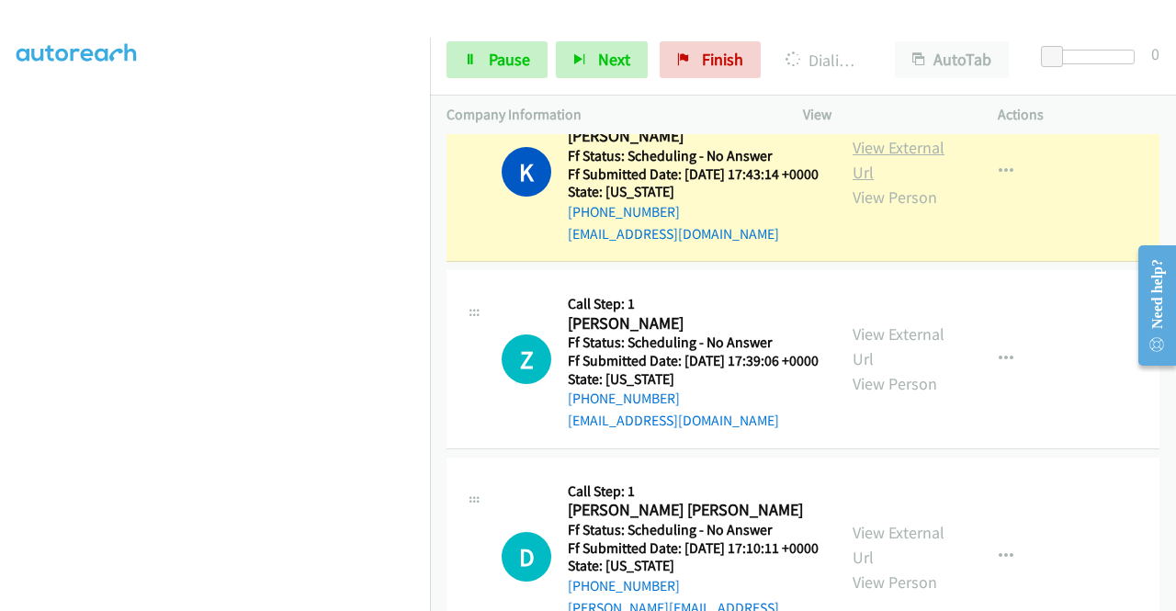
click at [862, 174] on link "View External Url" at bounding box center [898, 160] width 92 height 46
click at [501, 62] on span "Pause" at bounding box center [509, 59] width 41 height 21
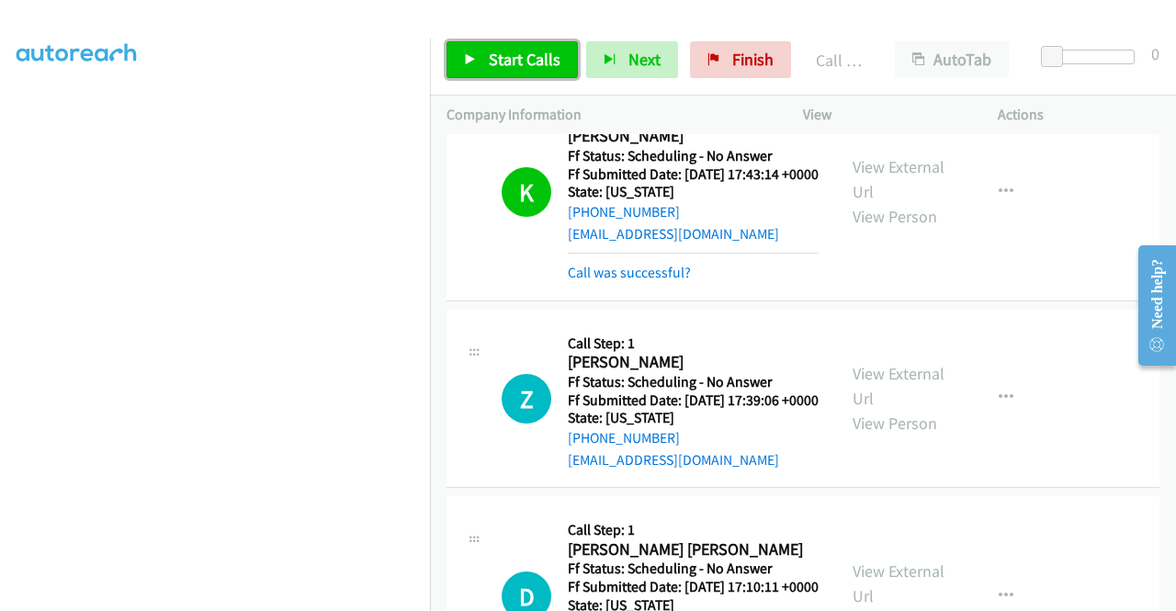
click at [518, 72] on link "Start Calls" at bounding box center [511, 59] width 131 height 37
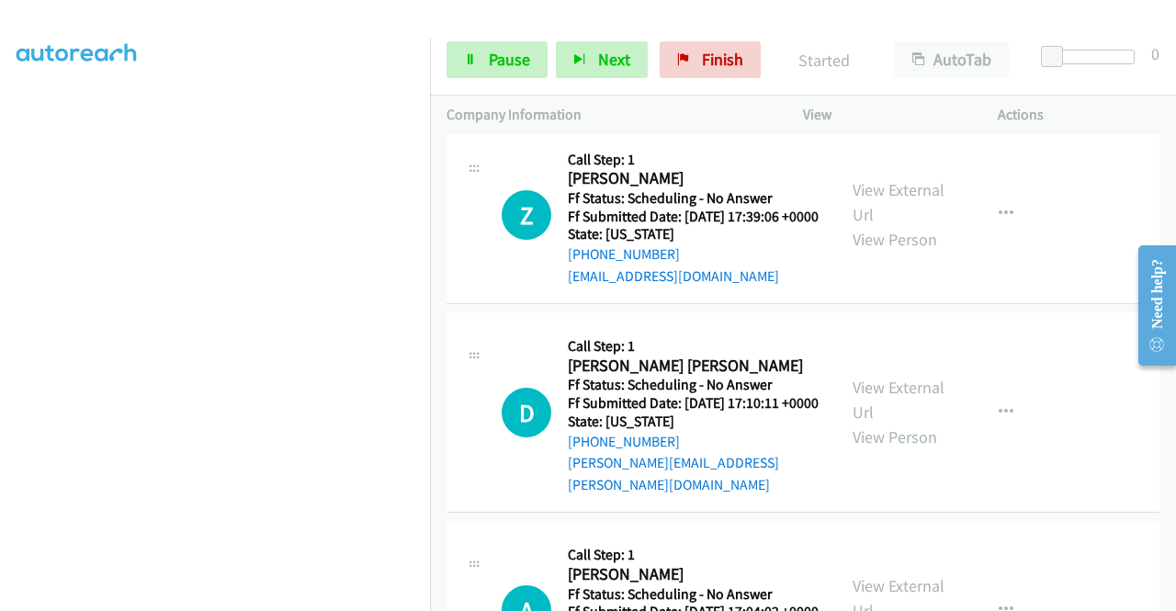
scroll to position [514, 0]
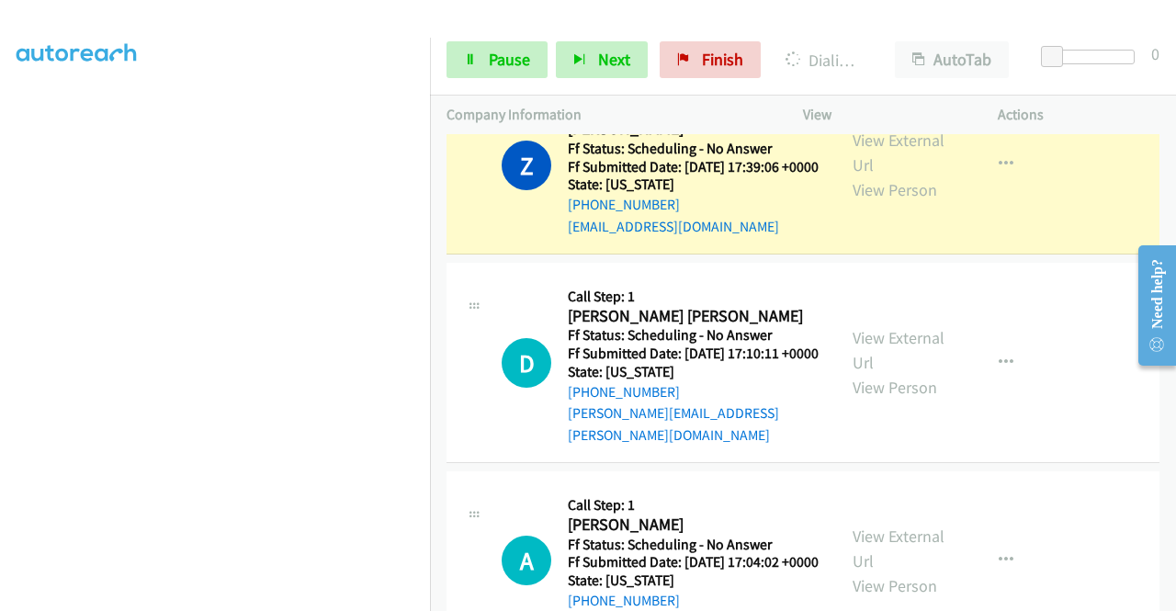
click at [899, 199] on div "View External Url View Person" at bounding box center [900, 165] width 96 height 74
click at [882, 175] on link "View External Url" at bounding box center [898, 153] width 92 height 46
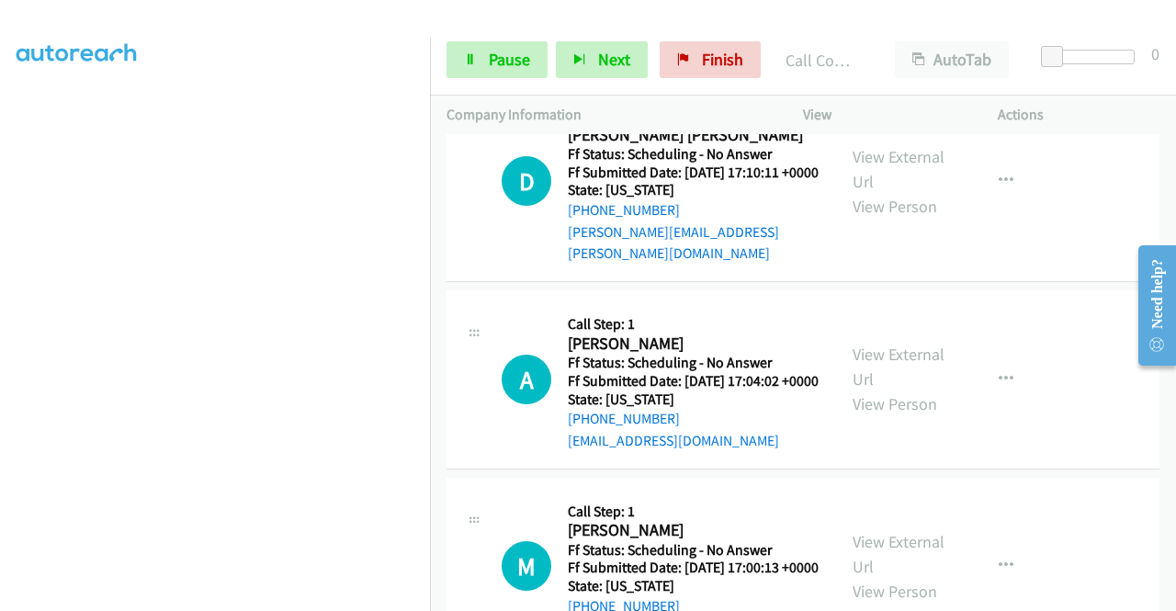
scroll to position [0, 0]
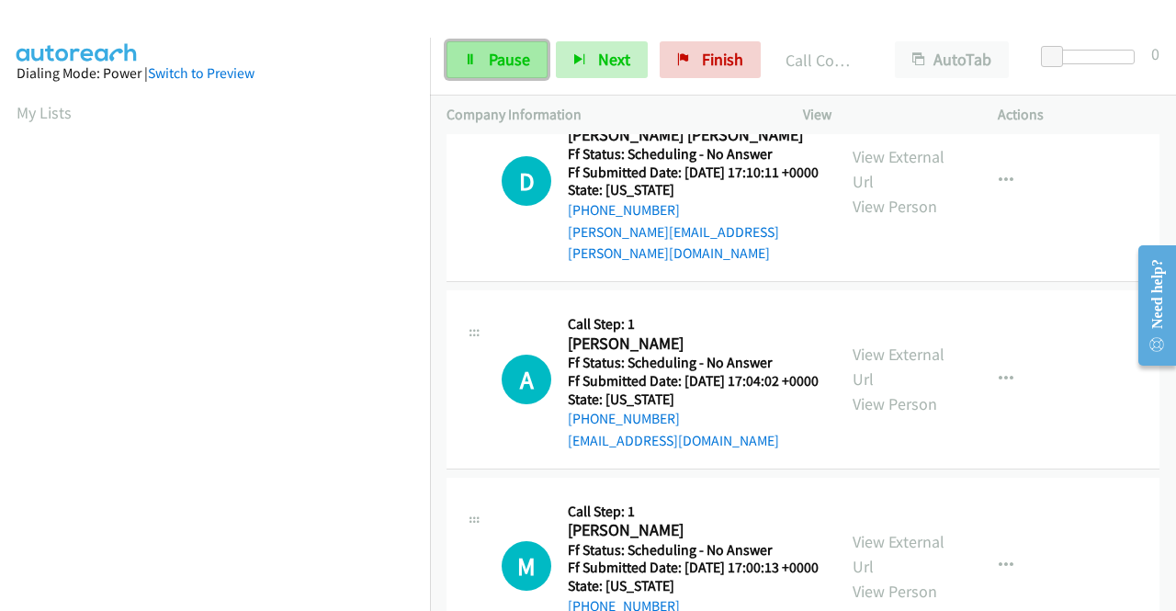
click at [467, 63] on icon at bounding box center [470, 60] width 13 height 13
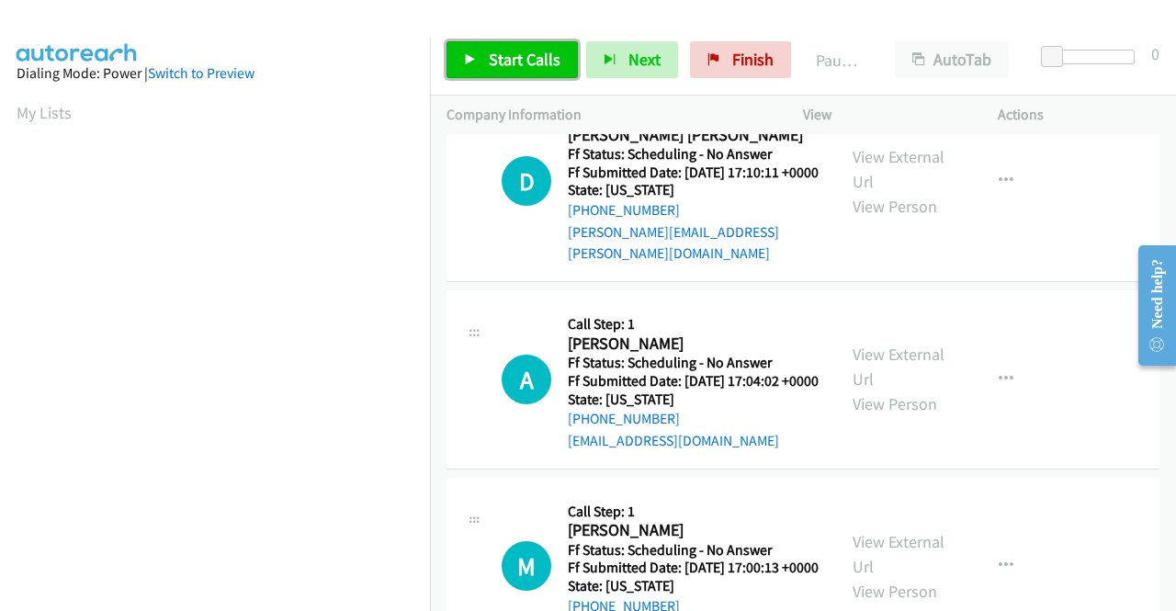
click at [467, 63] on icon at bounding box center [470, 60] width 13 height 13
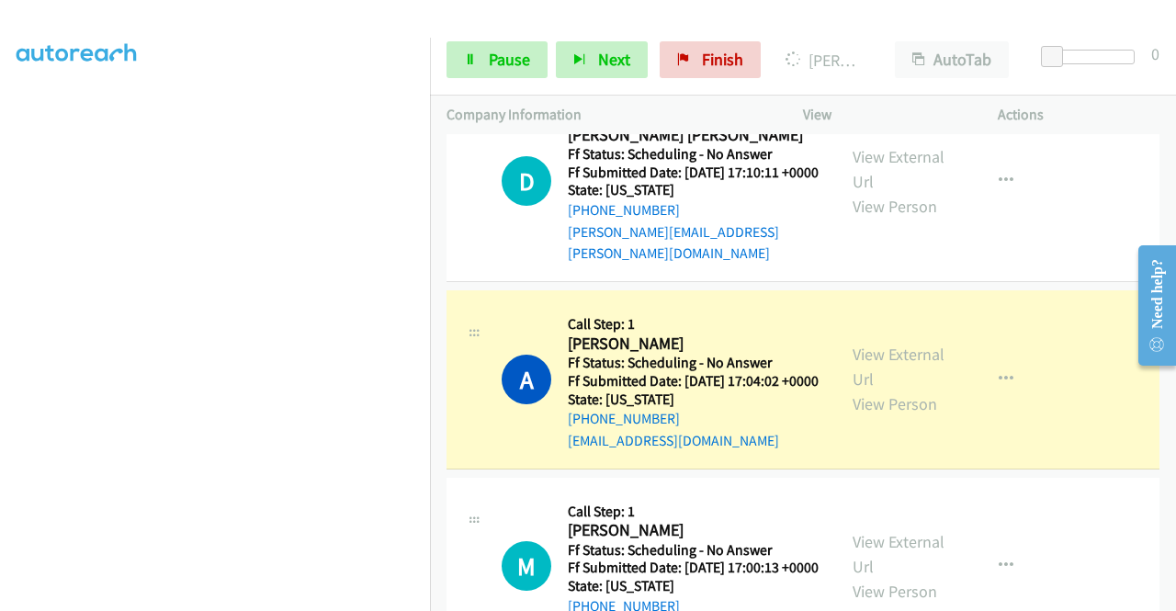
scroll to position [416, 0]
click at [889, 389] on link "View External Url" at bounding box center [898, 367] width 92 height 46
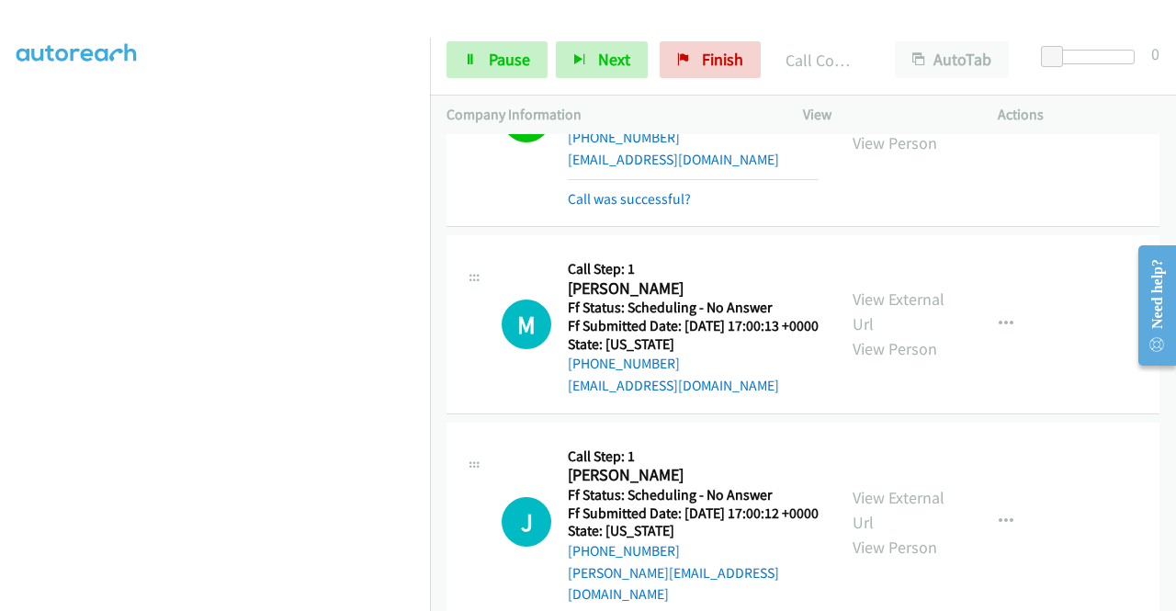
scroll to position [1035, 0]
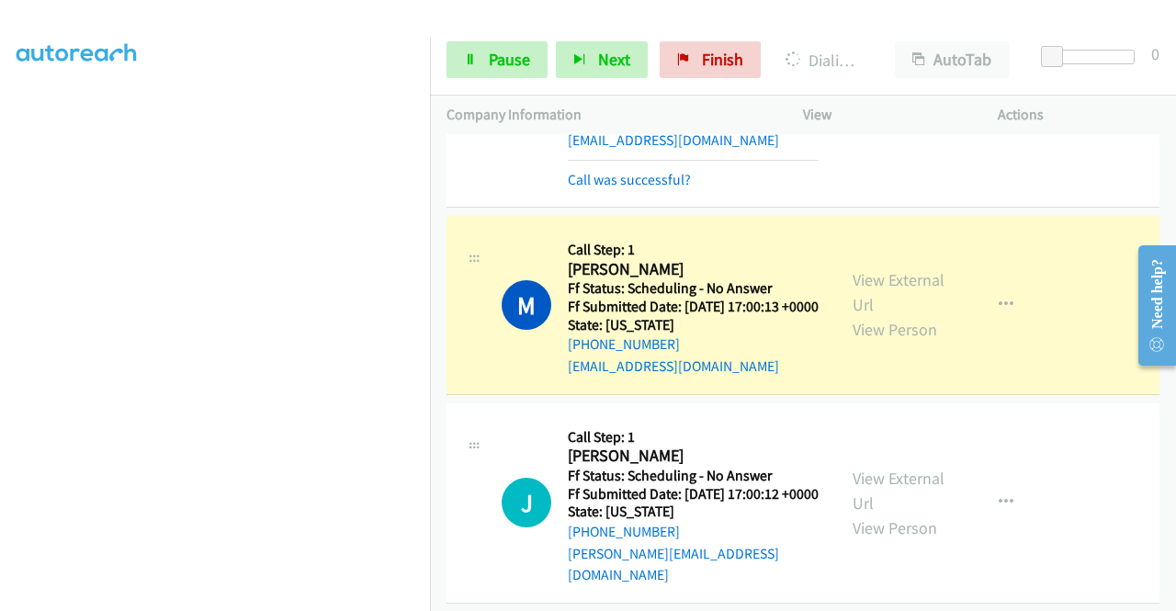
click at [1161, 142] on td "A Callback Scheduled Call Step: 1 [PERSON_NAME] America/Los_Angeles Ff Status: …" at bounding box center [803, 99] width 746 height 226
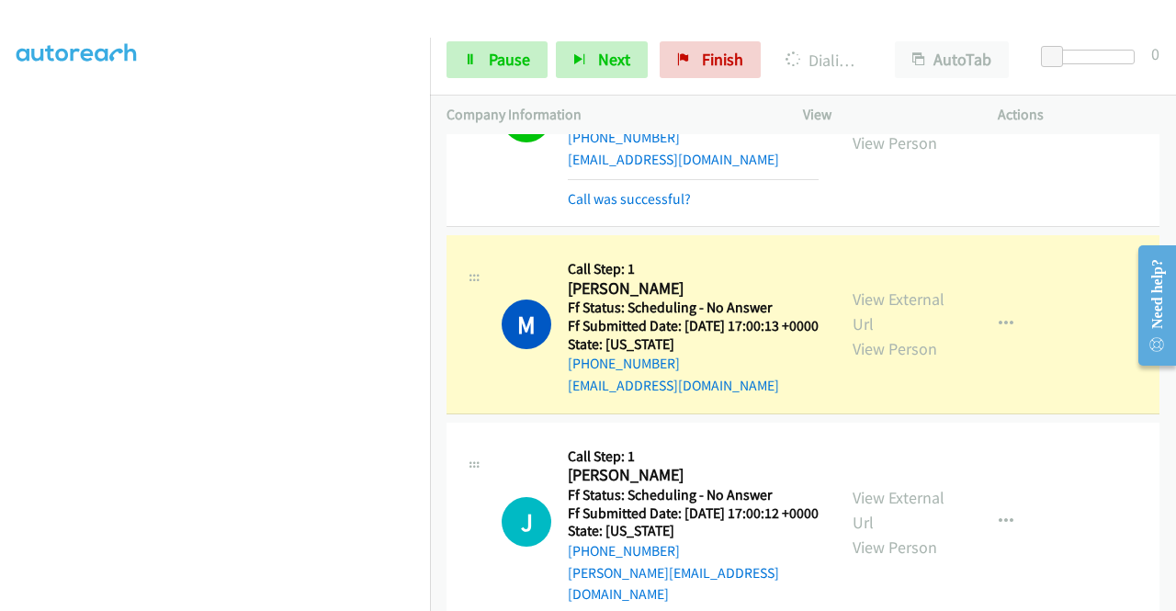
scroll to position [998, 0]
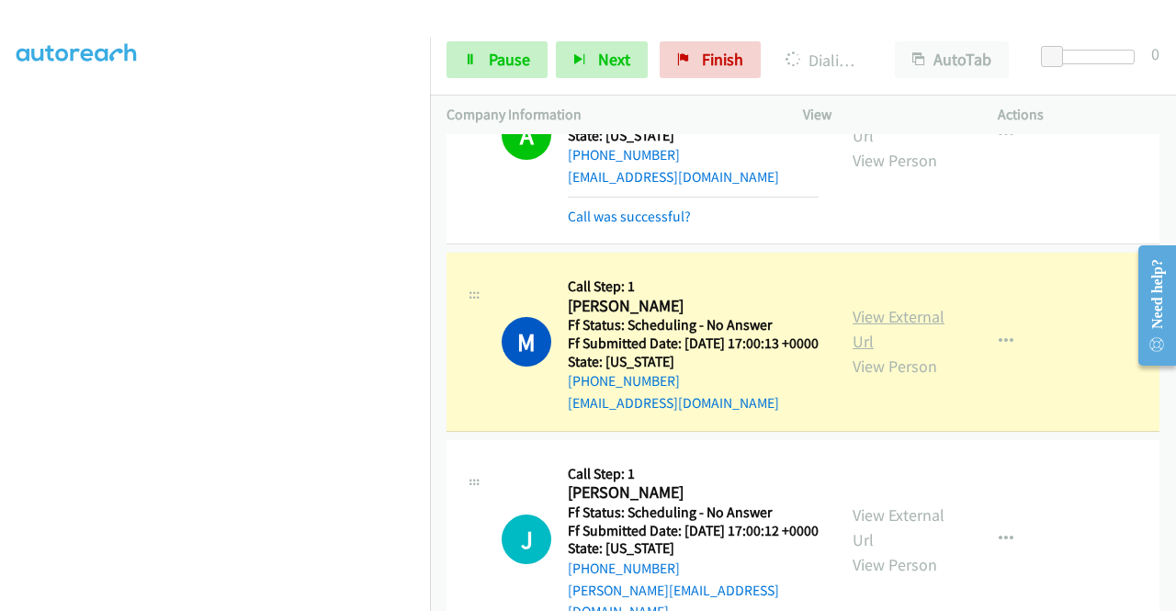
click at [891, 352] on link "View External Url" at bounding box center [898, 329] width 92 height 46
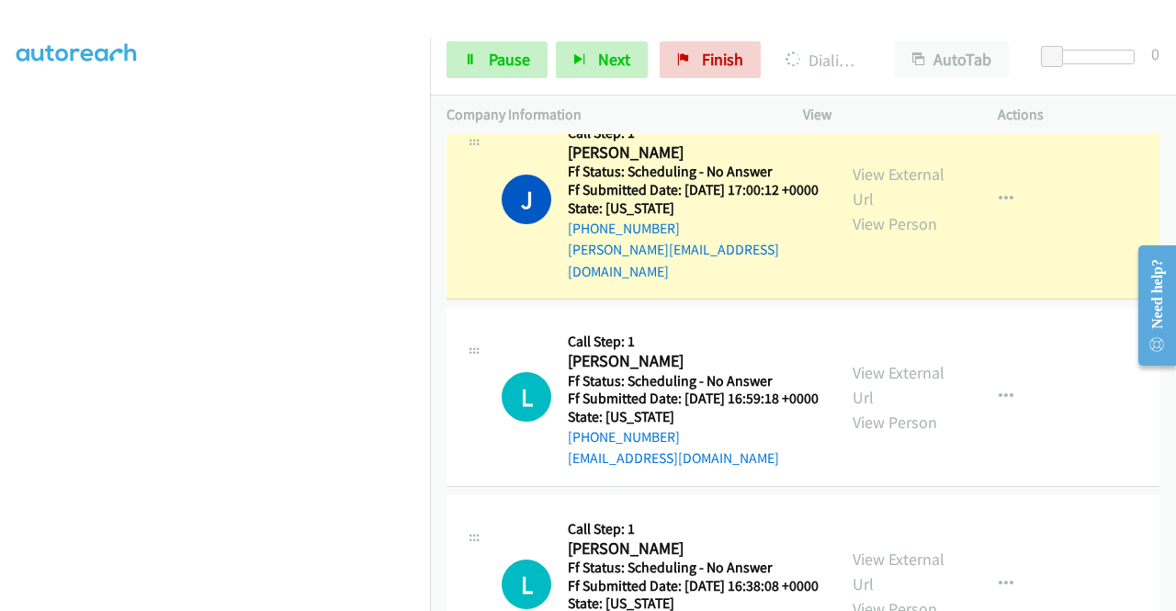
scroll to position [1427, 0]
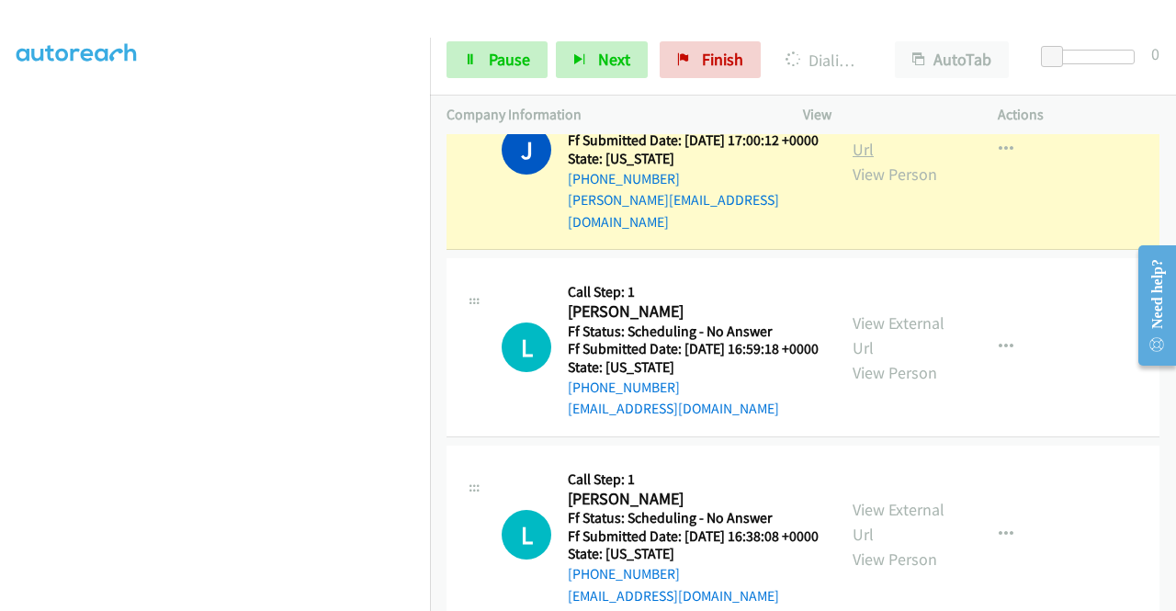
click at [889, 160] on link "View External Url" at bounding box center [898, 137] width 92 height 46
click at [470, 54] on icon at bounding box center [470, 60] width 13 height 13
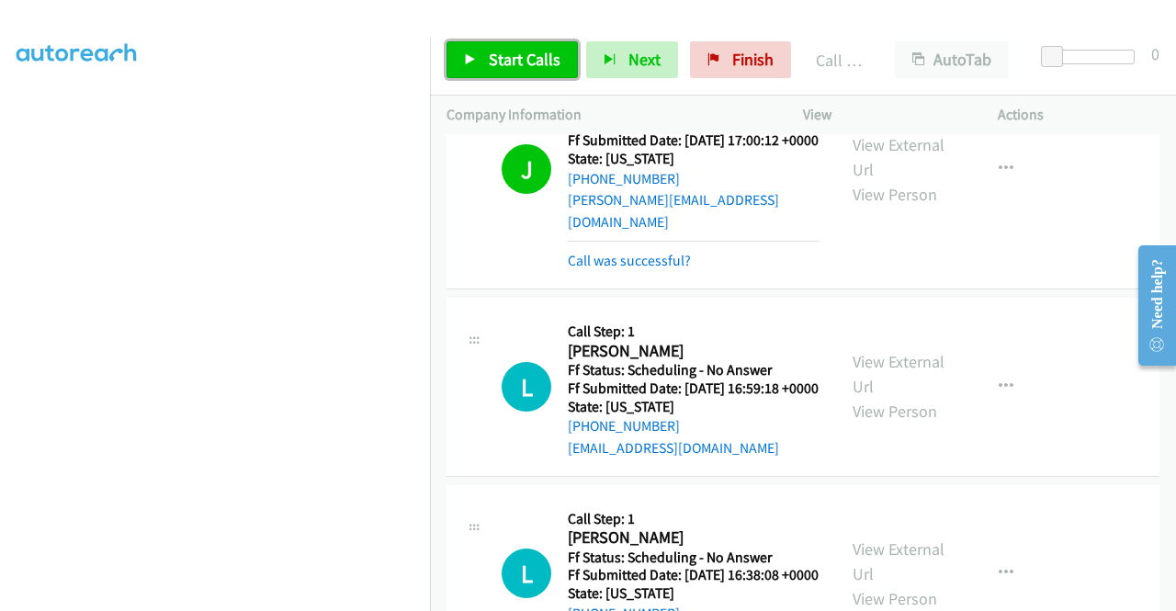
click at [489, 48] on link "Start Calls" at bounding box center [511, 59] width 131 height 37
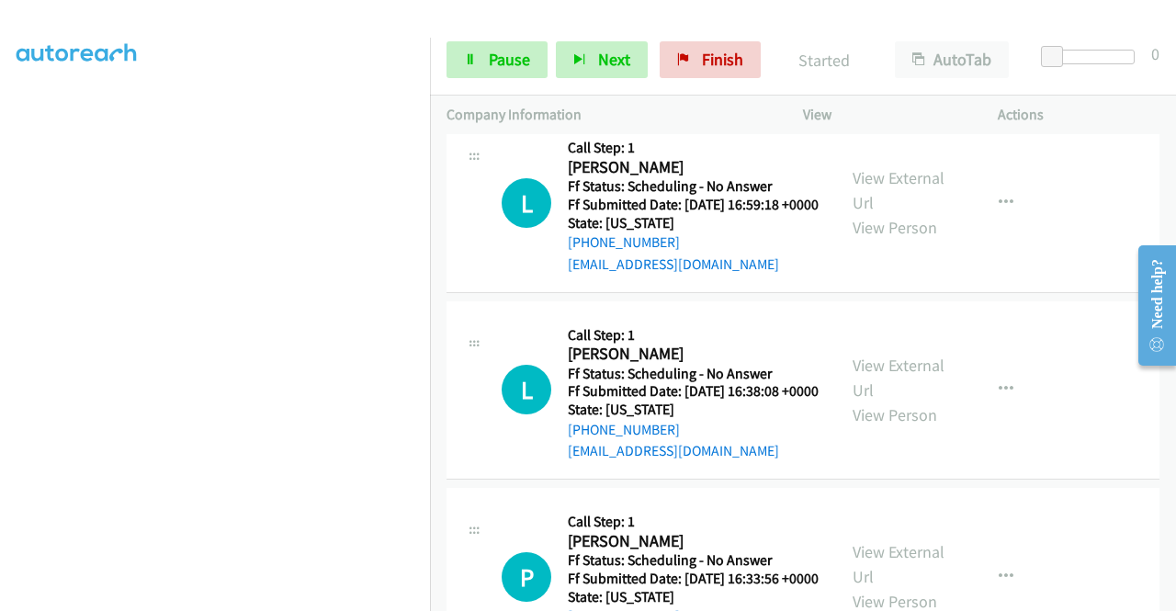
scroll to position [1648, 0]
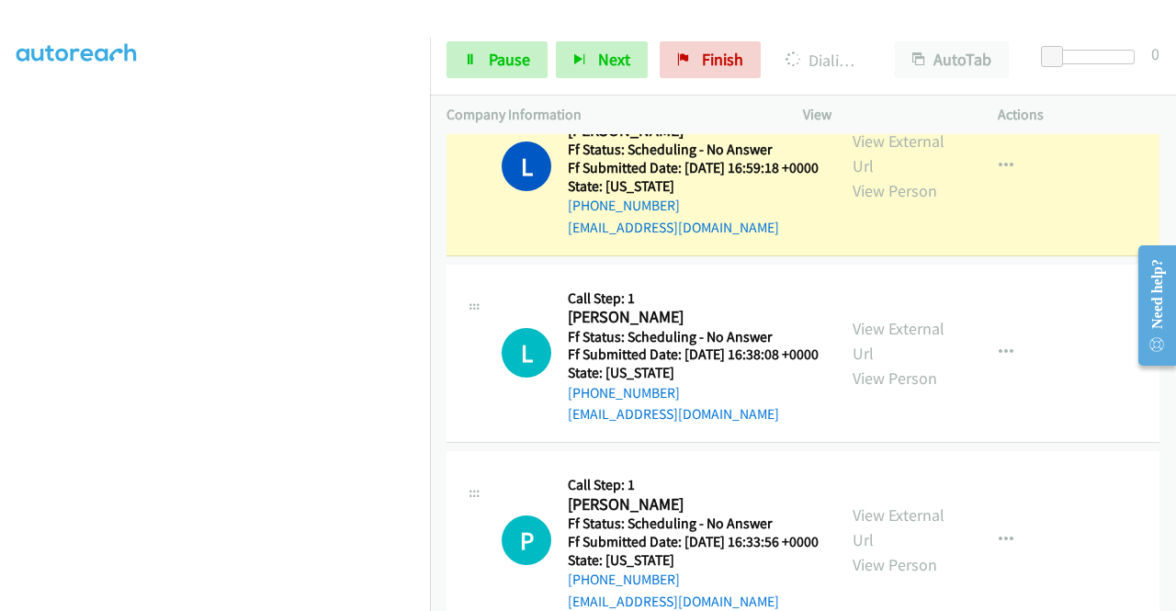
click at [886, 203] on div "View External Url View Person" at bounding box center [900, 166] width 96 height 74
click at [878, 176] on link "View External Url" at bounding box center [898, 153] width 92 height 46
click at [430, 256] on td "L Callback Scheduled Call Step: 1 [PERSON_NAME] America/[GEOGRAPHIC_DATA] Ff St…" at bounding box center [803, 166] width 746 height 187
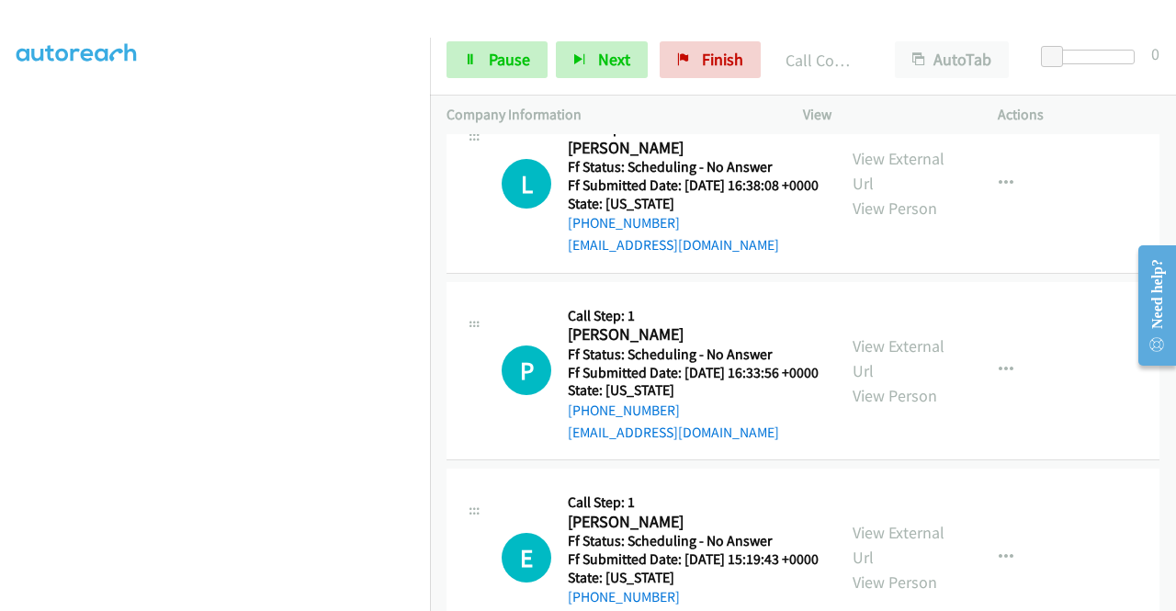
scroll to position [1893, 0]
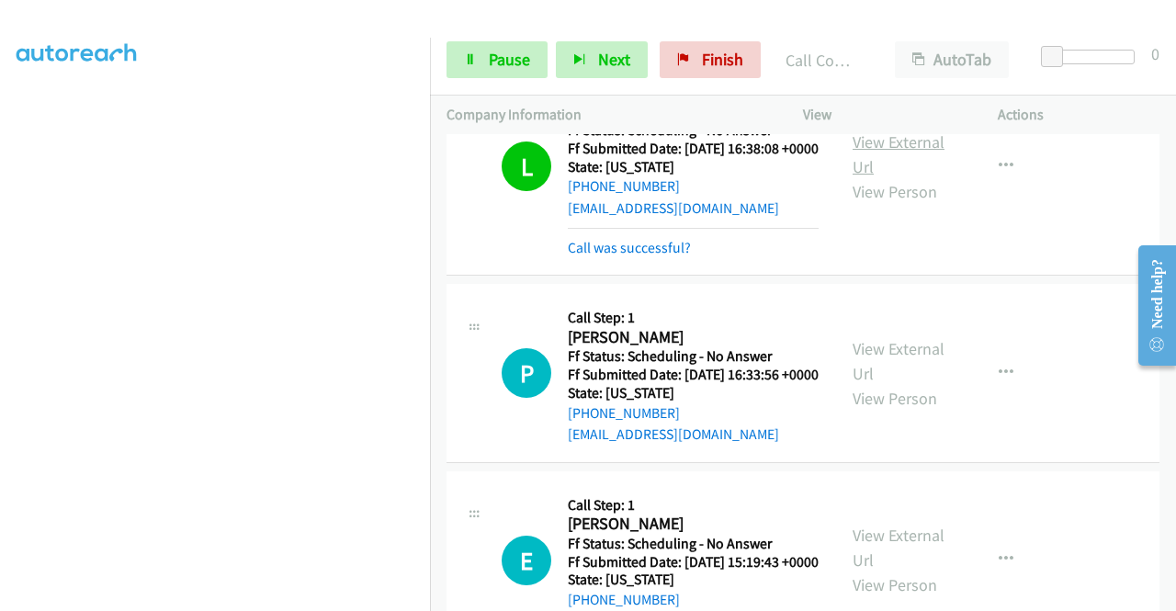
click at [898, 177] on link "View External Url" at bounding box center [898, 154] width 92 height 46
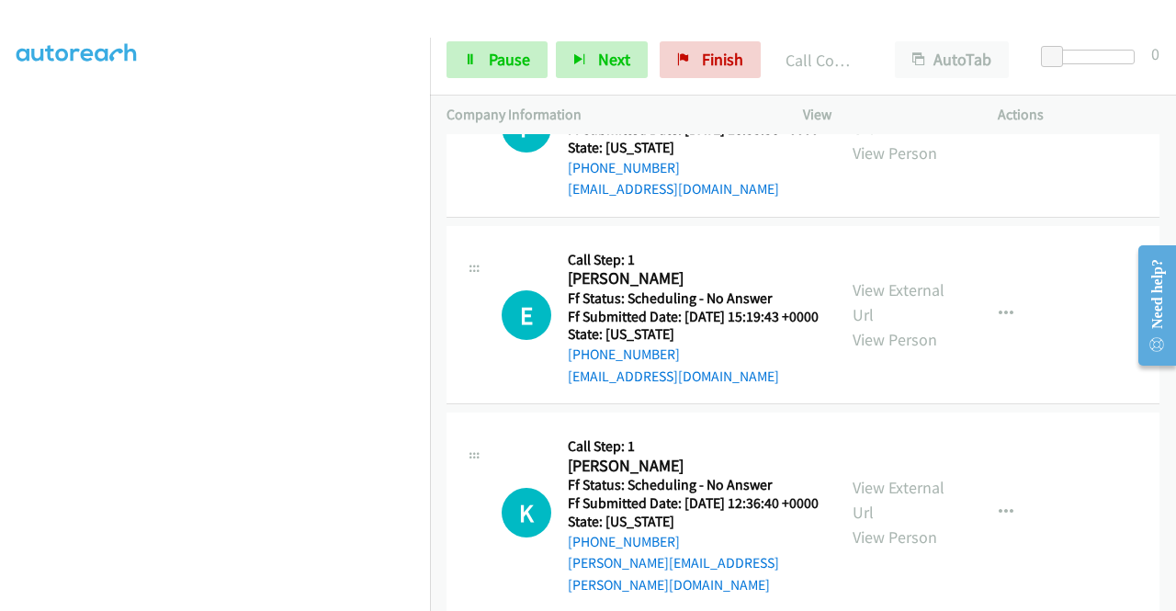
scroll to position [2150, 0]
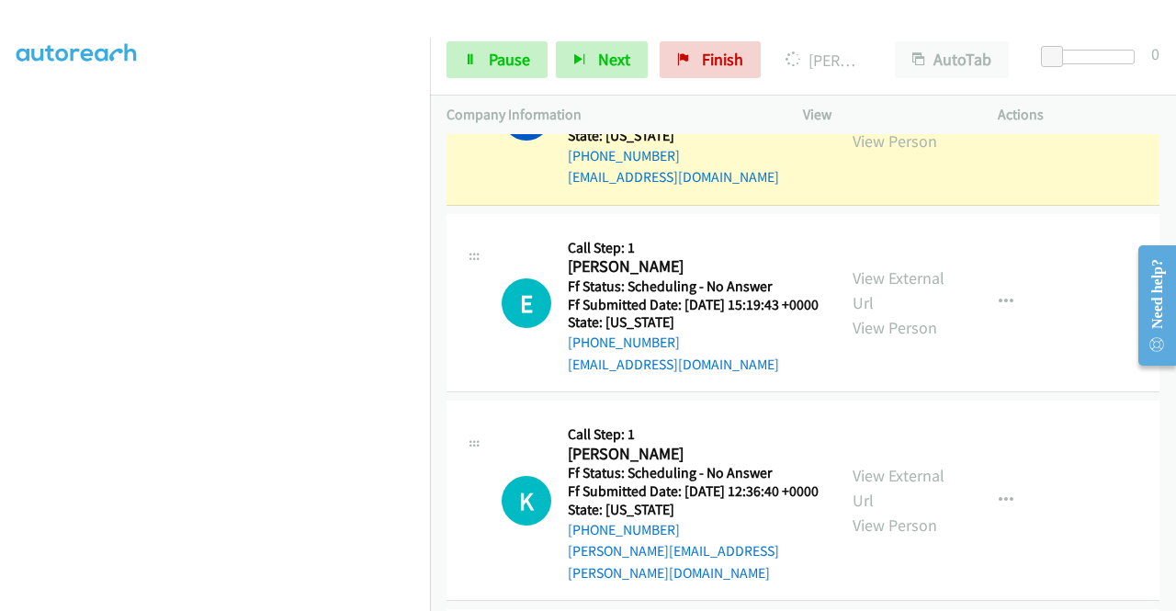
click at [882, 127] on link "View External Url" at bounding box center [898, 104] width 92 height 46
click at [466, 50] on link "Pause" at bounding box center [496, 59] width 101 height 37
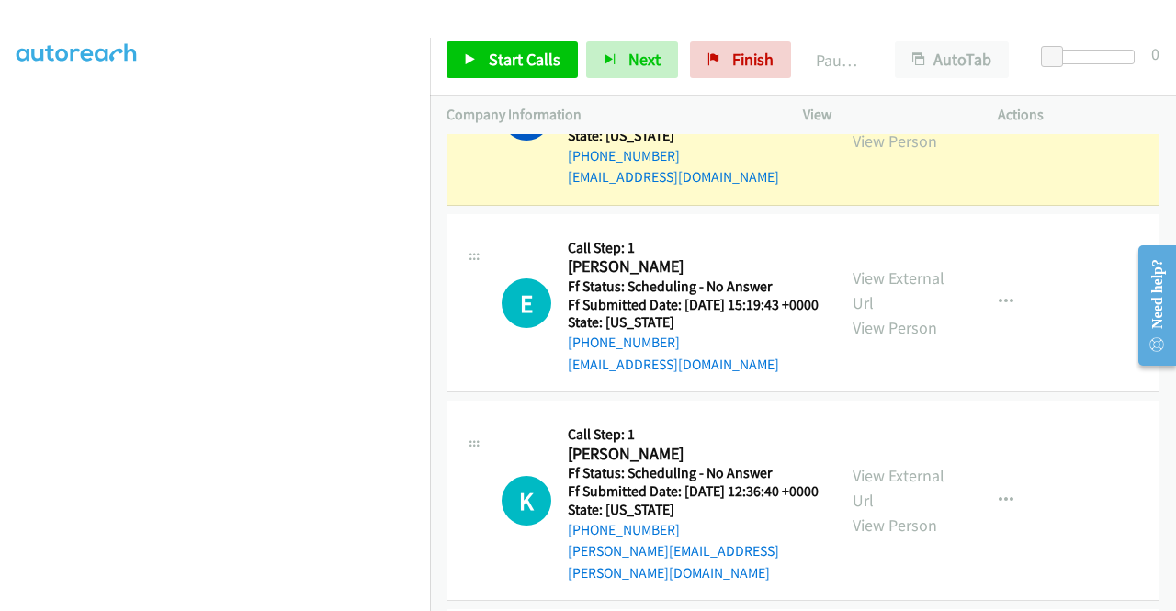
scroll to position [379, 0]
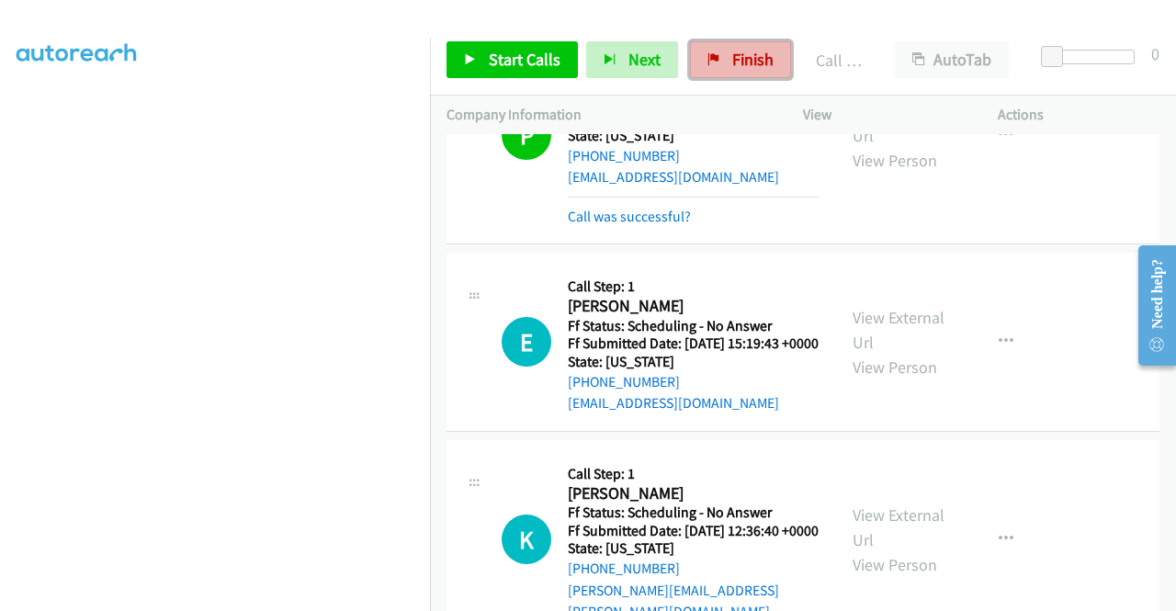
click at [772, 51] on link "Finish" at bounding box center [740, 59] width 101 height 37
